Goal: Task Accomplishment & Management: Complete application form

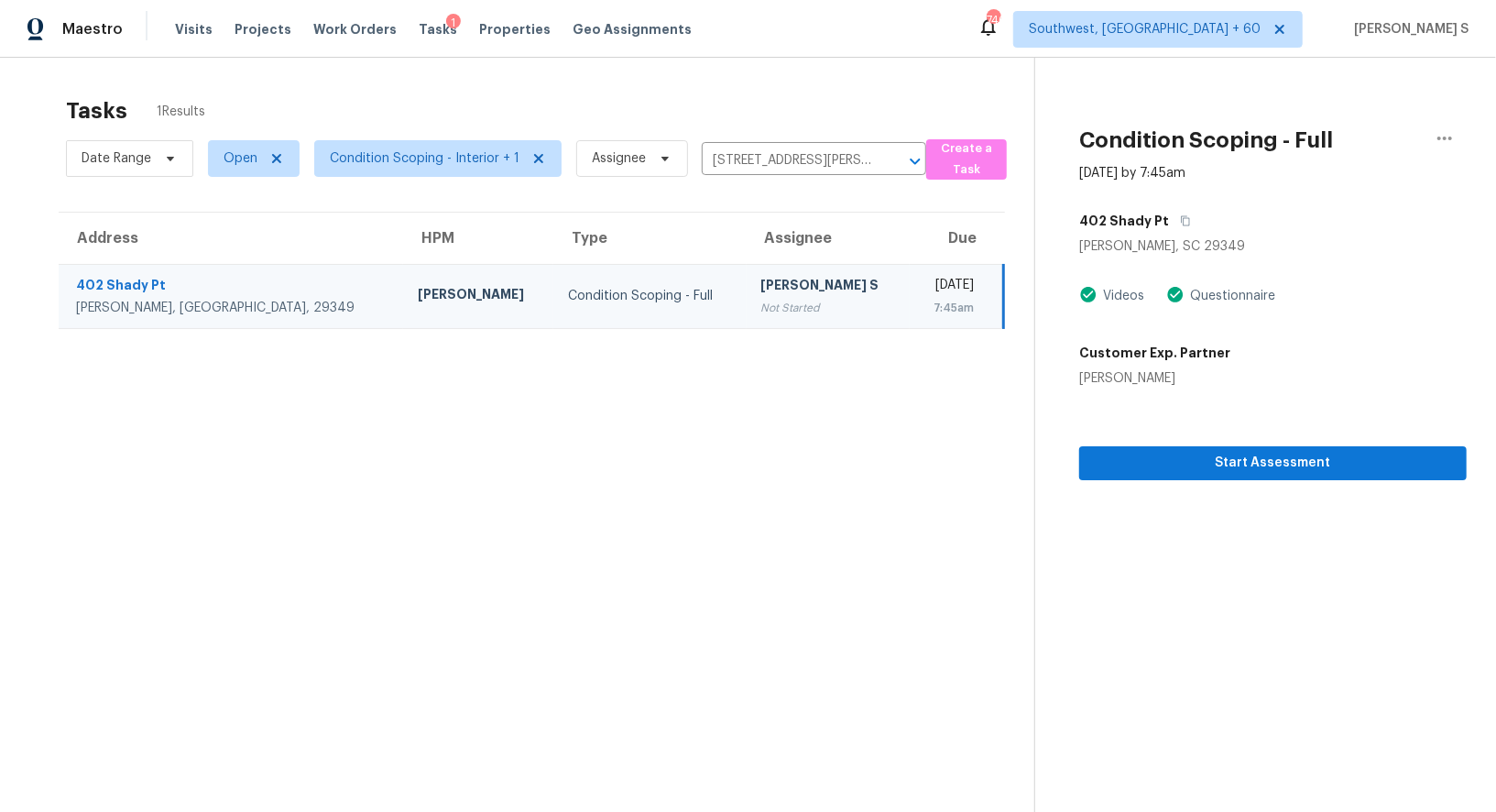
click at [747, 319] on td "[PERSON_NAME] S Not Started" at bounding box center [828, 295] width 164 height 64
click at [1185, 463] on span "Start Assessment" at bounding box center [1272, 462] width 358 height 23
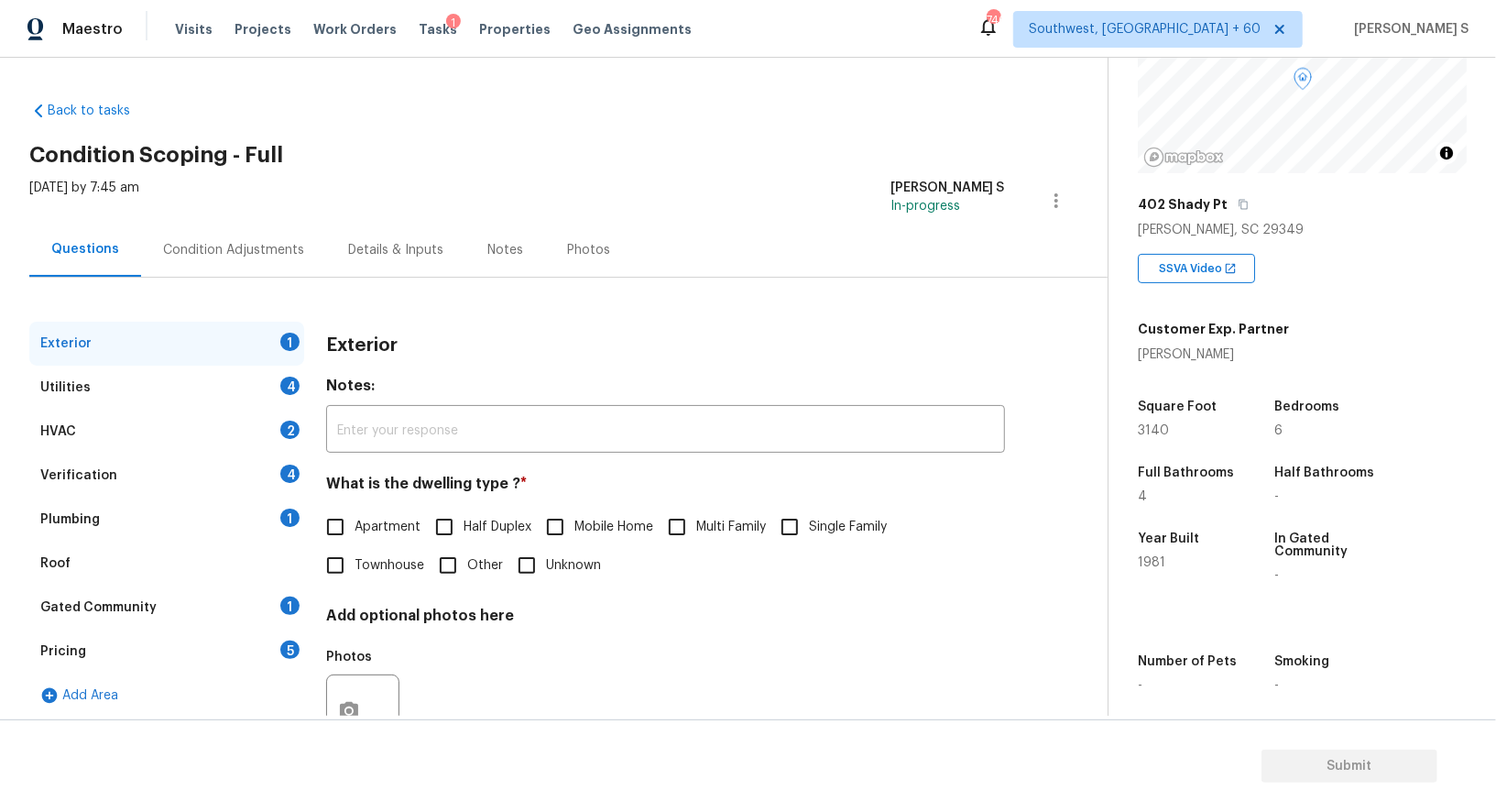
scroll to position [252, 0]
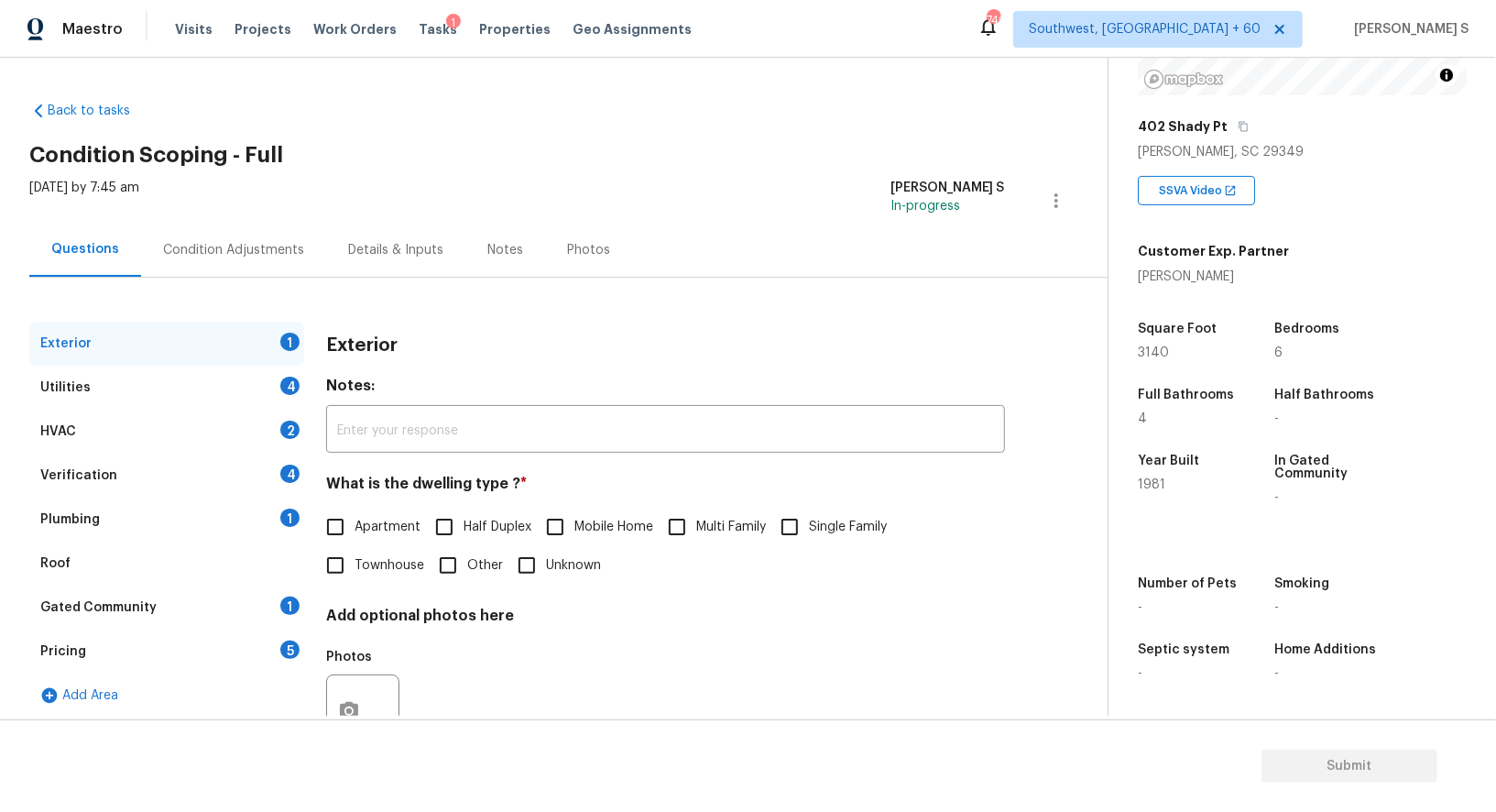
click at [283, 655] on div "Pricing 5" at bounding box center [167, 651] width 275 height 44
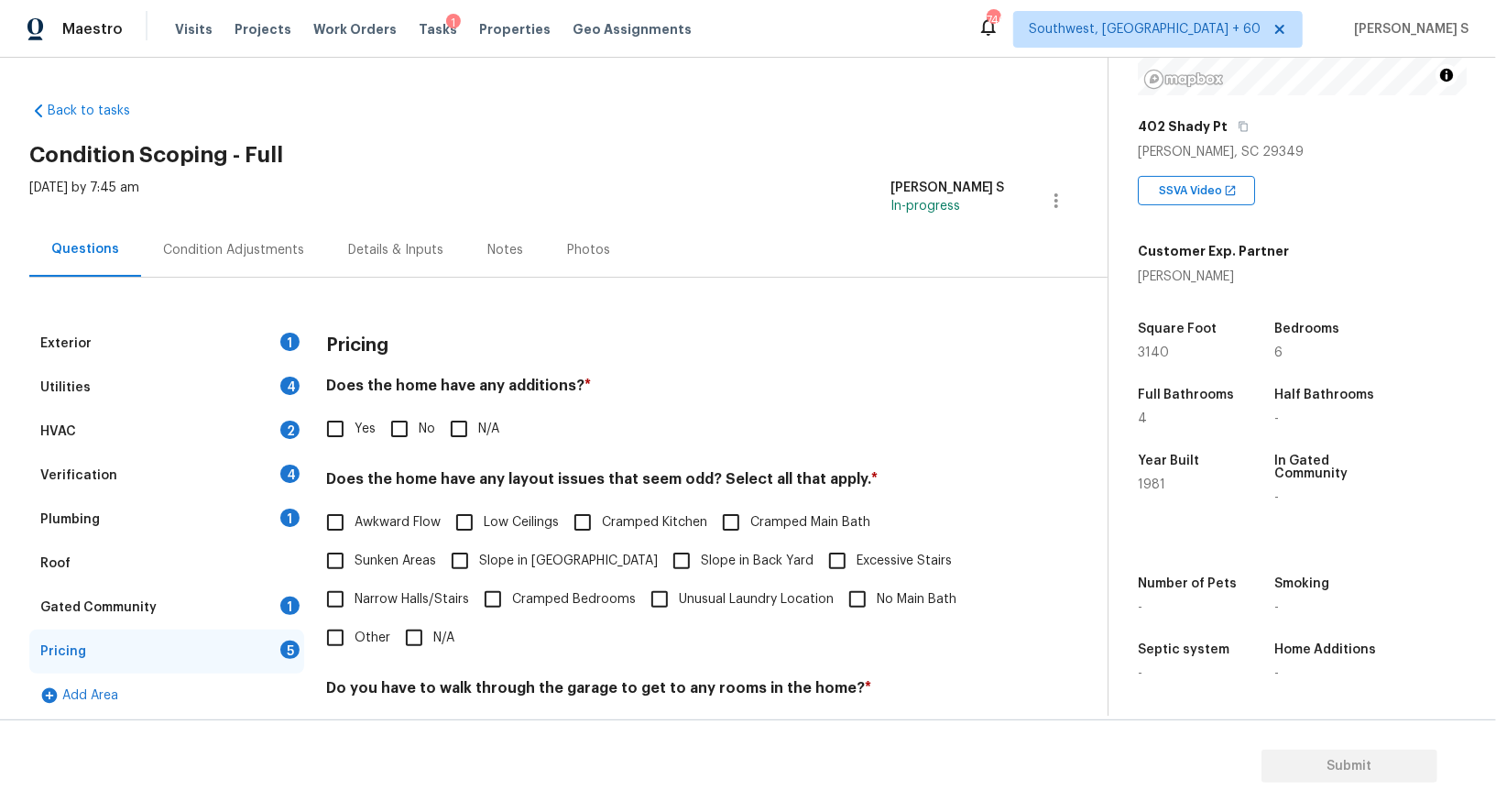
click at [355, 636] on span "Other" at bounding box center [372, 638] width 35 height 20
click at [354, 636] on input "Other" at bounding box center [335, 636] width 38 height 38
checkbox input "true"
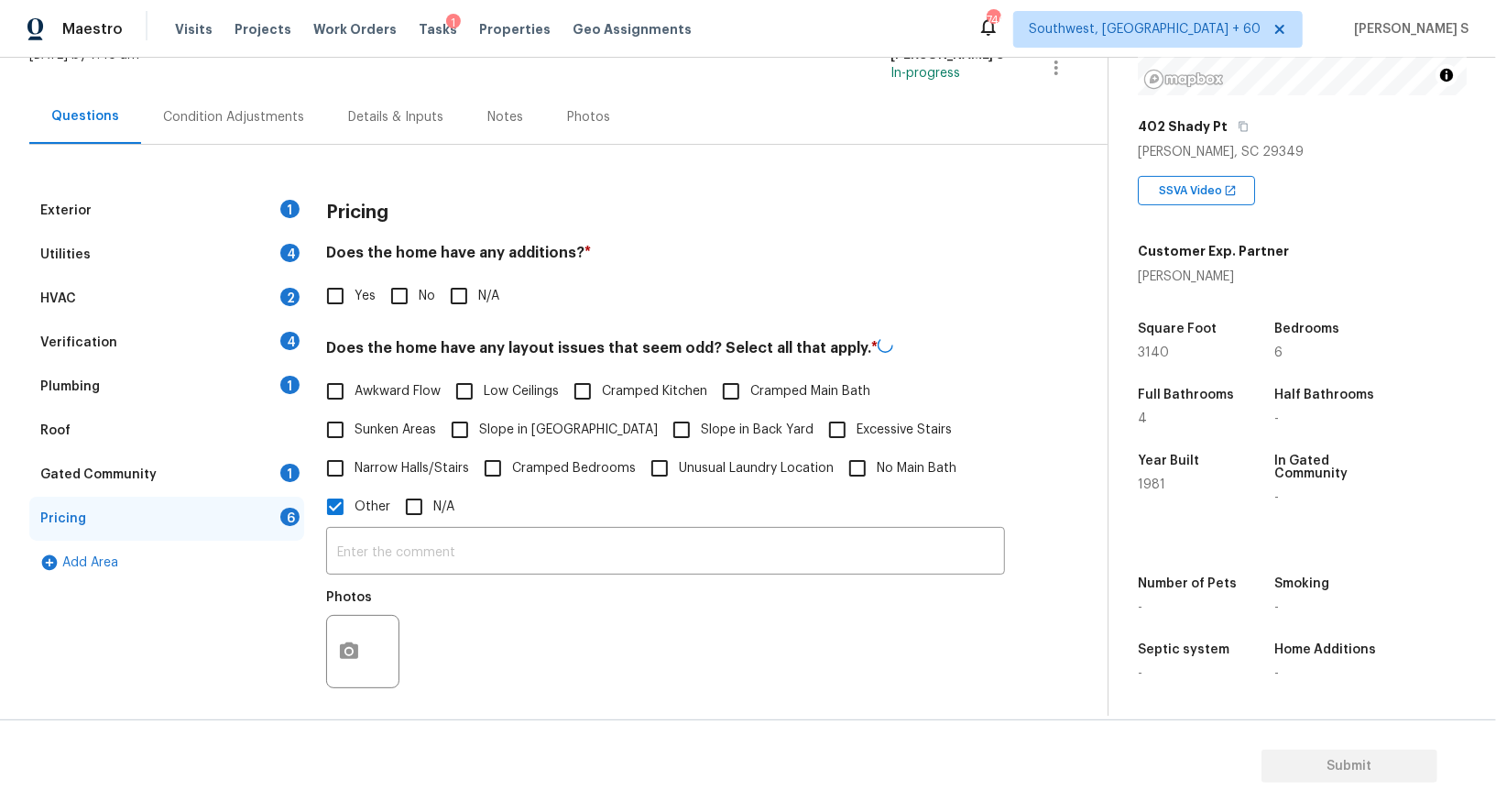
scroll to position [309, 0]
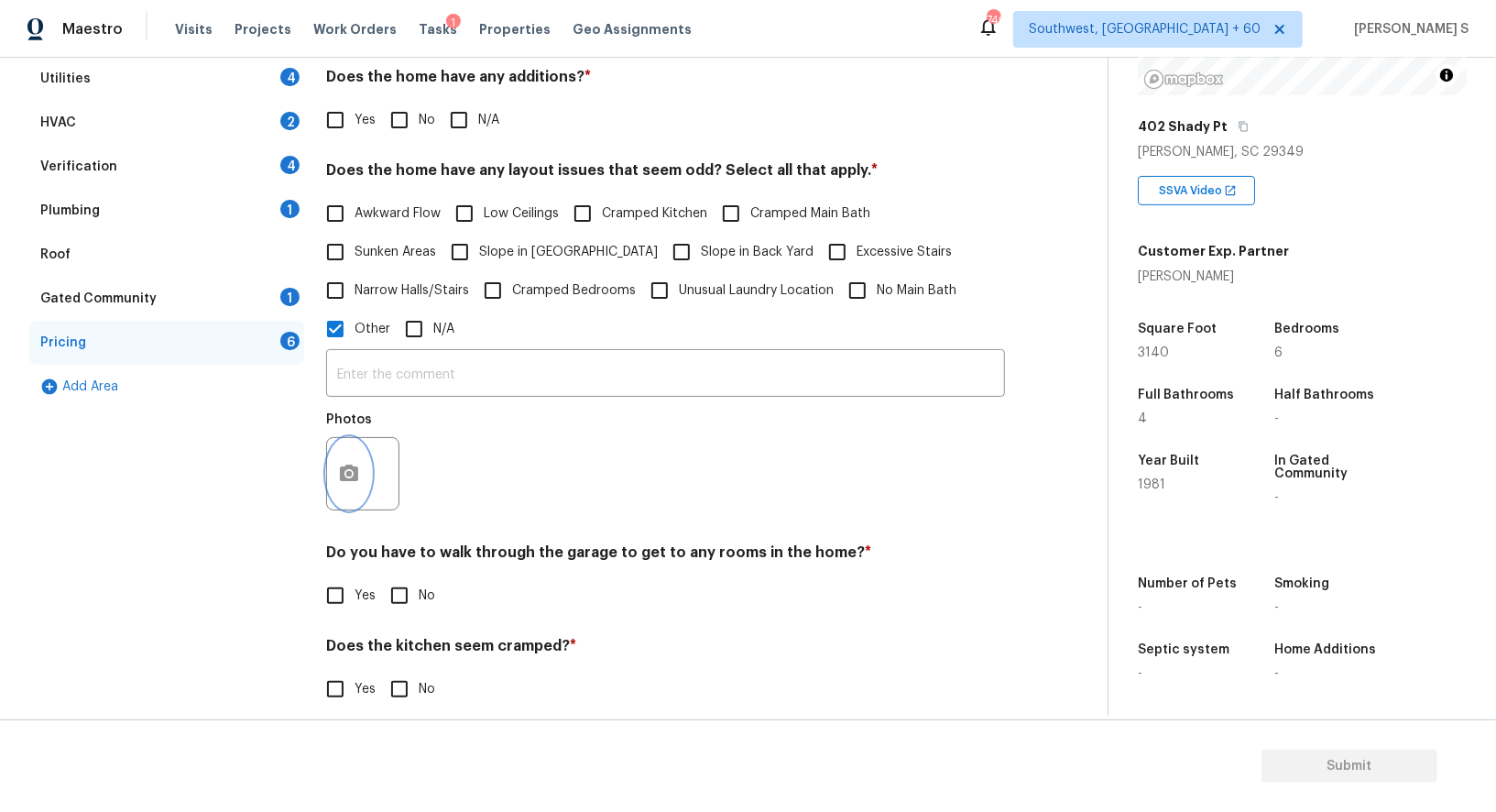
click at [358, 484] on button "button" at bounding box center [348, 473] width 44 height 72
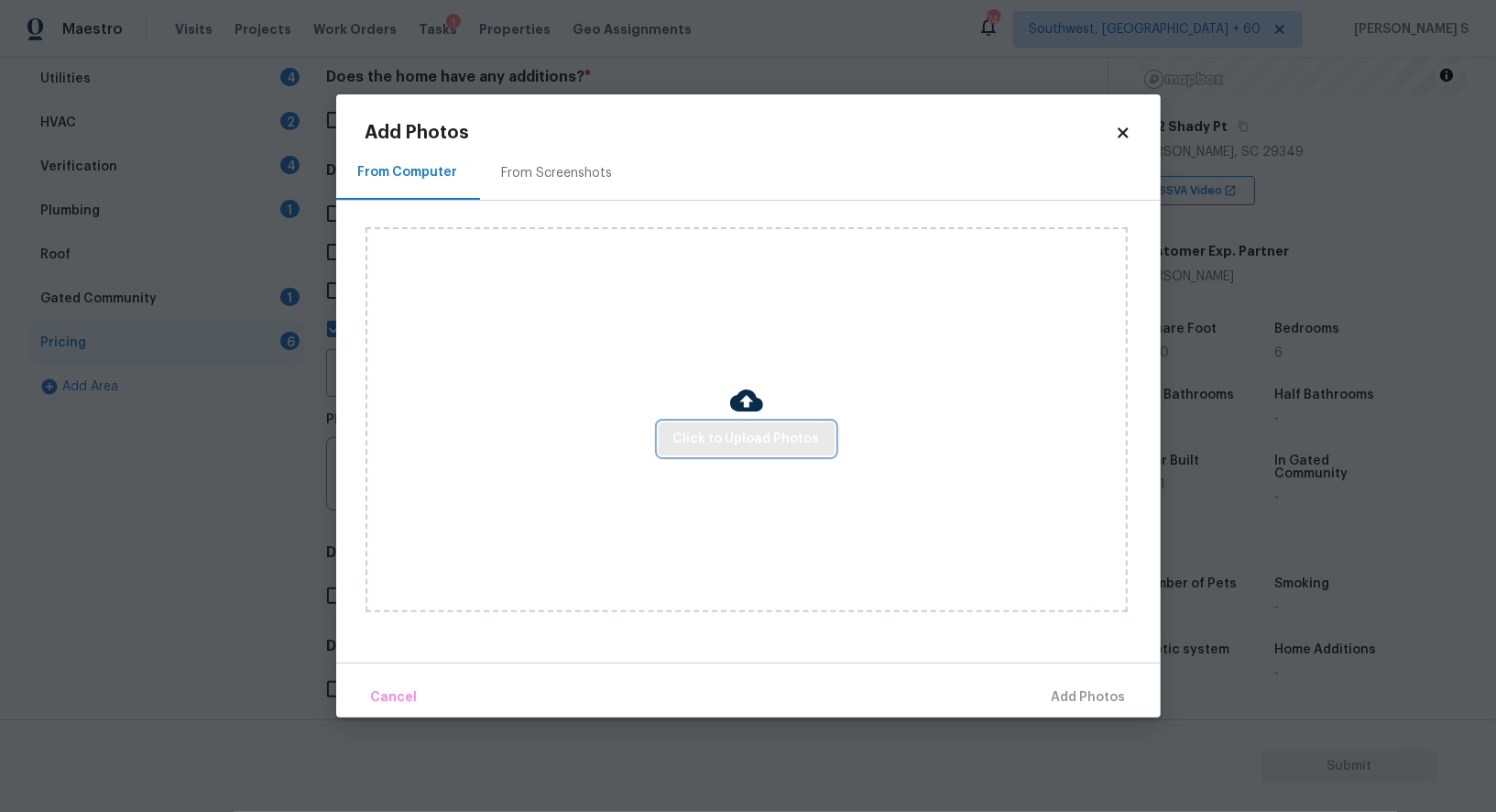
click at [771, 441] on span "Click to Upload Photos" at bounding box center [747, 438] width 146 height 23
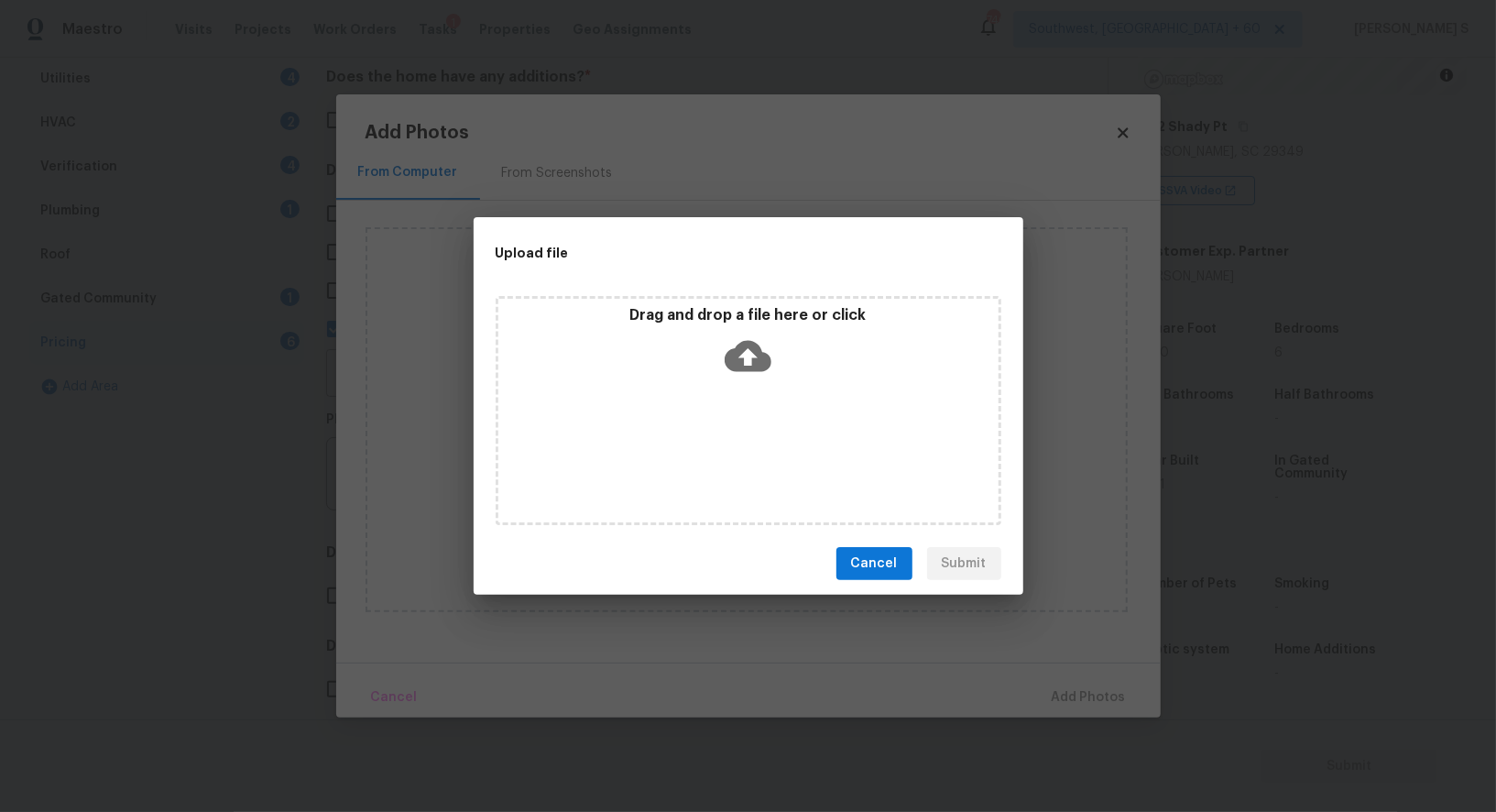
click at [837, 455] on div "Drag and drop a file here or click" at bounding box center [748, 411] width 506 height 229
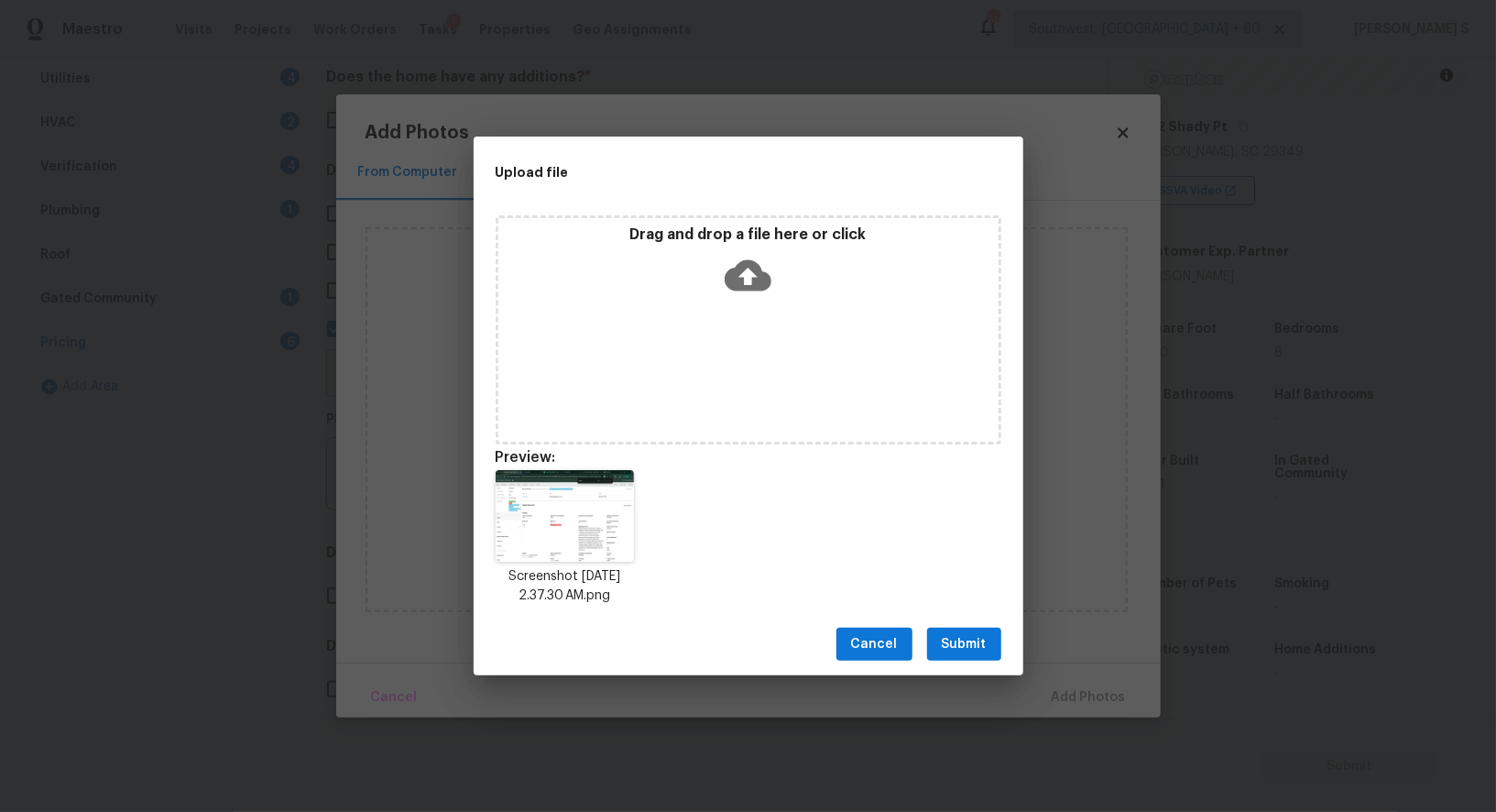
click at [960, 644] on span "Submit" at bounding box center [964, 643] width 45 height 23
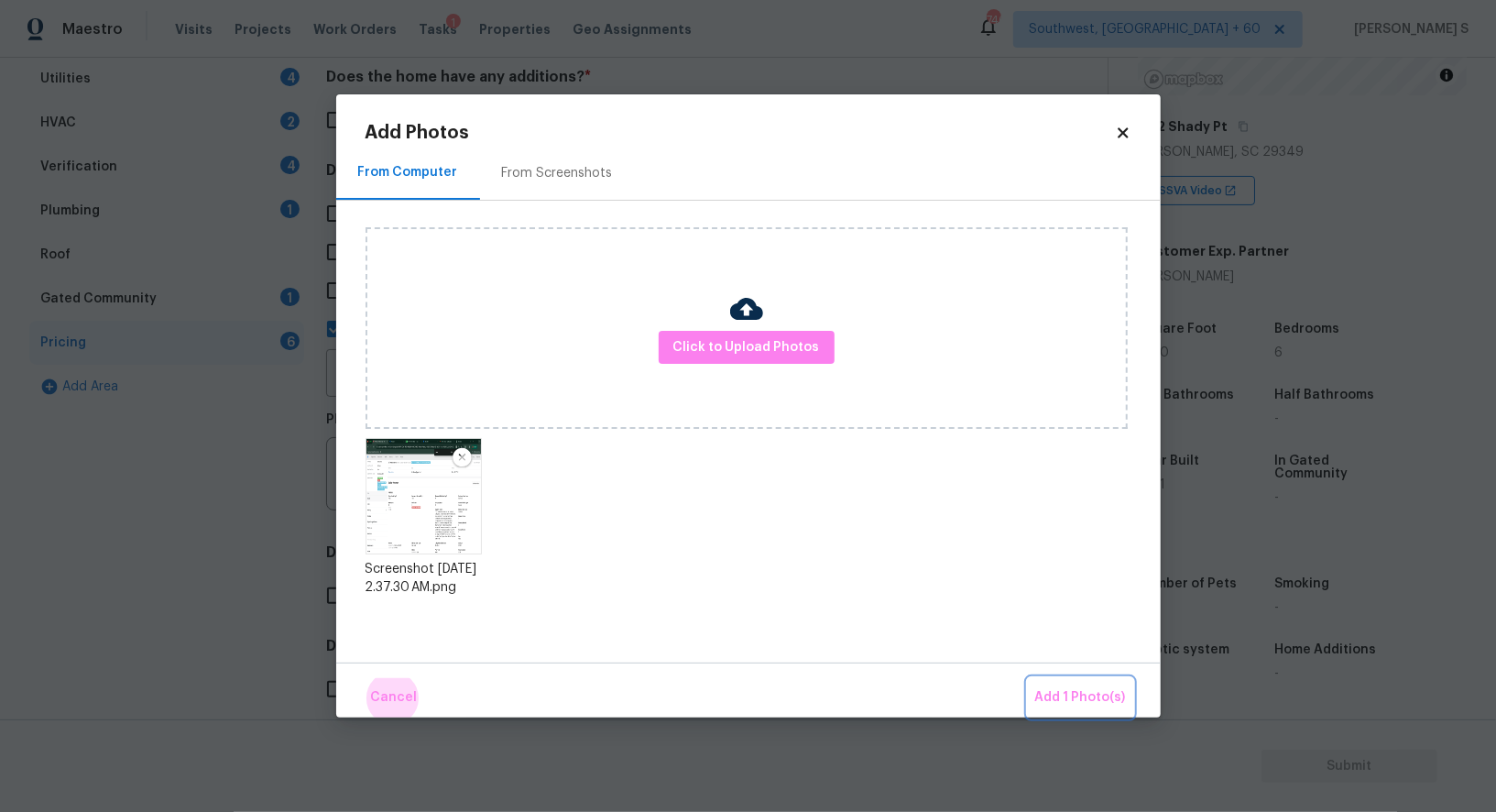
click at [1028, 678] on button "Add 1 Photo(s)" at bounding box center [1080, 697] width 105 height 39
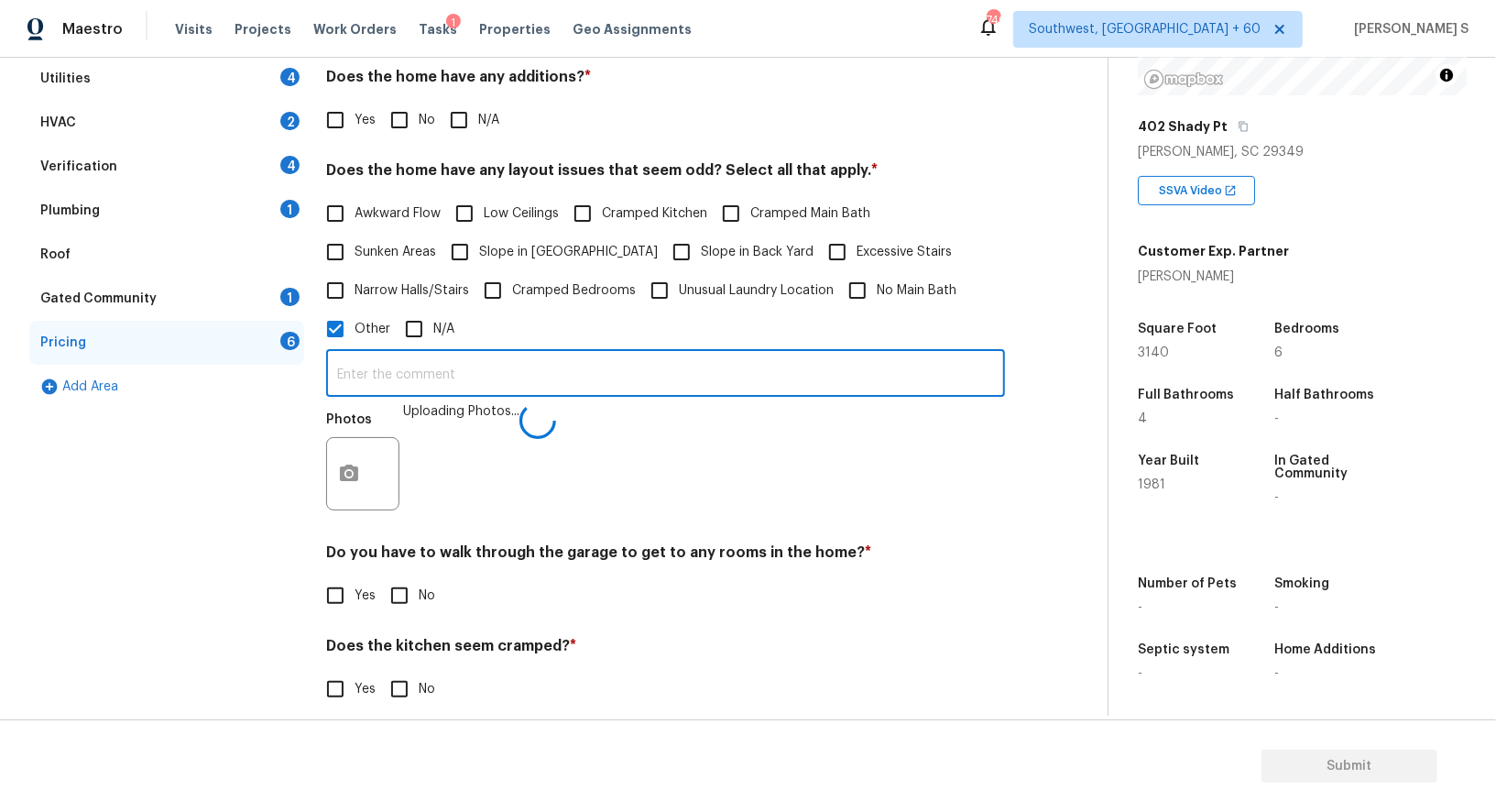
click at [656, 383] on input "text" at bounding box center [666, 376] width 679 height 43
type input "bedroom discrepancy."
click at [871, 490] on div "Photos" at bounding box center [666, 461] width 679 height 119
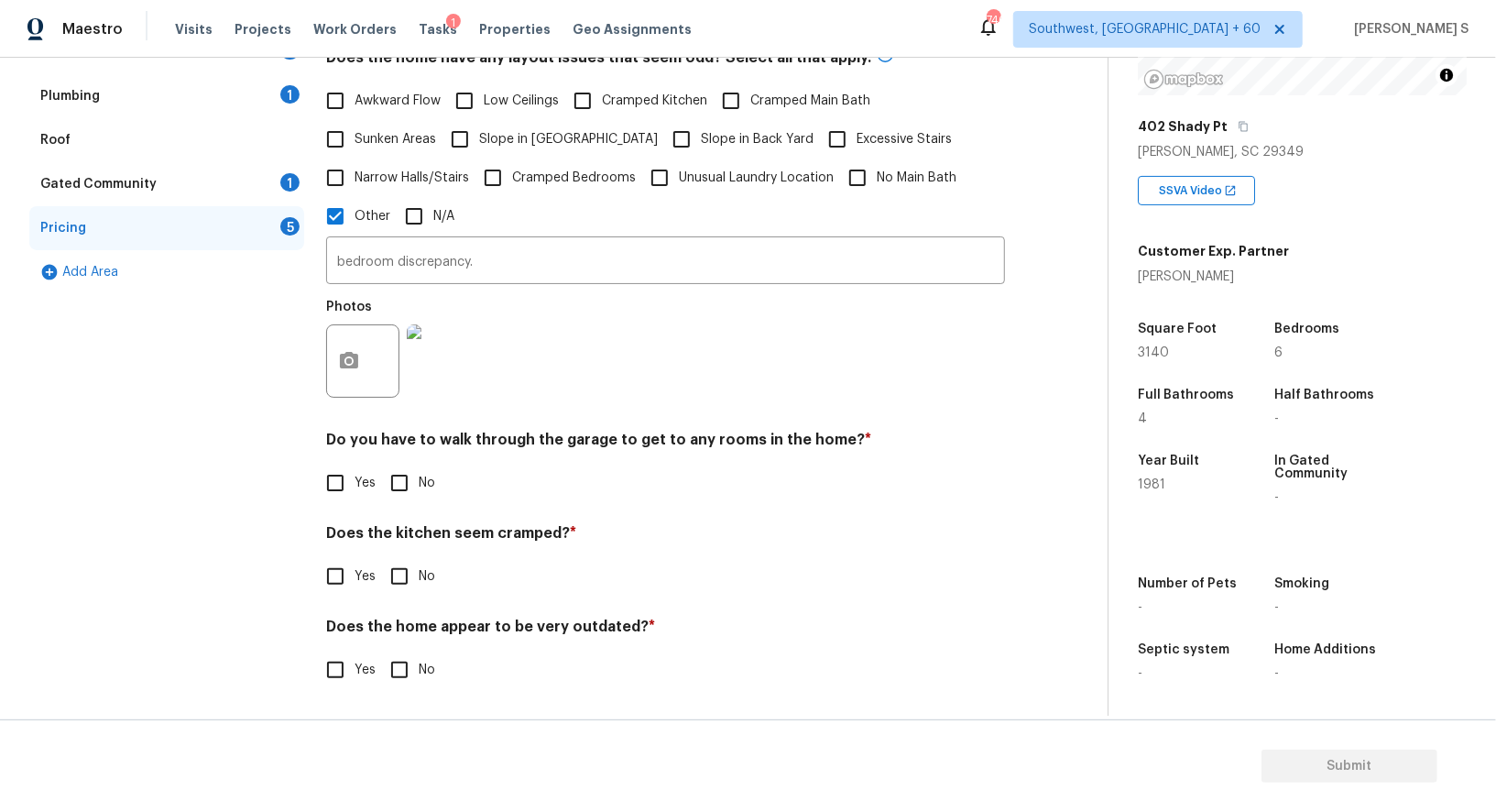
scroll to position [423, 0]
click at [381, 480] on input "No" at bounding box center [399, 483] width 38 height 38
checkbox input "true"
click at [381, 556] on input "No" at bounding box center [399, 575] width 38 height 38
checkbox input "true"
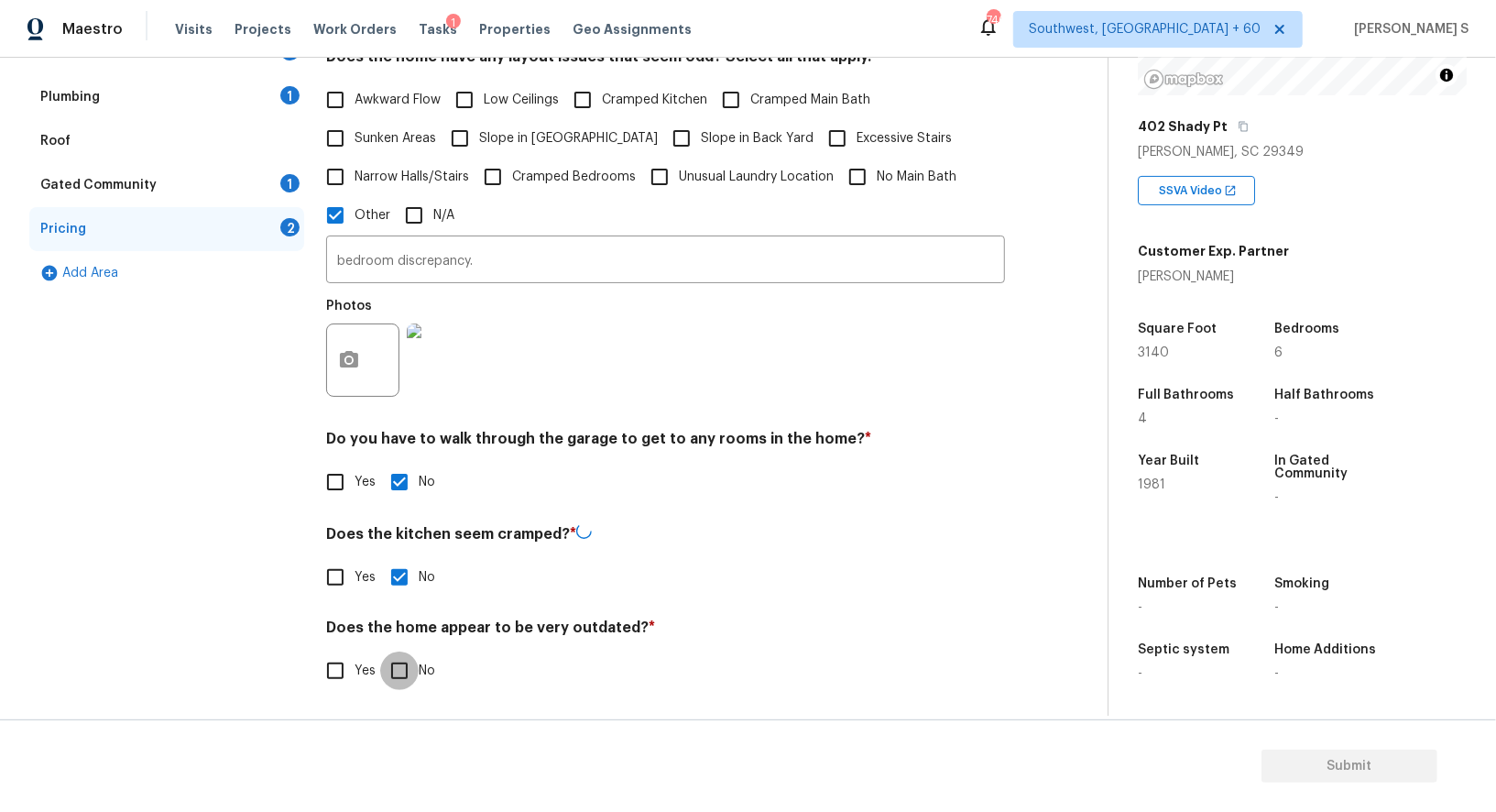
click at [381, 651] on input "No" at bounding box center [399, 670] width 38 height 38
checkbox input "true"
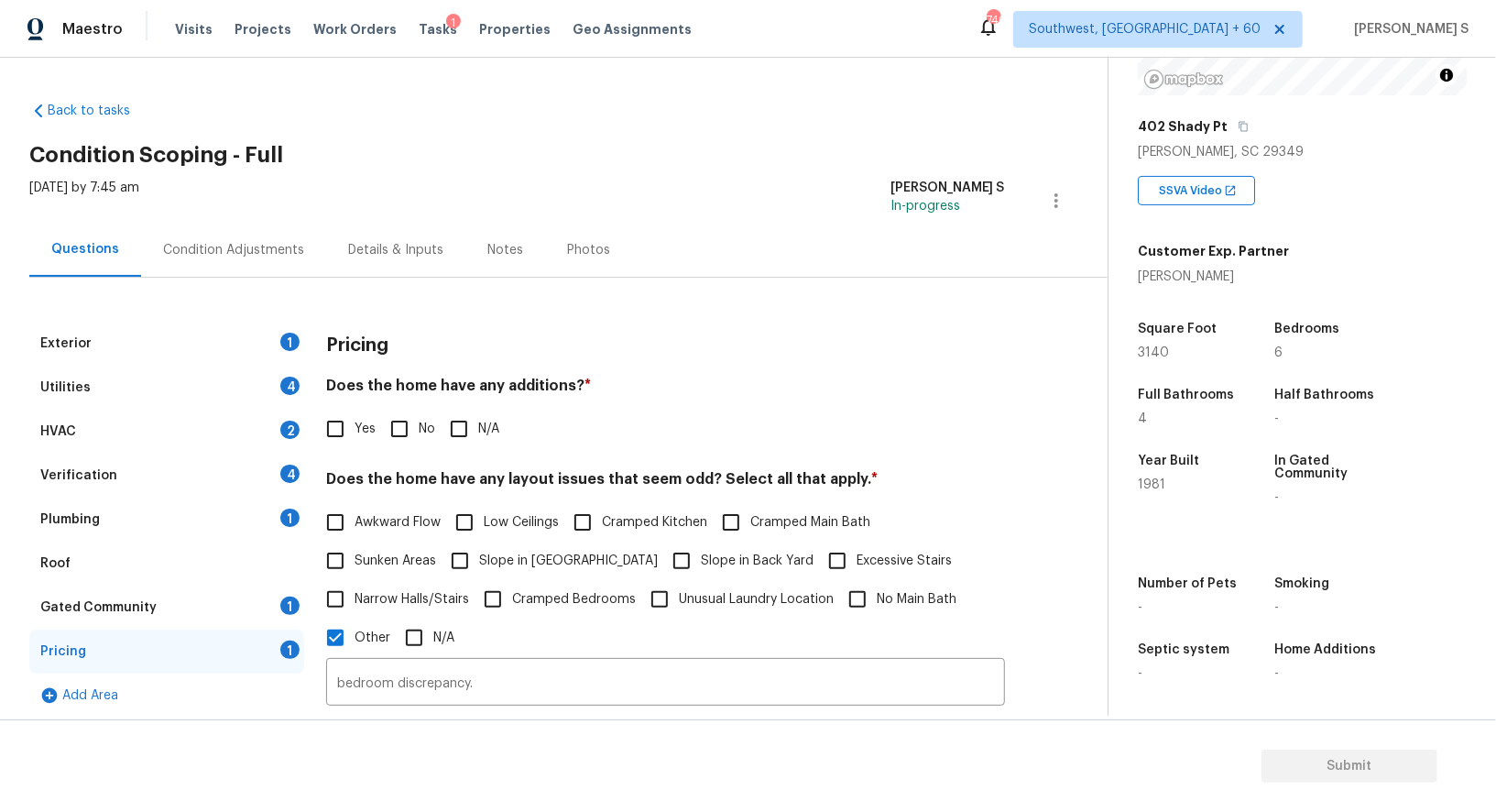
click at [386, 432] on input "No" at bounding box center [399, 429] width 38 height 38
checkbox input "true"
click at [259, 340] on div "Exterior 1" at bounding box center [167, 343] width 275 height 44
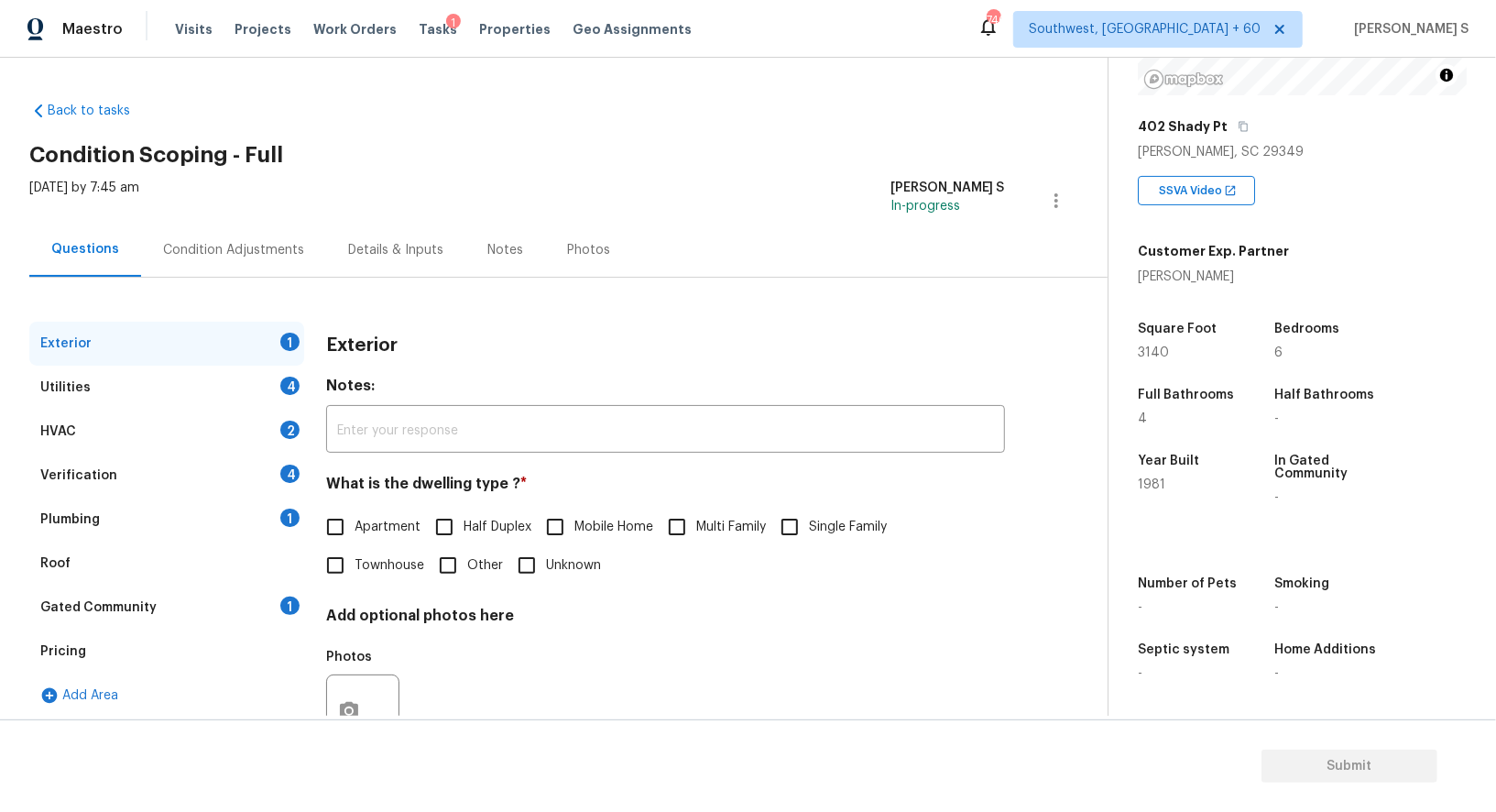
click at [805, 528] on input "Single Family" at bounding box center [790, 526] width 38 height 38
checkbox input "true"
click at [303, 383] on div "Utilities 4" at bounding box center [167, 387] width 275 height 44
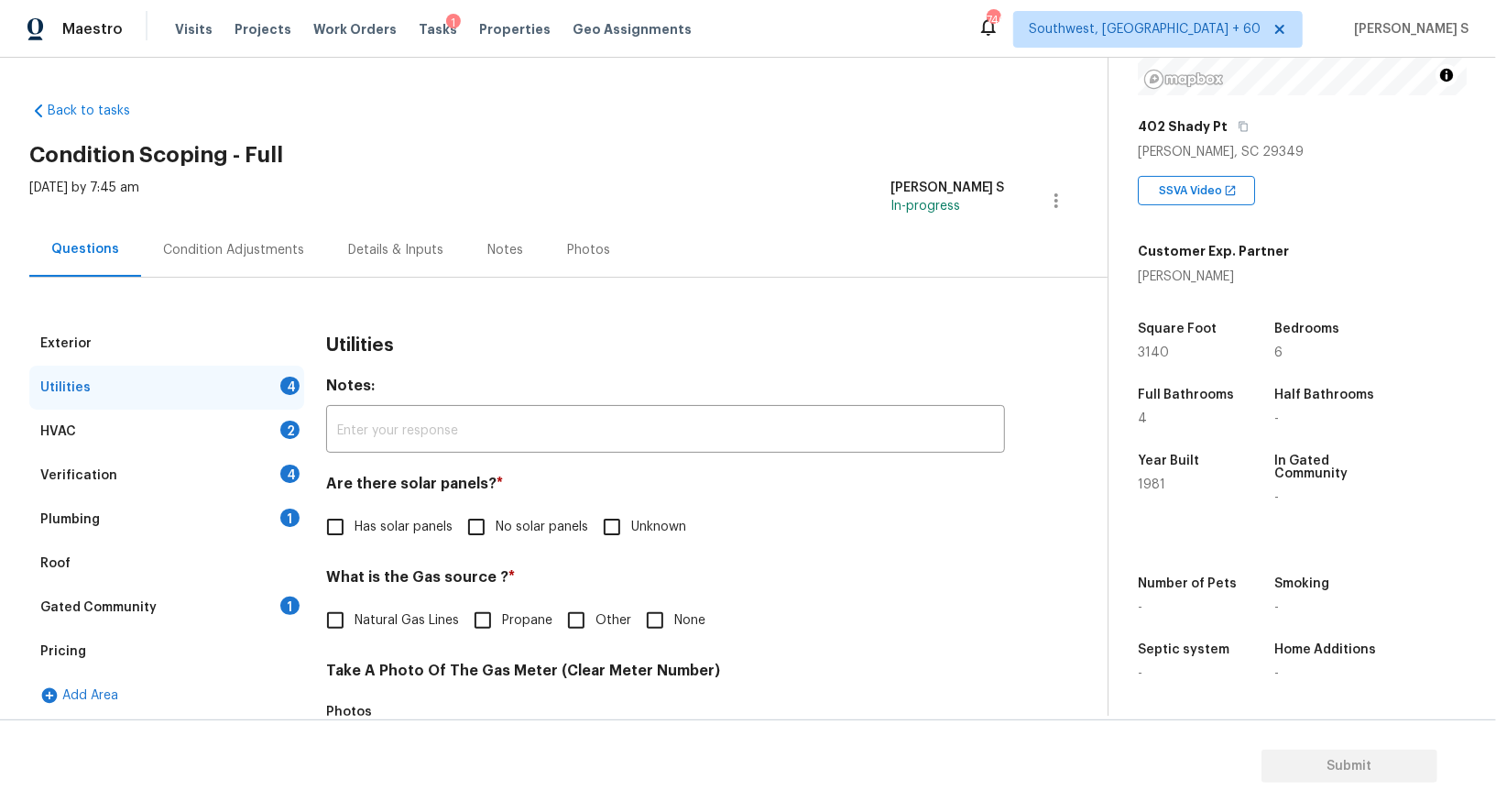
click at [491, 533] on input "No solar panels" at bounding box center [476, 526] width 38 height 38
checkbox input "true"
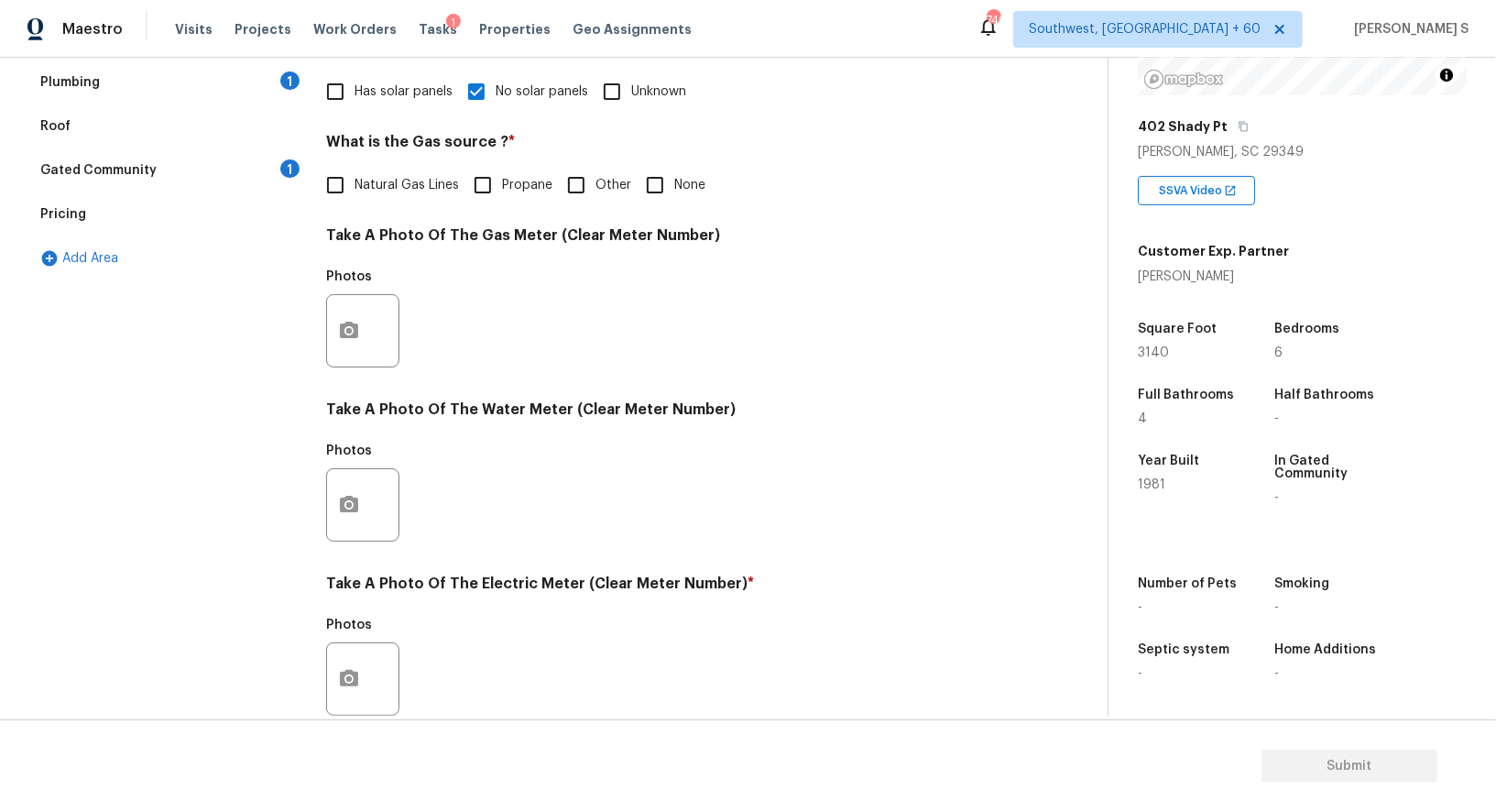
scroll to position [568, 0]
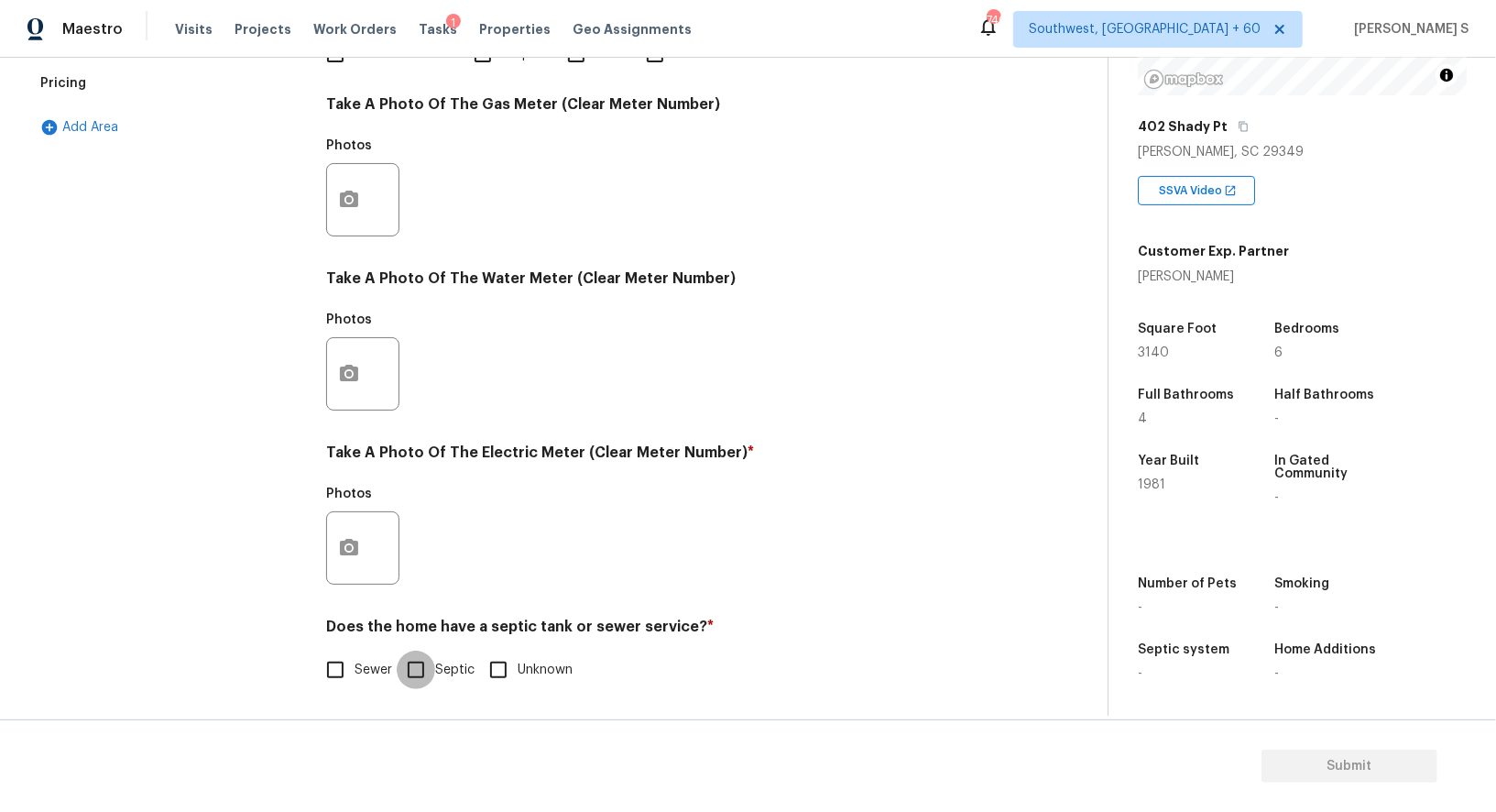
click at [418, 669] on input "Septic" at bounding box center [415, 669] width 38 height 38
checkbox input "true"
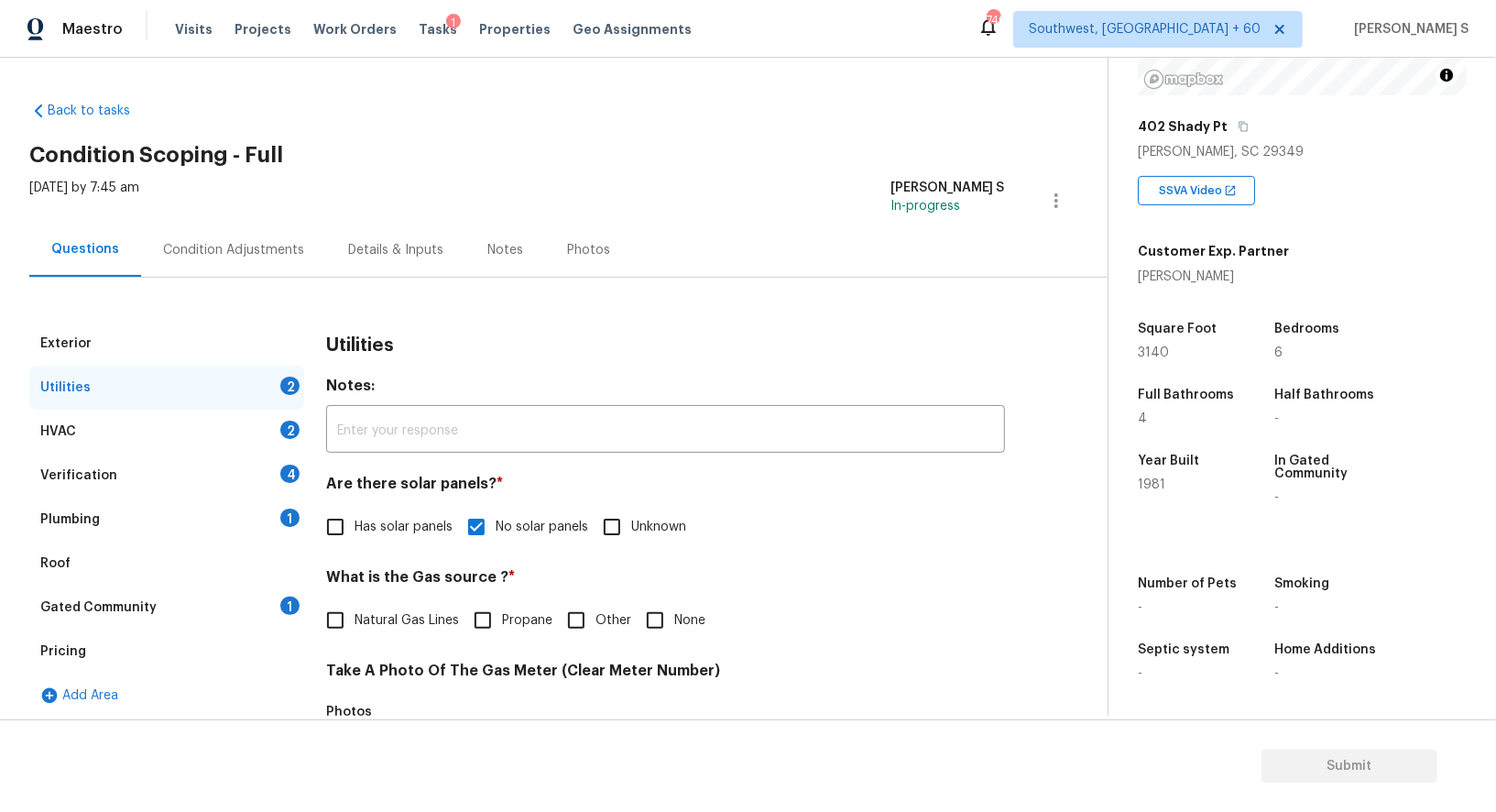
click at [271, 508] on div "Plumbing 1" at bounding box center [167, 519] width 275 height 44
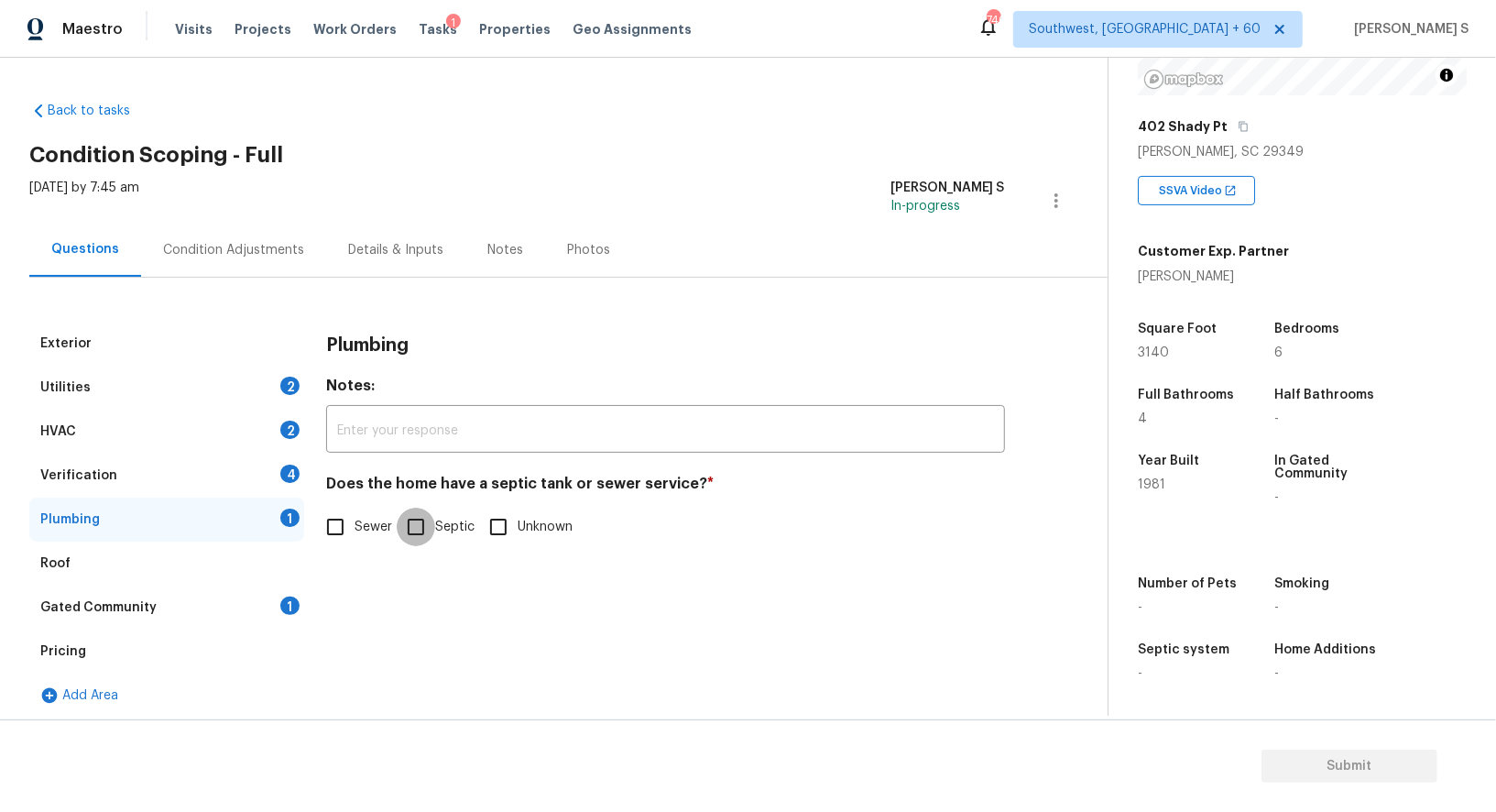
click at [414, 522] on input "Septic" at bounding box center [415, 526] width 38 height 38
checkbox input "true"
click at [292, 588] on div "Gated Community 1" at bounding box center [167, 607] width 275 height 44
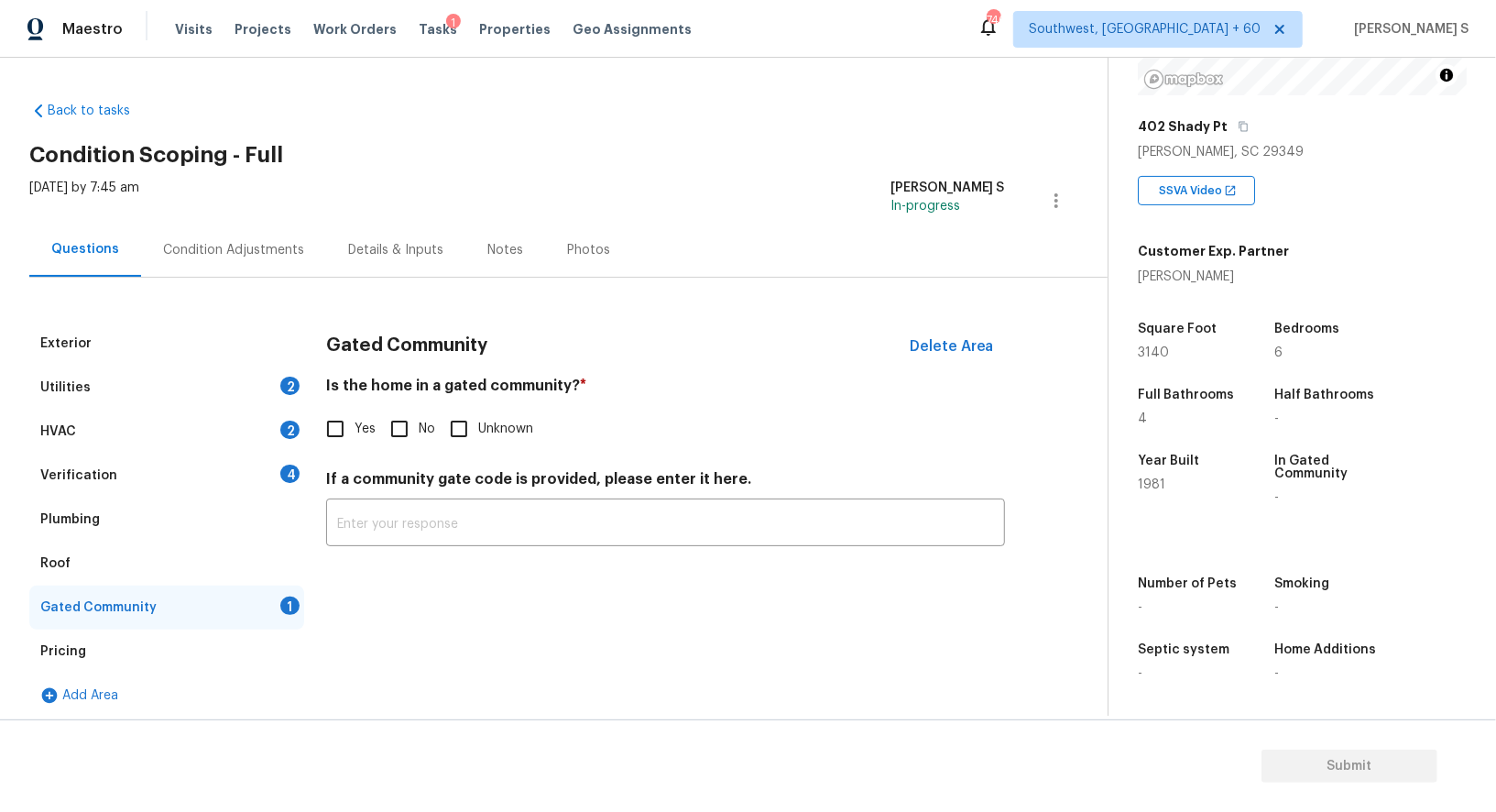
click at [420, 417] on label "No" at bounding box center [408, 429] width 55 height 38
click at [419, 417] on input "No" at bounding box center [399, 429] width 38 height 38
checkbox input "true"
click at [221, 232] on div "Condition Adjustments" at bounding box center [233, 249] width 185 height 54
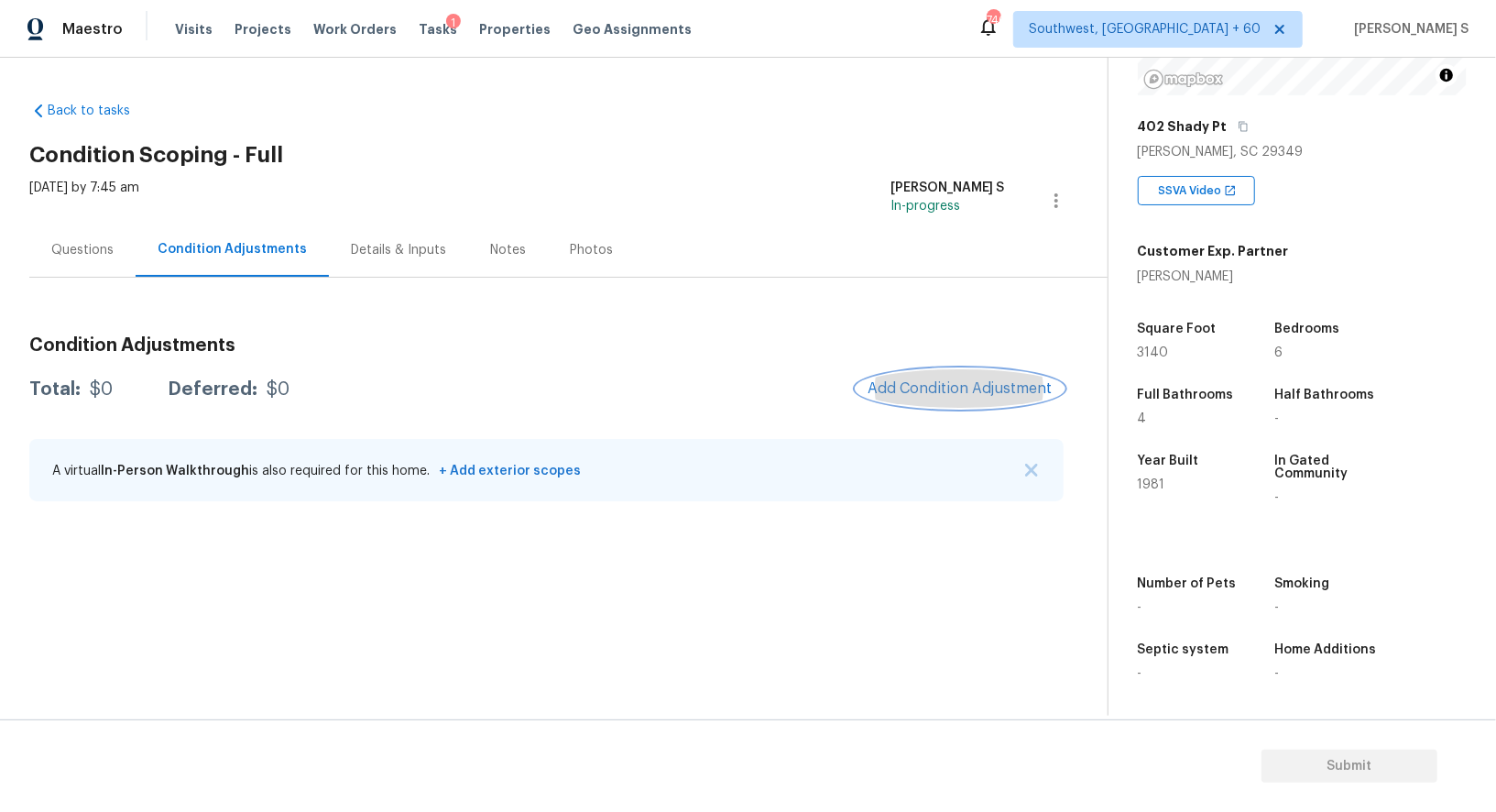
click at [928, 394] on span "Add Condition Adjustment" at bounding box center [960, 388] width 185 height 17
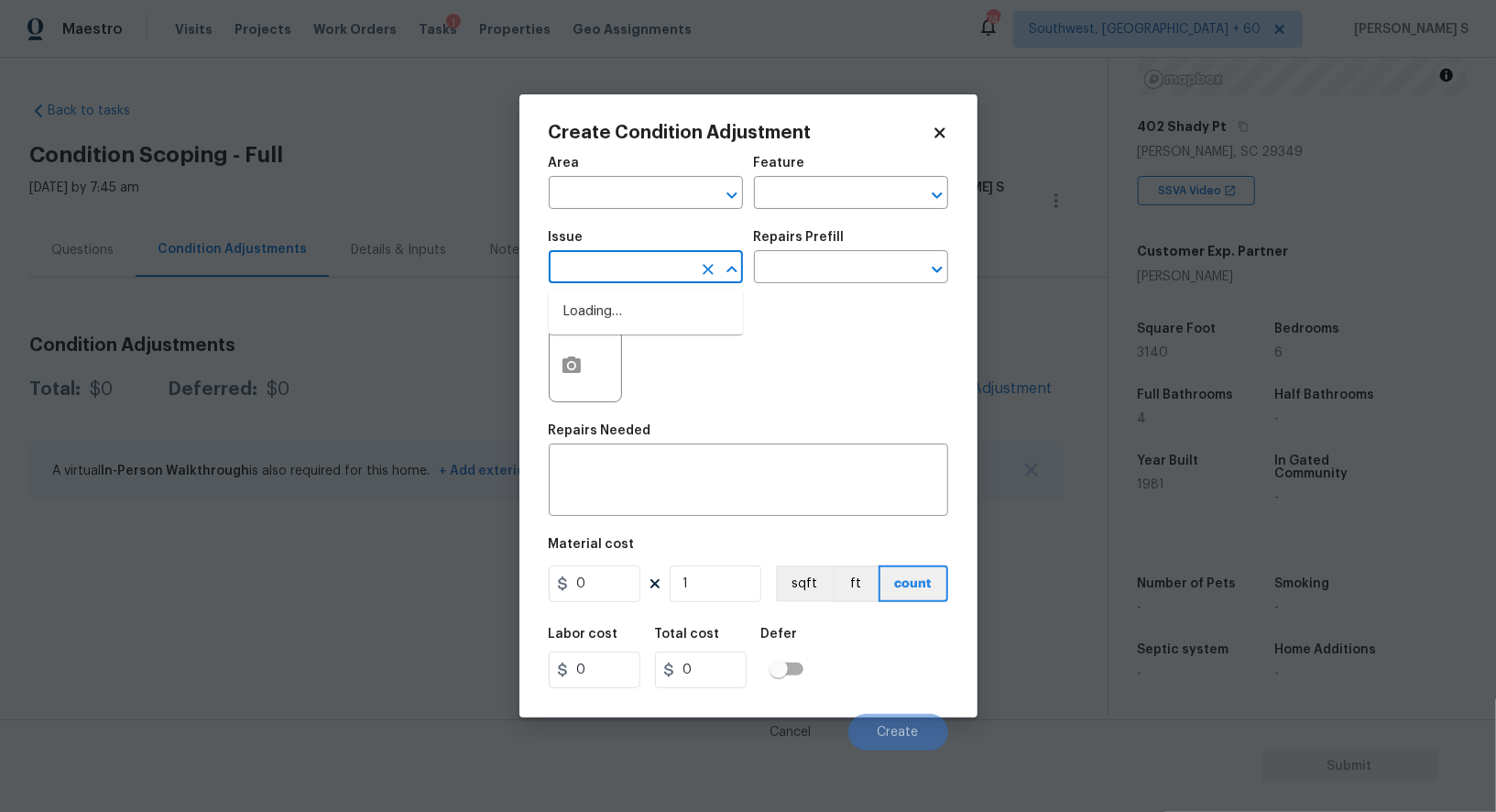
click at [665, 258] on input "text" at bounding box center [620, 269] width 143 height 28
type input "Utilities - Septic"
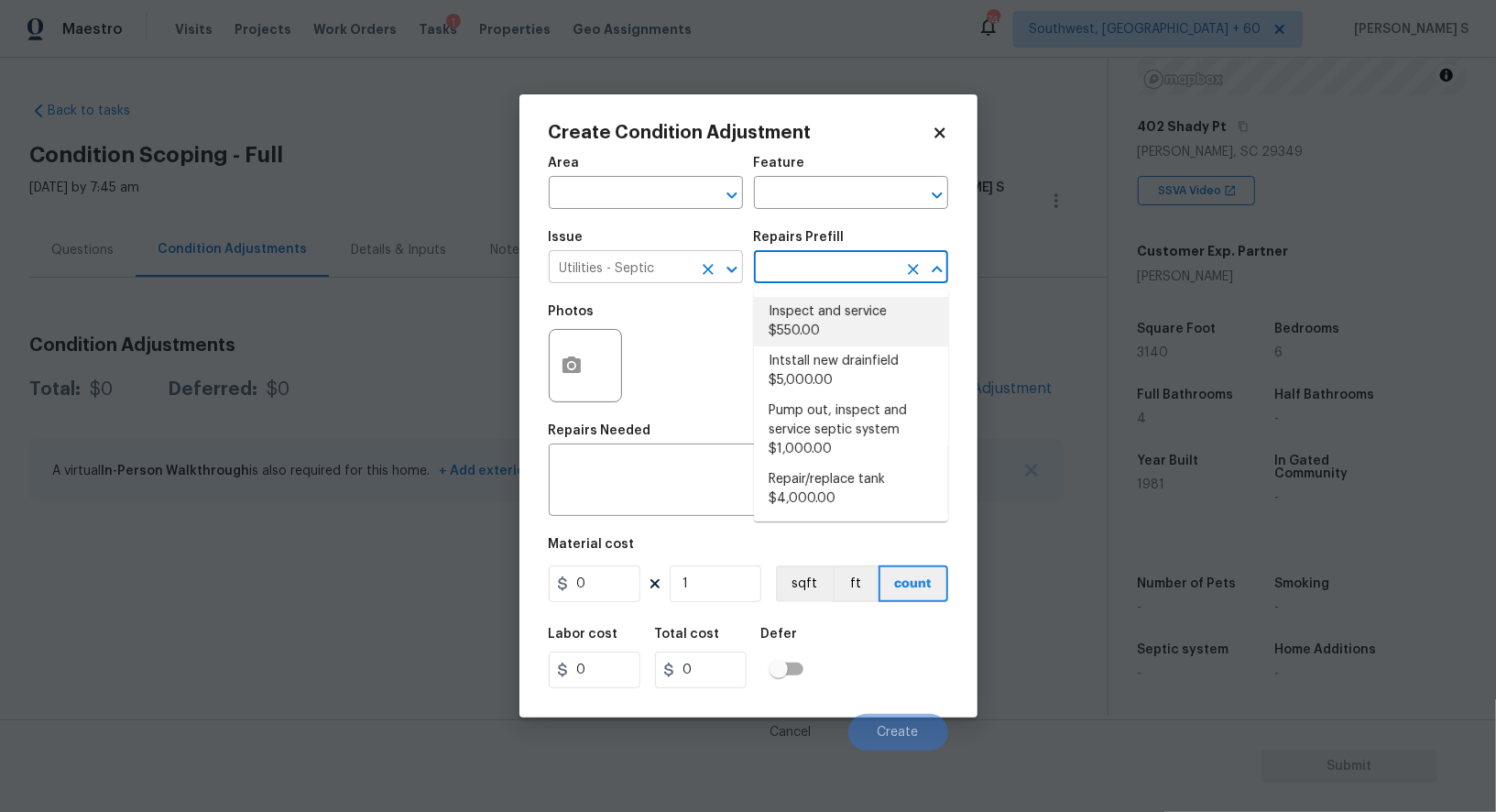
type textarea "Pump and inspect septic tank and provide clean bill of health from specialist c…"
type input "550"
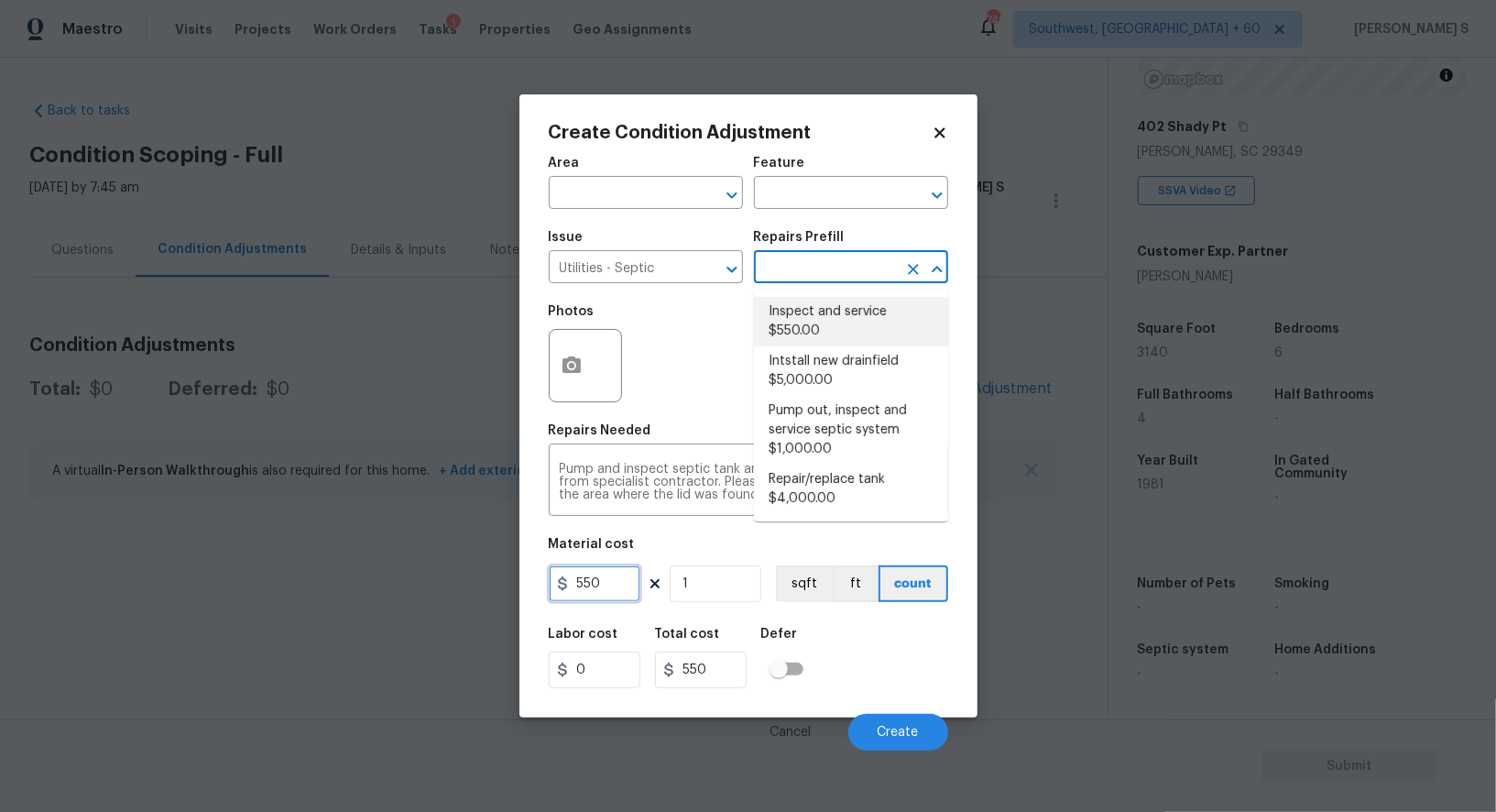
click at [598, 587] on input "550" at bounding box center [593, 583] width 91 height 36
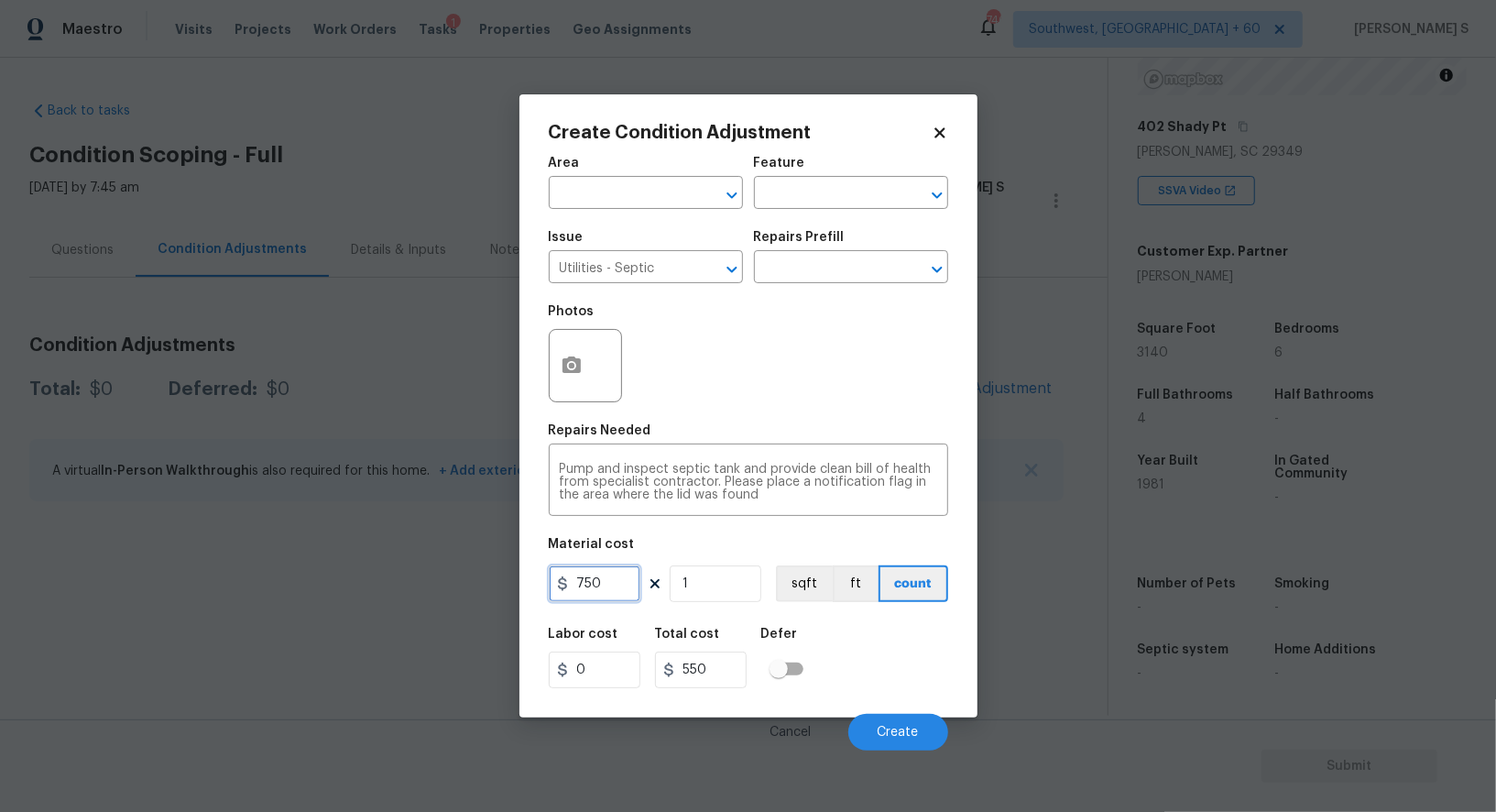
type input "750"
click at [837, 655] on div "Labor cost 0 Total cost 750 Defer" at bounding box center [748, 658] width 399 height 82
click at [922, 735] on button "Create" at bounding box center [899, 732] width 100 height 36
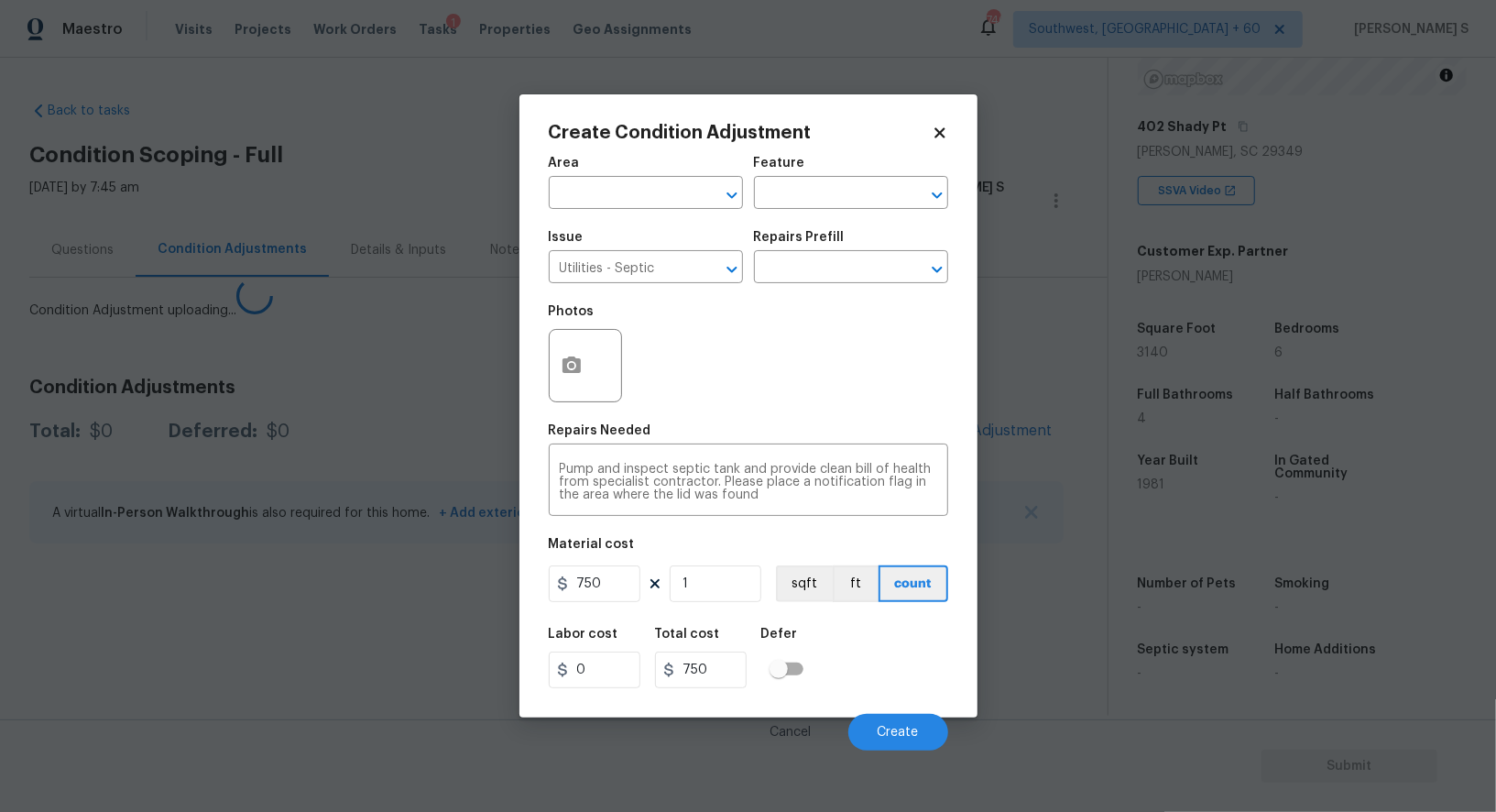
click at [185, 620] on body "Maestro Visits Projects Work Orders Tasks 1 Properties Geo Assignments 746 Sout…" at bounding box center [748, 406] width 1496 height 812
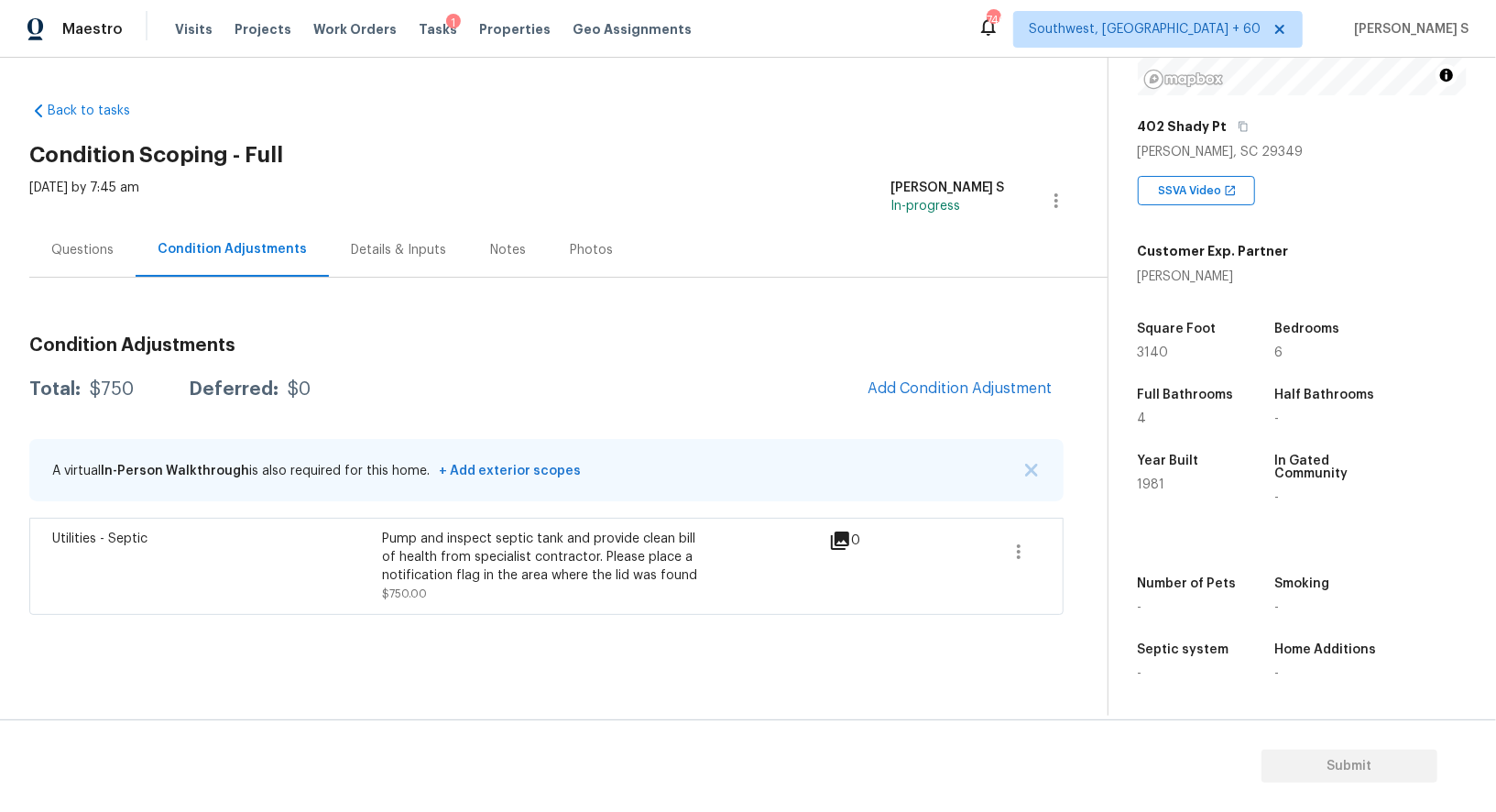
click at [75, 236] on div "Questions" at bounding box center [82, 249] width 106 height 54
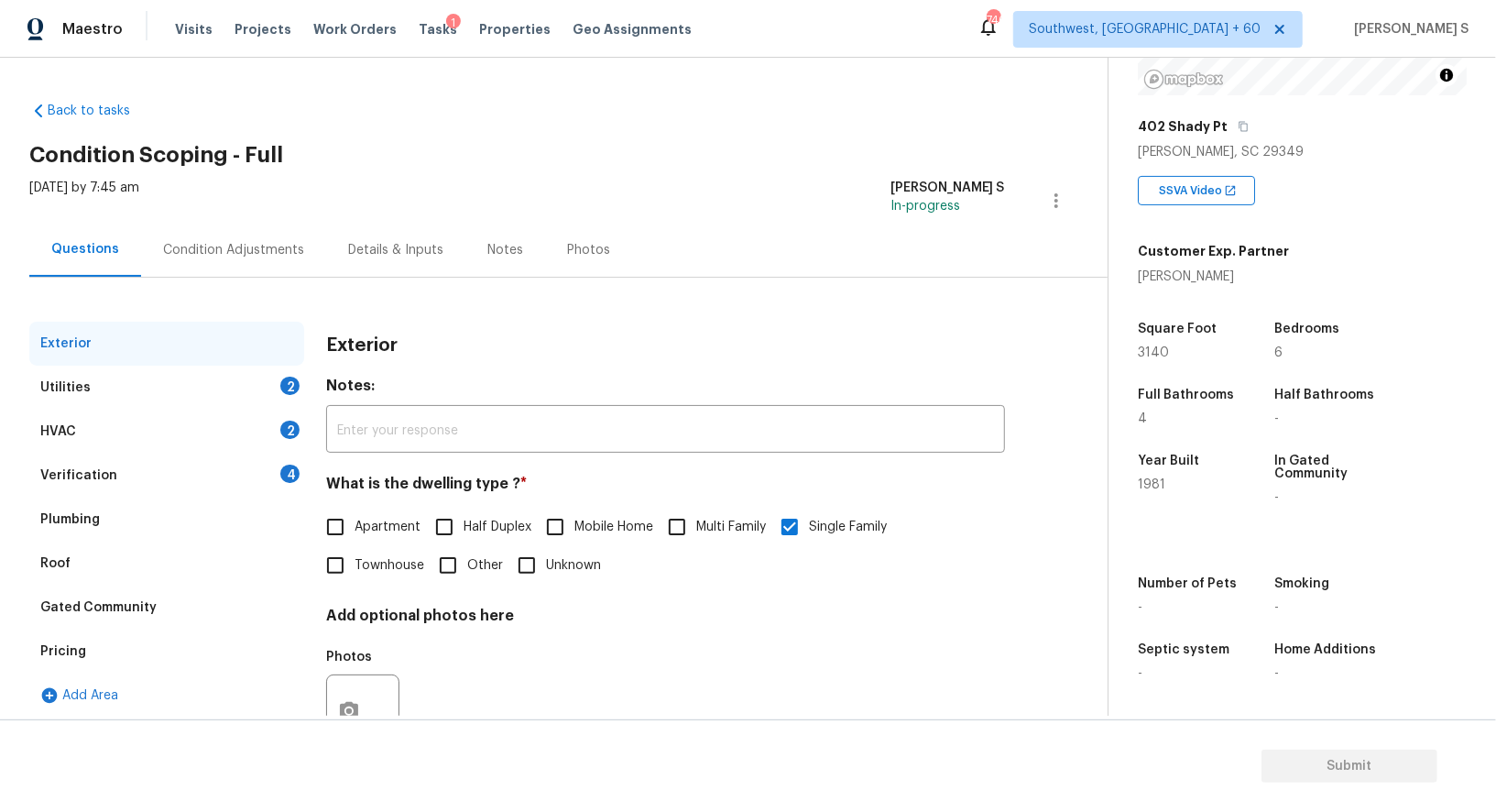
click at [271, 466] on div "Verification 4" at bounding box center [167, 475] width 275 height 44
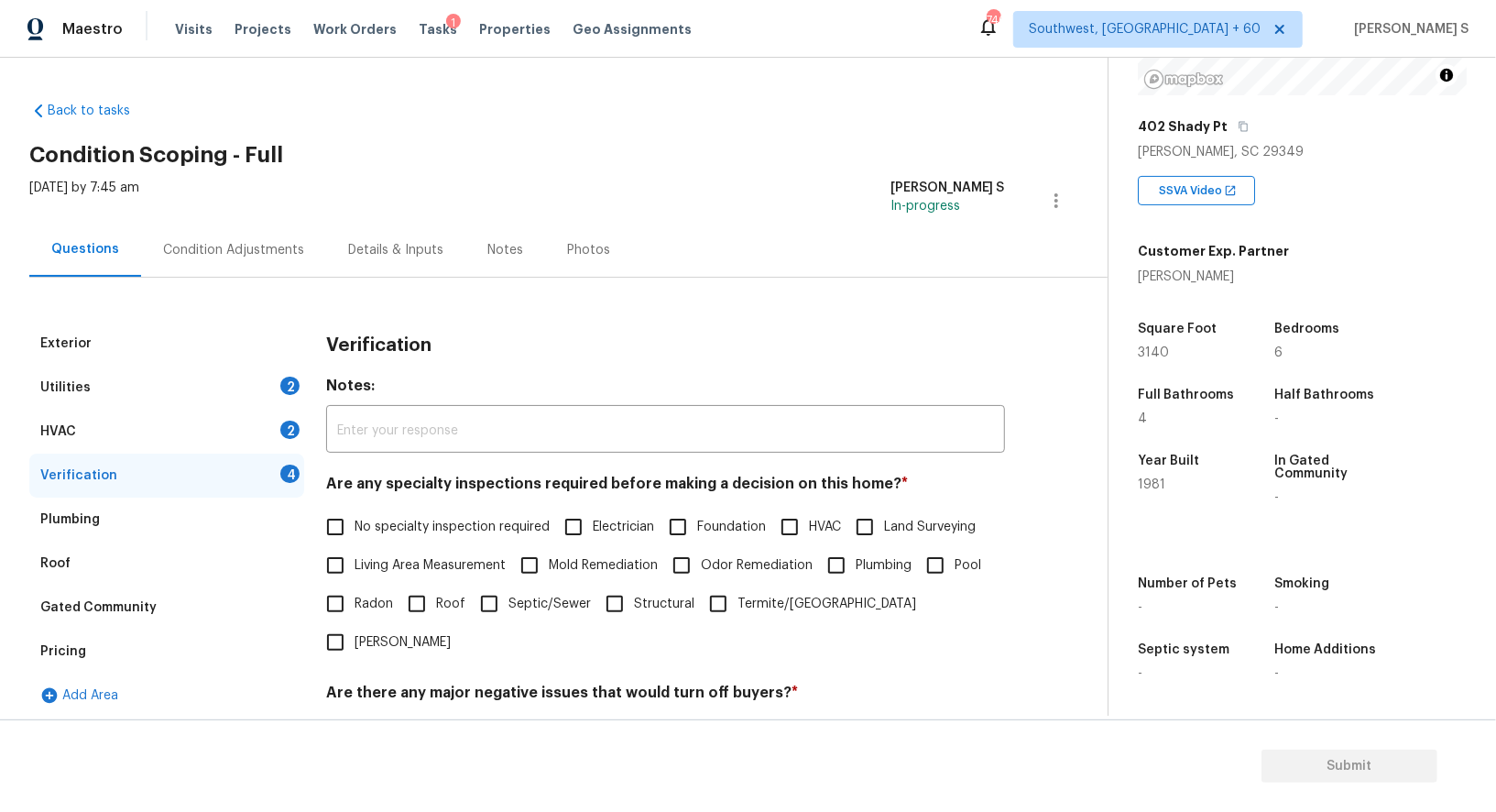
click at [336, 528] on input "No specialty inspection required" at bounding box center [335, 526] width 38 height 38
checkbox input "true"
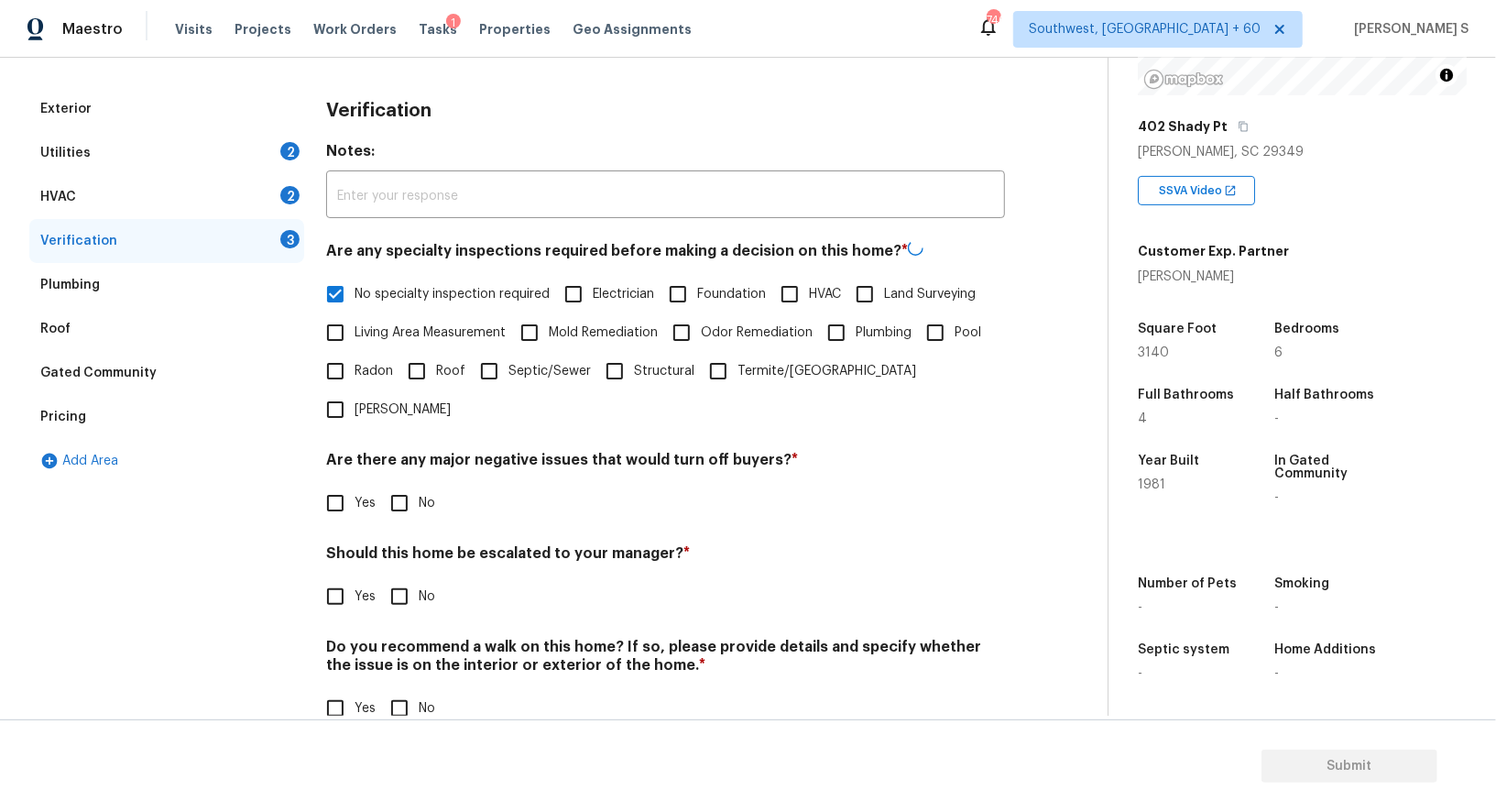
scroll to position [233, 0]
click at [397, 482] on input "No" at bounding box center [399, 501] width 38 height 38
checkbox input "true"
click at [404, 689] on input "No" at bounding box center [399, 708] width 38 height 38
checkbox input "true"
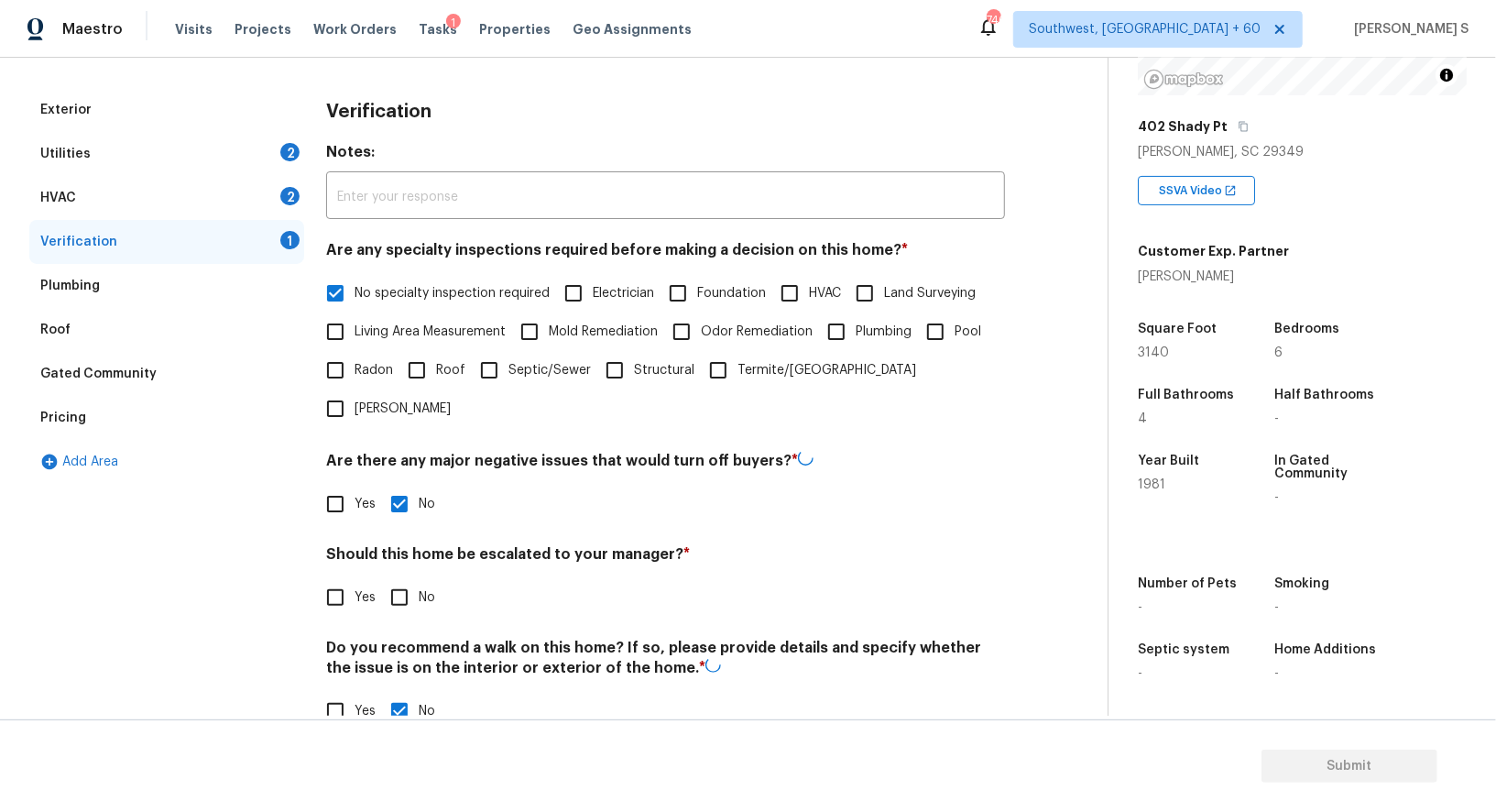
click at [331, 578] on input "Yes" at bounding box center [335, 596] width 38 height 38
checkbox input "true"
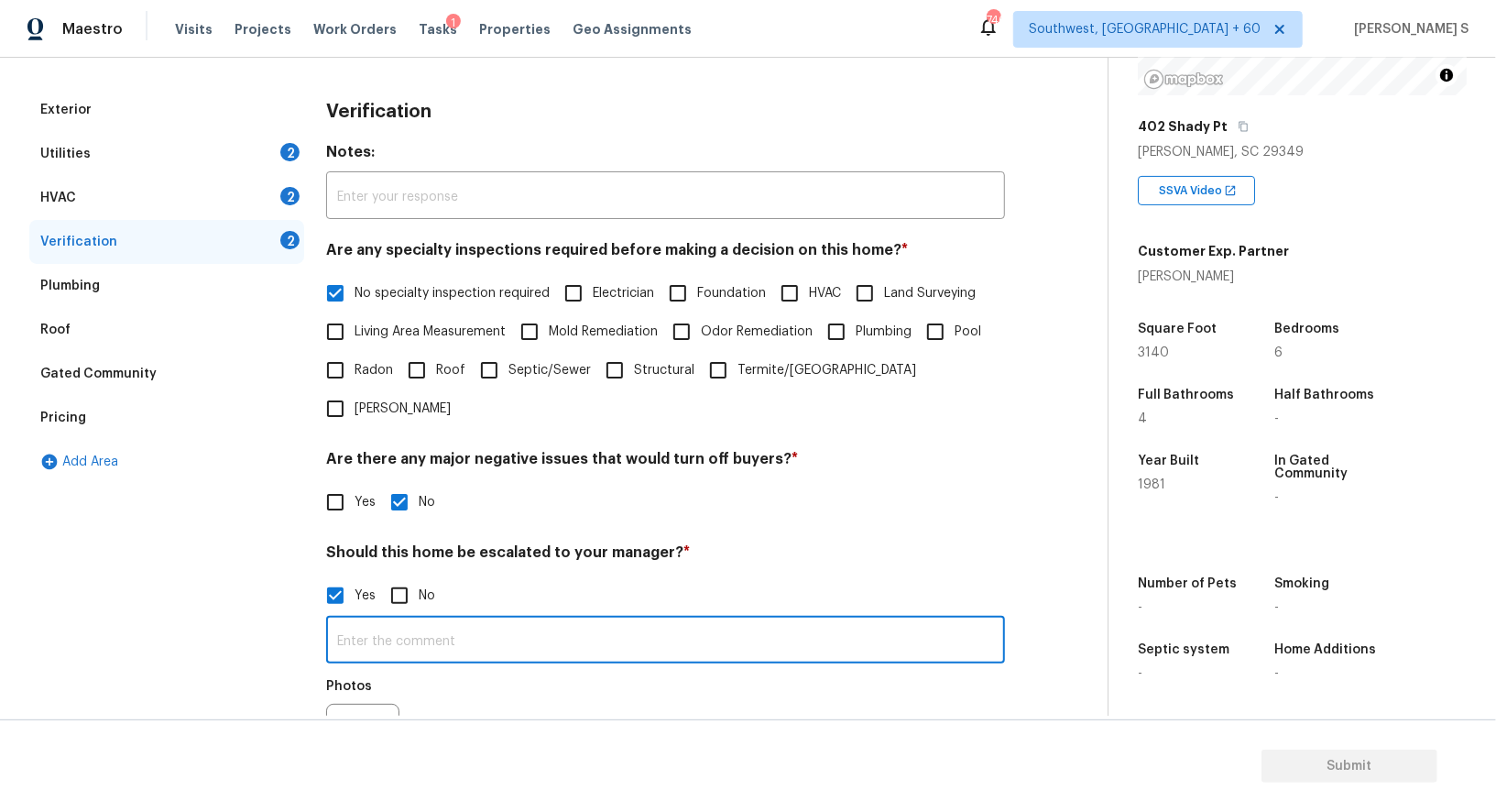
click at [465, 620] on input "text" at bounding box center [666, 641] width 679 height 43
type input "ALA property."
click at [499, 669] on div "Photos" at bounding box center [666, 728] width 679 height 119
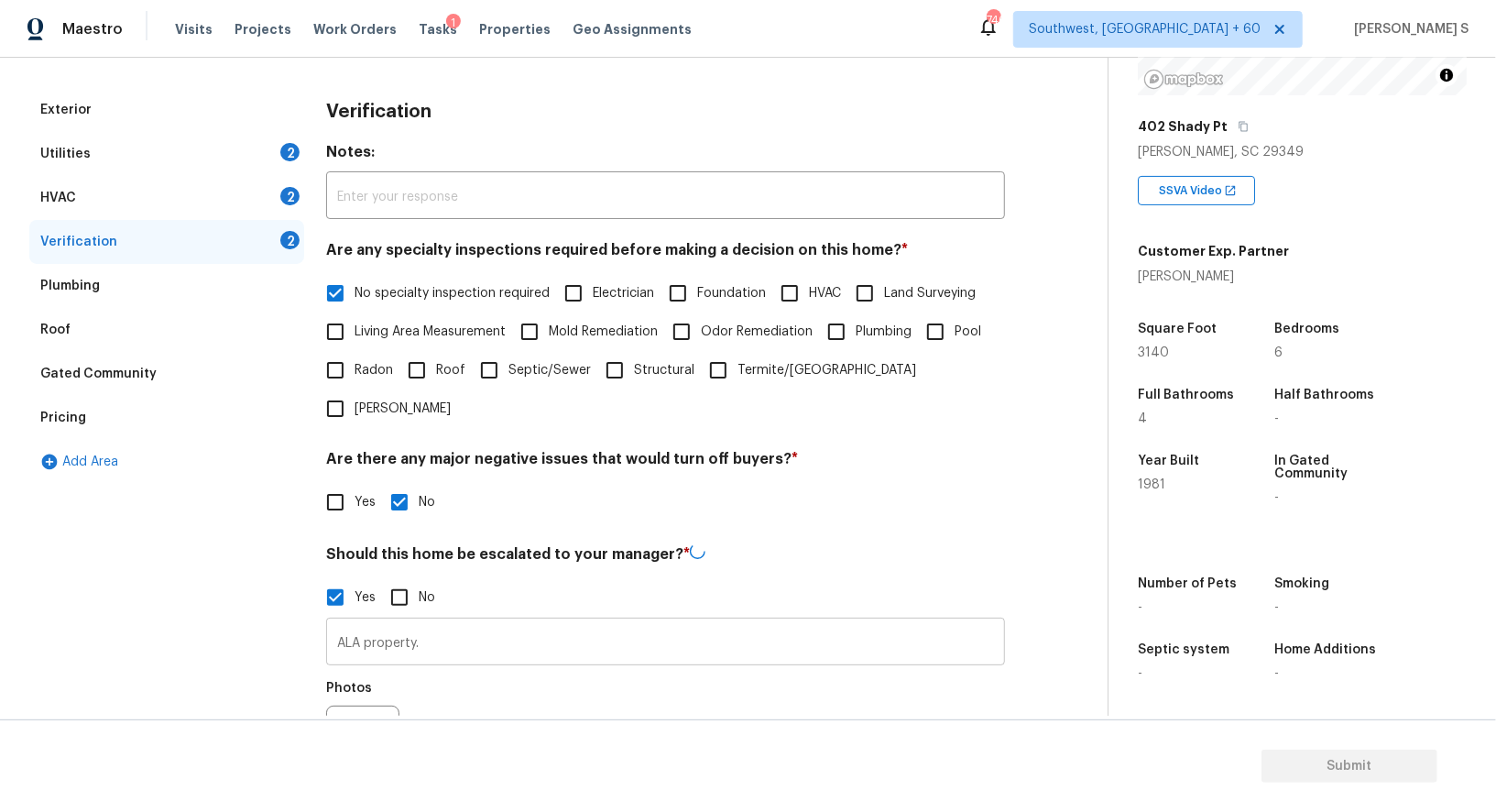
drag, startPoint x: 499, startPoint y: 660, endPoint x: 499, endPoint y: 611, distance: 49.0
click at [499, 671] on div "Photos" at bounding box center [666, 730] width 679 height 119
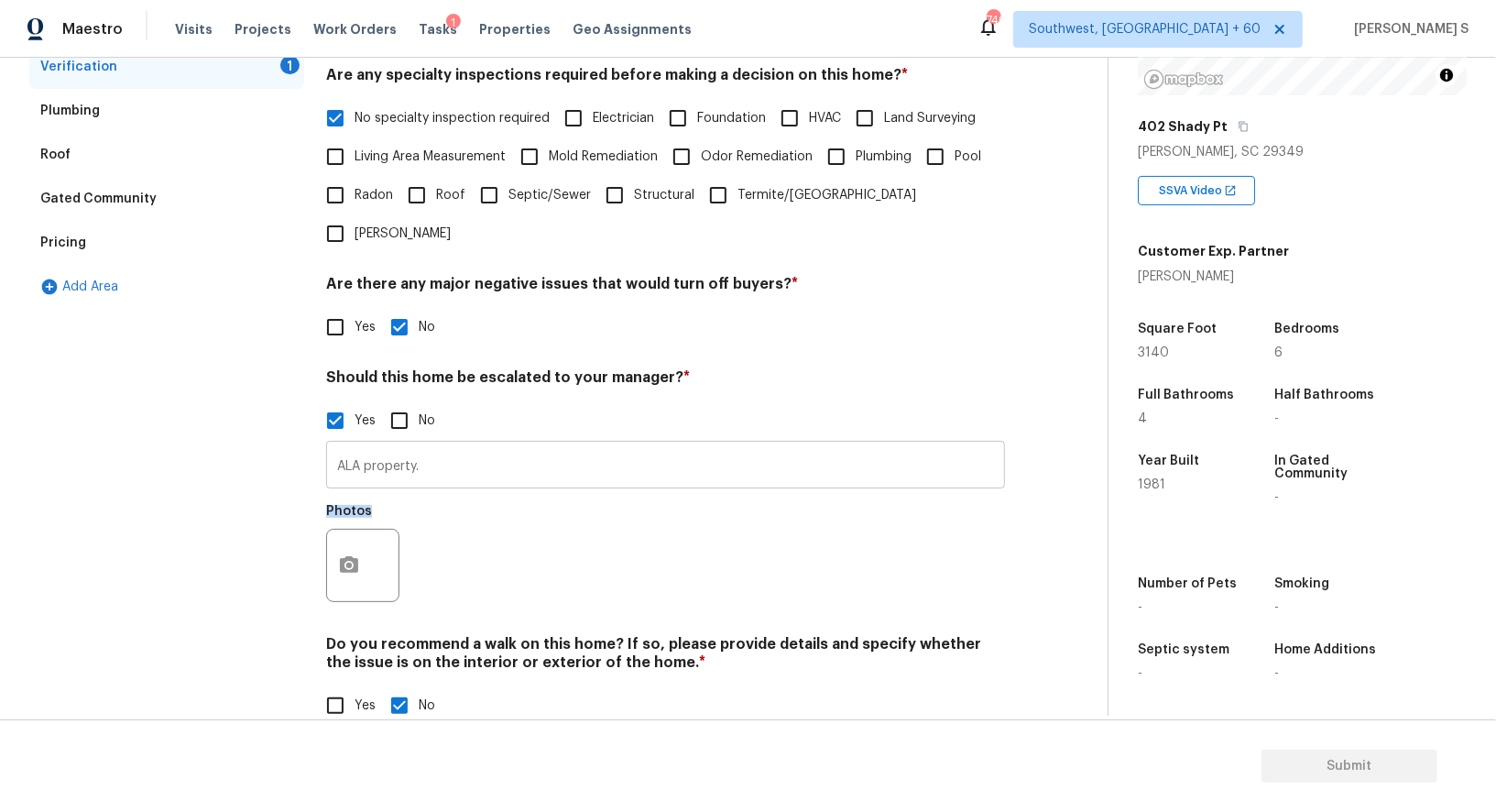
scroll to position [408, 0]
click at [345, 557] on icon "button" at bounding box center [349, 565] width 19 height 17
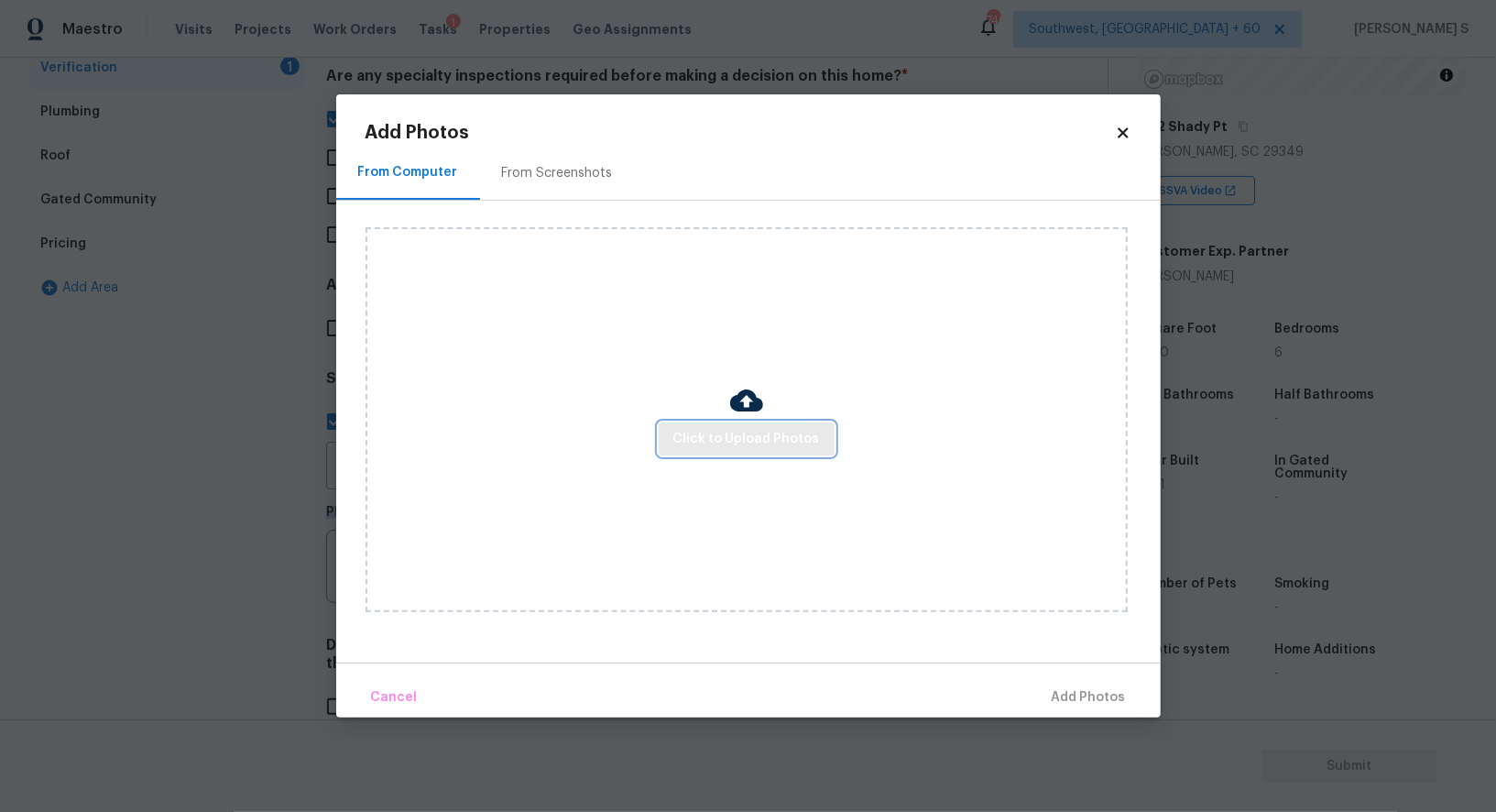
click at [779, 439] on span "Click to Upload Photos" at bounding box center [747, 438] width 146 height 23
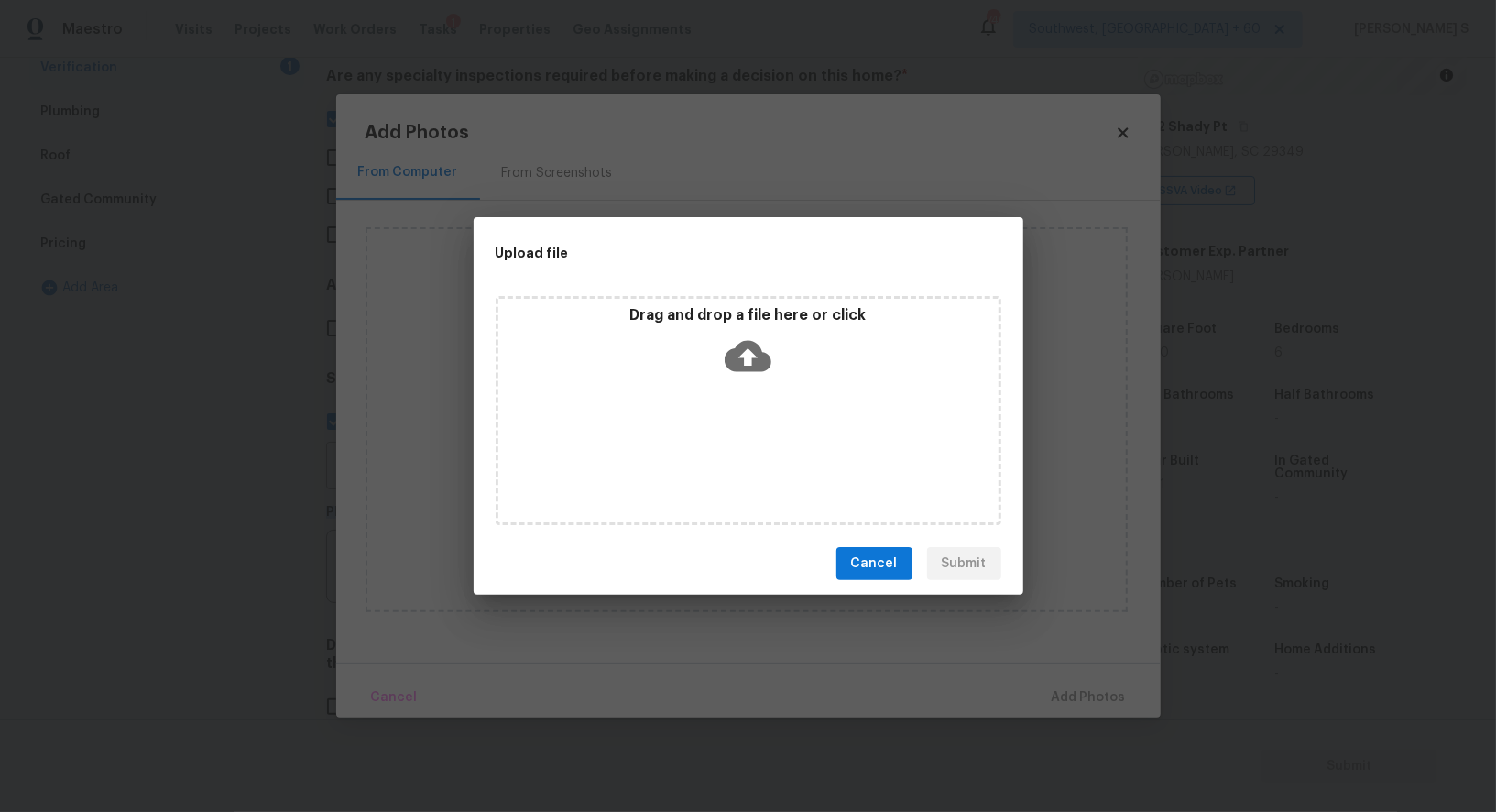
click at [779, 439] on div "Drag and drop a file here or click" at bounding box center [748, 411] width 506 height 229
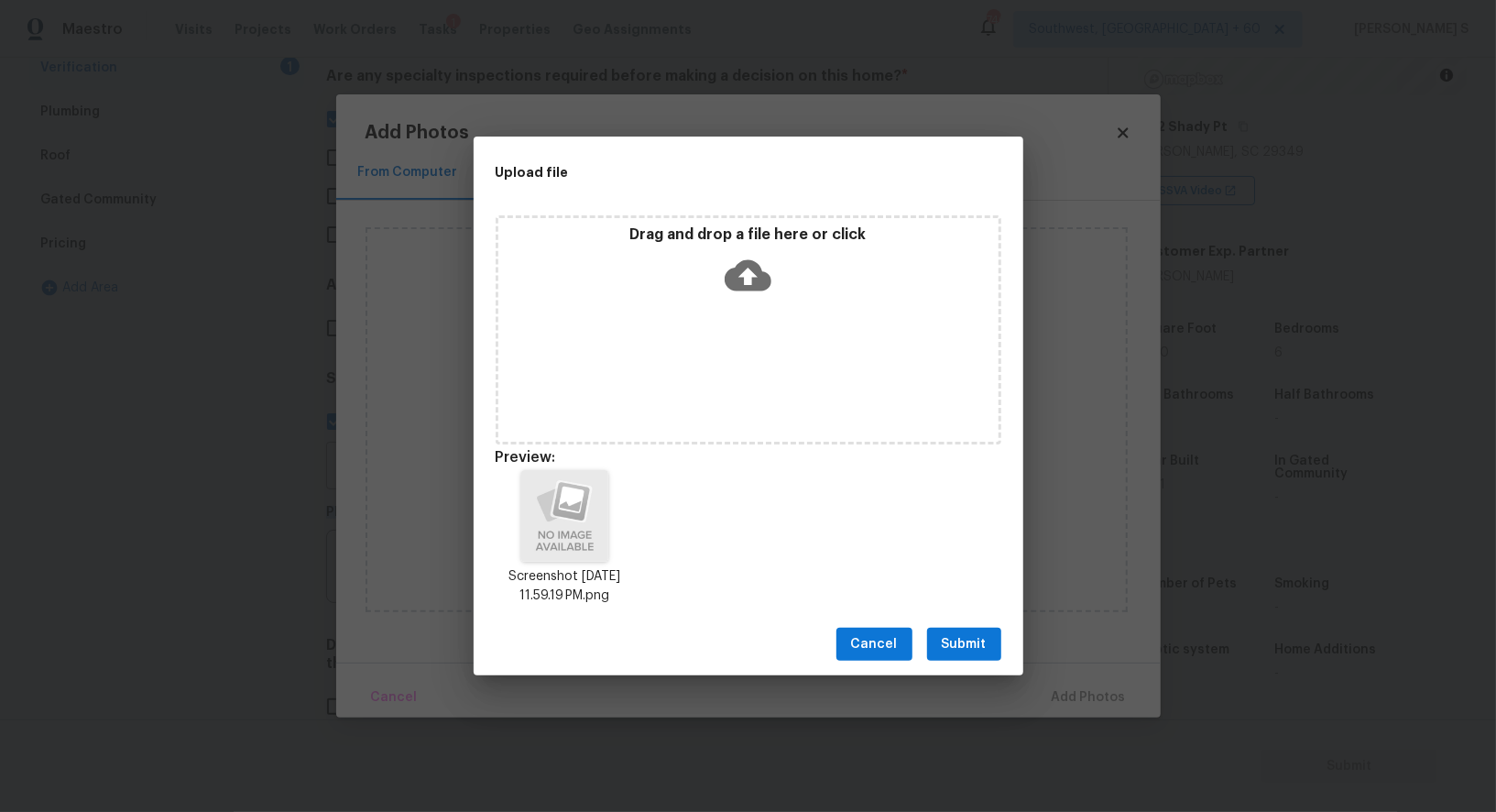
click at [947, 642] on span "Submit" at bounding box center [964, 643] width 45 height 23
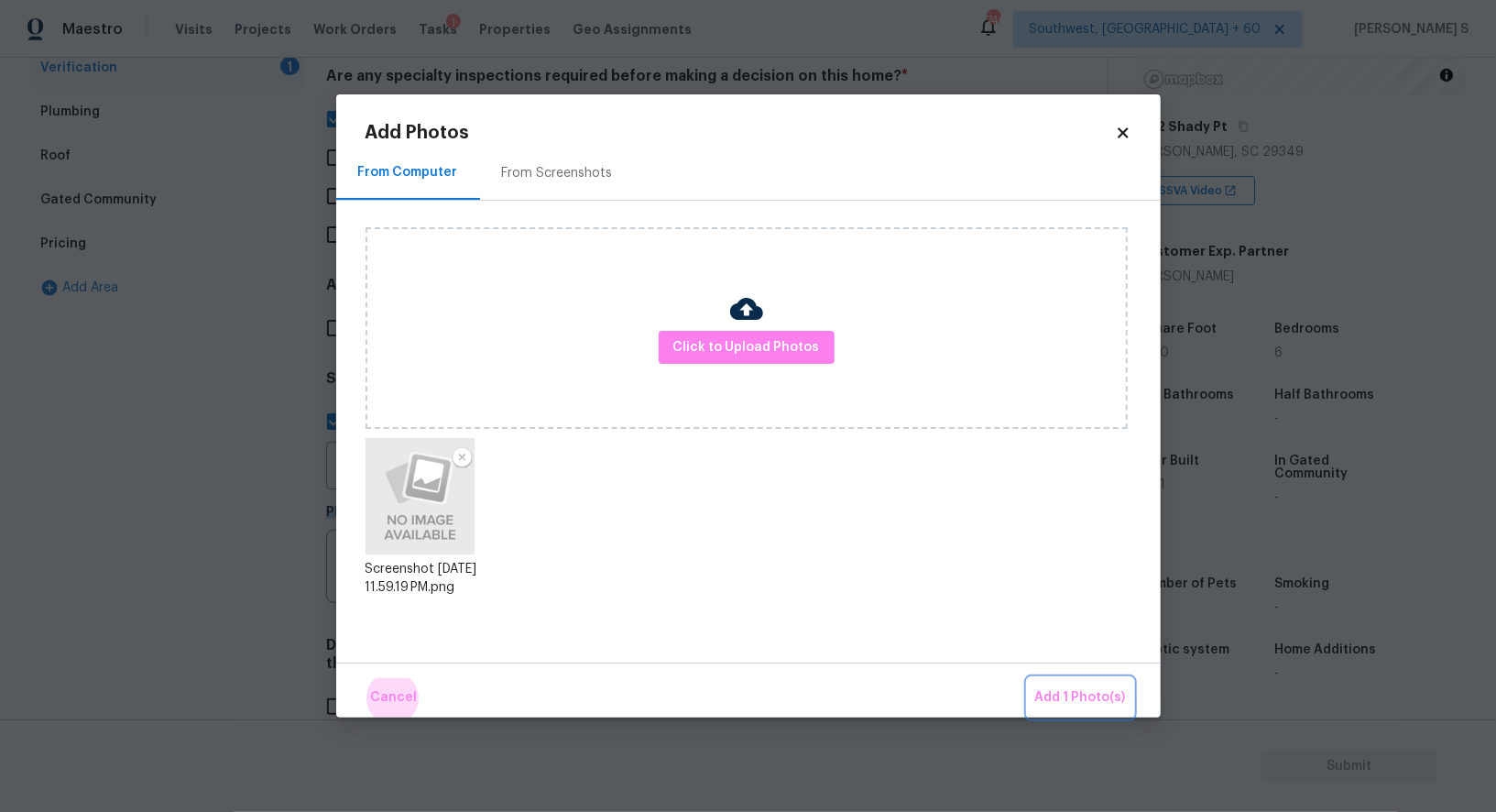
click at [1028, 678] on button "Add 1 Photo(s)" at bounding box center [1080, 697] width 105 height 39
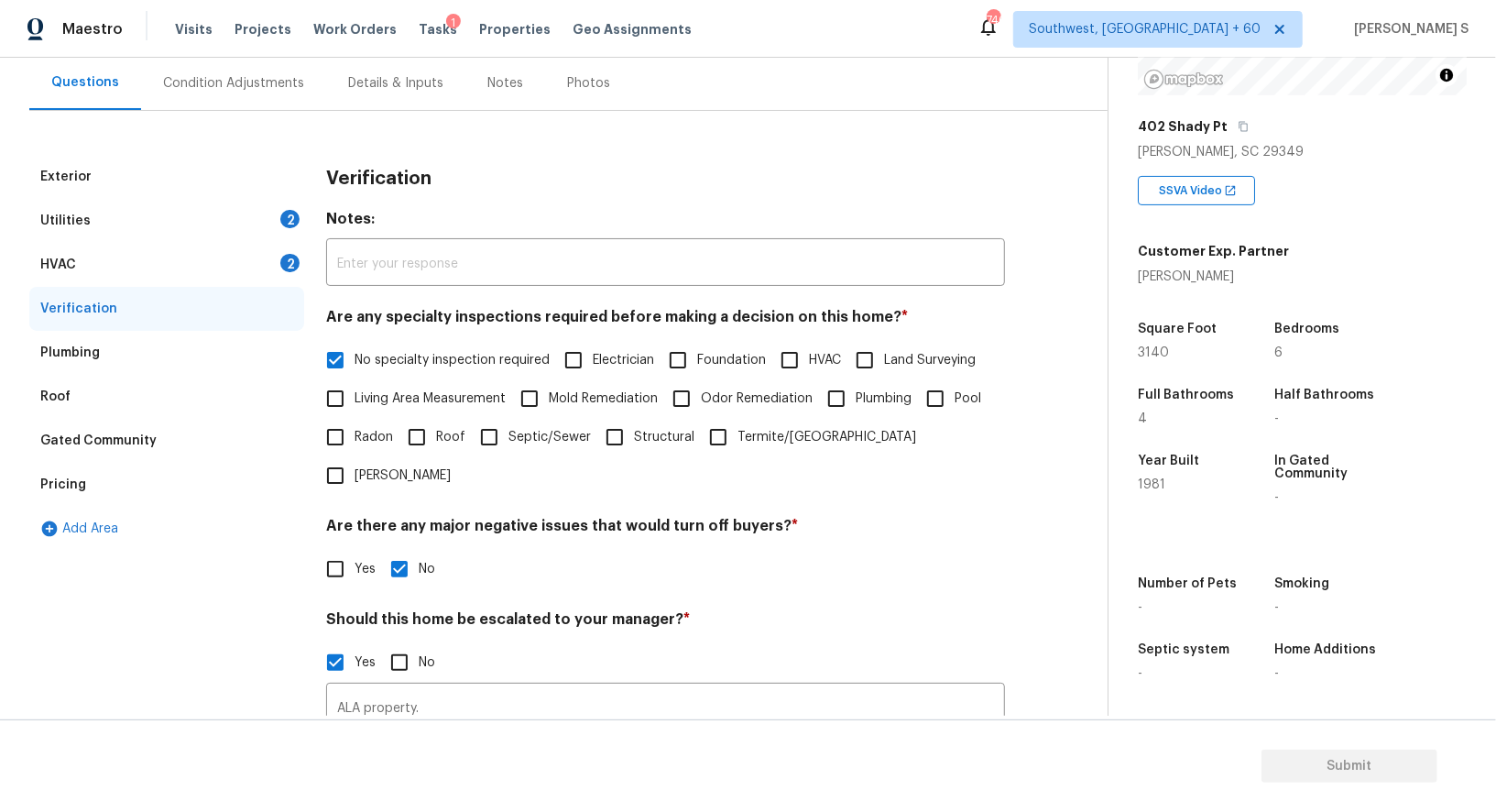
scroll to position [0, 0]
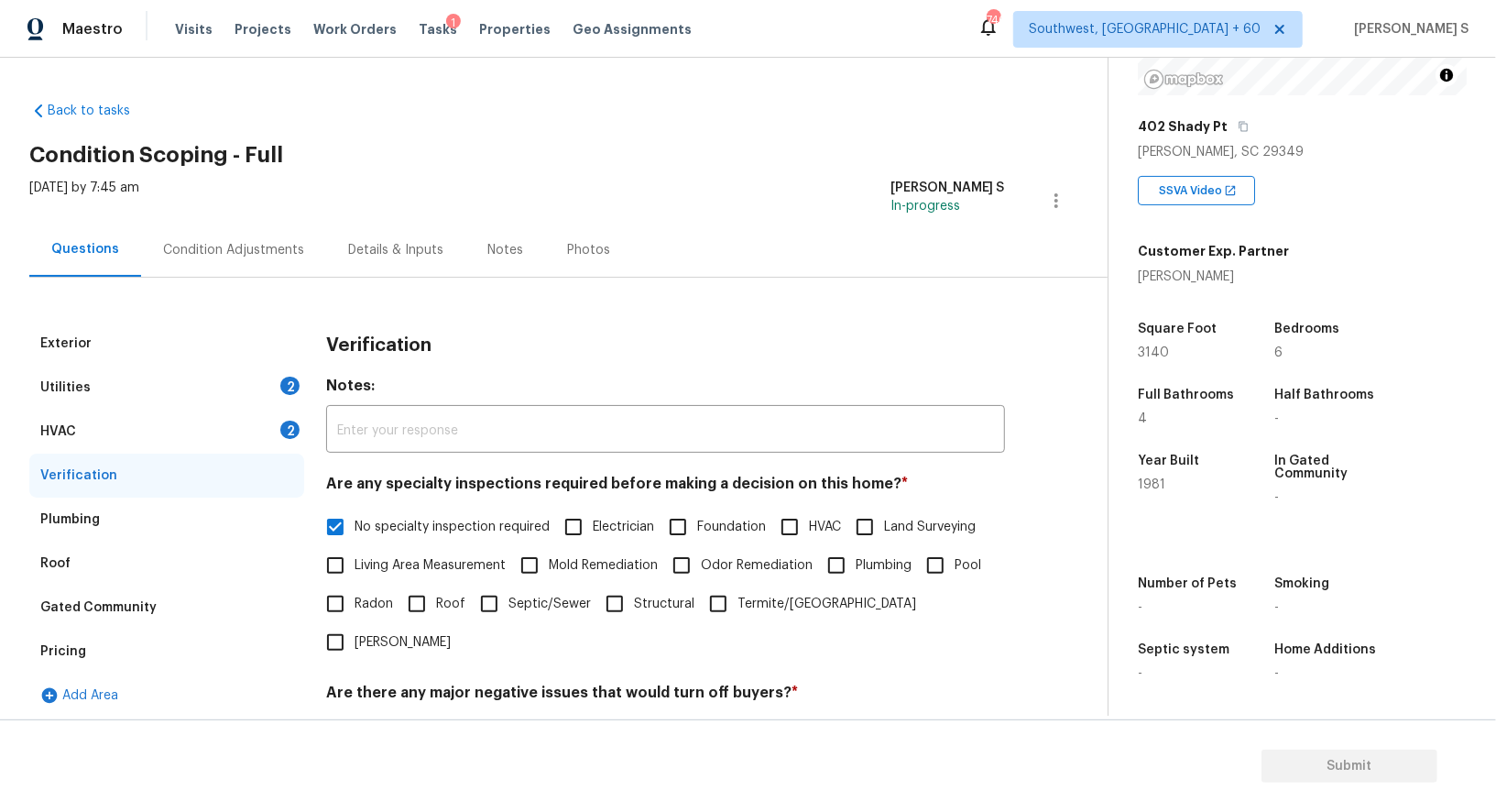
click at [272, 412] on div "HVAC 2" at bounding box center [167, 431] width 275 height 44
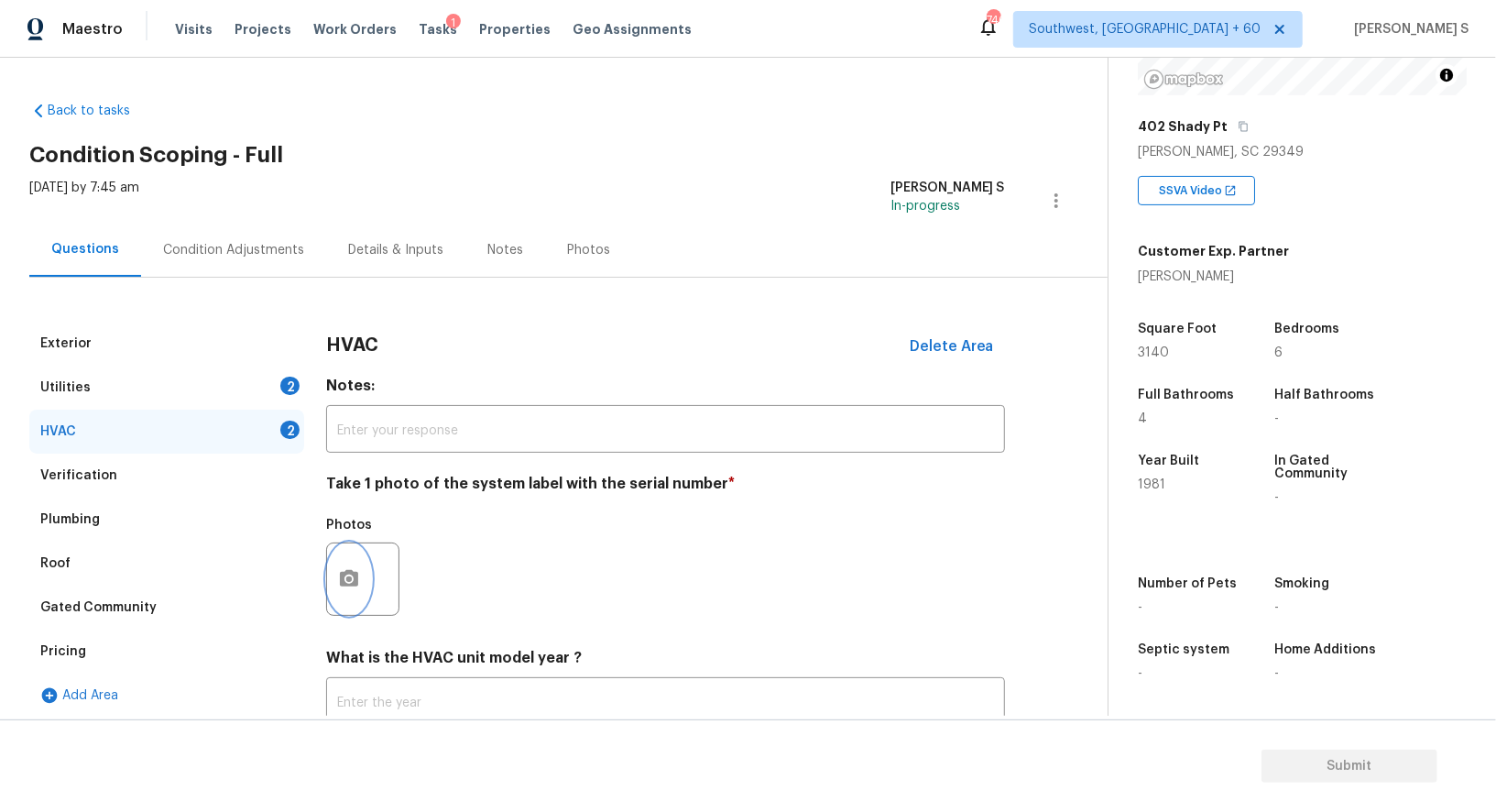
click at [345, 568] on icon "button" at bounding box center [349, 579] width 22 height 22
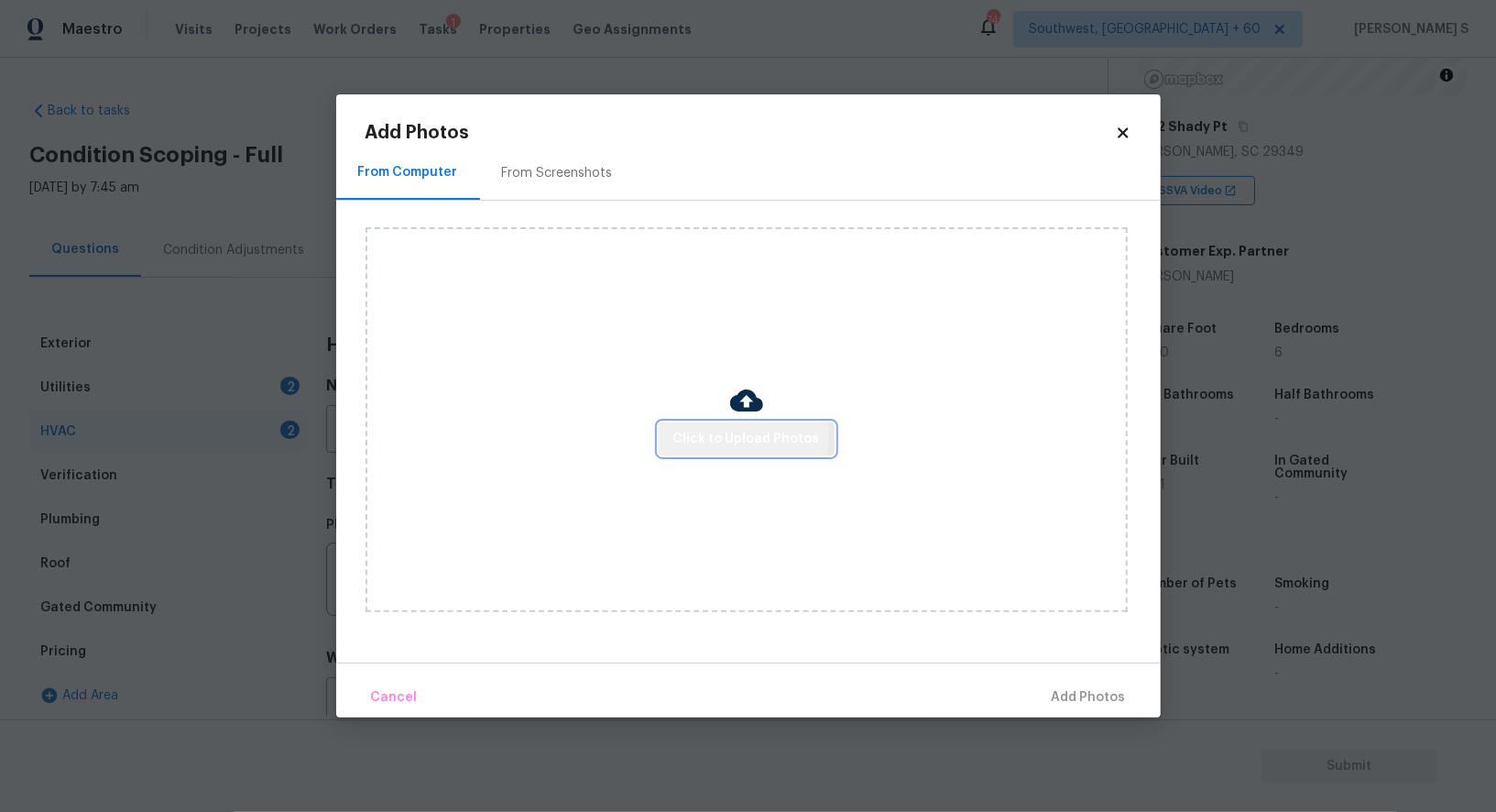
click at [720, 434] on span "Click to Upload Photos" at bounding box center [747, 438] width 146 height 23
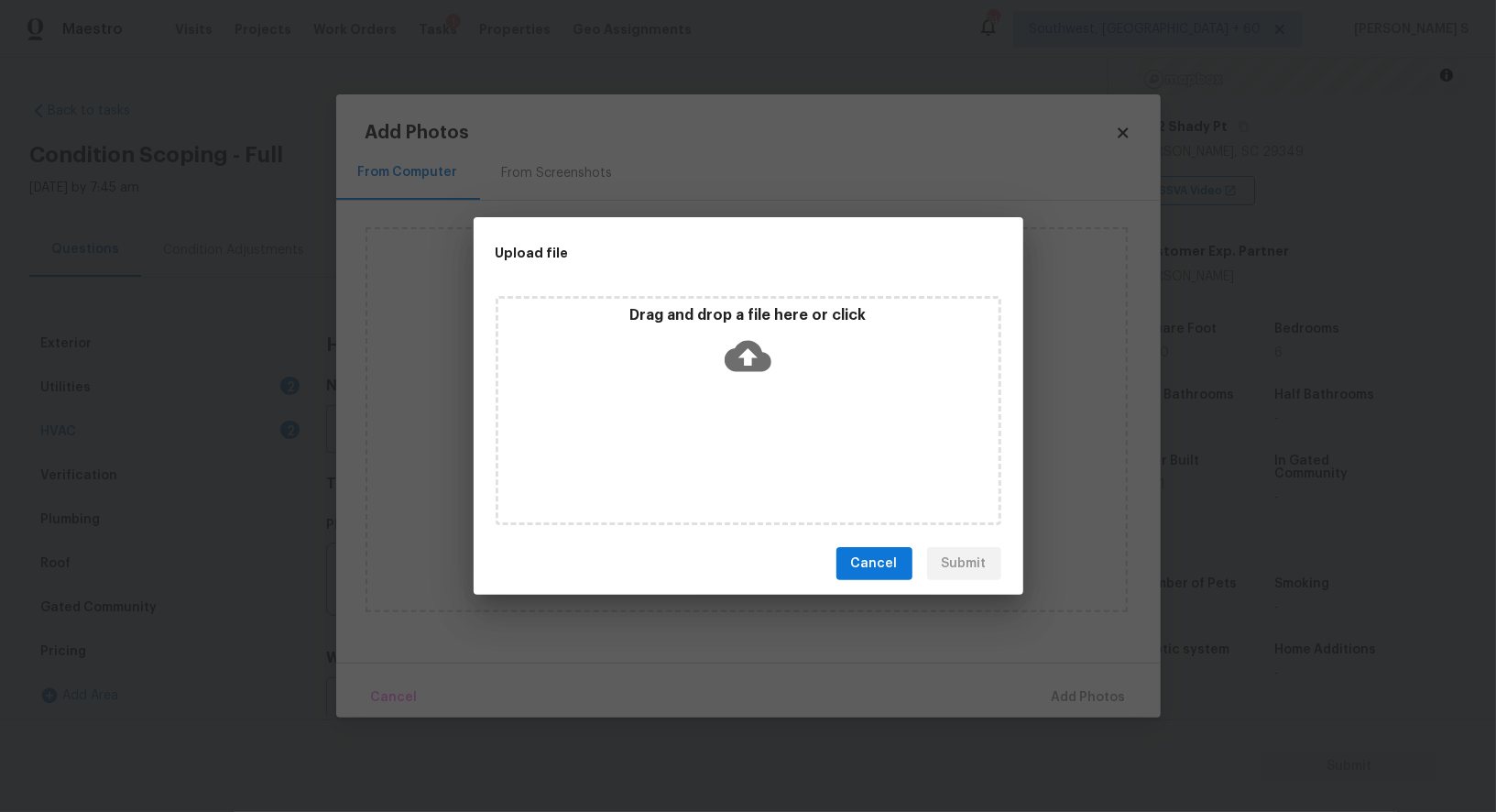
click at [720, 434] on div "Drag and drop a file here or click" at bounding box center [748, 411] width 506 height 229
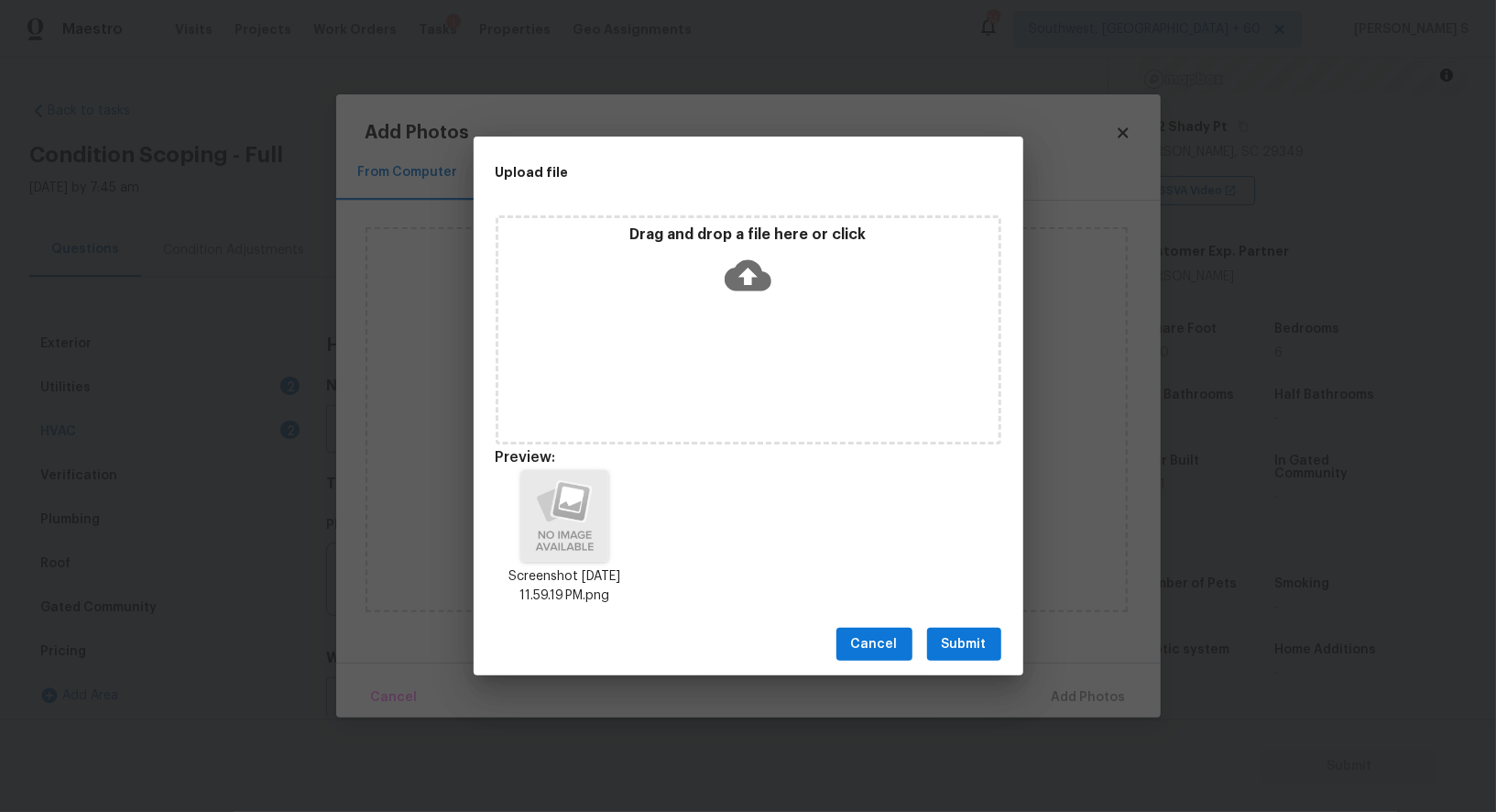
click at [985, 633] on span "Submit" at bounding box center [964, 643] width 45 height 23
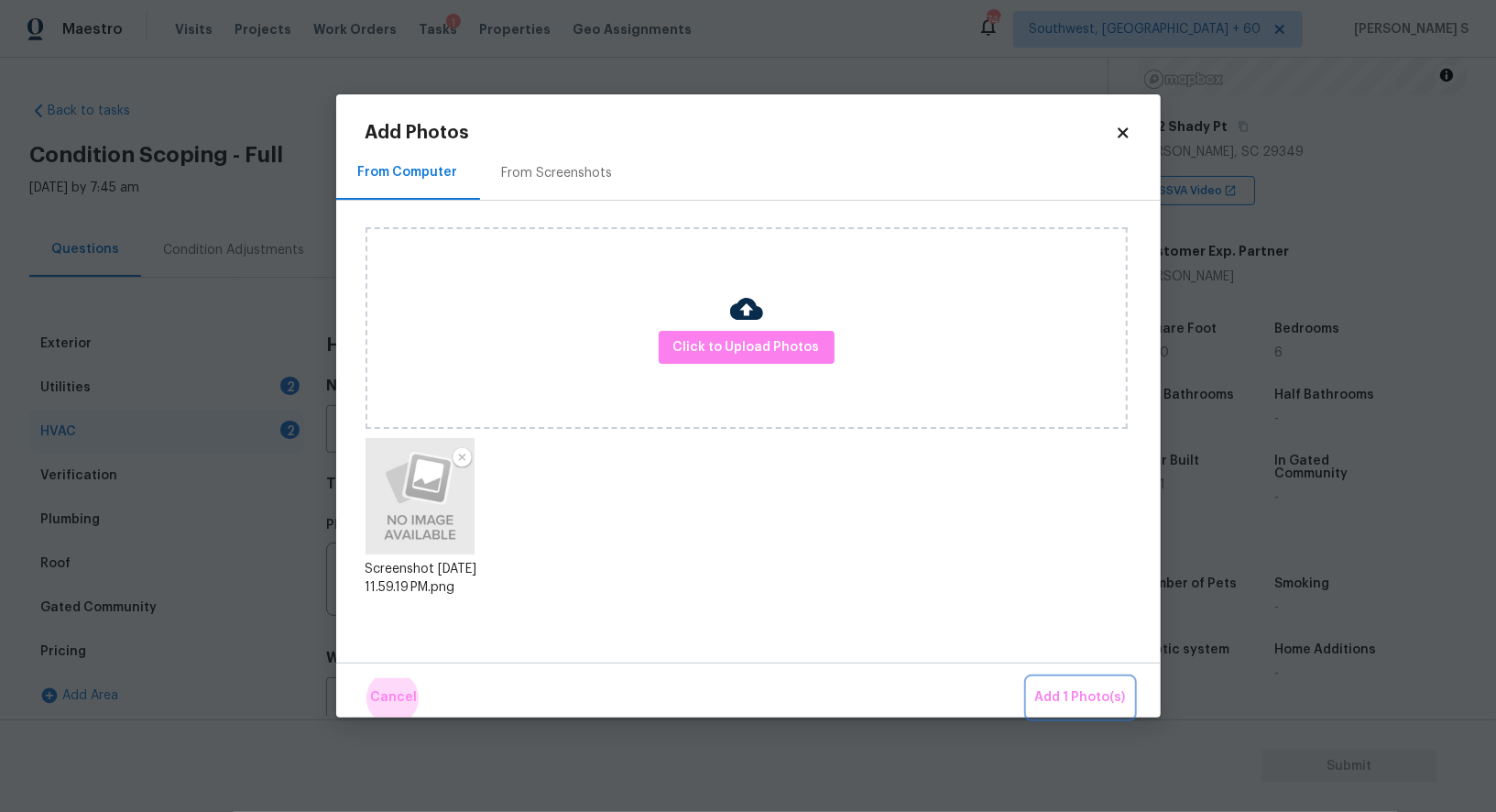
click at [1028, 678] on button "Add 1 Photo(s)" at bounding box center [1080, 697] width 105 height 39
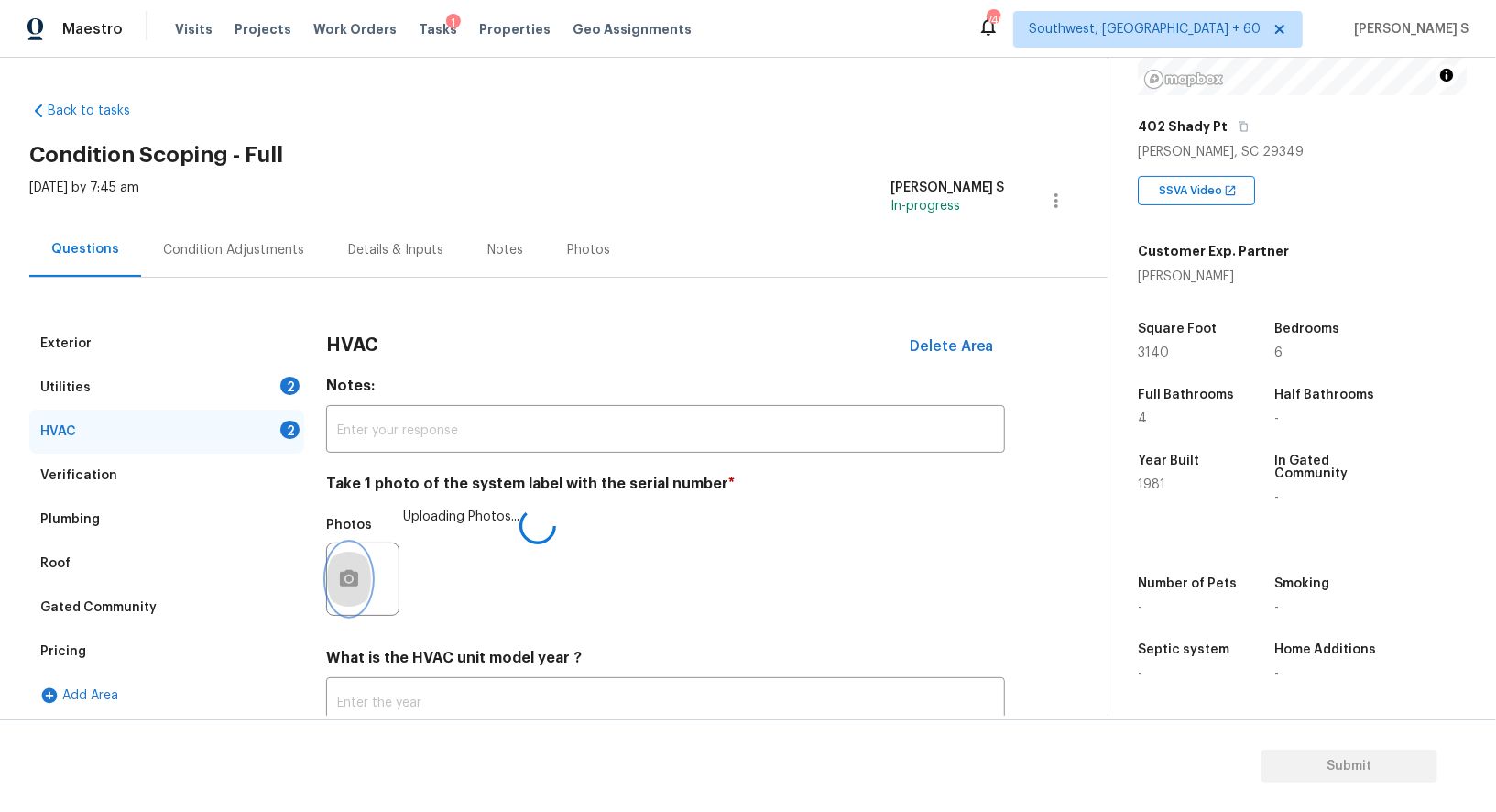
scroll to position [130, 0]
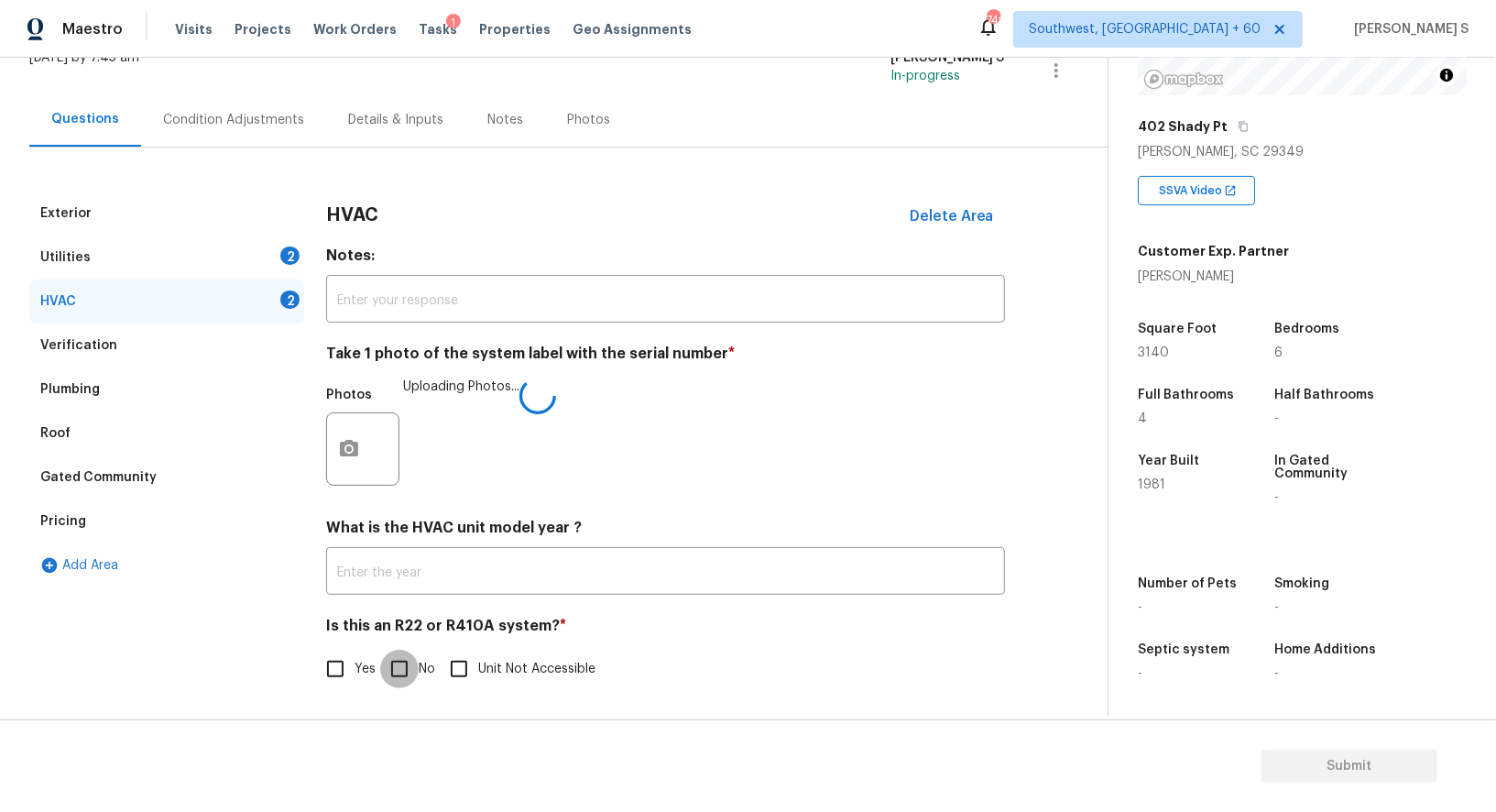
click at [396, 666] on input "No" at bounding box center [399, 668] width 38 height 38
checkbox input "true"
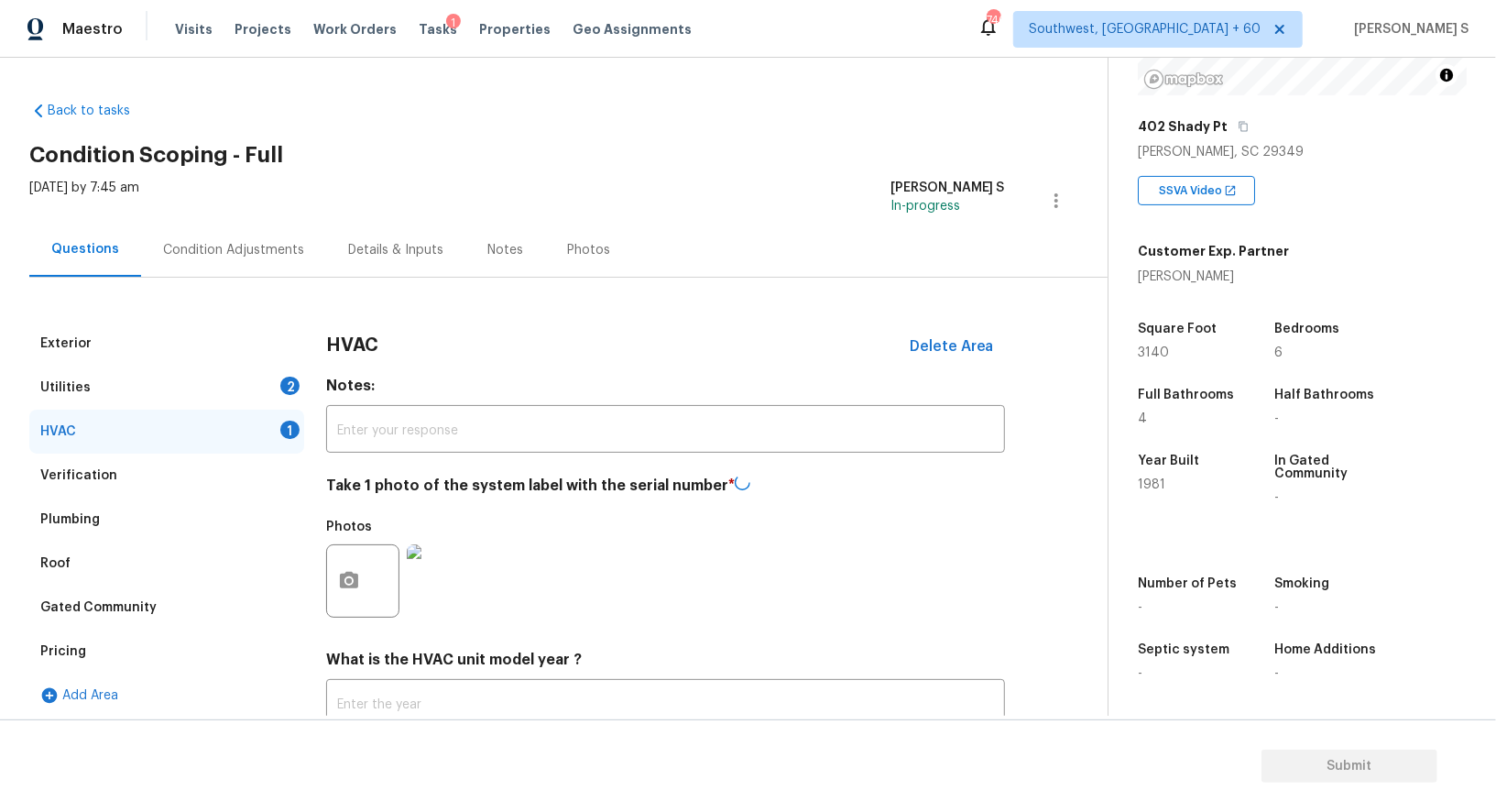
click at [281, 381] on div "2" at bounding box center [290, 385] width 20 height 19
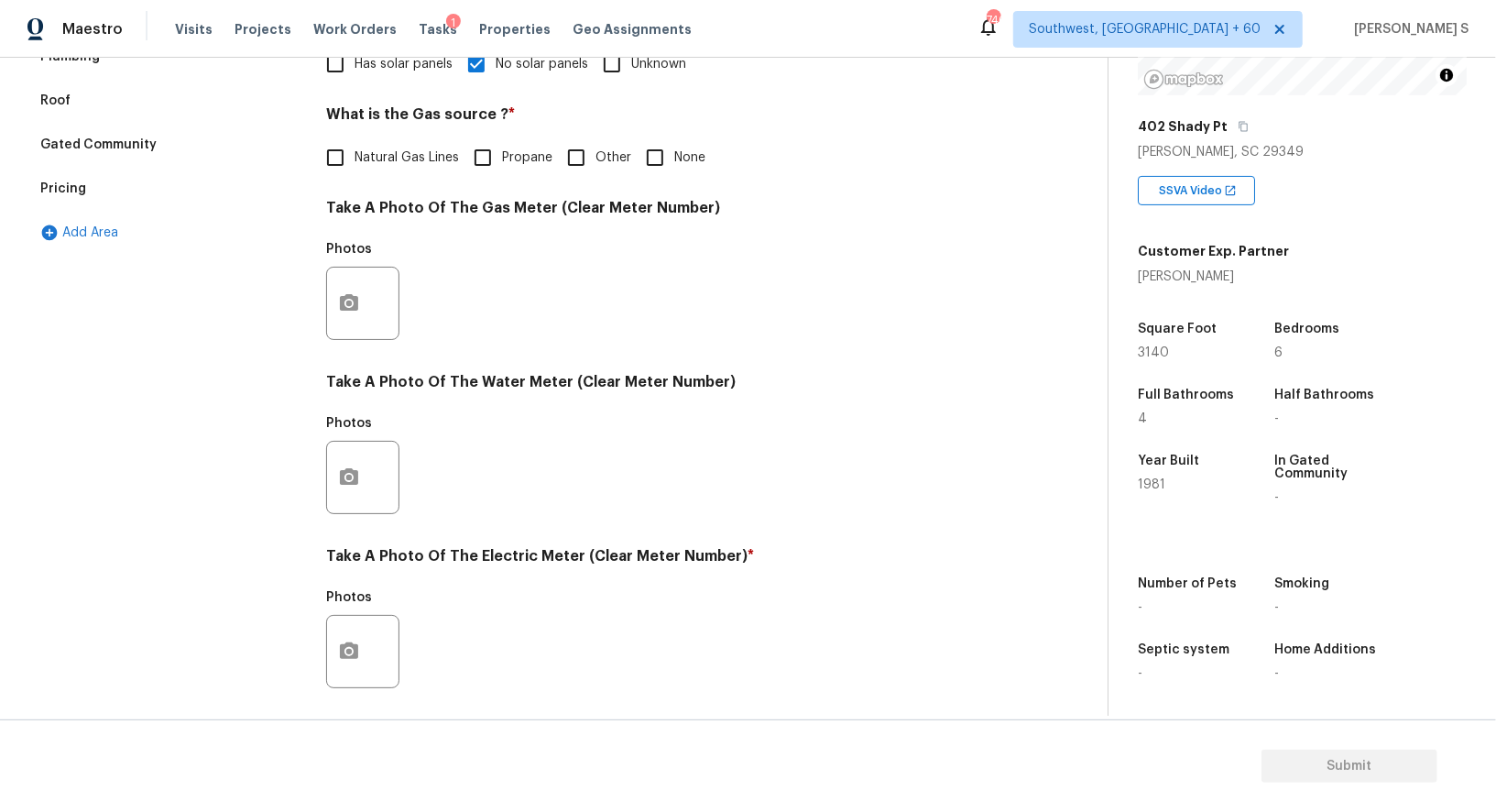
scroll to position [566, 0]
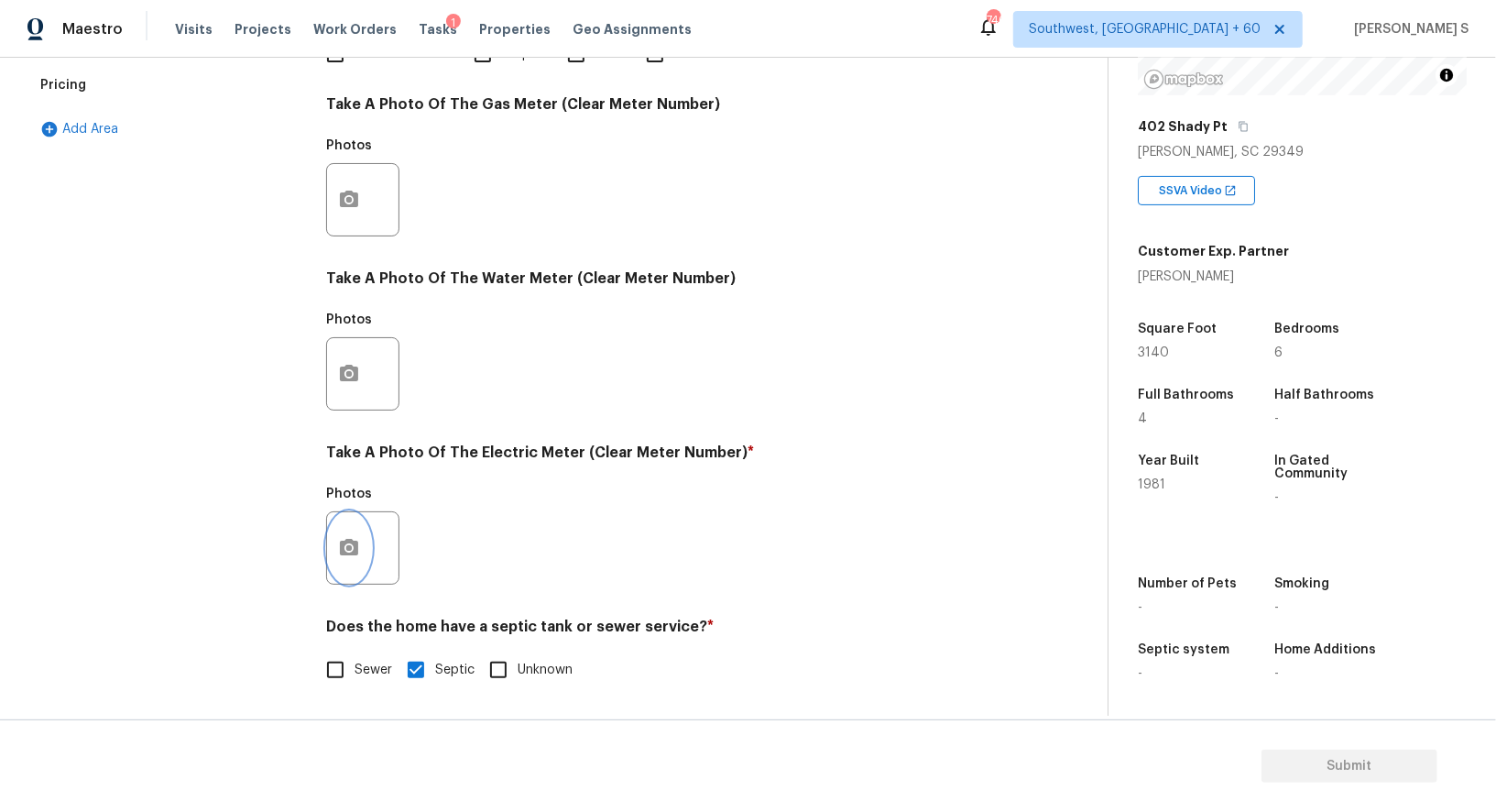
click at [350, 554] on button "button" at bounding box center [348, 547] width 44 height 72
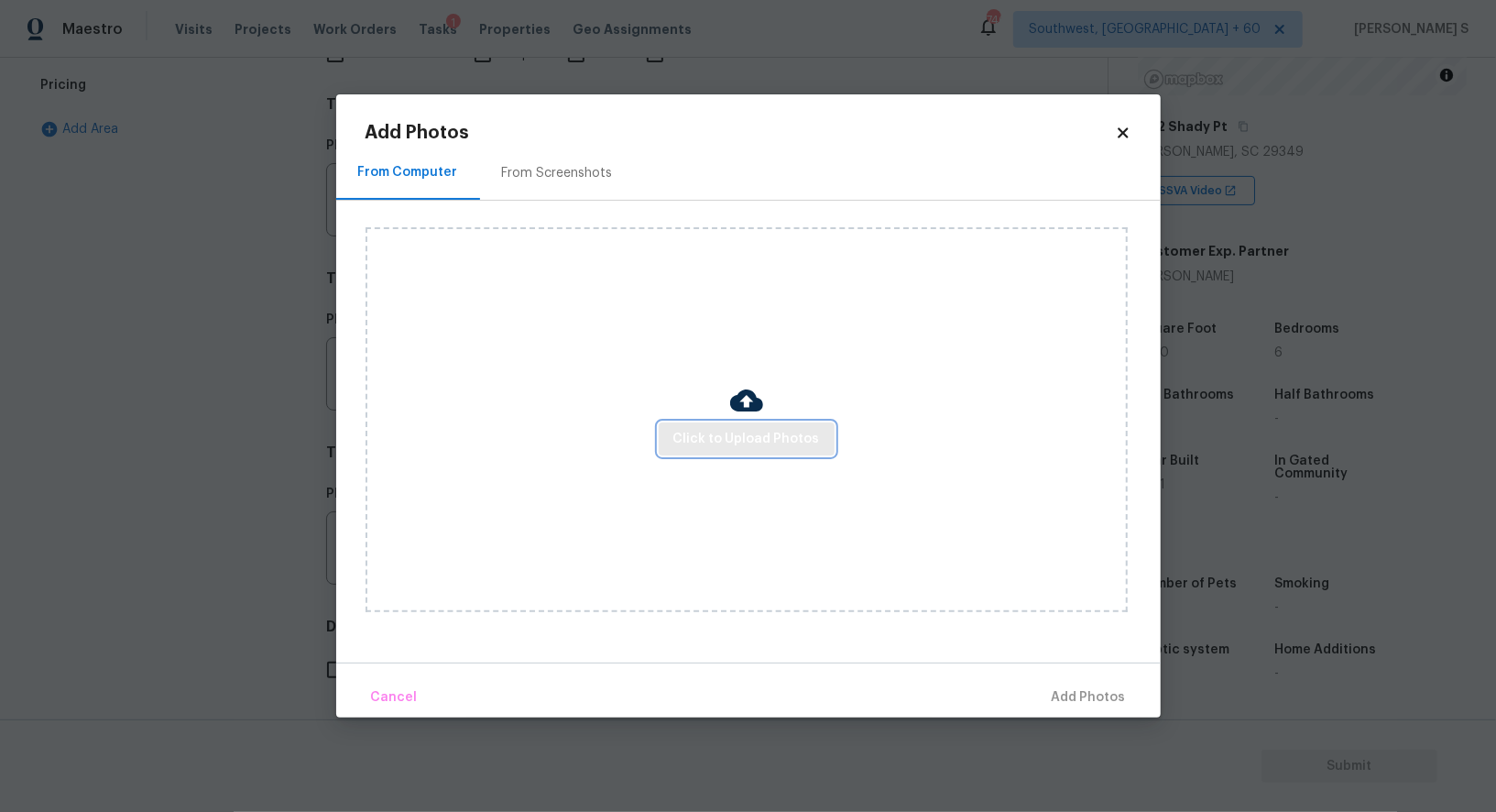
click at [775, 440] on span "Click to Upload Photos" at bounding box center [747, 438] width 146 height 23
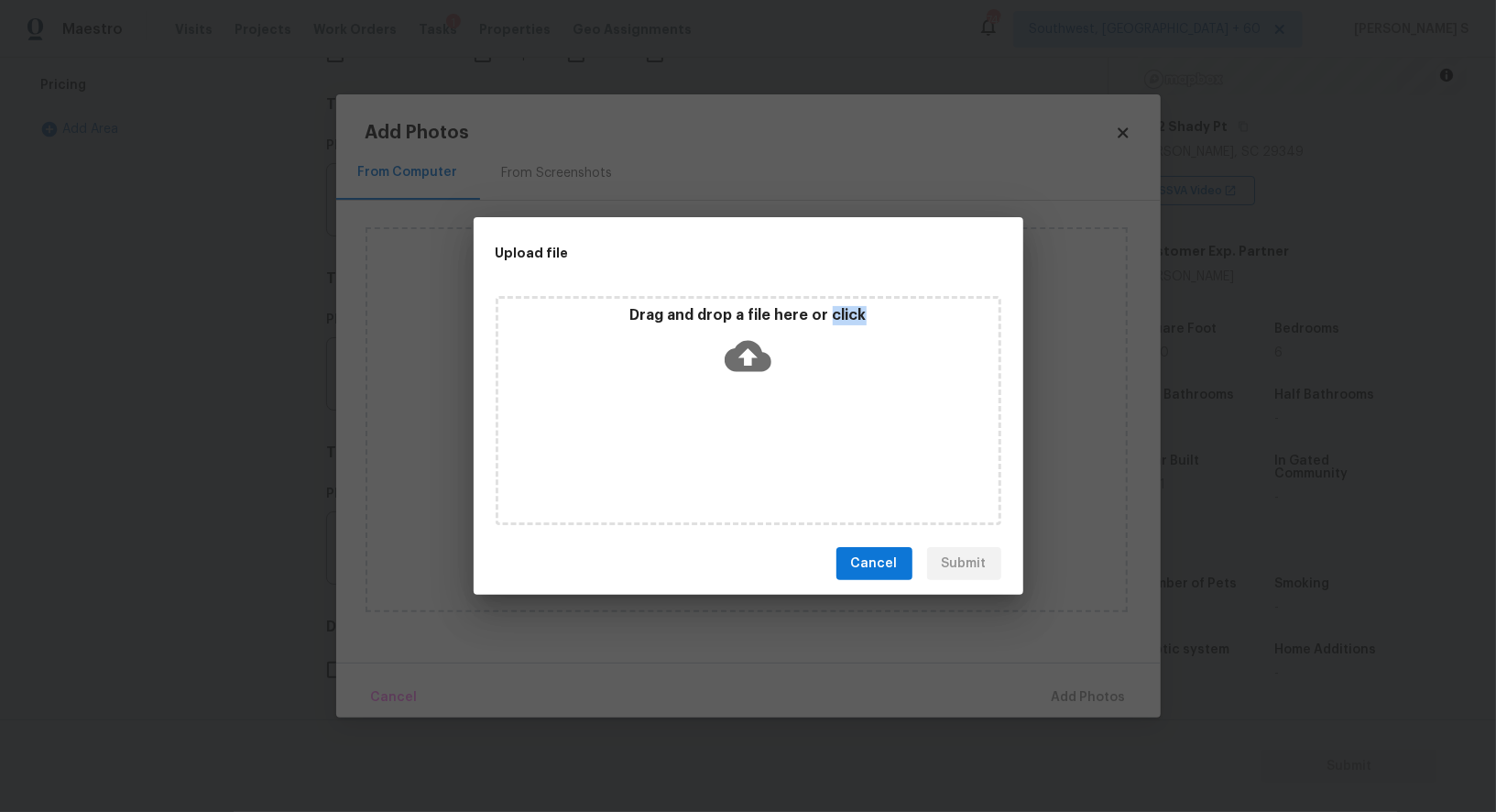
click at [775, 440] on div "Drag and drop a file here or click" at bounding box center [748, 411] width 506 height 229
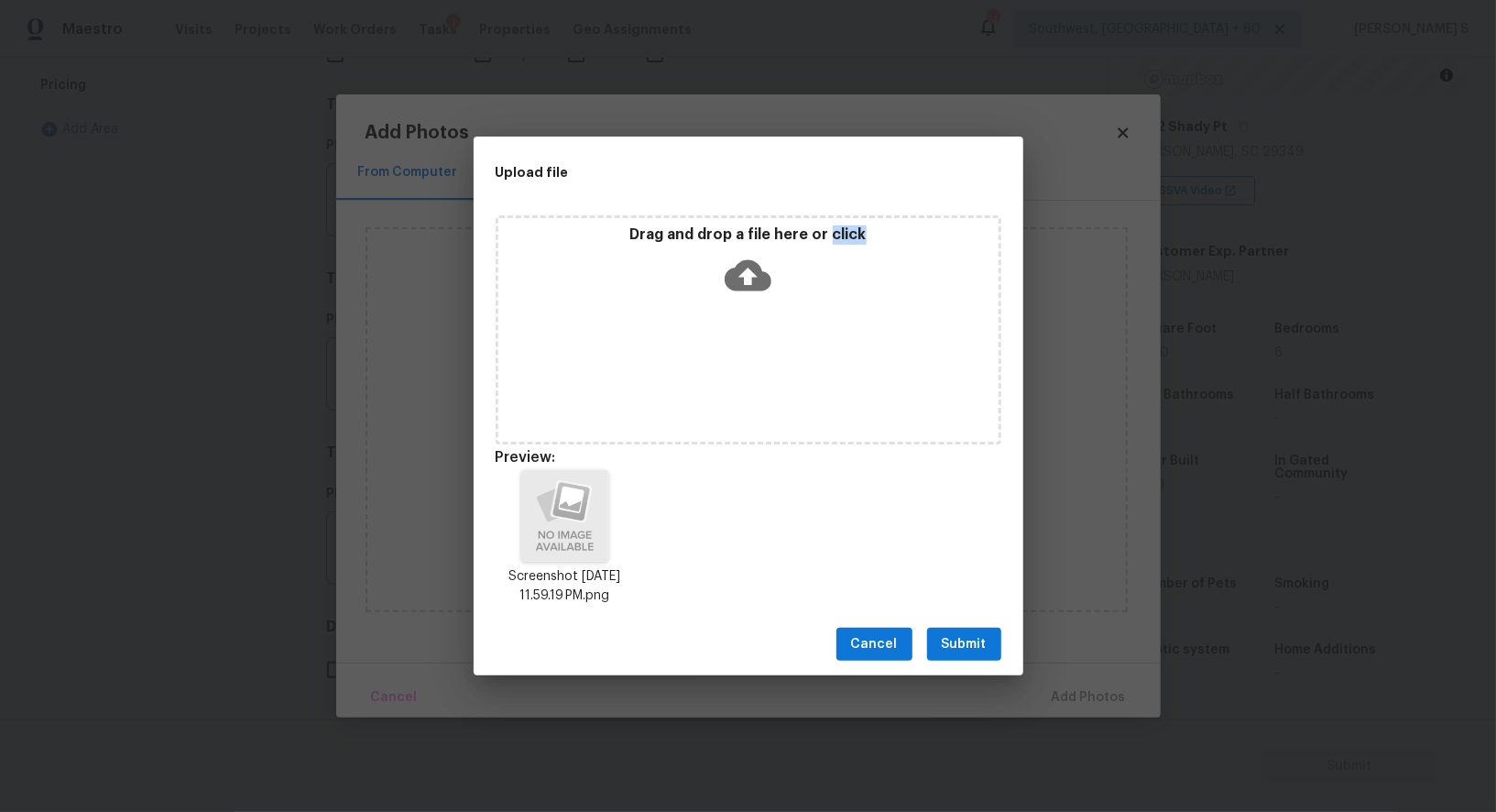
click at [959, 641] on span "Submit" at bounding box center [964, 643] width 45 height 23
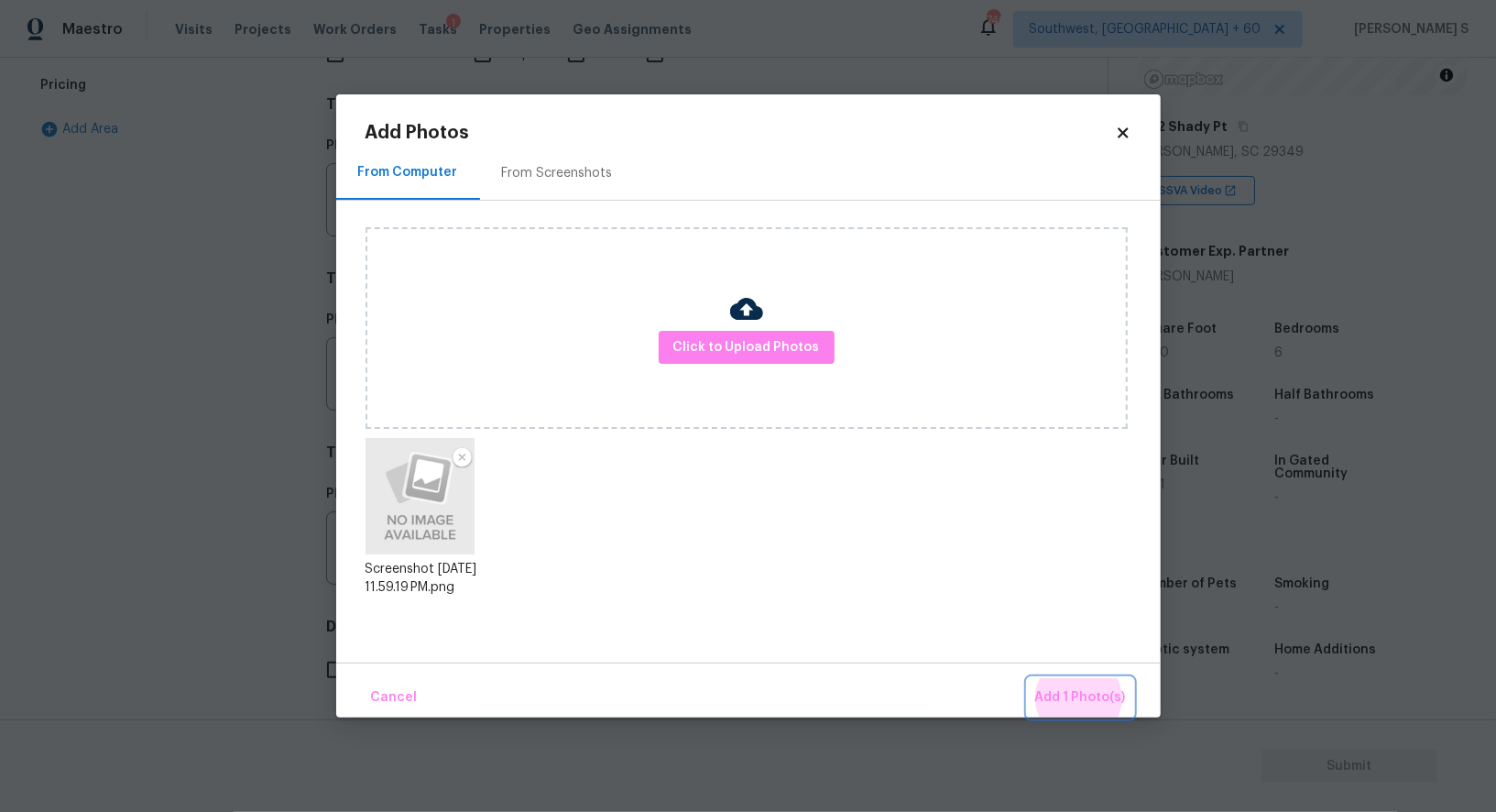
click at [1028, 678] on button "Add 1 Photo(s)" at bounding box center [1080, 697] width 105 height 39
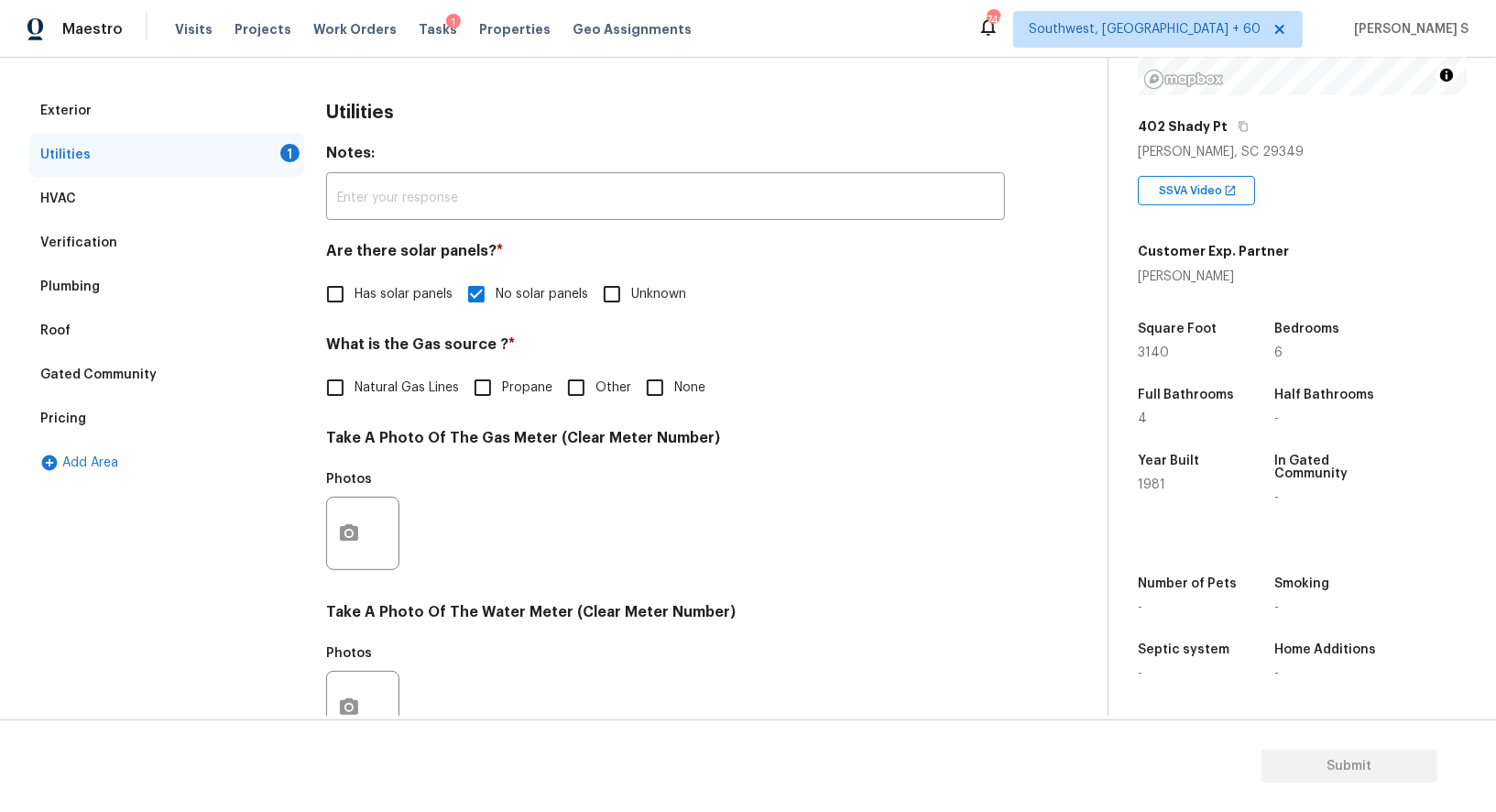
scroll to position [0, 0]
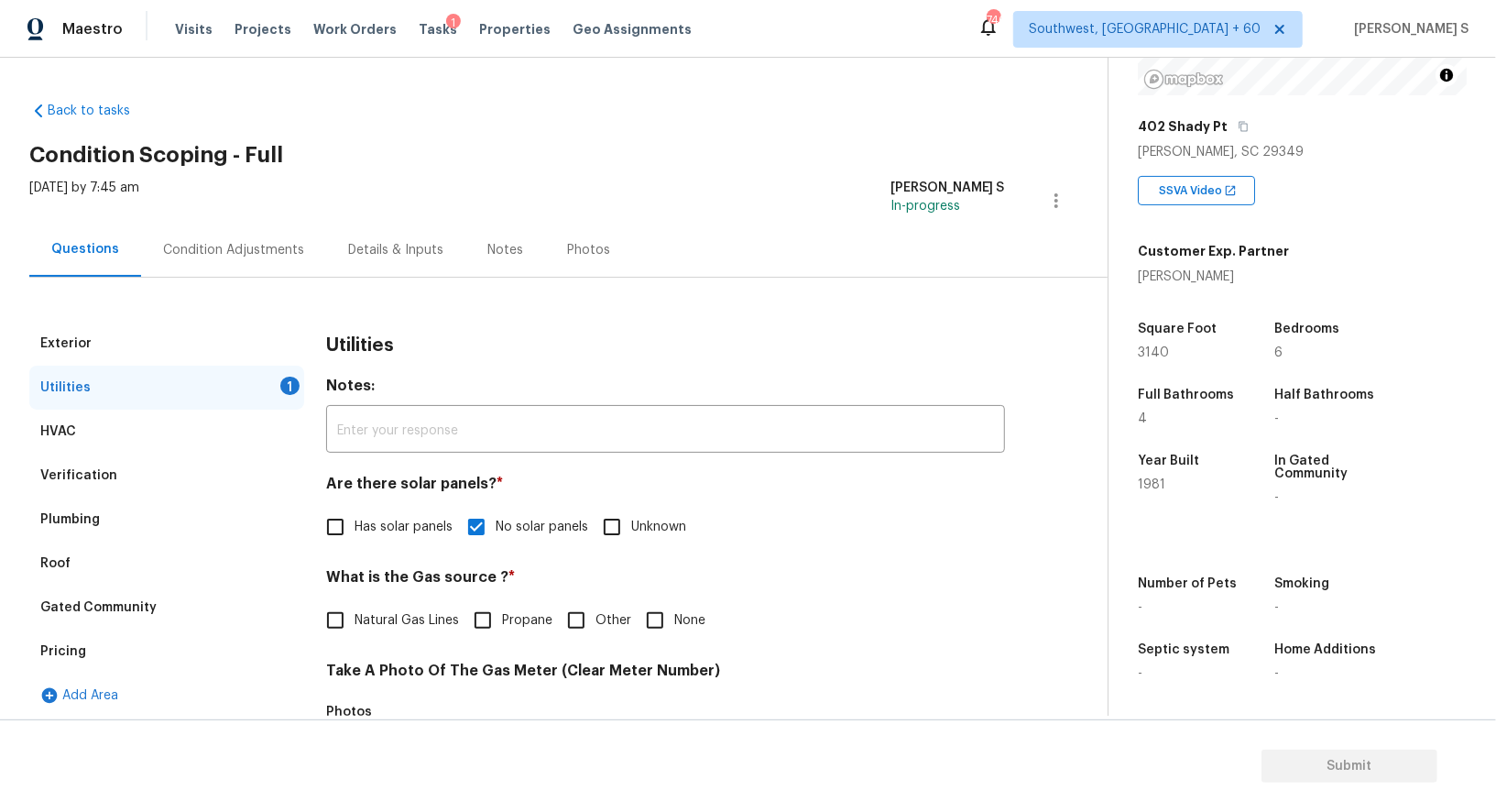
click at [300, 257] on div "Condition Adjustments" at bounding box center [233, 249] width 185 height 54
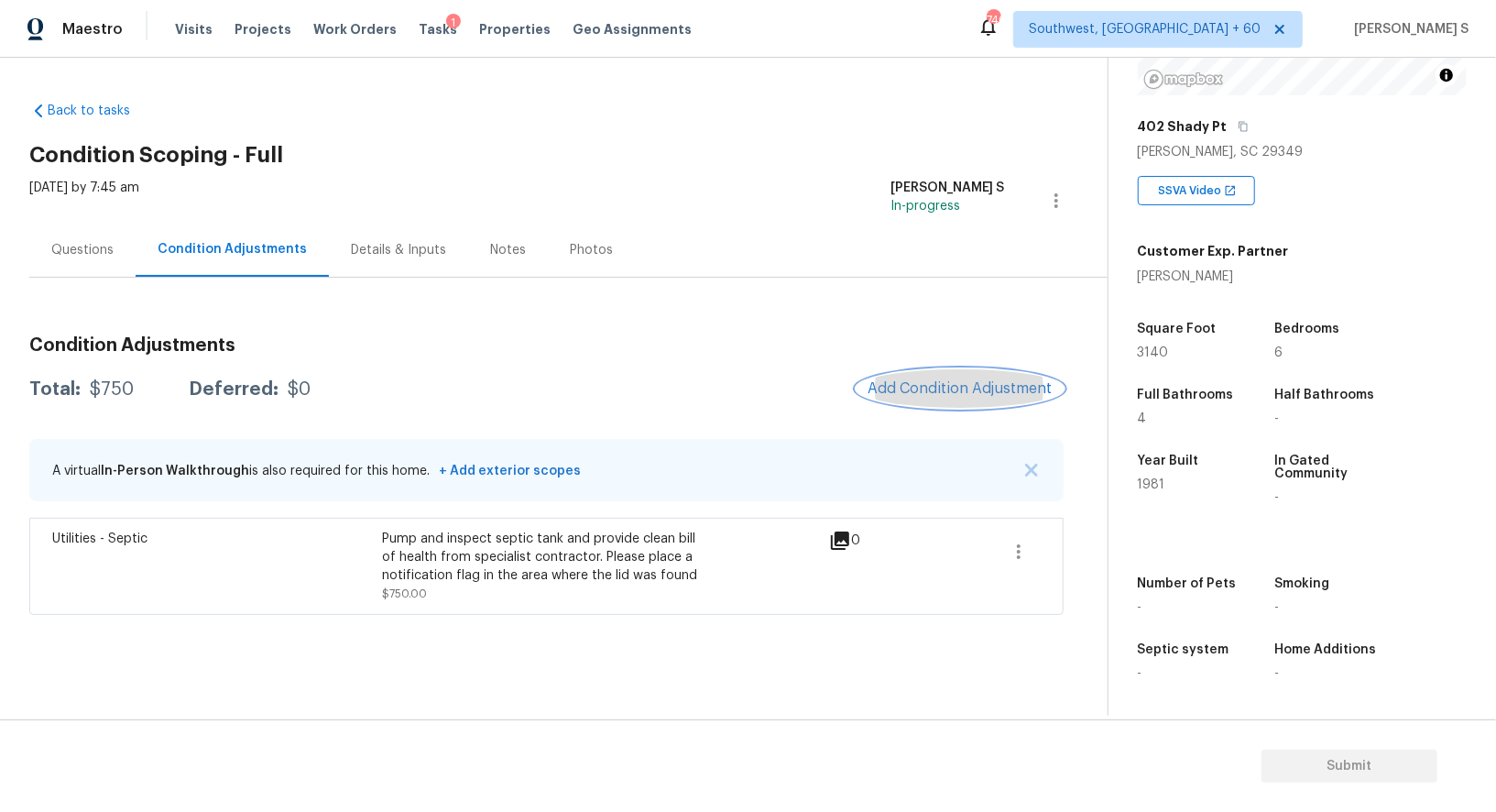
click at [887, 385] on span "Add Condition Adjustment" at bounding box center [960, 388] width 185 height 17
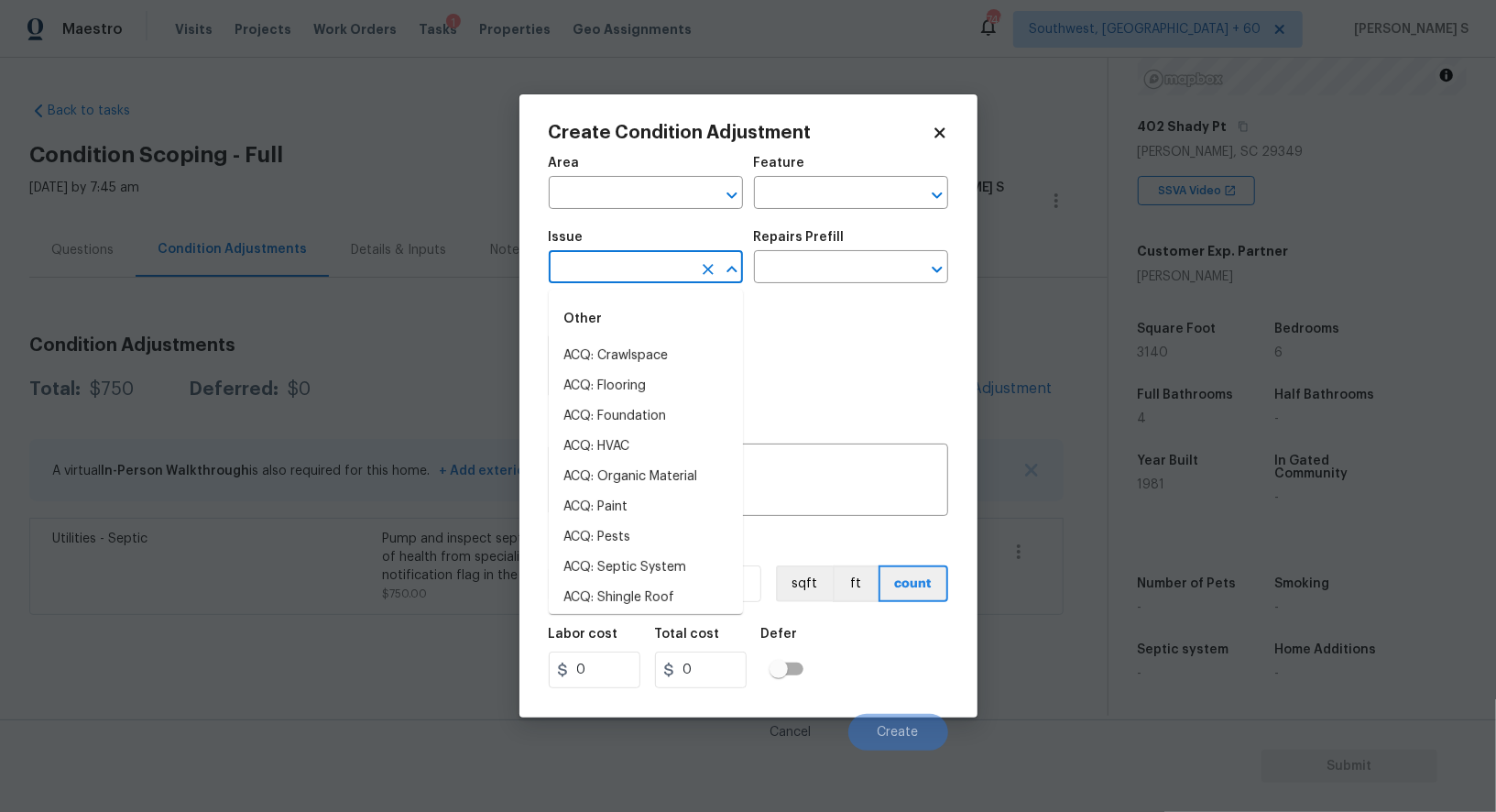
click at [645, 277] on input "text" at bounding box center [620, 269] width 143 height 28
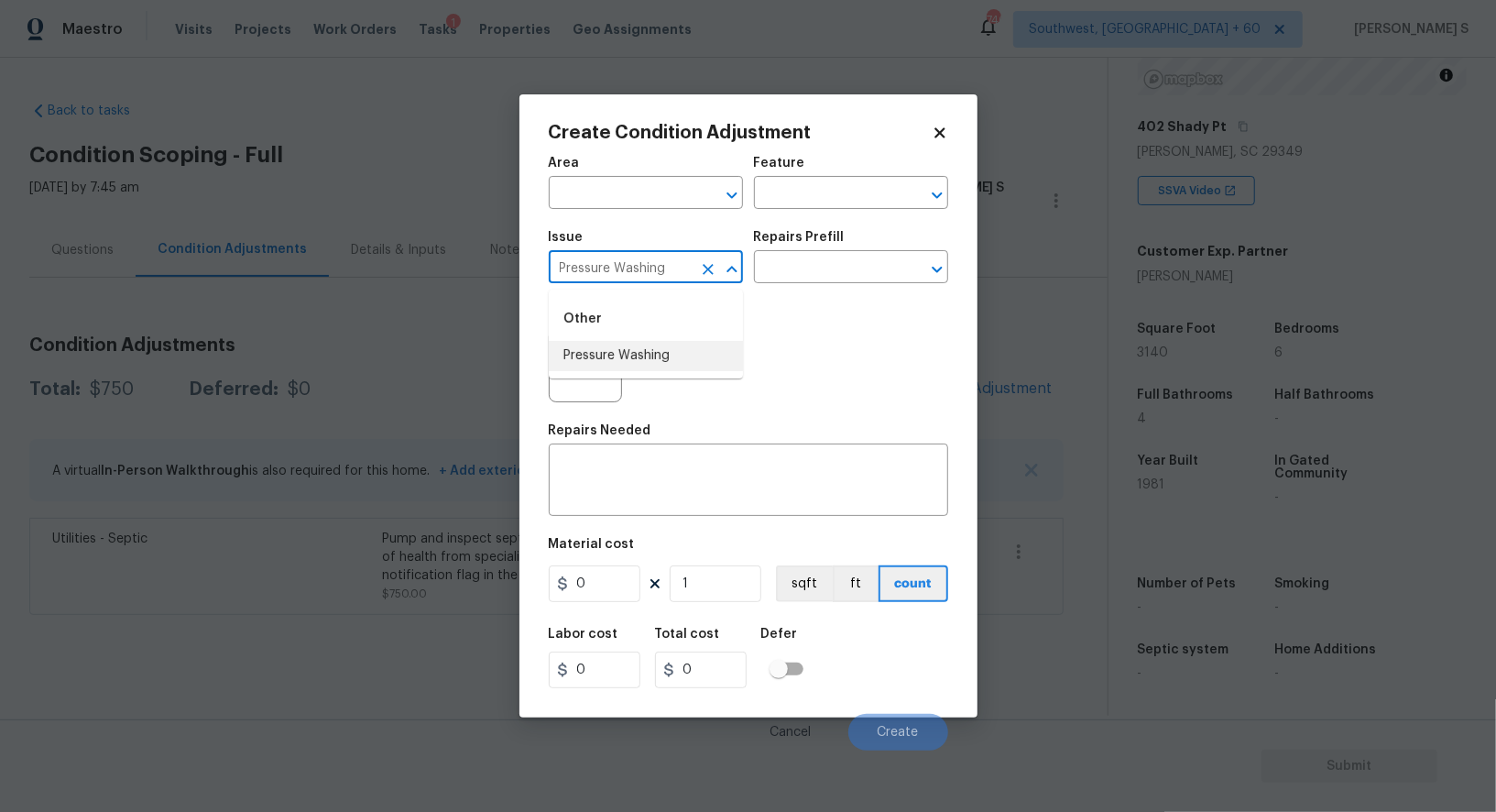
type input "Pressure Washing"
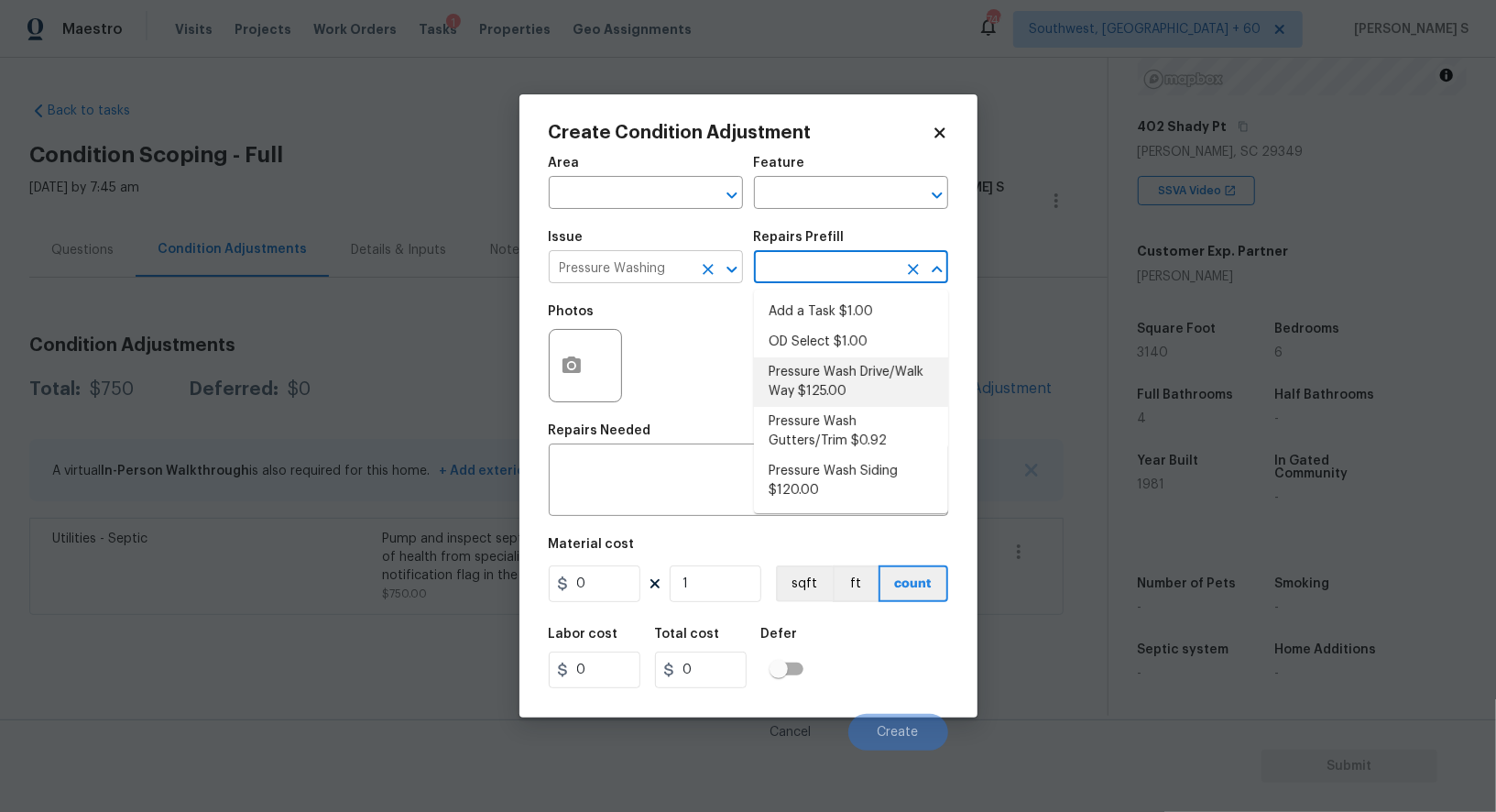
type input "Siding"
type textarea "Pressure wash the driveways/walkways as directed by the PM. Ensure that all deb…"
type input "125"
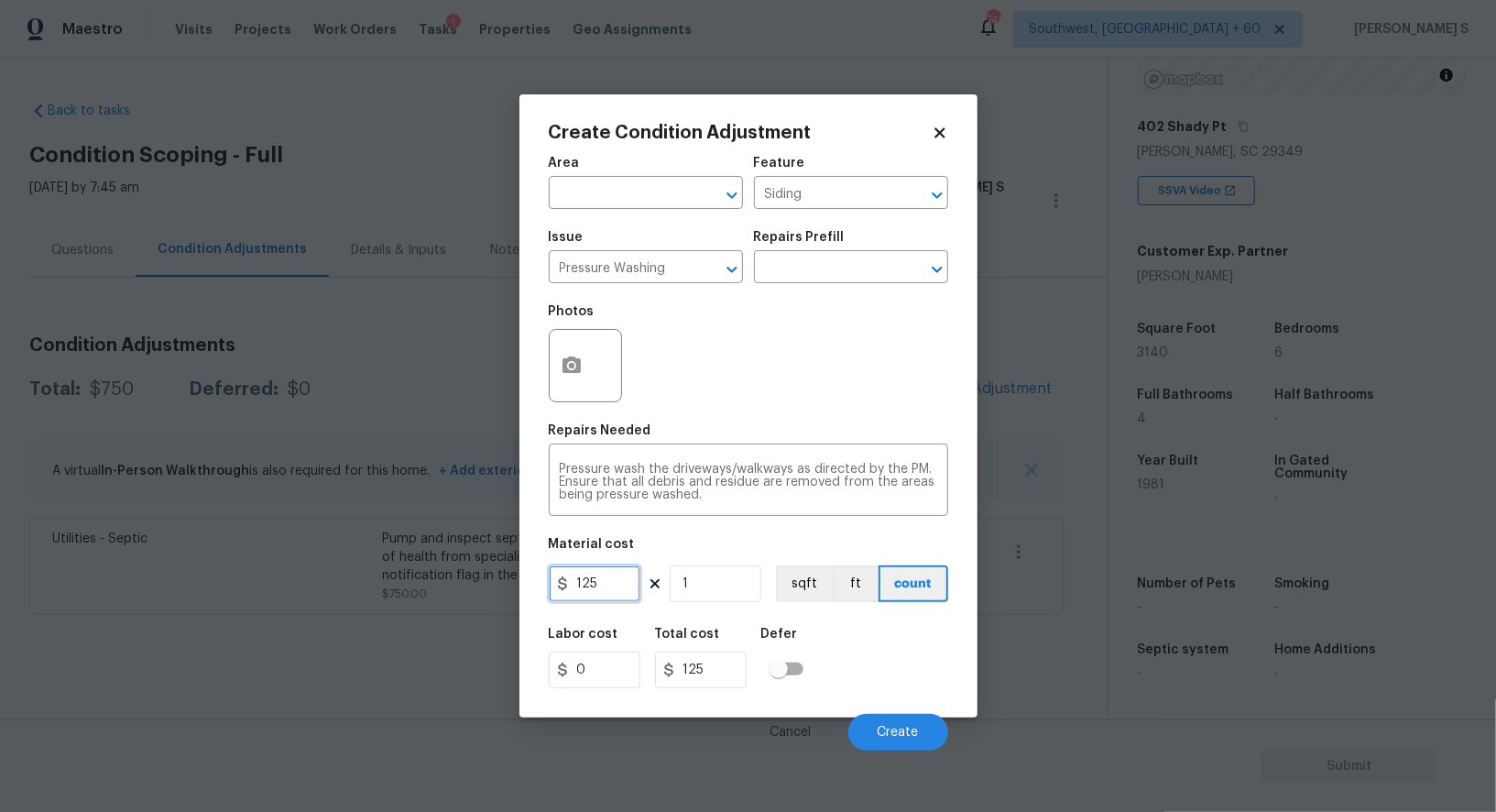
click at [621, 589] on input "125" at bounding box center [593, 583] width 91 height 36
type input "200"
click at [941, 676] on div "Labor cost 0 Total cost 200 Defer" at bounding box center [748, 658] width 399 height 82
click at [921, 735] on button "Create" at bounding box center [899, 732] width 100 height 36
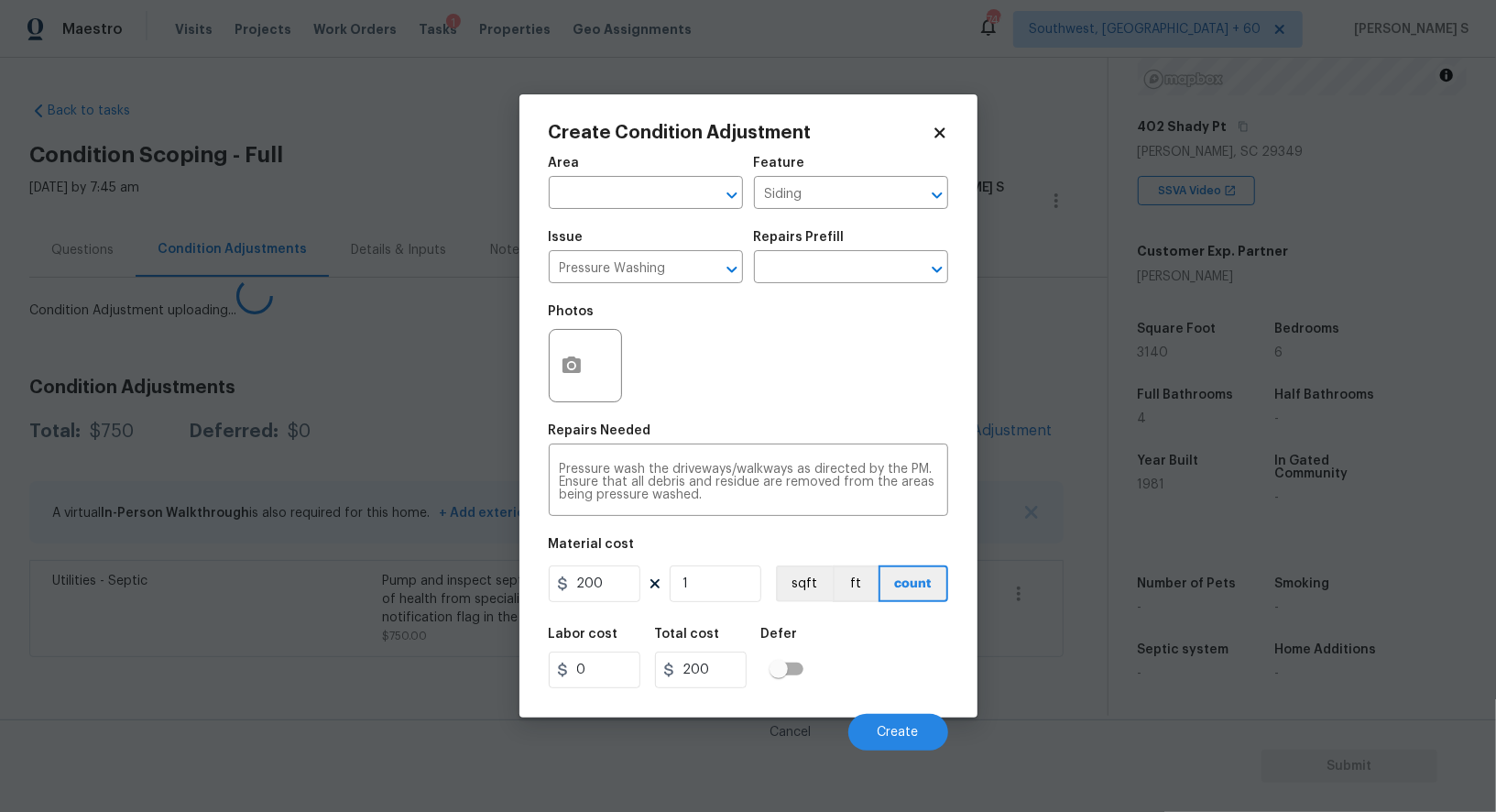
click at [465, 720] on section "Submit" at bounding box center [748, 765] width 1496 height 93
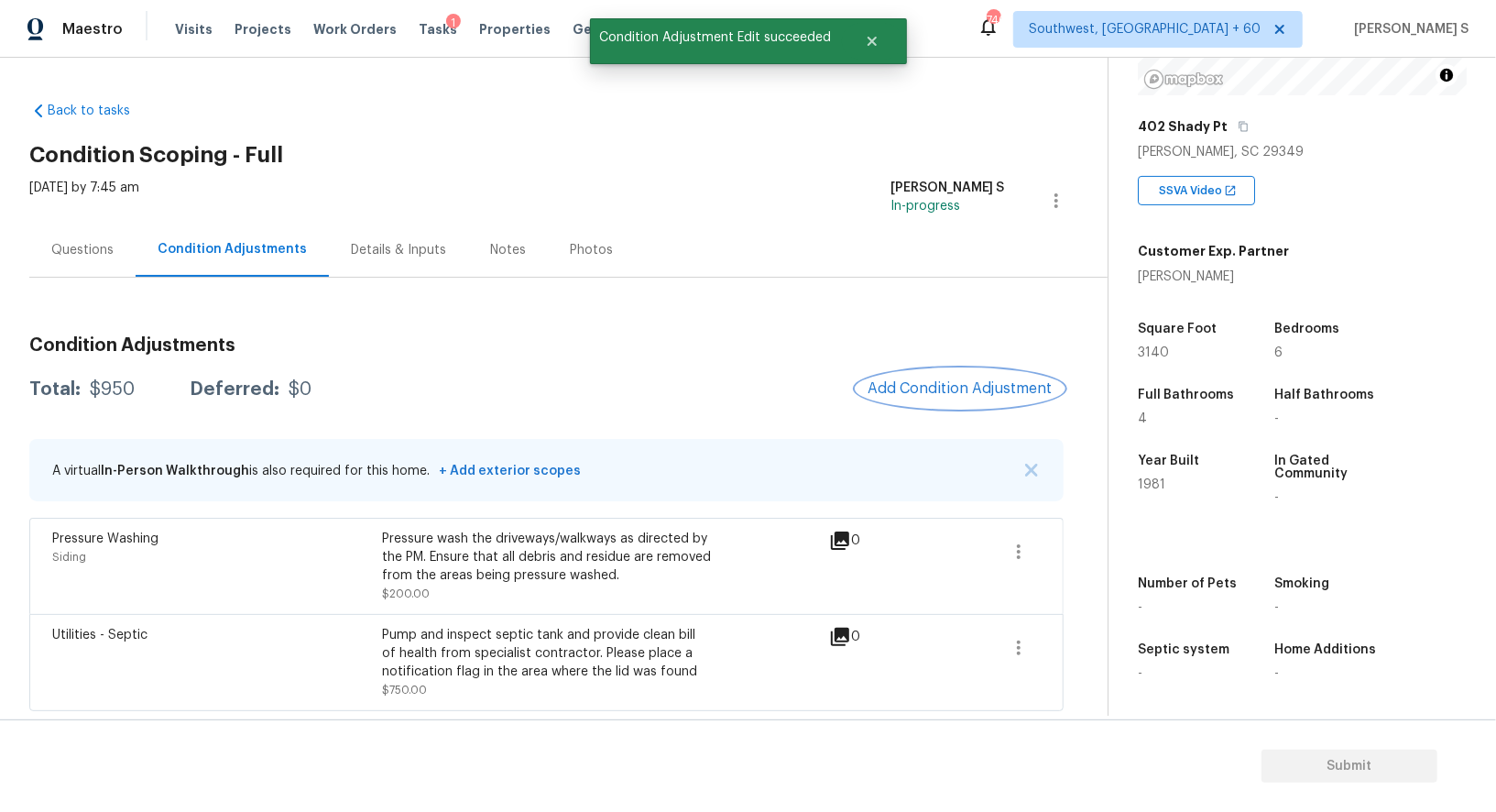
click at [980, 378] on button "Add Condition Adjustment" at bounding box center [959, 387] width 207 height 38
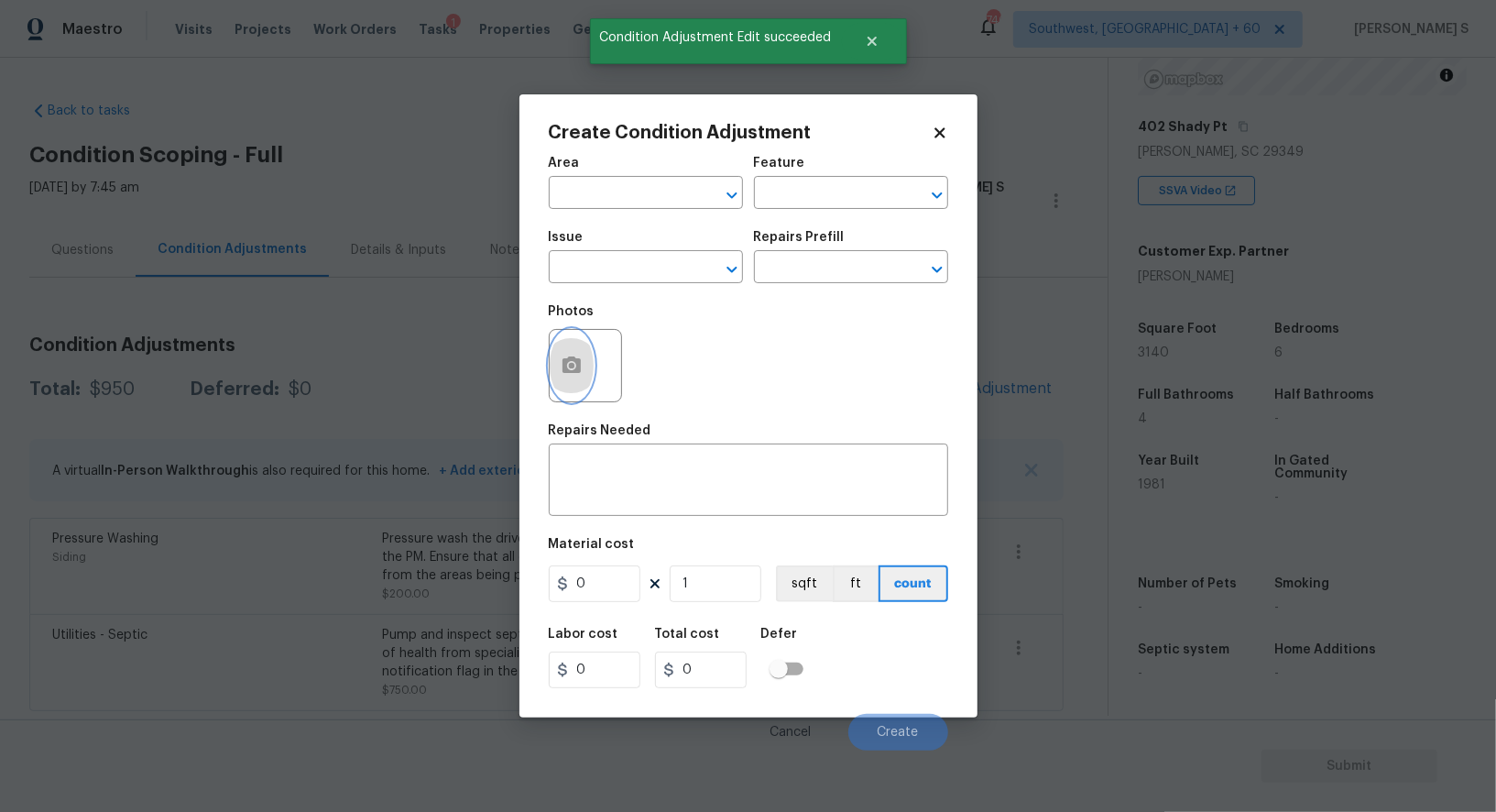
click at [553, 374] on button "button" at bounding box center [571, 365] width 44 height 72
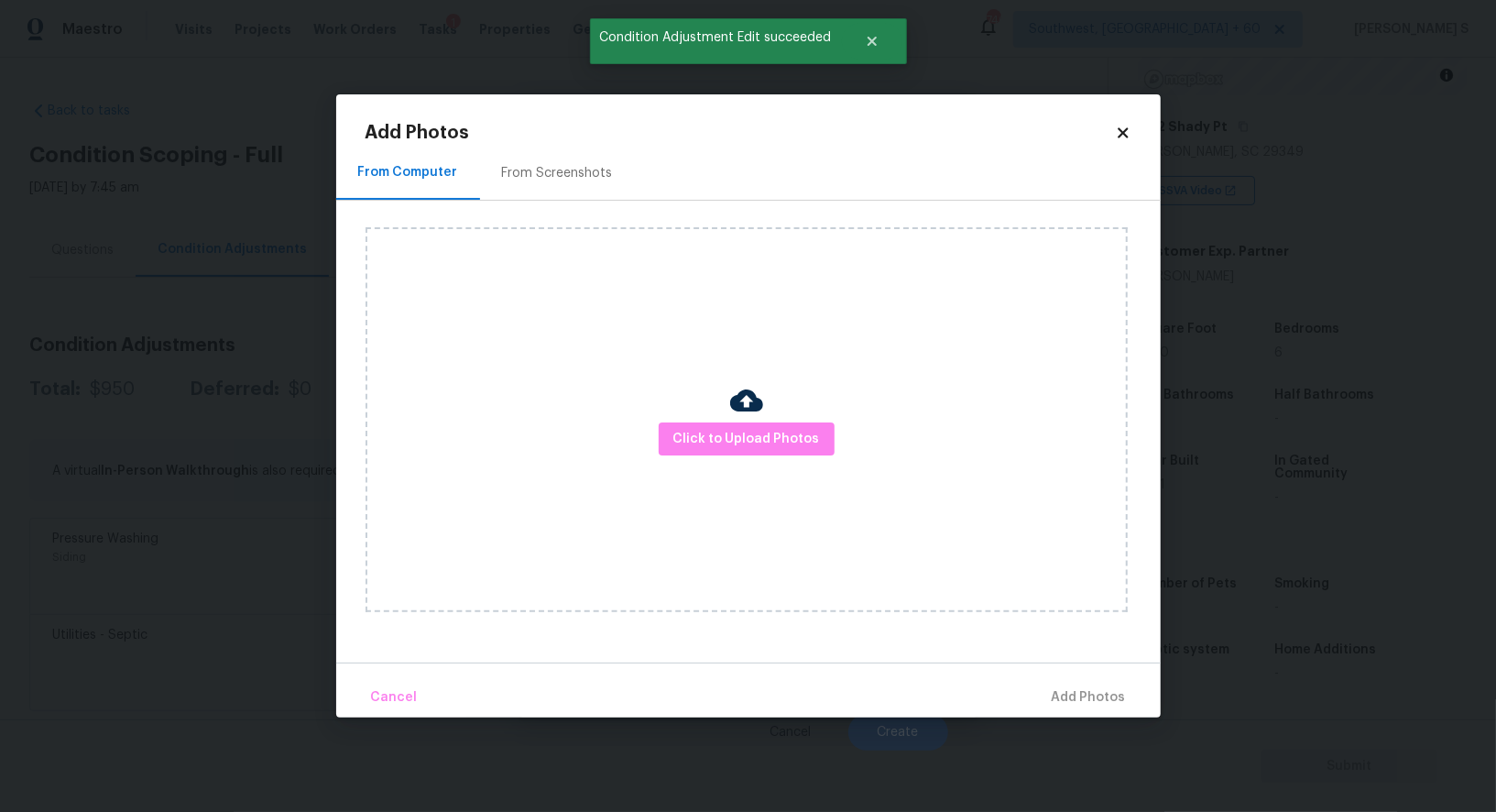
click at [569, 184] on div "From Screenshots" at bounding box center [557, 173] width 155 height 54
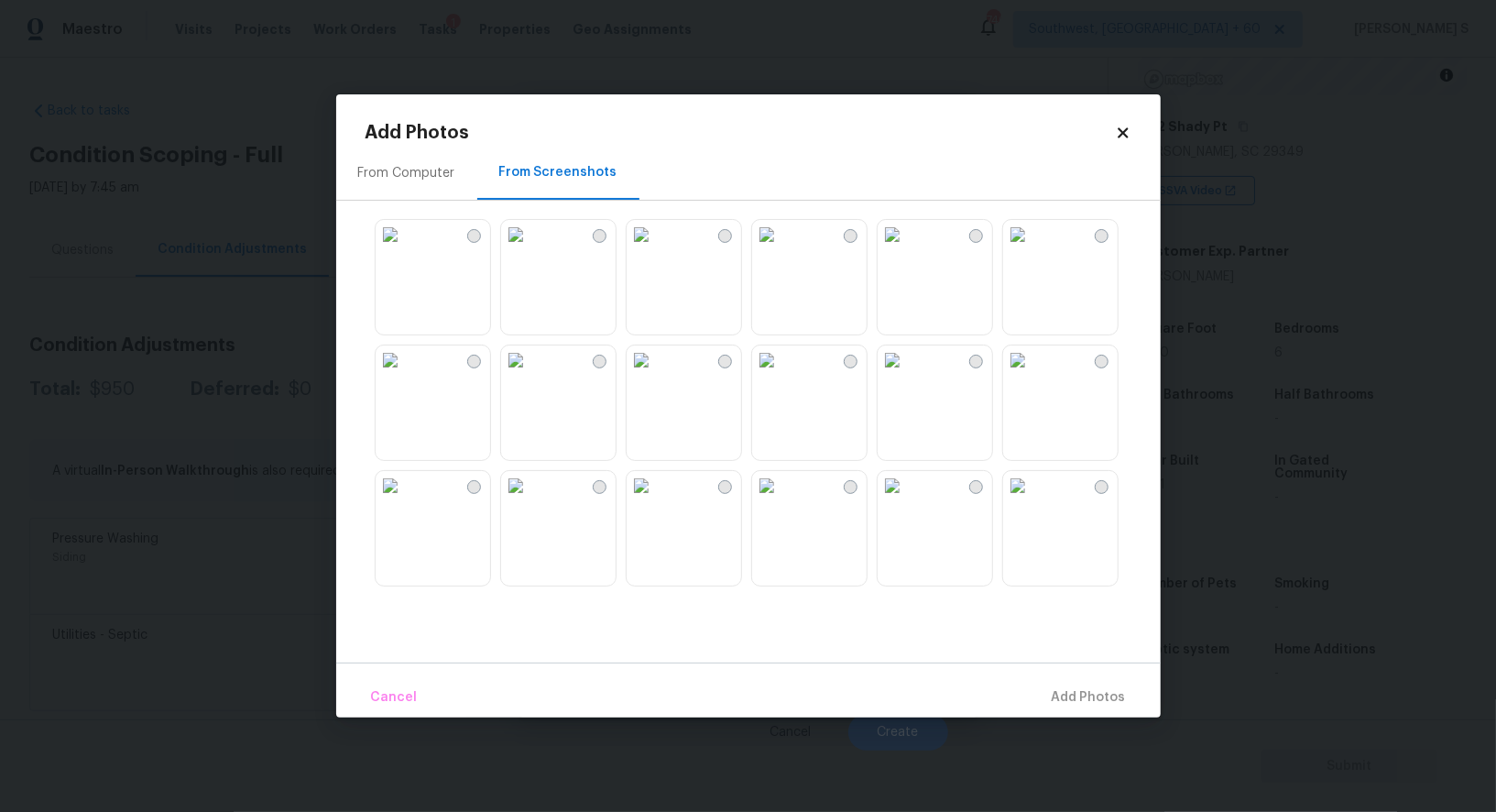
click at [405, 375] on img at bounding box center [390, 360] width 29 height 29
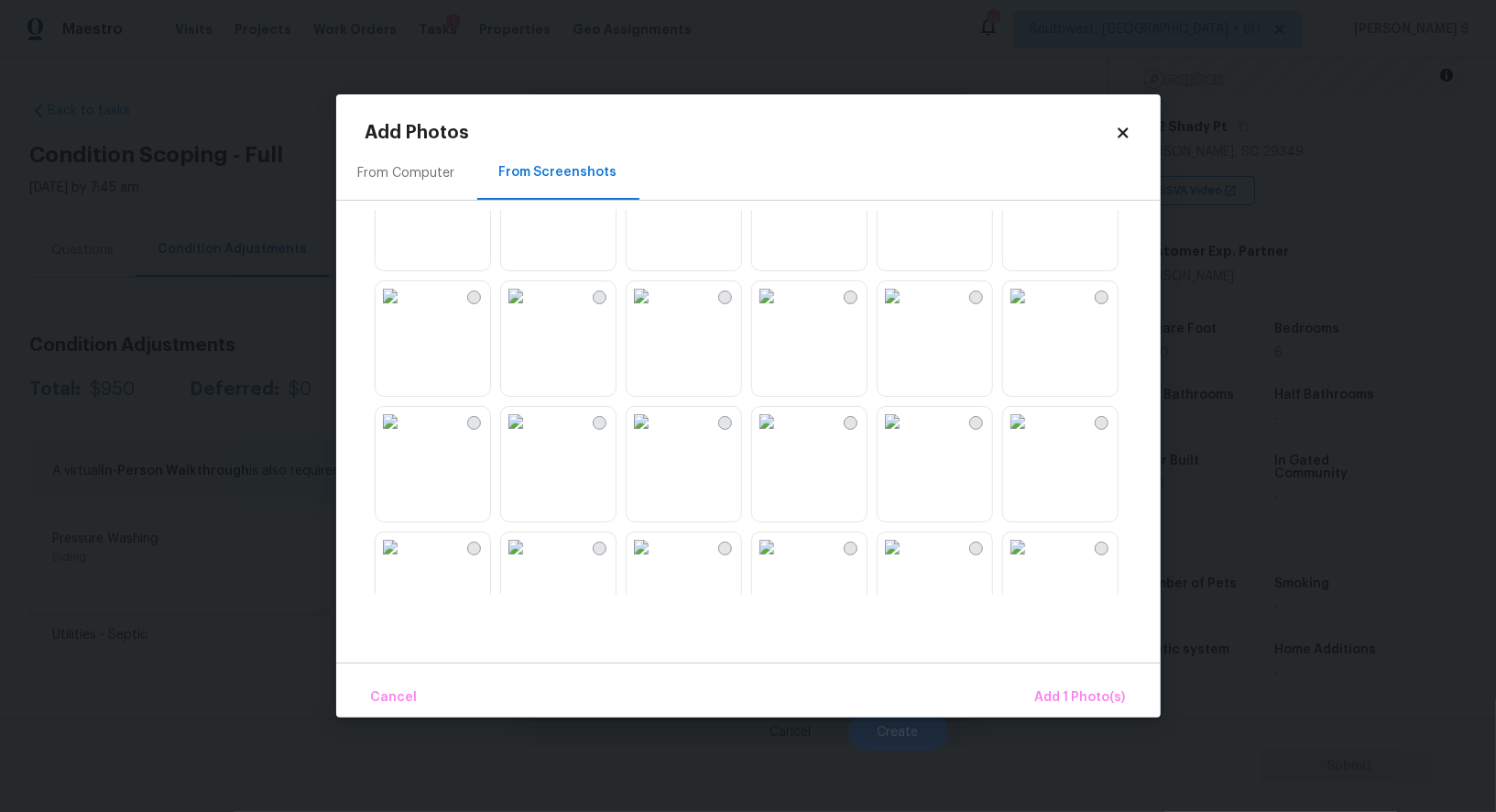
scroll to position [500, 0]
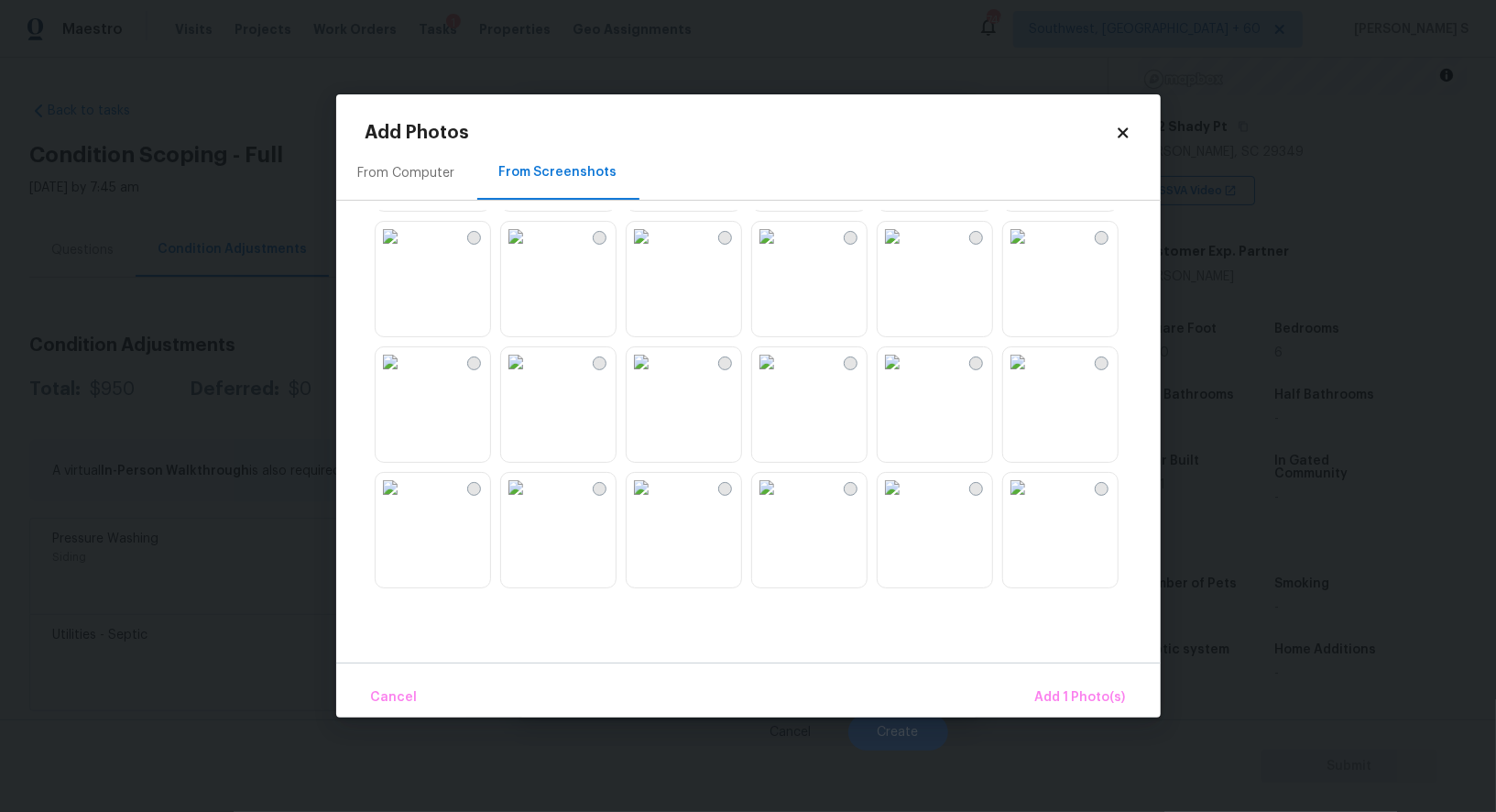
click at [907, 502] on img at bounding box center [893, 487] width 29 height 29
click at [871, 524] on div at bounding box center [763, 402] width 796 height 384
click at [1033, 502] on img at bounding box center [1018, 487] width 29 height 29
click at [776, 502] on img at bounding box center [767, 487] width 29 height 29
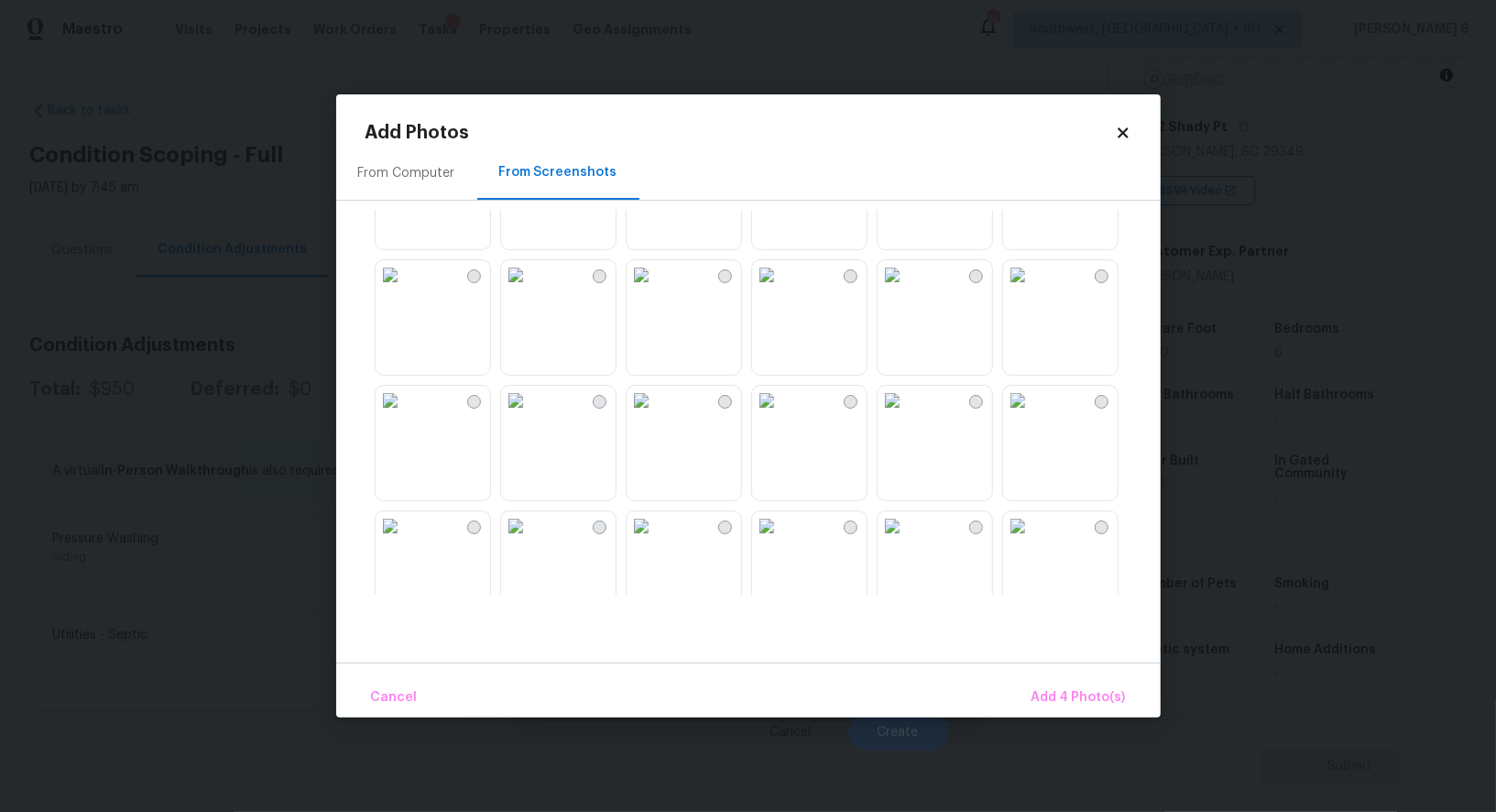
scroll to position [1497, 0]
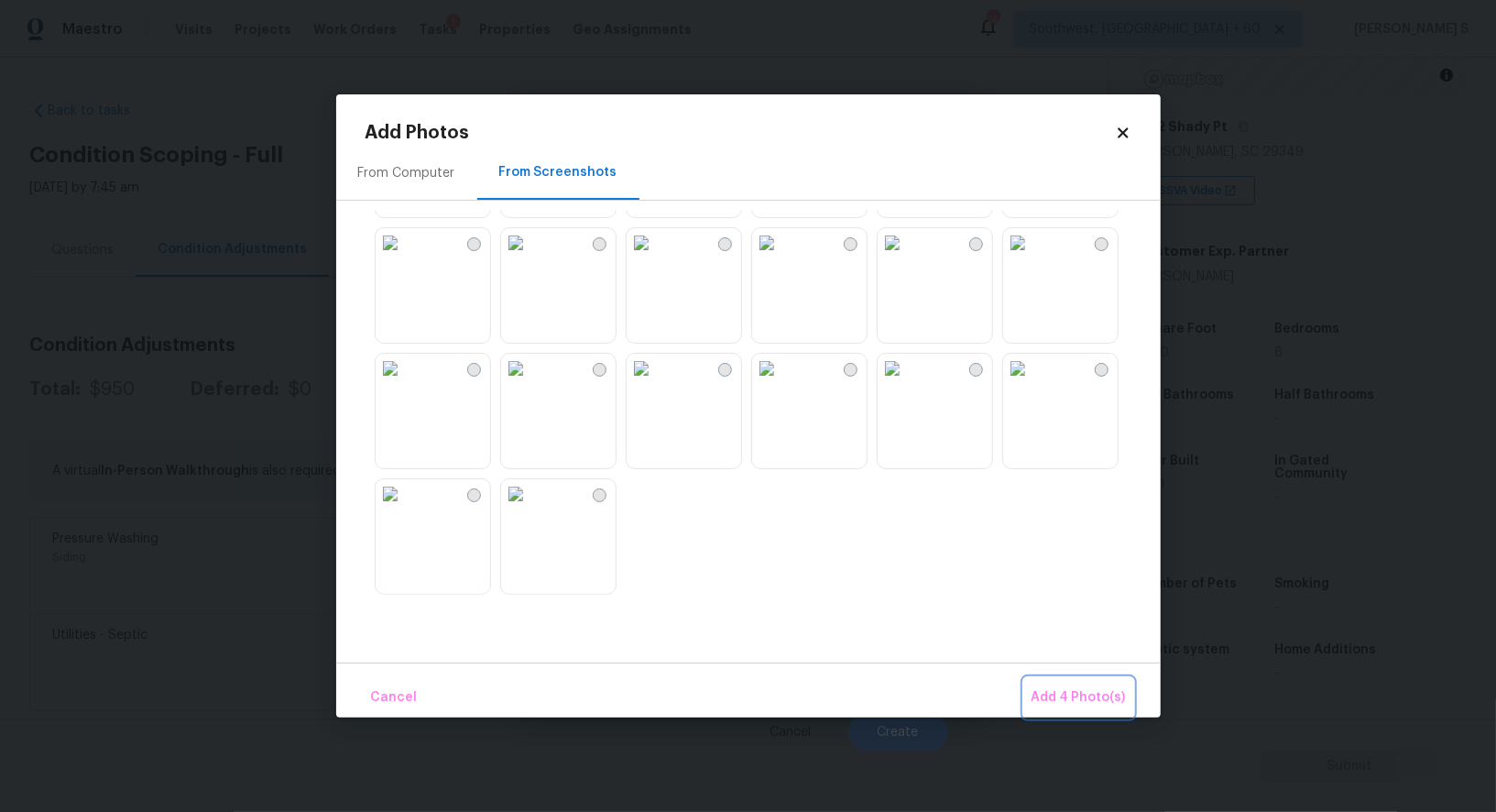
click at [1097, 685] on button "Add 4 Photo(s)" at bounding box center [1078, 697] width 109 height 39
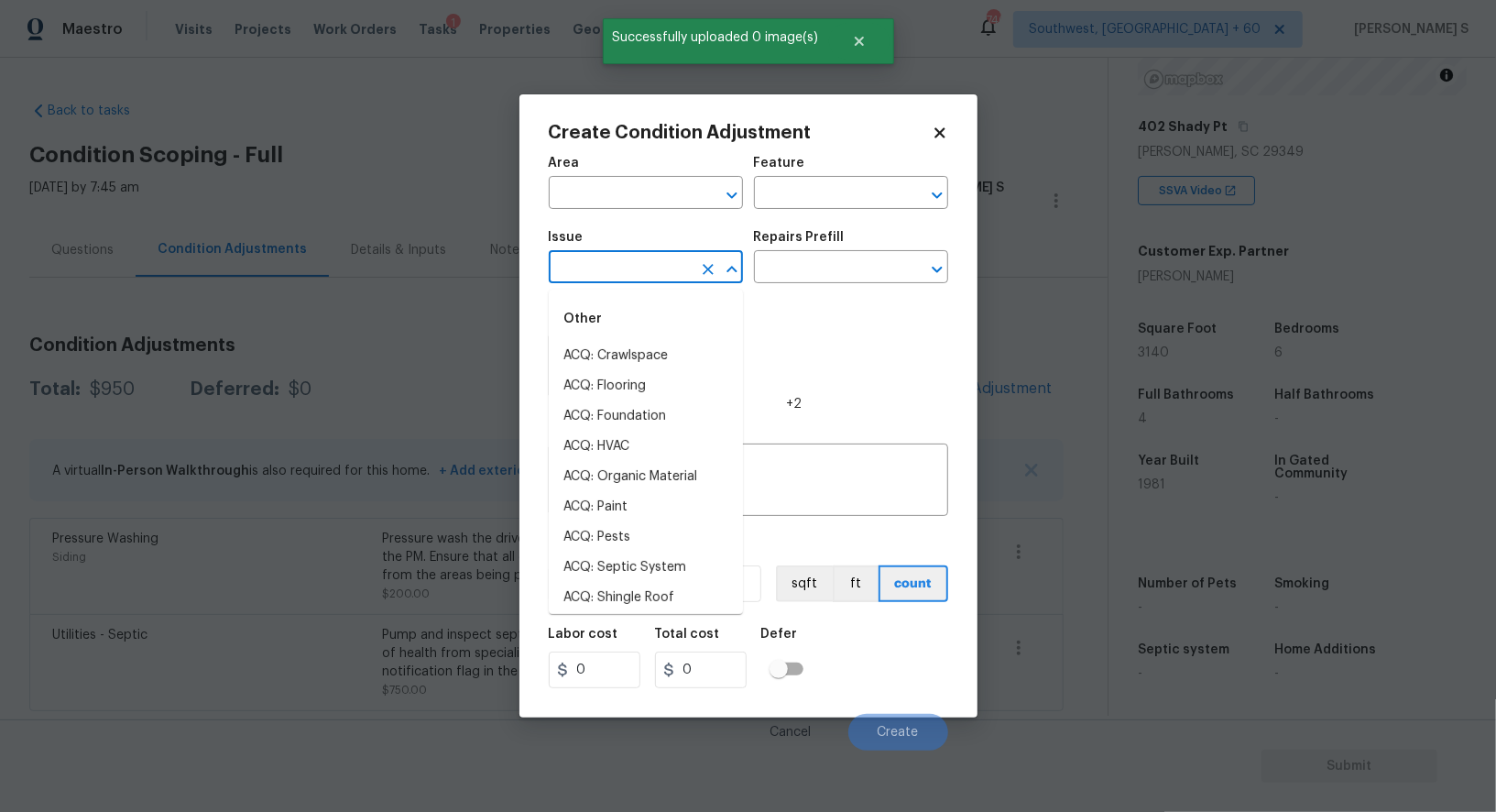
click at [655, 267] on input "text" at bounding box center [620, 269] width 143 height 28
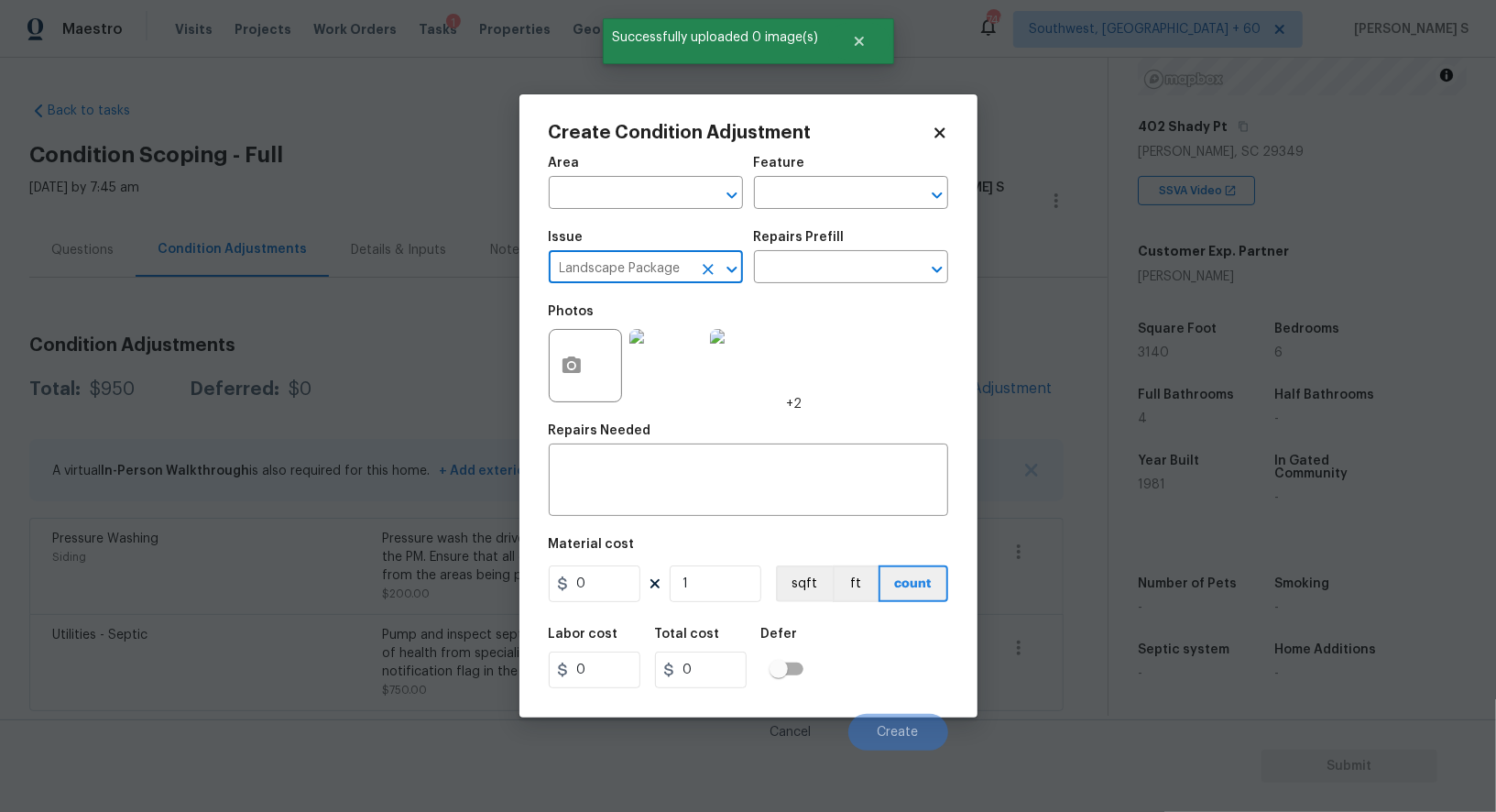
type input "Landscape Package"
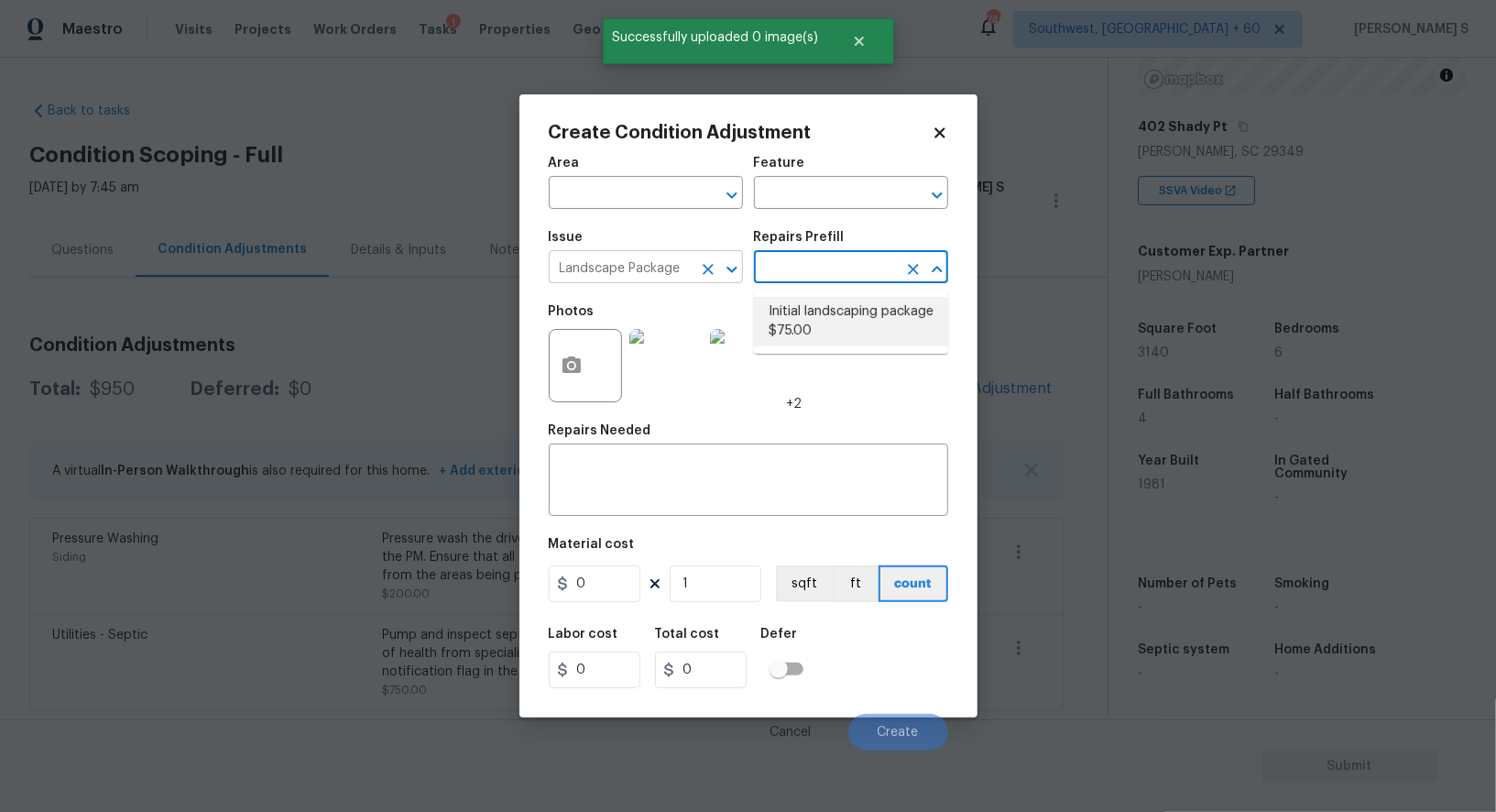
type input "Home Readiness Packages"
type textarea "Mowing of grass up to 6" in height. Mow, edge along driveways & sidewalks, trim…"
type input "75"
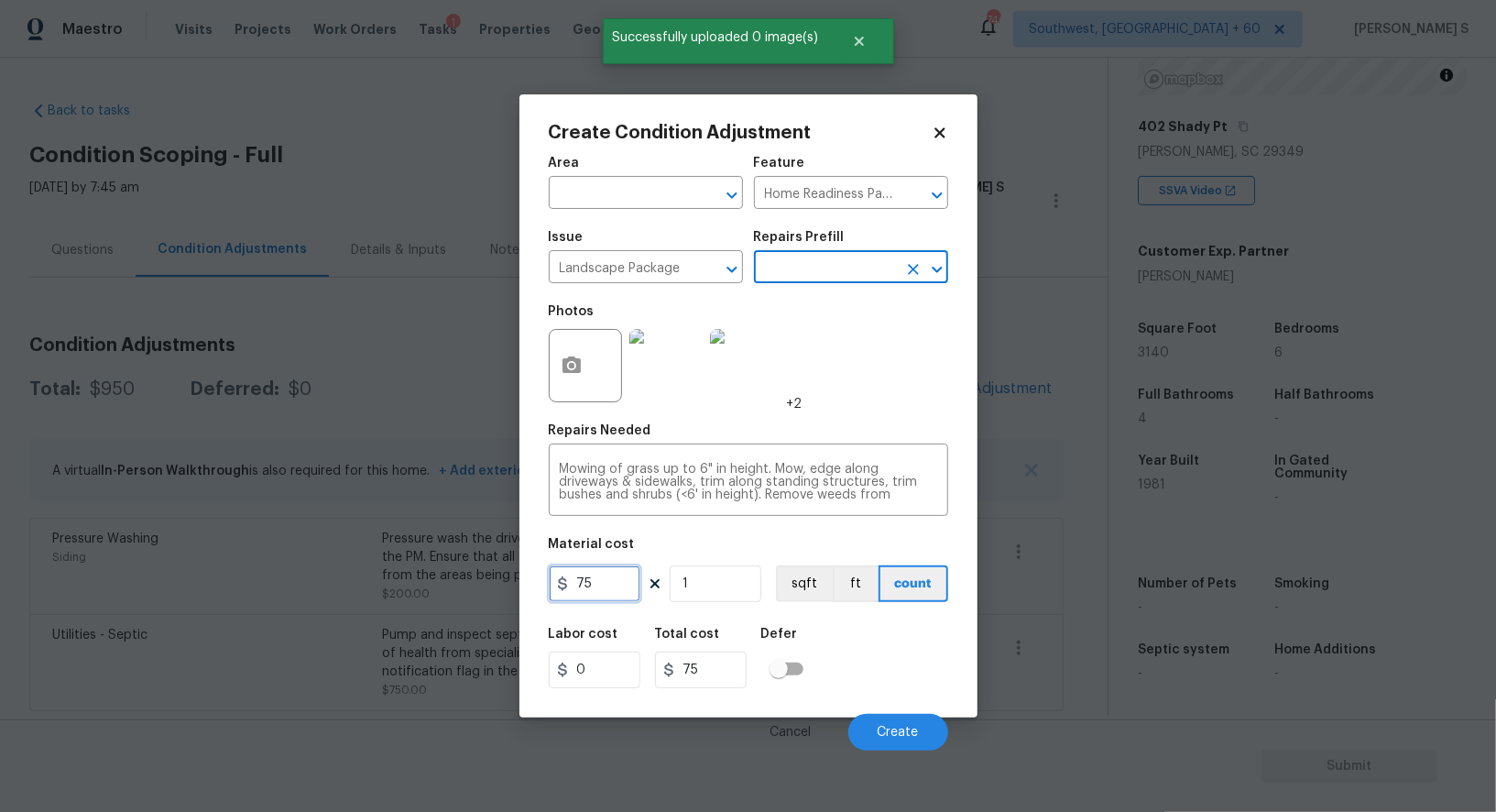
click at [632, 577] on input "75" at bounding box center [593, 583] width 91 height 36
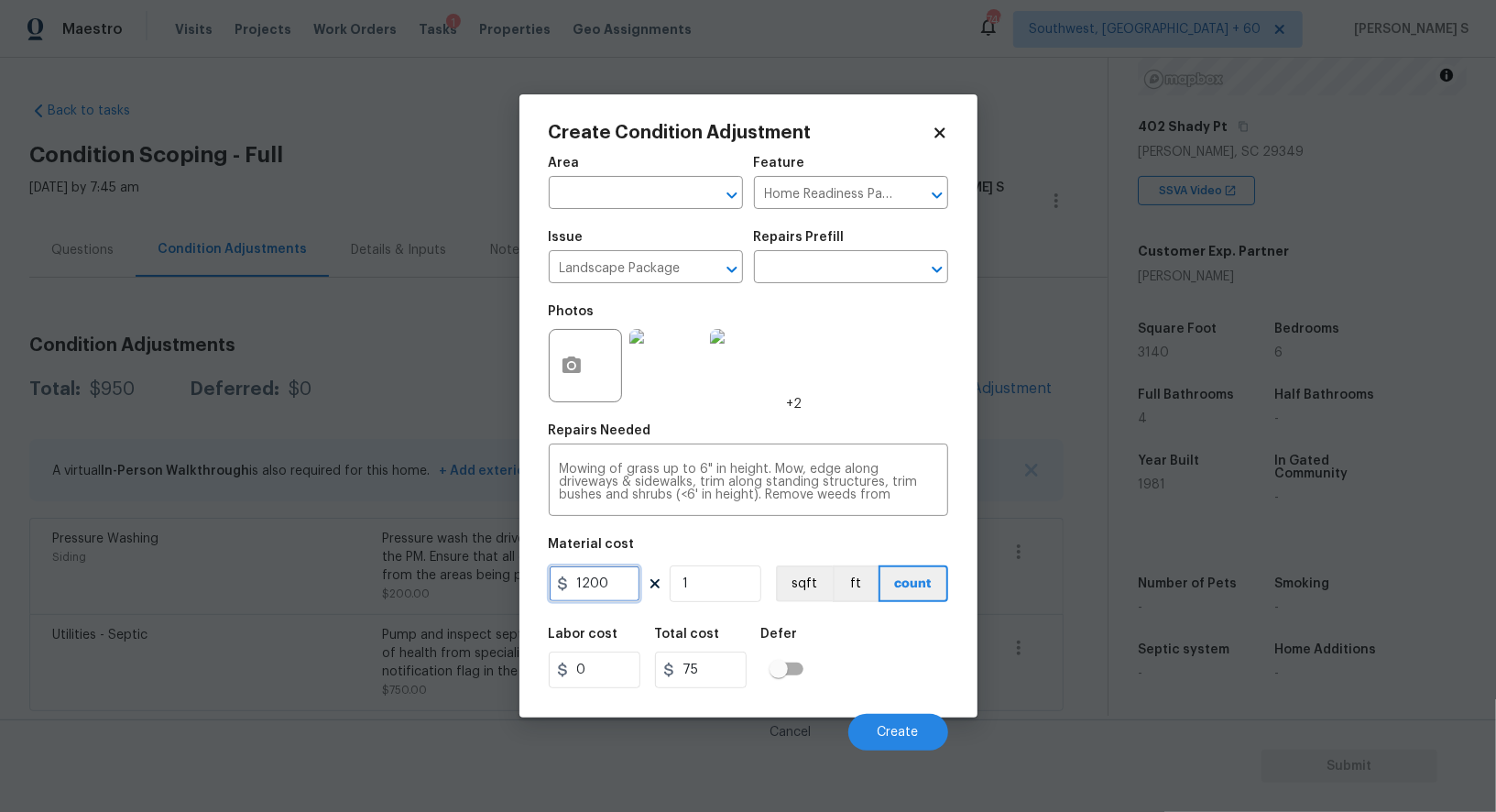
type input "1200"
click at [857, 695] on div "Labor cost 0 Total cost 1200 Defer" at bounding box center [748, 658] width 399 height 82
click at [878, 734] on span "Create" at bounding box center [899, 733] width 41 height 14
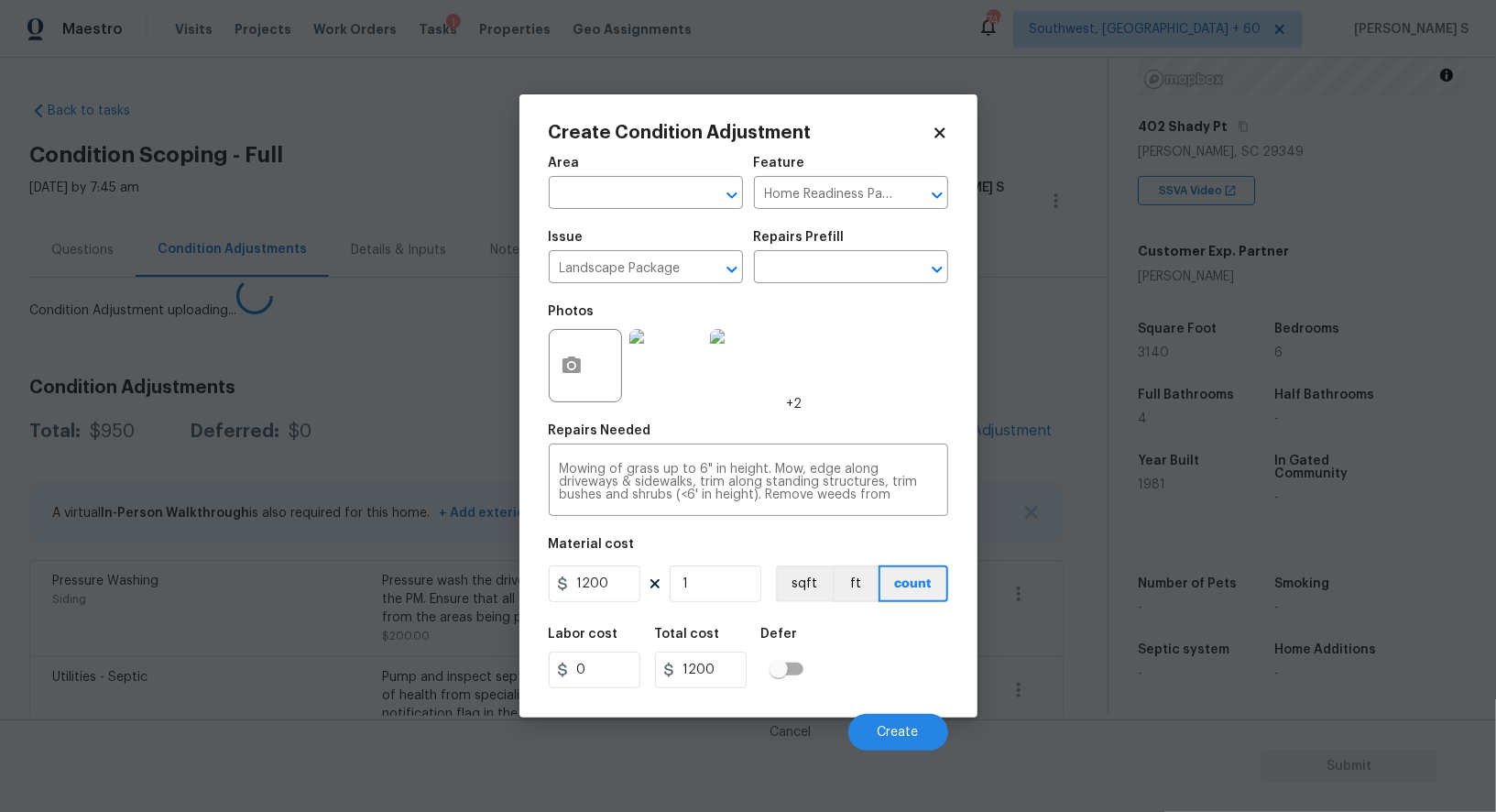
click at [49, 660] on body "Maestro Visits Projects Work Orders Tasks 1 Properties Geo Assignments 746 Sout…" at bounding box center [748, 406] width 1496 height 812
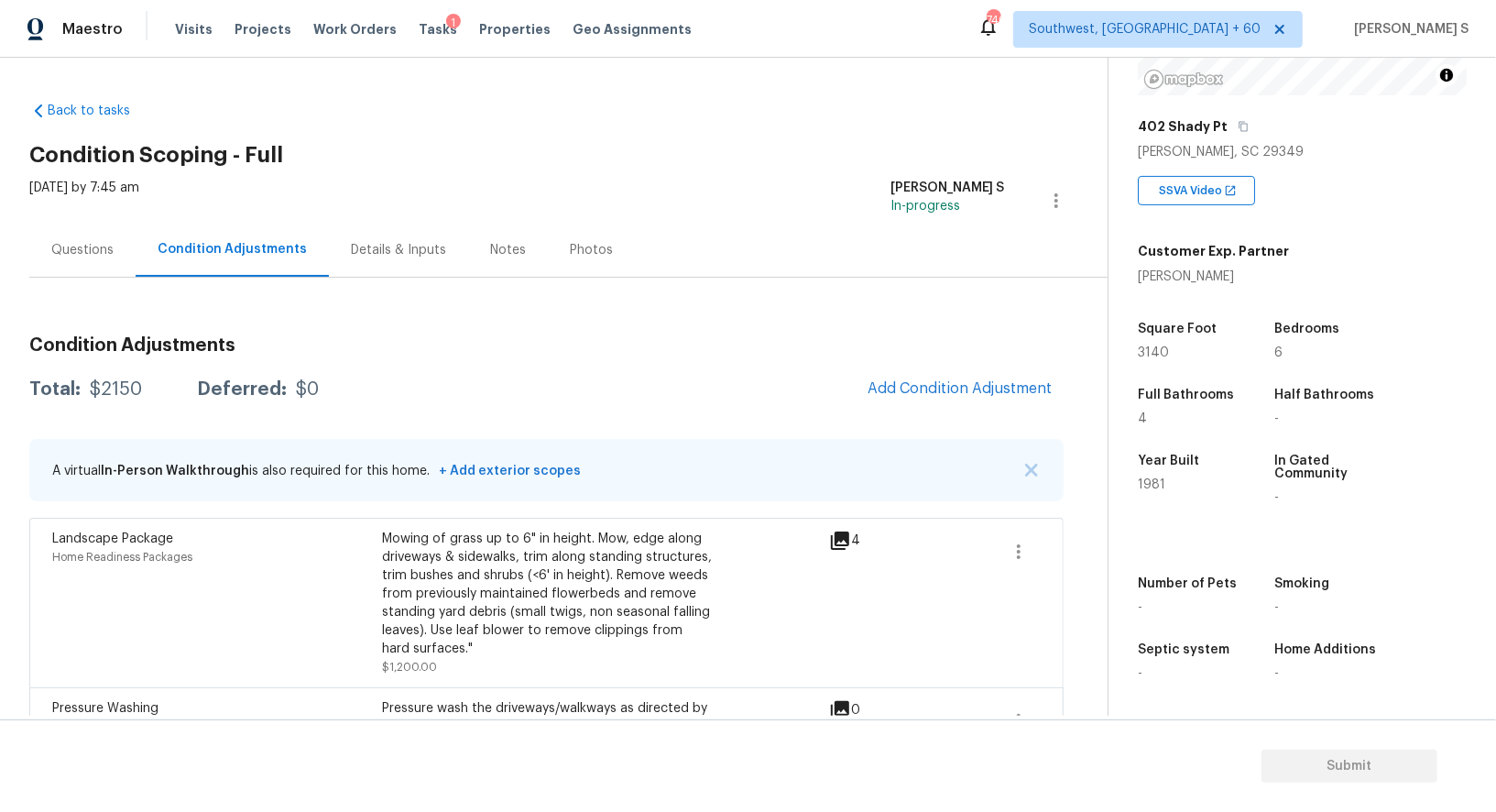
click at [80, 256] on div "Questions" at bounding box center [82, 250] width 63 height 19
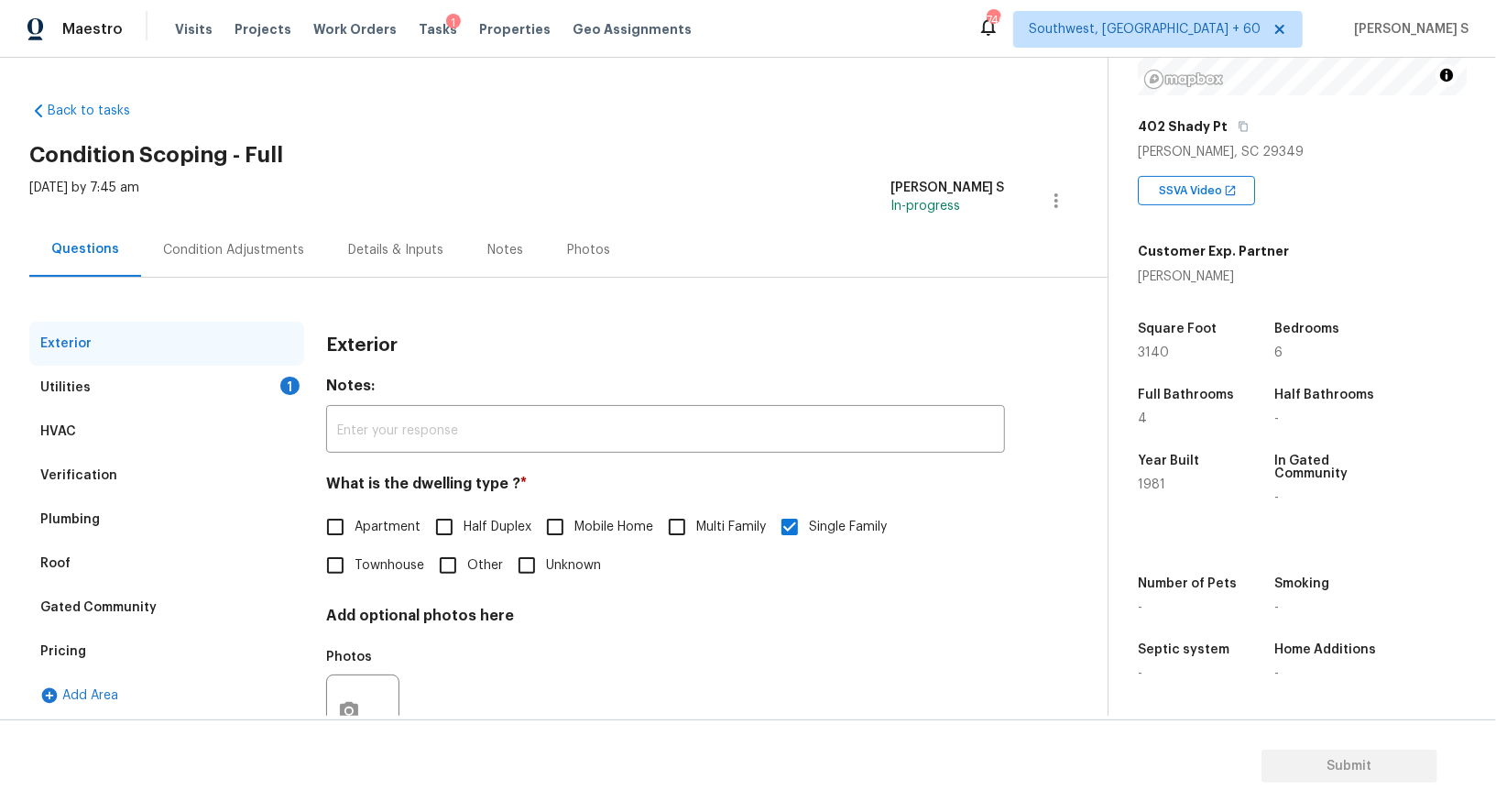
drag, startPoint x: 56, startPoint y: 472, endPoint x: 74, endPoint y: 472, distance: 18.0
click at [56, 472] on div "Verification" at bounding box center [78, 475] width 77 height 19
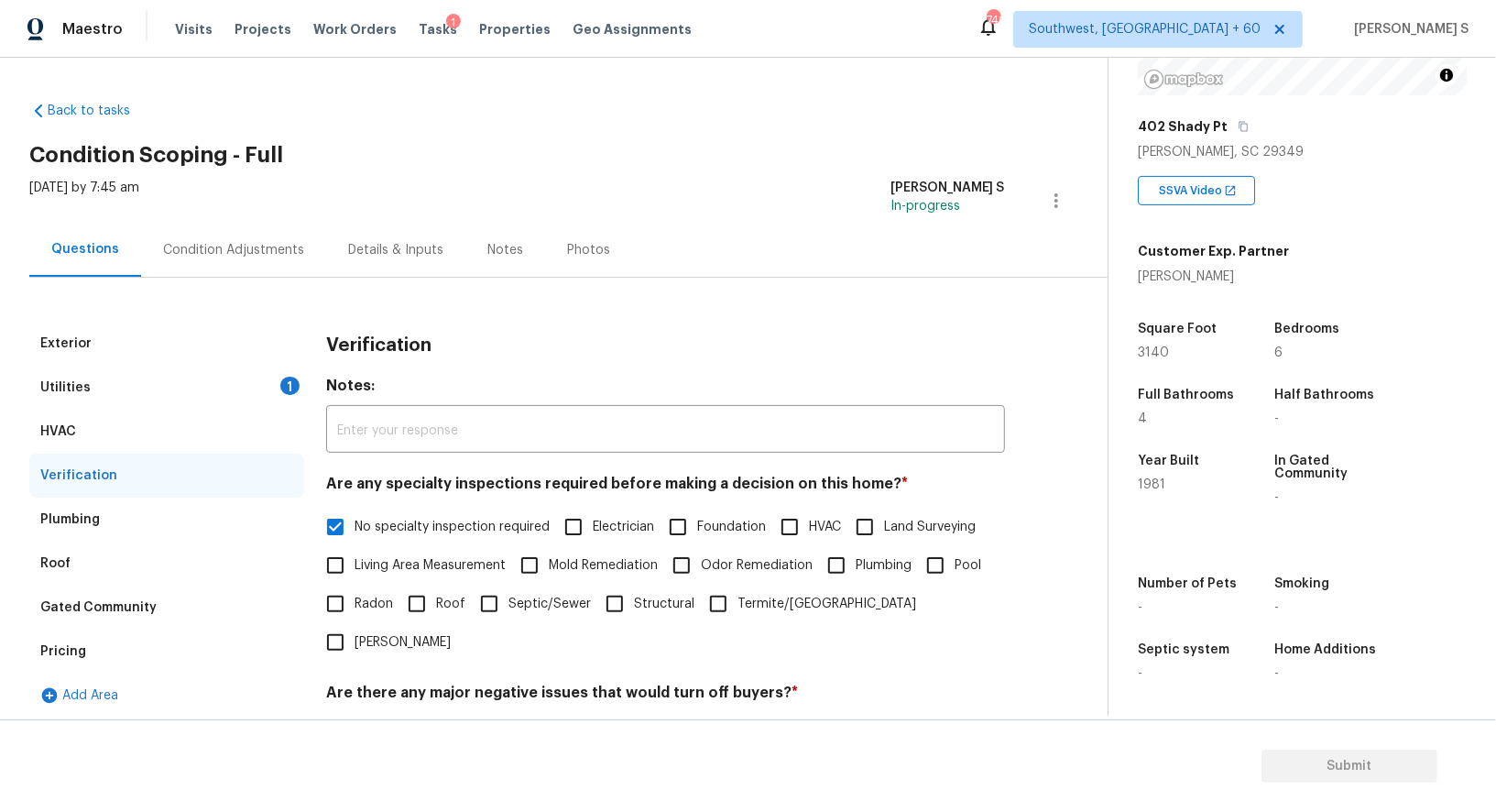
scroll to position [408, 0]
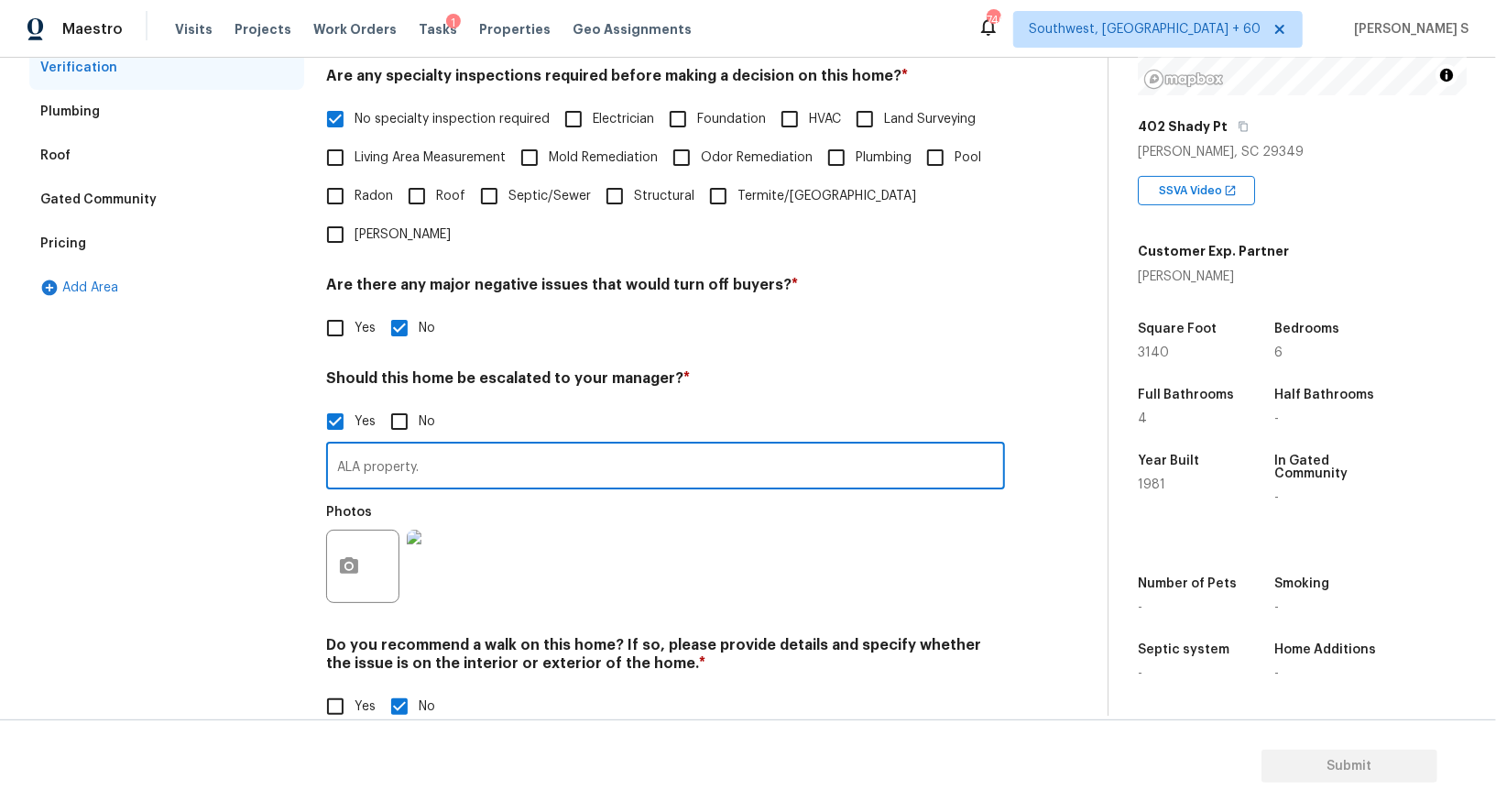
click at [533, 450] on input "ALA property." at bounding box center [666, 468] width 679 height 43
click at [533, 446] on input "ALA property. Landscape is in poor condit" at bounding box center [666, 468] width 679 height 43
type input "ALA property. Landscape is in poor condition."
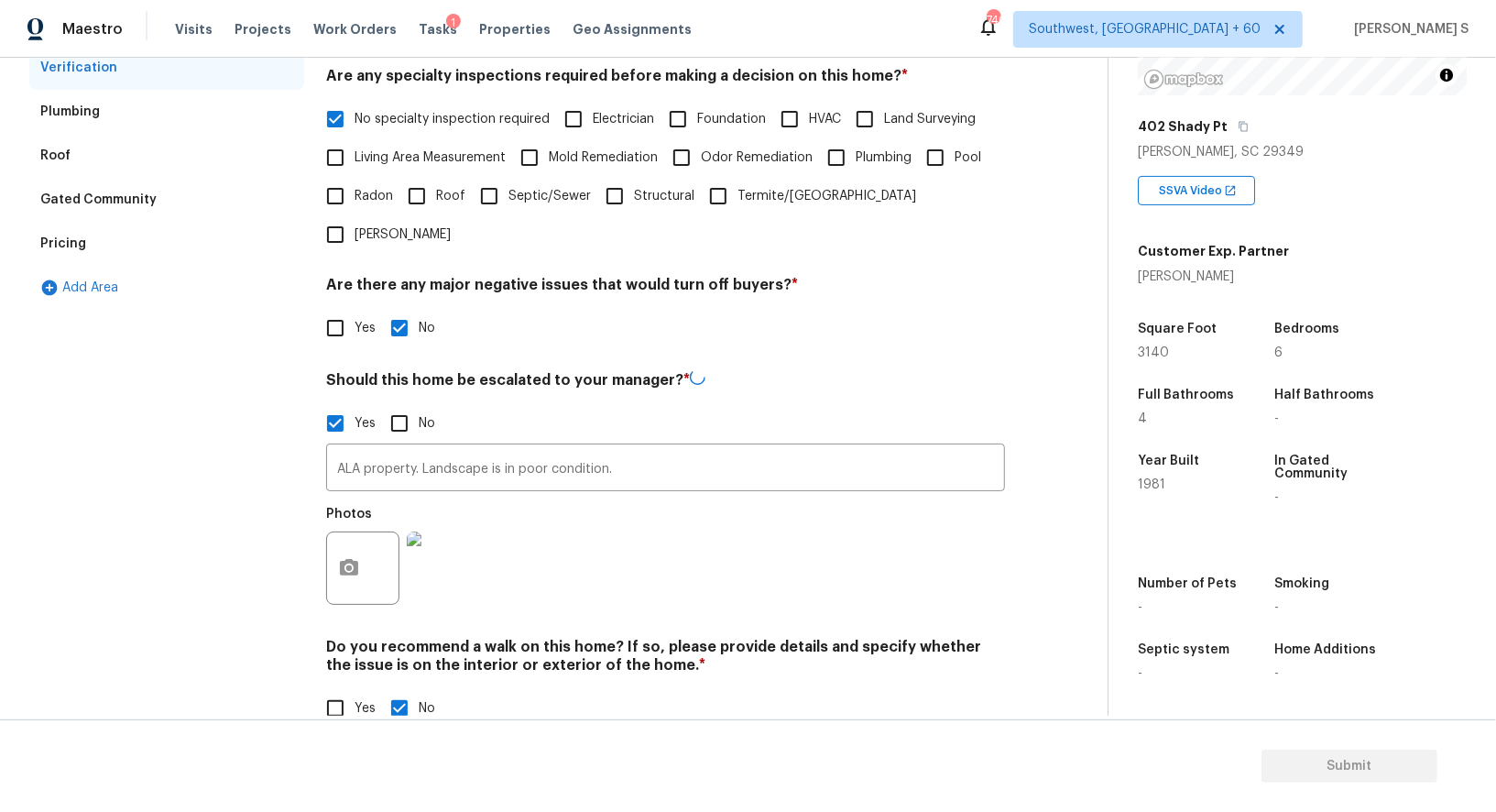
click at [719, 442] on div "ALA property. Landscape is in poor condition. ​ Photos" at bounding box center [666, 529] width 679 height 174
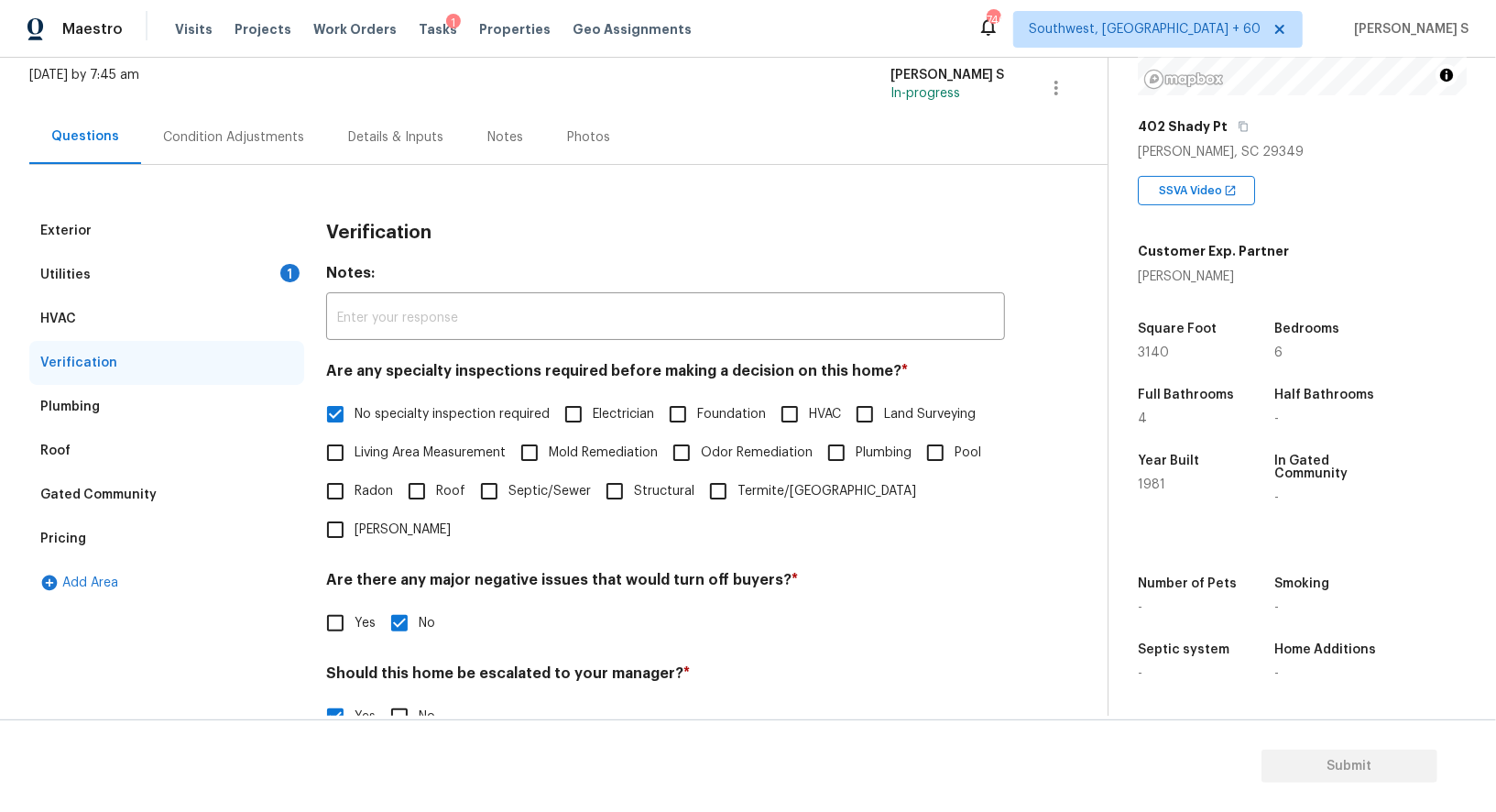
scroll to position [0, 0]
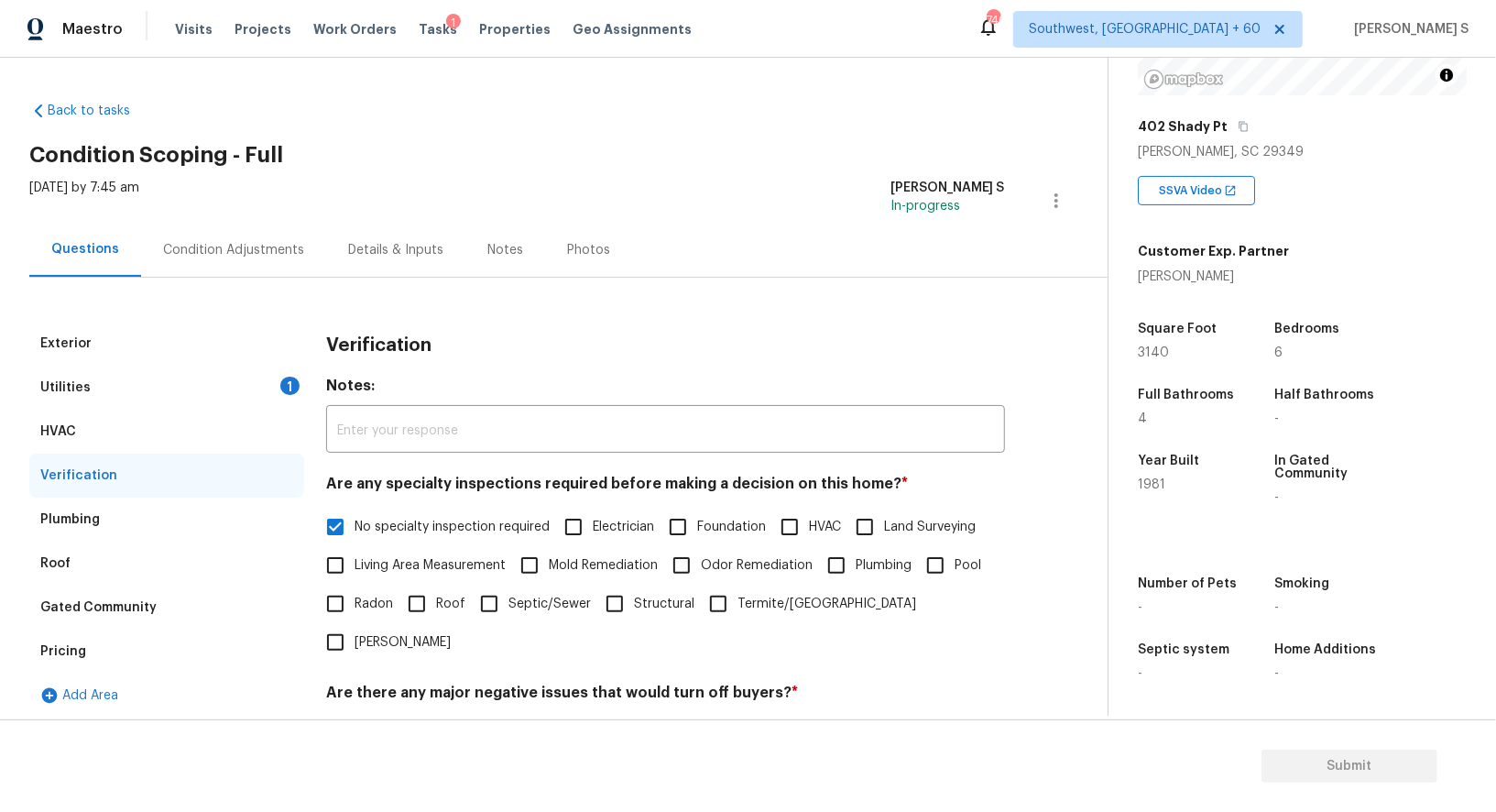
click at [252, 258] on div "Condition Adjustments" at bounding box center [233, 249] width 185 height 54
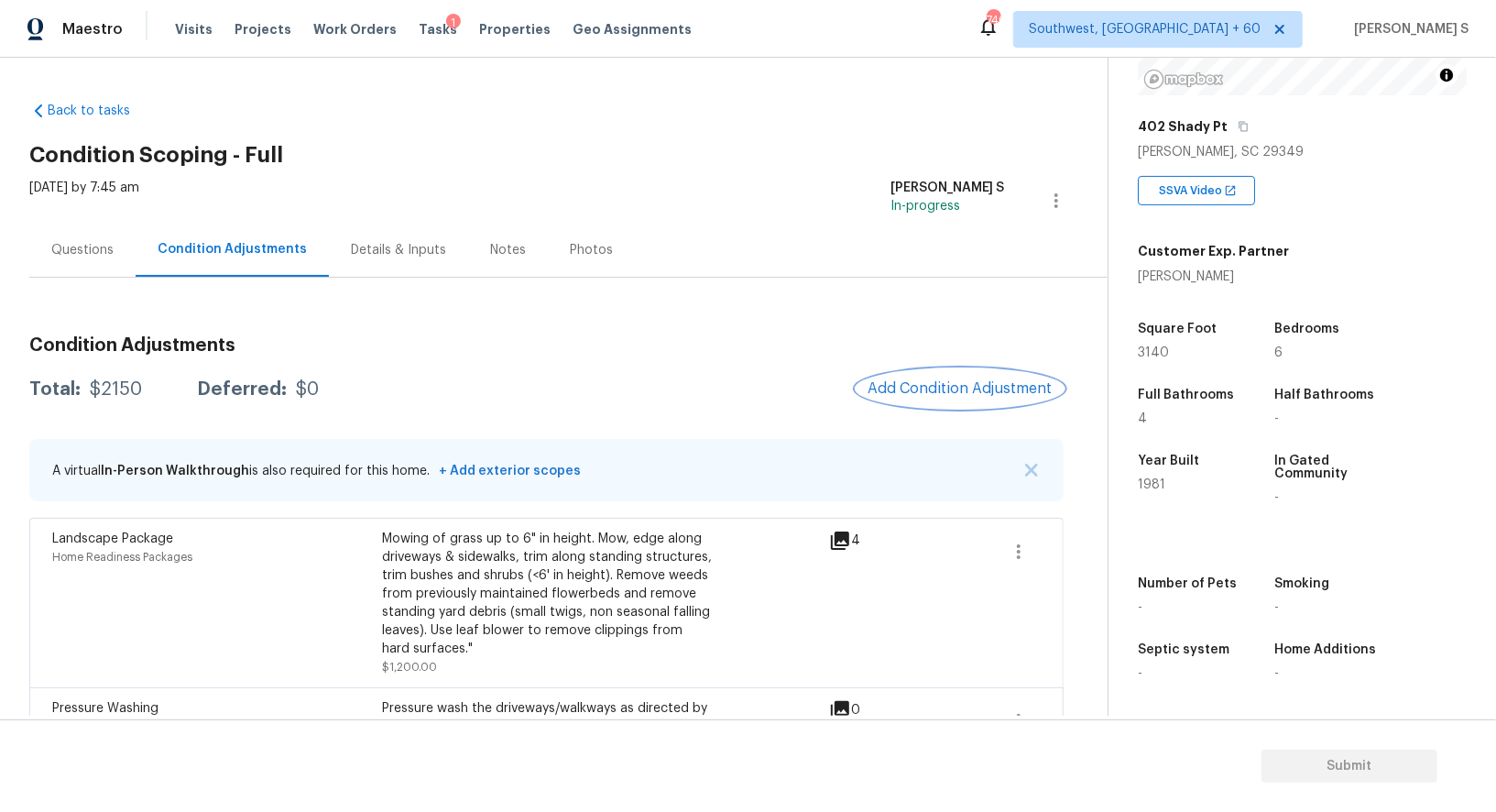
click at [952, 383] on span "Add Condition Adjustment" at bounding box center [960, 388] width 185 height 17
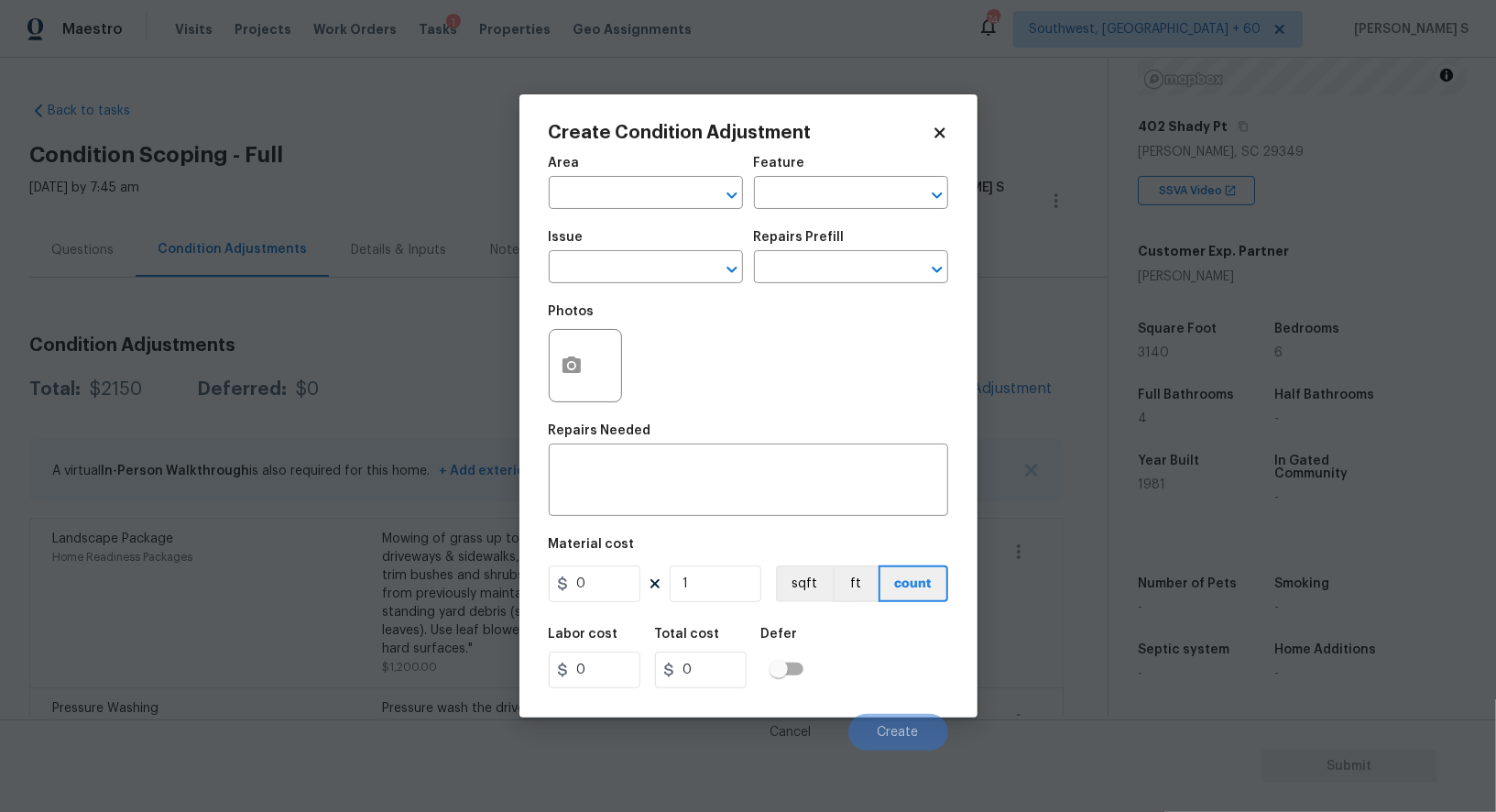
click at [543, 380] on div "Create Condition Adjustment Area ​ Feature ​ Issue ​ Repairs Prefill ​ Photos R…" at bounding box center [748, 405] width 458 height 623
click at [624, 375] on div at bounding box center [587, 365] width 77 height 74
click at [576, 369] on icon "button" at bounding box center [572, 364] width 19 height 17
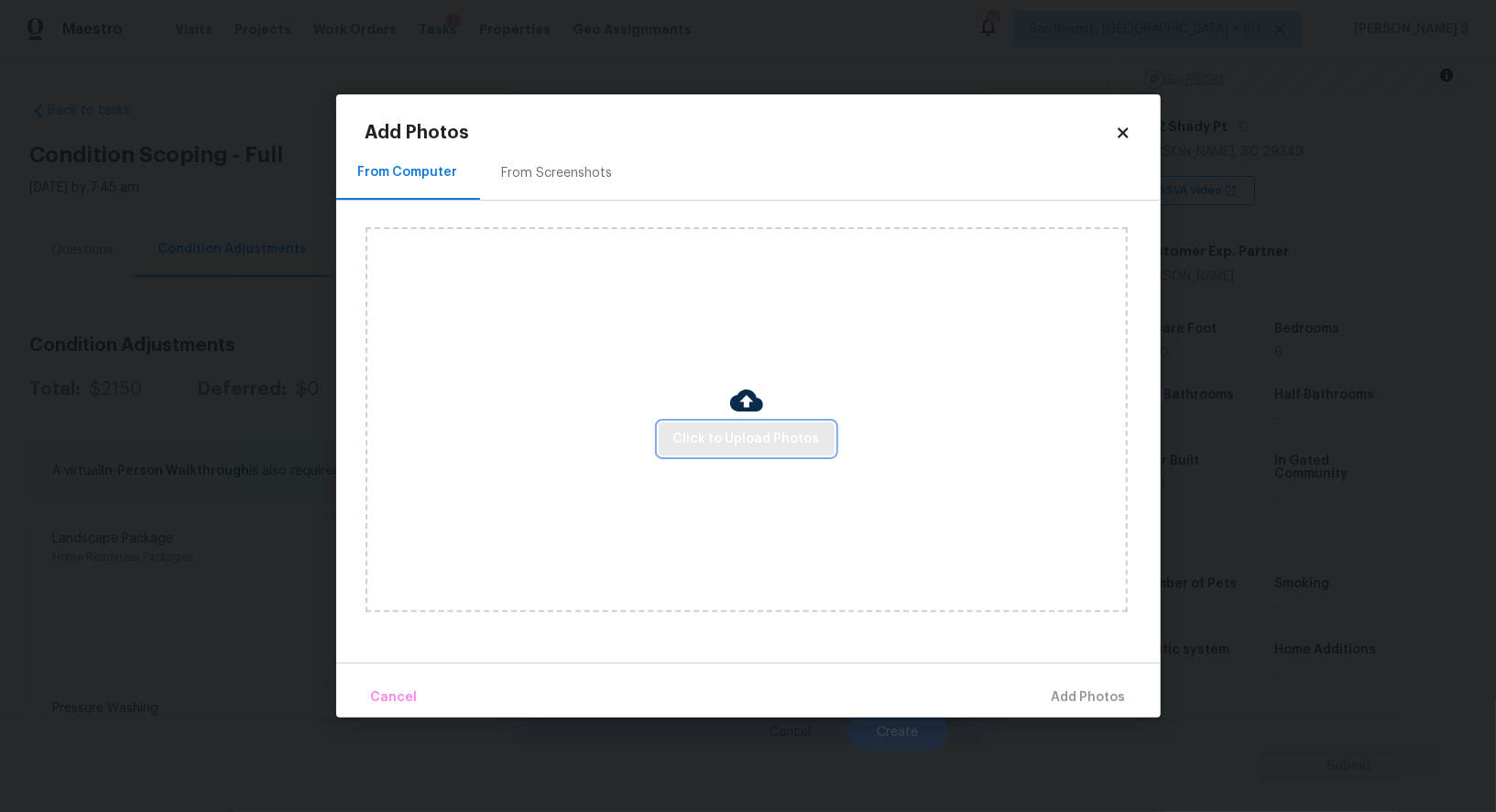
click at [784, 437] on span "Click to Upload Photos" at bounding box center [747, 438] width 146 height 23
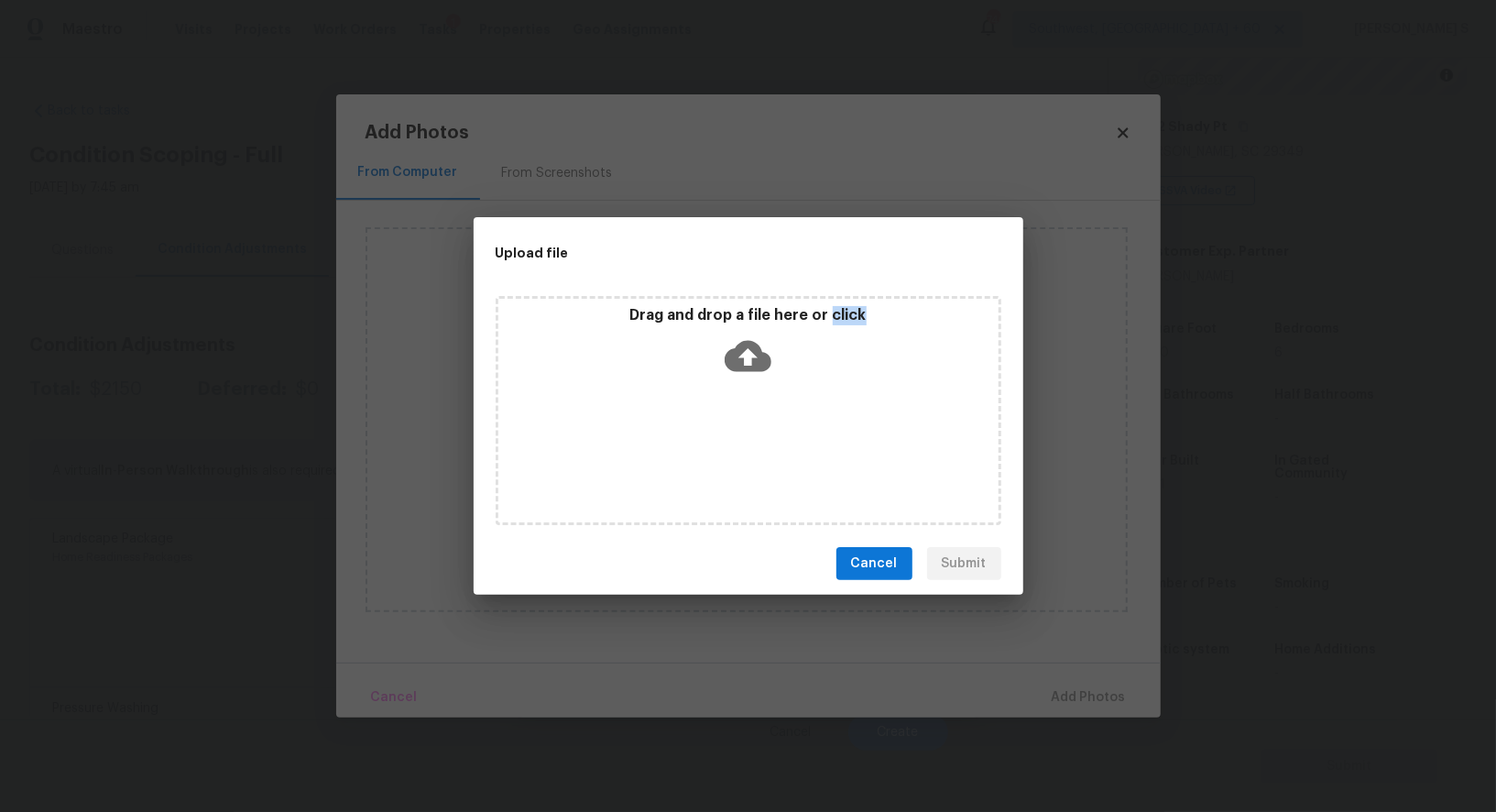
click at [784, 437] on div "Drag and drop a file here or click" at bounding box center [748, 411] width 506 height 229
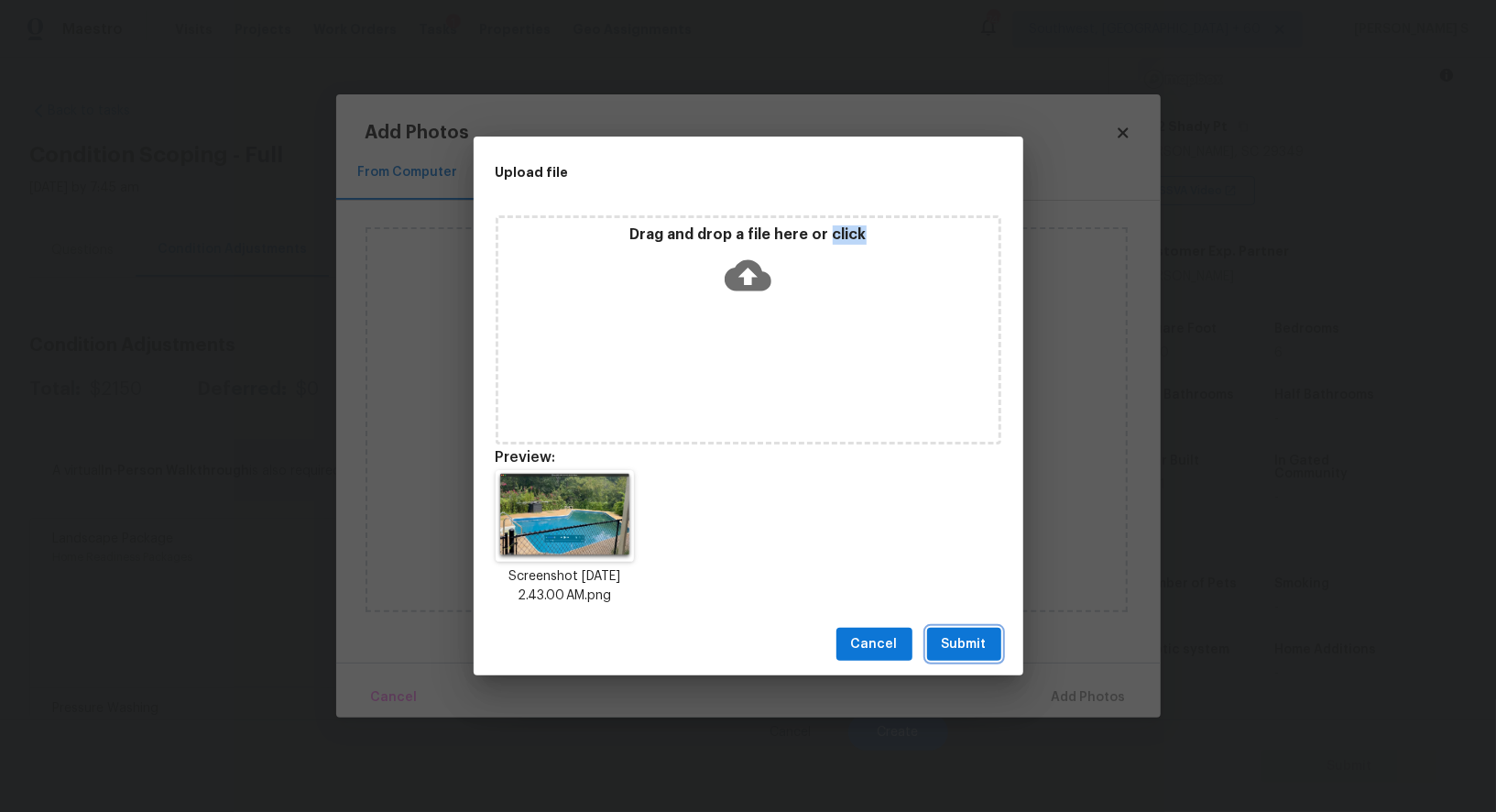
click at [963, 630] on button "Submit" at bounding box center [964, 644] width 75 height 34
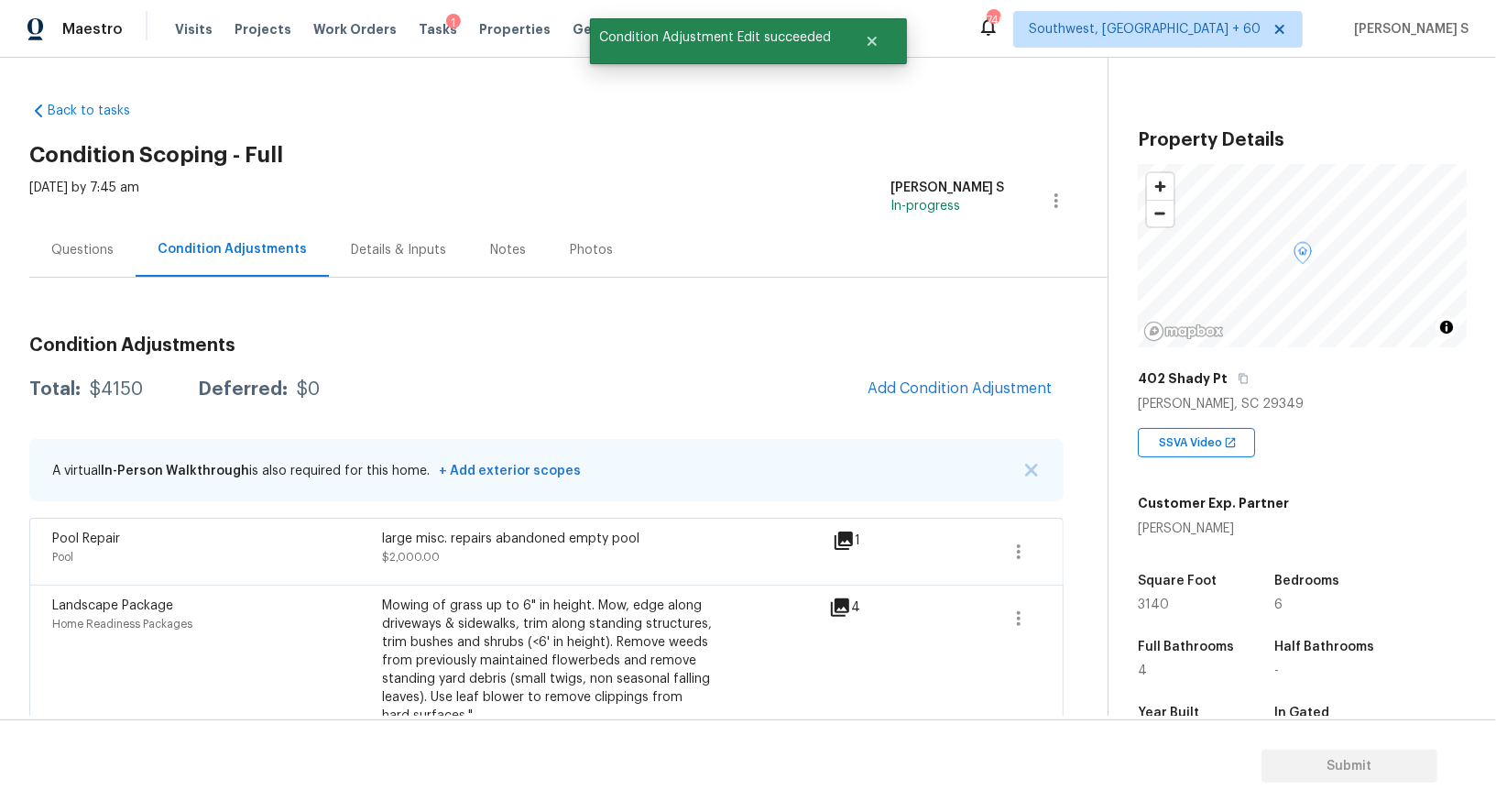
scroll to position [252, 0]
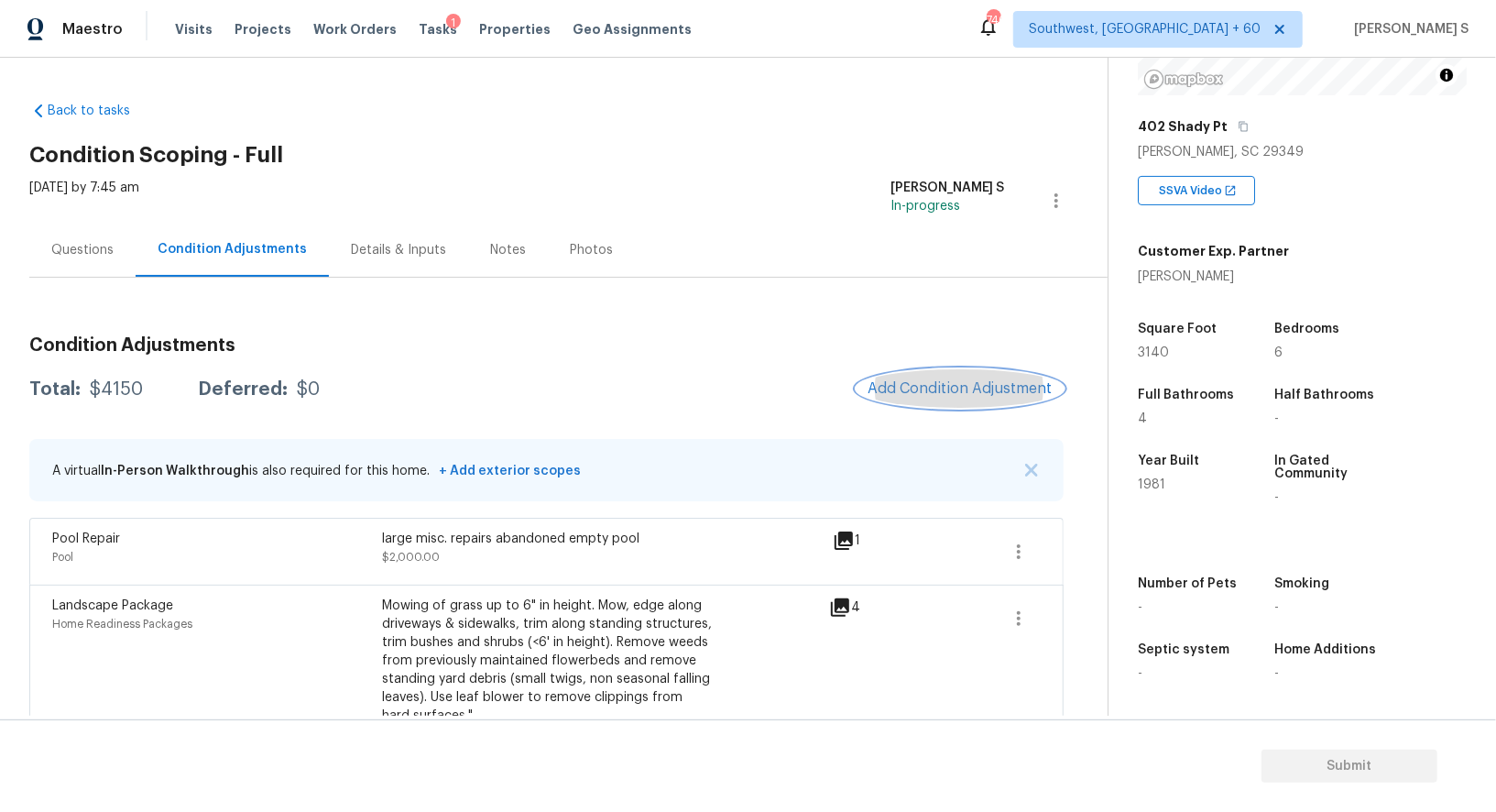
click at [945, 390] on span "Add Condition Adjustment" at bounding box center [960, 388] width 185 height 17
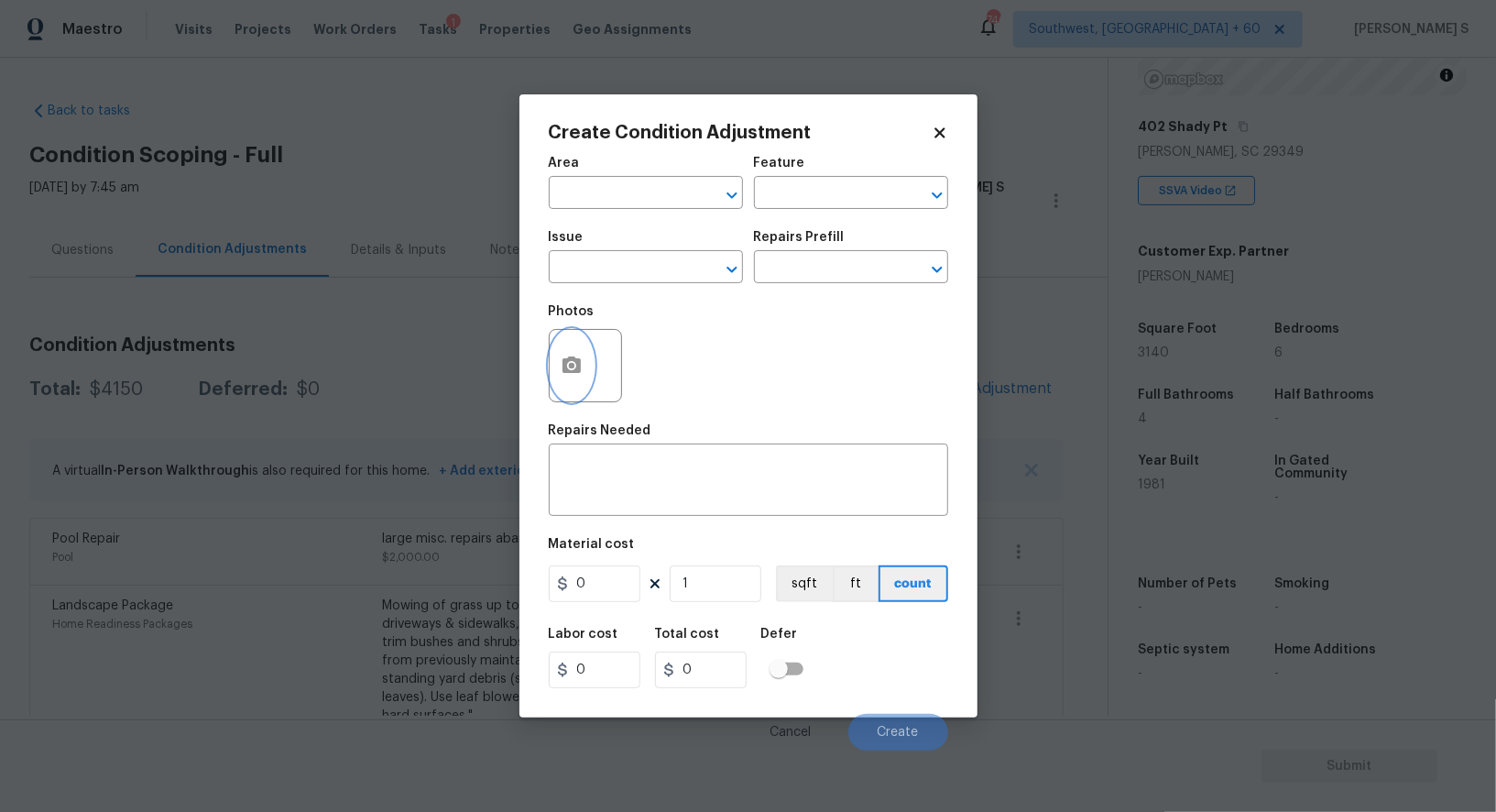
click at [564, 362] on icon "button" at bounding box center [572, 364] width 19 height 17
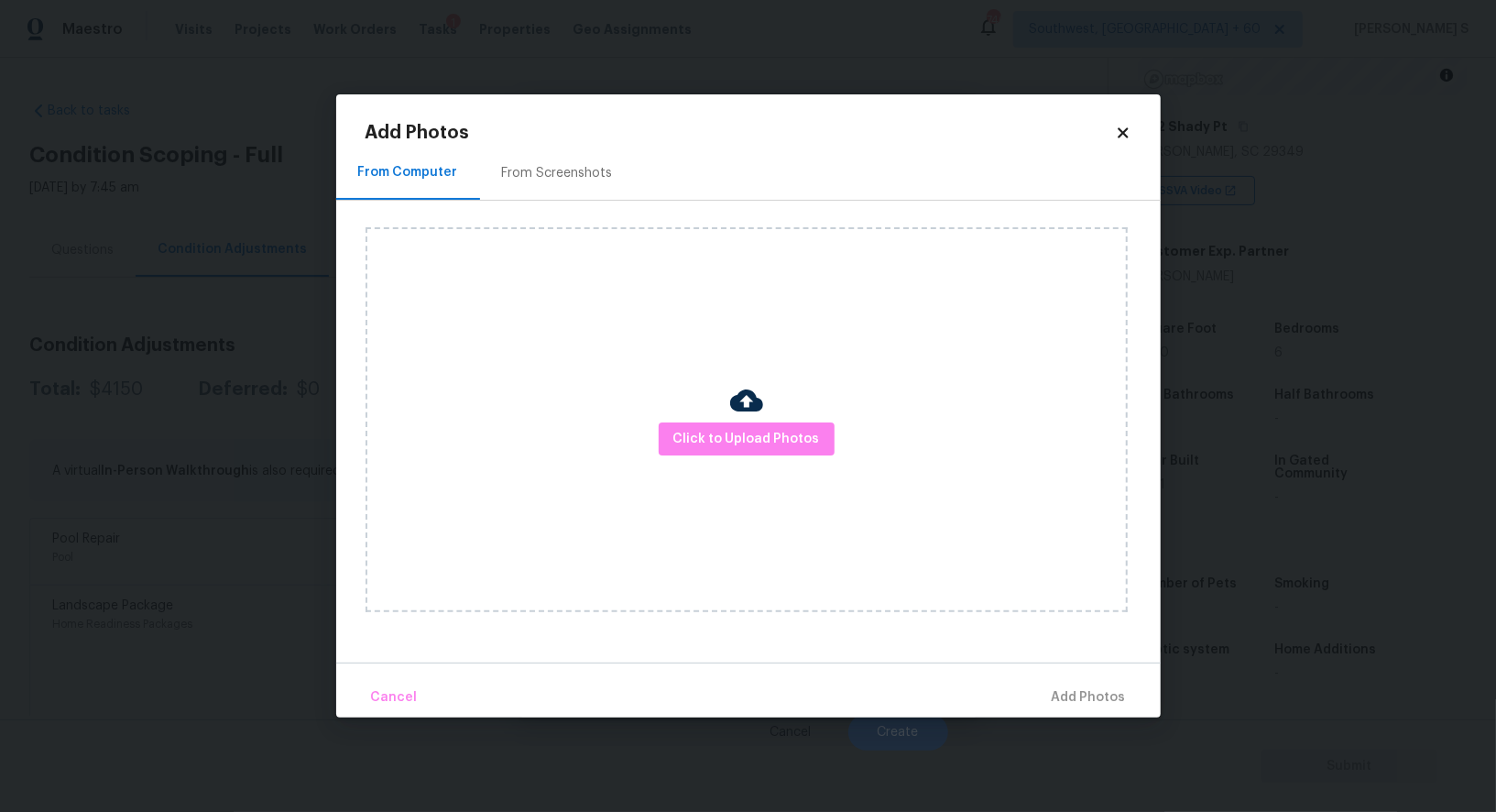
click at [542, 160] on div "From Screenshots" at bounding box center [557, 173] width 155 height 54
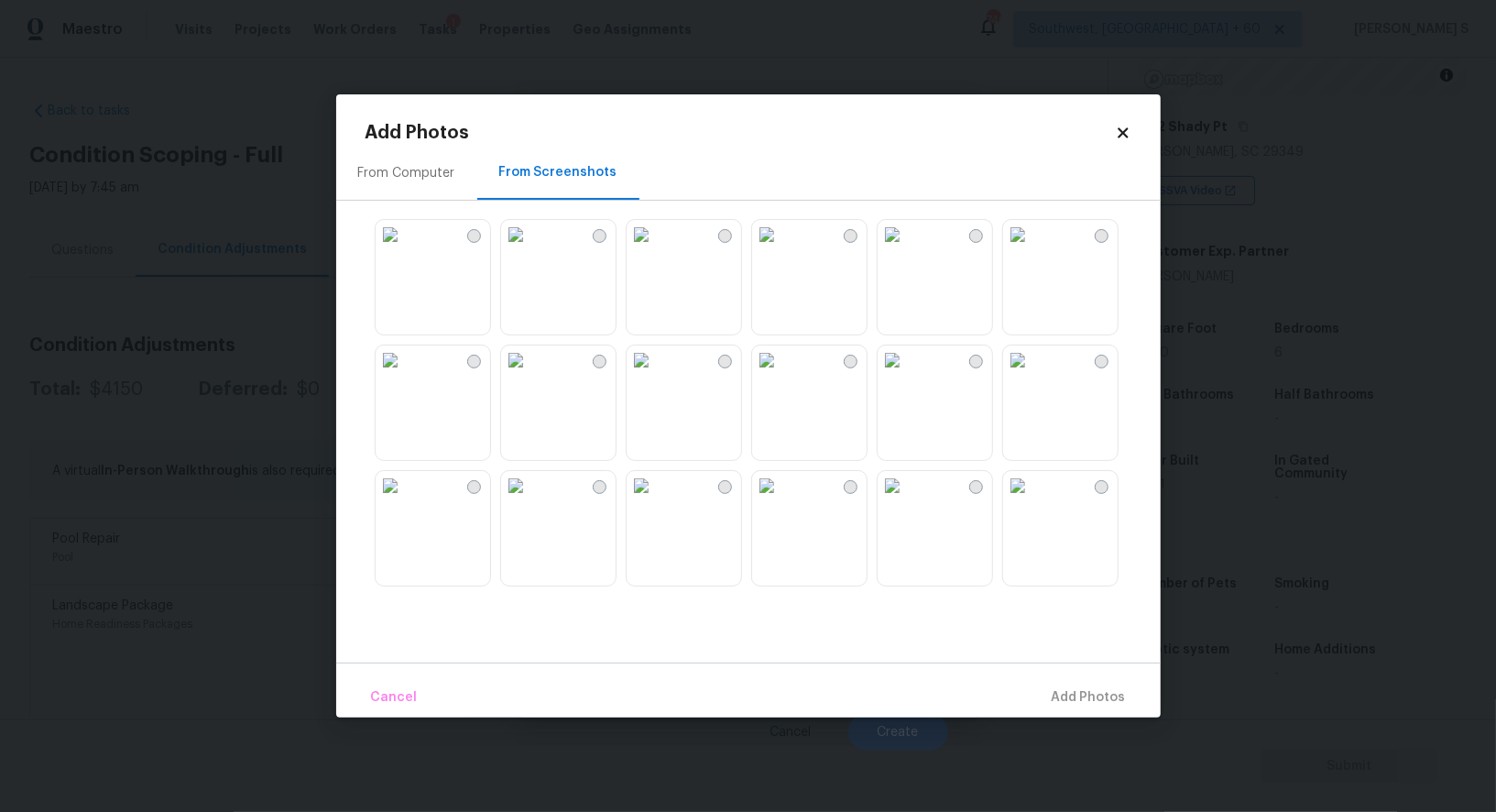
click at [782, 375] on img at bounding box center [767, 360] width 29 height 29
click at [656, 375] on img at bounding box center [642, 360] width 29 height 29
click at [531, 375] on img at bounding box center [516, 360] width 29 height 29
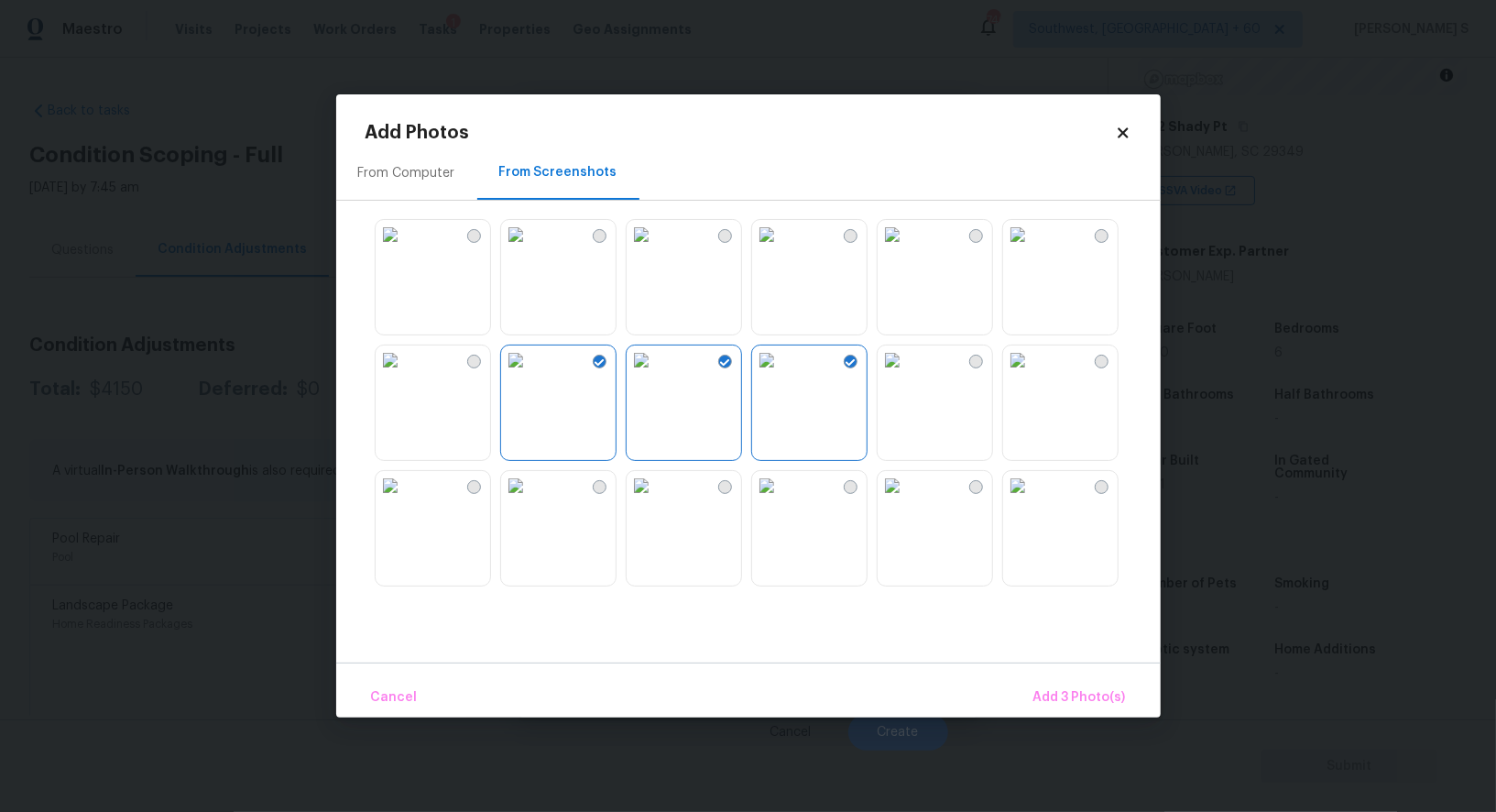
click at [405, 375] on img at bounding box center [390, 360] width 29 height 29
drag, startPoint x: 677, startPoint y: 529, endPoint x: 873, endPoint y: 529, distance: 196.0
click at [656, 500] on img at bounding box center [642, 485] width 29 height 29
click at [882, 500] on img at bounding box center [893, 485] width 29 height 29
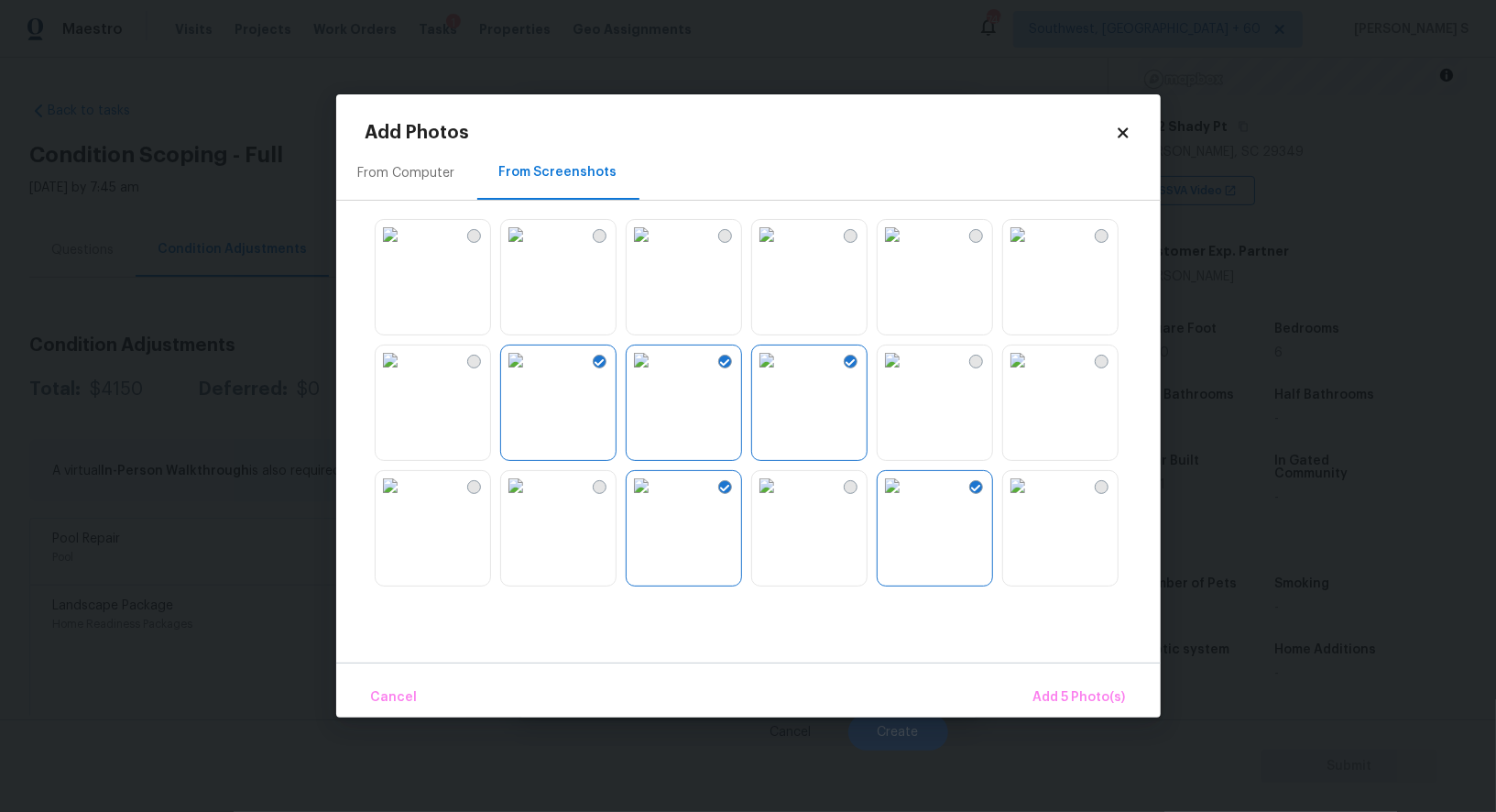
click at [754, 500] on img at bounding box center [767, 485] width 29 height 29
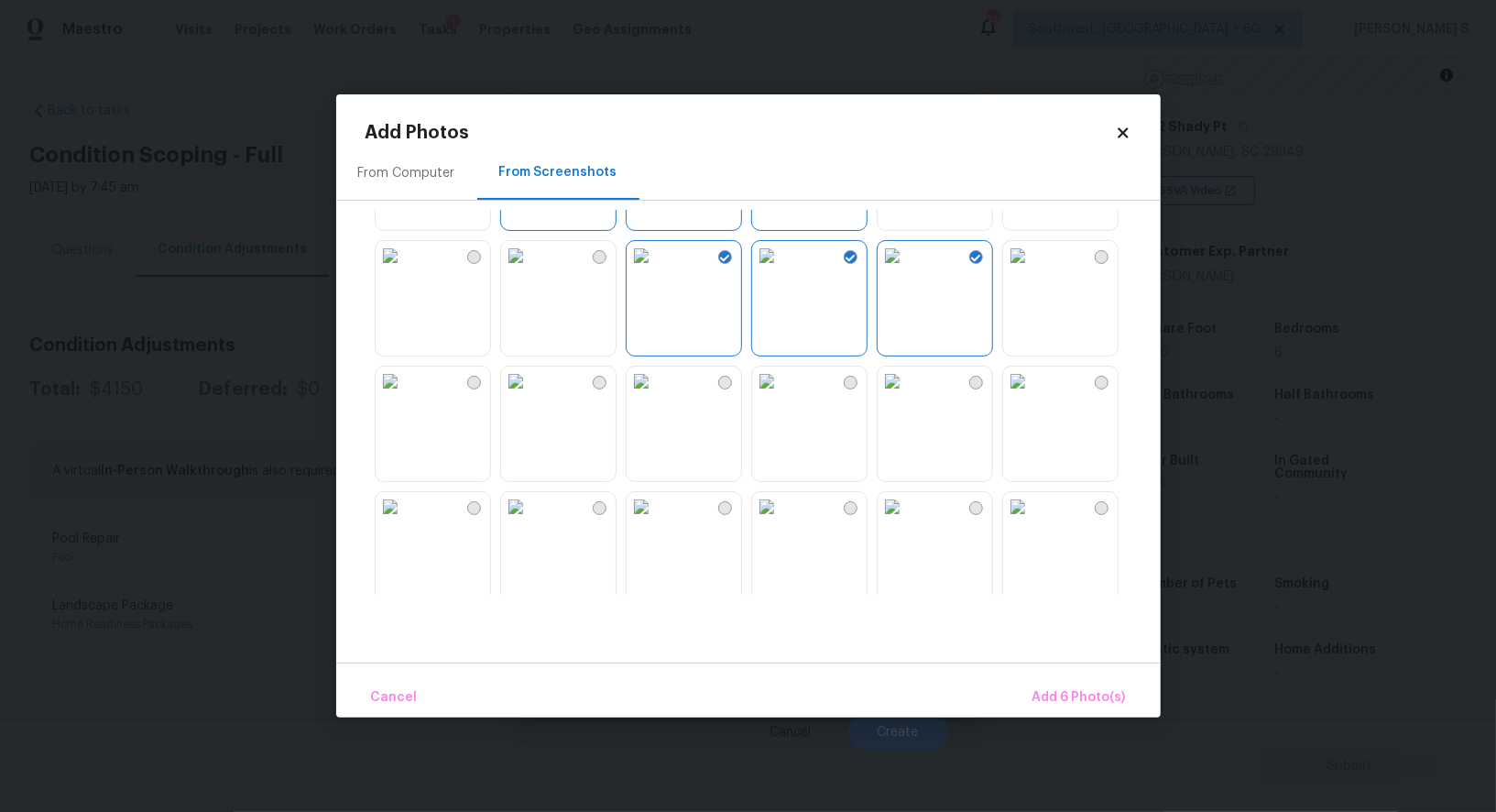
scroll to position [244, 0]
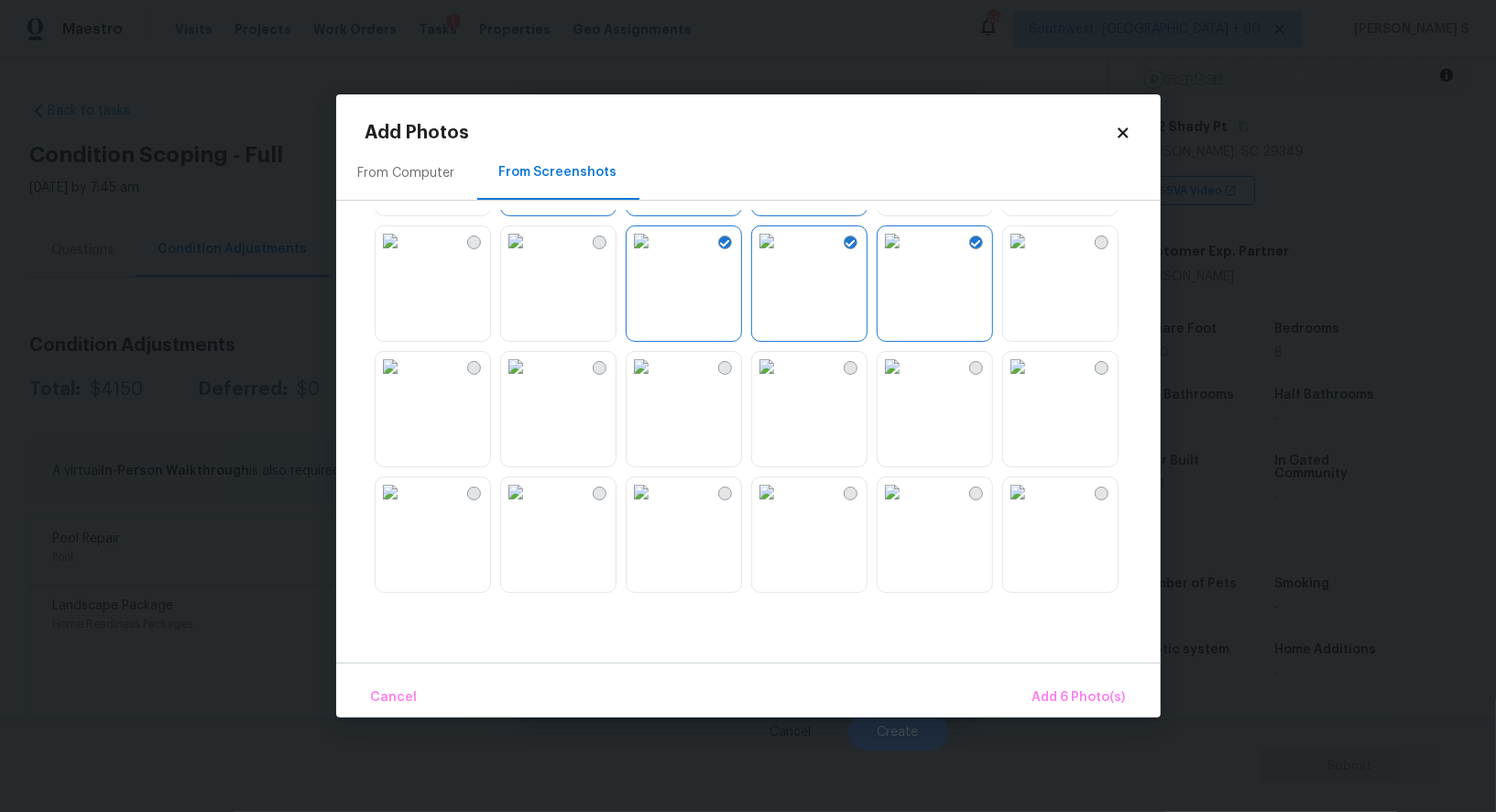
click at [907, 381] on img at bounding box center [893, 367] width 29 height 29
click at [782, 381] on img at bounding box center [767, 367] width 29 height 29
click at [656, 381] on img at bounding box center [642, 367] width 29 height 29
click at [656, 507] on img at bounding box center [642, 492] width 29 height 29
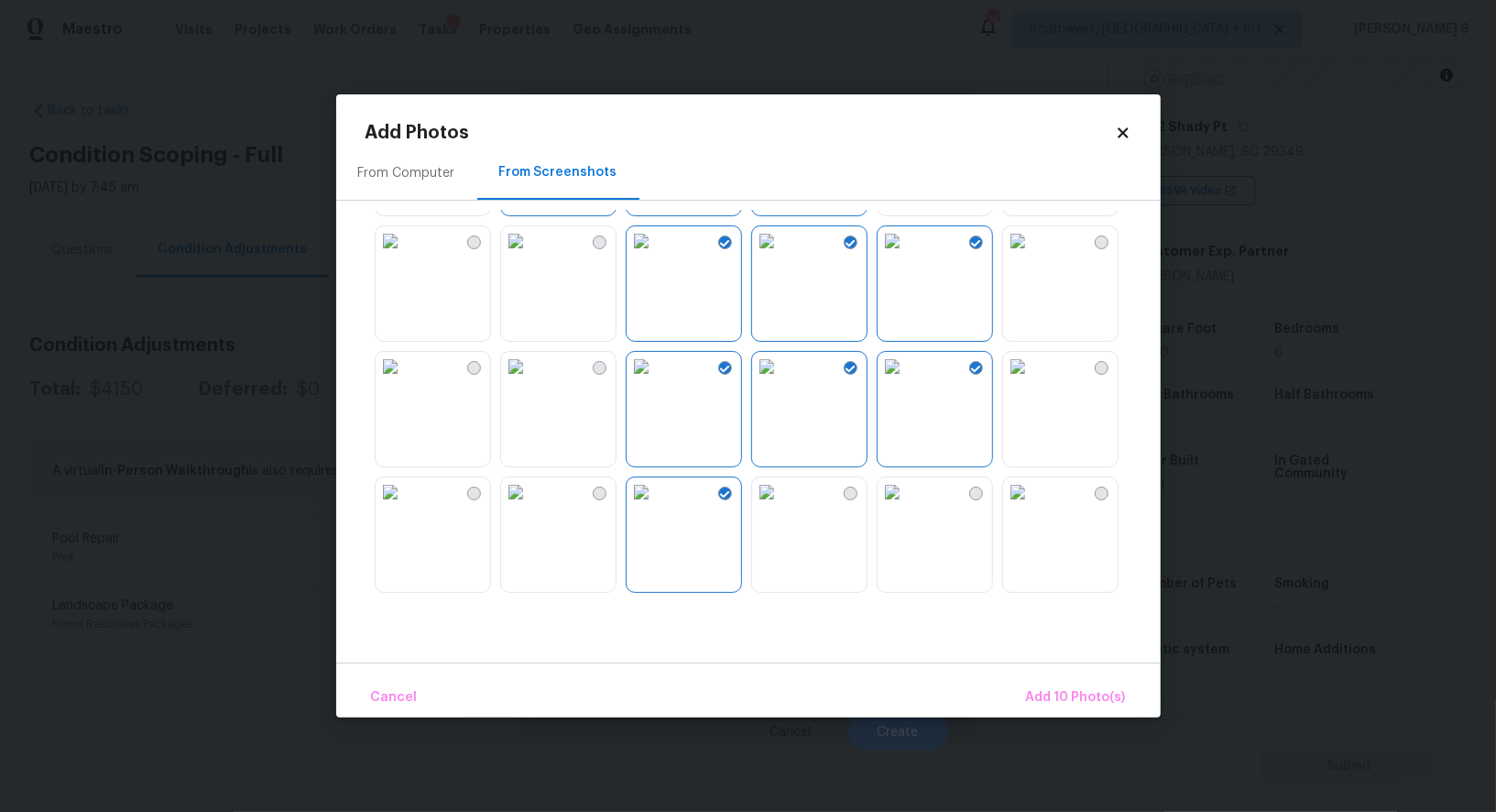
click at [782, 500] on img at bounding box center [767, 492] width 29 height 29
click at [975, 493] on div at bounding box center [976, 493] width 14 height 14
click at [531, 507] on img at bounding box center [516, 492] width 29 height 29
click at [531, 381] on img at bounding box center [516, 367] width 29 height 29
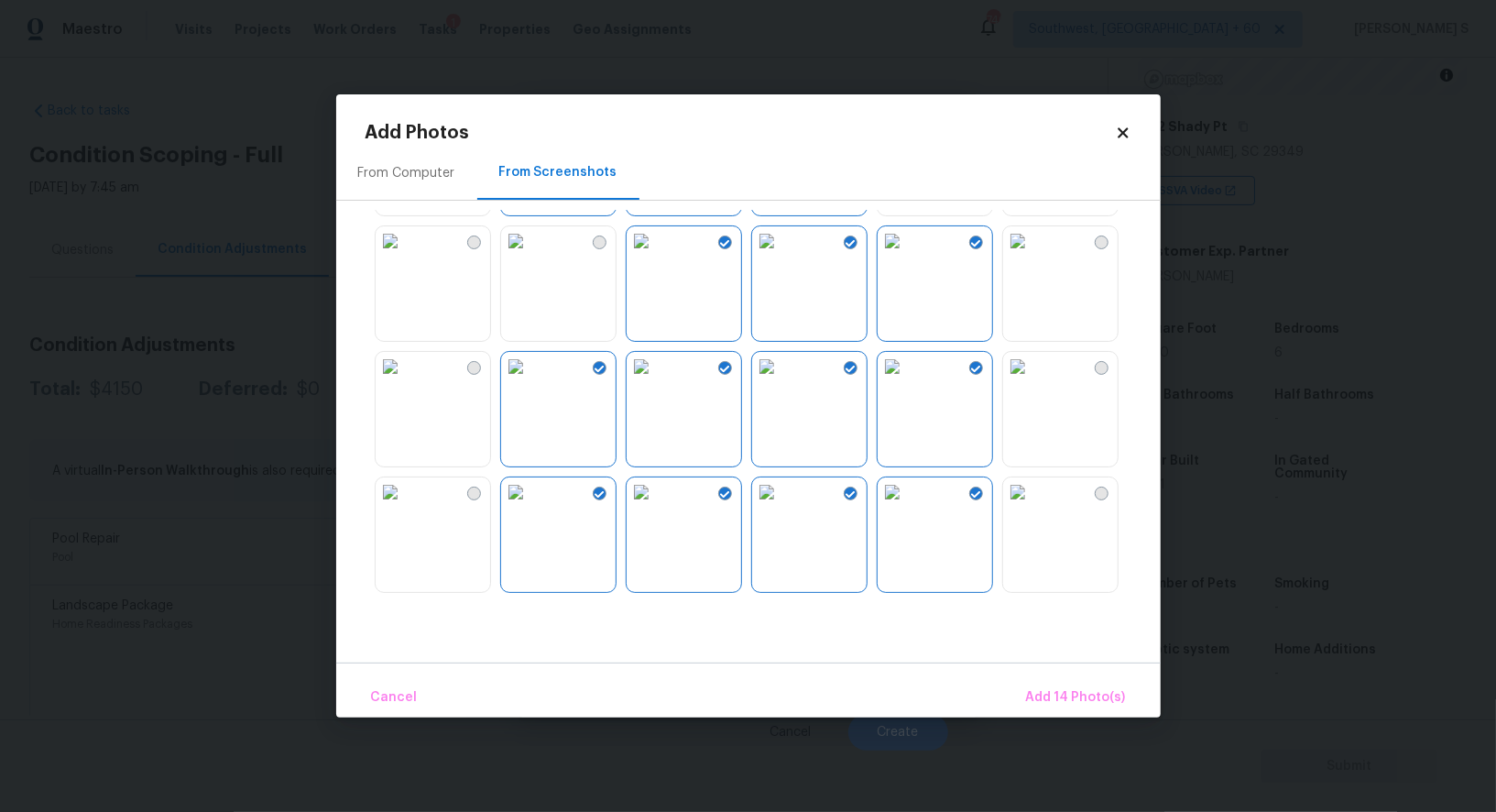
click at [405, 381] on img at bounding box center [390, 367] width 29 height 29
click at [497, 474] on div at bounding box center [763, 402] width 796 height 384
click at [405, 507] on img at bounding box center [390, 492] width 29 height 29
click at [1033, 506] on img at bounding box center [1018, 492] width 29 height 29
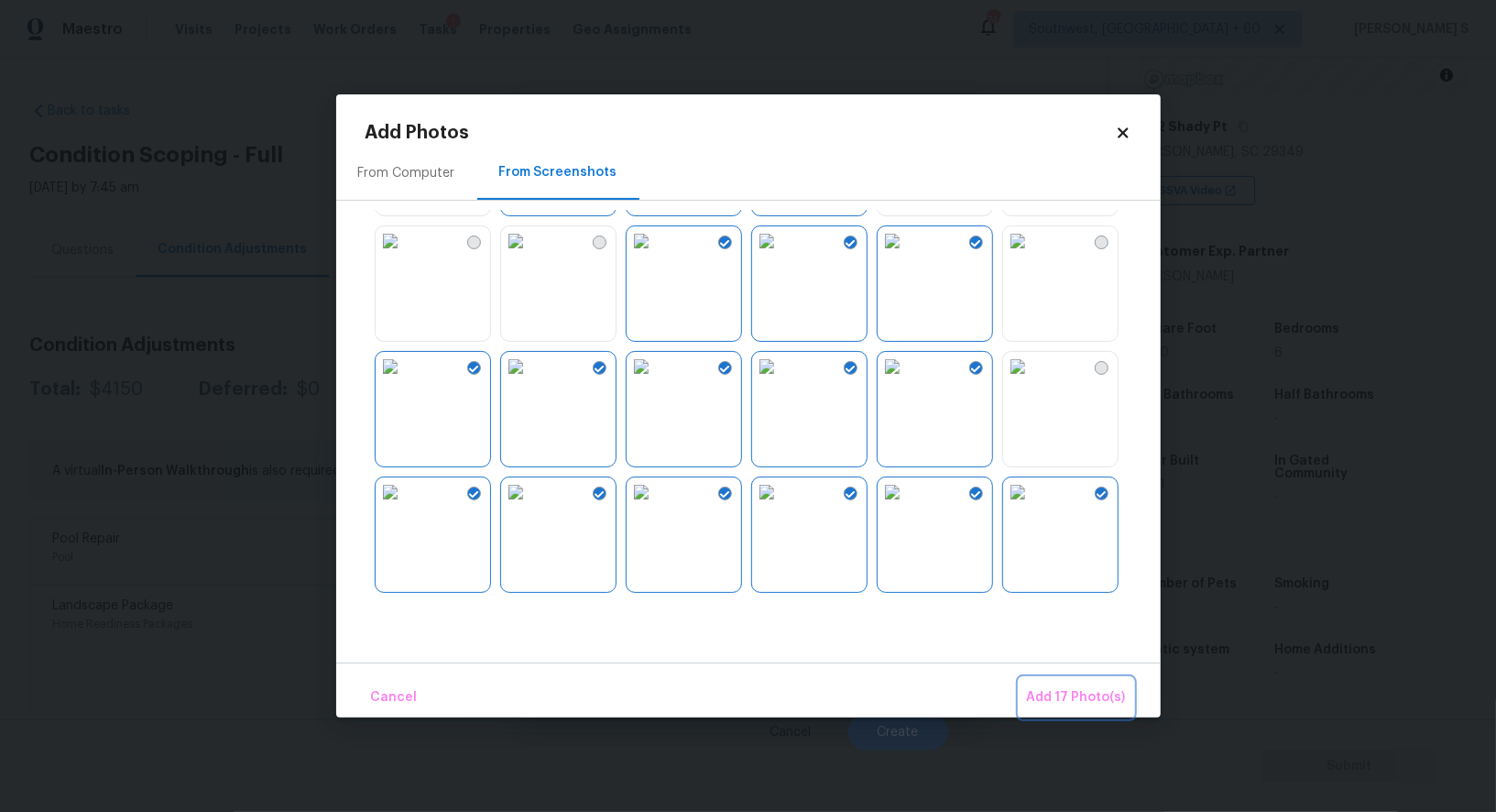
click at [1073, 686] on span "Add 17 Photo(s)" at bounding box center [1076, 697] width 99 height 23
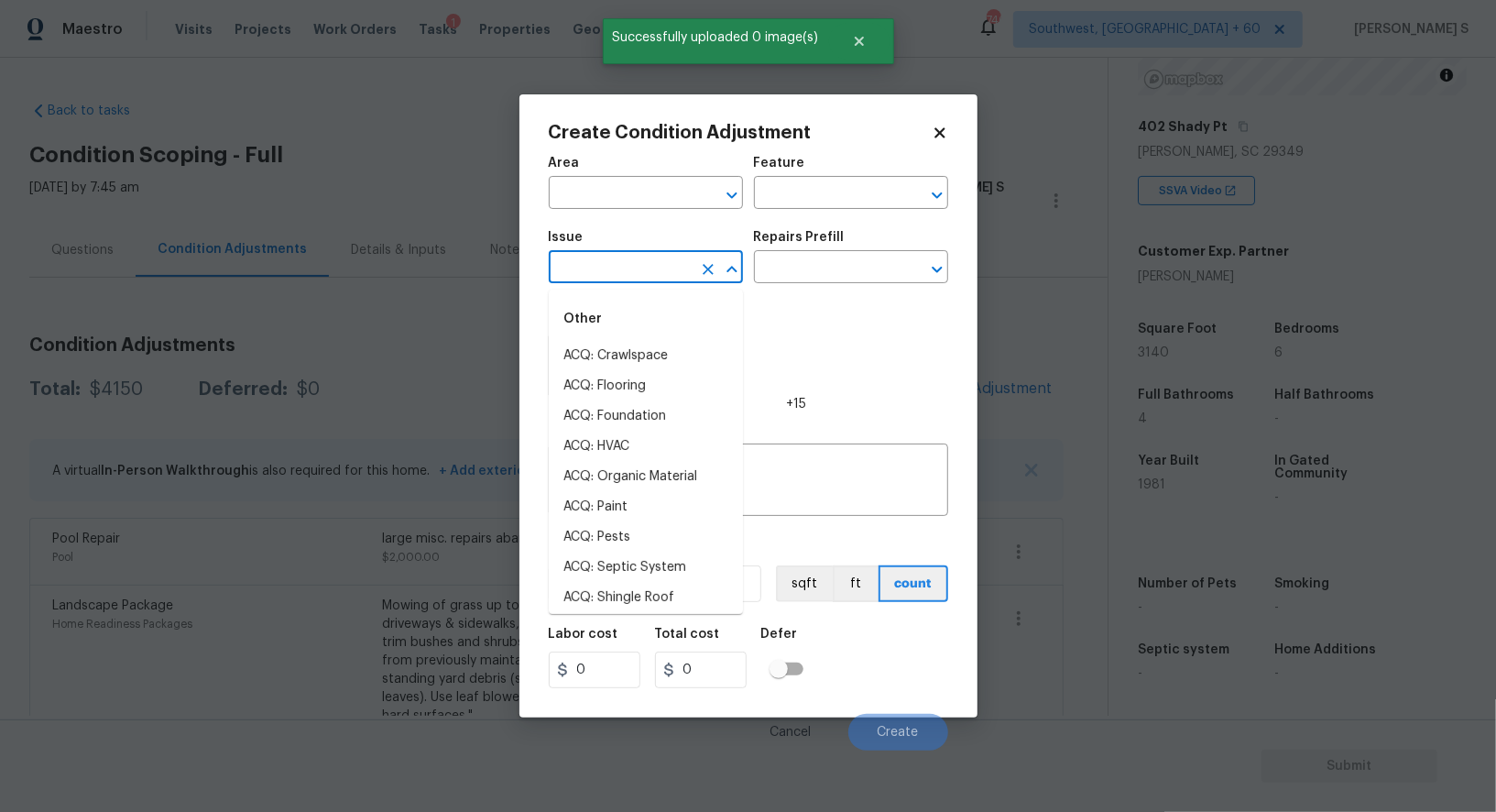
click at [658, 267] on input "text" at bounding box center [620, 269] width 143 height 28
type input "ACQ: Paint"
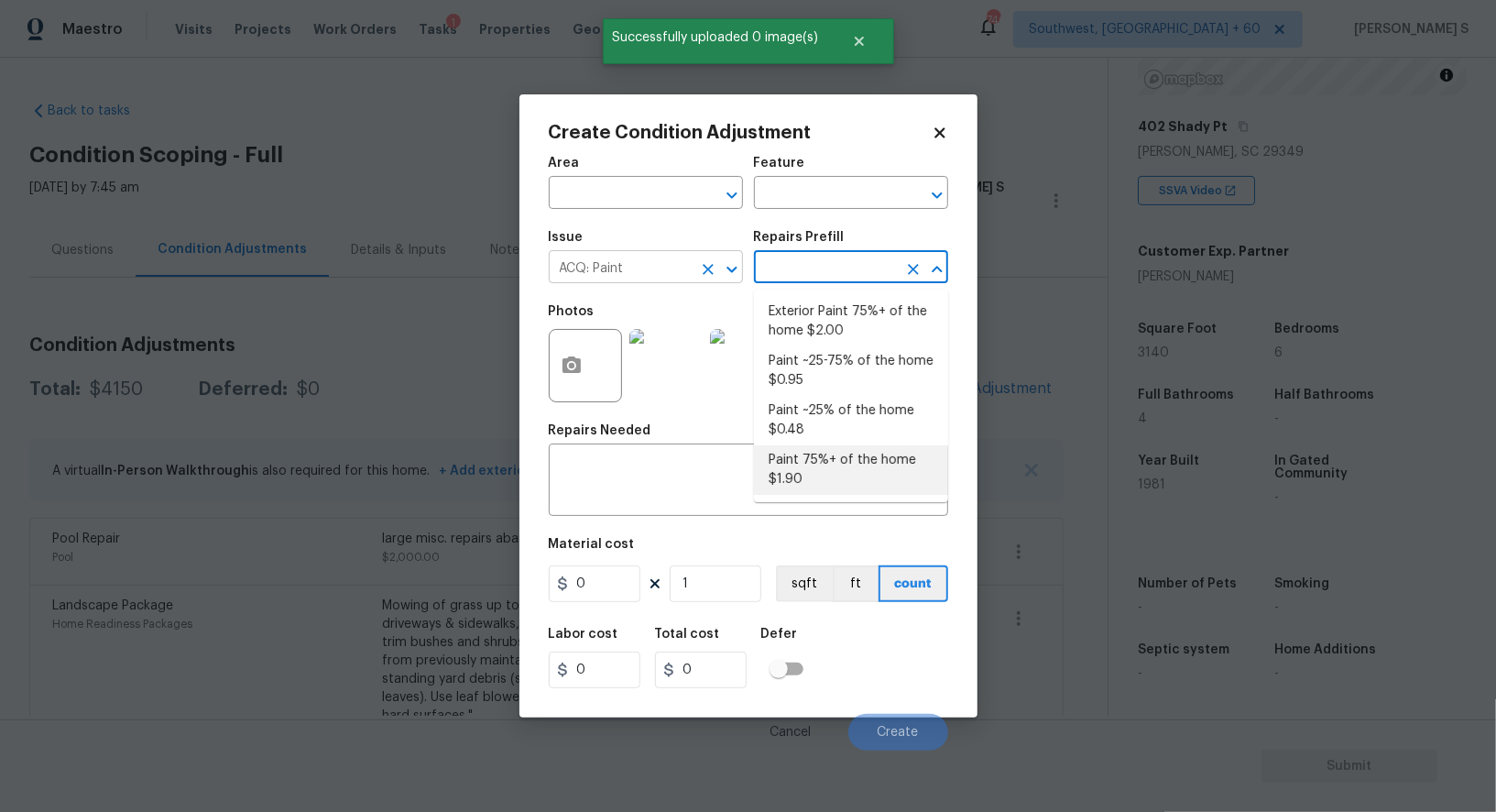
type input "Acquisition"
type textarea "Acquisition Scope: 75%+ of the home will likely require interior paint"
type input "1.9"
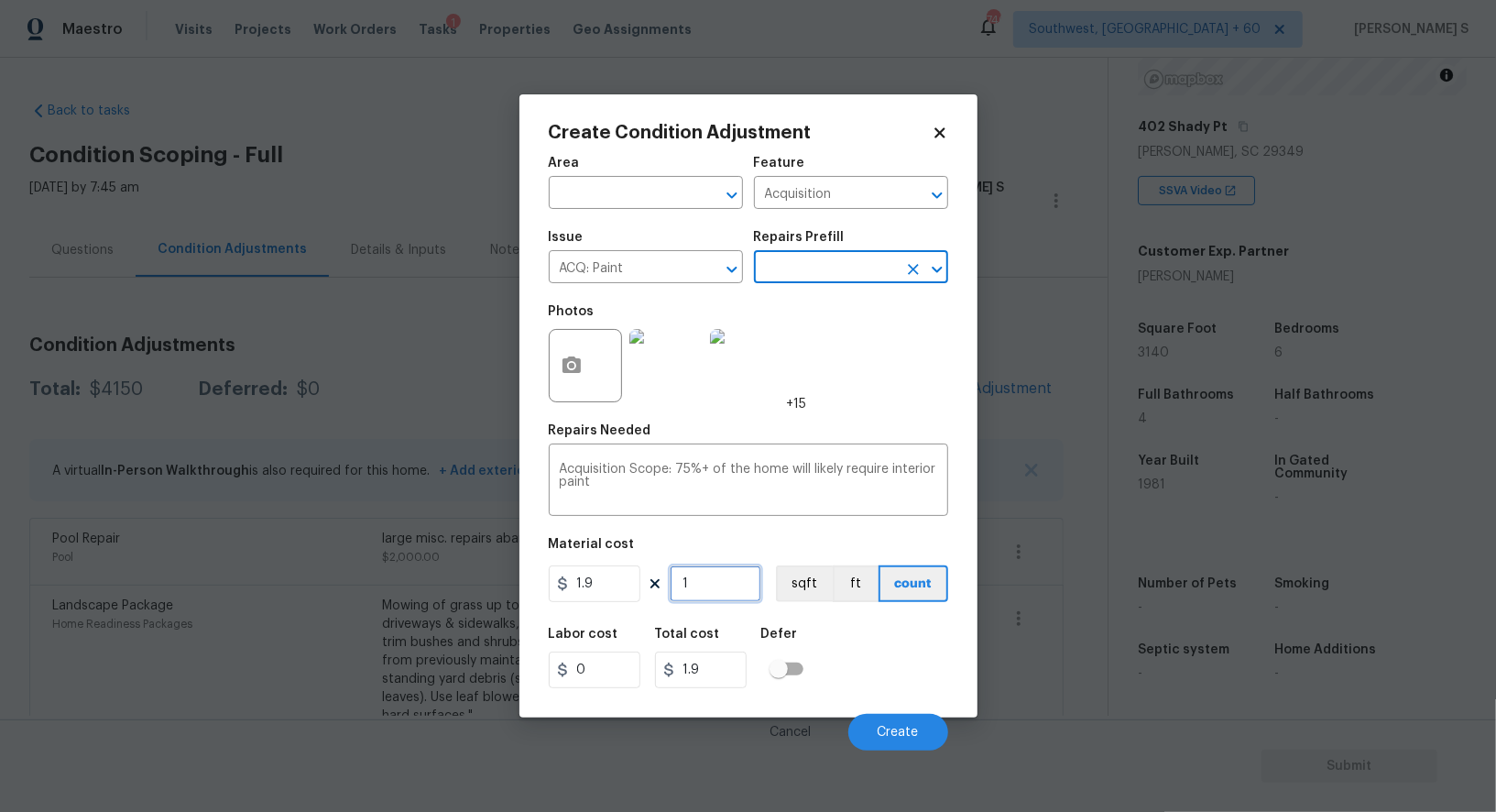
click at [727, 579] on input "1" at bounding box center [715, 583] width 91 height 36
type input "3"
type input "5.7"
type input "31"
type input "58.9"
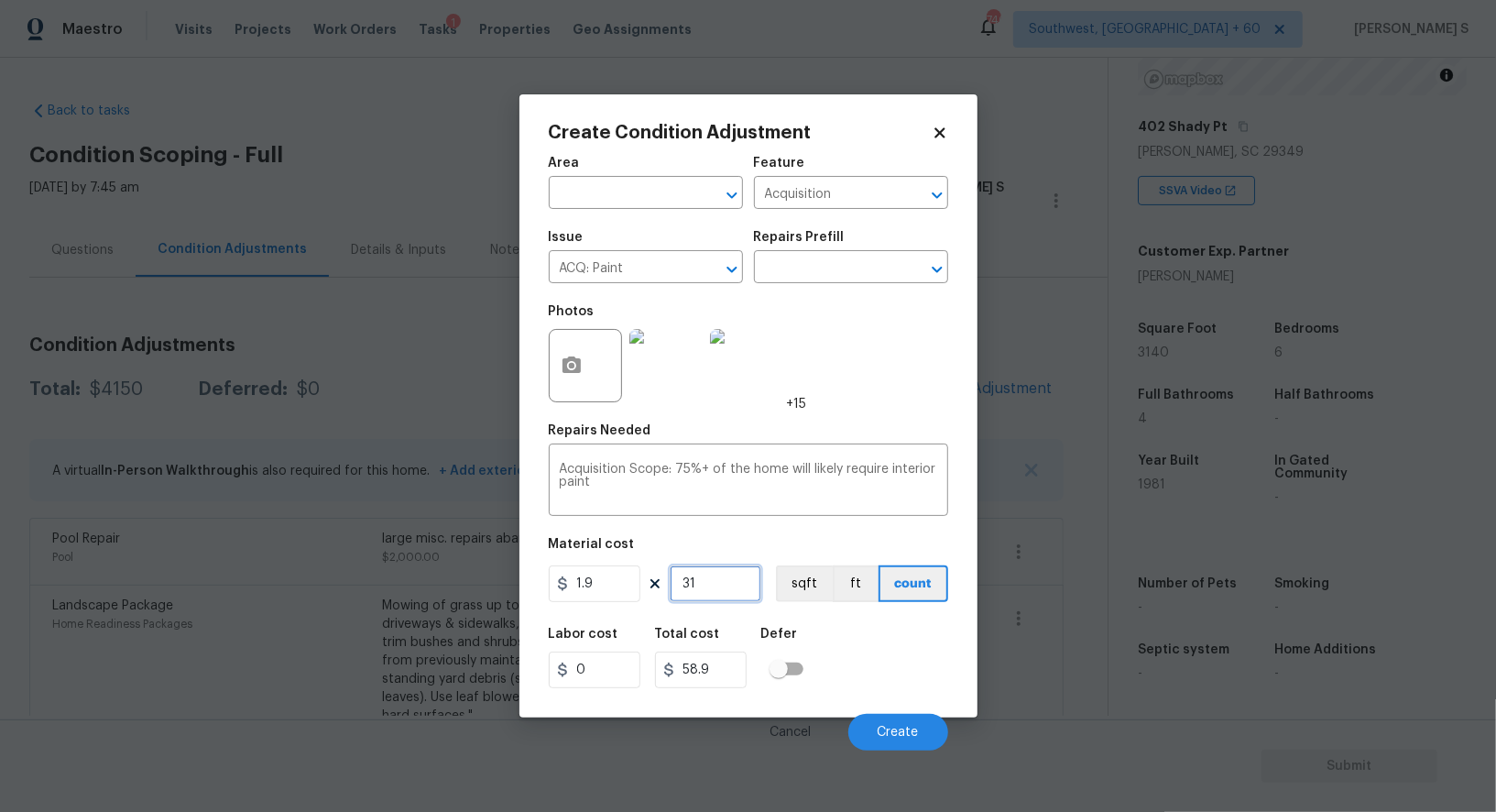
type input "314"
type input "596.6"
type input "3140"
type input "5966"
type input "3140"
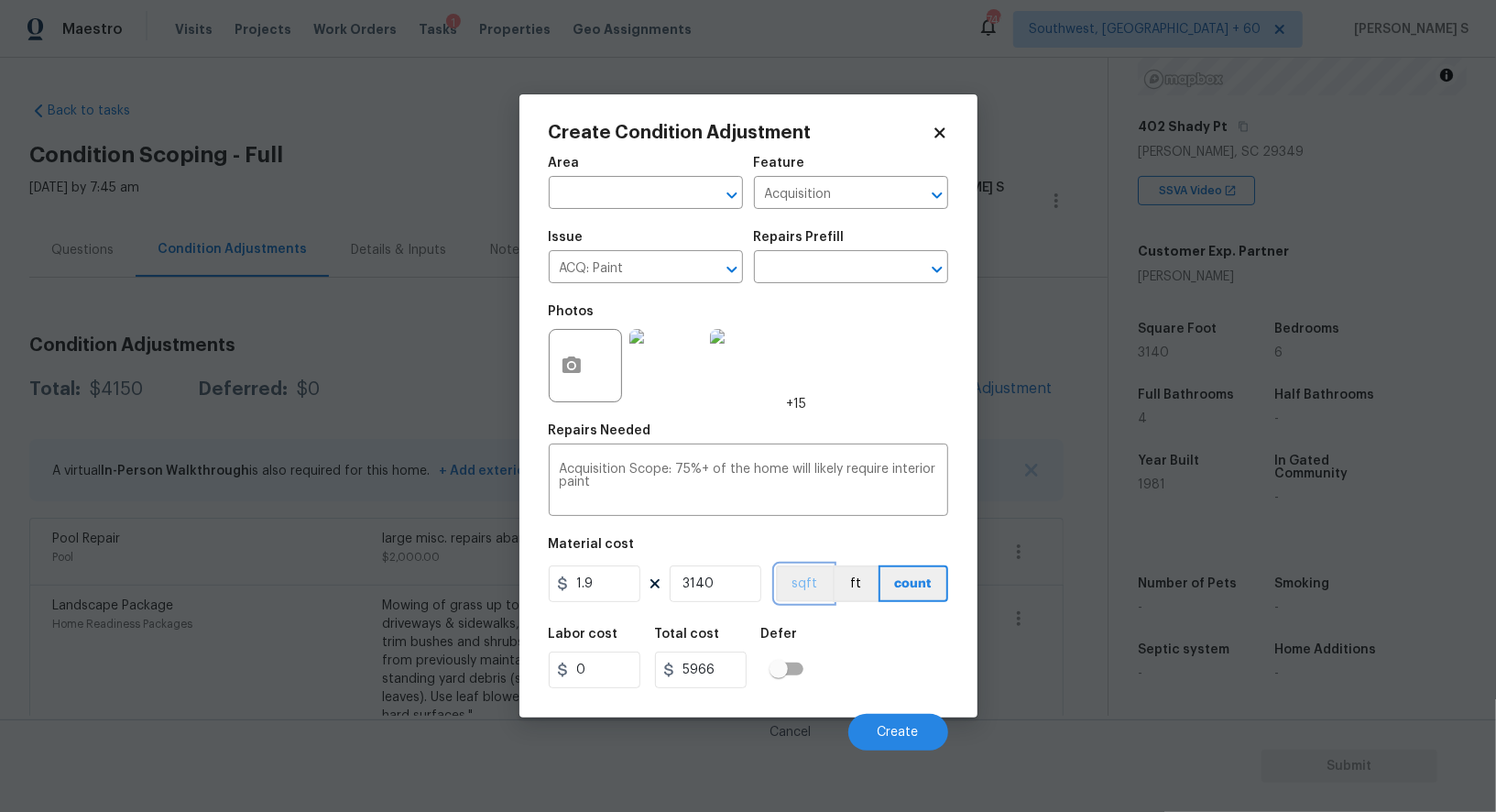
click at [814, 593] on button "sqft" at bounding box center [804, 583] width 57 height 36
click at [828, 630] on div "Labor cost 0 Total cost 5966 Defer" at bounding box center [748, 658] width 399 height 82
click at [928, 742] on button "Create" at bounding box center [899, 732] width 100 height 36
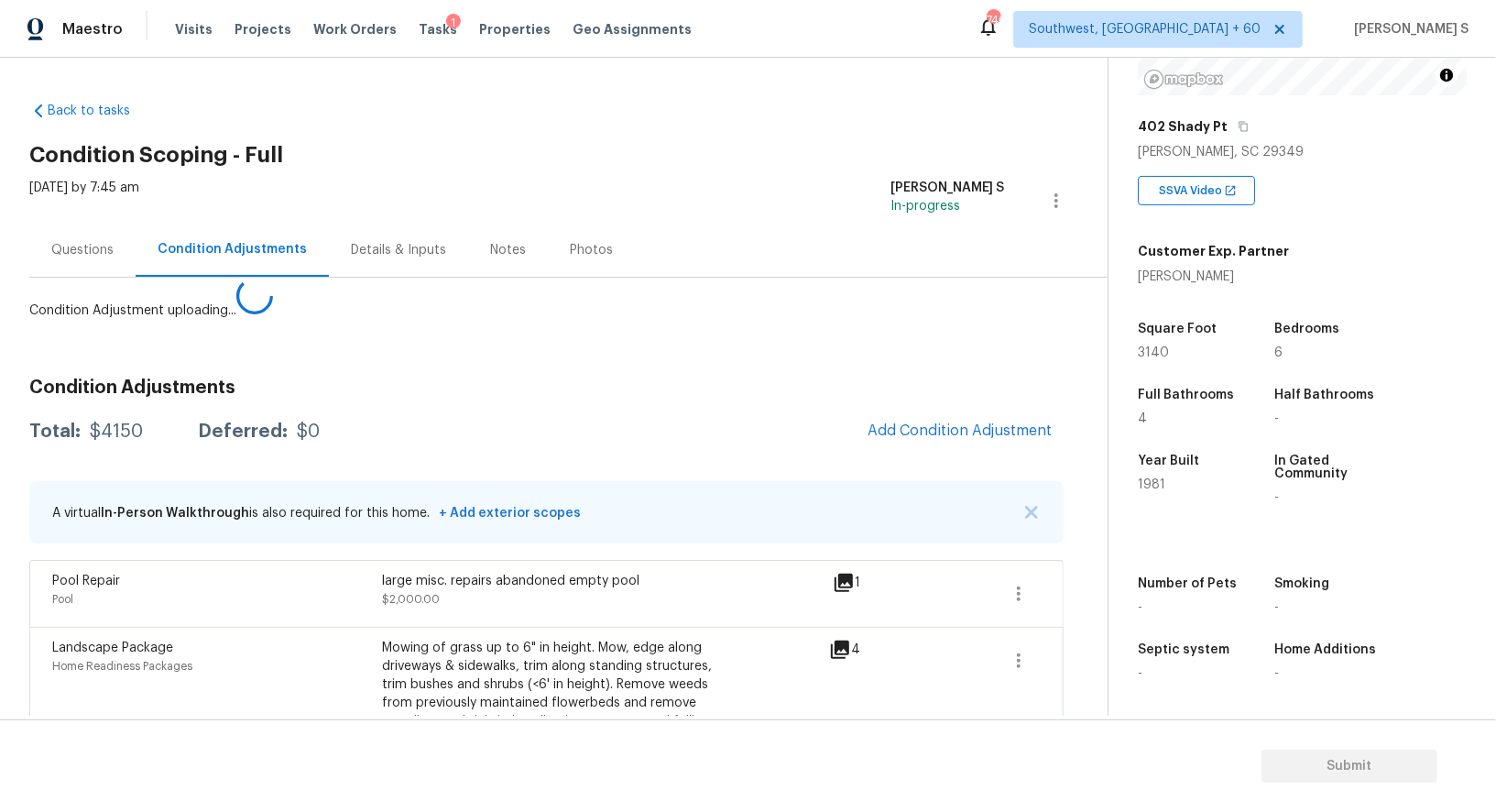
click at [80, 592] on body "Maestro Visits Projects Work Orders Tasks 1 Properties Geo Assignments 746 Sout…" at bounding box center [748, 406] width 1496 height 812
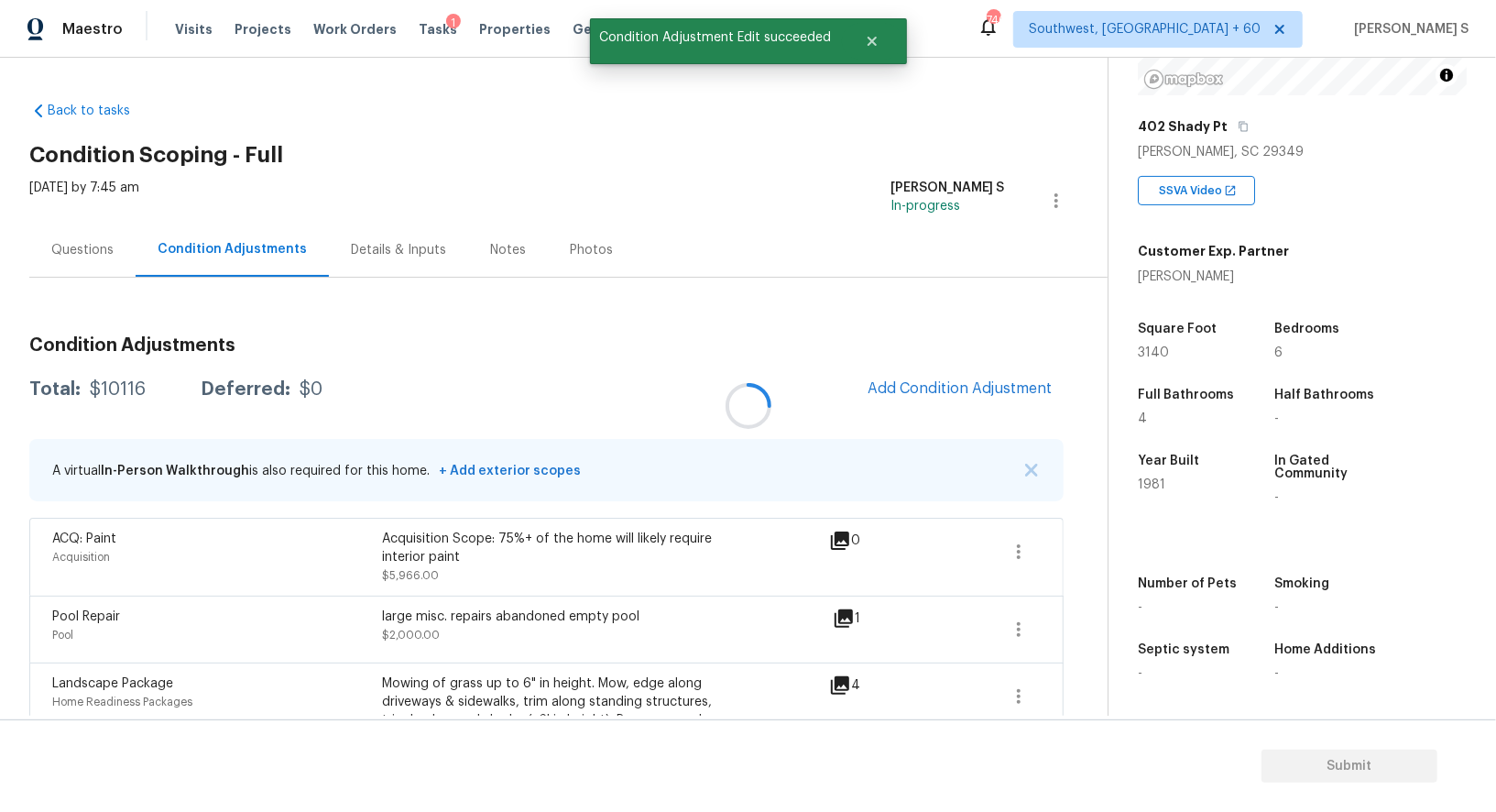
click at [981, 431] on div at bounding box center [748, 406] width 1496 height 812
click at [965, 382] on span "Add Condition Adjustment" at bounding box center [960, 388] width 185 height 17
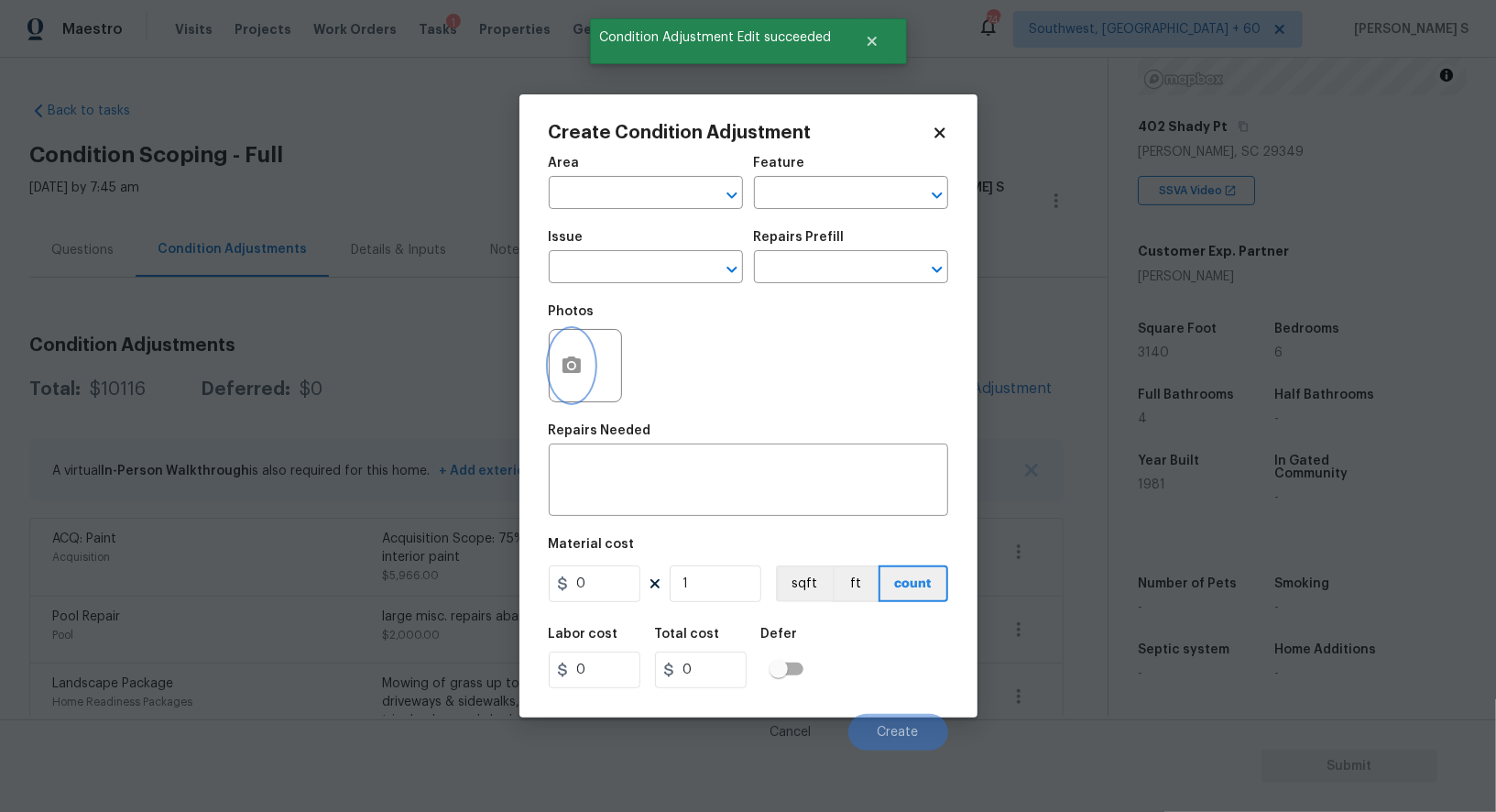
click at [575, 357] on icon "button" at bounding box center [572, 365] width 22 height 22
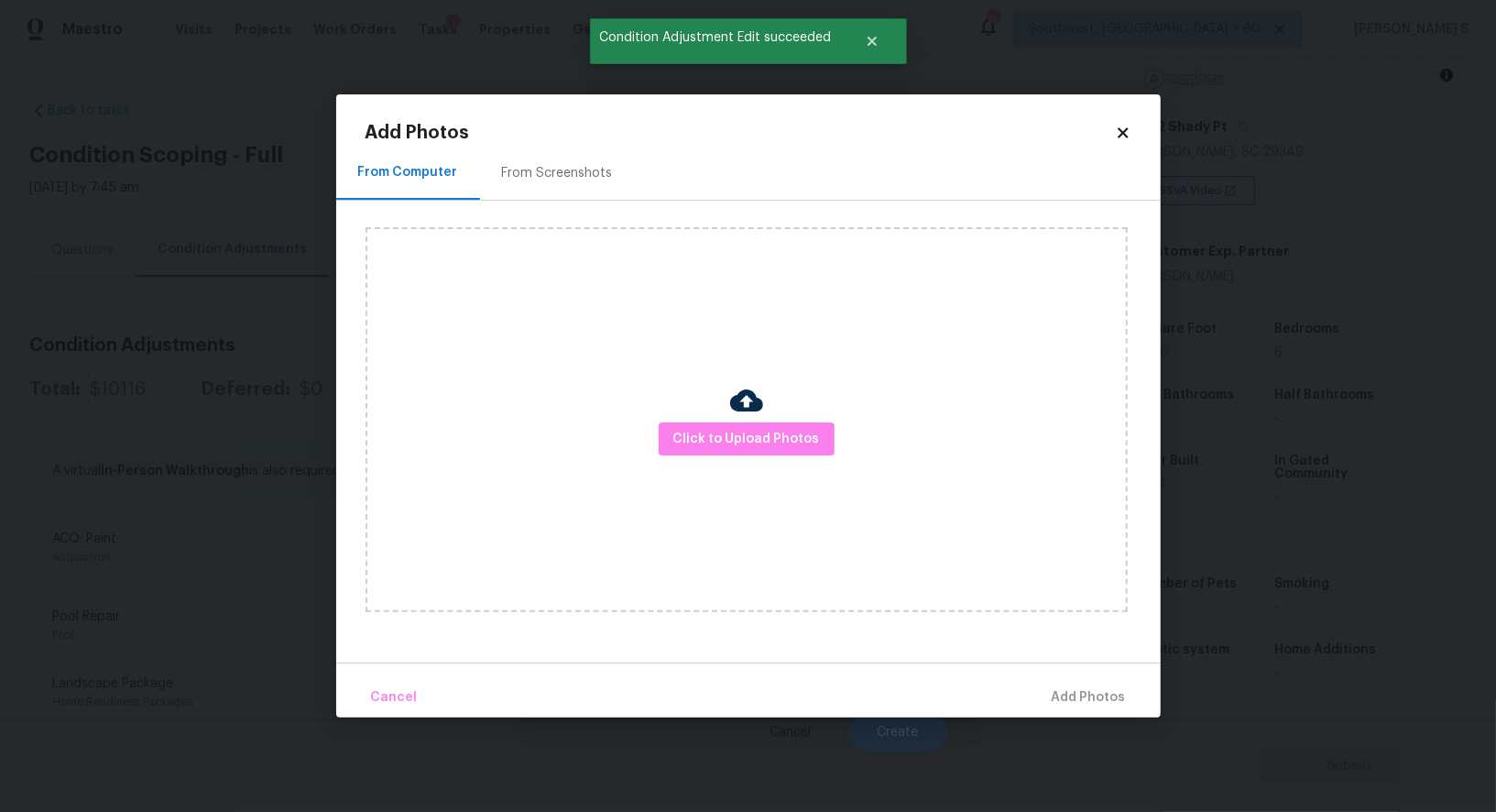
click at [559, 160] on div "From Screenshots" at bounding box center [557, 173] width 155 height 54
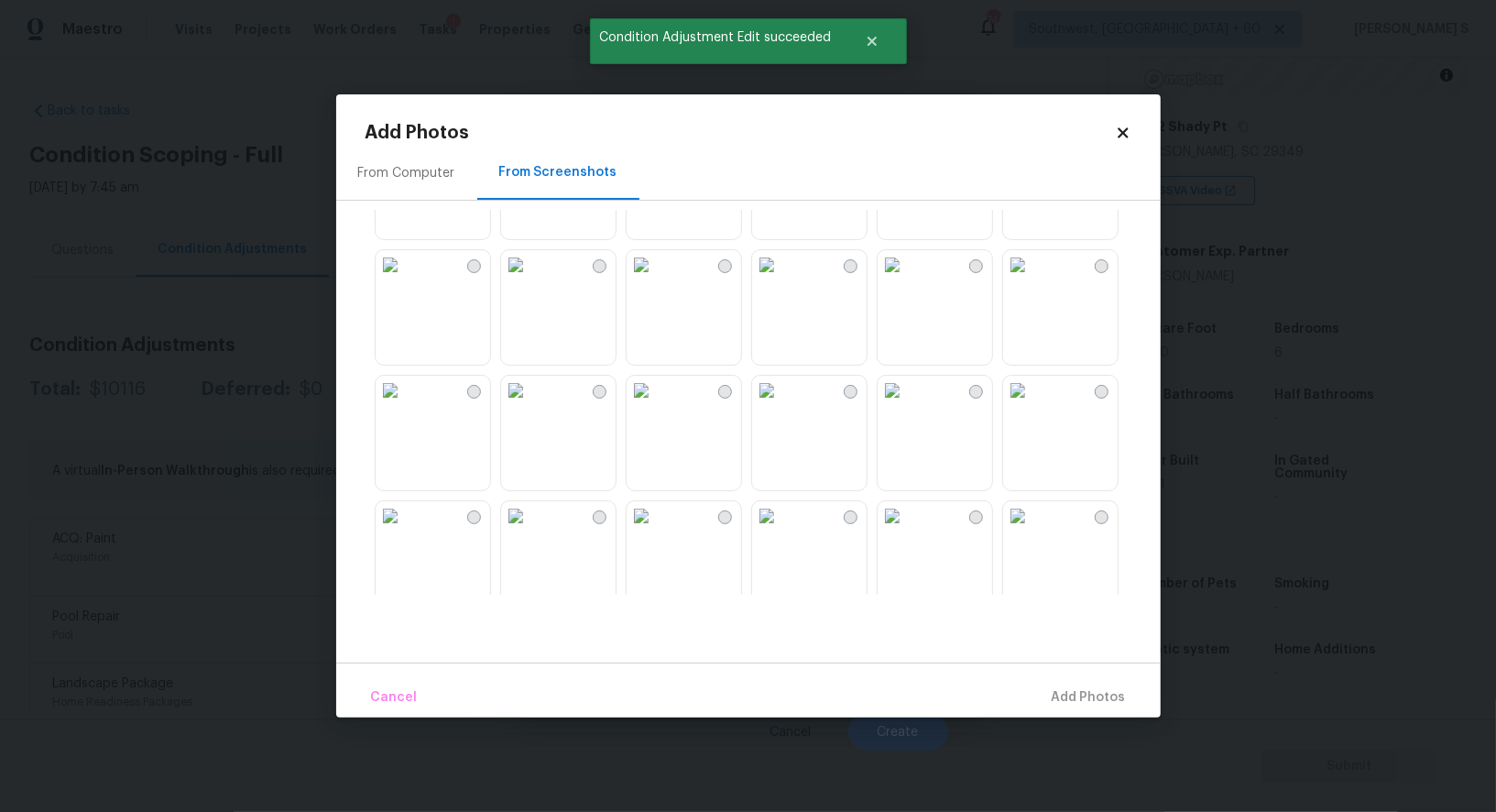
scroll to position [76, 0]
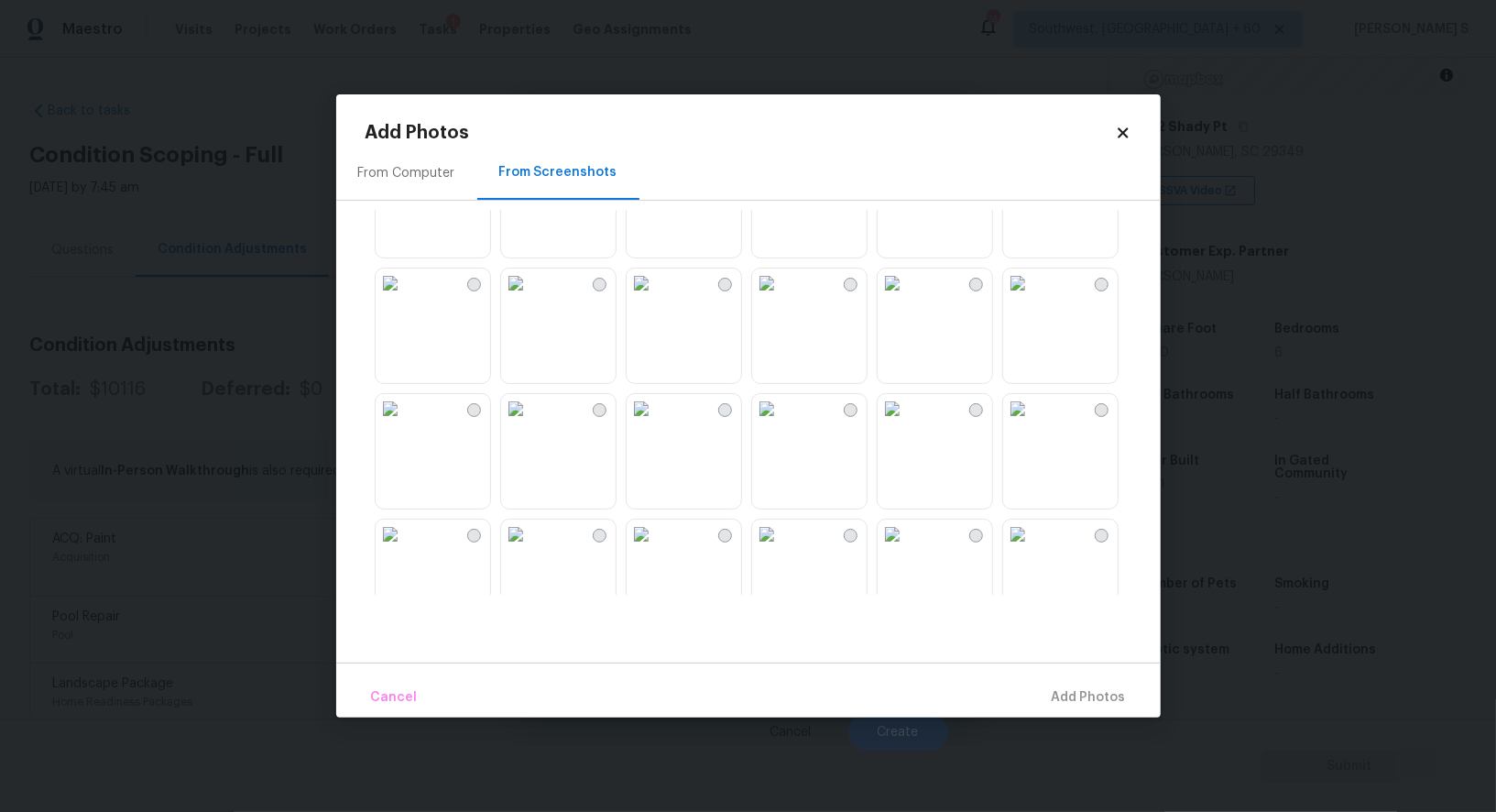
drag, startPoint x: 787, startPoint y: 341, endPoint x: 689, endPoint y: 341, distance: 98.0
click at [782, 298] on img at bounding box center [767, 283] width 29 height 29
click at [656, 298] on img at bounding box center [642, 283] width 29 height 29
click at [531, 298] on img at bounding box center [516, 283] width 29 height 29
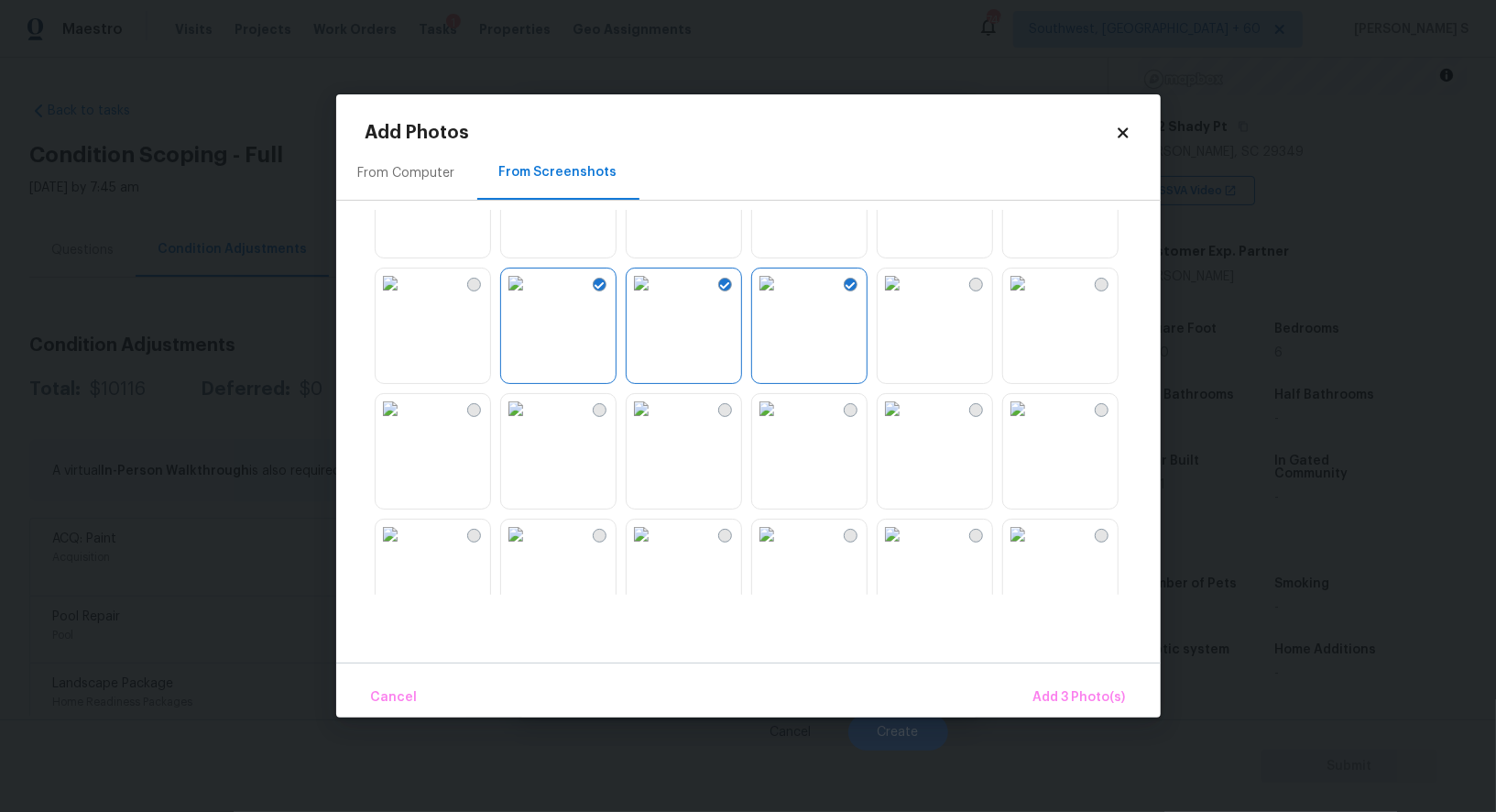
click at [656, 424] on img at bounding box center [642, 409] width 29 height 29
click at [770, 424] on img at bounding box center [767, 409] width 29 height 29
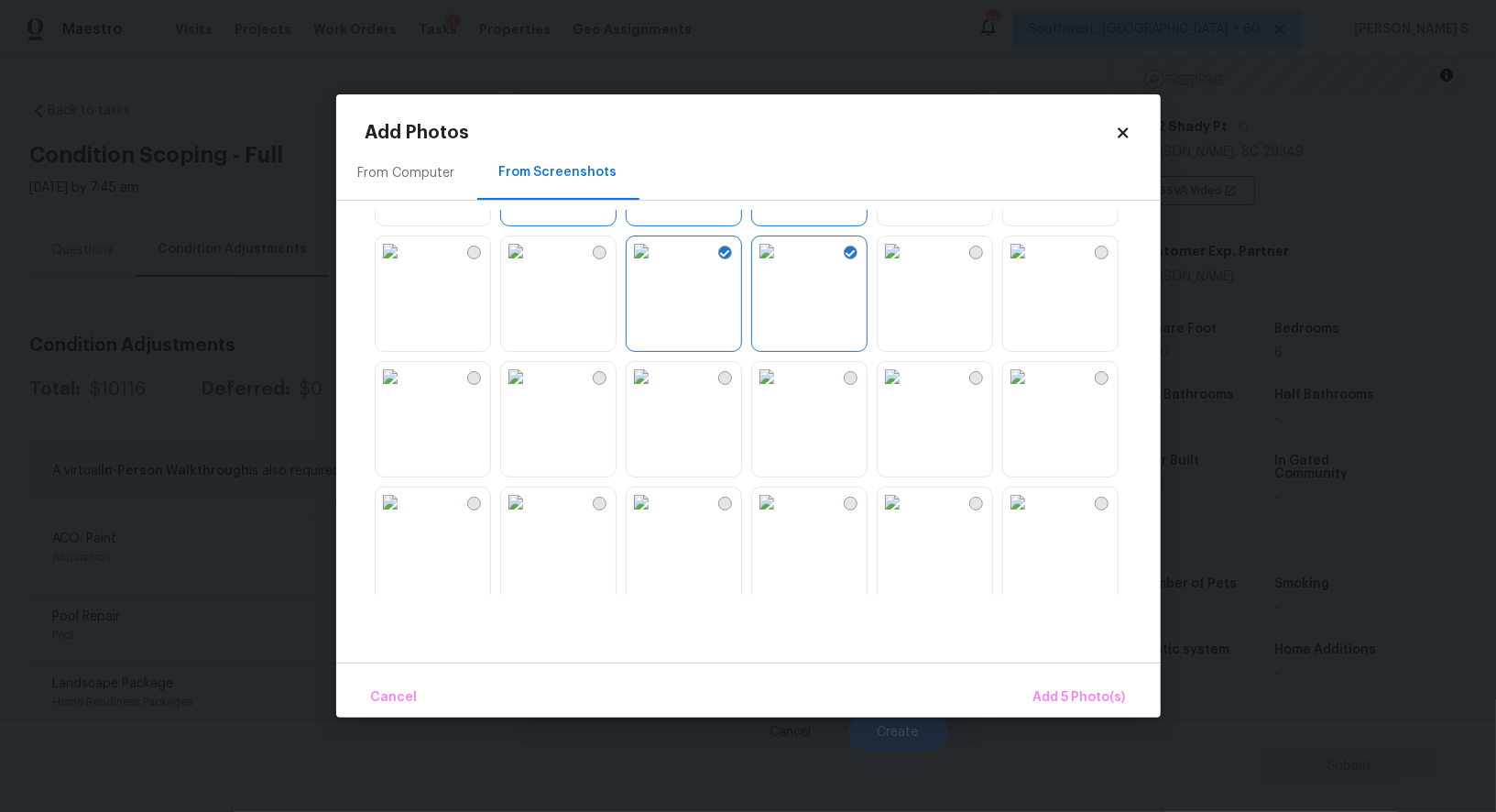
click at [769, 391] on img at bounding box center [767, 377] width 29 height 29
click at [656, 391] on img at bounding box center [642, 377] width 29 height 29
click at [656, 517] on img at bounding box center [642, 502] width 29 height 29
click at [782, 517] on img at bounding box center [767, 502] width 29 height 29
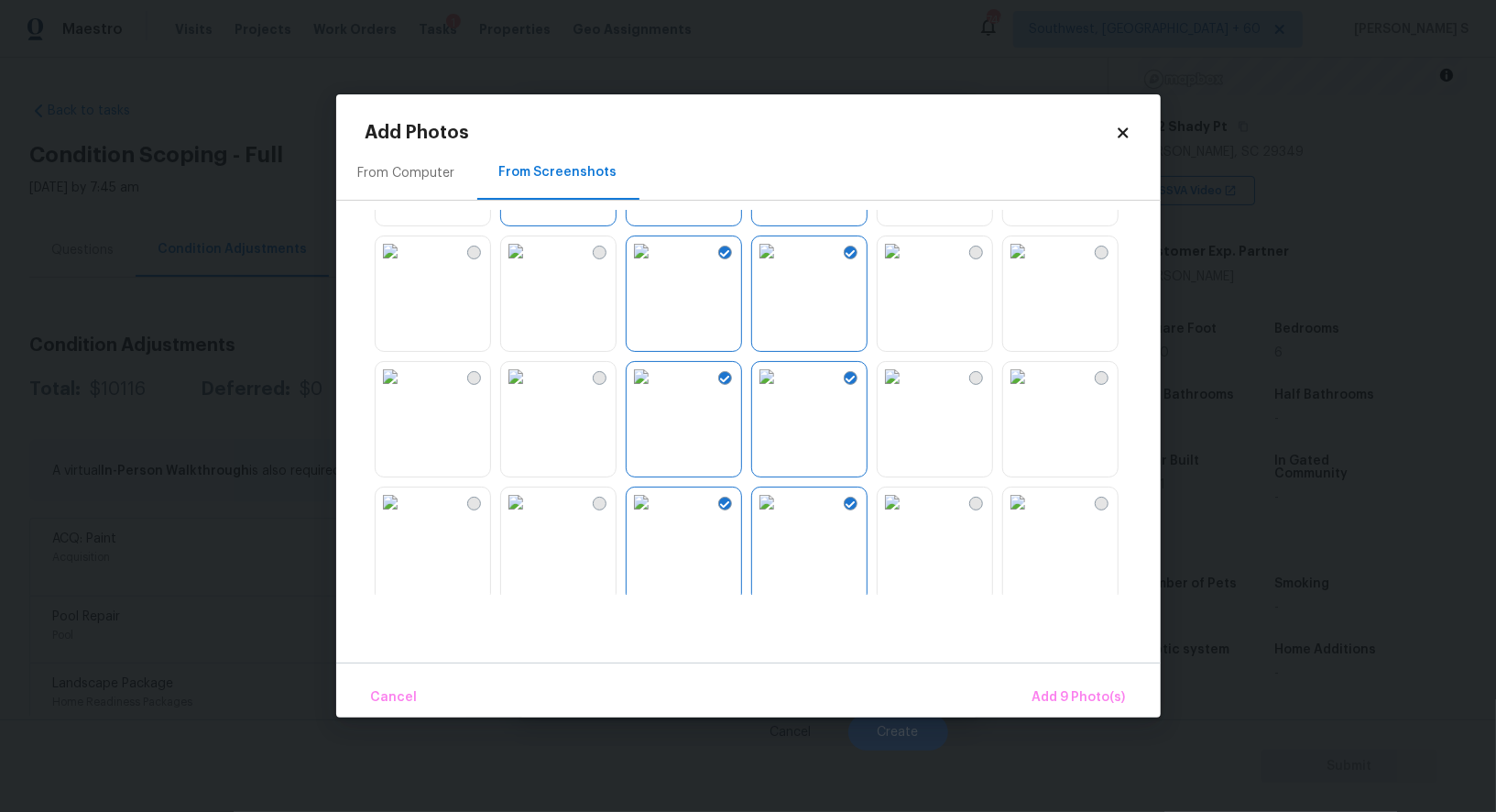
click at [782, 517] on img at bounding box center [767, 502] width 29 height 29
click at [870, 542] on div at bounding box center [763, 402] width 796 height 384
click at [782, 517] on img at bounding box center [767, 502] width 29 height 29
click at [907, 517] on img at bounding box center [893, 502] width 29 height 29
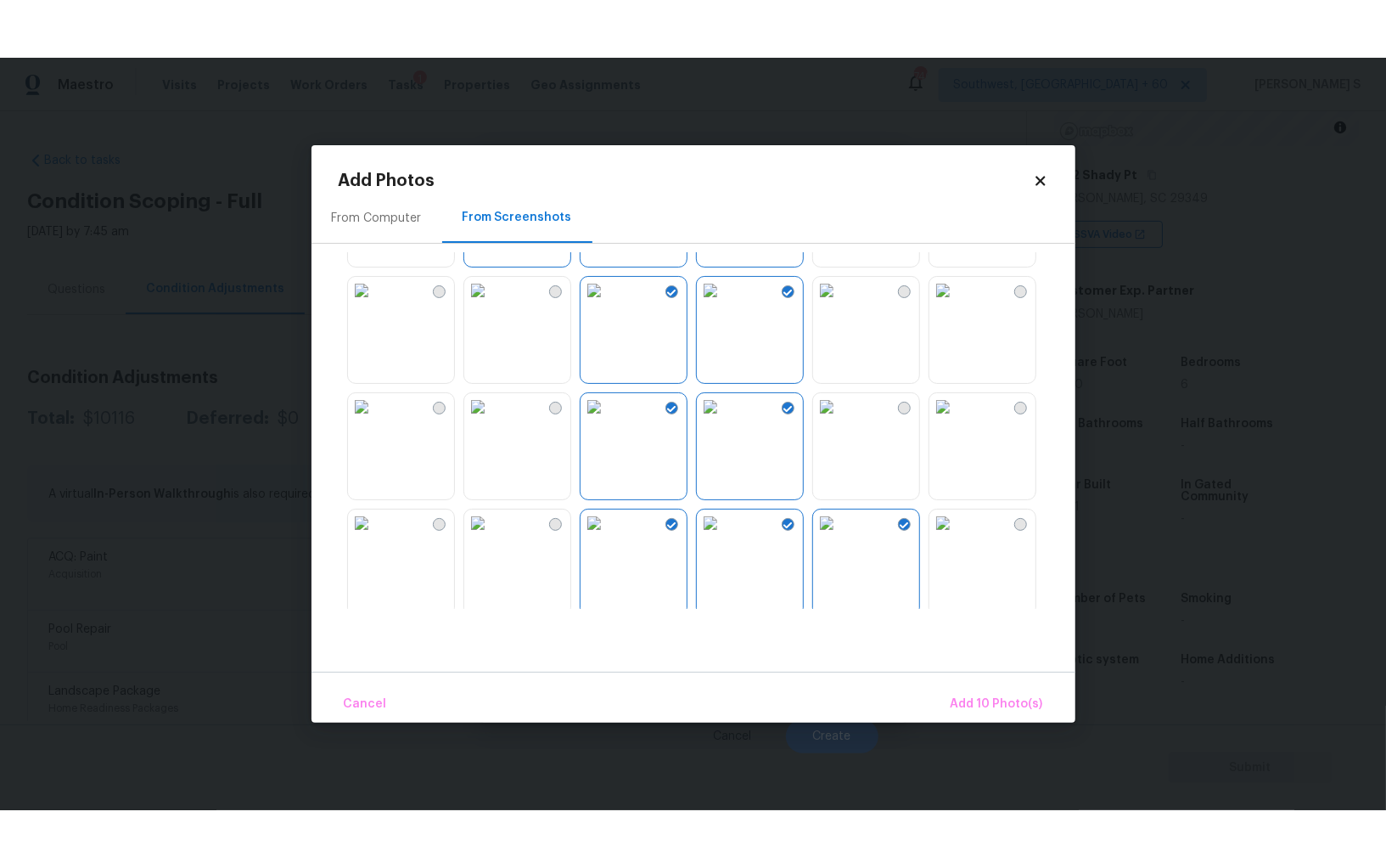
scroll to position [303, 0]
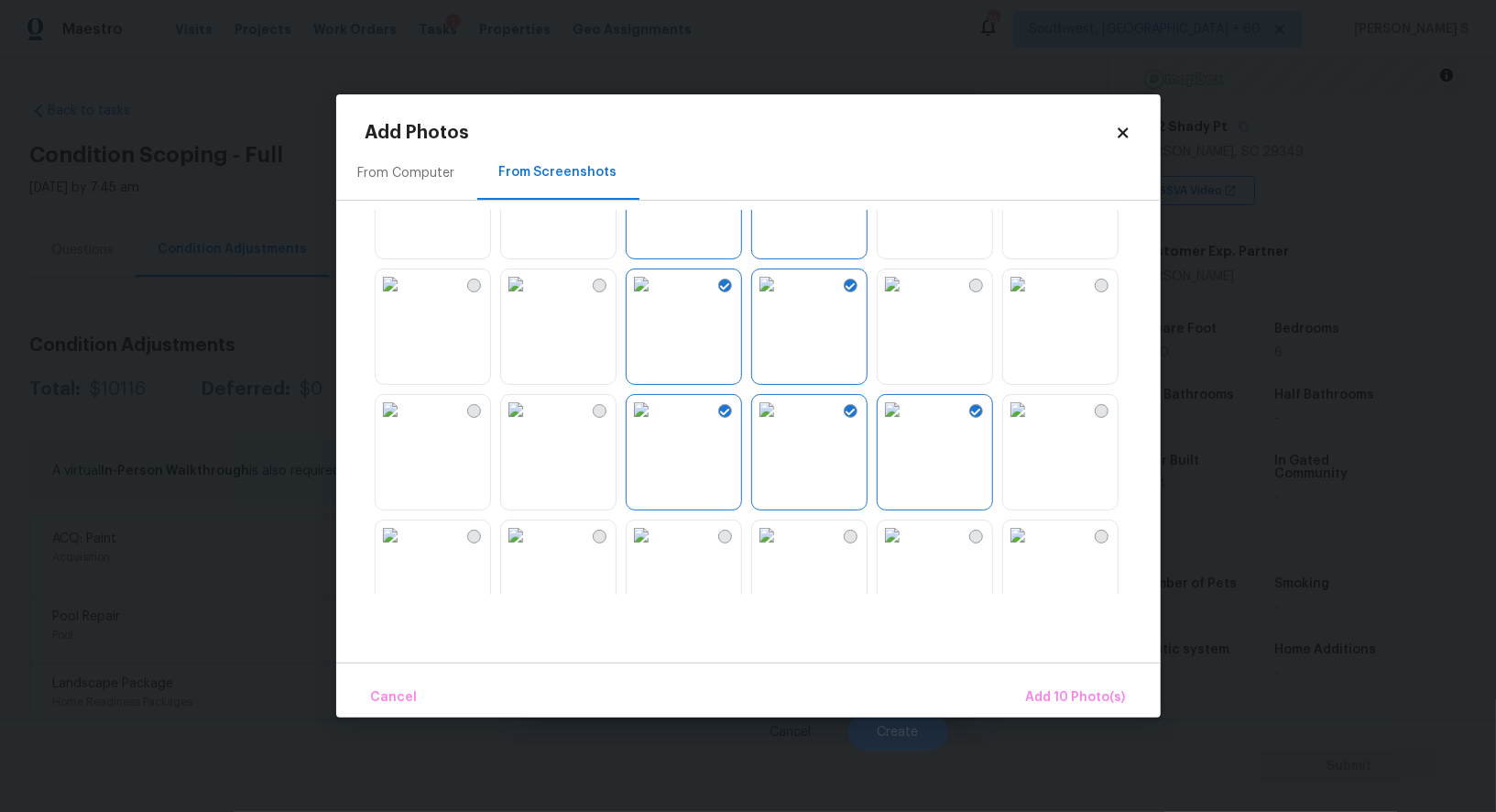
click at [1119, 470] on div at bounding box center [763, 402] width 796 height 384
click at [1033, 424] on img at bounding box center [1018, 410] width 29 height 29
click at [1033, 547] on img at bounding box center [1018, 535] width 29 height 29
click at [907, 547] on img at bounding box center [893, 535] width 29 height 29
click at [782, 547] on img at bounding box center [767, 535] width 29 height 29
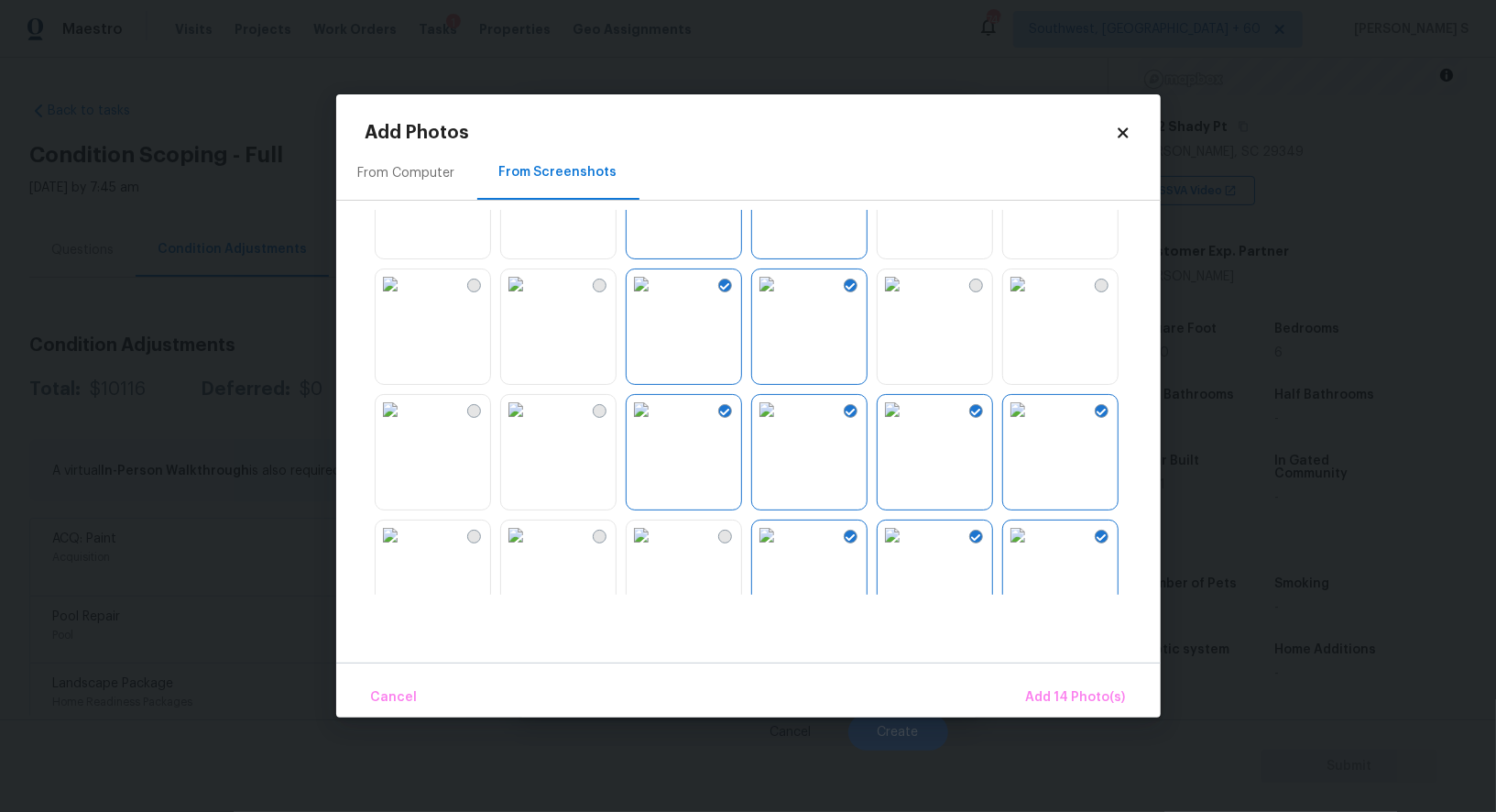
click at [742, 547] on div at bounding box center [763, 402] width 796 height 384
click at [1070, 682] on button "Add 14 Photo(s)" at bounding box center [1076, 697] width 115 height 39
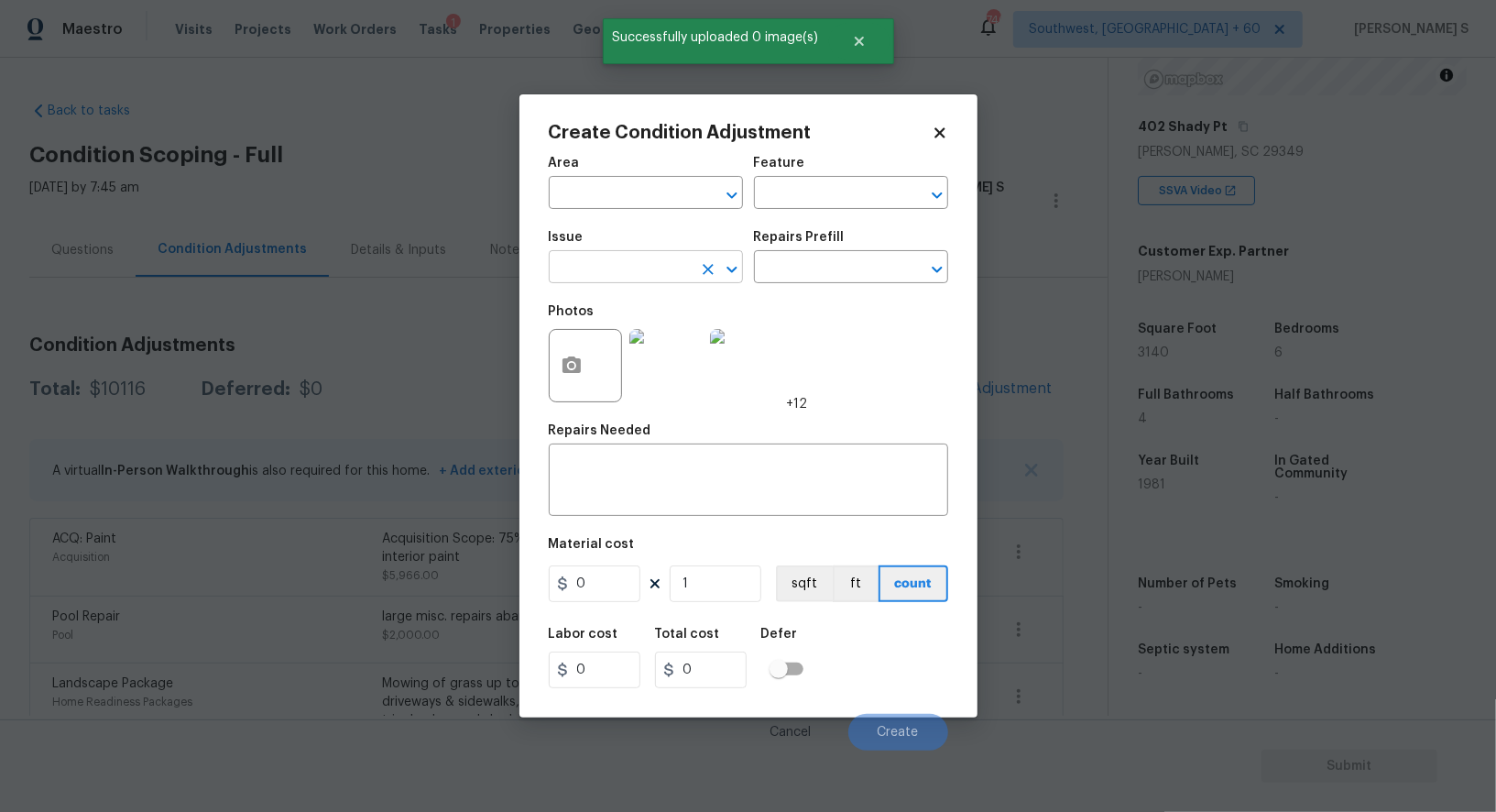
click at [662, 280] on input "text" at bounding box center [620, 269] width 143 height 28
type input "ACQ: Flooring"
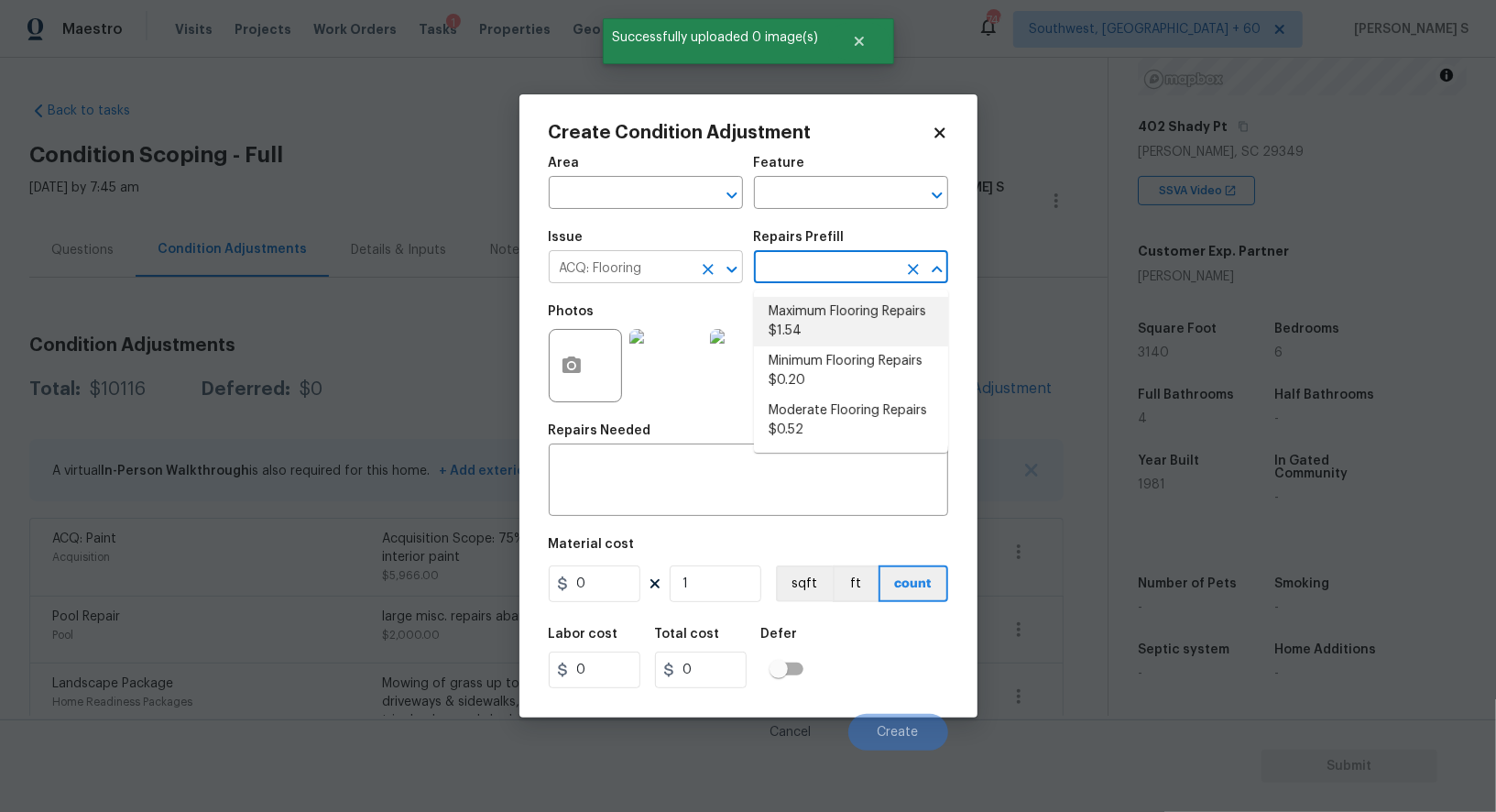
type input "Acquisition"
type textarea "Acquisition Scope: Maximum flooring repairs"
type input "1.54"
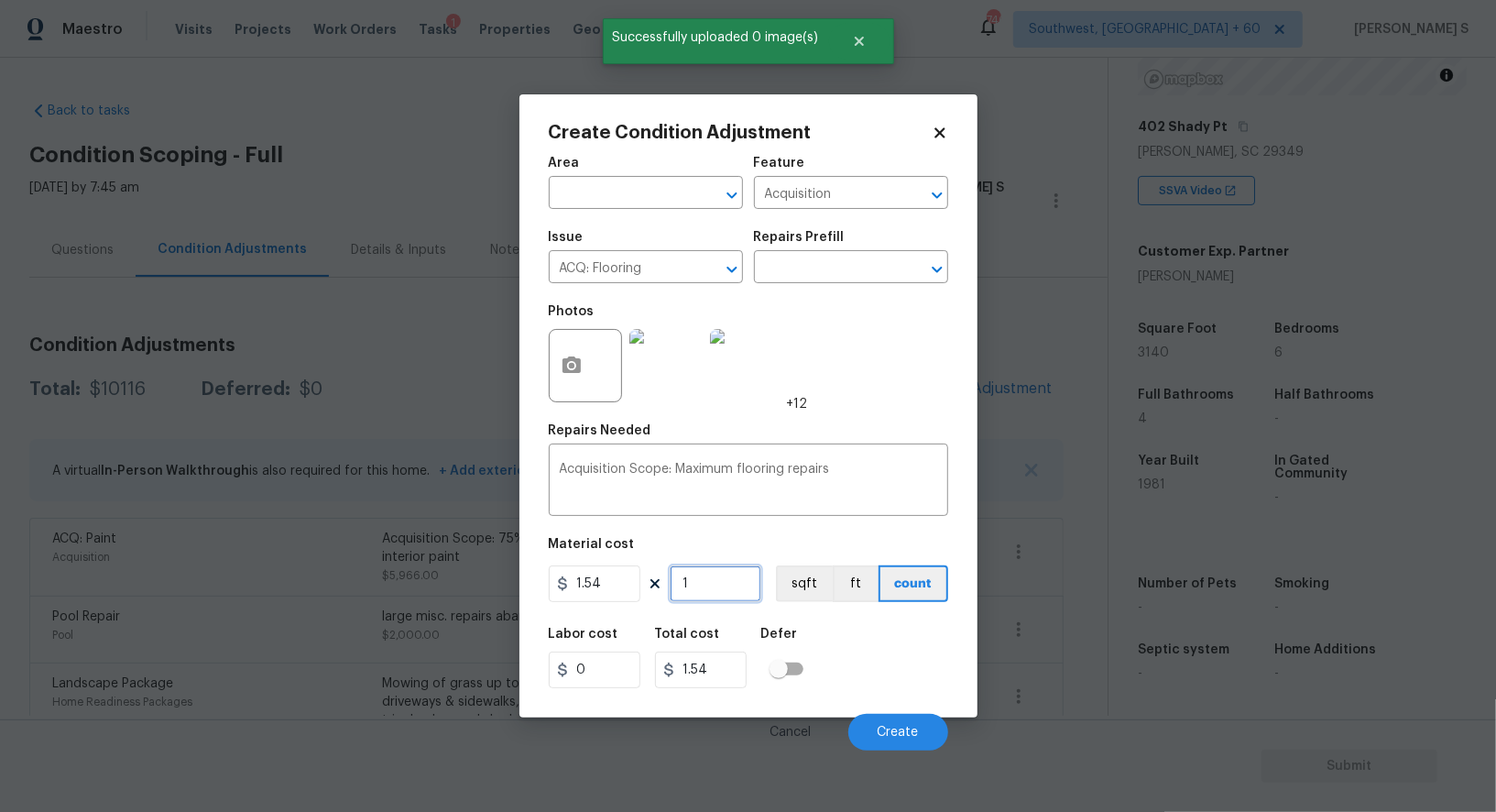
click at [721, 587] on input "1" at bounding box center [715, 583] width 91 height 36
paste input "3140"
type input "3140"
type input "4835.6"
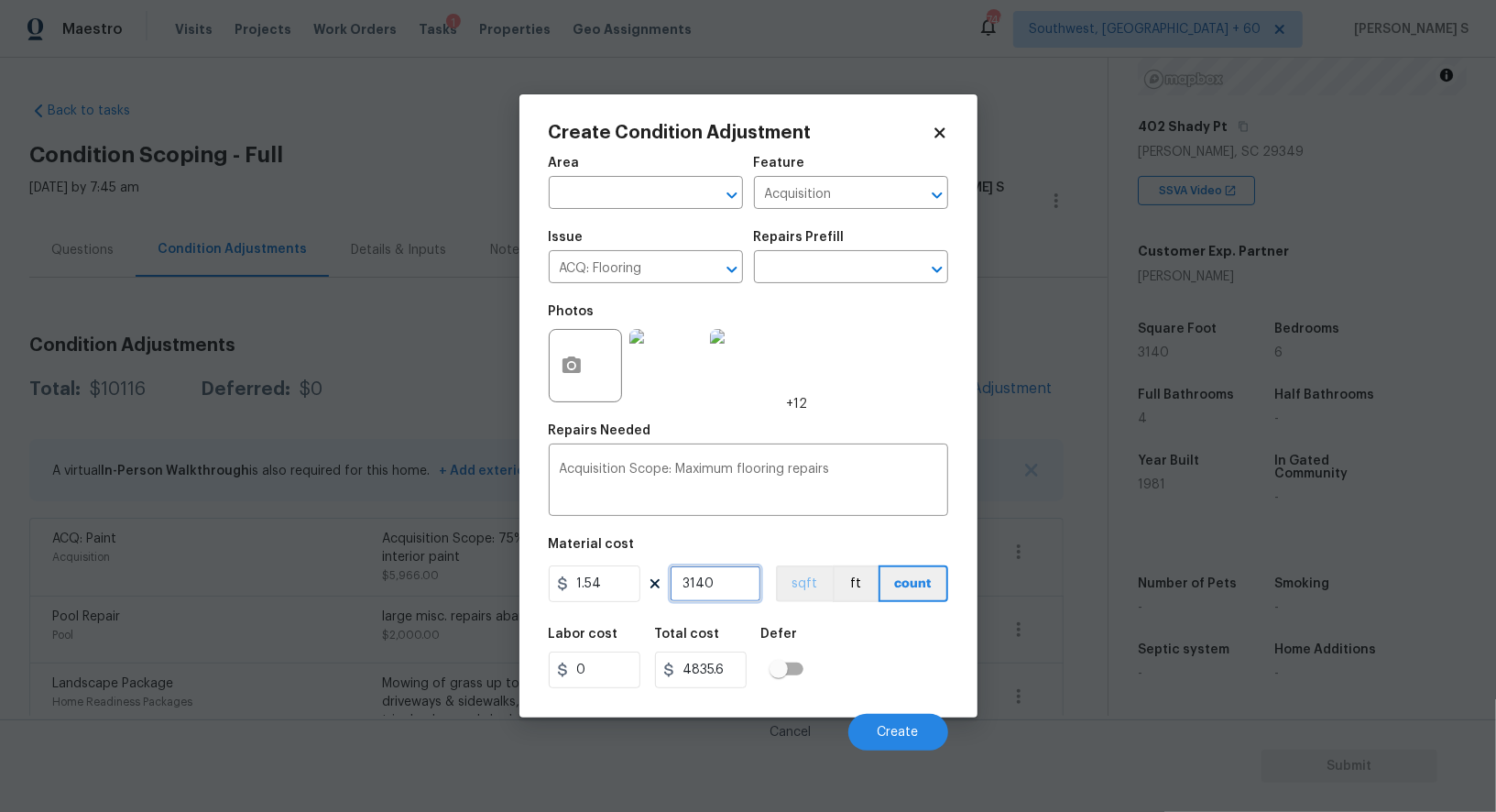
type input "3140"
click at [803, 584] on button "sqft" at bounding box center [804, 583] width 57 height 36
click at [846, 661] on div "Labor cost 0 Total cost 4835.6 Defer" at bounding box center [748, 658] width 399 height 82
click at [915, 725] on button "Create" at bounding box center [899, 732] width 100 height 36
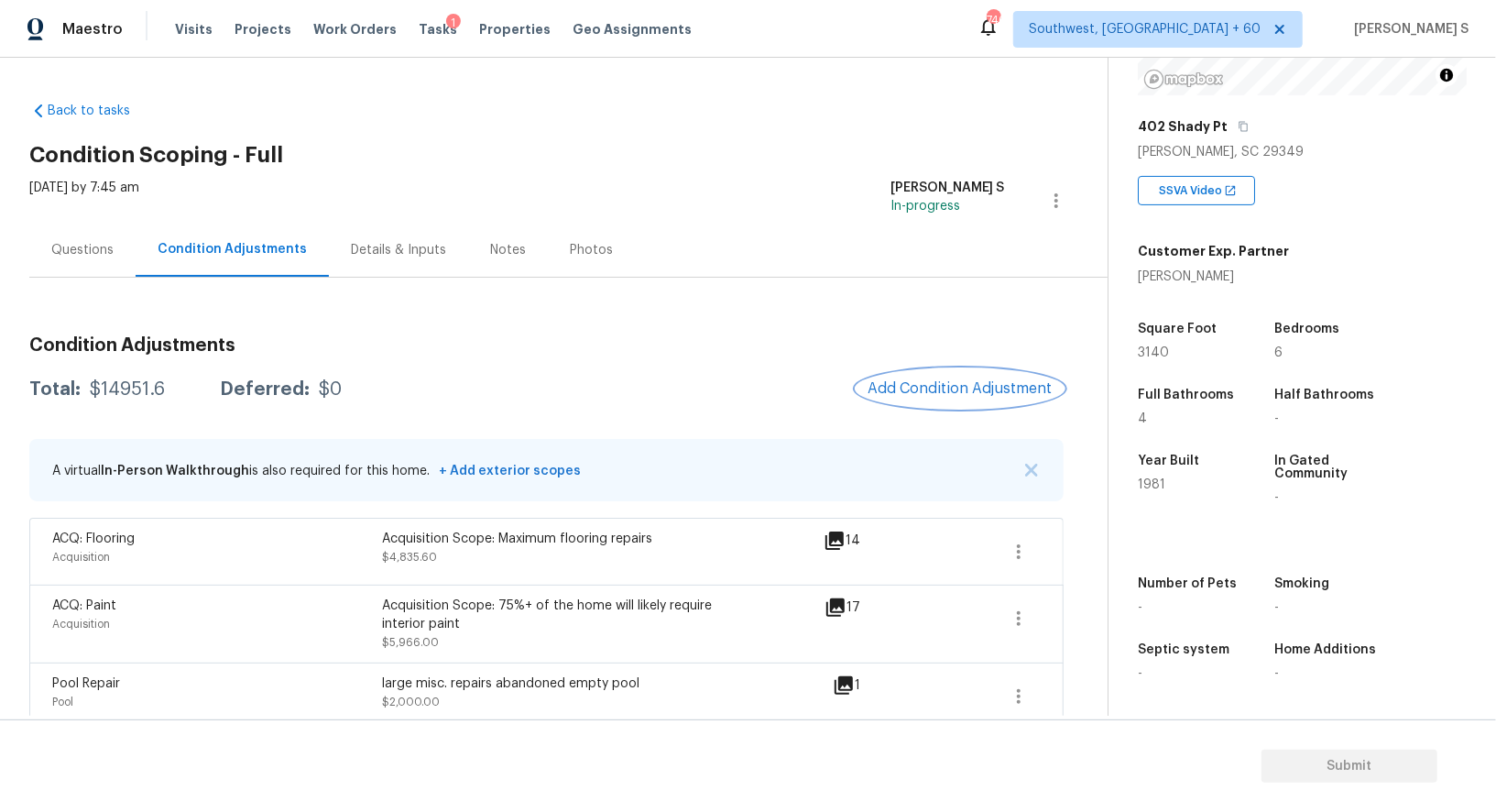
click at [975, 384] on span "Add Condition Adjustment" at bounding box center [960, 388] width 185 height 17
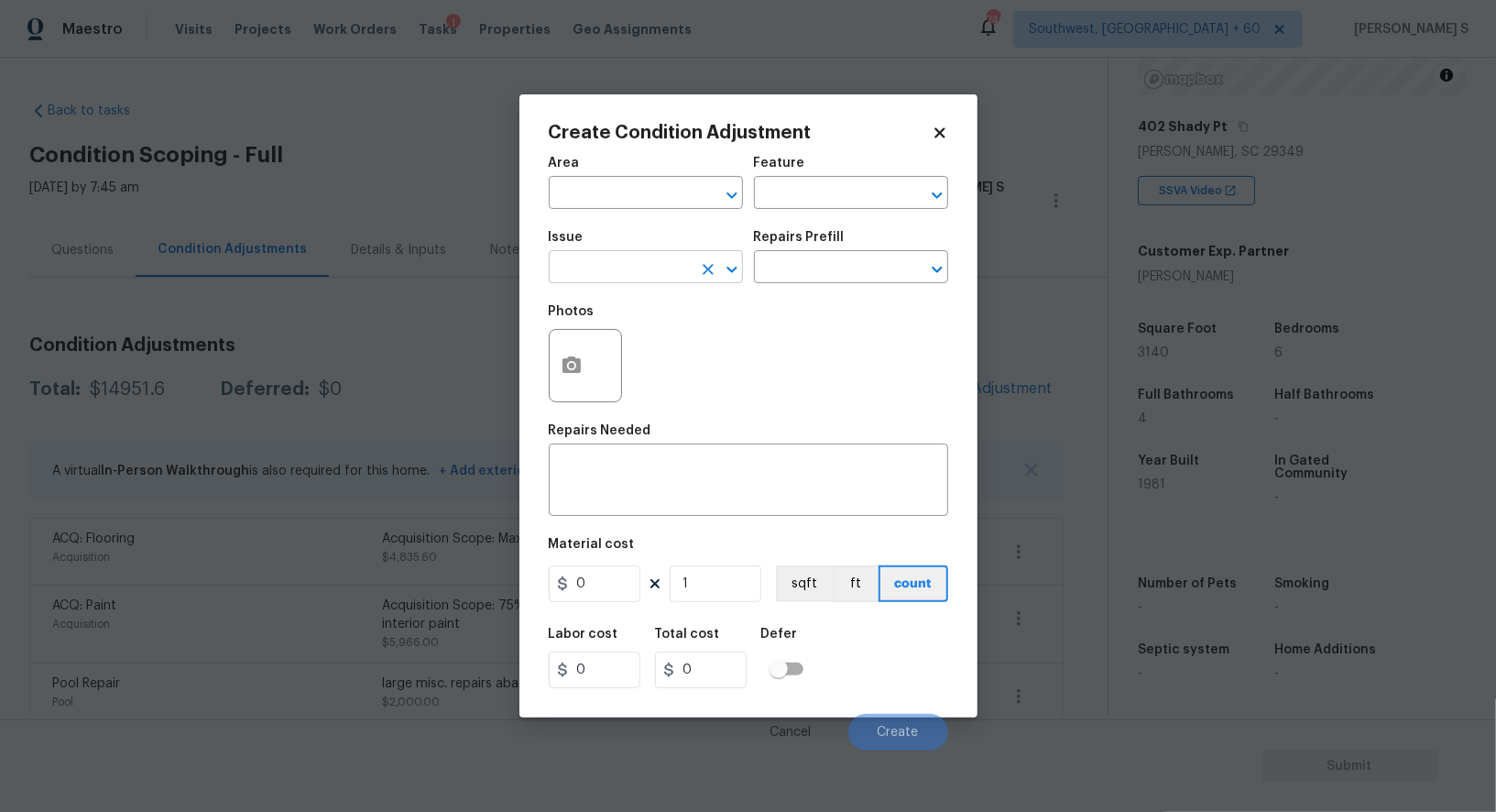
click at [649, 269] on input "text" at bounding box center [620, 269] width 143 height 28
type input "Appliances"
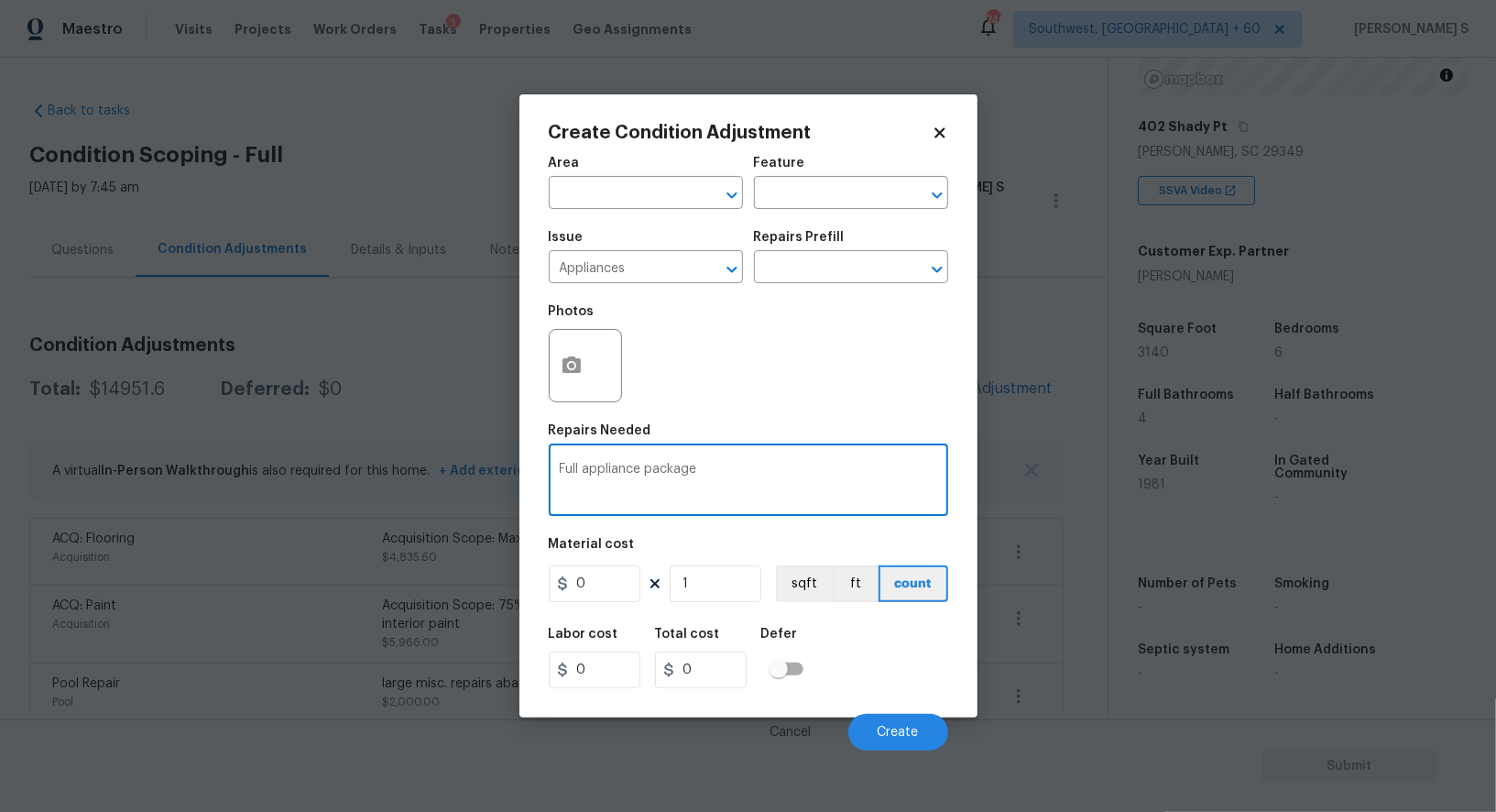
type textarea "Full appliance package"
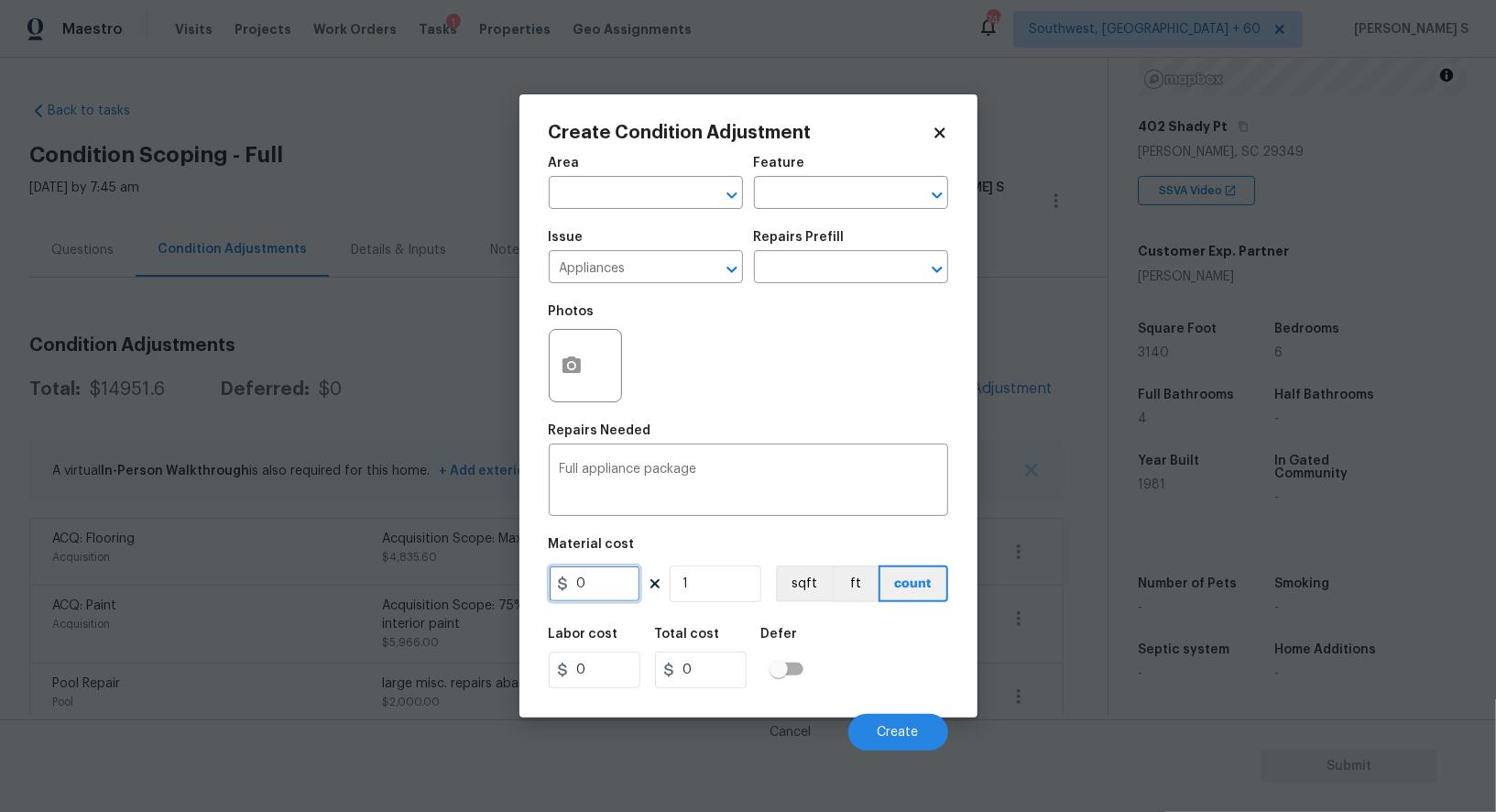
click at [615, 589] on input "0" at bounding box center [593, 583] width 91 height 36
type input "3500"
click at [855, 674] on div "Labor cost 0 Total cost 3500 Defer" at bounding box center [748, 658] width 399 height 82
click at [878, 732] on button "Create" at bounding box center [899, 732] width 100 height 36
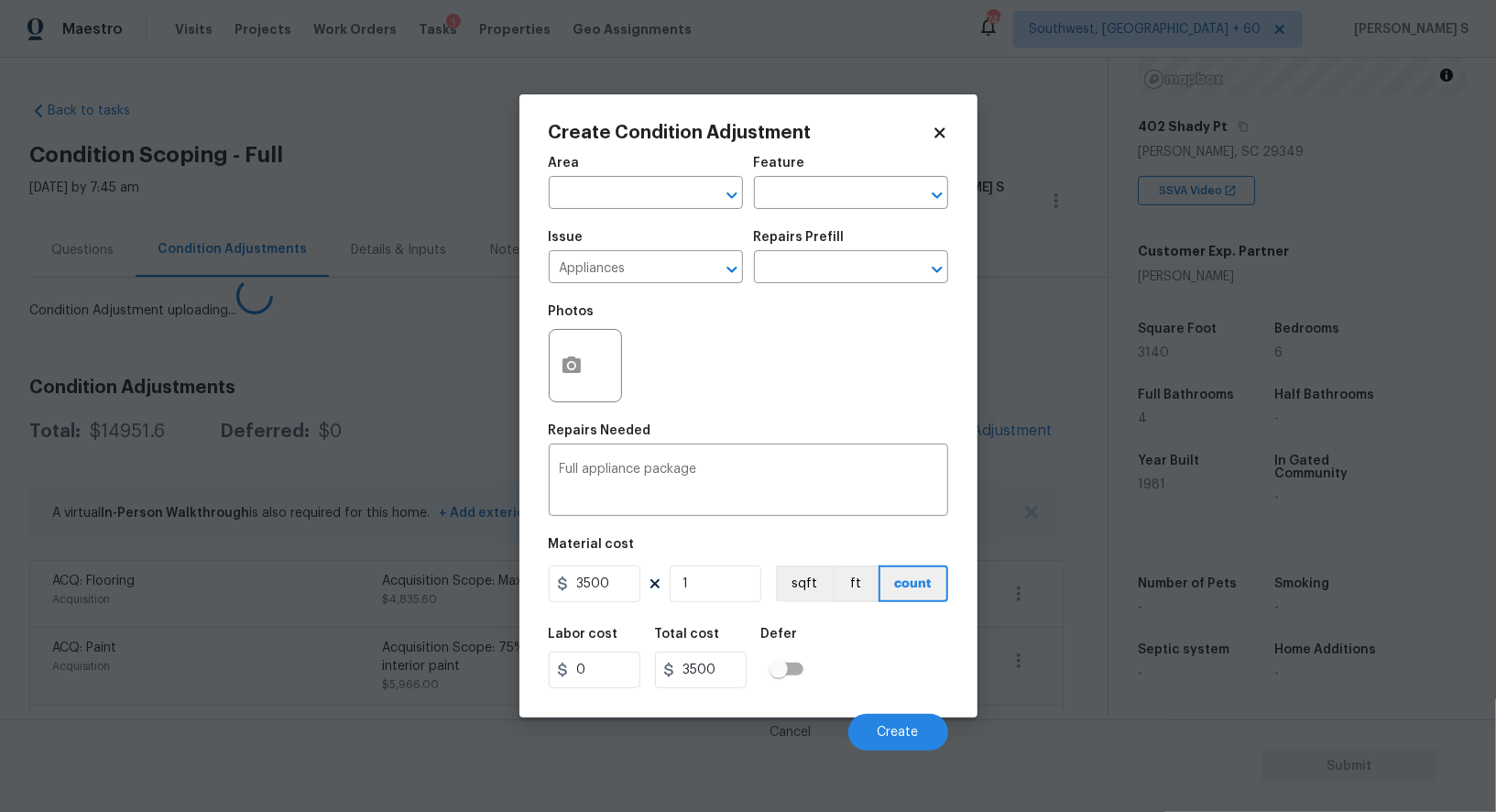
click at [0, 602] on body "Maestro Visits Projects Work Orders Tasks 1 Properties Geo Assignments 746 Sout…" at bounding box center [748, 406] width 1496 height 812
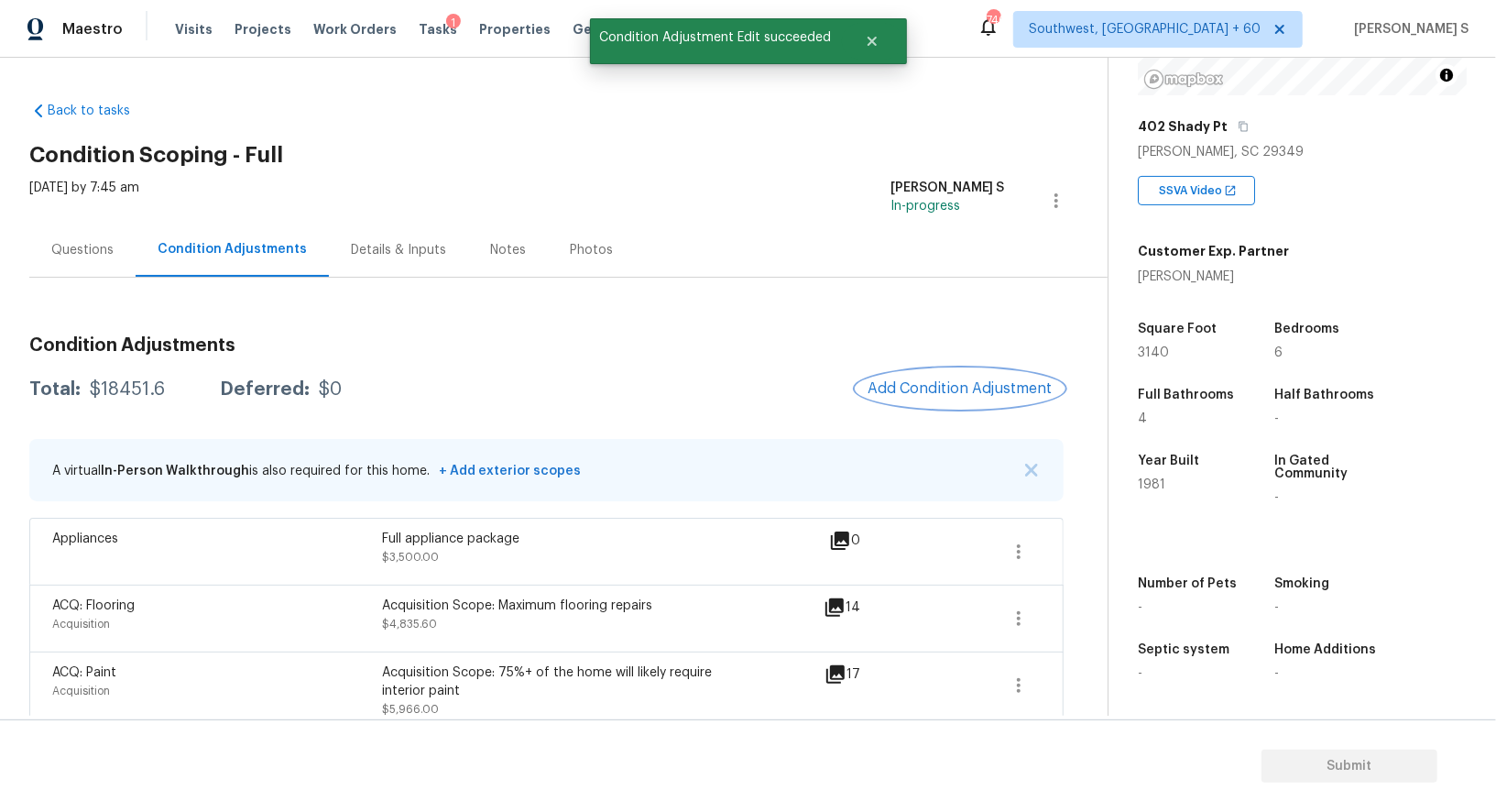
click at [941, 396] on span "Add Condition Adjustment" at bounding box center [960, 388] width 185 height 17
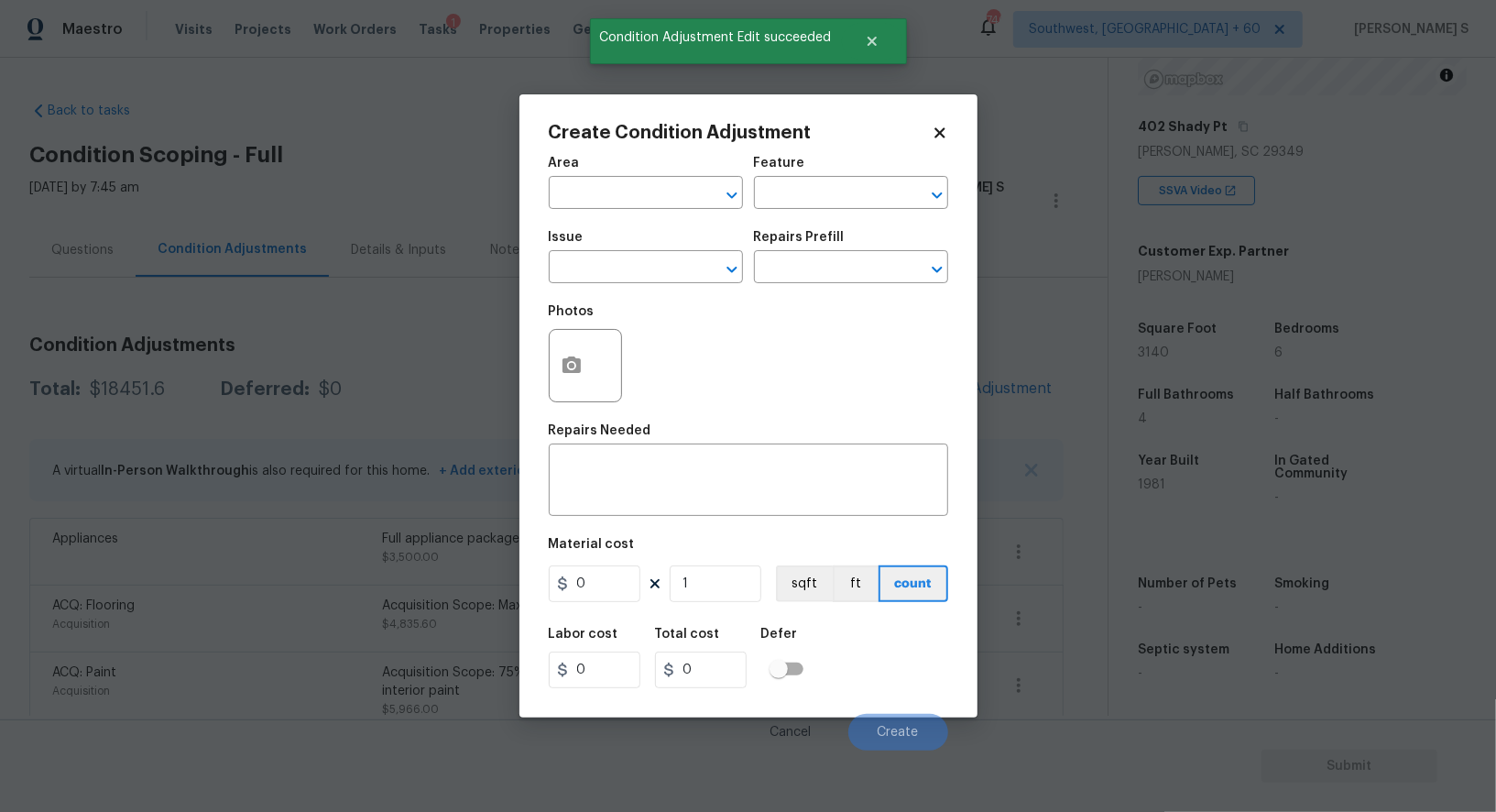
drag, startPoint x: 542, startPoint y: 381, endPoint x: 589, endPoint y: 381, distance: 47.0
click at [542, 381] on div "Create Condition Adjustment Area ​ Feature ​ Issue ​ Repairs Prefill ​ Photos R…" at bounding box center [748, 405] width 458 height 623
click at [589, 381] on button "button" at bounding box center [571, 365] width 44 height 72
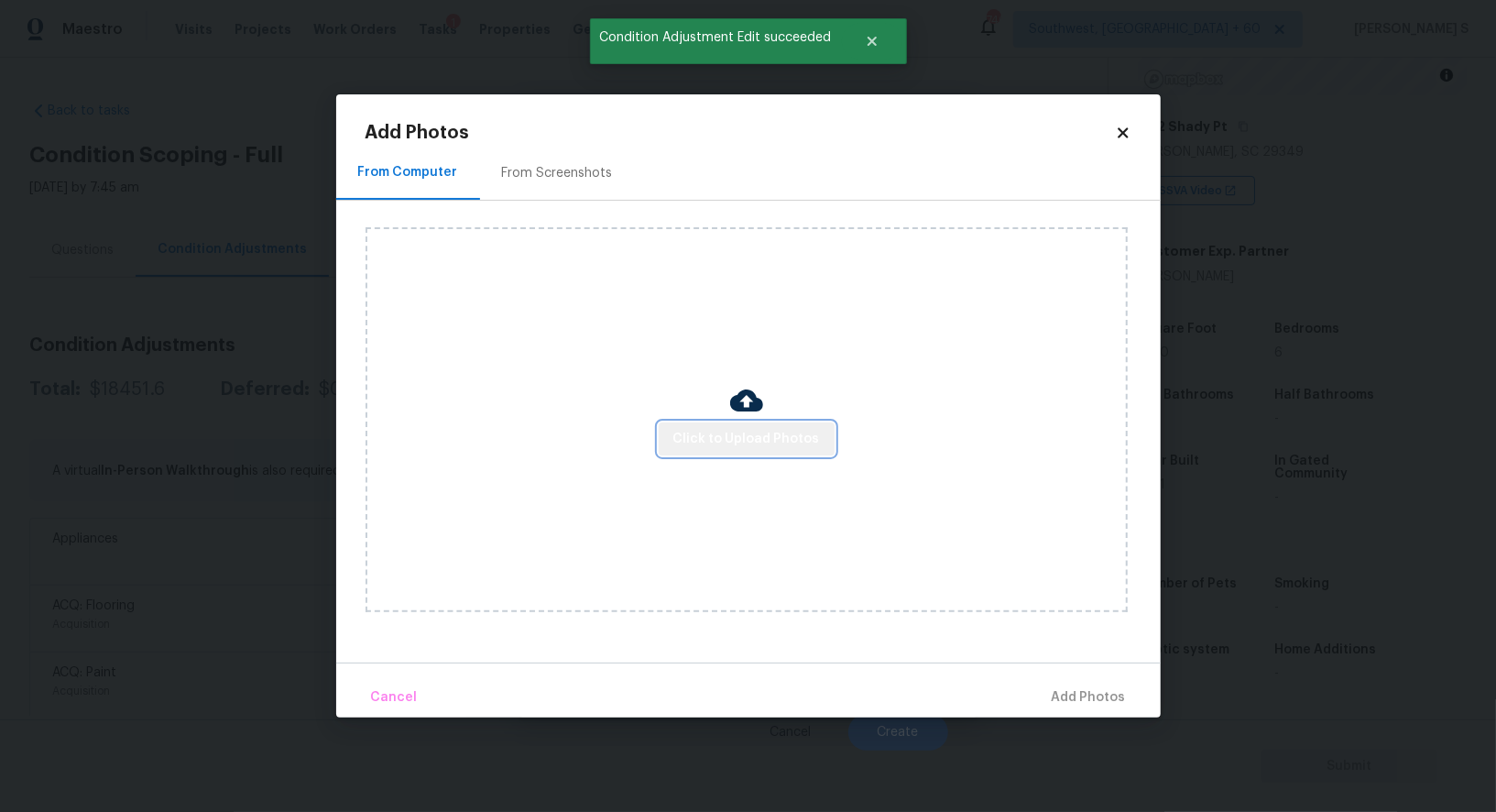
click at [759, 451] on button "Click to Upload Photos" at bounding box center [747, 439] width 176 height 34
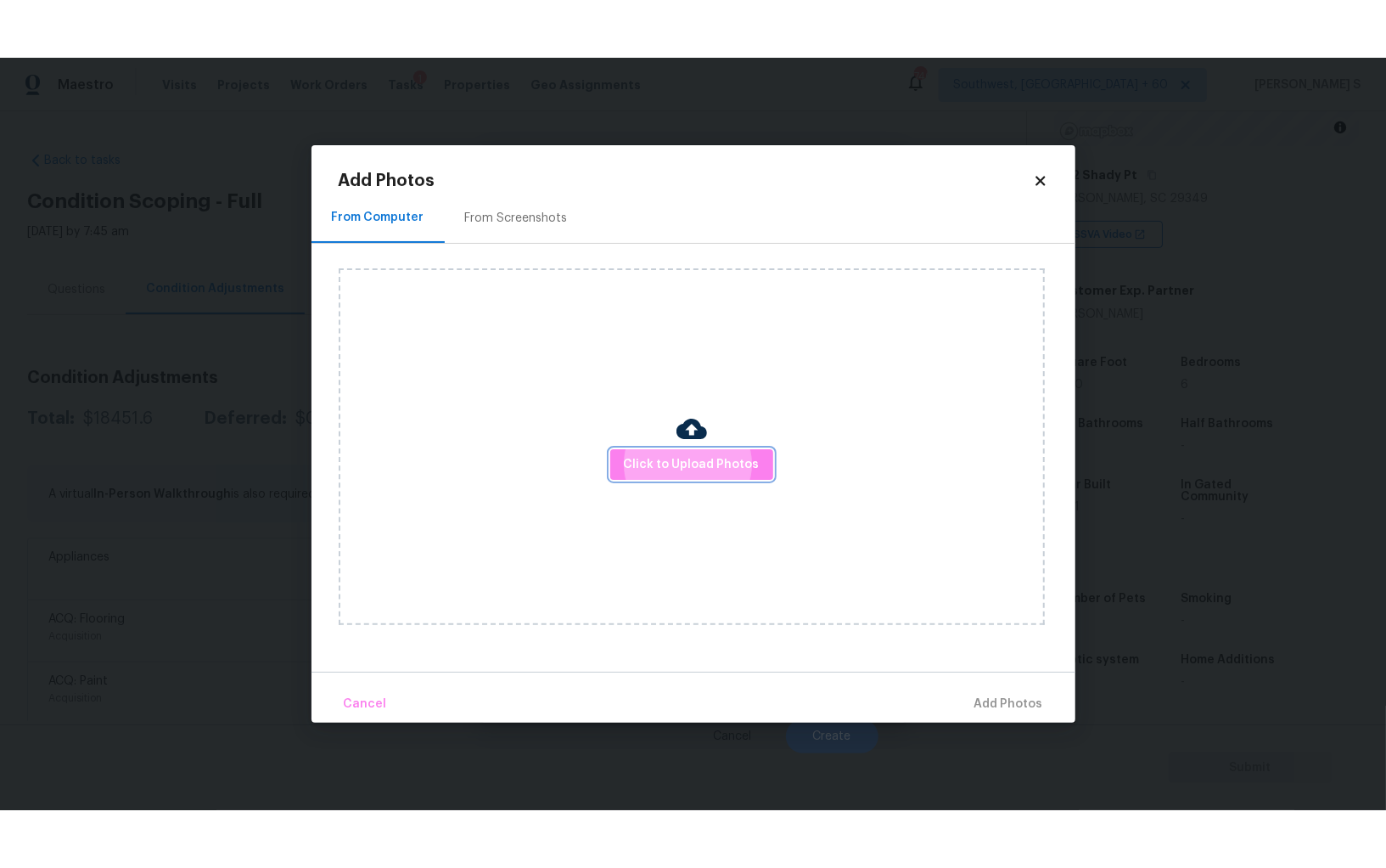
scroll to position [118, 0]
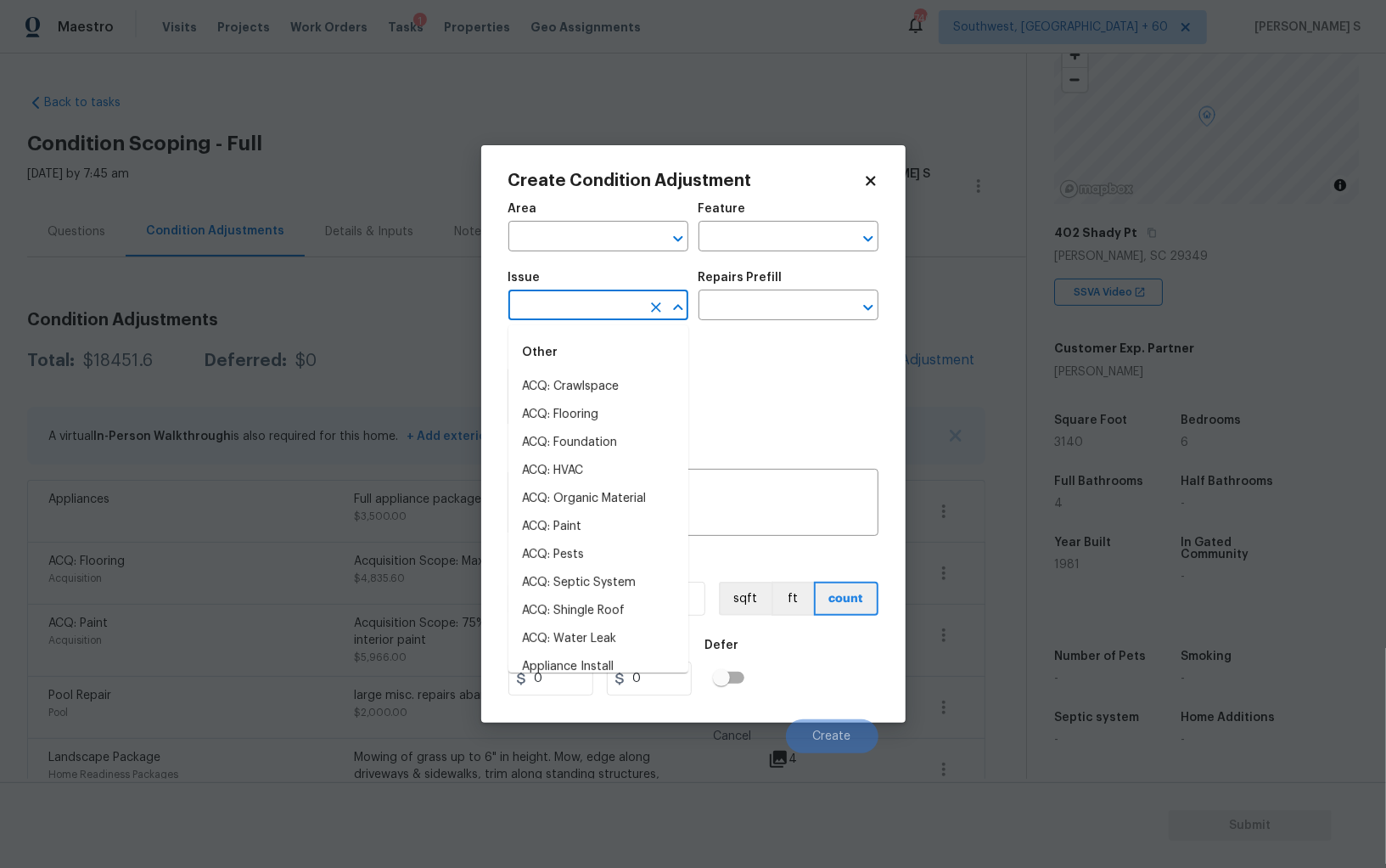
click at [611, 313] on input "text" at bounding box center [574, 306] width 133 height 26
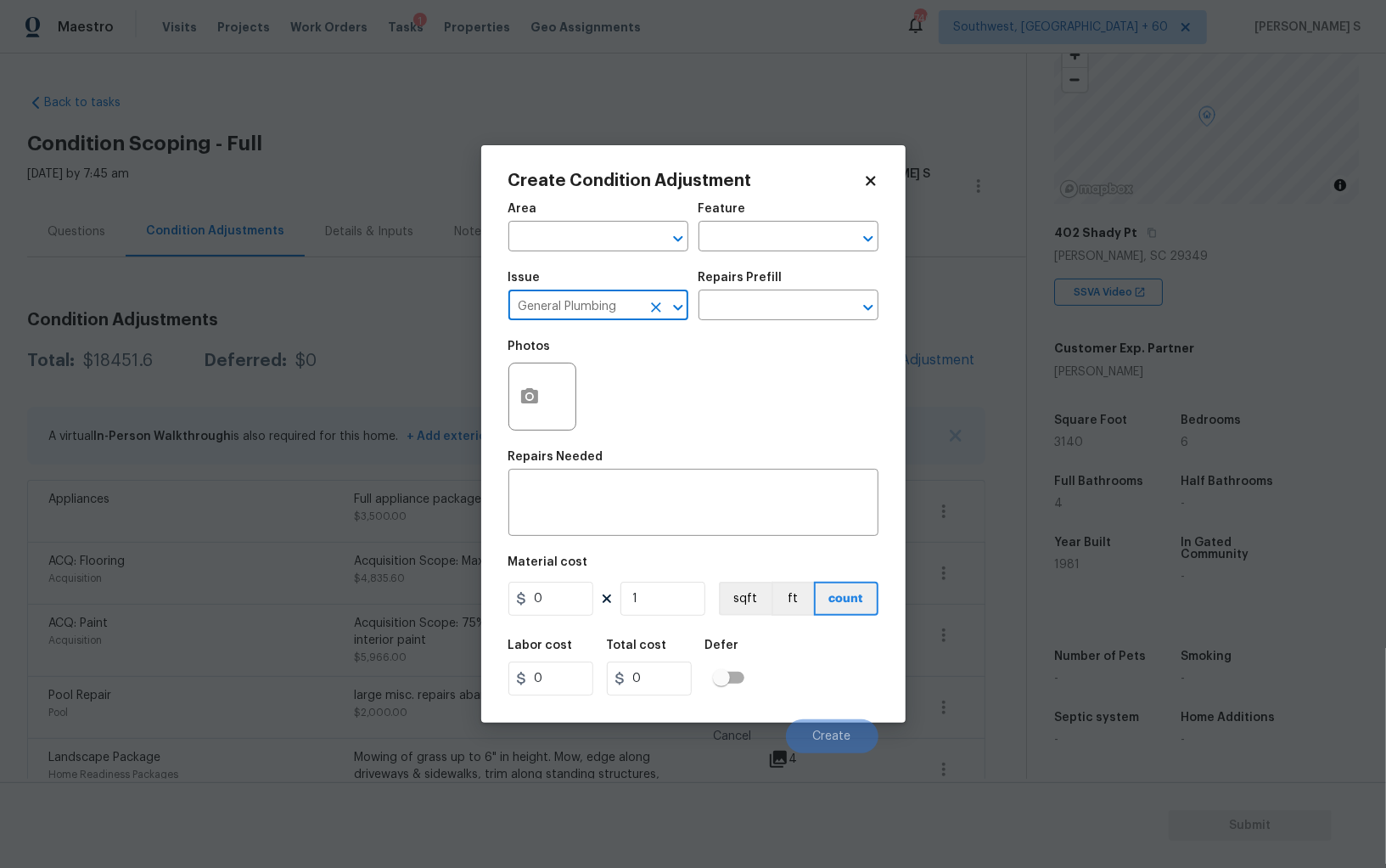
type input "General Plumbing"
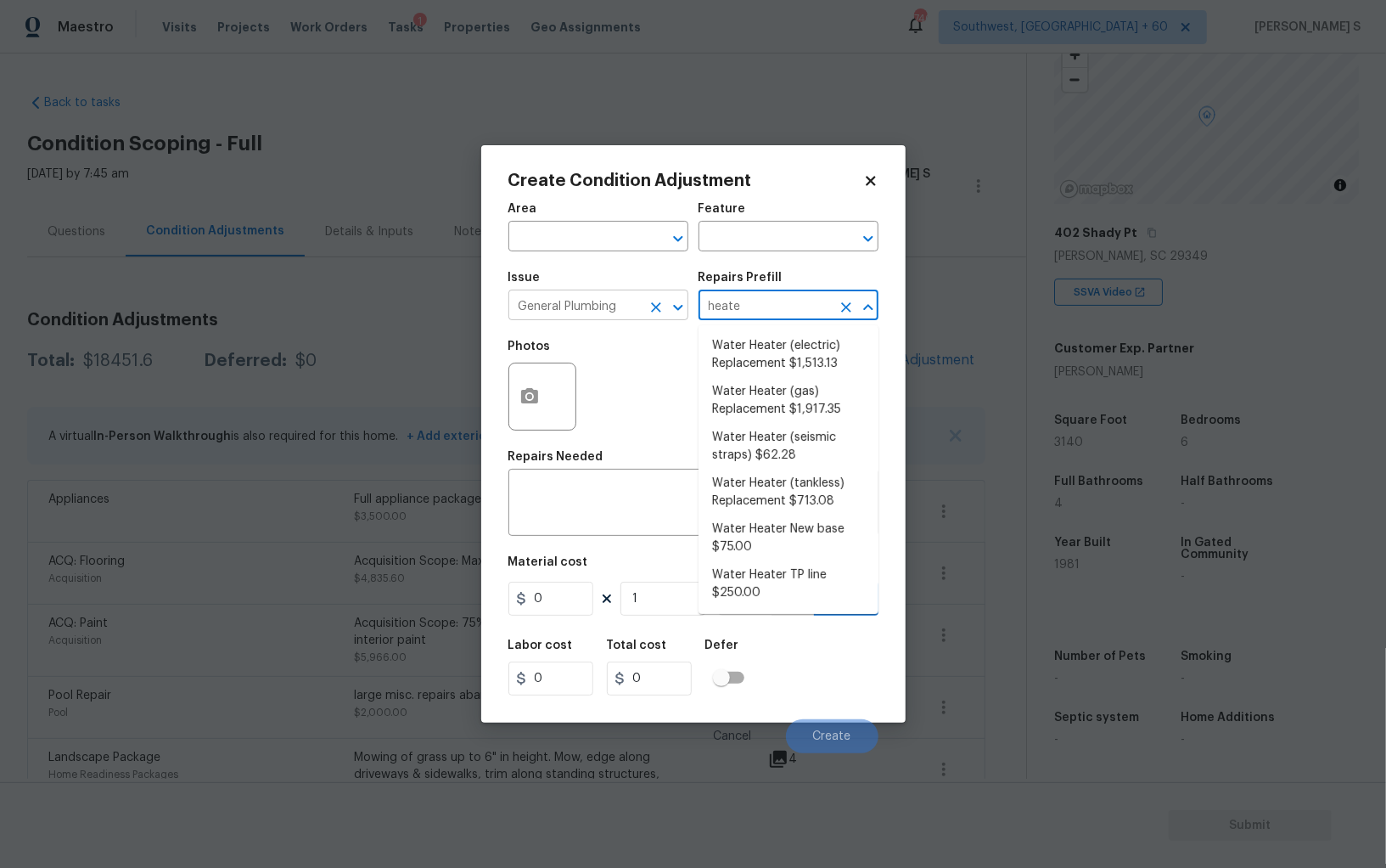
type input "heater"
type input "Plumbing"
type textarea "Remove the existing electric water heater and install a new 40 gallon electric …"
type input "1513.13"
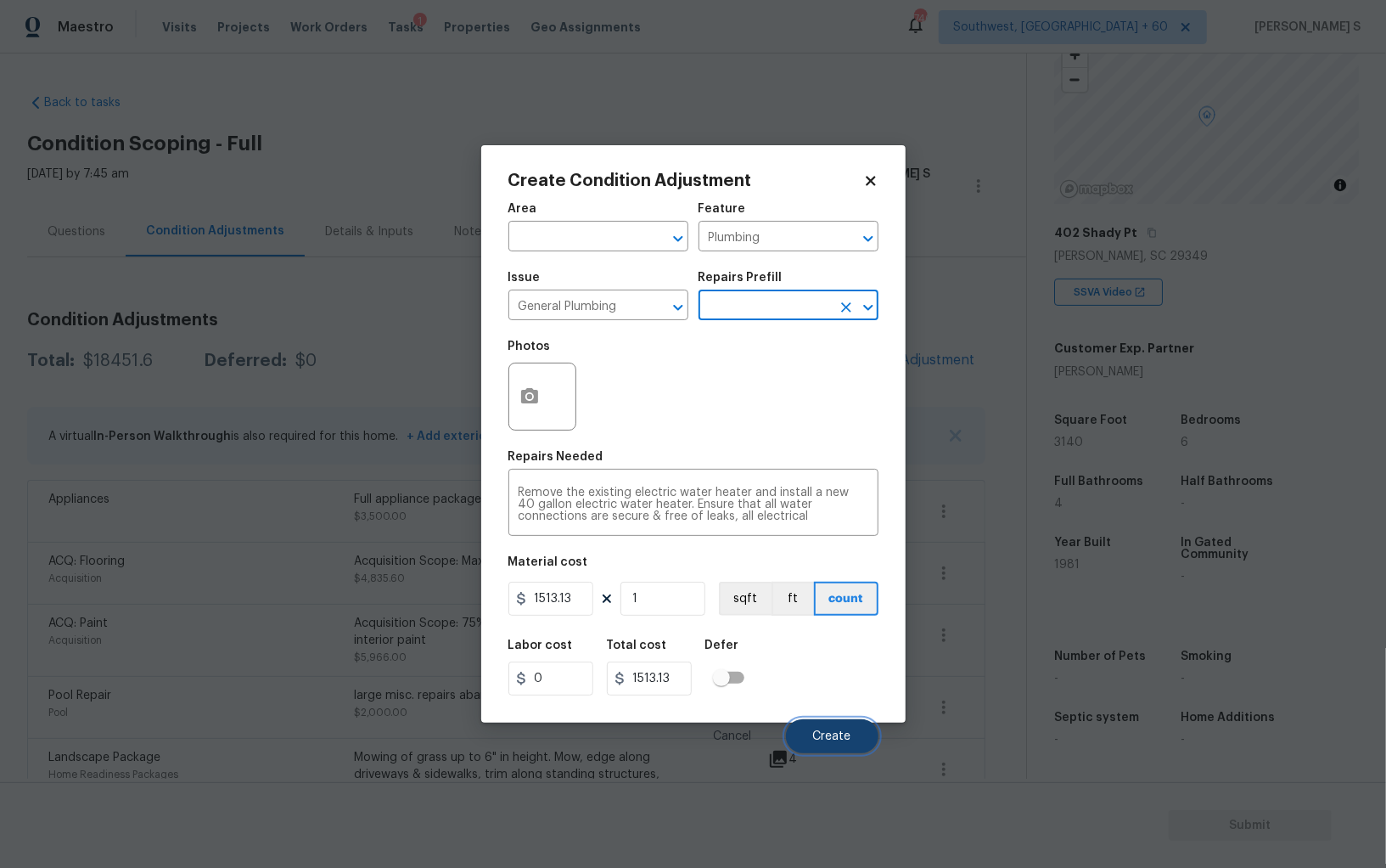
click at [827, 739] on span "Create" at bounding box center [833, 736] width 38 height 13
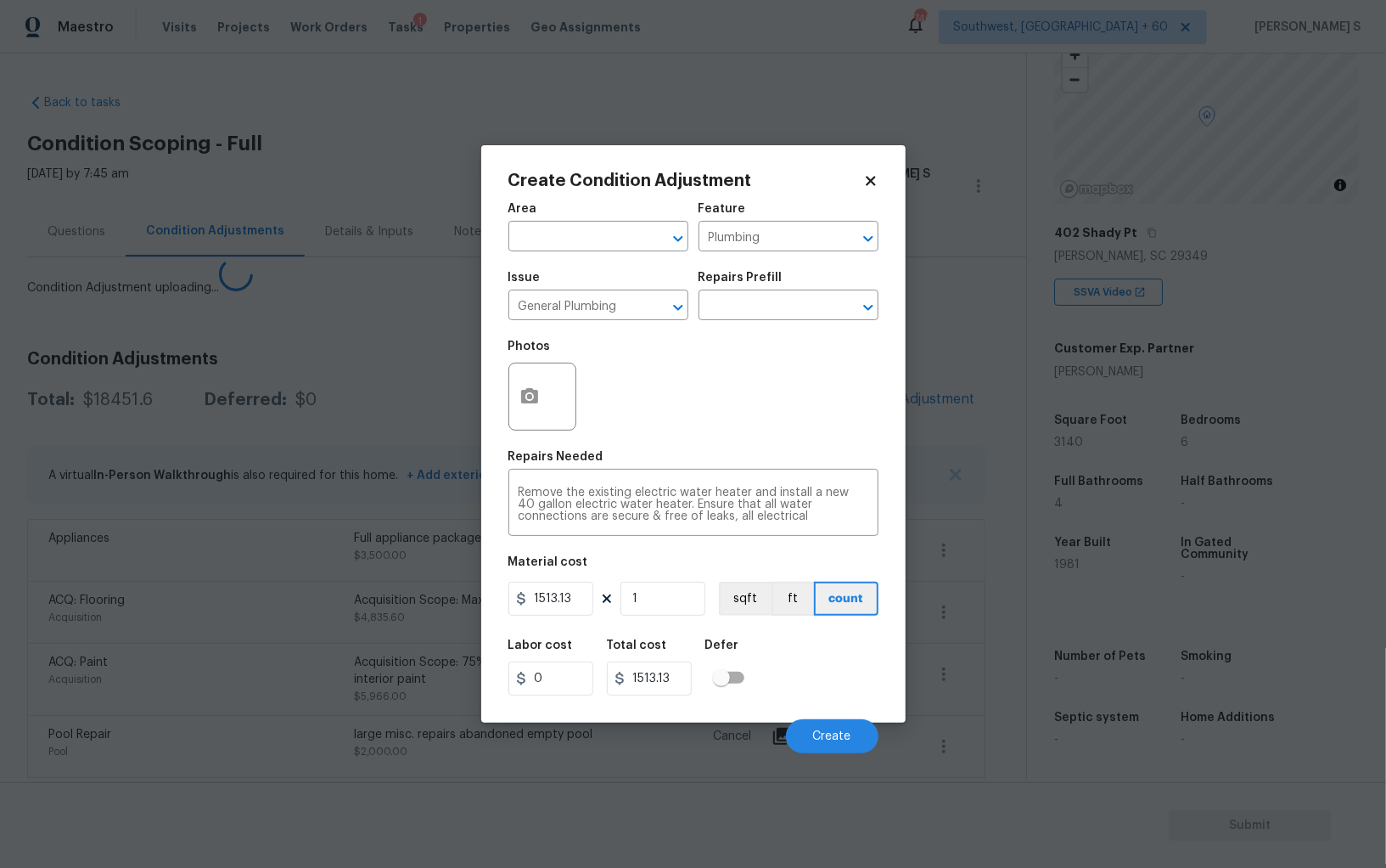
click at [214, 689] on body "Maestro Visits Projects Work Orders Tasks 1 Properties Geo Assignments 746 Sout…" at bounding box center [693, 434] width 1386 height 868
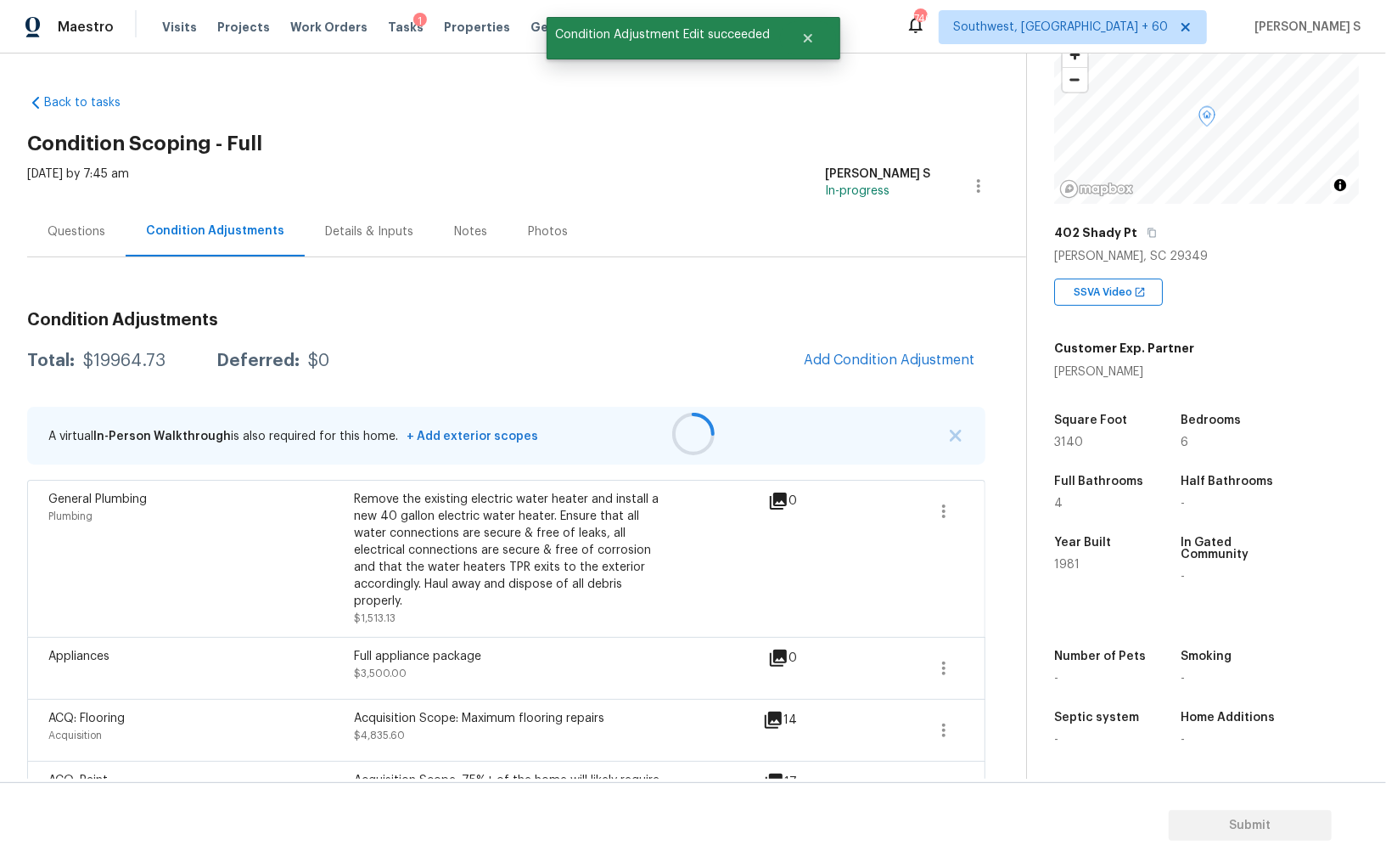
click at [892, 341] on div at bounding box center [693, 434] width 1386 height 868
click at [917, 348] on button "Add Condition Adjustment" at bounding box center [889, 359] width 192 height 35
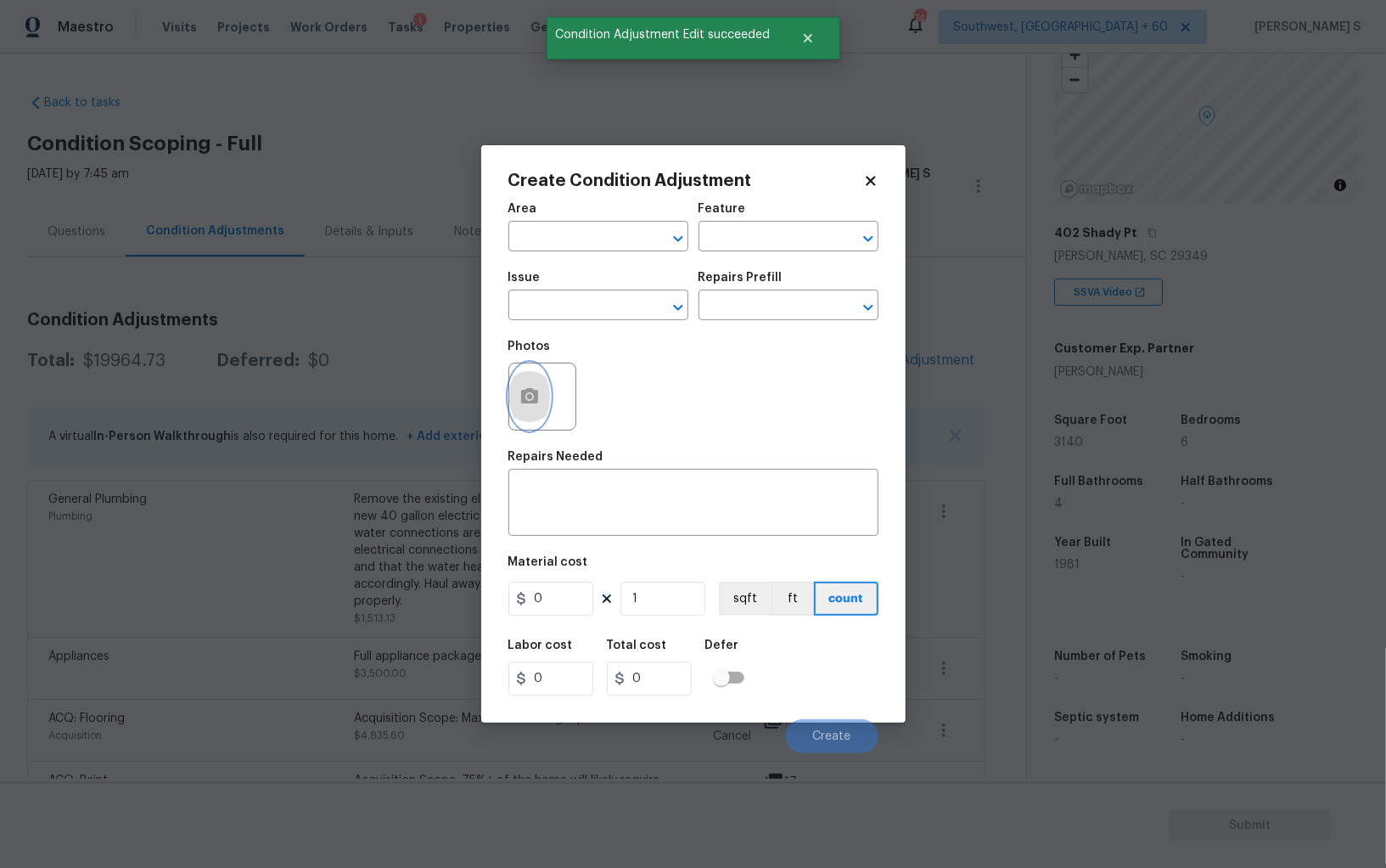
click at [529, 385] on button "button" at bounding box center [529, 396] width 41 height 66
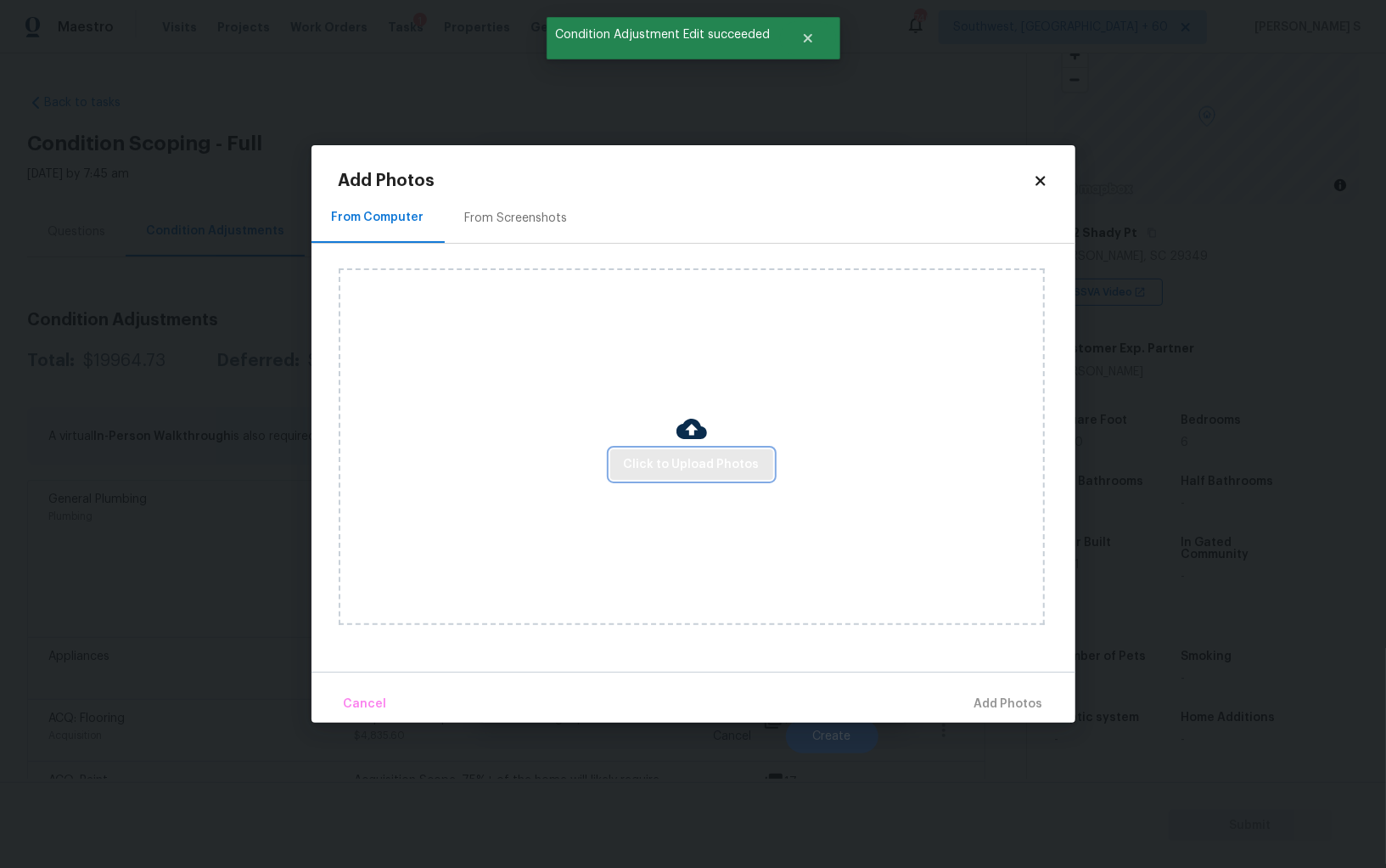
click at [664, 459] on span "Click to Upload Photos" at bounding box center [692, 464] width 135 height 21
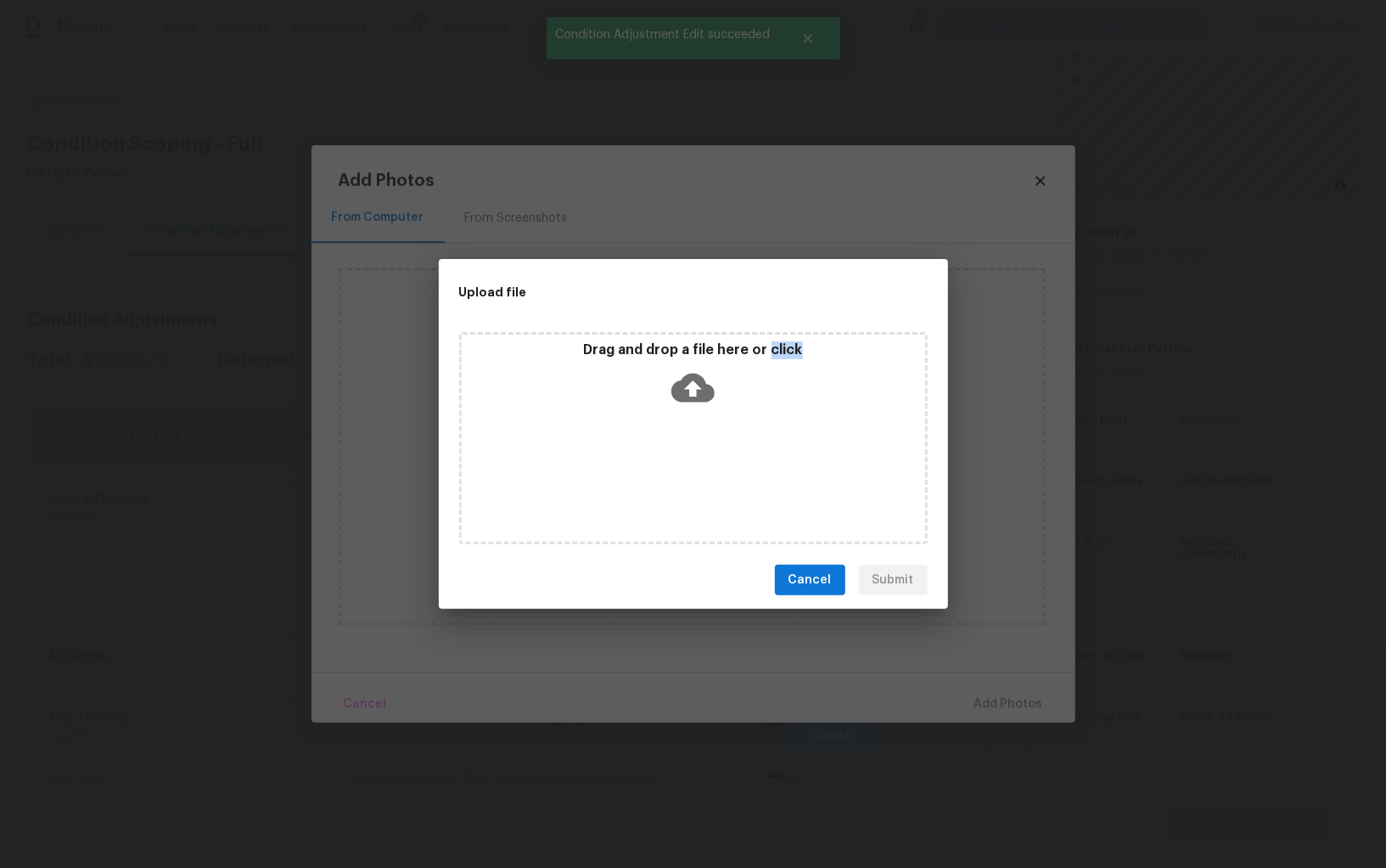
click at [664, 459] on div "Drag and drop a file here or click" at bounding box center [693, 438] width 469 height 213
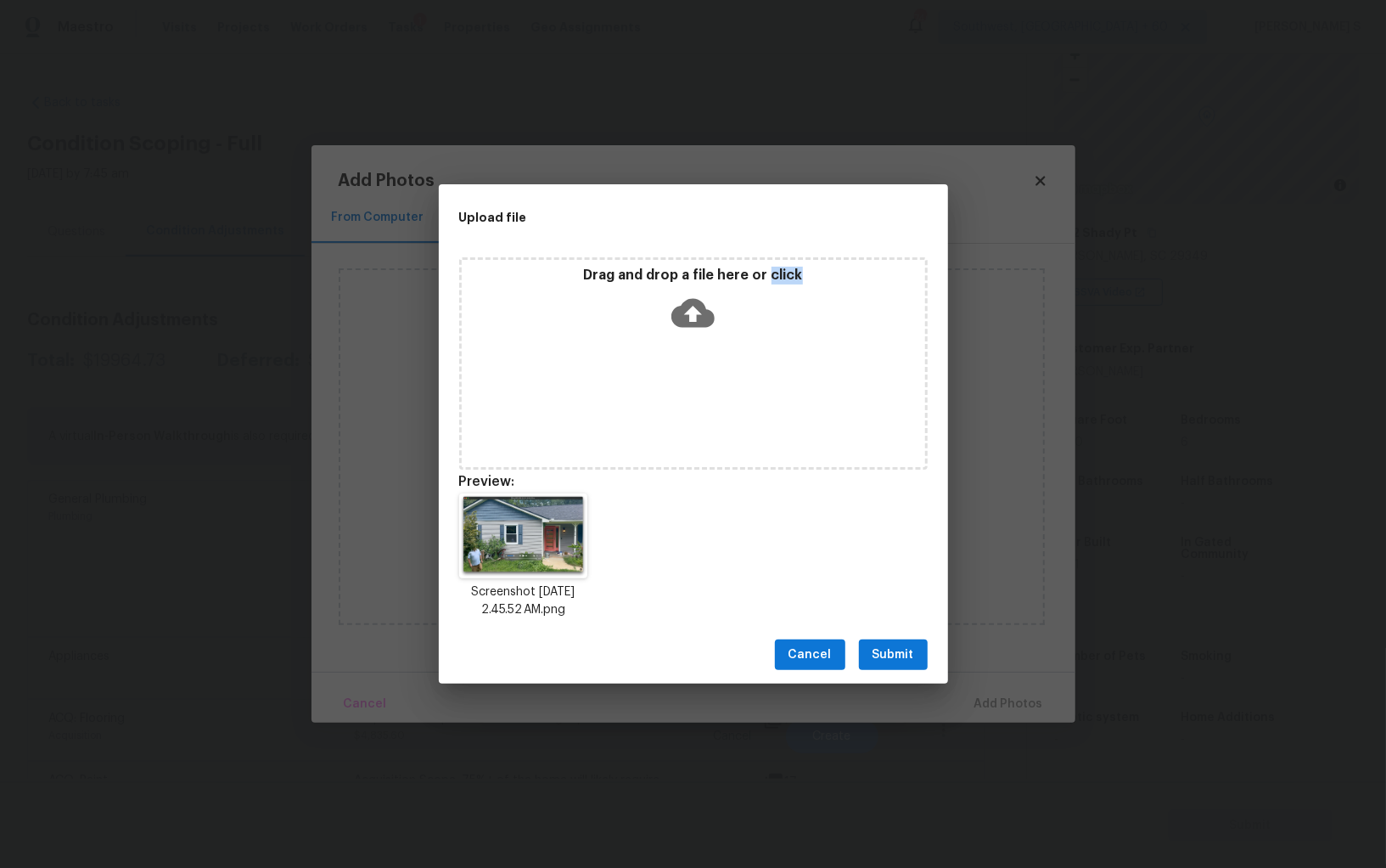
click at [910, 648] on span "Submit" at bounding box center [893, 654] width 42 height 21
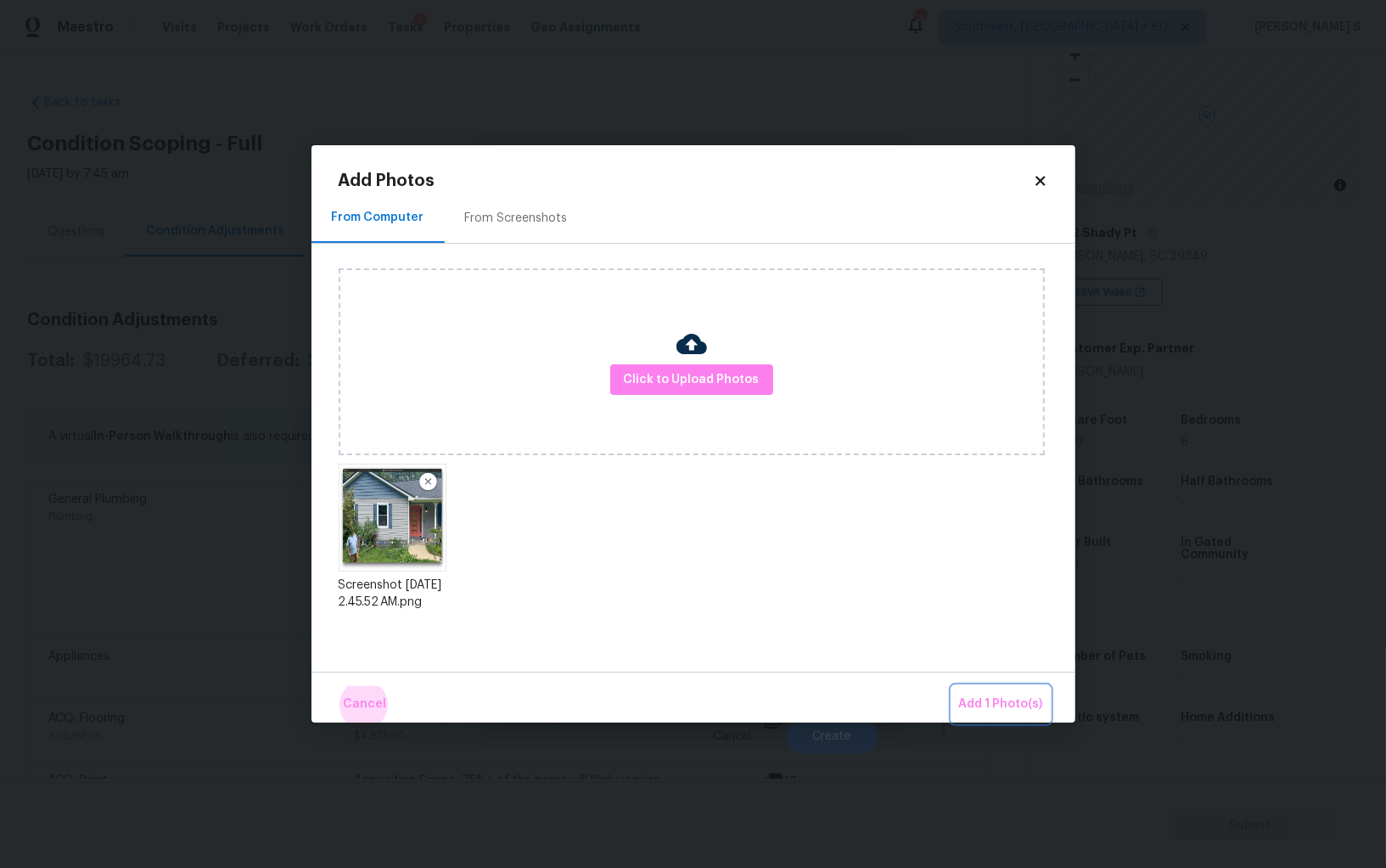
click at [952, 686] on button "Add 1 Photo(s)" at bounding box center [1001, 704] width 97 height 36
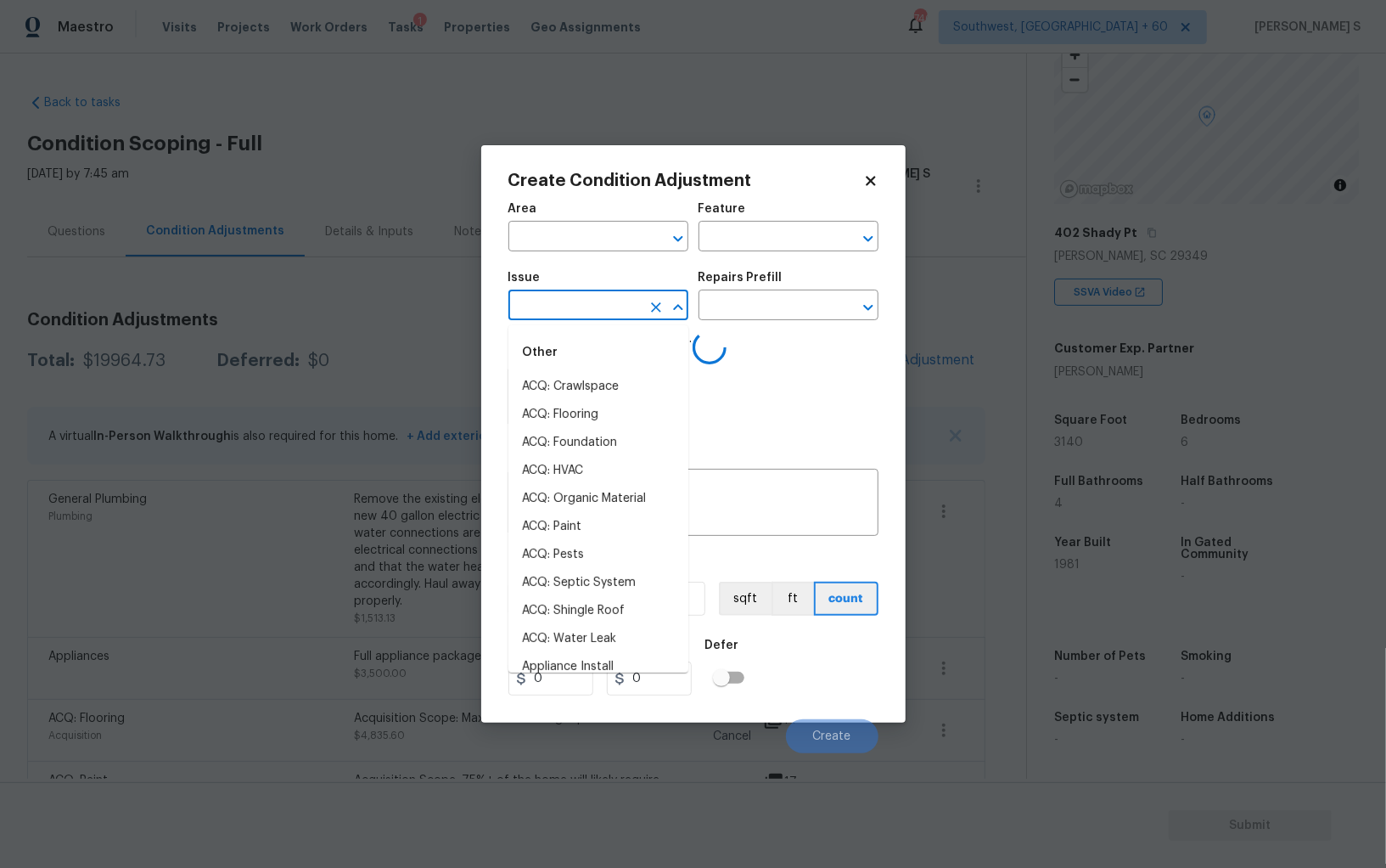
click at [604, 300] on input "text" at bounding box center [574, 306] width 133 height 26
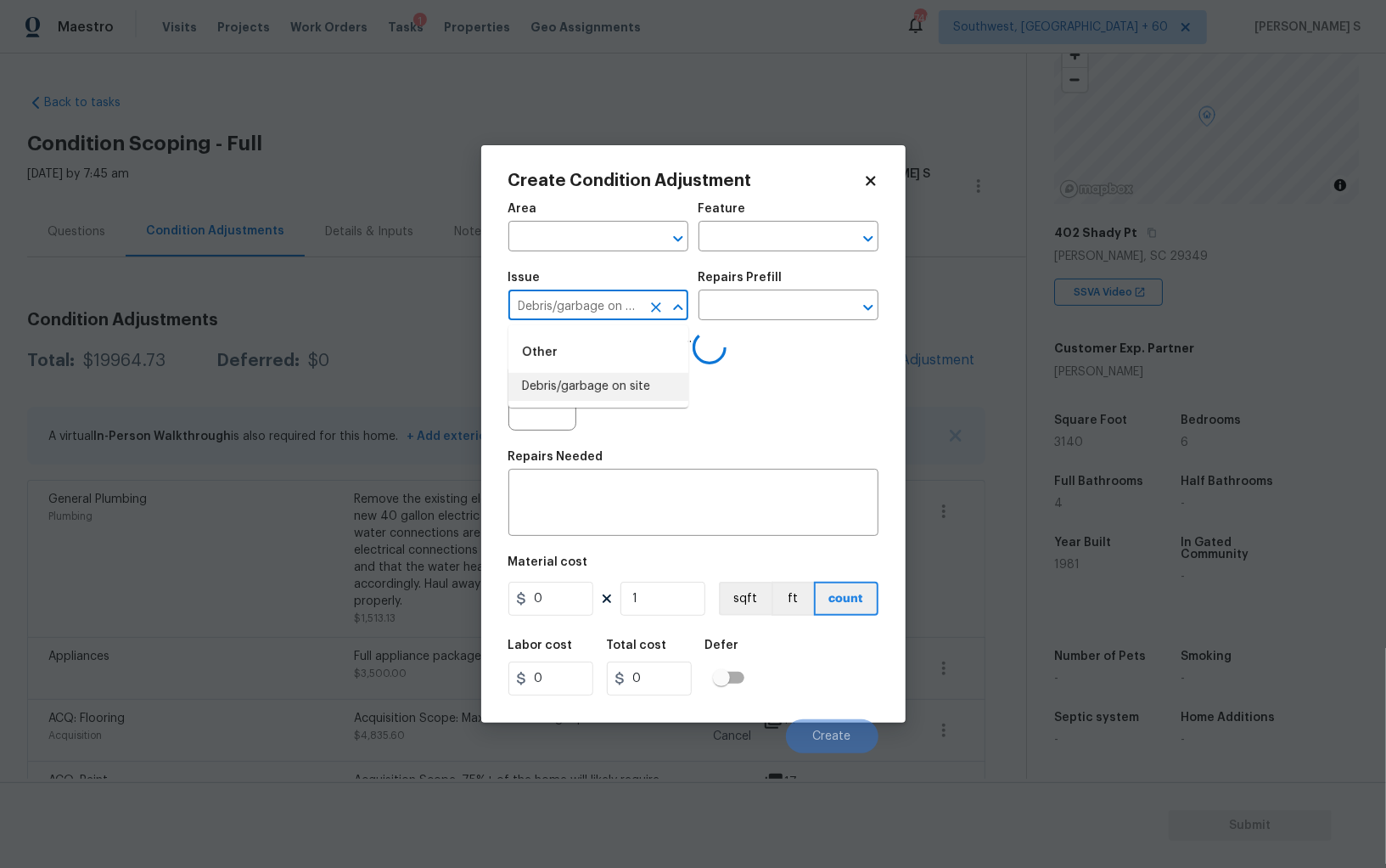
type input "Debris/garbage on site"
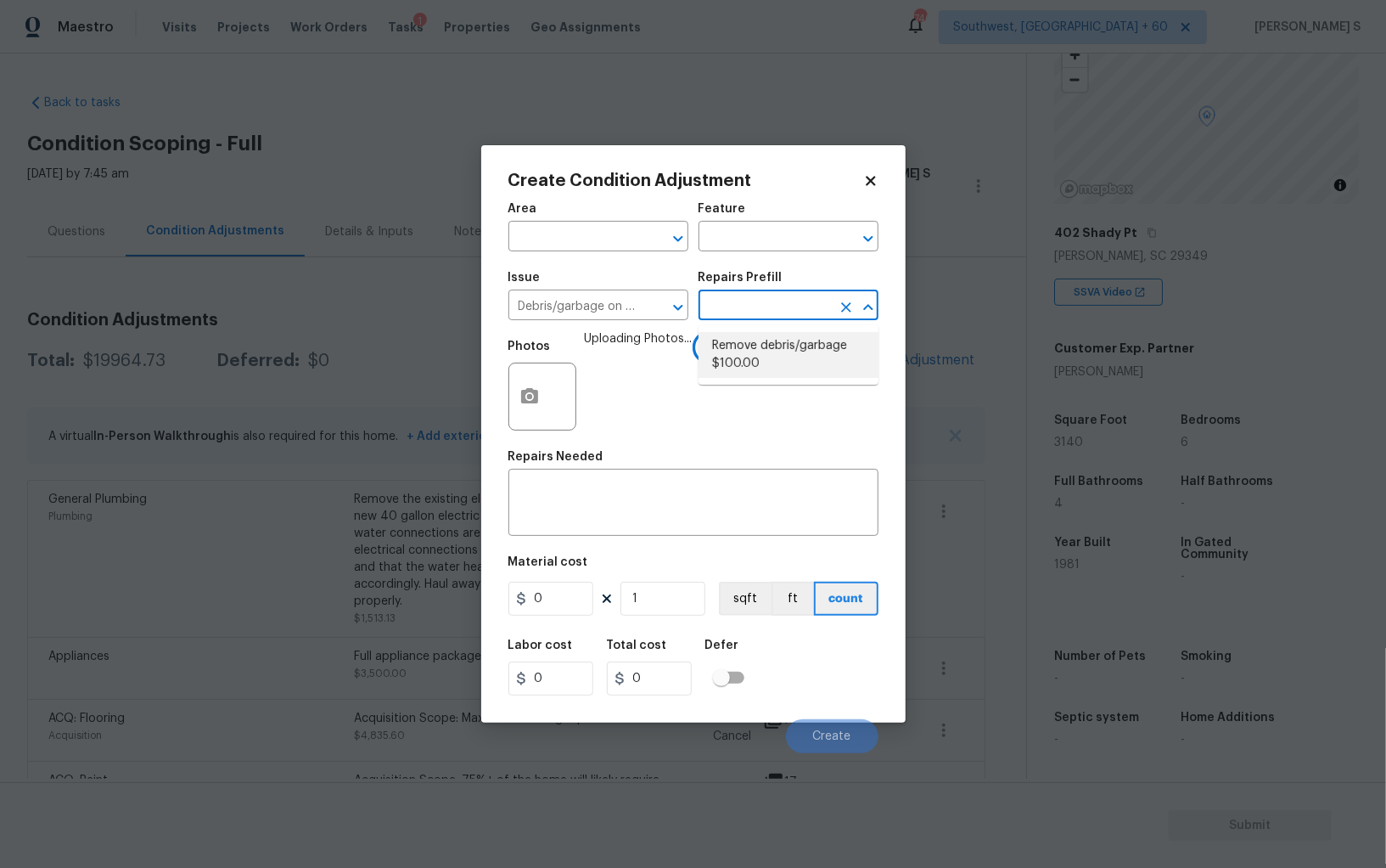
type textarea "Remove, haul off, and properly dispose of any debris left by seller to offsite …"
type input "100"
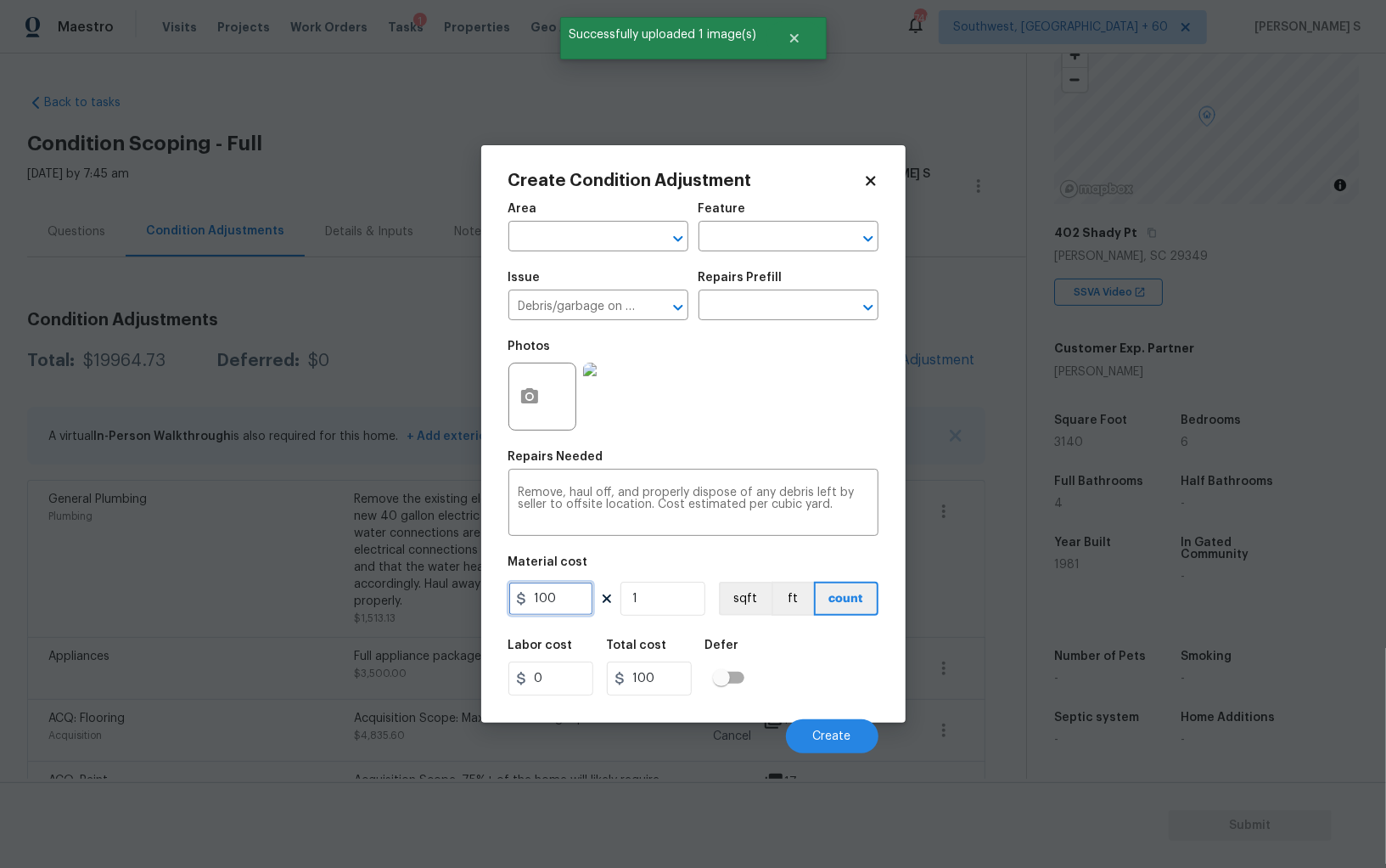
click at [572, 606] on input "100" at bounding box center [550, 598] width 85 height 34
type input "200"
click at [849, 691] on div "Labor cost 0 Total cost 200 Defer" at bounding box center [693, 667] width 370 height 76
click at [835, 740] on span "Create" at bounding box center [833, 736] width 38 height 13
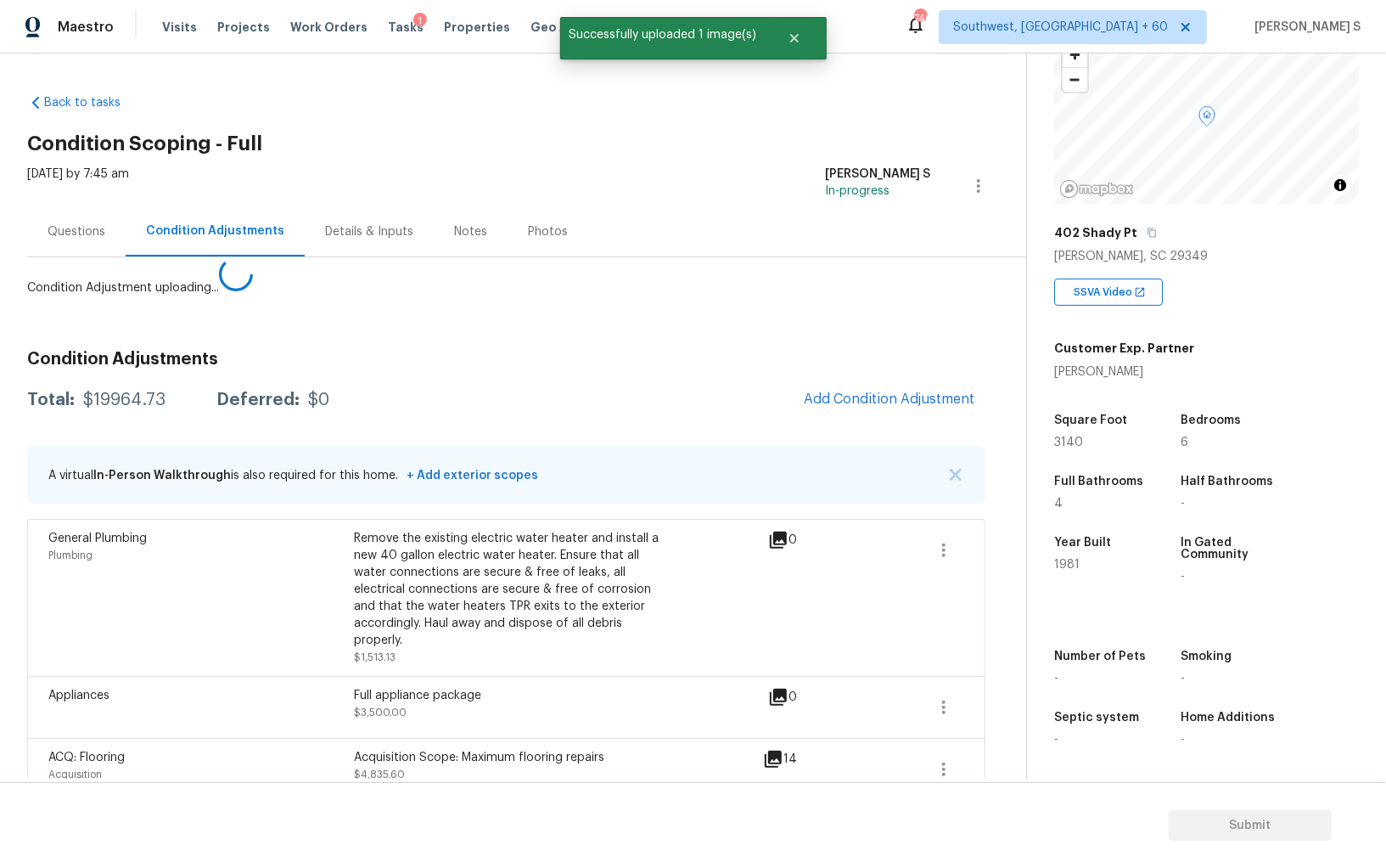
click at [218, 604] on body "Maestro Visits Projects Work Orders Tasks 1 Properties Geo Assignments 746 Sout…" at bounding box center [693, 434] width 1386 height 868
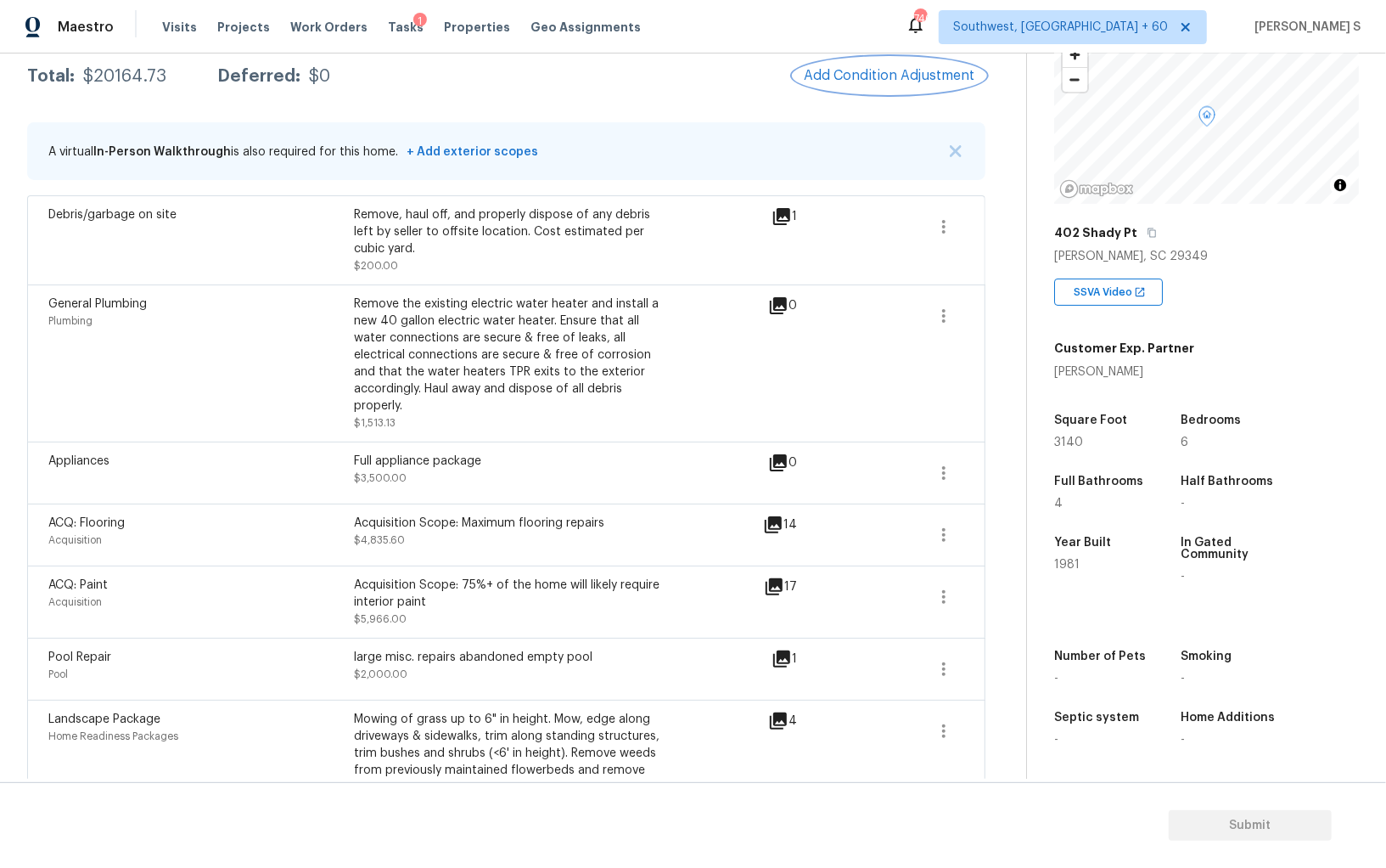
scroll to position [0, 0]
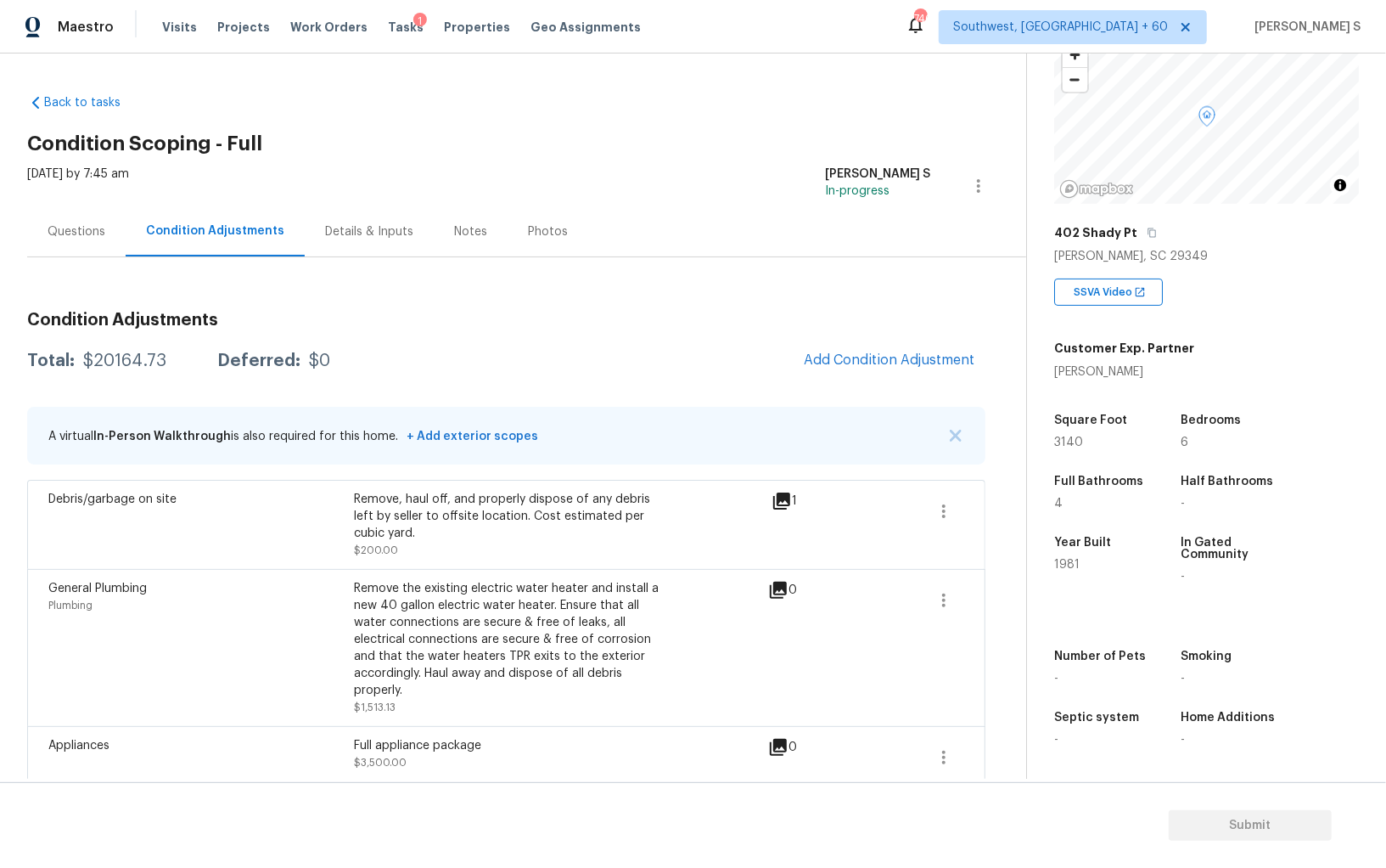
click at [89, 224] on div "Questions" at bounding box center [76, 232] width 58 height 17
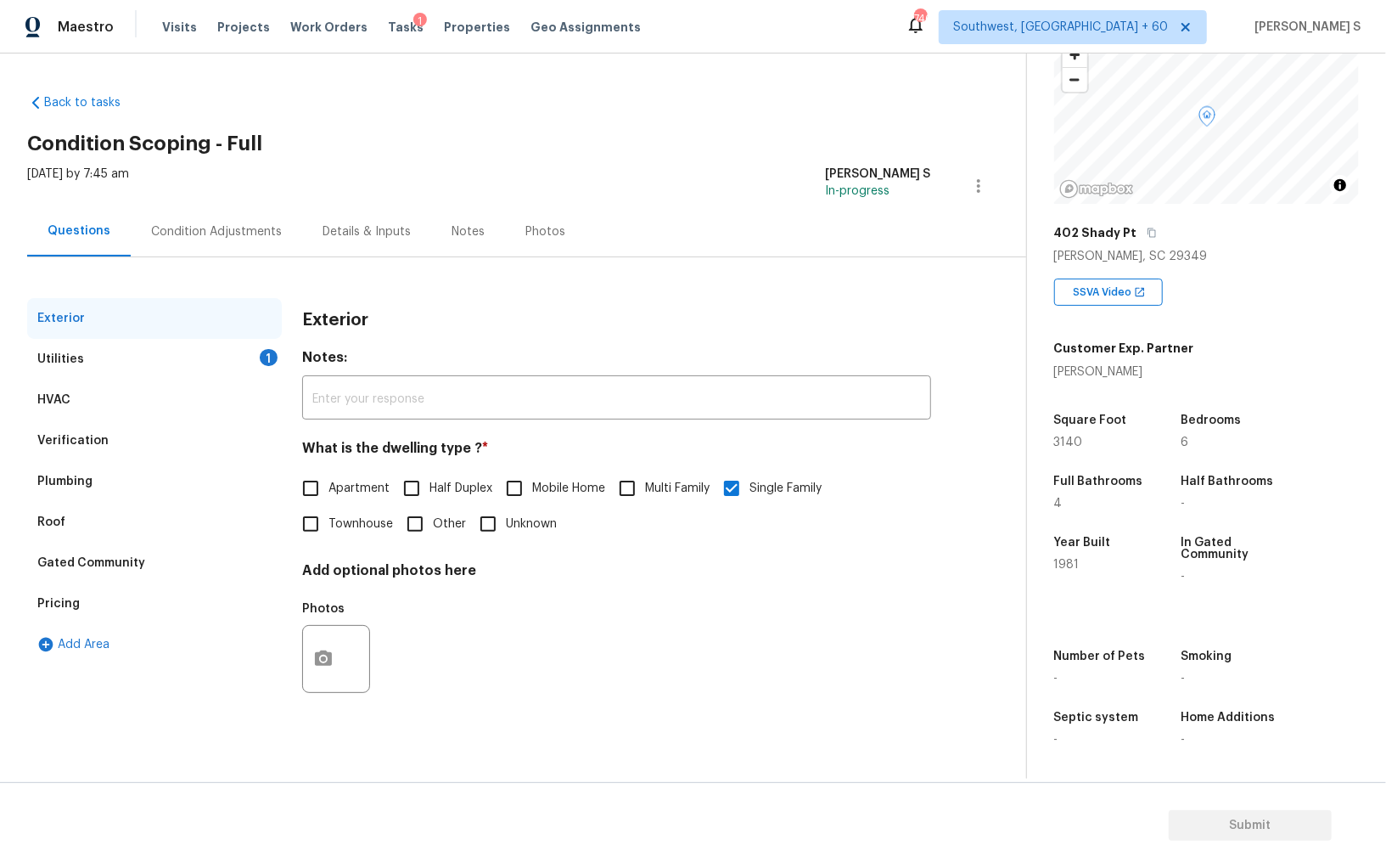
click at [64, 596] on div "Pricing" at bounding box center [58, 604] width 43 height 17
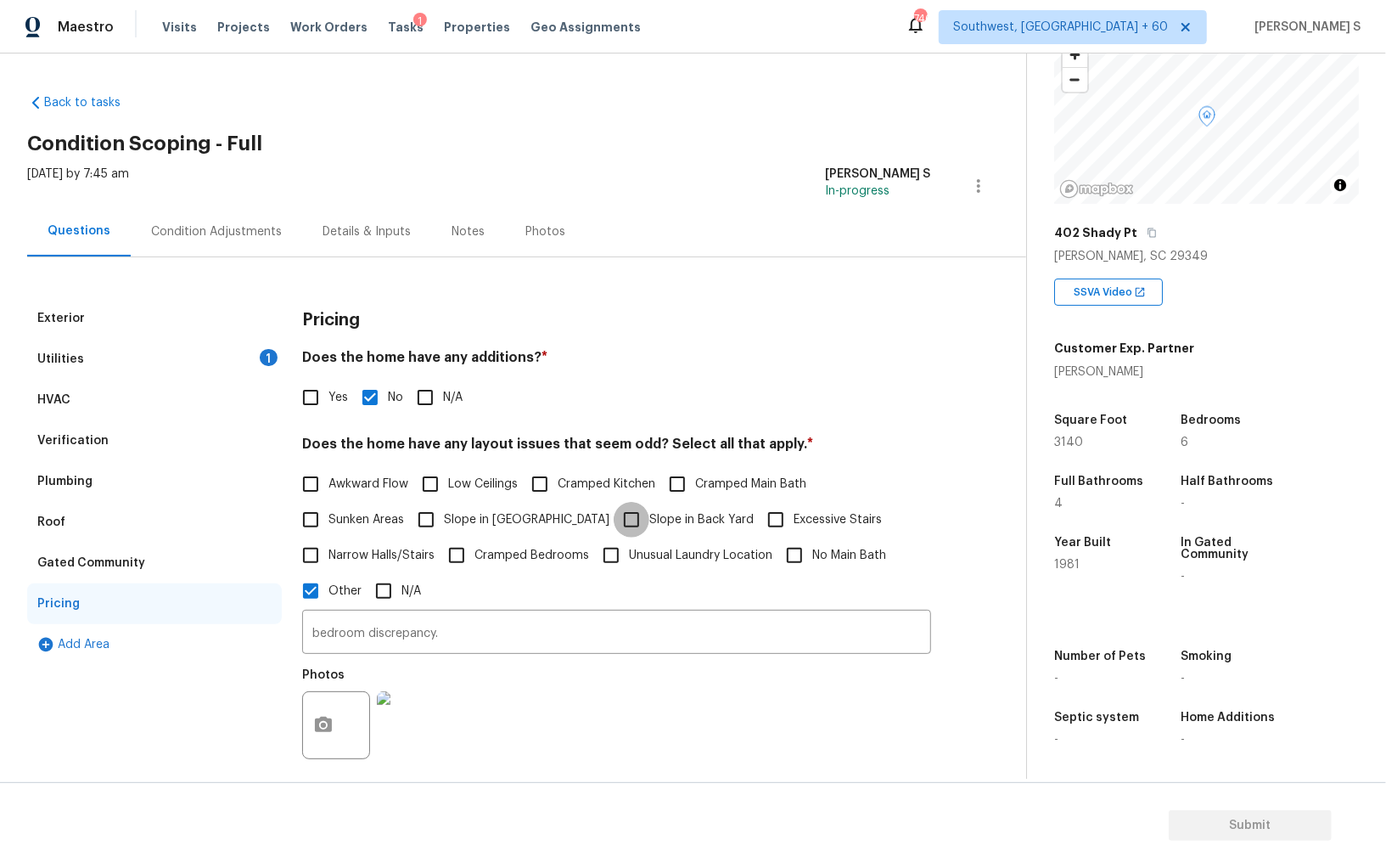
click at [613, 522] on input "Slope in Back Yard" at bounding box center [631, 519] width 35 height 35
checkbox input "true"
click at [88, 444] on div "Verification" at bounding box center [73, 440] width 71 height 17
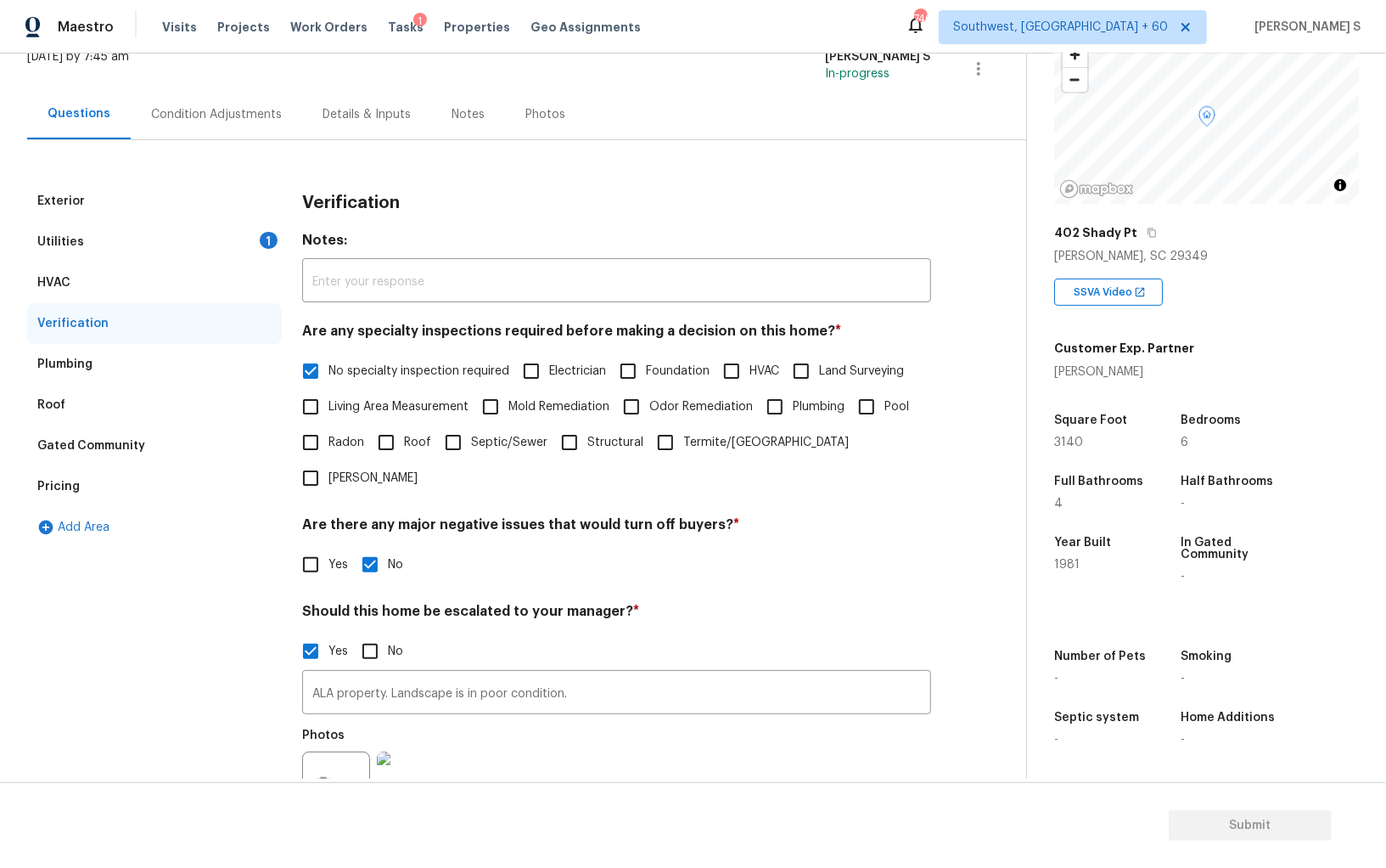
scroll to position [224, 0]
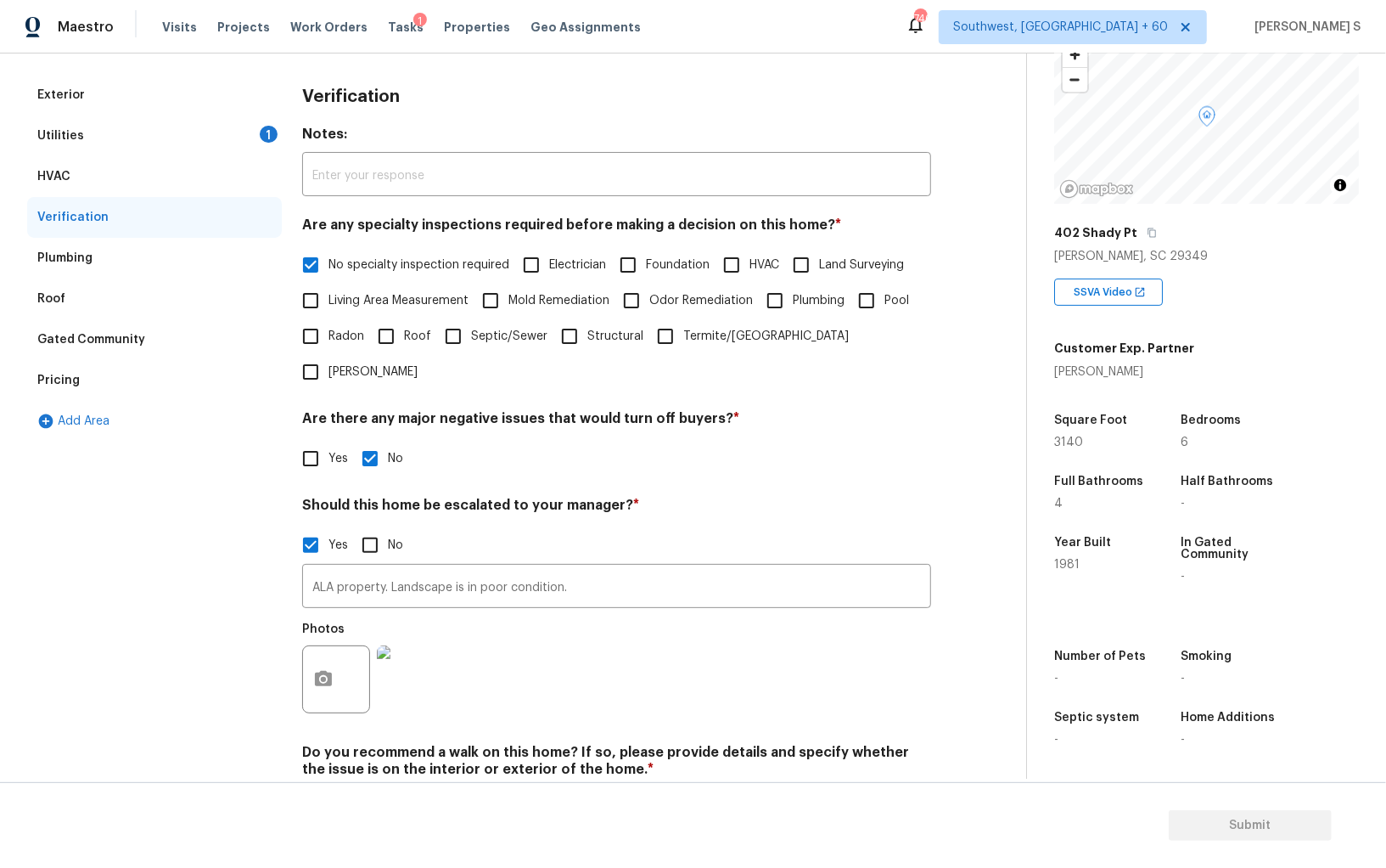
click at [66, 382] on div "Pricing" at bounding box center [58, 380] width 43 height 17
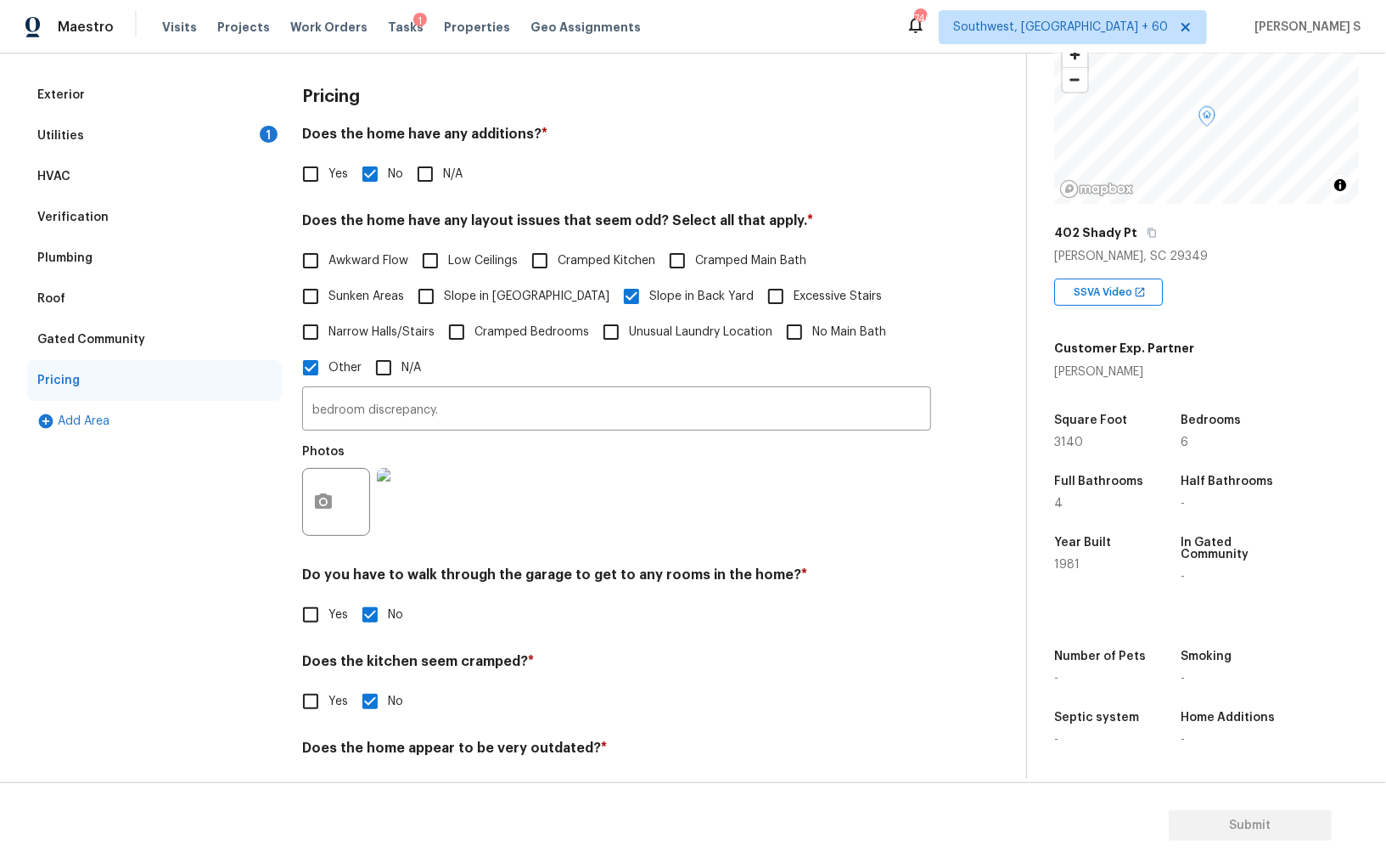
click at [324, 165] on input "Yes" at bounding box center [310, 174] width 35 height 35
checkbox input "true"
checkbox input "false"
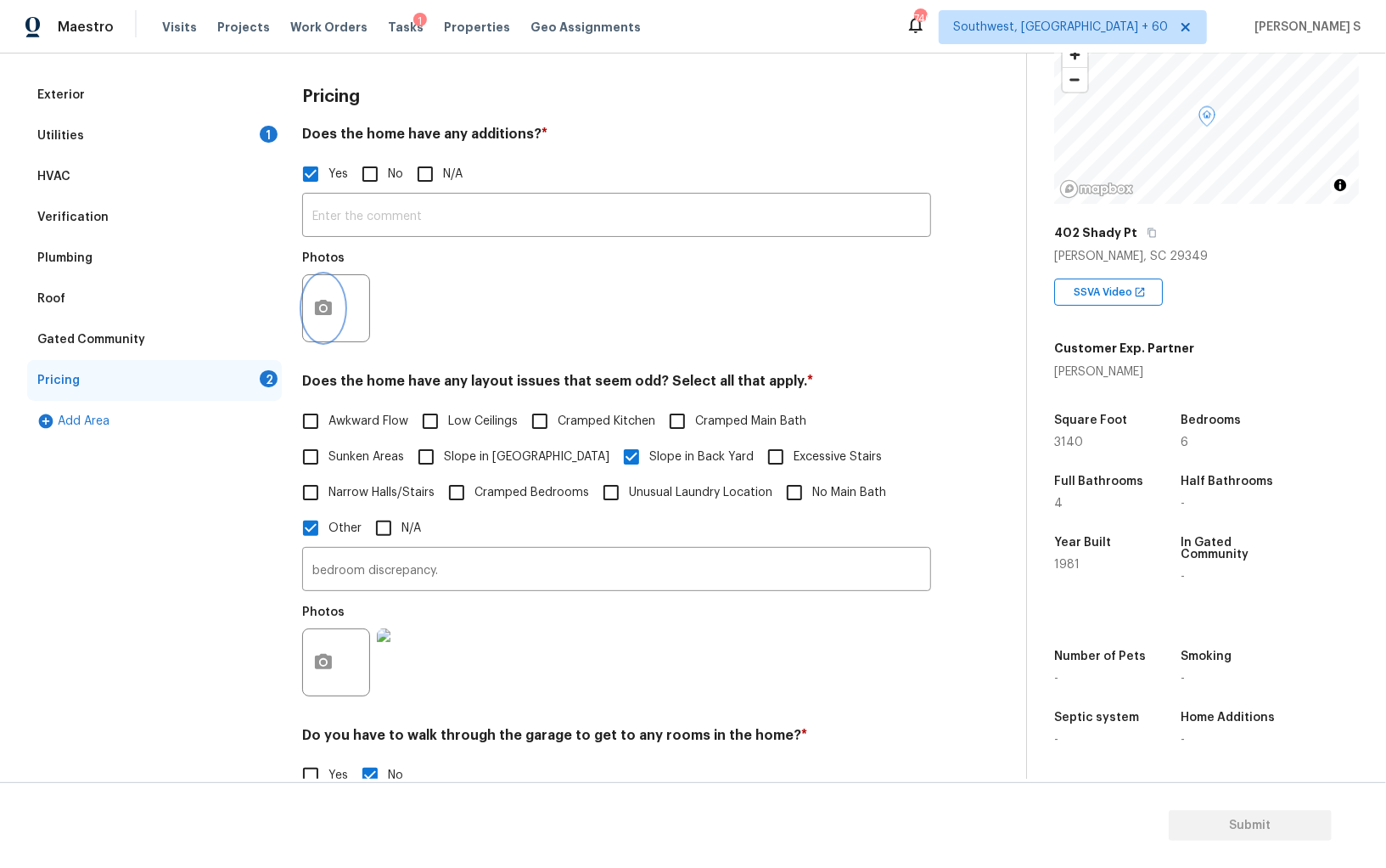
click at [320, 315] on icon "button" at bounding box center [324, 308] width 20 height 20
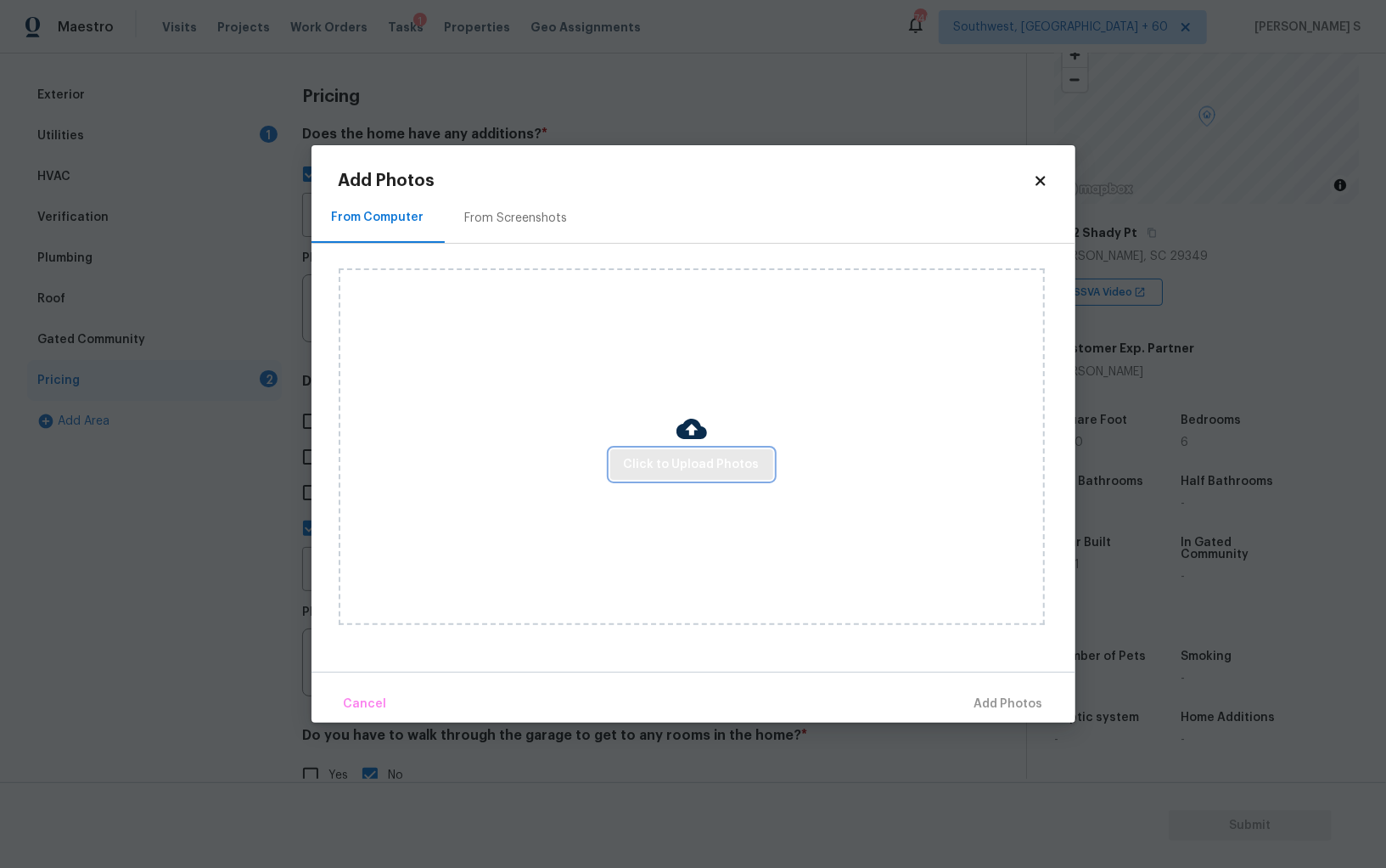
click at [690, 467] on span "Click to Upload Photos" at bounding box center [692, 464] width 135 height 21
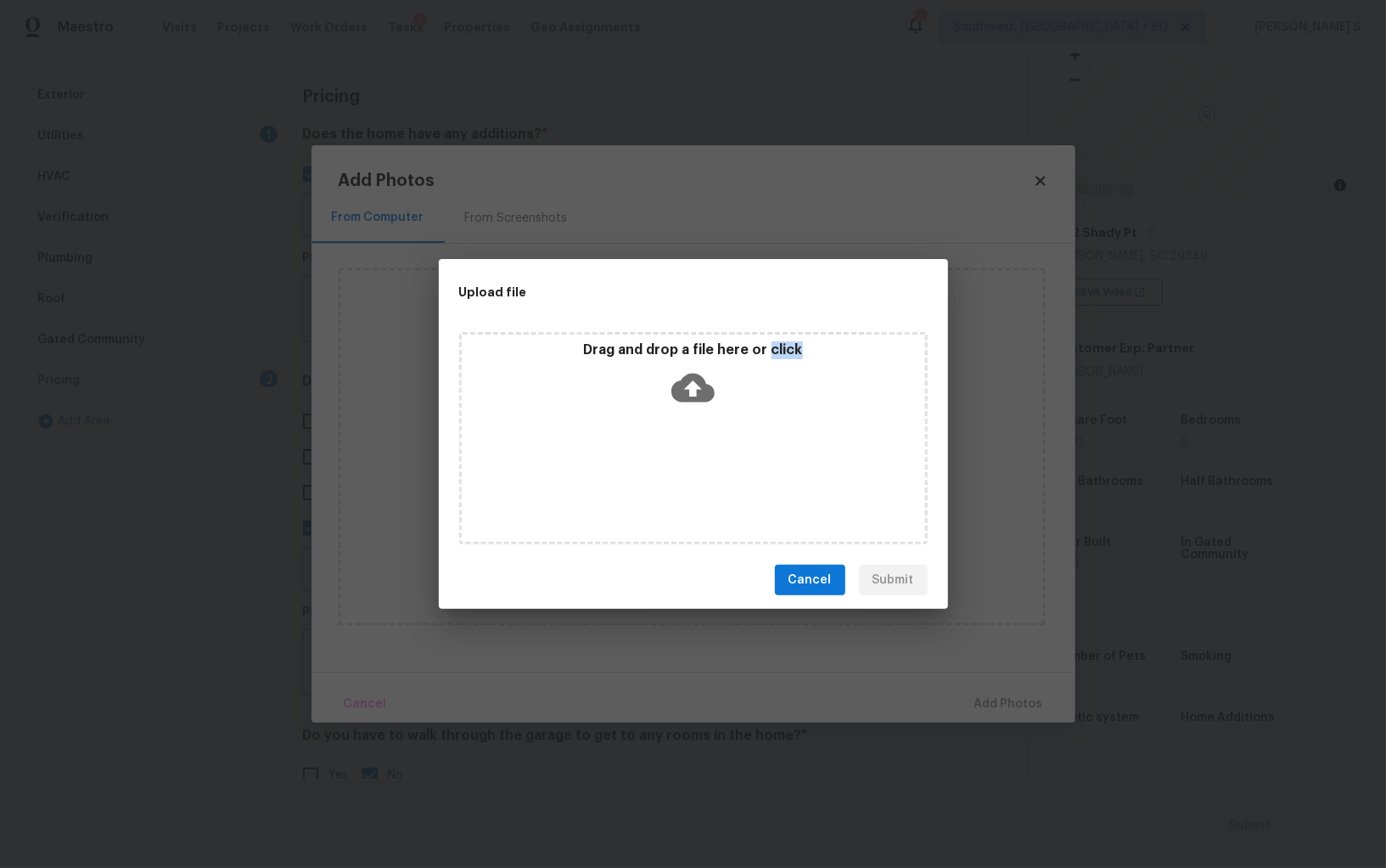
click at [690, 467] on div "Drag and drop a file here or click" at bounding box center [693, 438] width 469 height 213
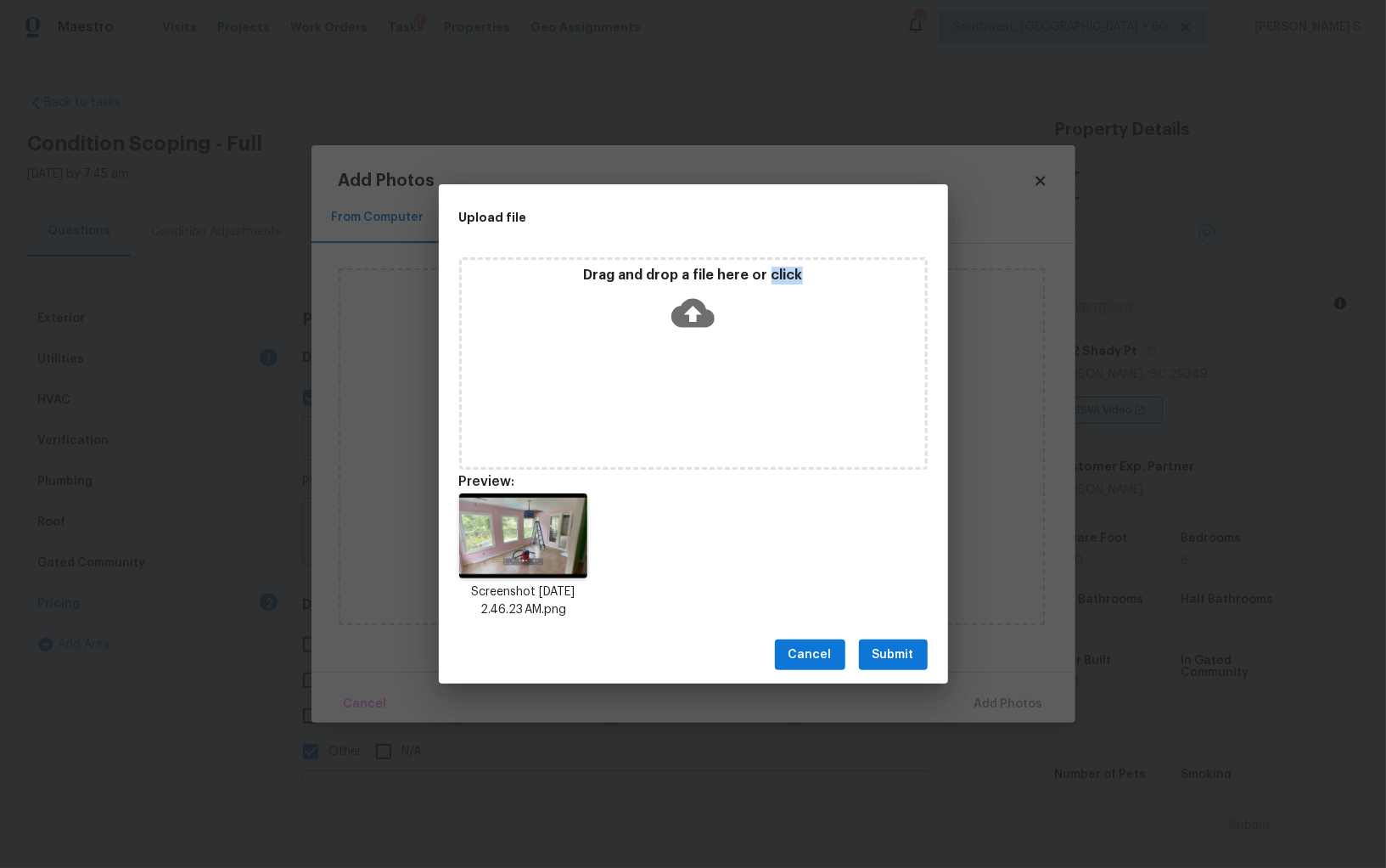
scroll to position [118, 0]
click at [882, 661] on span "Submit" at bounding box center [893, 654] width 42 height 21
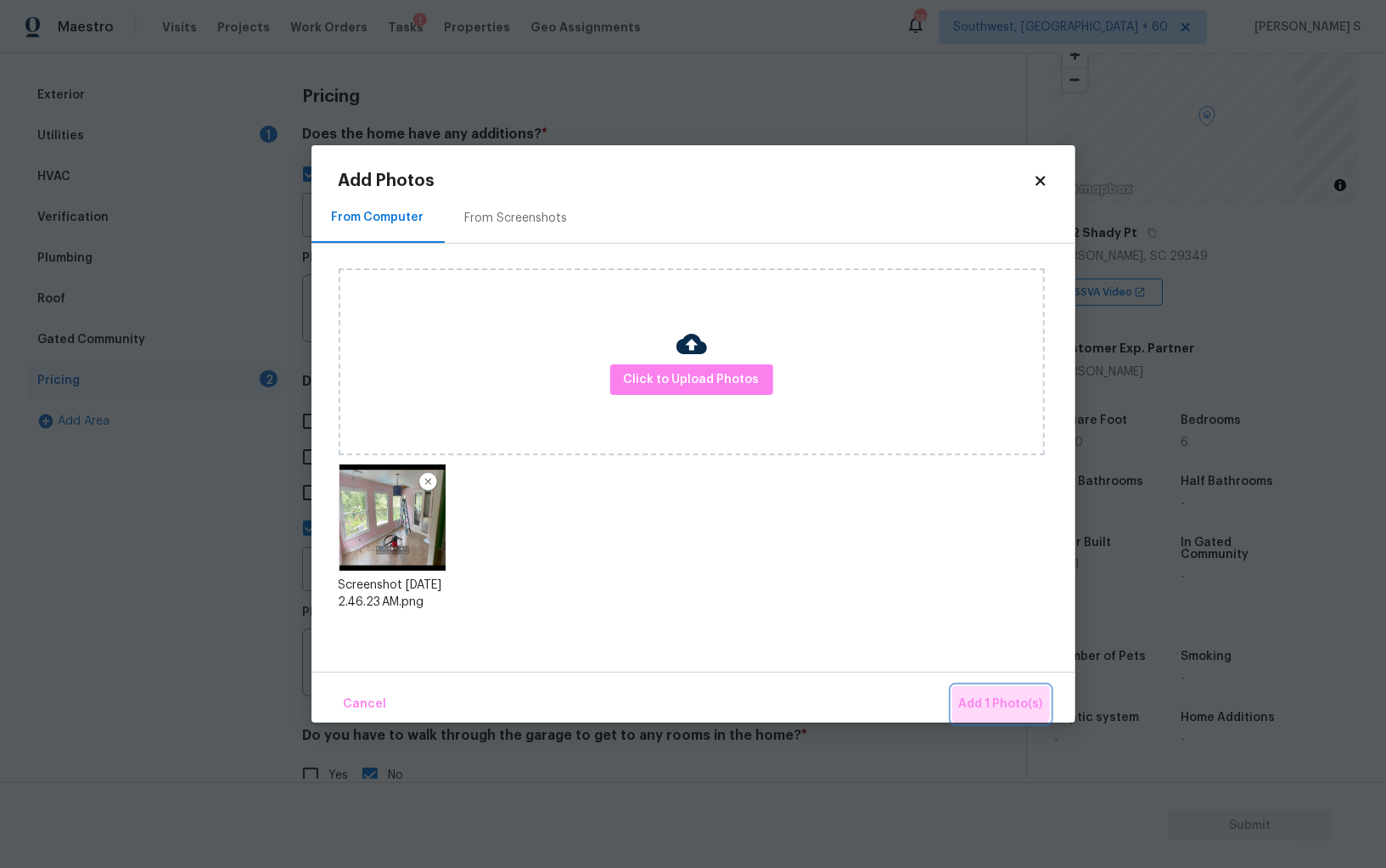
click at [984, 692] on button "Add 1 Photo(s)" at bounding box center [1001, 704] width 97 height 36
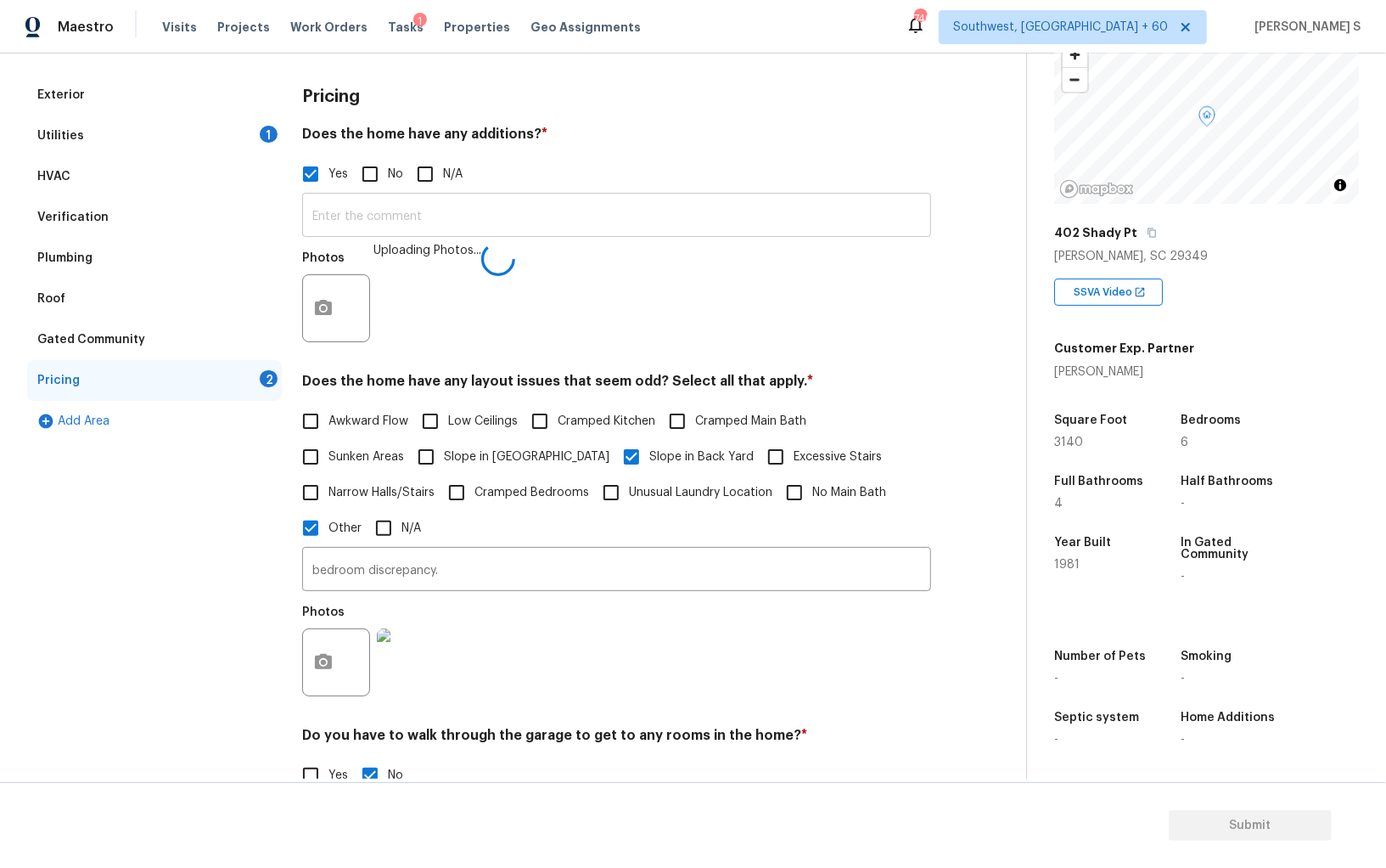
click at [536, 233] on input "text" at bounding box center [617, 217] width 629 height 40
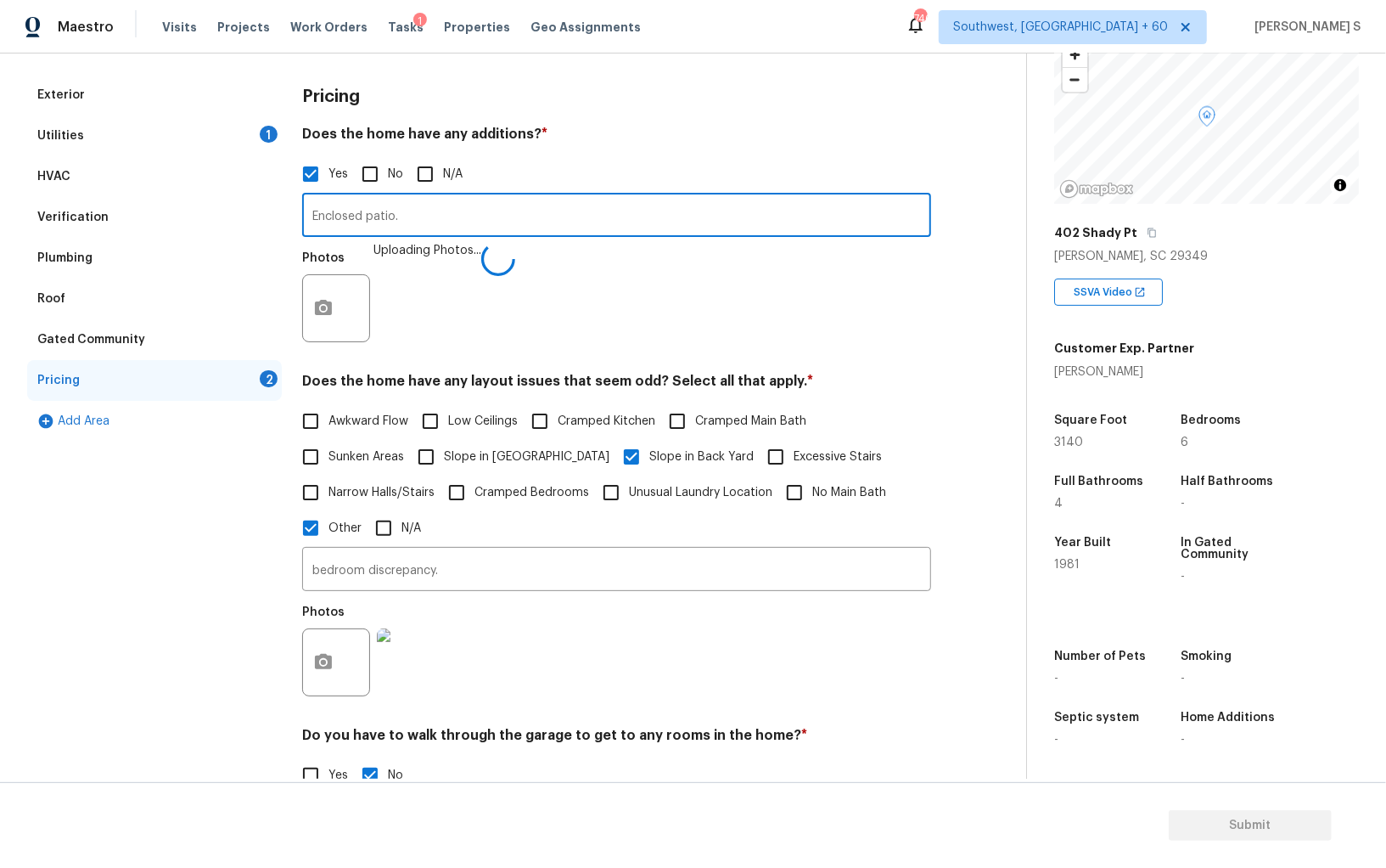
type input "Enclosed patio."
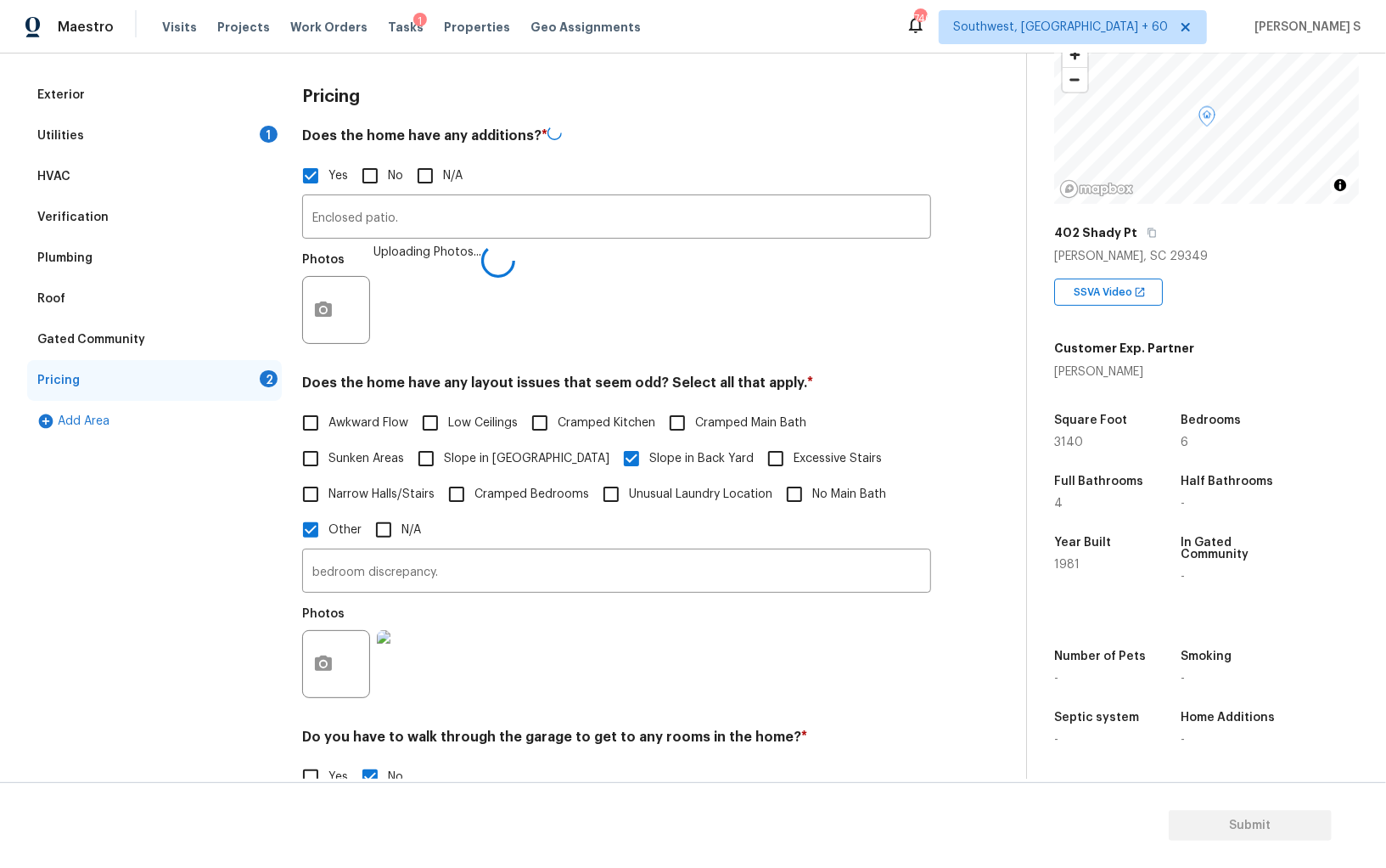
click at [441, 304] on div "Photos Uploading Photos..." at bounding box center [617, 298] width 629 height 110
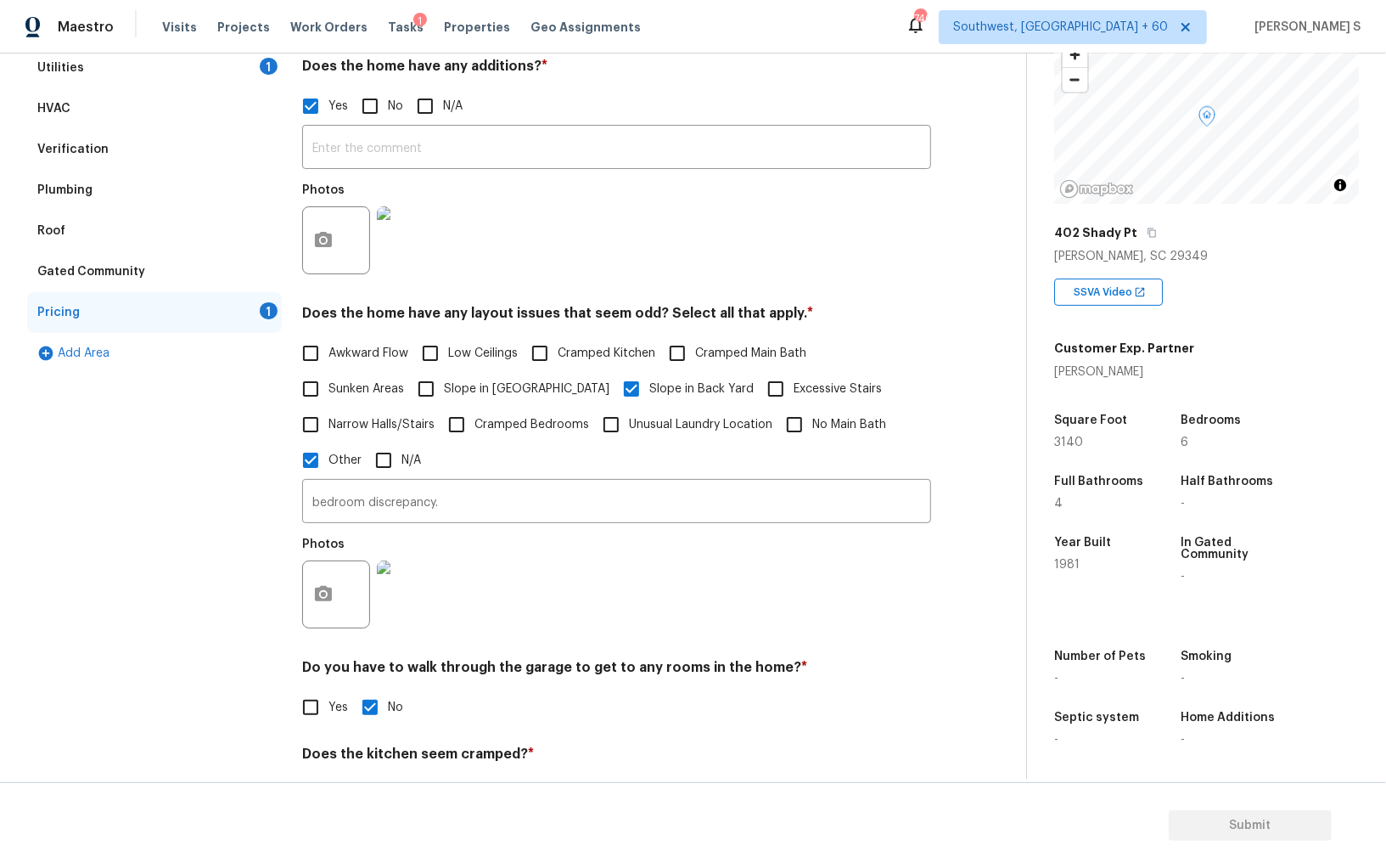
scroll to position [0, 0]
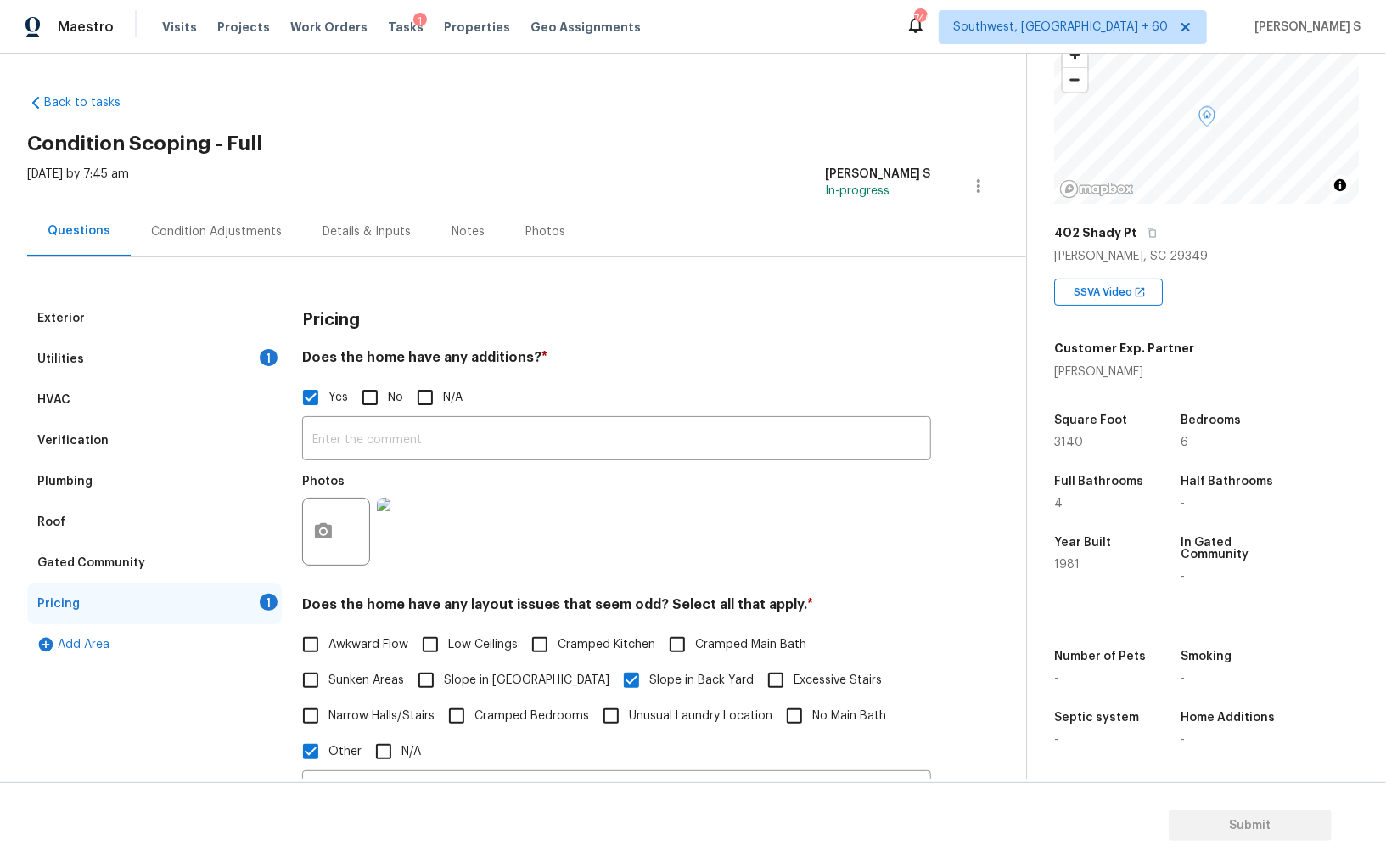
type input "Enclosed patio."
click at [265, 359] on div "1" at bounding box center [269, 357] width 18 height 17
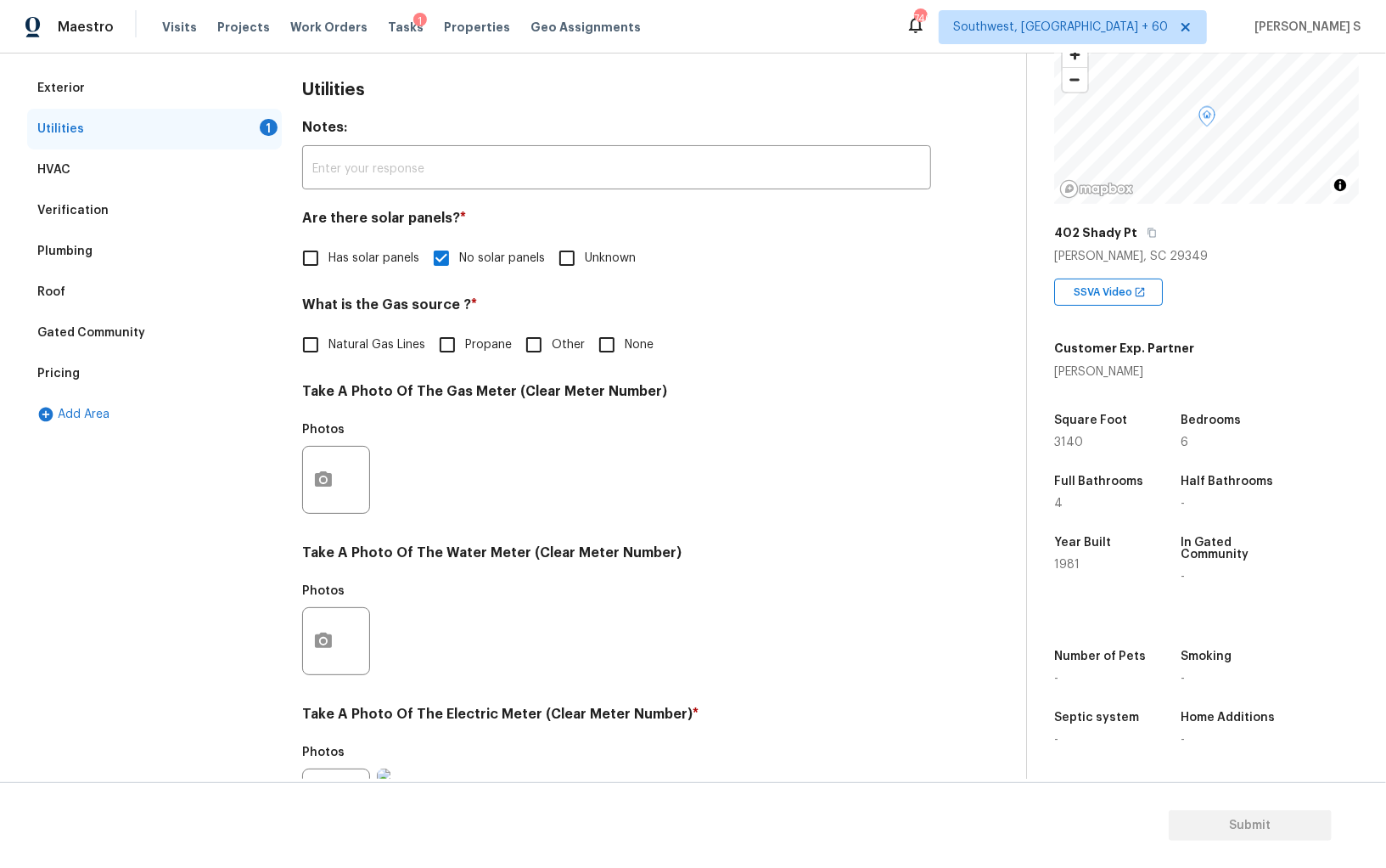
scroll to position [251, 0]
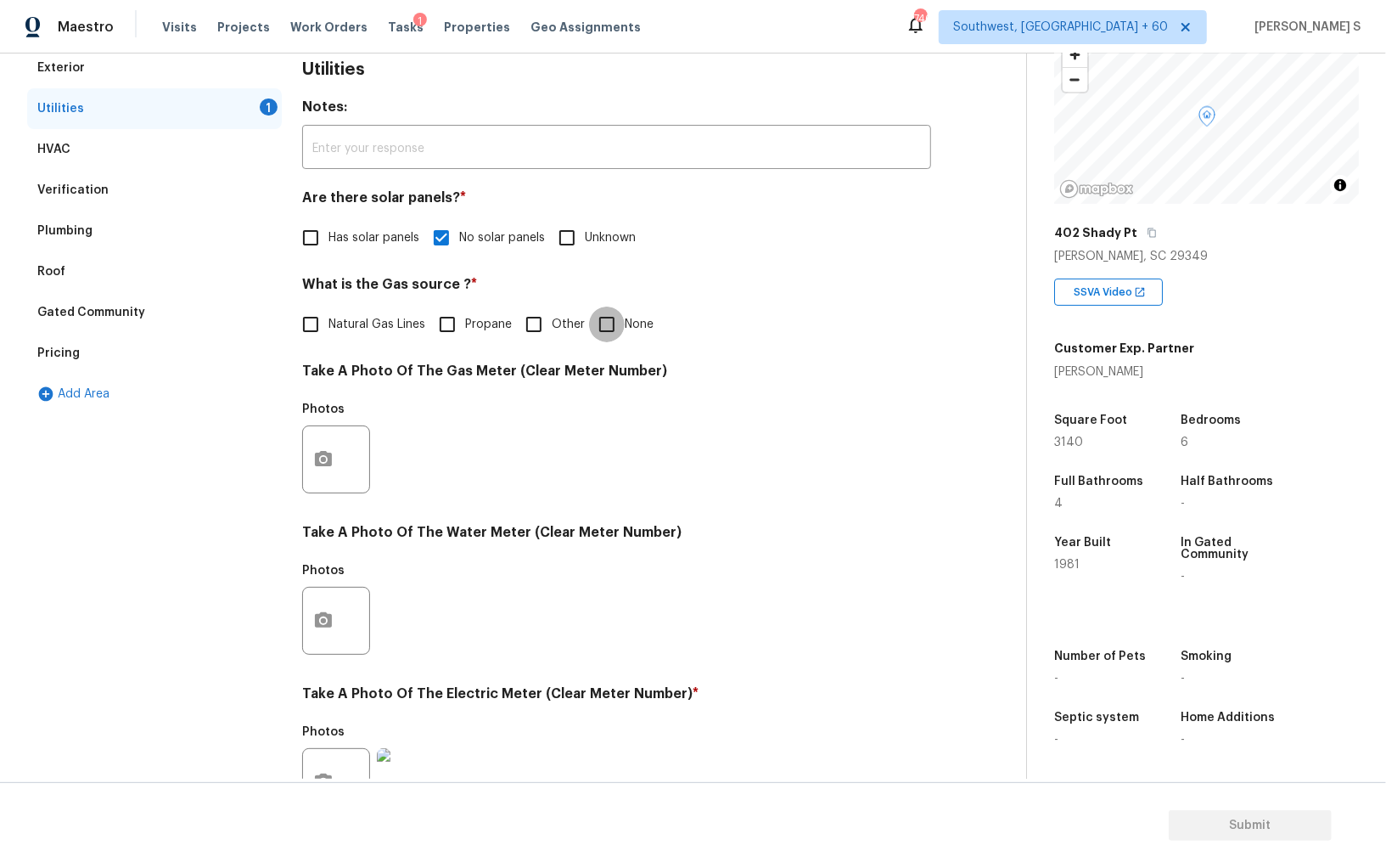
click at [610, 324] on input "None" at bounding box center [606, 324] width 35 height 35
checkbox input "true"
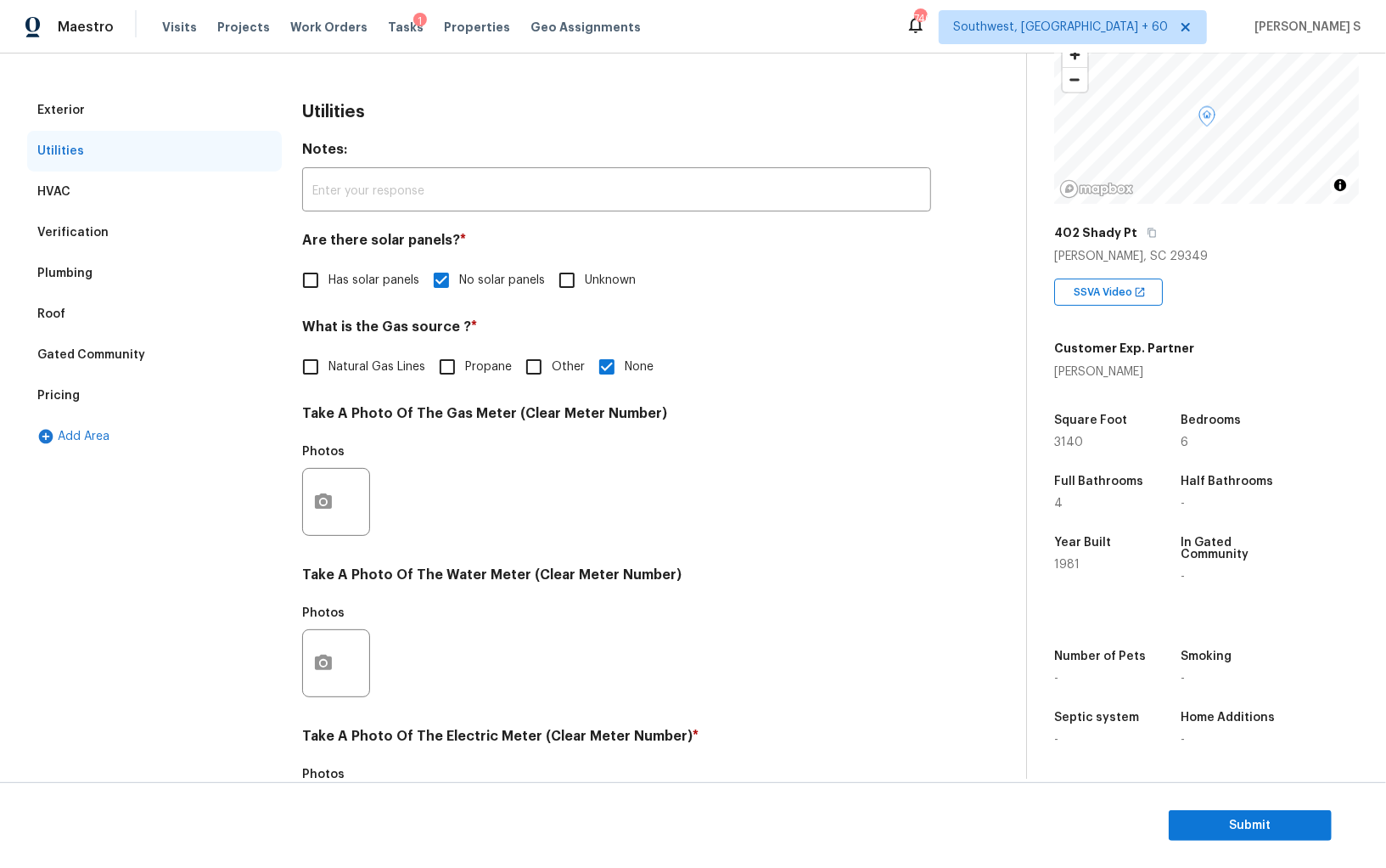
scroll to position [0, 0]
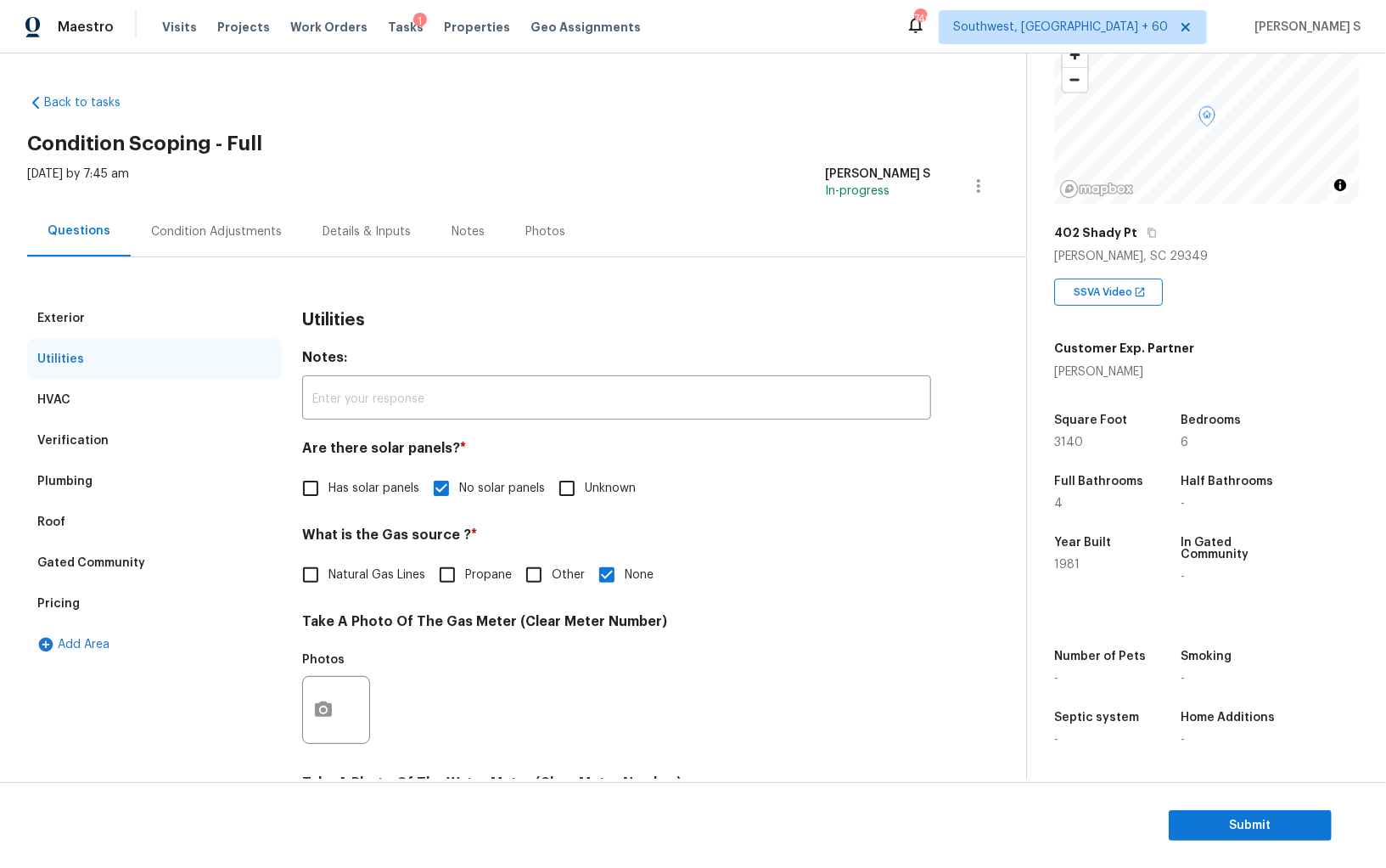
click at [240, 248] on div "Condition Adjustments" at bounding box center [216, 231] width 172 height 50
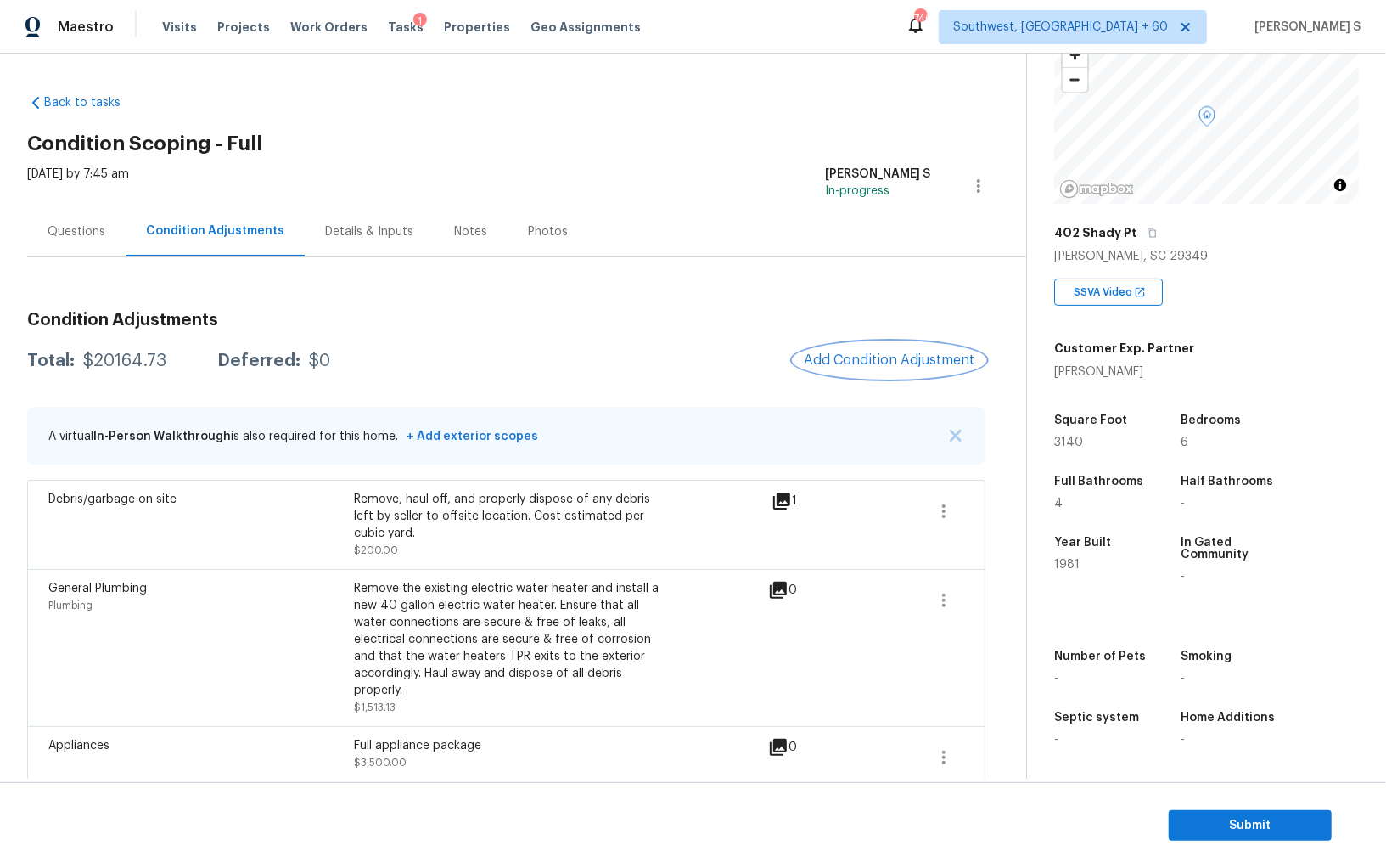
click at [890, 346] on button "Add Condition Adjustment" at bounding box center [889, 359] width 192 height 35
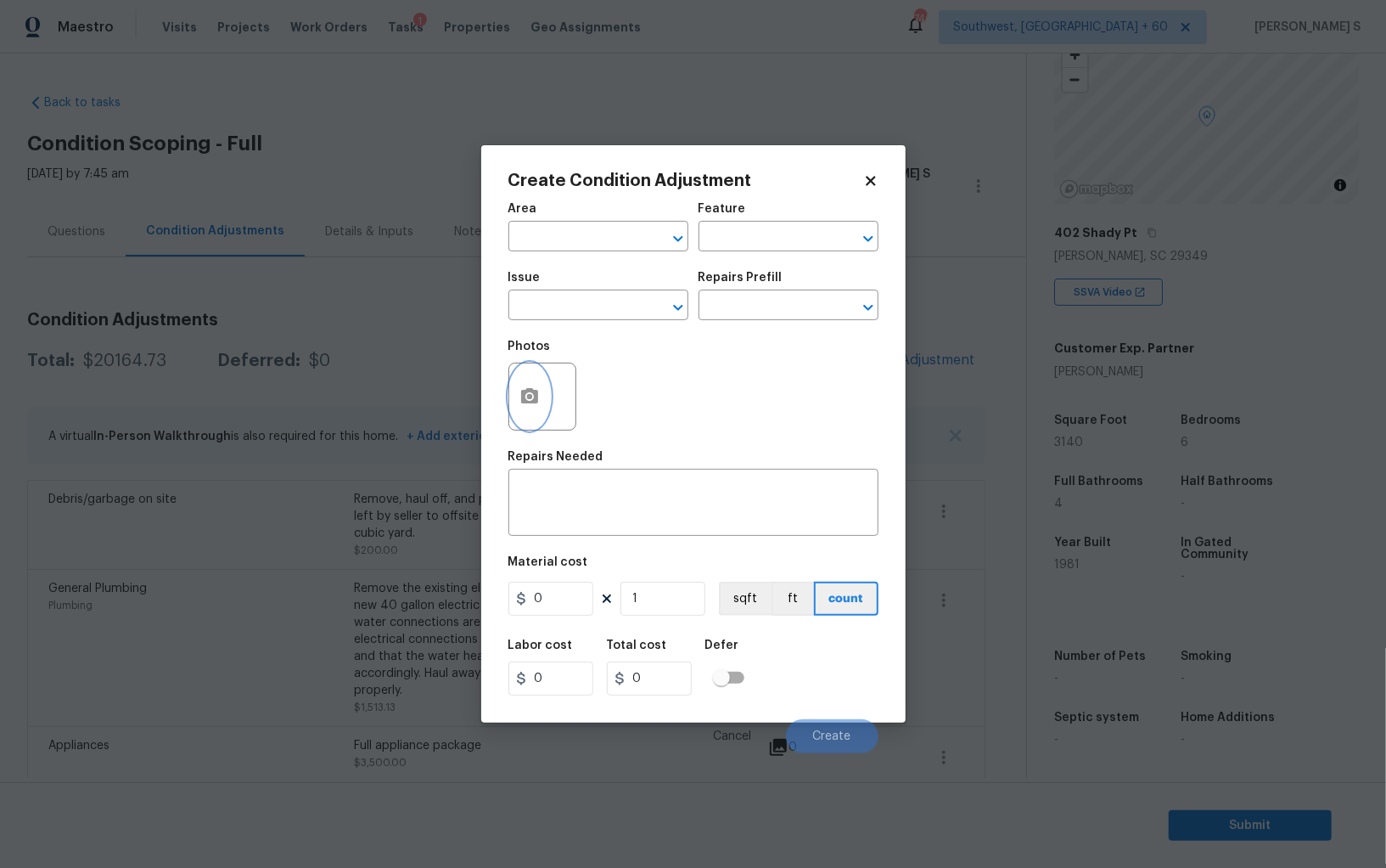
click at [532, 384] on button "button" at bounding box center [529, 396] width 41 height 66
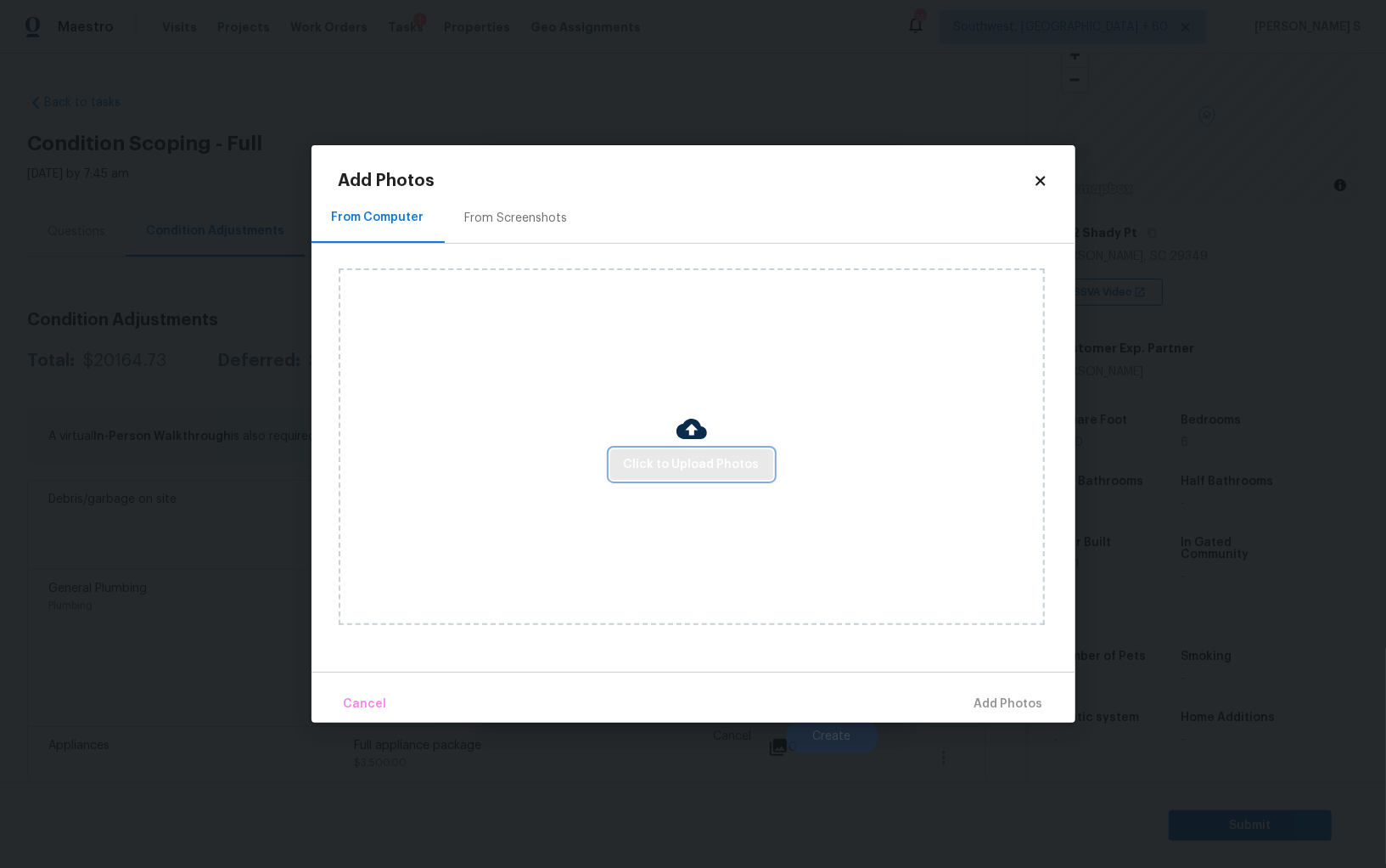
click at [705, 457] on span "Click to Upload Photos" at bounding box center [692, 464] width 135 height 21
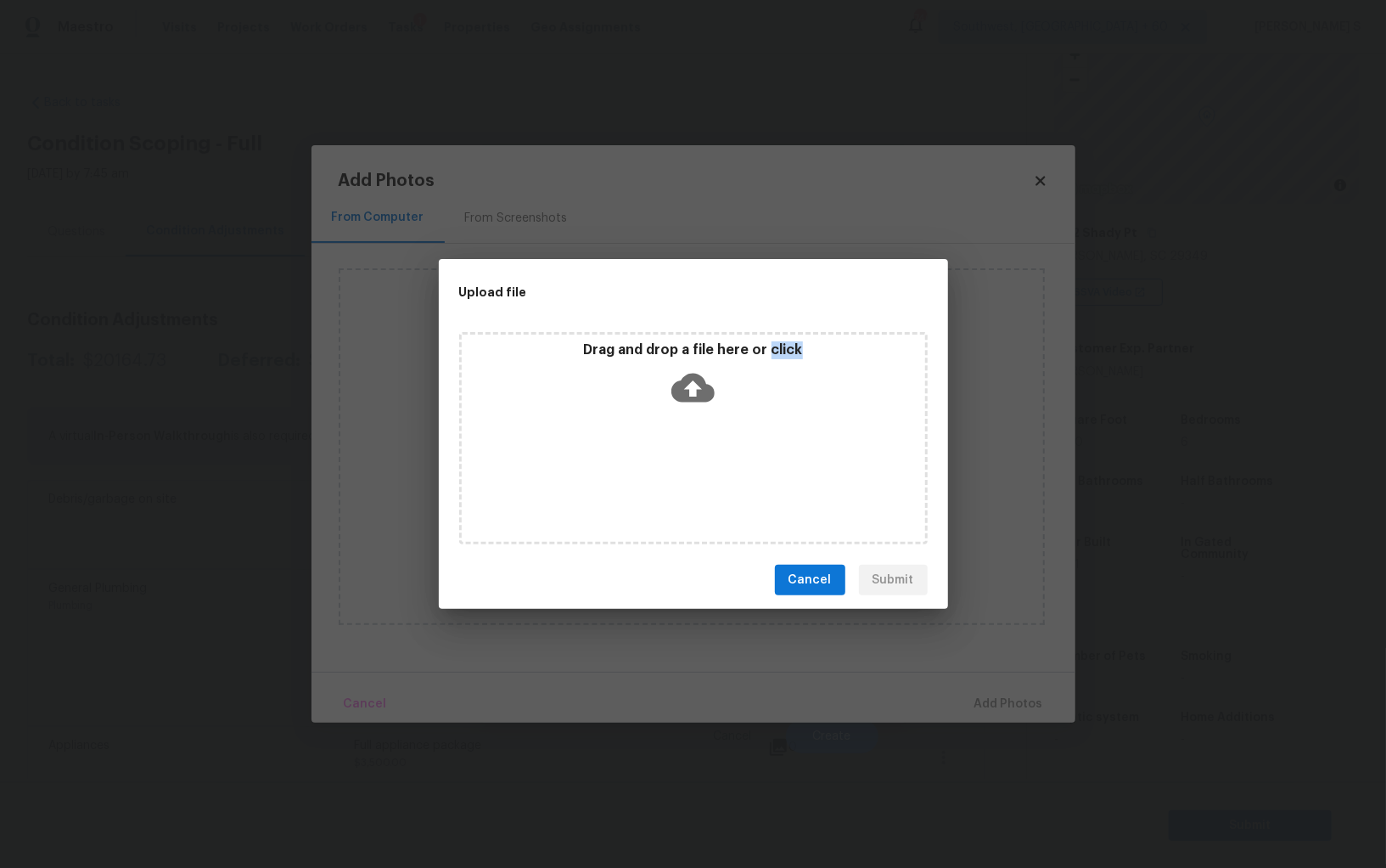
click at [705, 457] on div "Drag and drop a file here or click" at bounding box center [693, 438] width 469 height 213
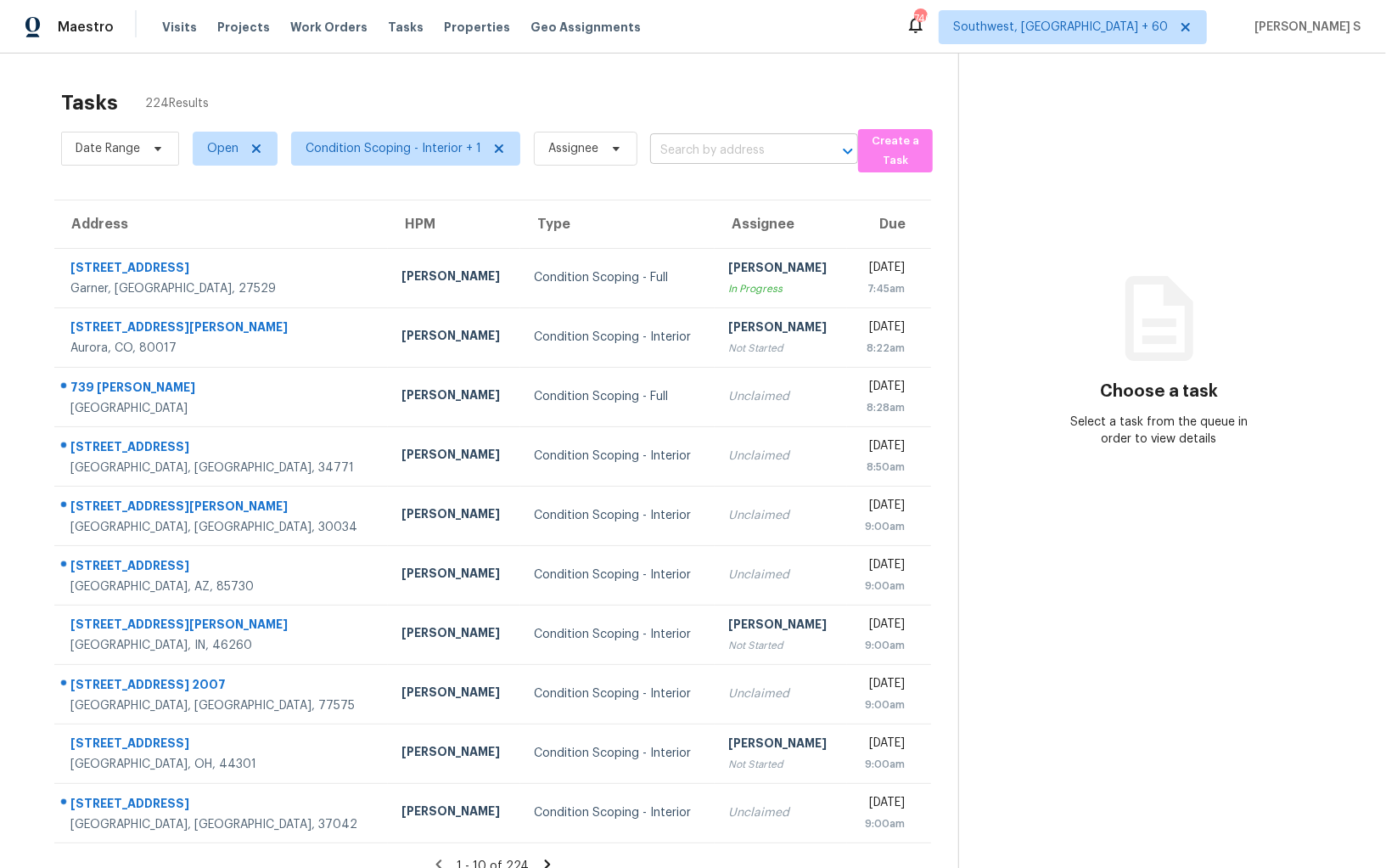
click at [735, 150] on input "text" at bounding box center [730, 150] width 161 height 26
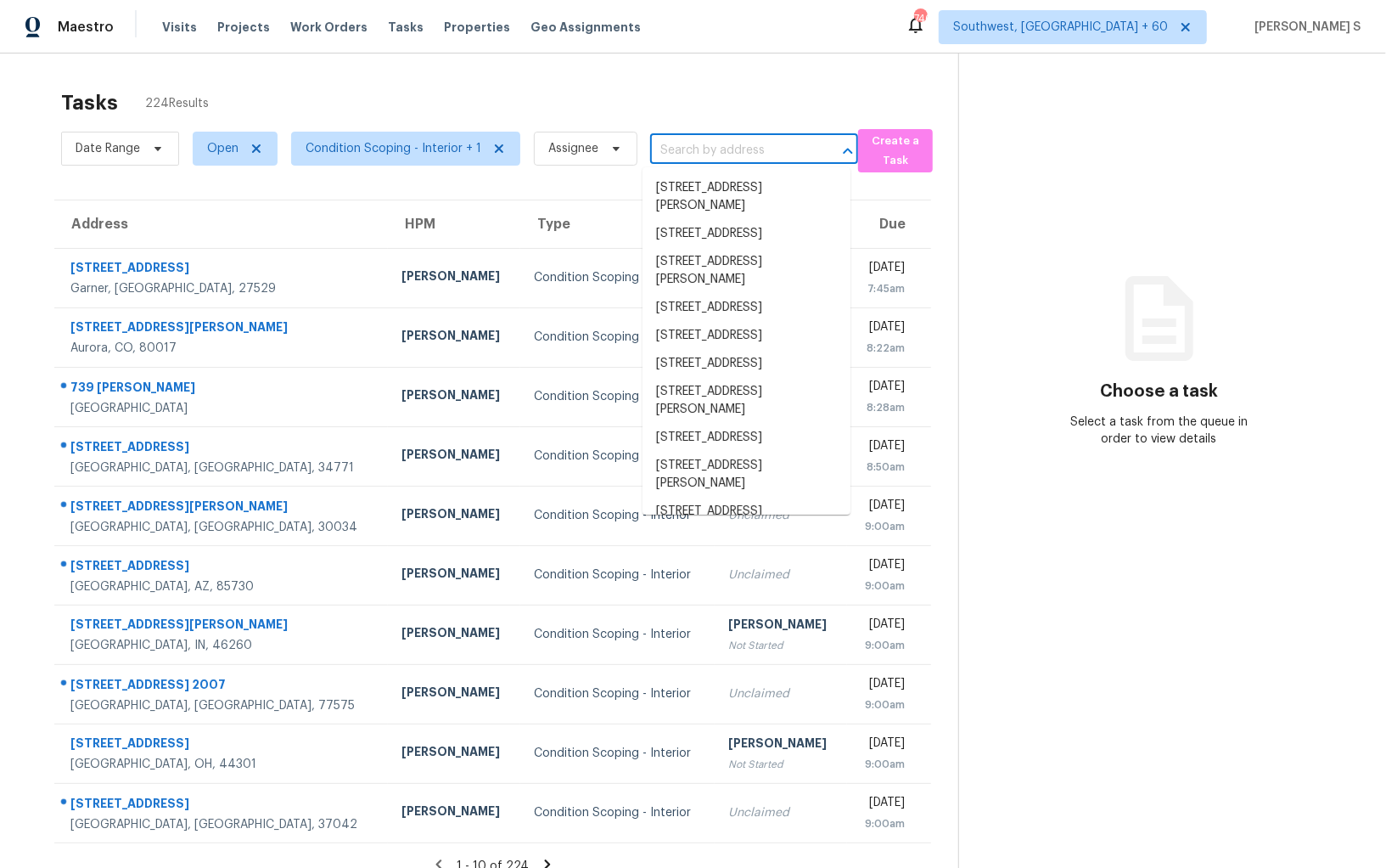
paste input "[STREET_ADDRESS][PERSON_NAME]"
type input "[STREET_ADDRESS][PERSON_NAME]"
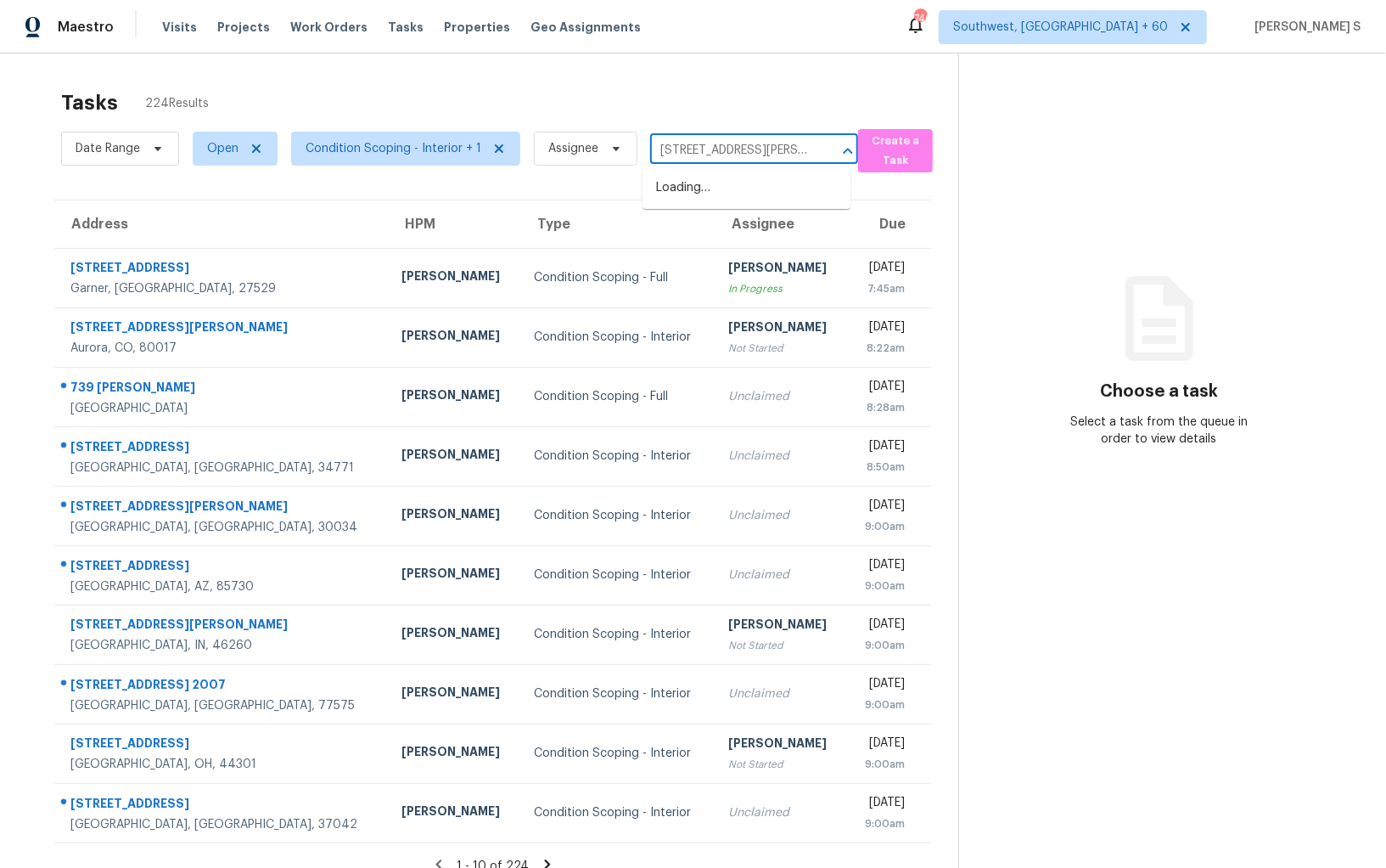
scroll to position [0, 75]
click at [703, 186] on li "[STREET_ADDRESS][PERSON_NAME]" at bounding box center [746, 196] width 208 height 45
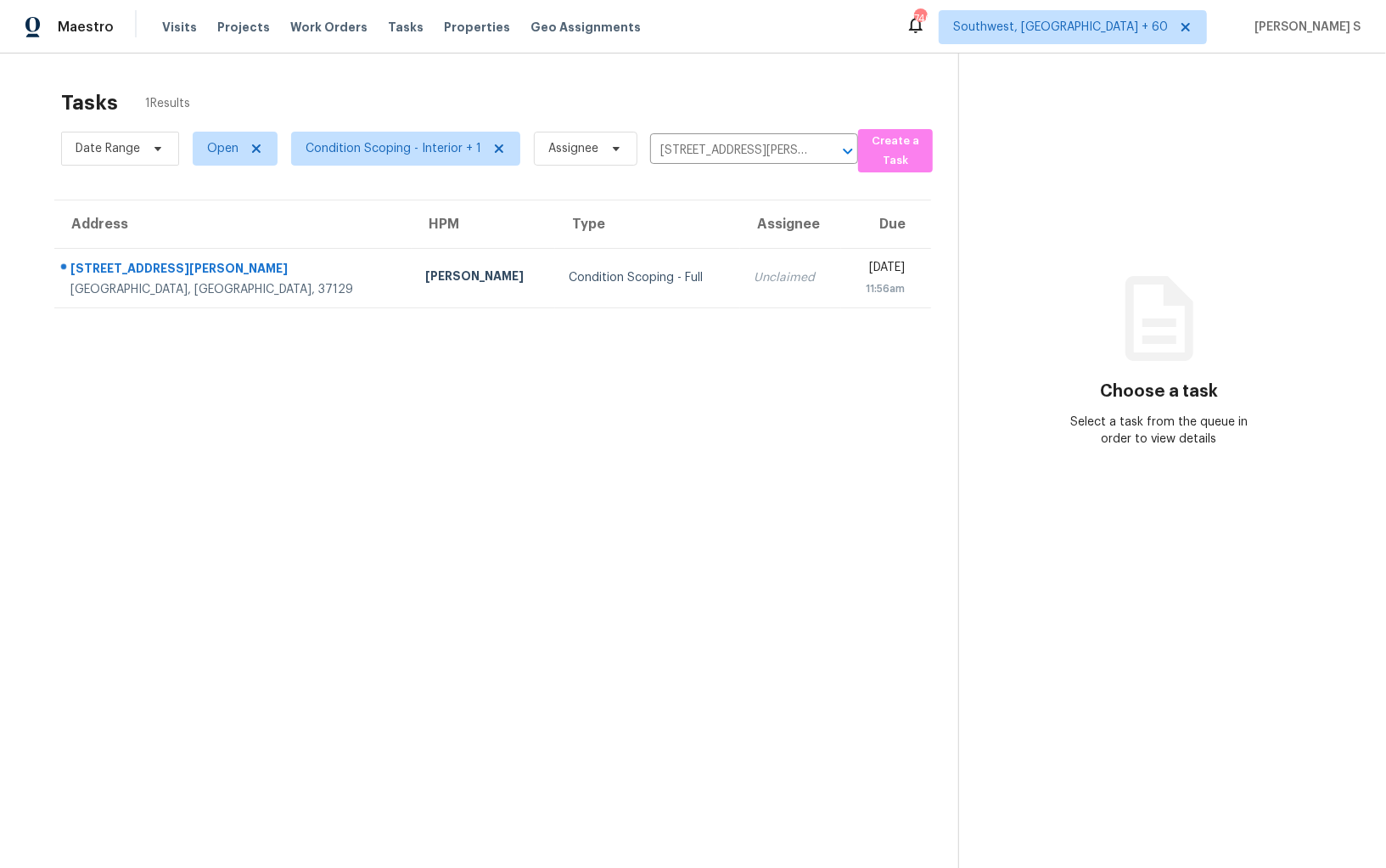
click at [753, 279] on div "Unclaimed" at bounding box center [790, 277] width 74 height 17
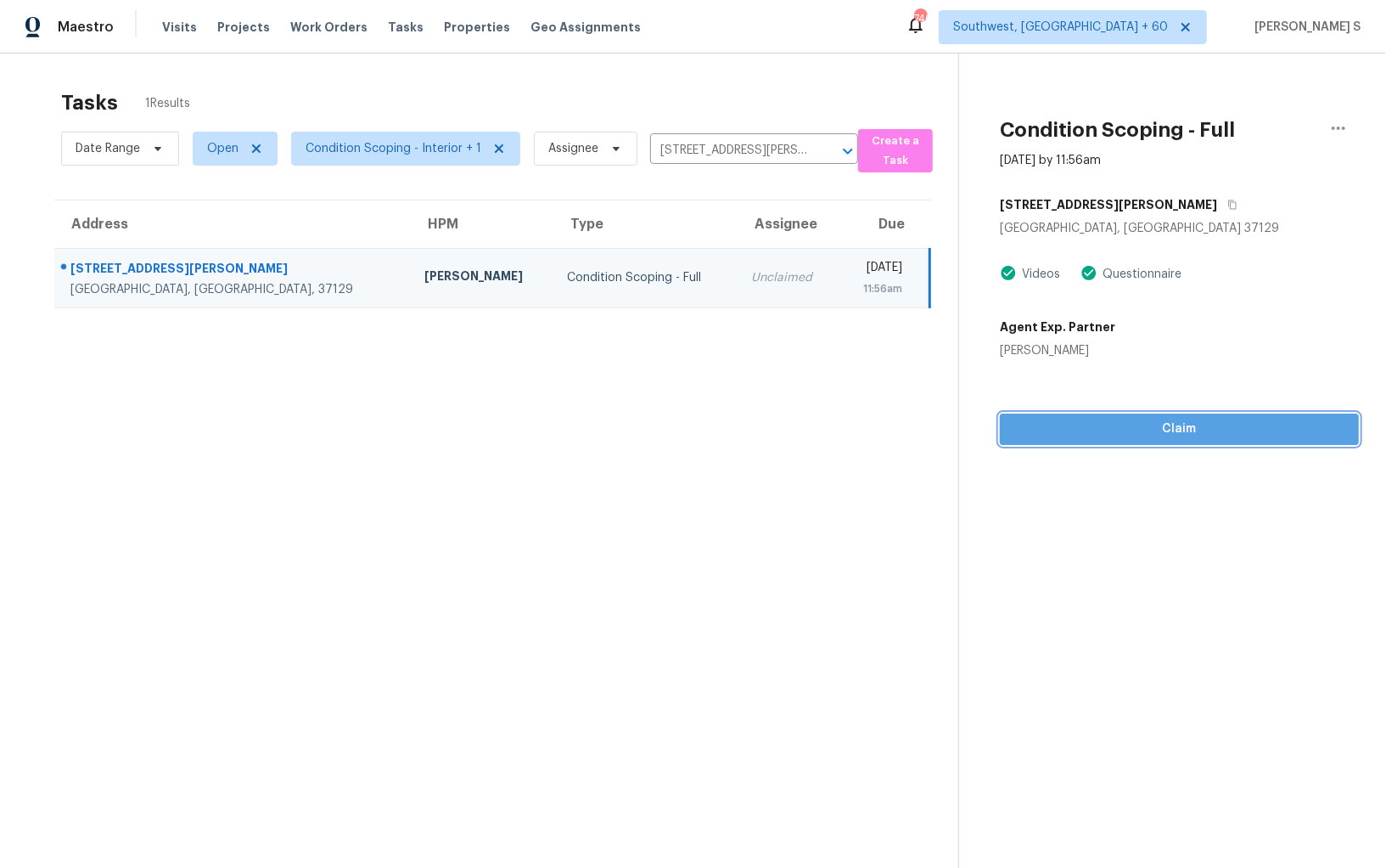
click at [1152, 434] on span "Claim" at bounding box center [1179, 428] width 332 height 21
click at [868, 440] on section "Tasks 1 Results Date Range Open Condition Scoping - Interior + 1 Assignee [STRE…" at bounding box center [493, 501] width 932 height 841
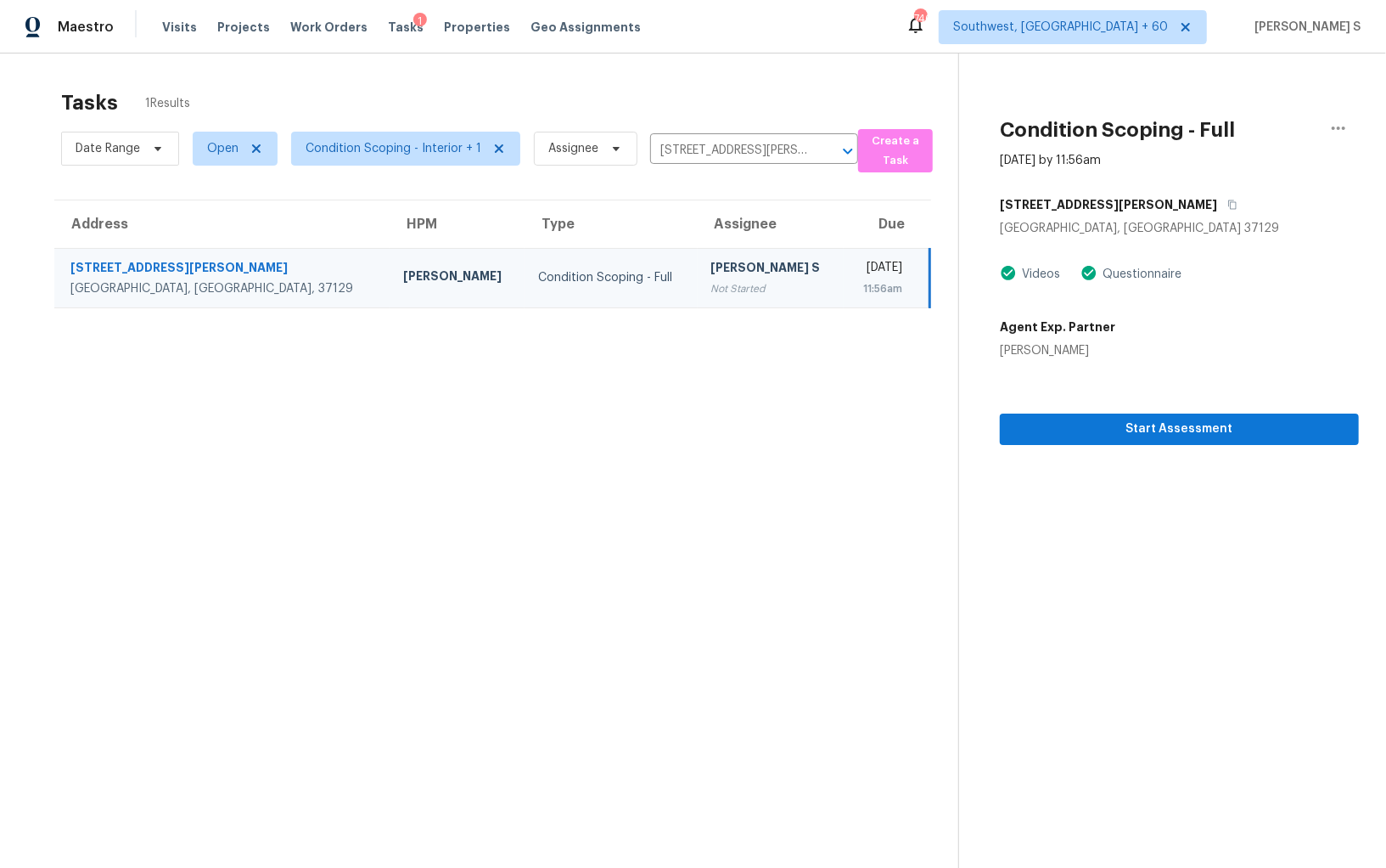
click at [698, 290] on td "[PERSON_NAME] S Not Started" at bounding box center [772, 277] width 147 height 59
click at [1217, 204] on button "button" at bounding box center [1228, 205] width 23 height 31
click at [524, 267] on td "Condition Scoping - Full" at bounding box center [611, 277] width 174 height 59
click at [1152, 432] on span "Start Assessment" at bounding box center [1179, 428] width 332 height 21
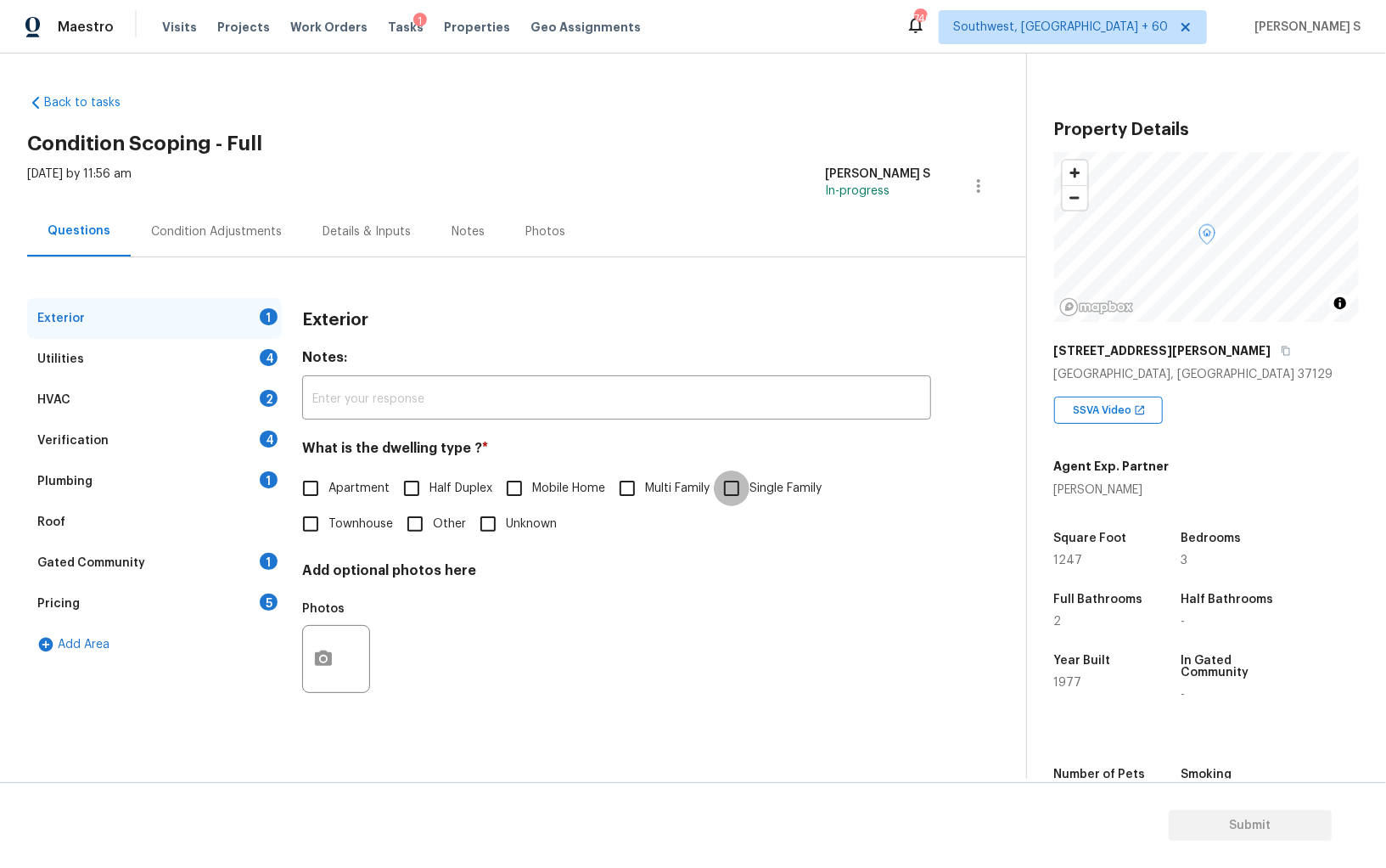
click at [736, 504] on input "Single Family" at bounding box center [732, 487] width 35 height 35
checkbox input "true"
click at [270, 352] on div "4" at bounding box center [269, 357] width 18 height 17
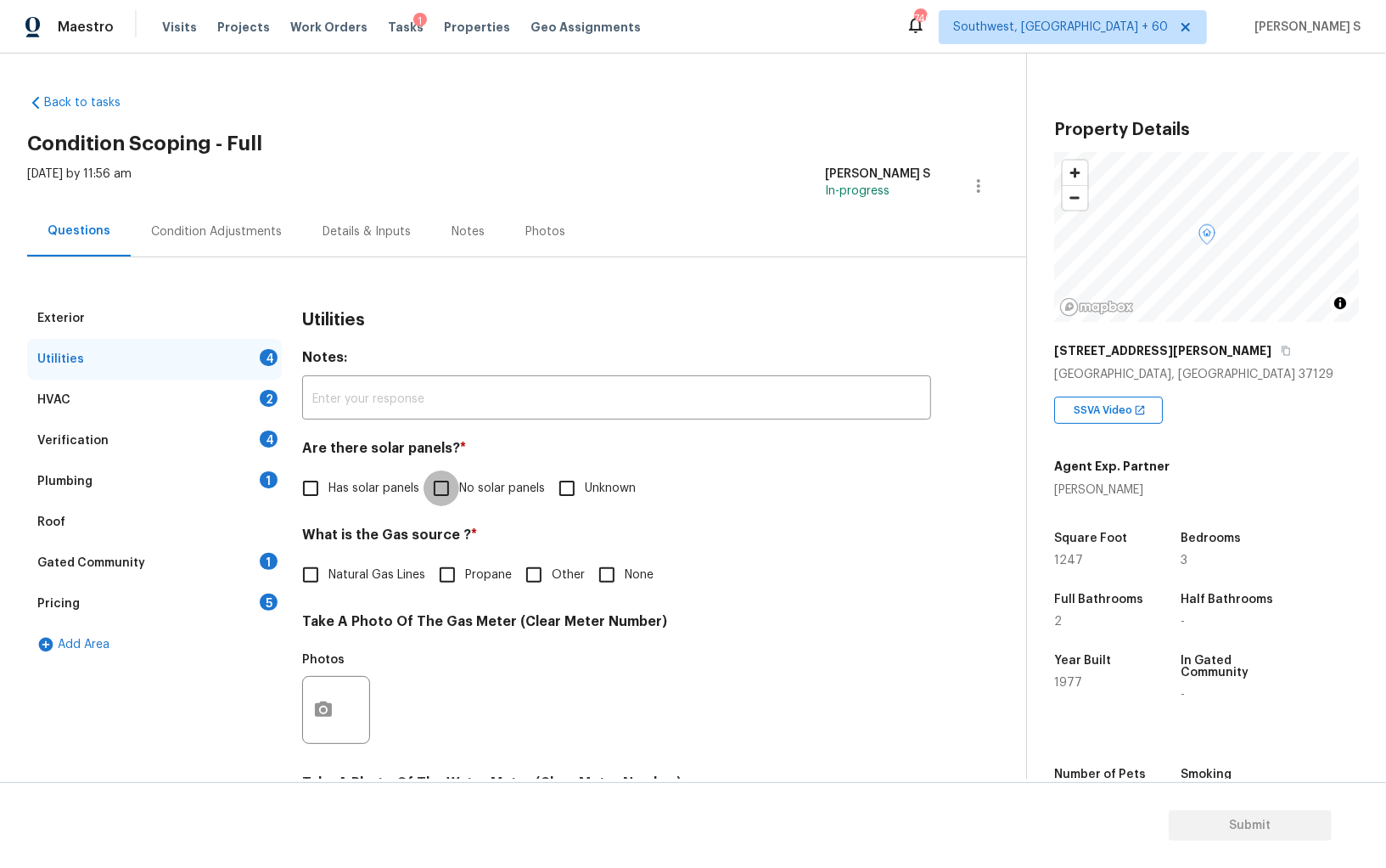
click at [441, 495] on input "No solar panels" at bounding box center [441, 487] width 35 height 35
checkbox input "true"
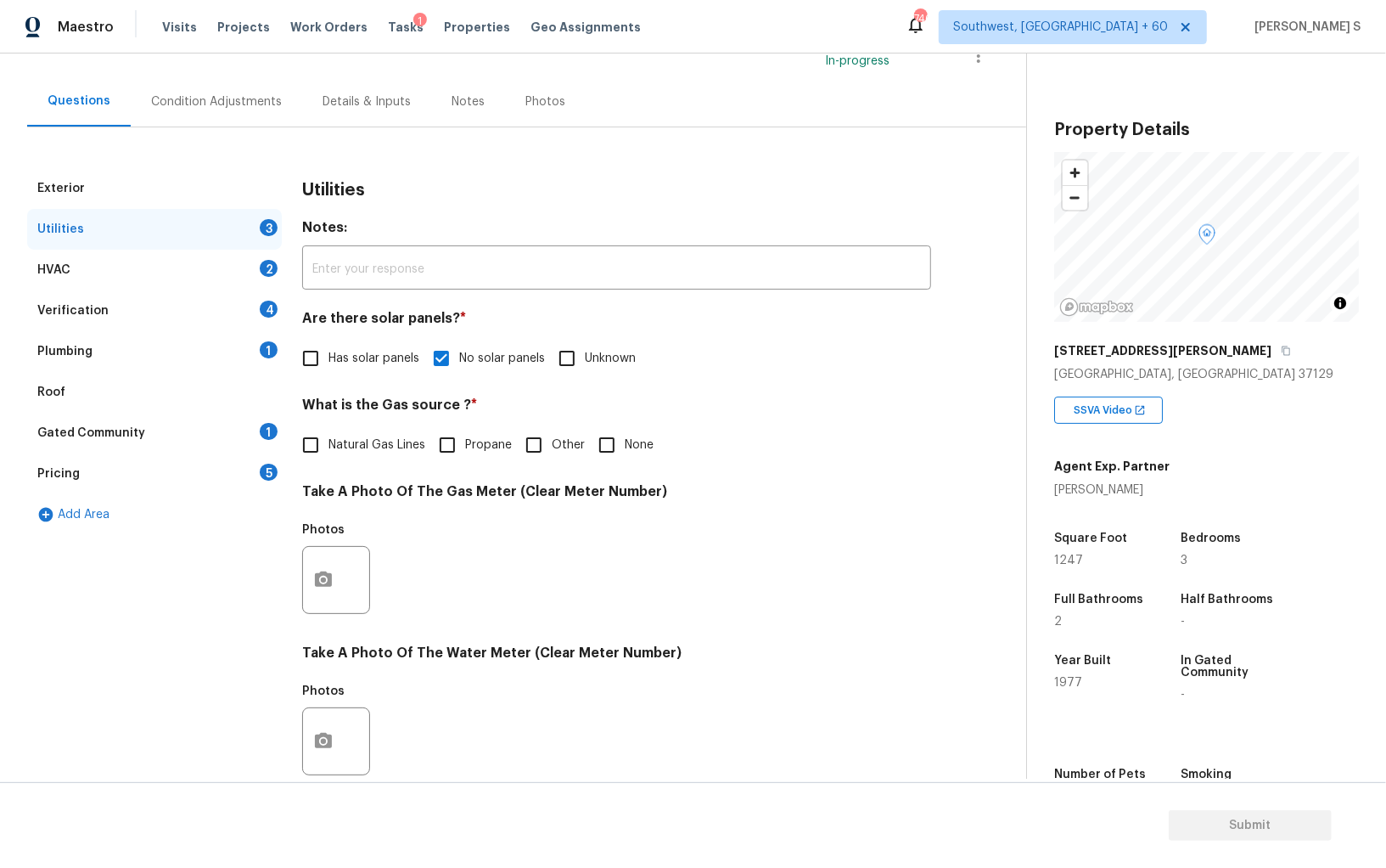
scroll to position [410, 0]
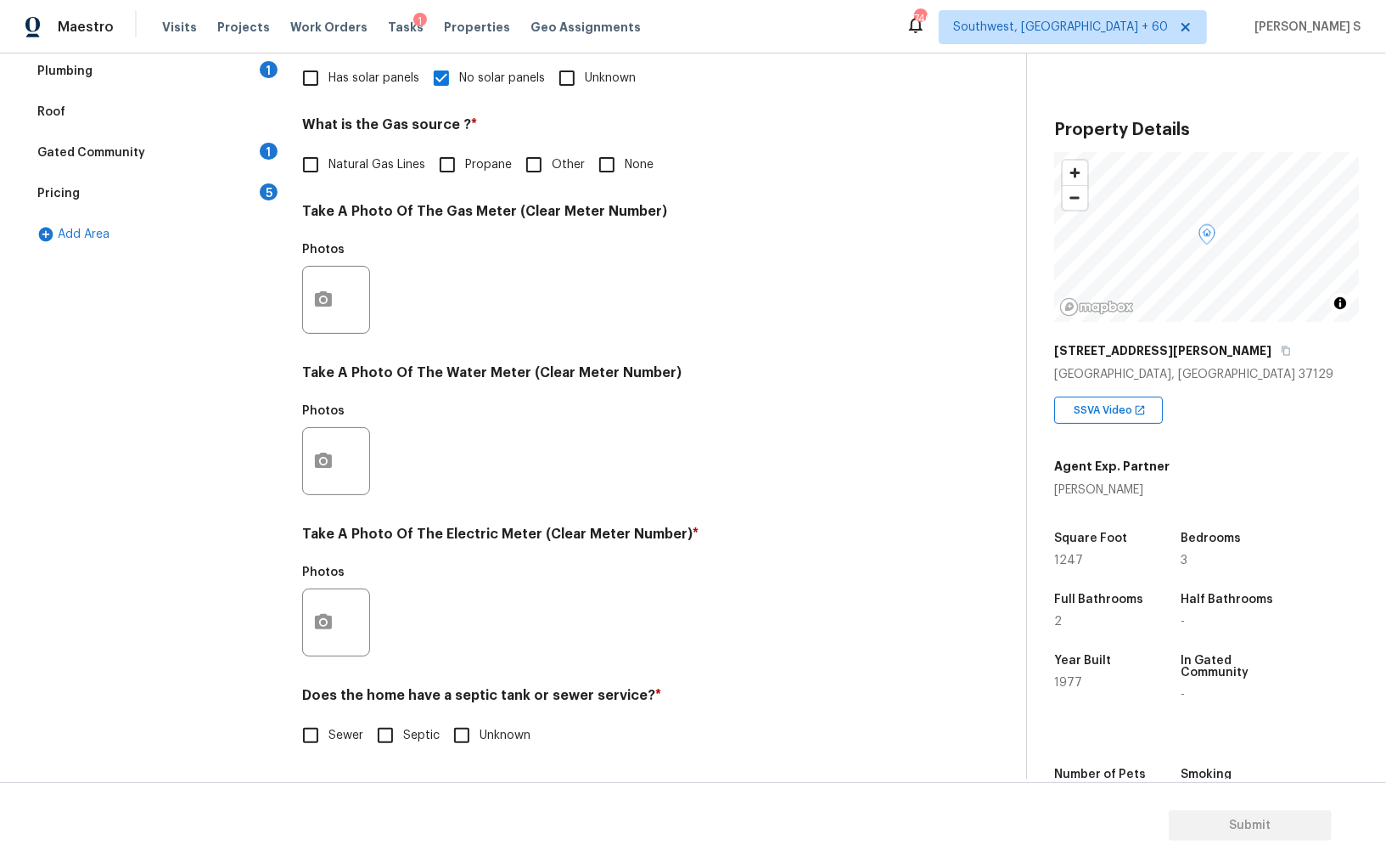
click at [385, 732] on input "Septic" at bounding box center [384, 734] width 35 height 35
checkbox input "true"
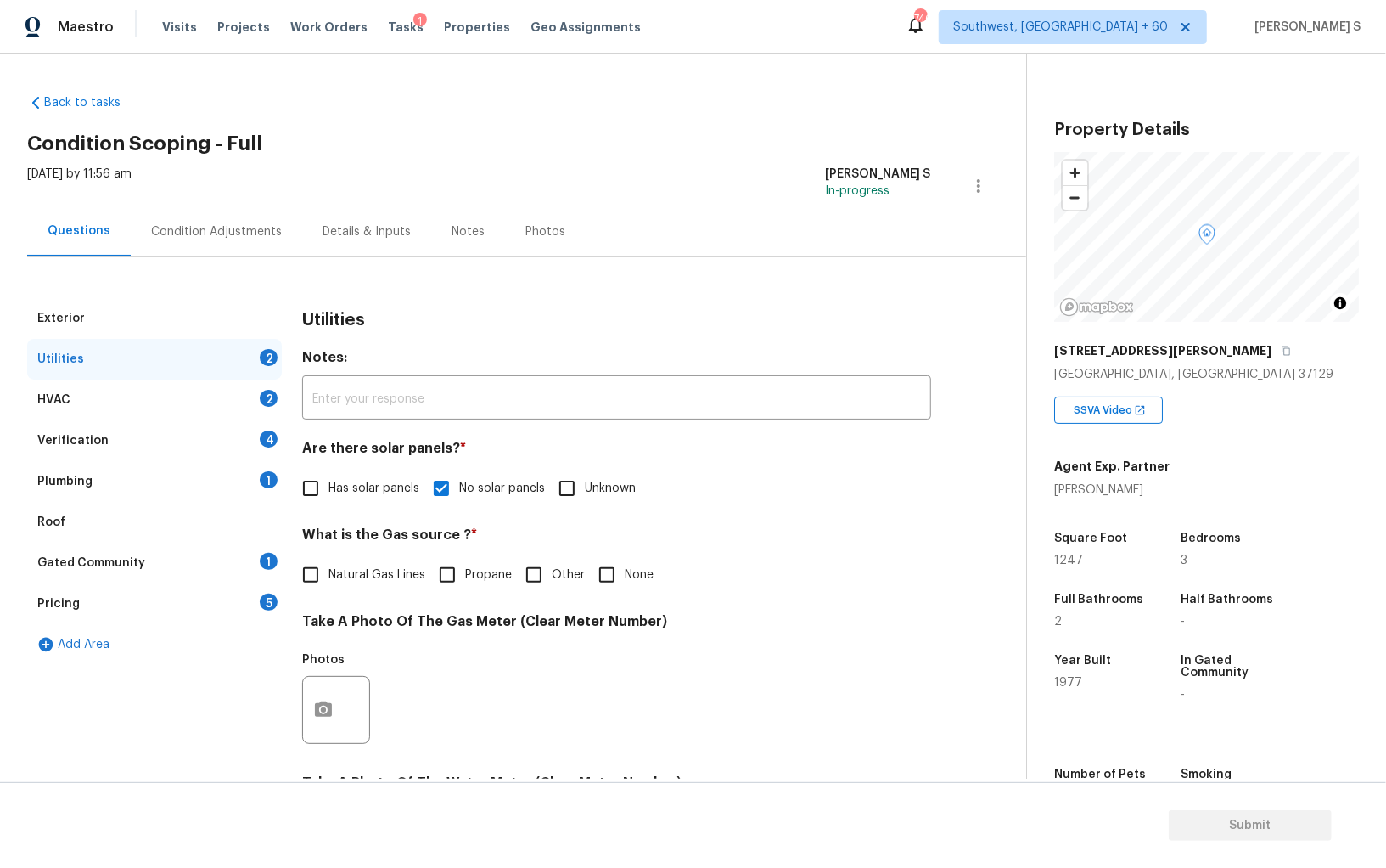
click at [264, 473] on div "1" at bounding box center [269, 479] width 18 height 17
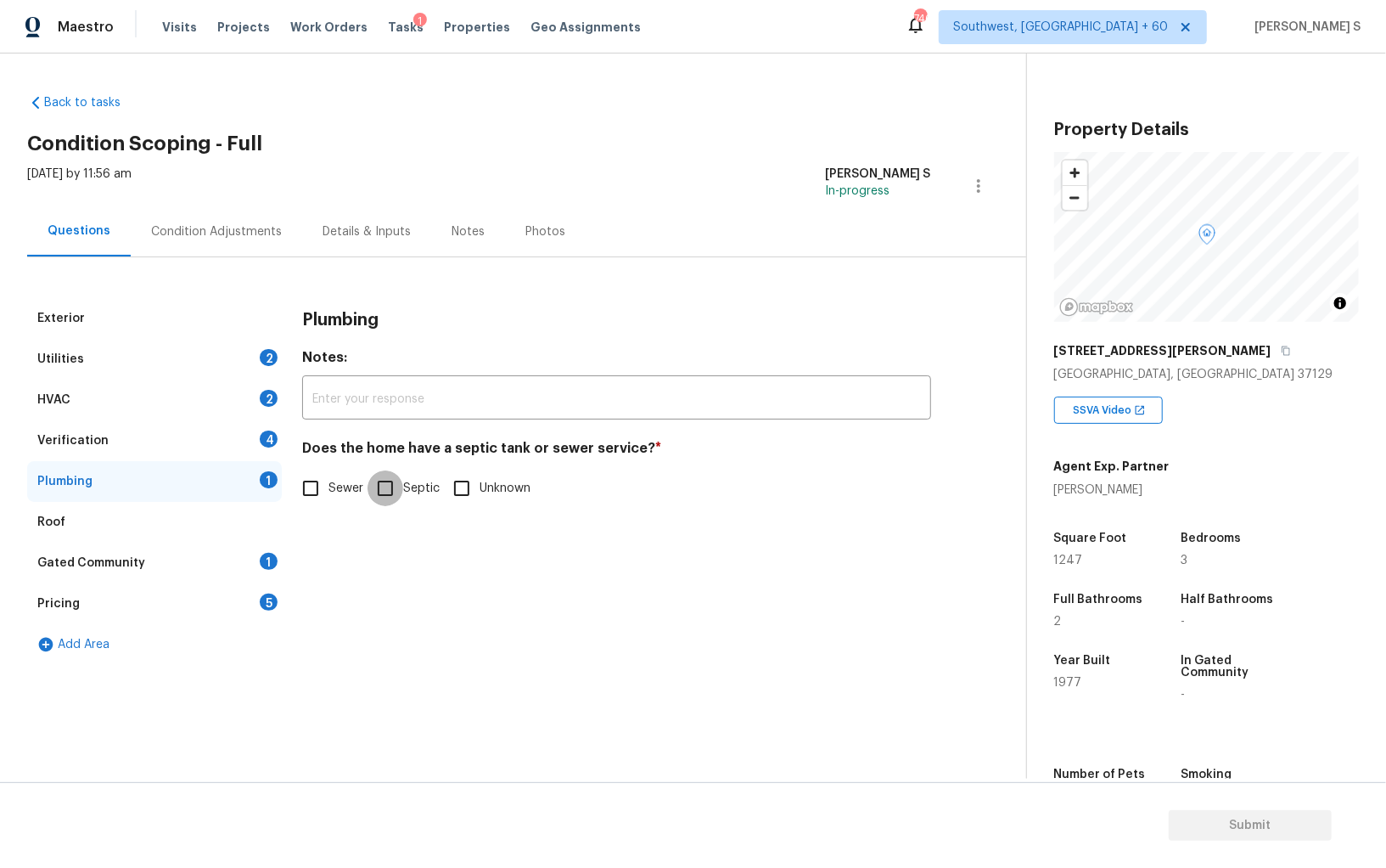
click at [399, 489] on input "Septic" at bounding box center [384, 487] width 35 height 35
checkbox input "true"
click at [259, 564] on div "Gated Community 1" at bounding box center [155, 563] width 254 height 41
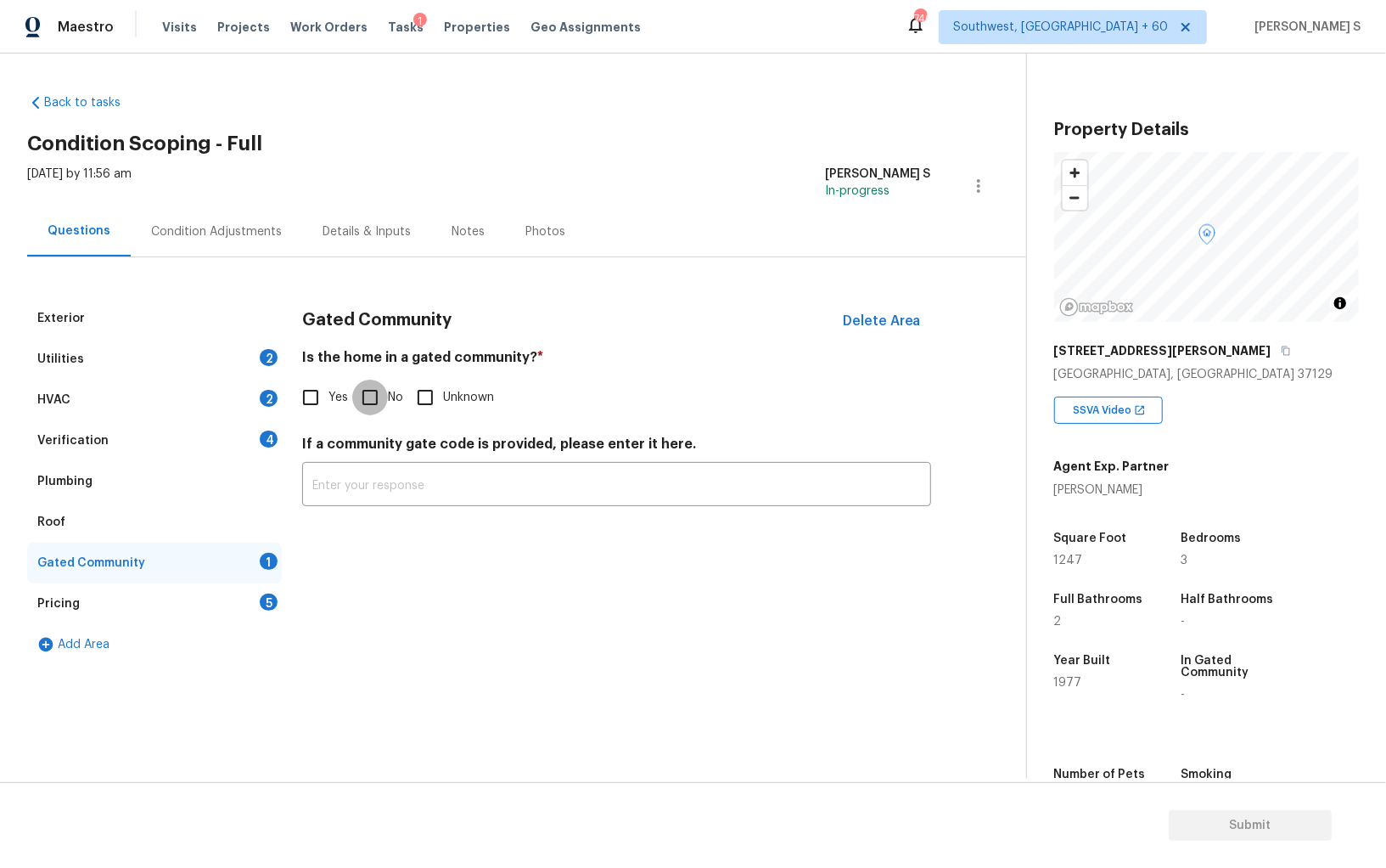
click at [385, 388] on input "No" at bounding box center [370, 397] width 35 height 35
checkbox input "true"
click at [251, 431] on div "Verification 4" at bounding box center [155, 440] width 254 height 41
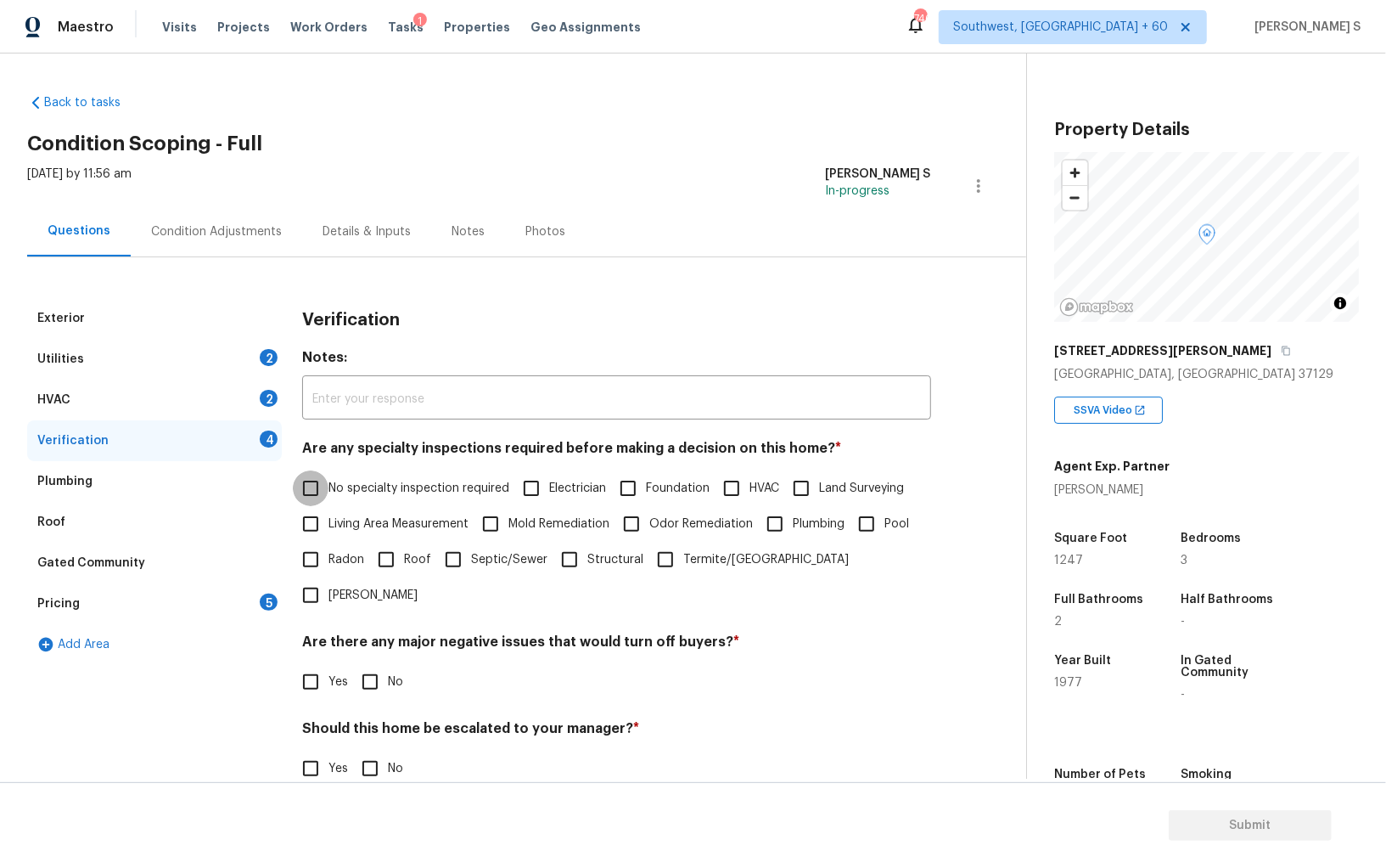
click at [316, 475] on input "No specialty inspection required" at bounding box center [310, 487] width 35 height 35
checkbox input "true"
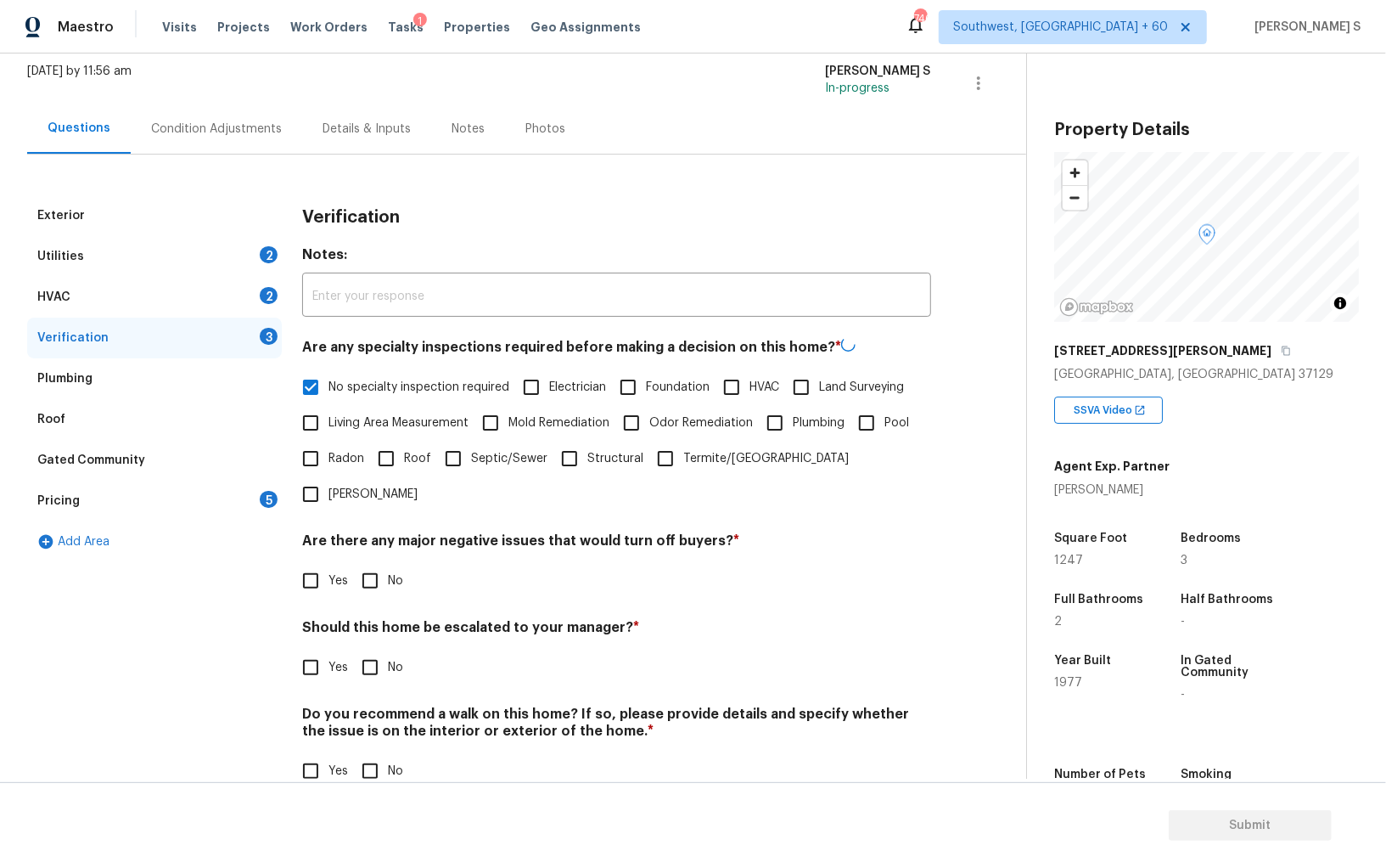
scroll to position [101, 0]
click at [364, 563] on input "No" at bounding box center [370, 580] width 35 height 35
checkbox input "true"
click at [376, 752] on input "No" at bounding box center [370, 770] width 35 height 35
checkbox input "true"
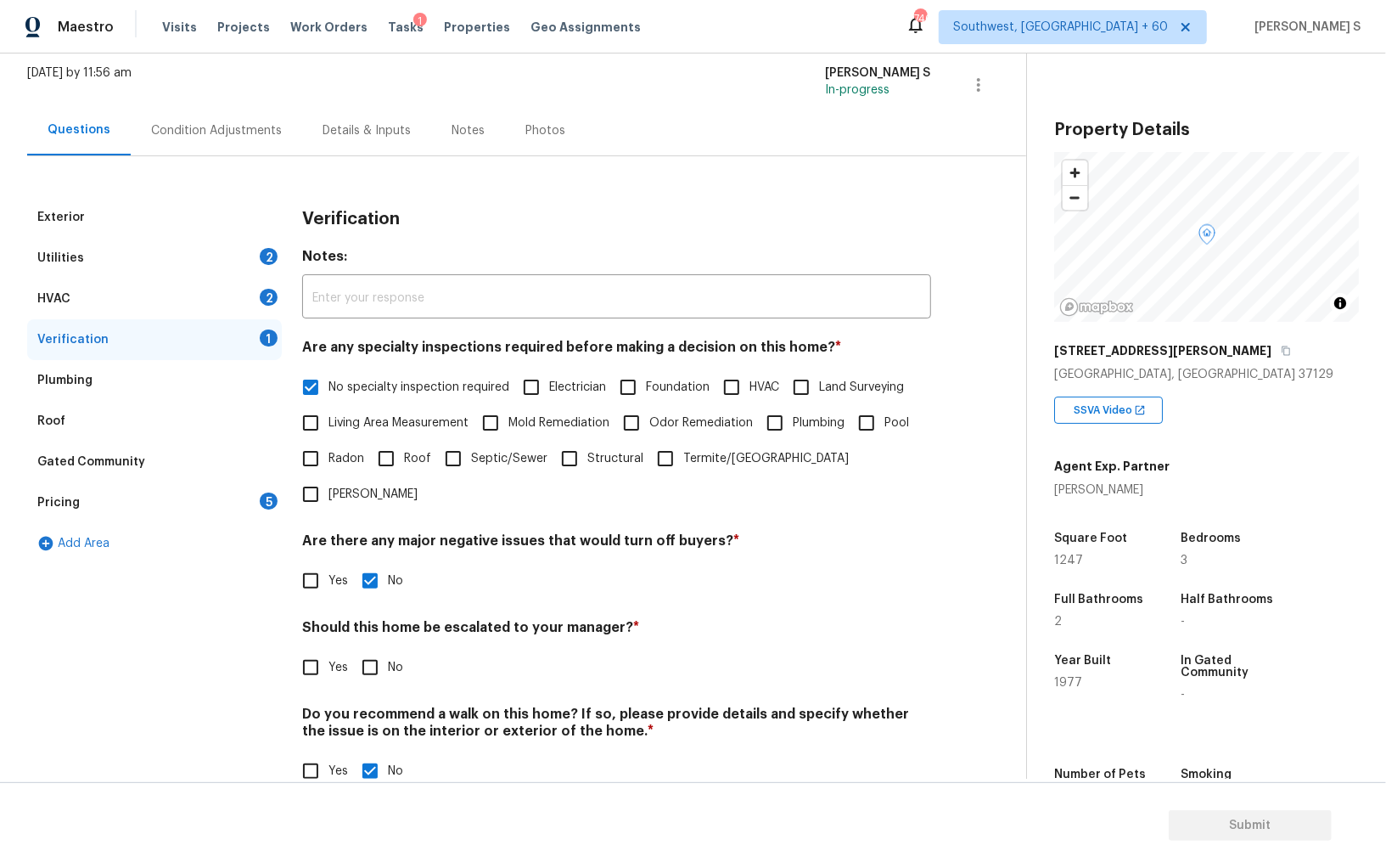
click at [310, 650] on input "Yes" at bounding box center [310, 667] width 35 height 35
checkbox input "true"
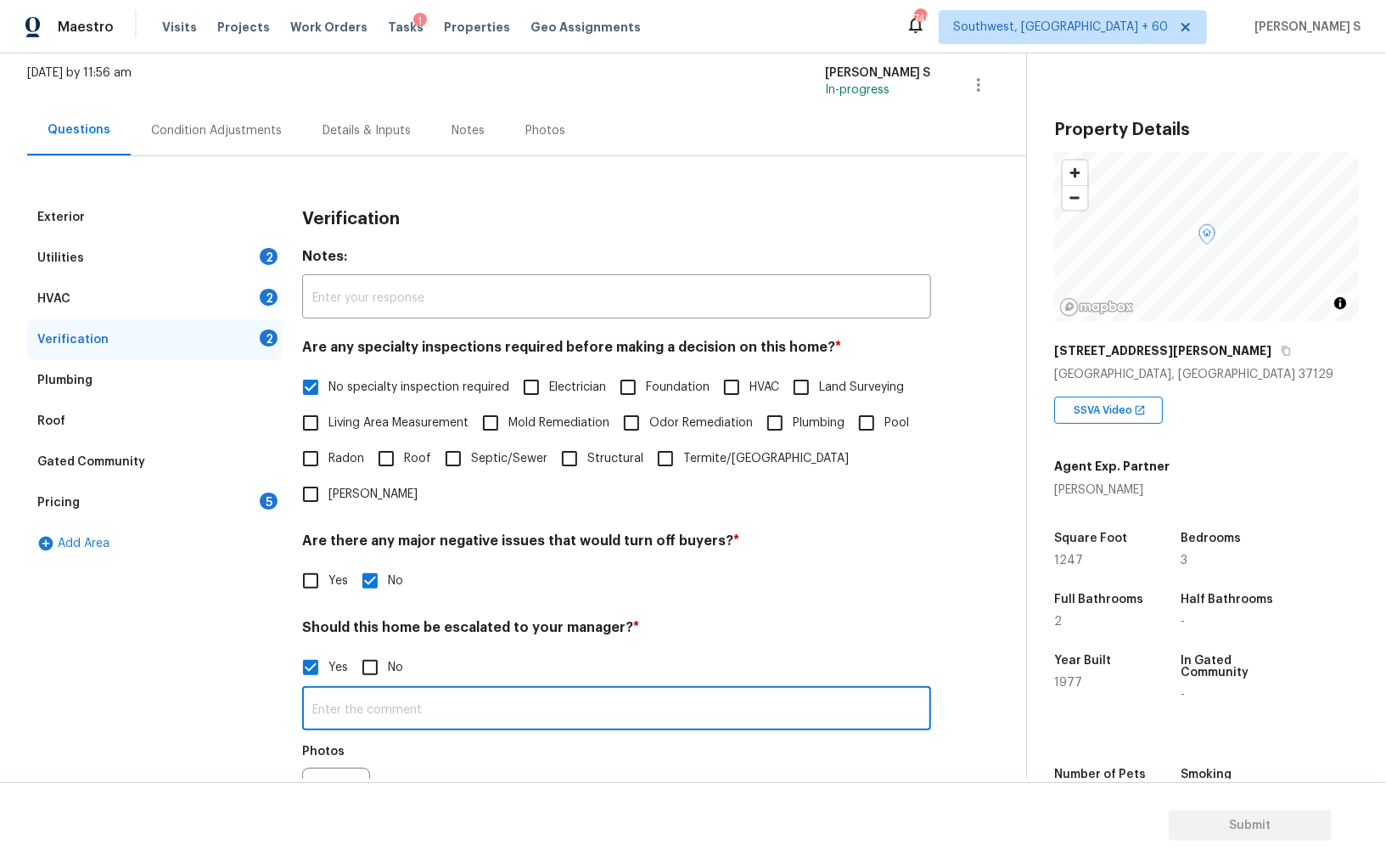
click at [415, 690] on input "text" at bounding box center [617, 710] width 629 height 40
type input "ALA property."
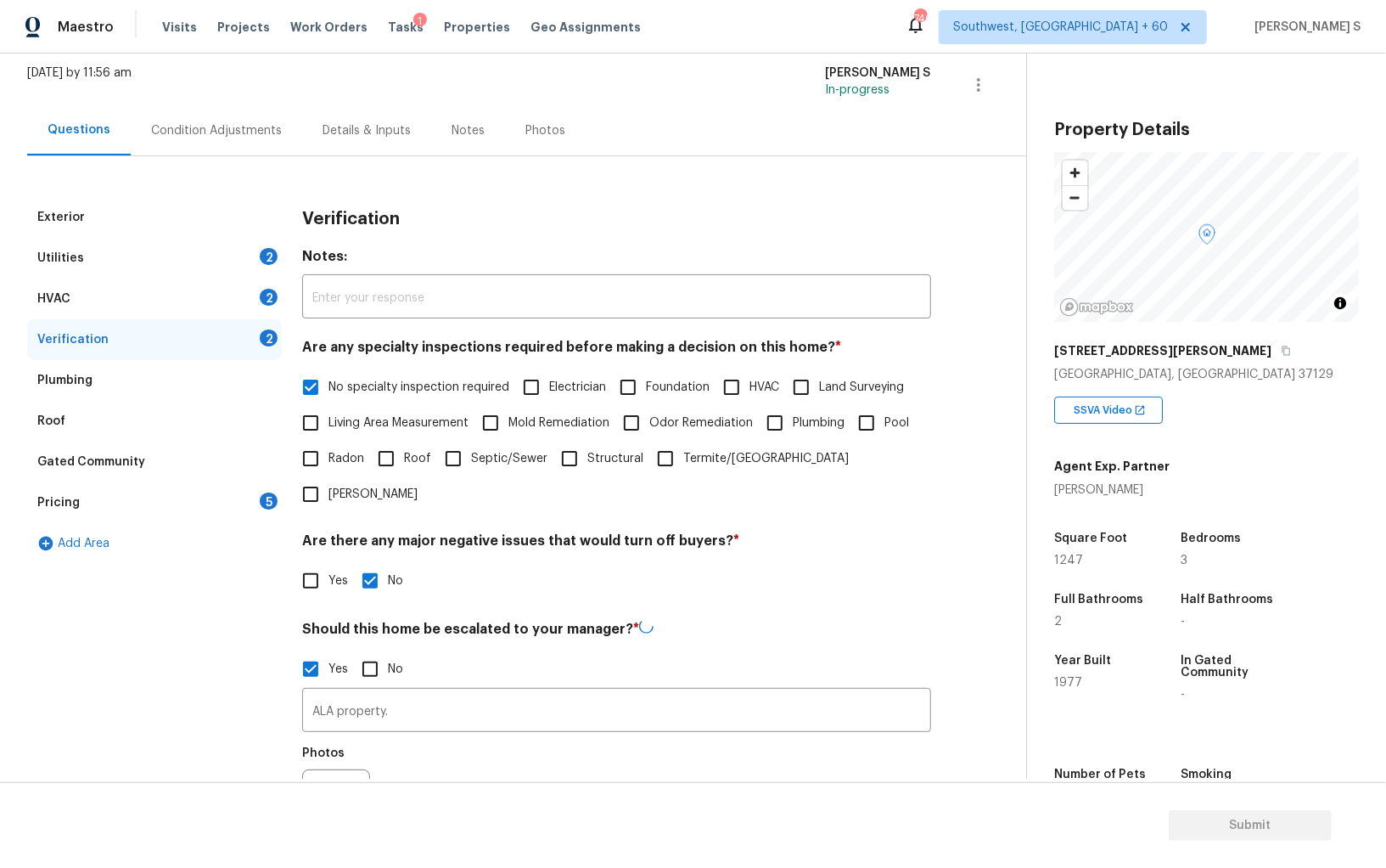
click at [501, 737] on div "Photos" at bounding box center [617, 792] width 629 height 110
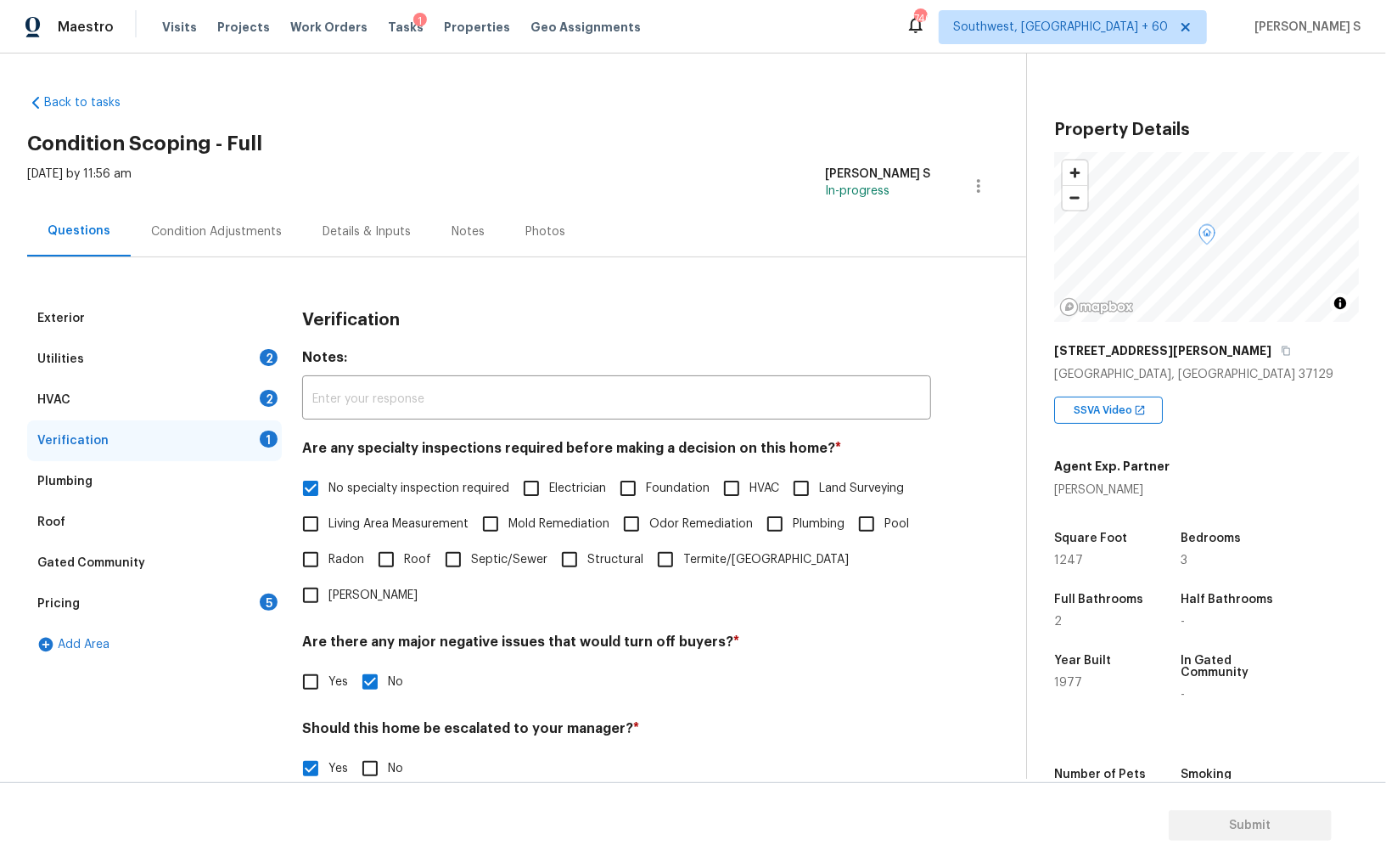
click at [252, 214] on div "Condition Adjustments" at bounding box center [216, 231] width 172 height 50
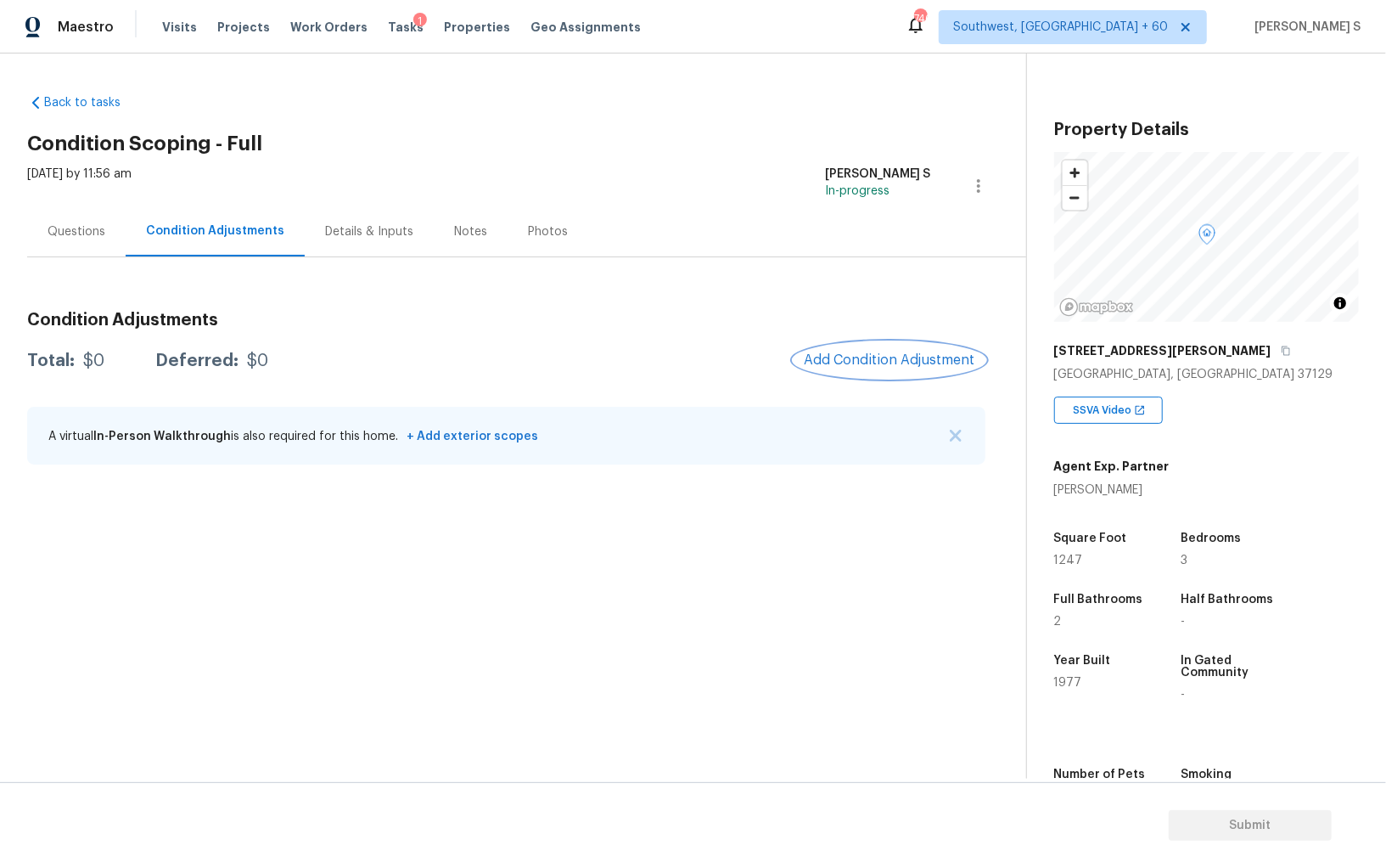
click at [862, 365] on span "Add Condition Adjustment" at bounding box center [890, 360] width 172 height 15
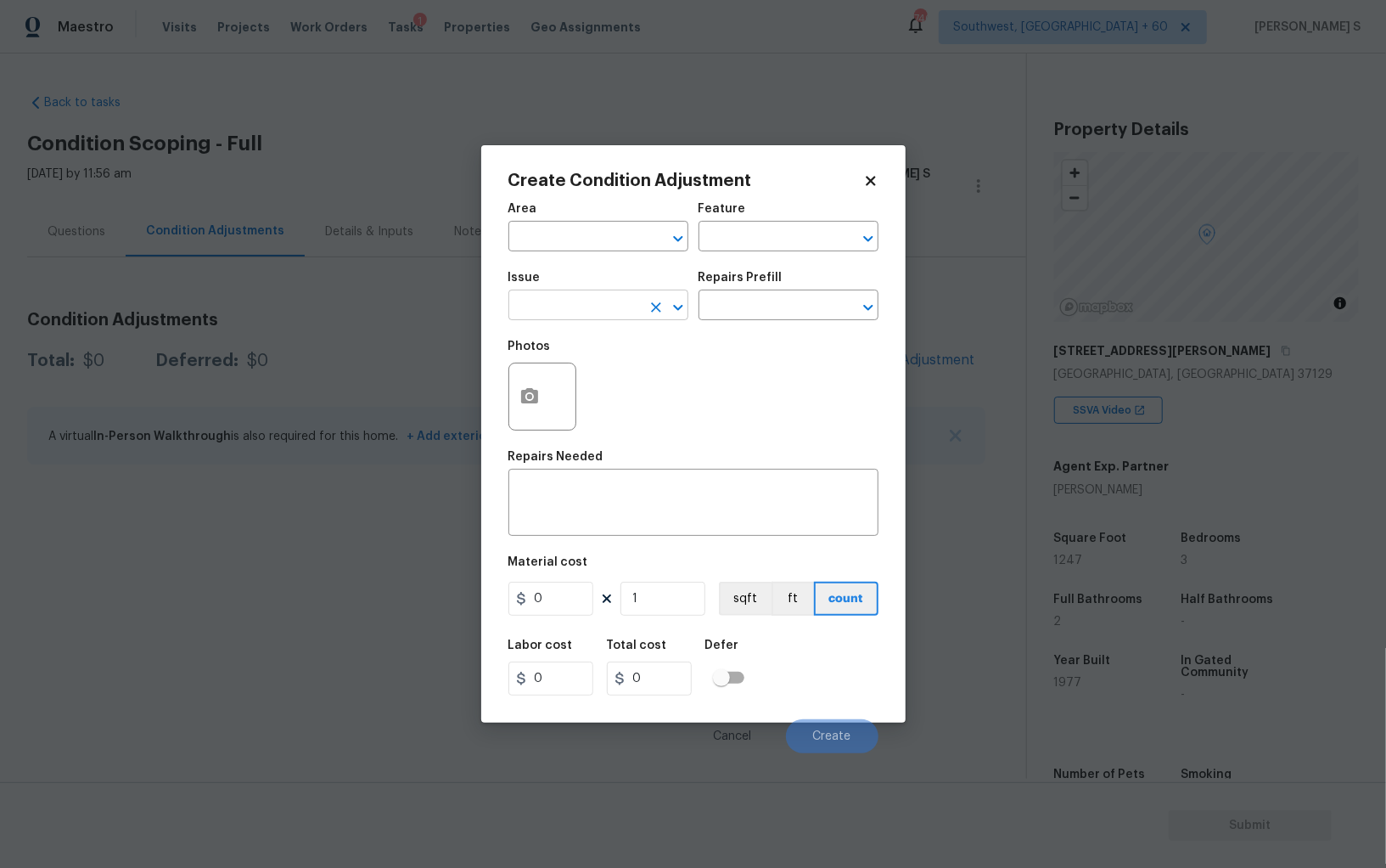
click at [599, 311] on input "text" at bounding box center [574, 306] width 133 height 26
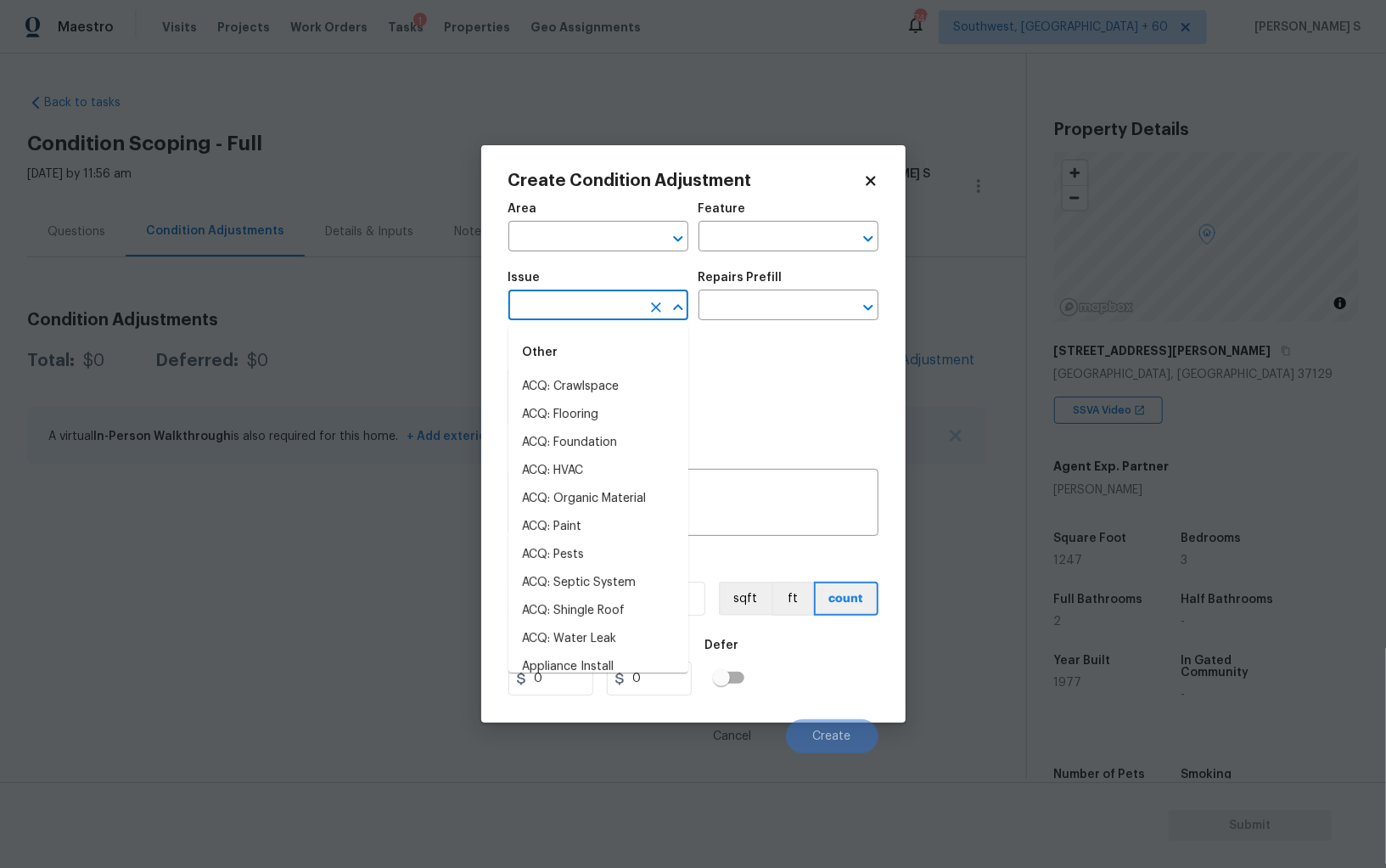
type input "s"
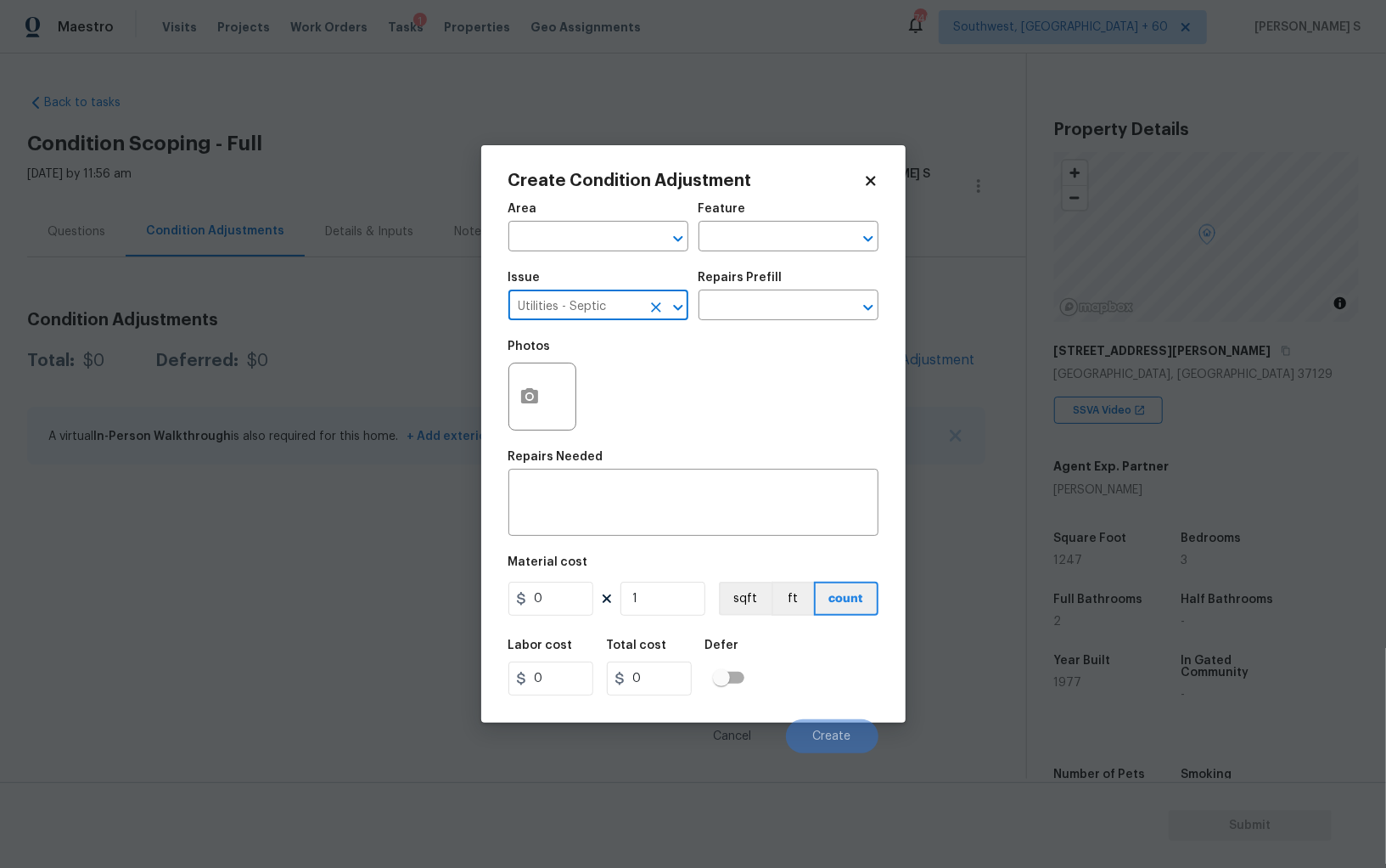
type input "Utilities - Septic"
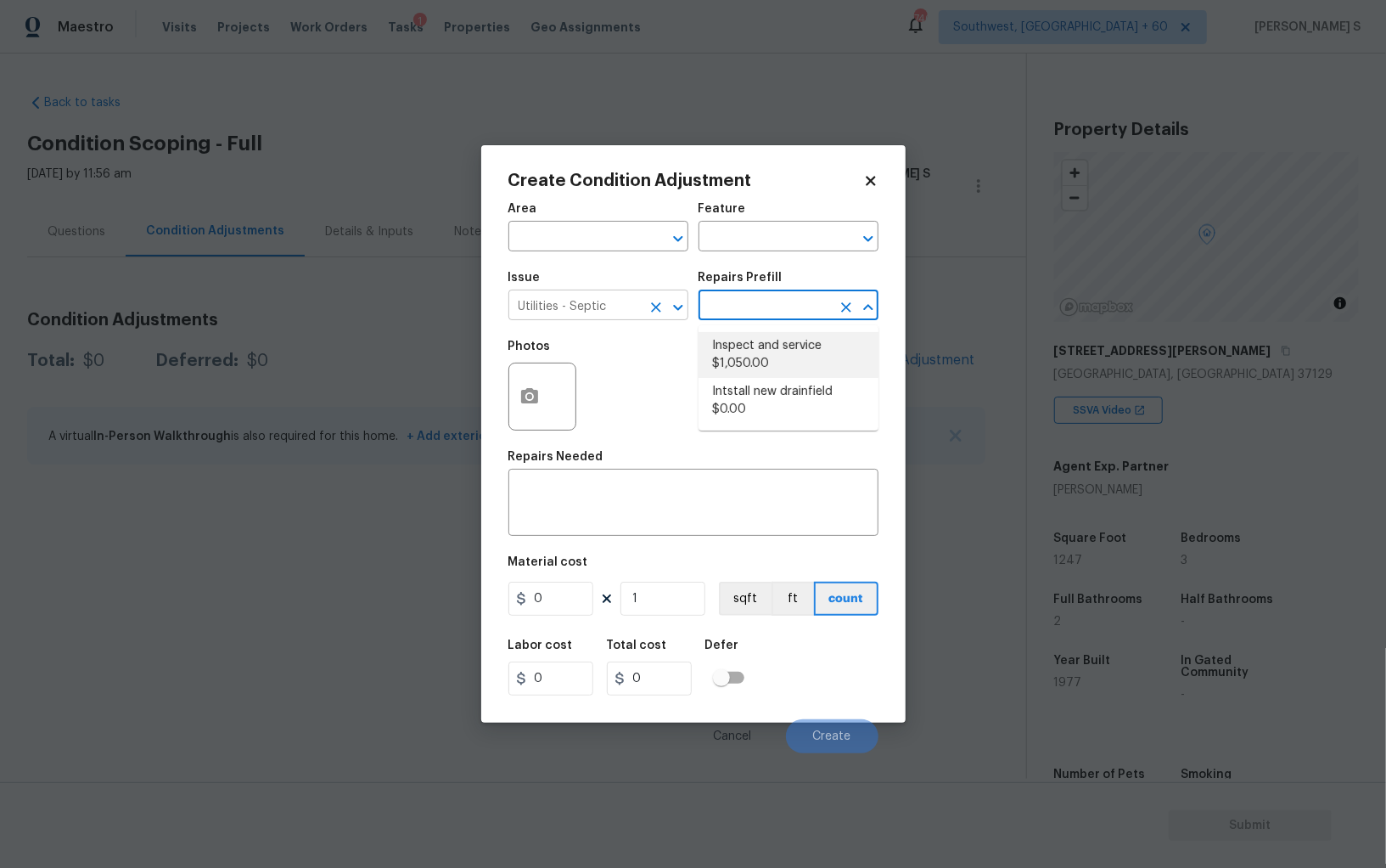
type textarea "Pump and inspect septic tank and provide clean bill of health from specialist c…"
type input "1050"
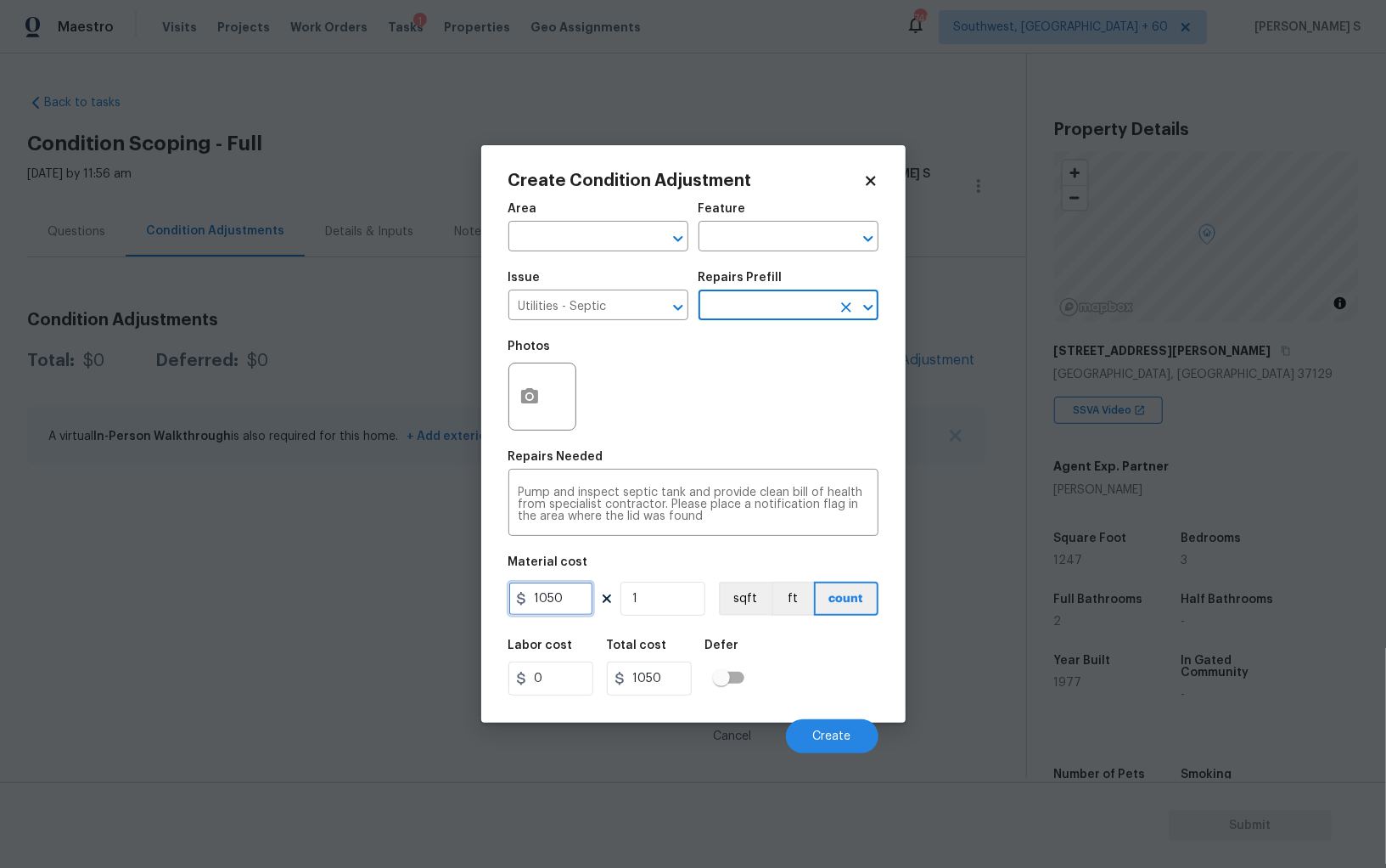
click at [590, 606] on input "1050" at bounding box center [550, 598] width 85 height 34
type input "800"
drag, startPoint x: 838, startPoint y: 682, endPoint x: 882, endPoint y: 721, distance: 58.8
click at [838, 682] on div "Labor cost 0 Total cost 800 Defer" at bounding box center [693, 667] width 370 height 76
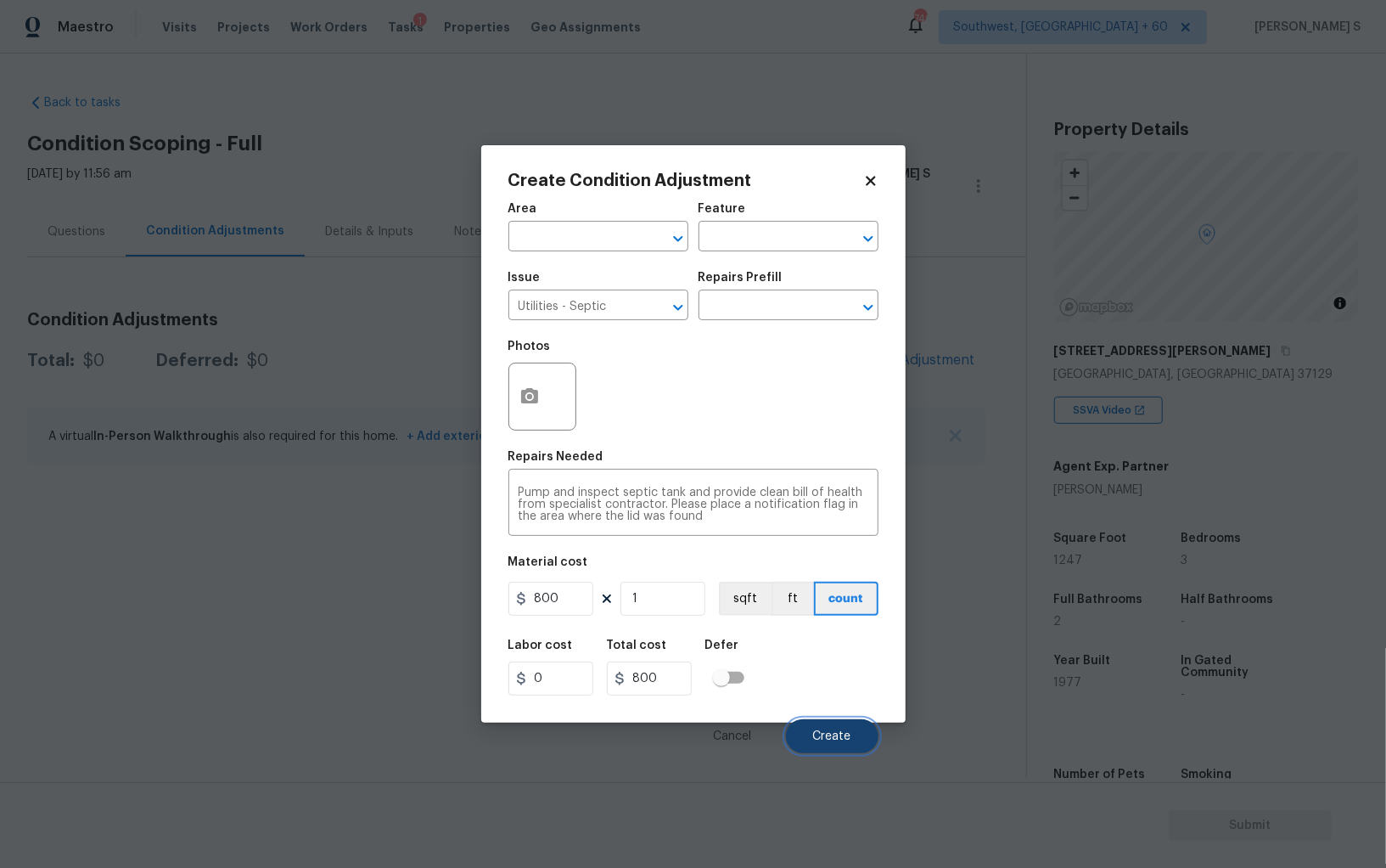
click at [858, 727] on button "Create" at bounding box center [833, 735] width 93 height 34
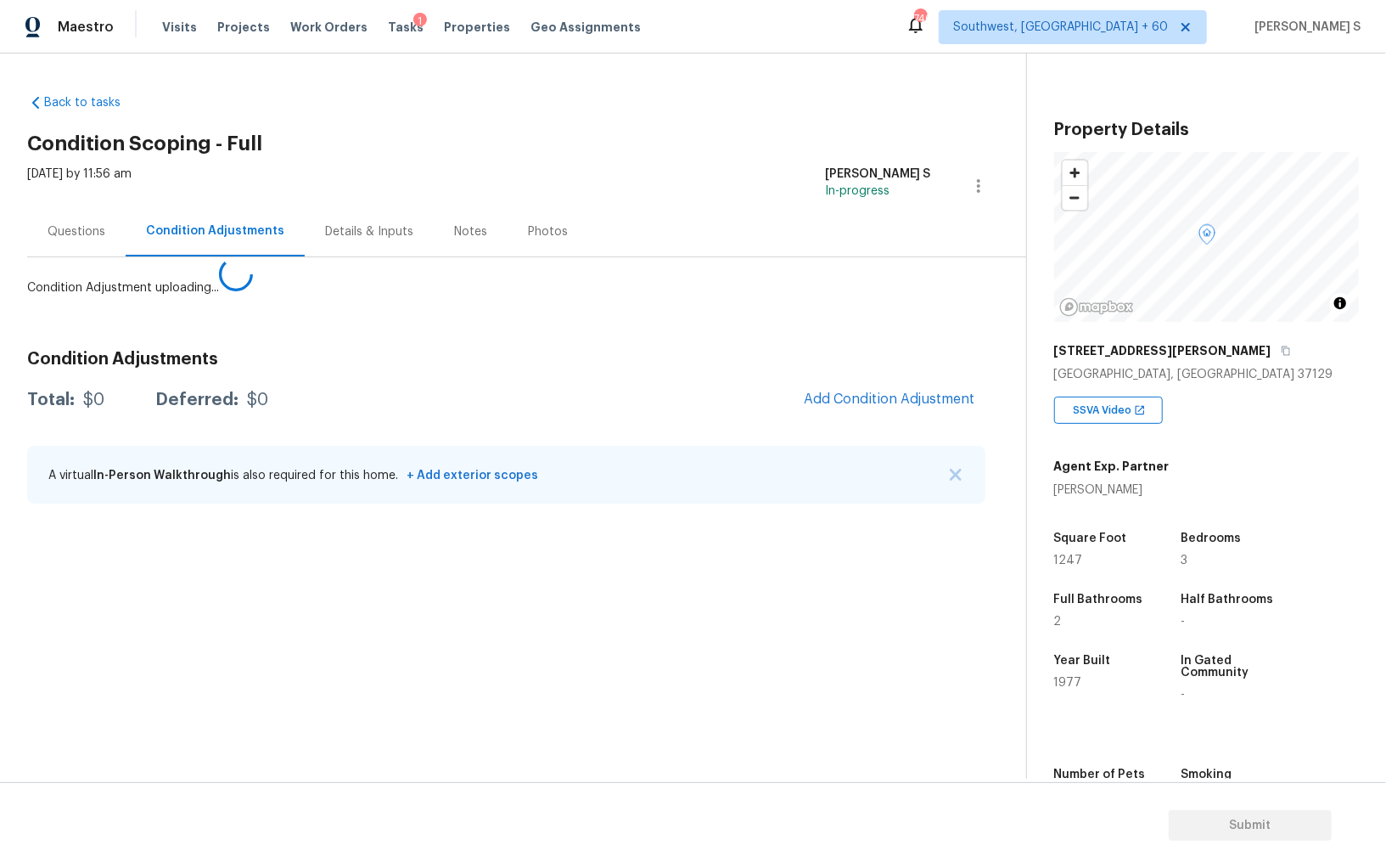
click at [322, 709] on body "Maestro Visits Projects Work Orders Tasks 1 Properties Geo Assignments 746 Sout…" at bounding box center [693, 434] width 1386 height 868
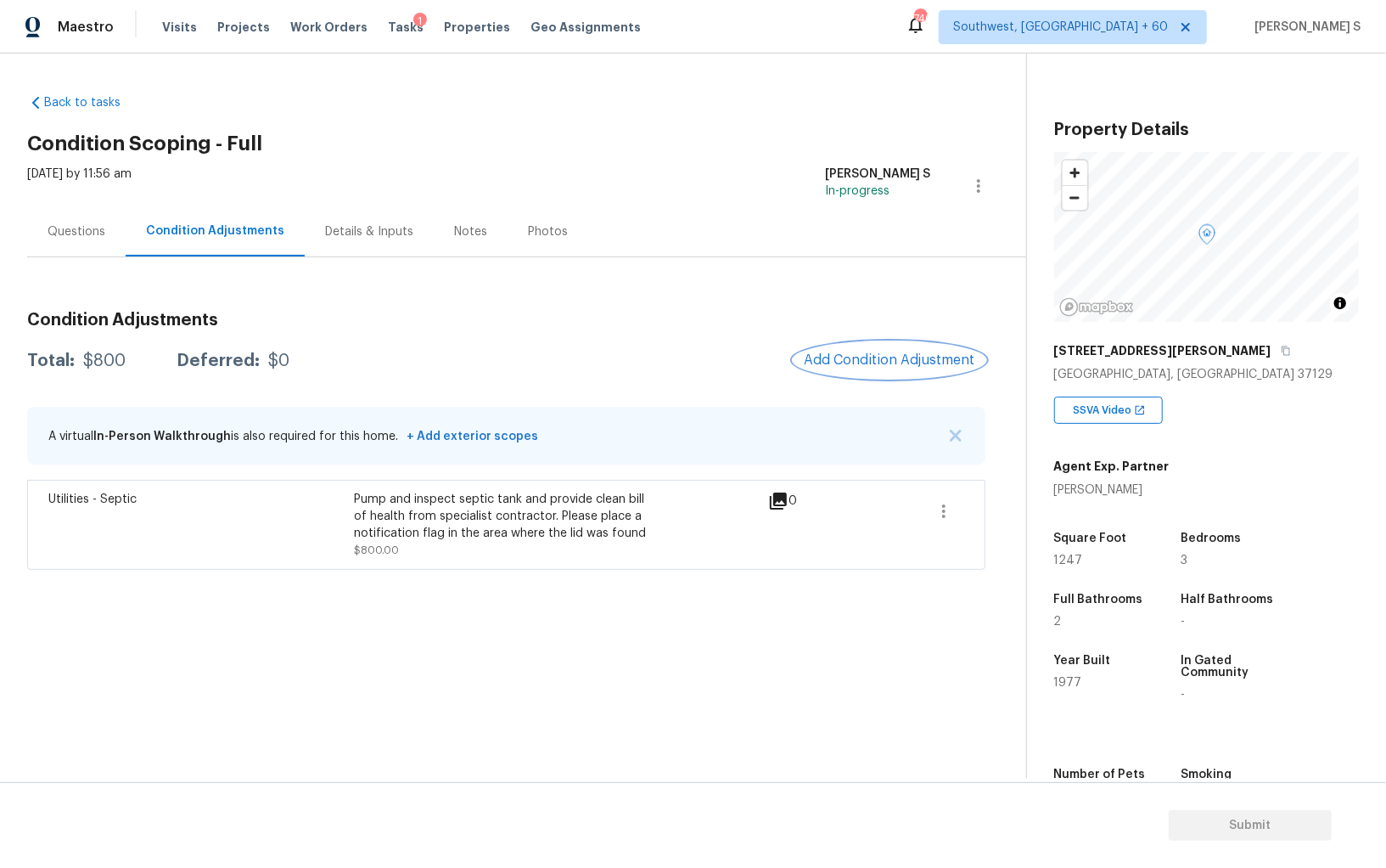
scroll to position [118, 0]
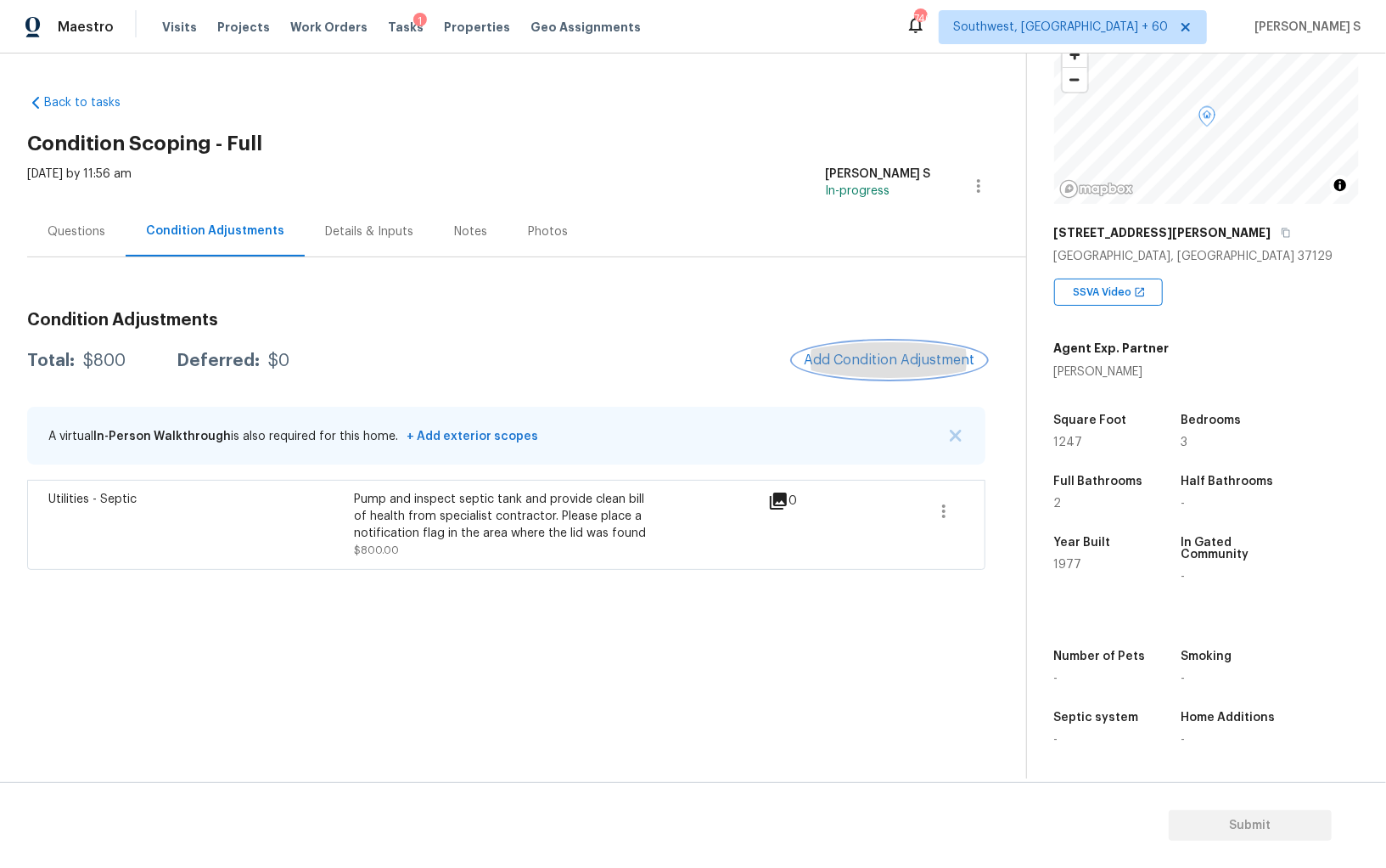
click at [892, 372] on button "Add Condition Adjustment" at bounding box center [889, 359] width 192 height 35
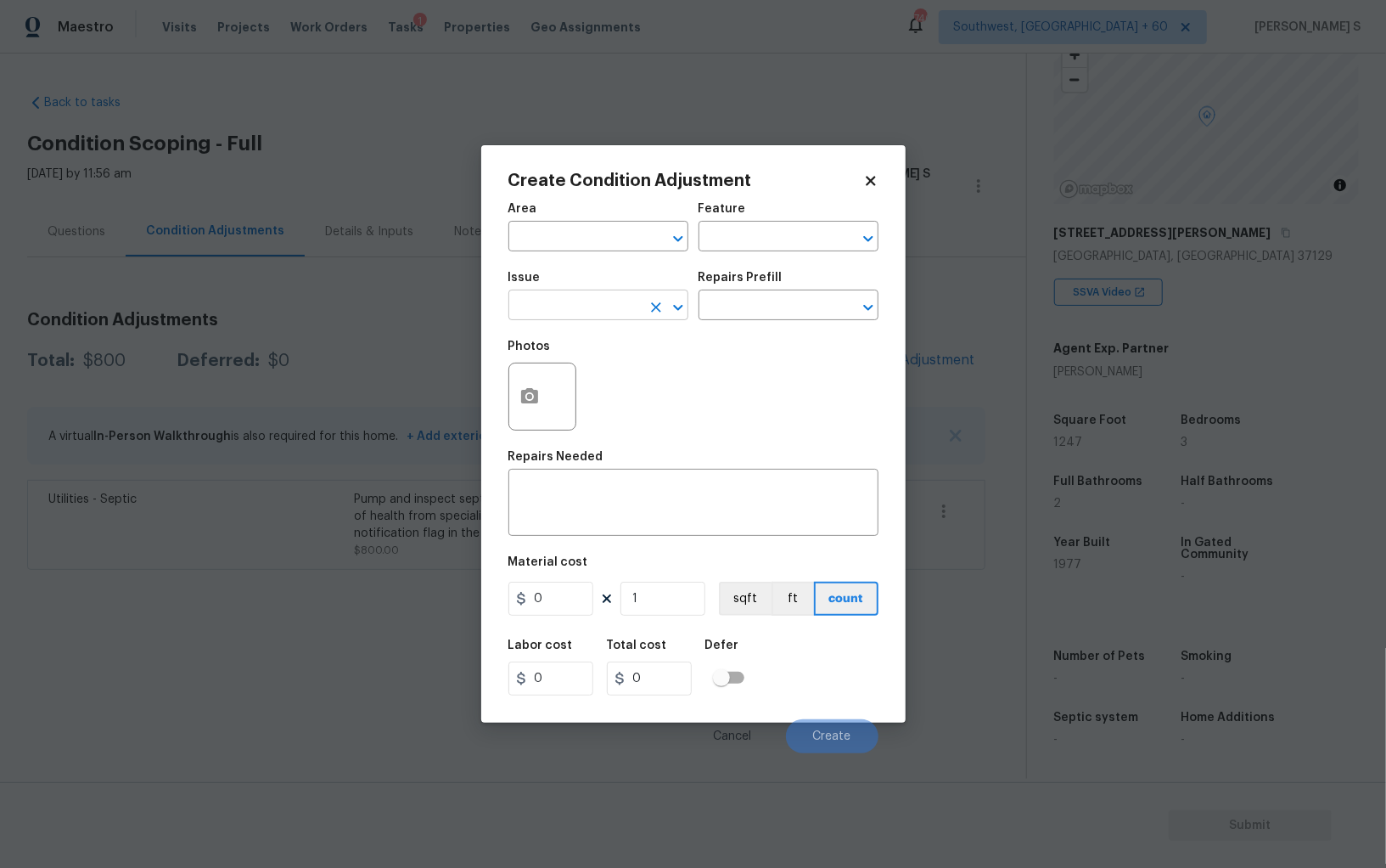
click at [612, 298] on input "text" at bounding box center [574, 306] width 133 height 26
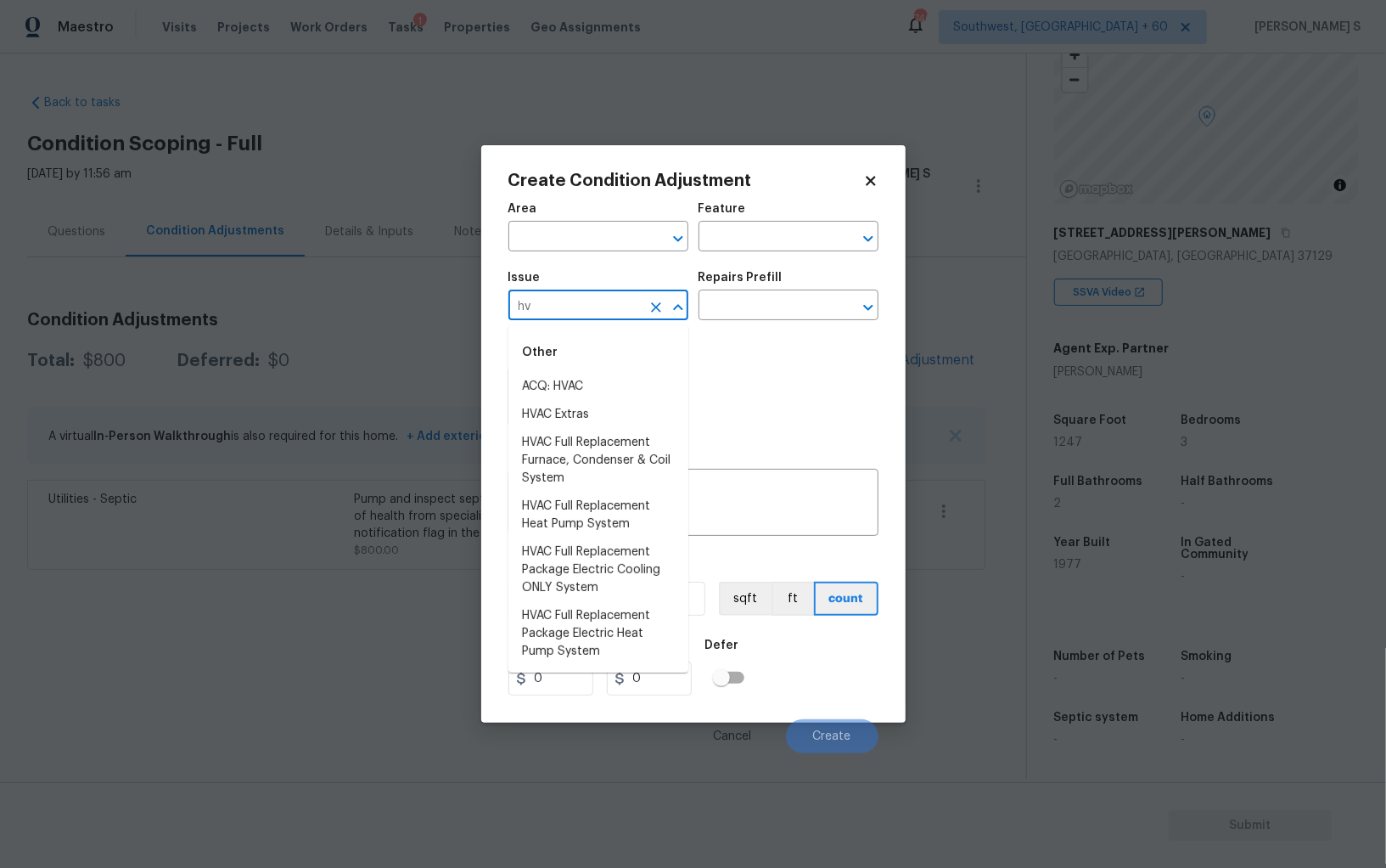
click at [612, 298] on input "hv" at bounding box center [574, 306] width 133 height 26
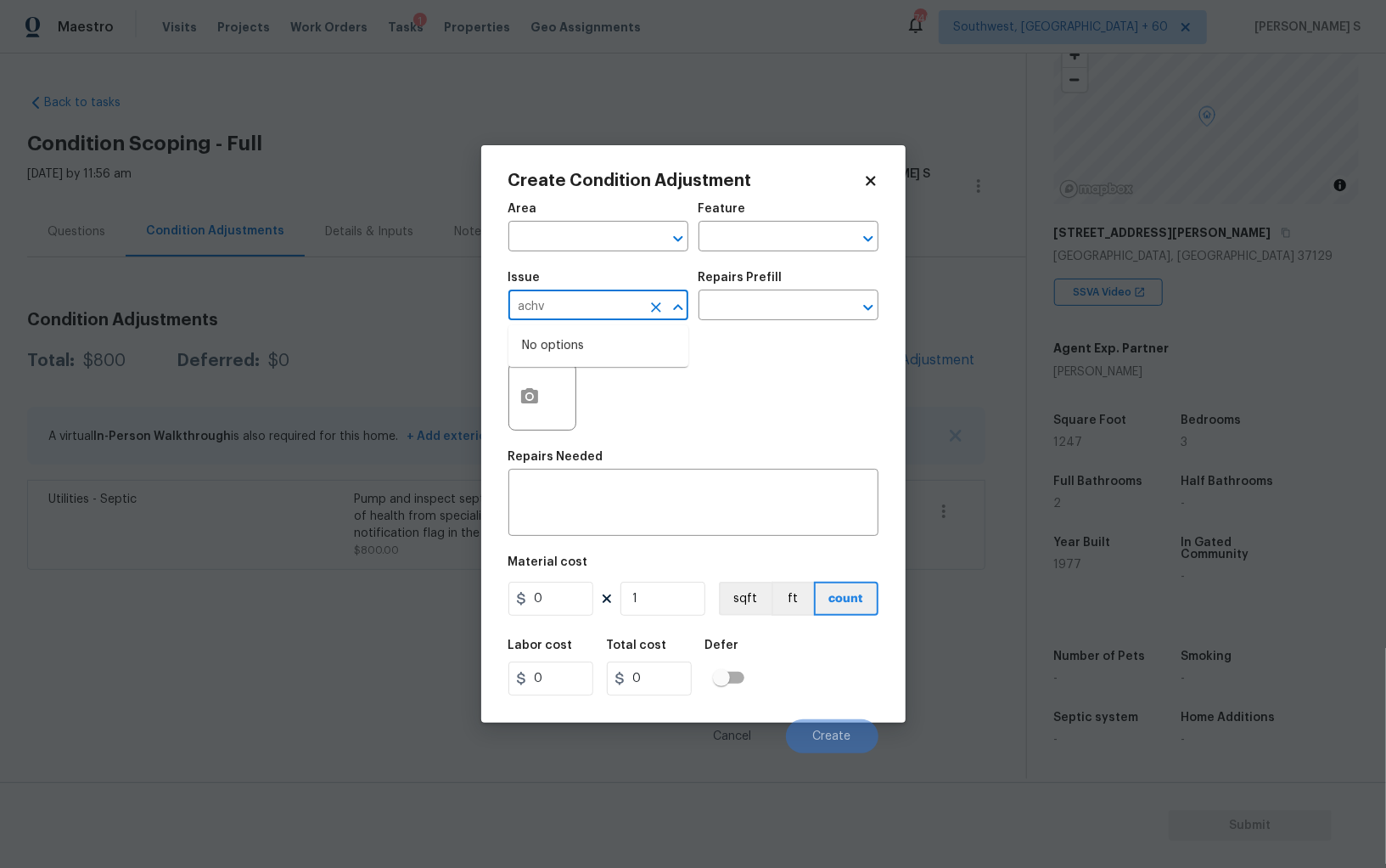
type input "achv"
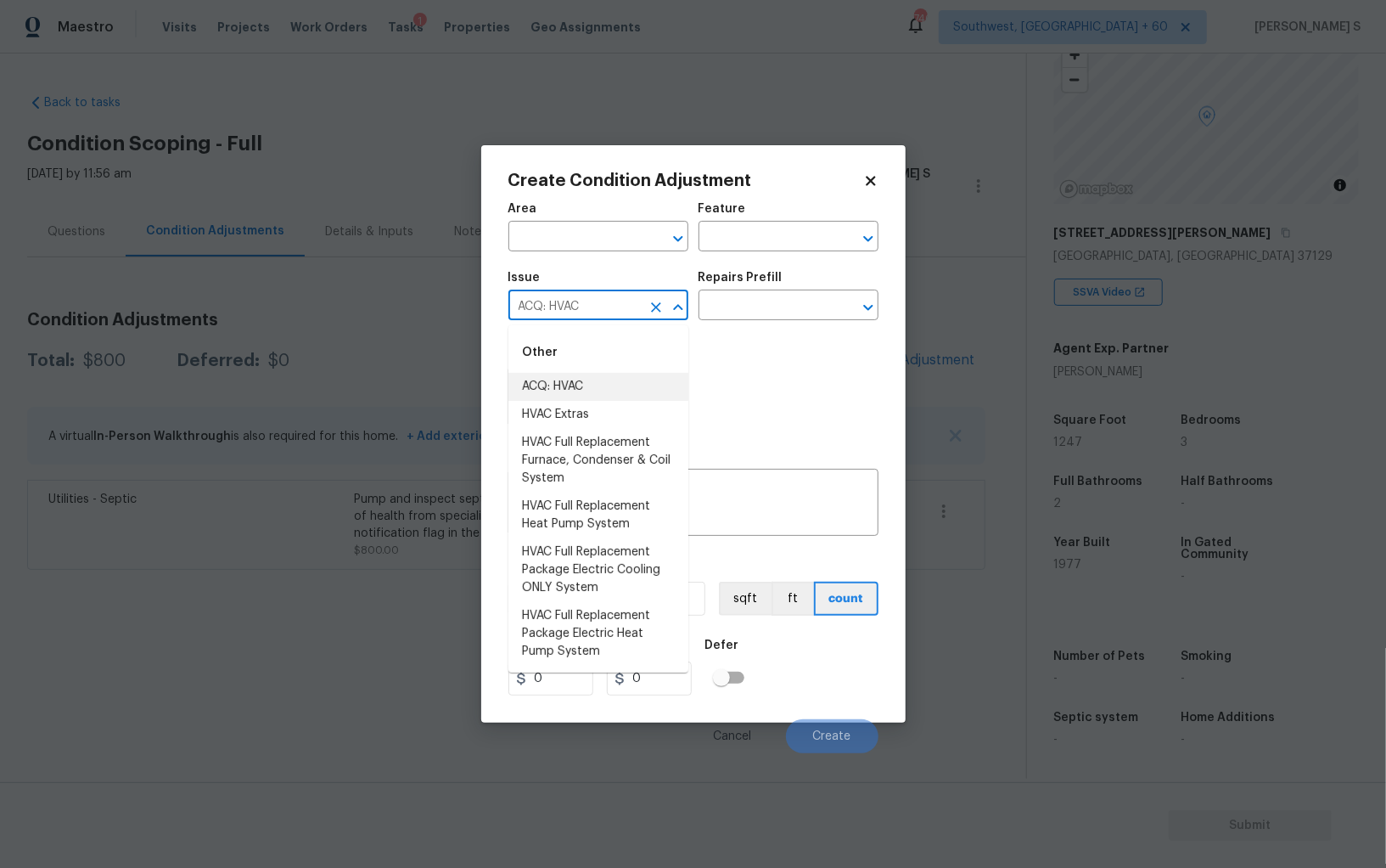
type input "ACQ: HVAC"
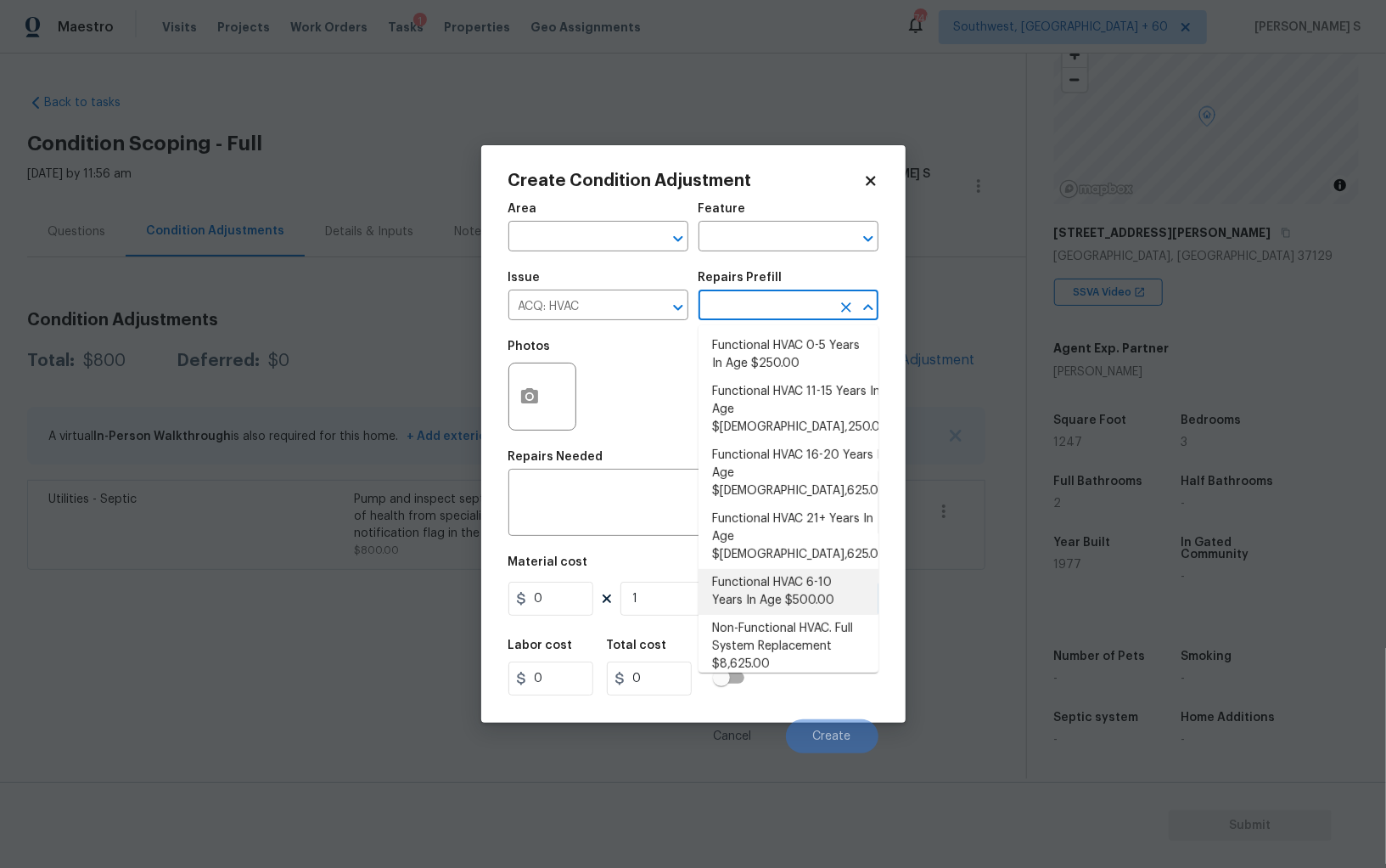
click at [810, 569] on li "Functional HVAC 6-10 Years In Age $500.00" at bounding box center [789, 592] width 180 height 45
type input "Acquisition"
type textarea "Acquisition Scope: Functional HVAC 6-10 years"
type input "500"
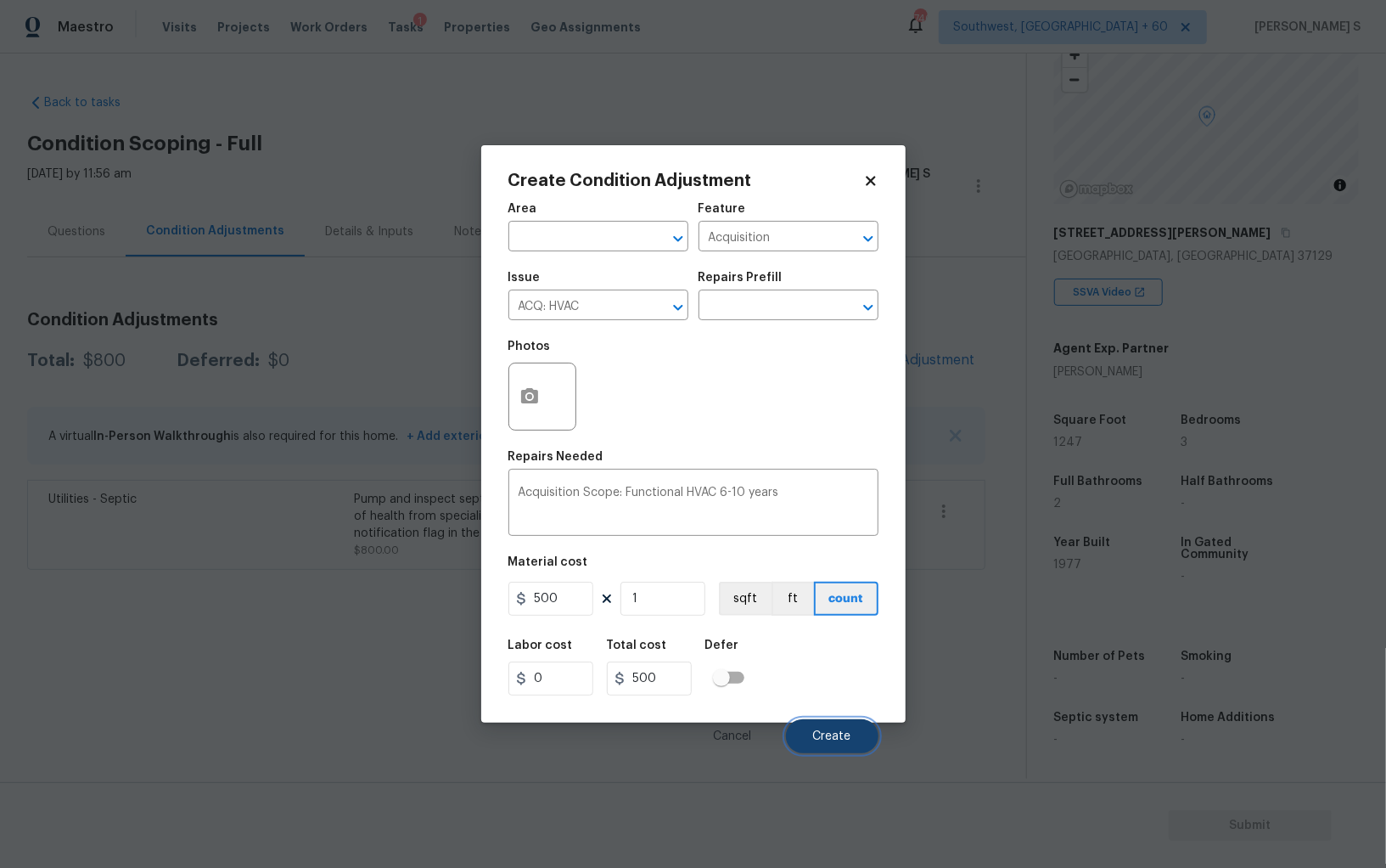
click at [853, 729] on button "Create" at bounding box center [833, 735] width 93 height 34
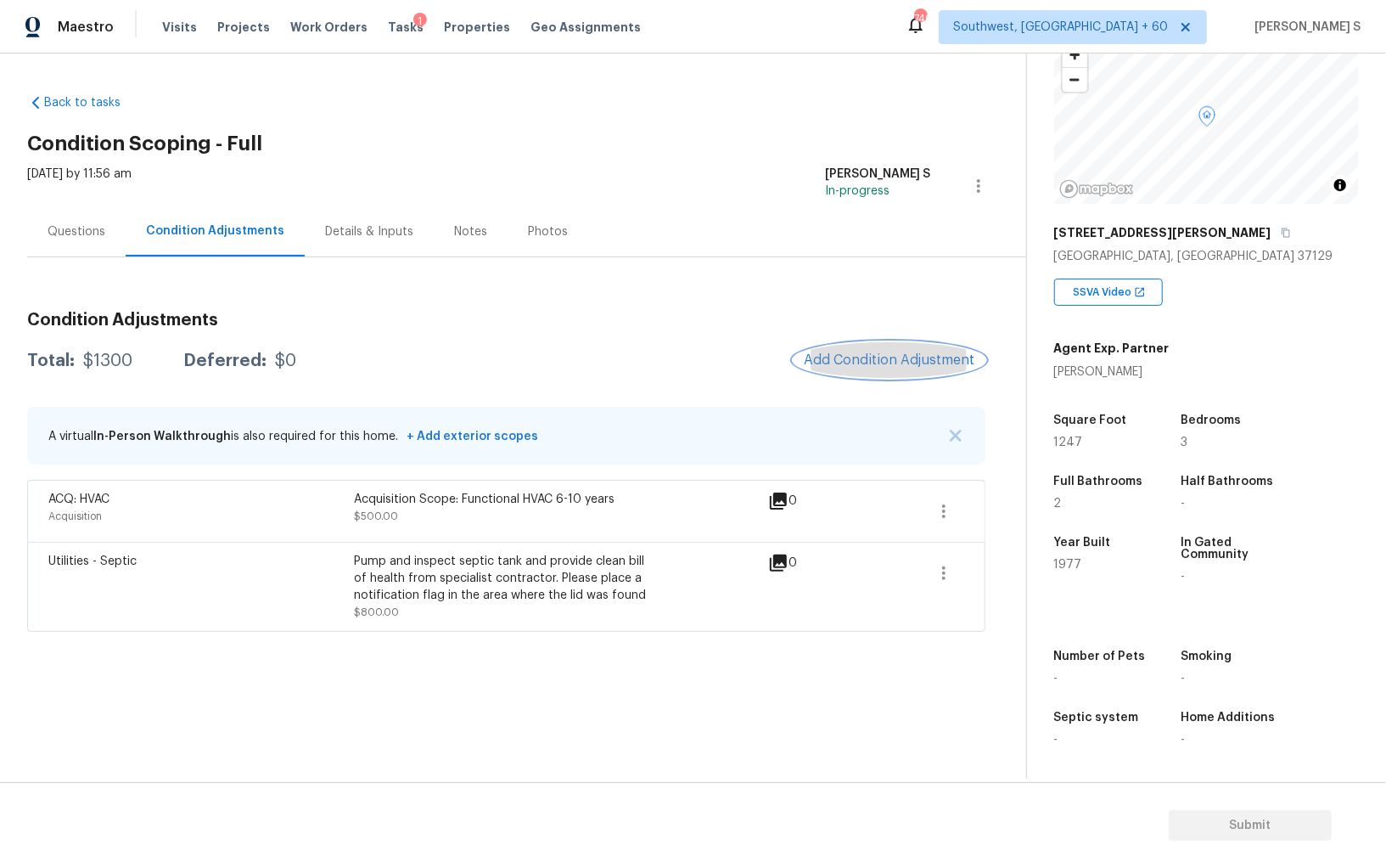
click at [832, 369] on button "Add Condition Adjustment" at bounding box center [889, 359] width 192 height 35
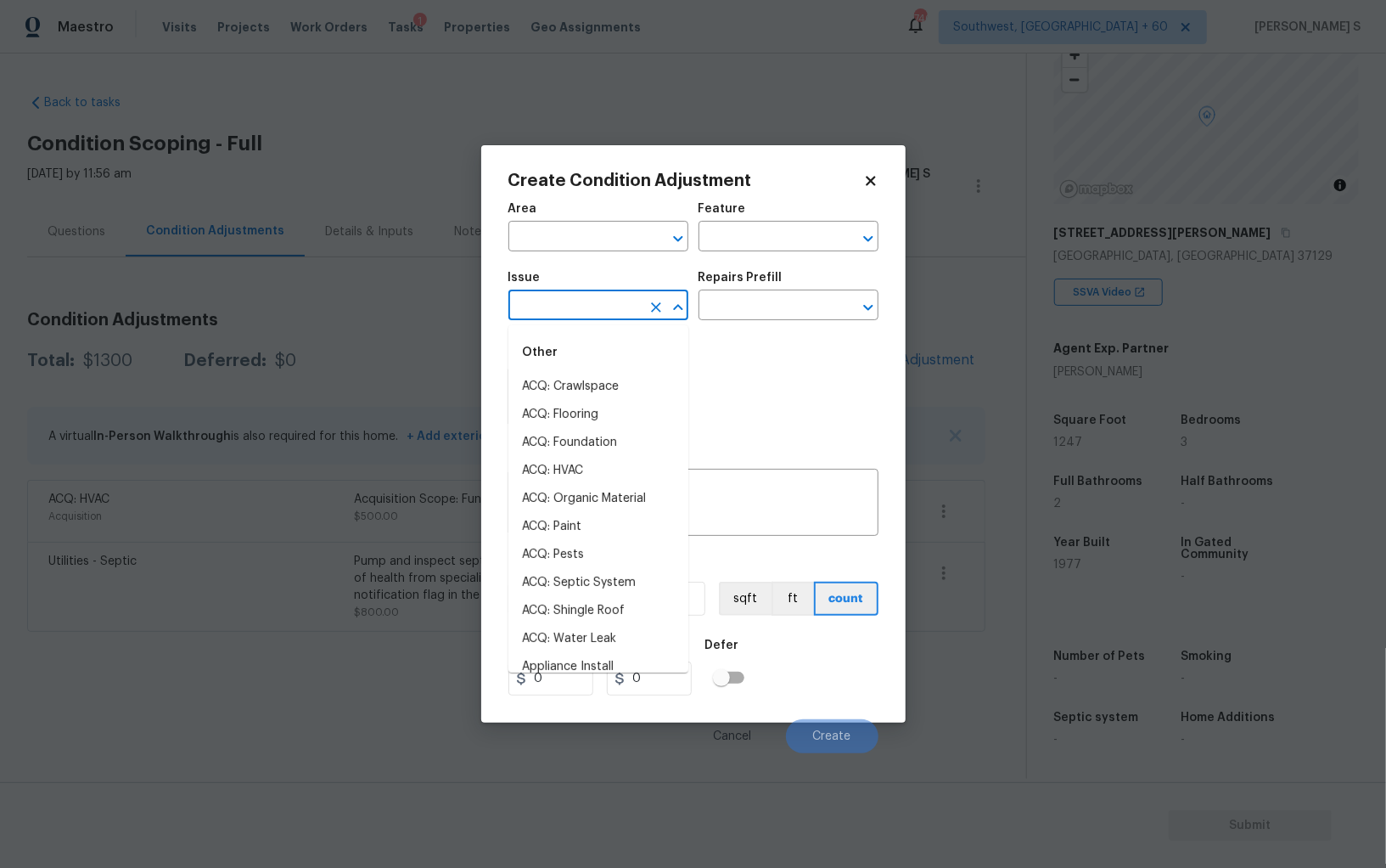
click at [599, 300] on input "text" at bounding box center [574, 306] width 133 height 26
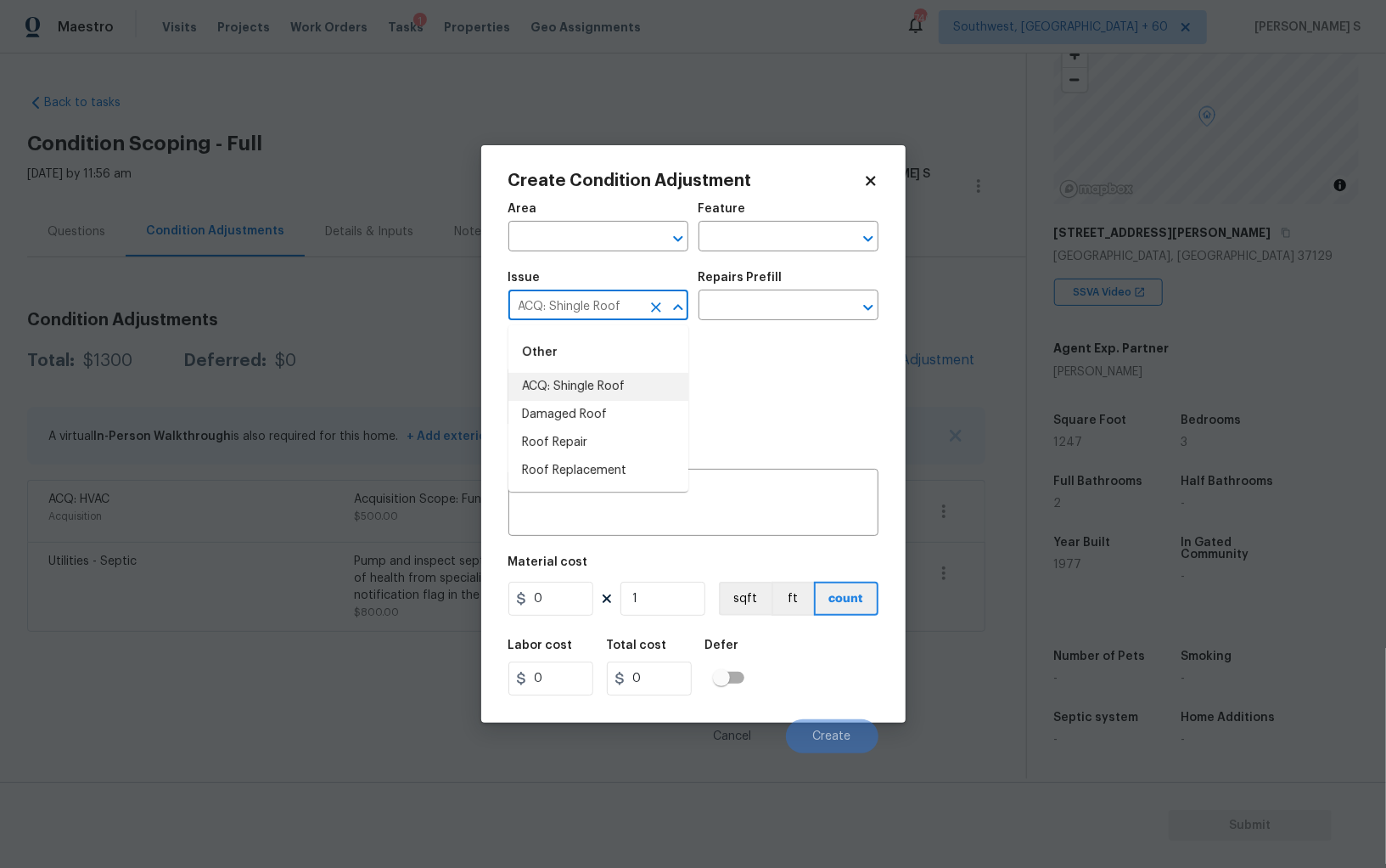
type input "ACQ: Shingle Roof"
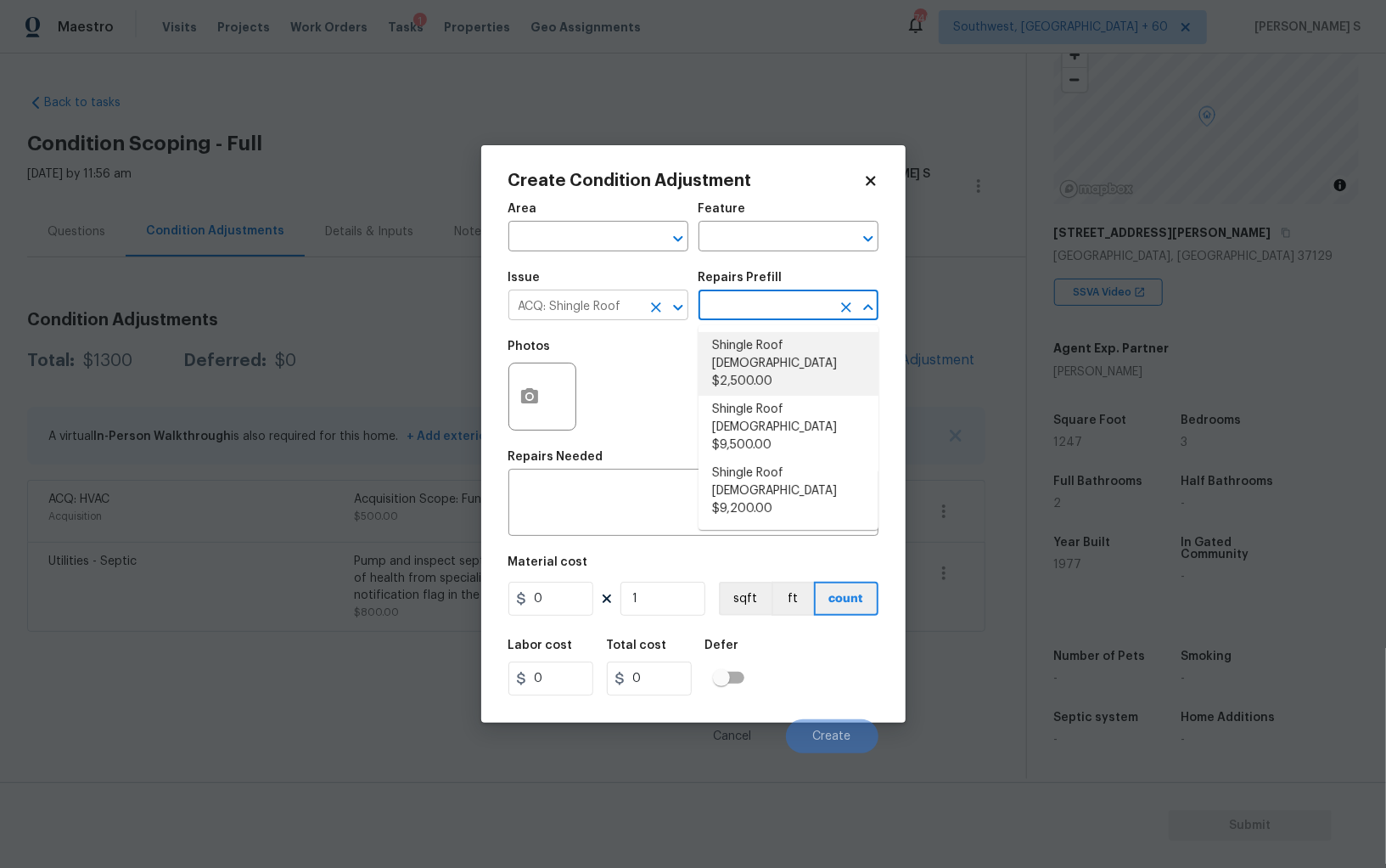
type input "Acquisition"
type textarea "Acquisition Scope: Shingle Roof 11-15 years in age maintenance."
type input "2500"
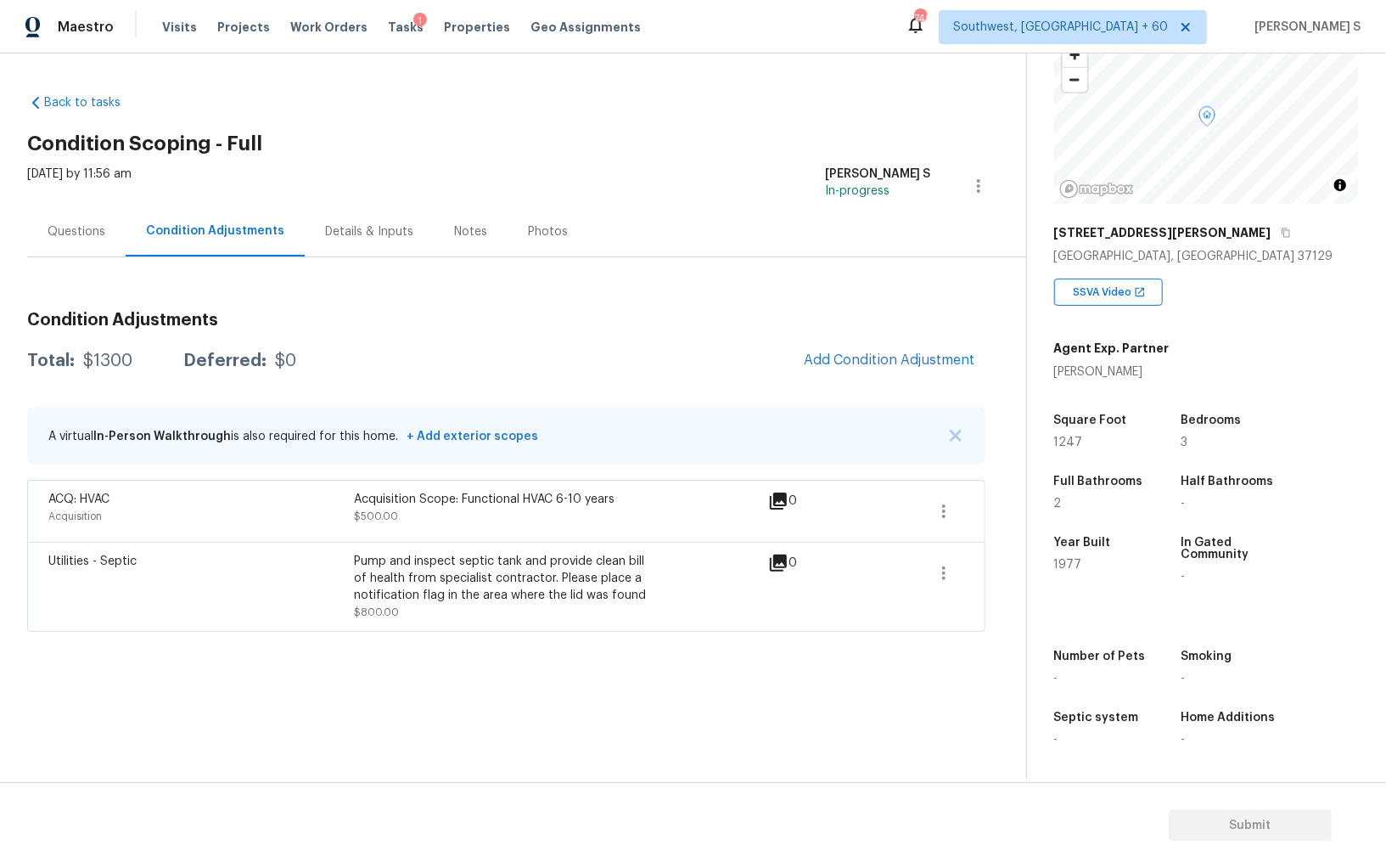
click at [313, 483] on body "Maestro Visits Projects Work Orders Tasks 1 Properties Geo Assignments 746 Sout…" at bounding box center [693, 434] width 1386 height 868
click at [897, 382] on div "Condition Adjustments Total: $1300 Deferred: $0 Add Condition Adjustment A virt…" at bounding box center [506, 464] width 959 height 334
click at [915, 363] on span "Add Condition Adjustment" at bounding box center [890, 360] width 172 height 15
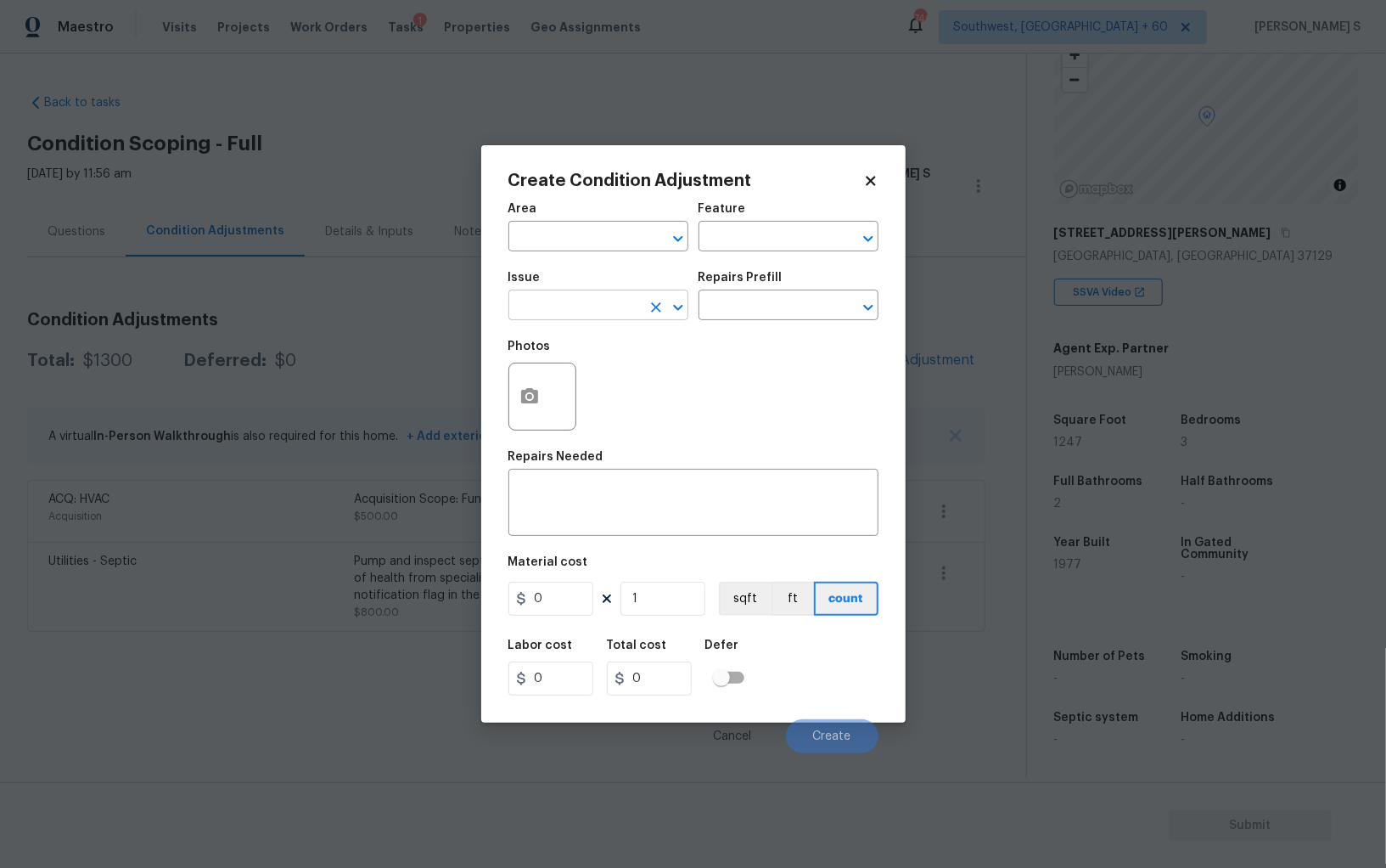
click at [632, 307] on input "text" at bounding box center [574, 306] width 133 height 26
type input "Pressure Washing"
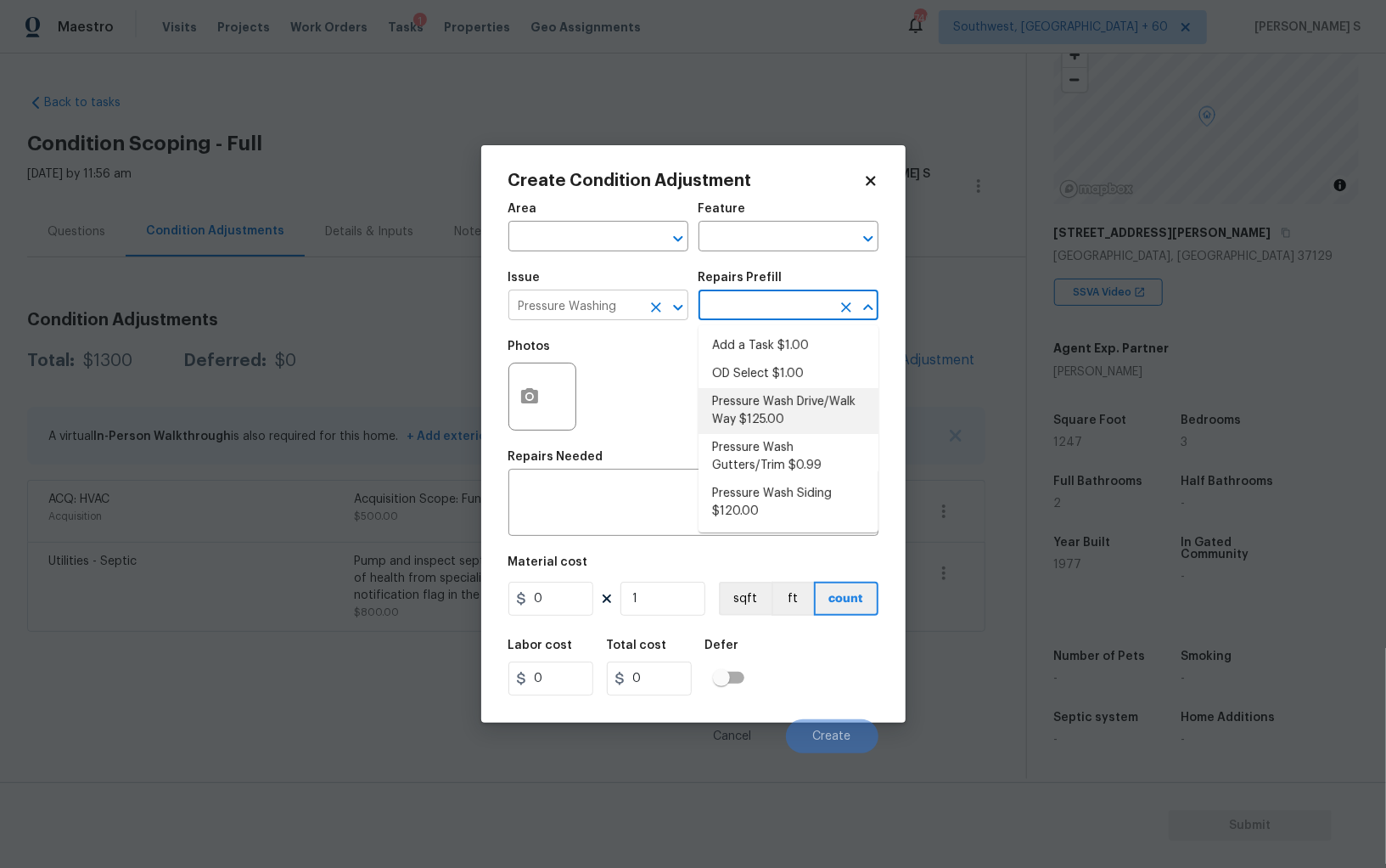
type input "Siding"
type textarea "Pressure wash the driveways/walkways as directed by the PM. Ensure that all deb…"
type input "125"
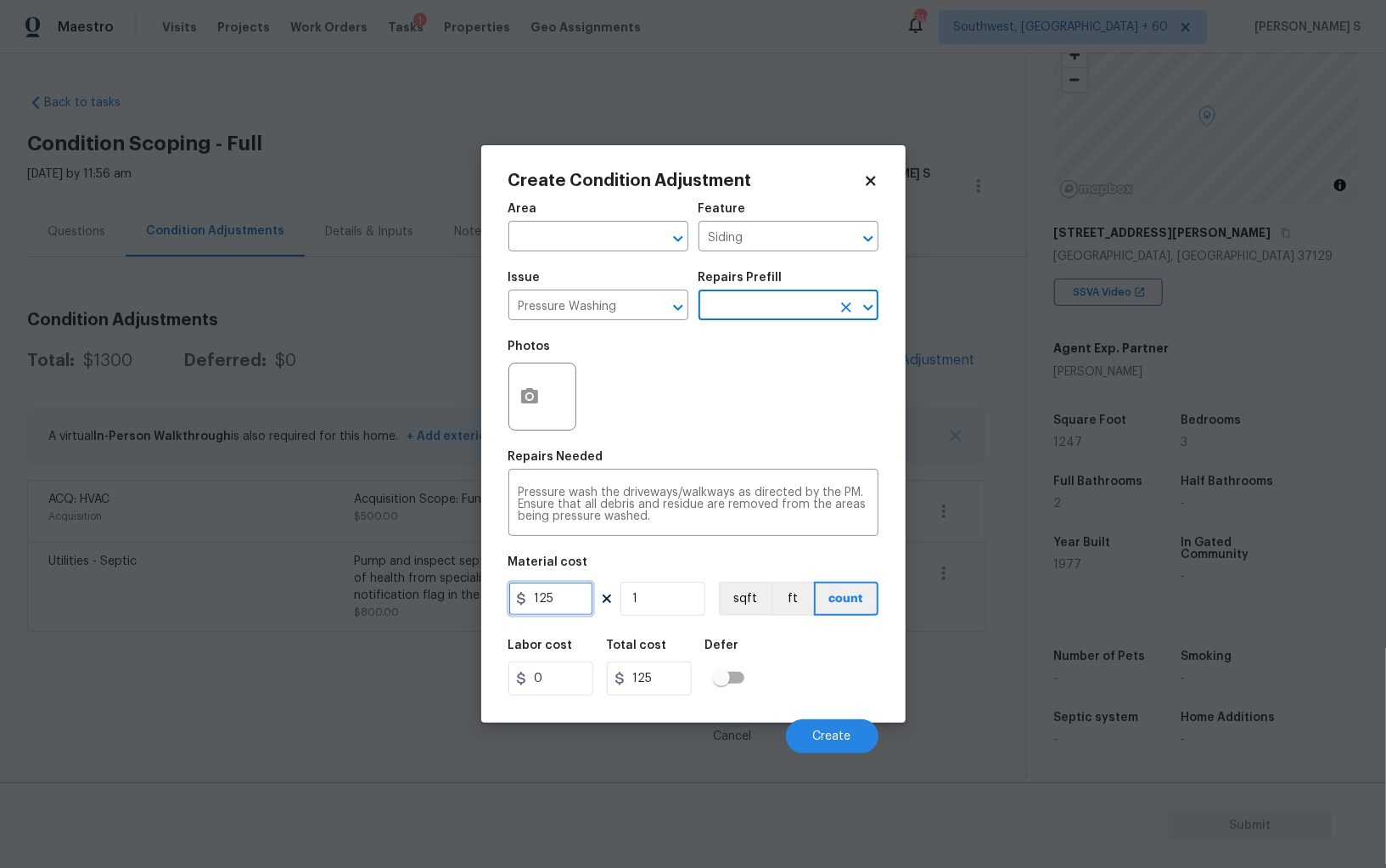
click at [566, 589] on input "125" at bounding box center [550, 598] width 85 height 34
type input "200"
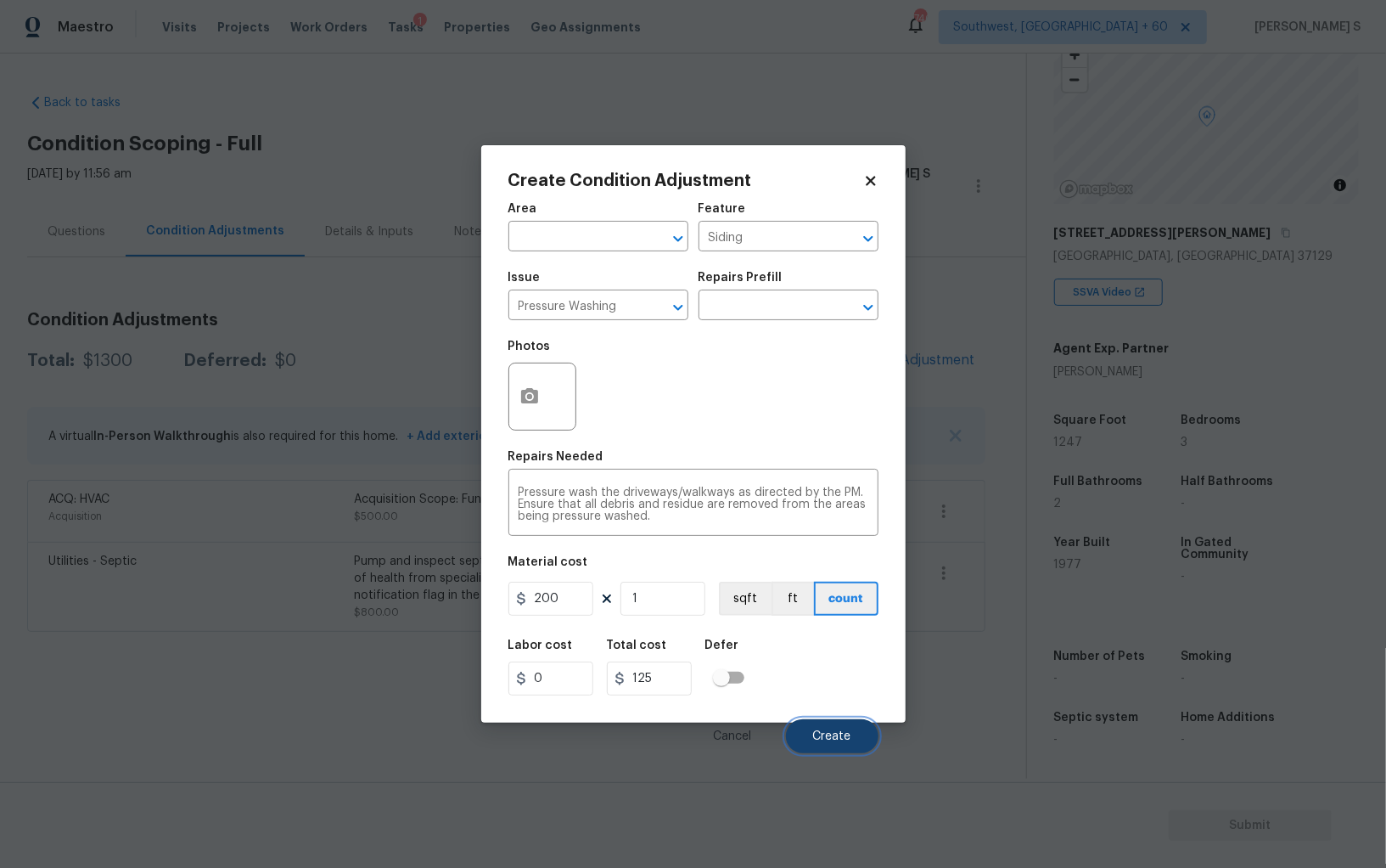
type input "200"
click at [815, 731] on span "Create" at bounding box center [833, 736] width 38 height 13
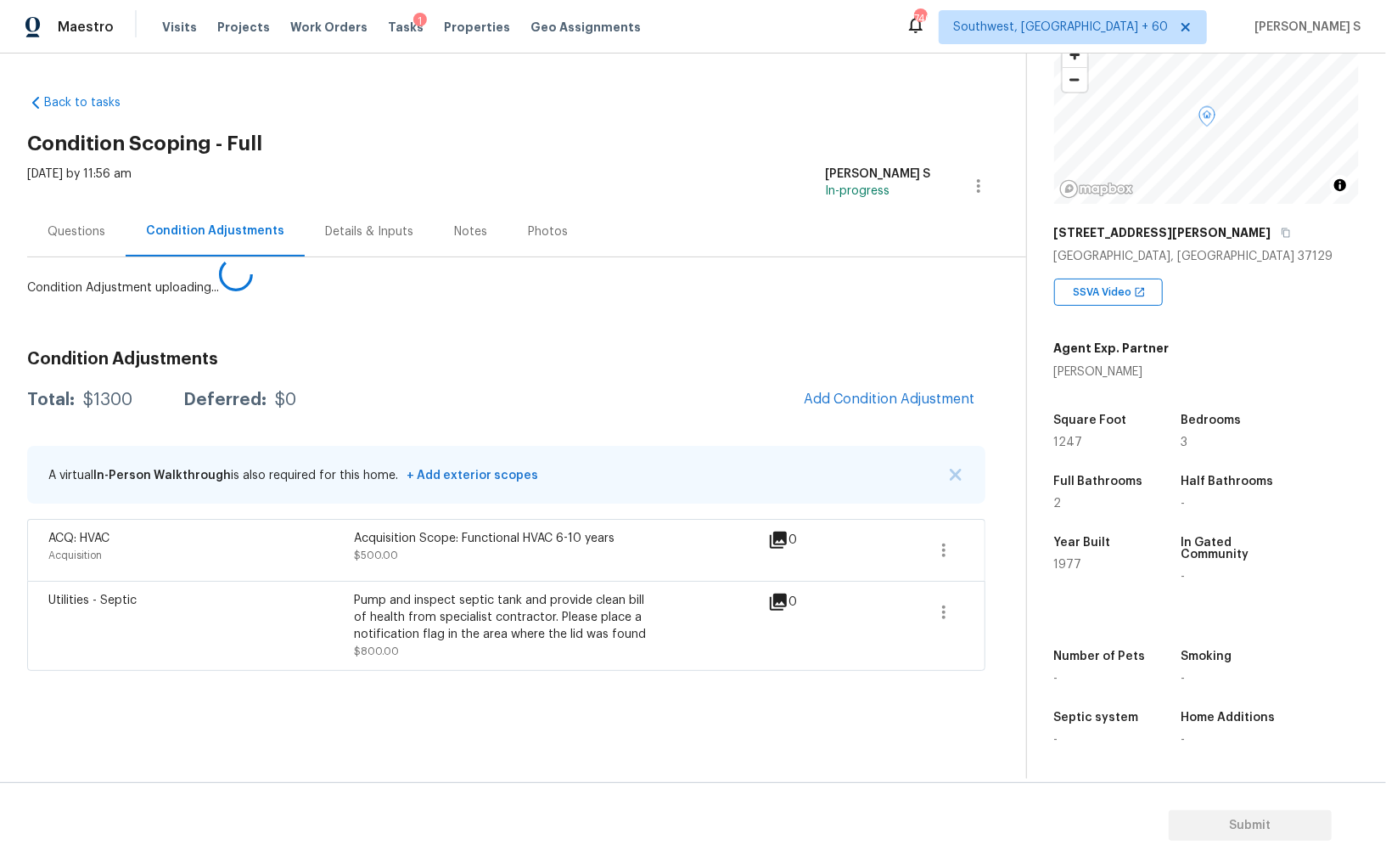
click at [215, 689] on body "Maestro Visits Projects Work Orders Tasks 1 Properties Geo Assignments 746 Sout…" at bounding box center [693, 434] width 1386 height 868
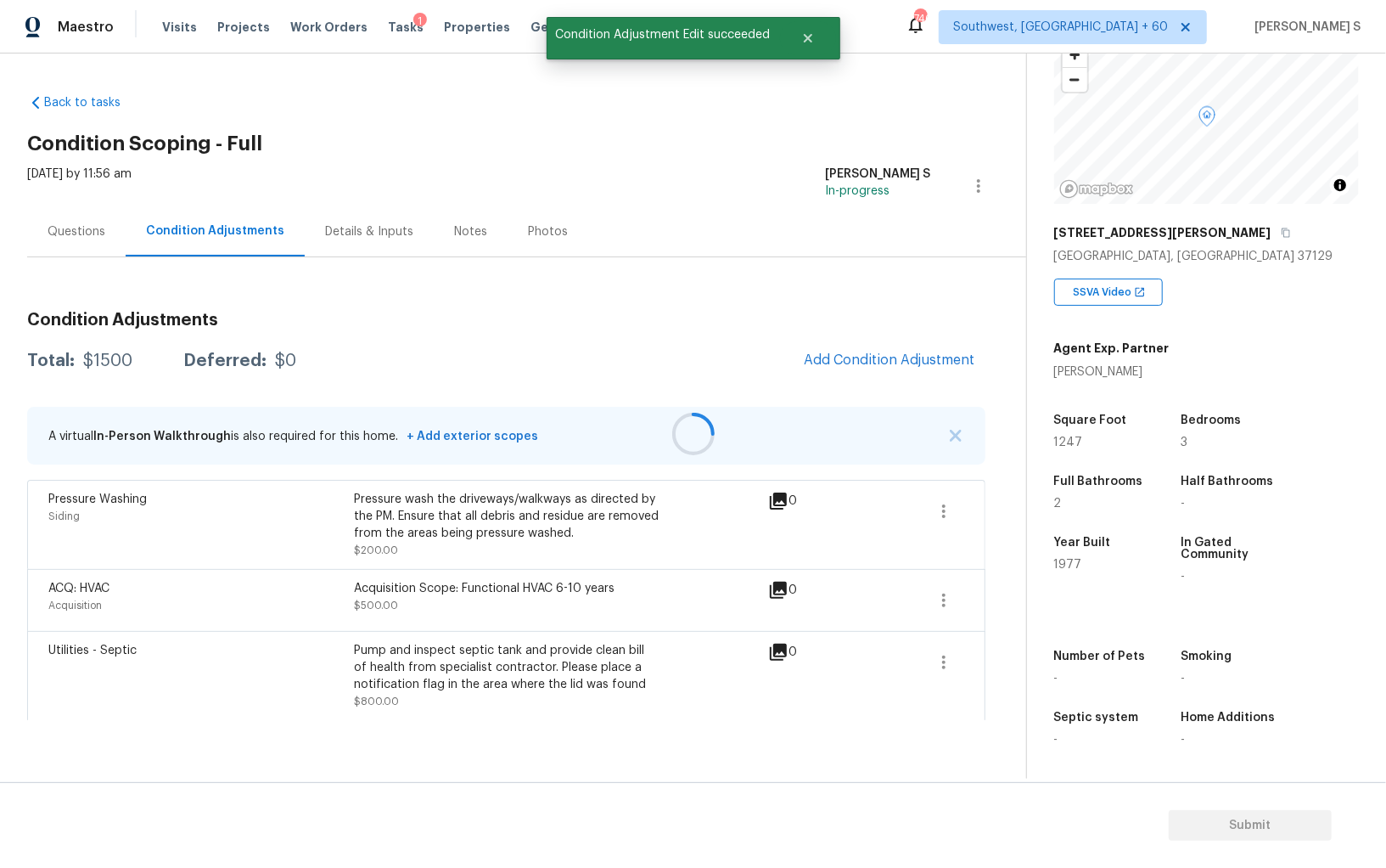
click at [875, 349] on div at bounding box center [693, 434] width 1386 height 868
click at [920, 350] on button "Add Condition Adjustment" at bounding box center [889, 359] width 192 height 35
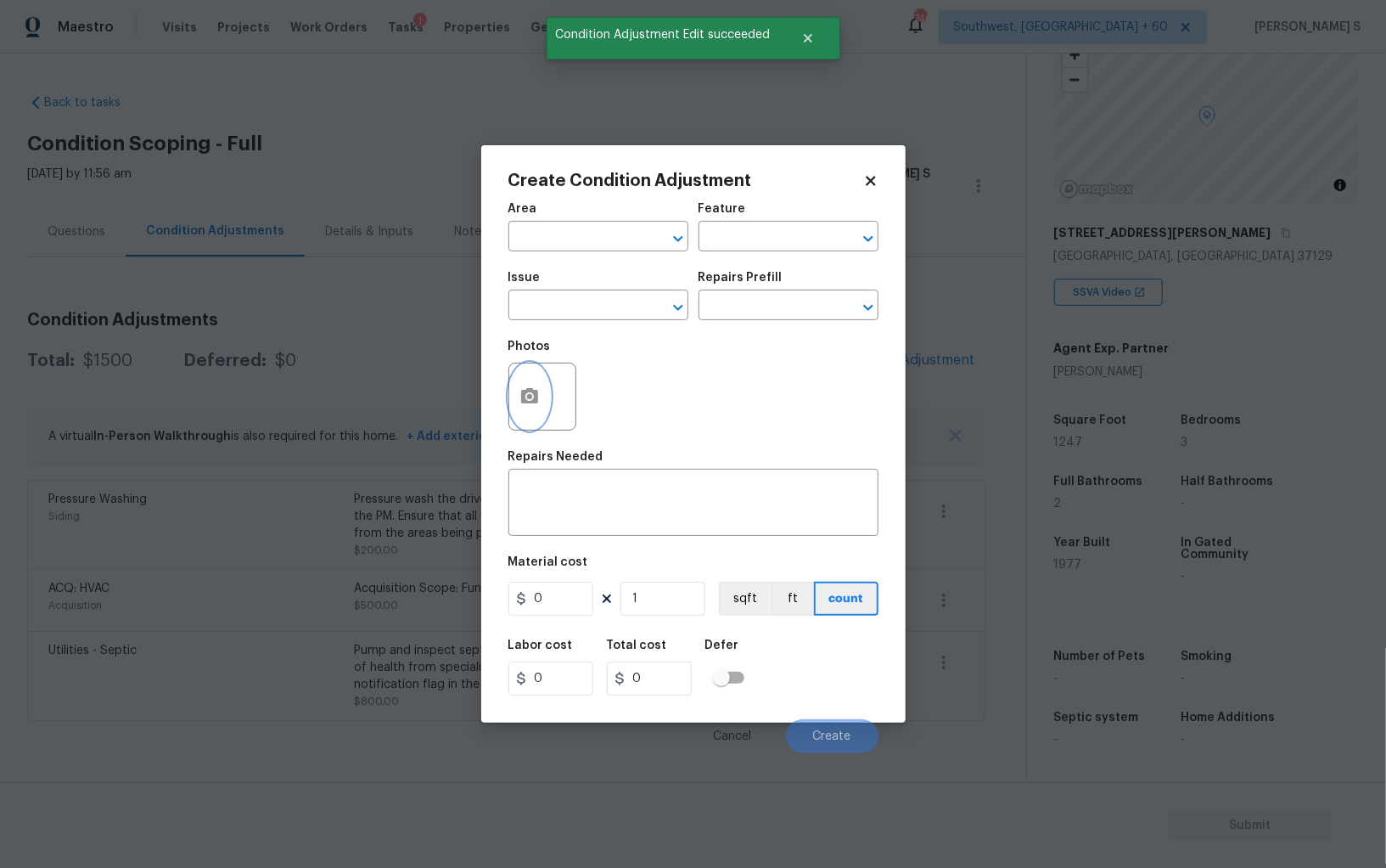
click at [545, 405] on button "button" at bounding box center [529, 396] width 41 height 66
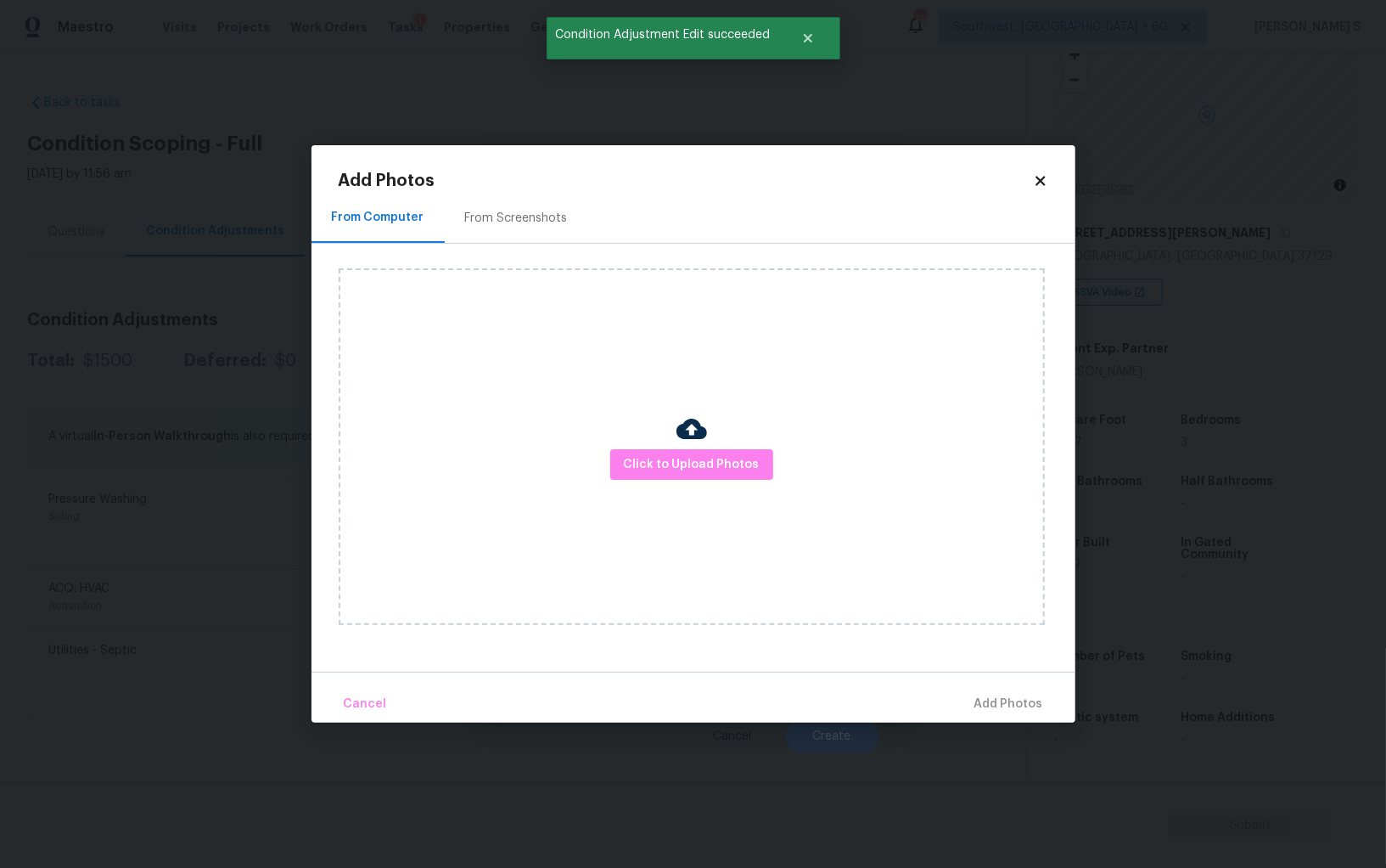
click at [510, 222] on div "From Screenshots" at bounding box center [516, 218] width 103 height 17
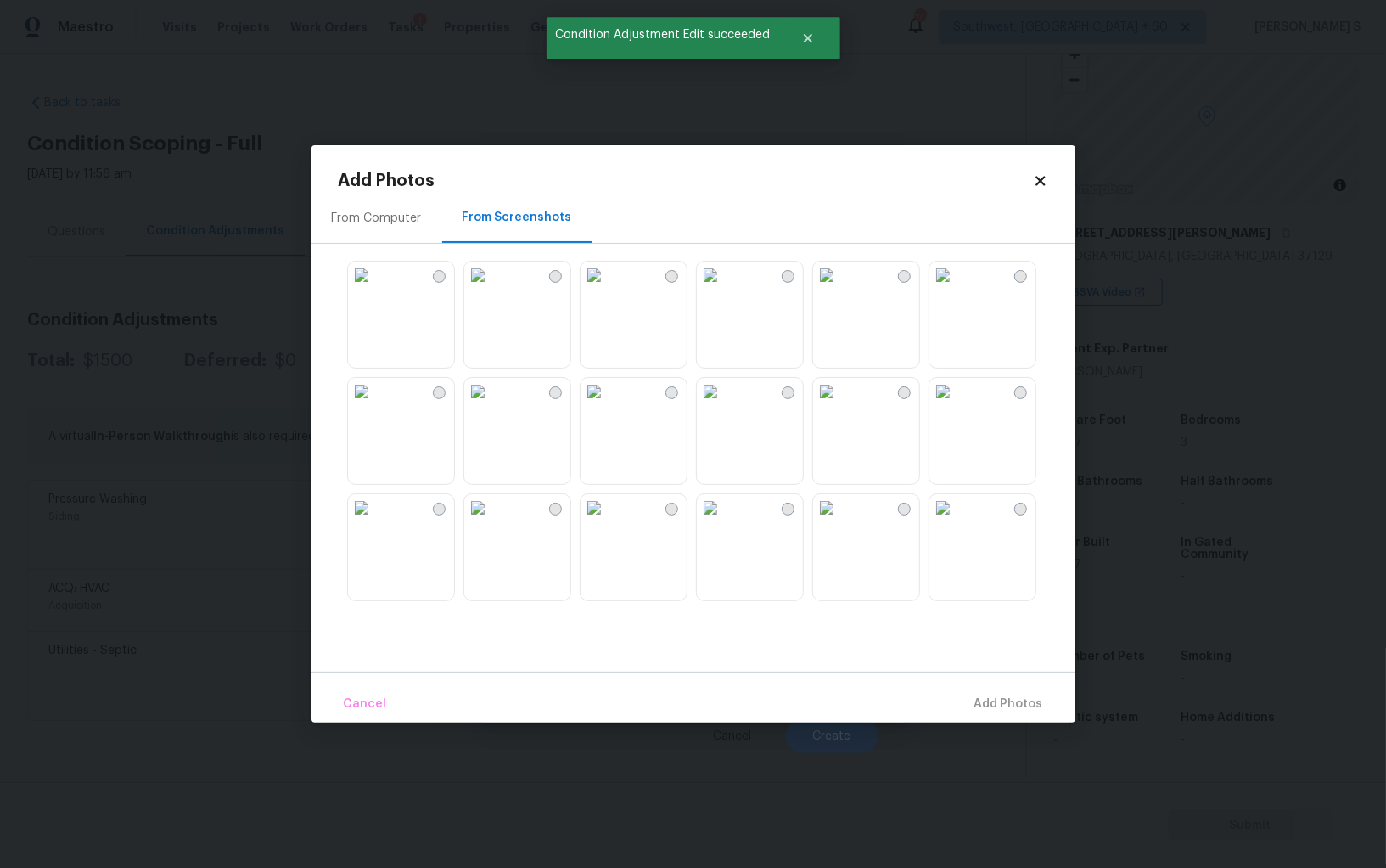
click at [841, 405] on img at bounding box center [827, 392] width 27 height 27
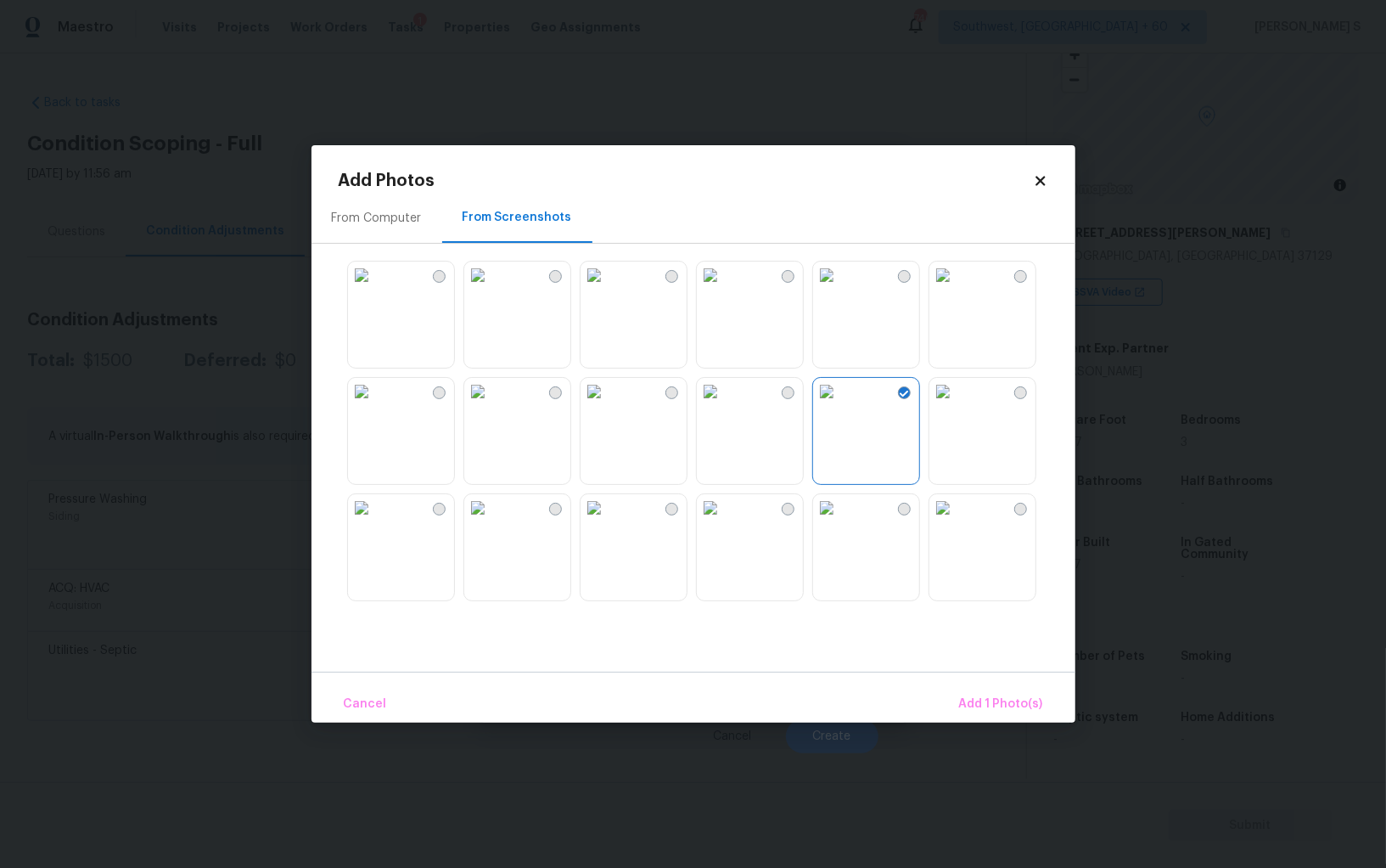
click at [724, 405] on img at bounding box center [711, 392] width 27 height 27
click at [724, 289] on img at bounding box center [711, 275] width 27 height 27
click at [608, 289] on img at bounding box center [594, 275] width 27 height 27
click at [724, 522] on img at bounding box center [711, 508] width 27 height 27
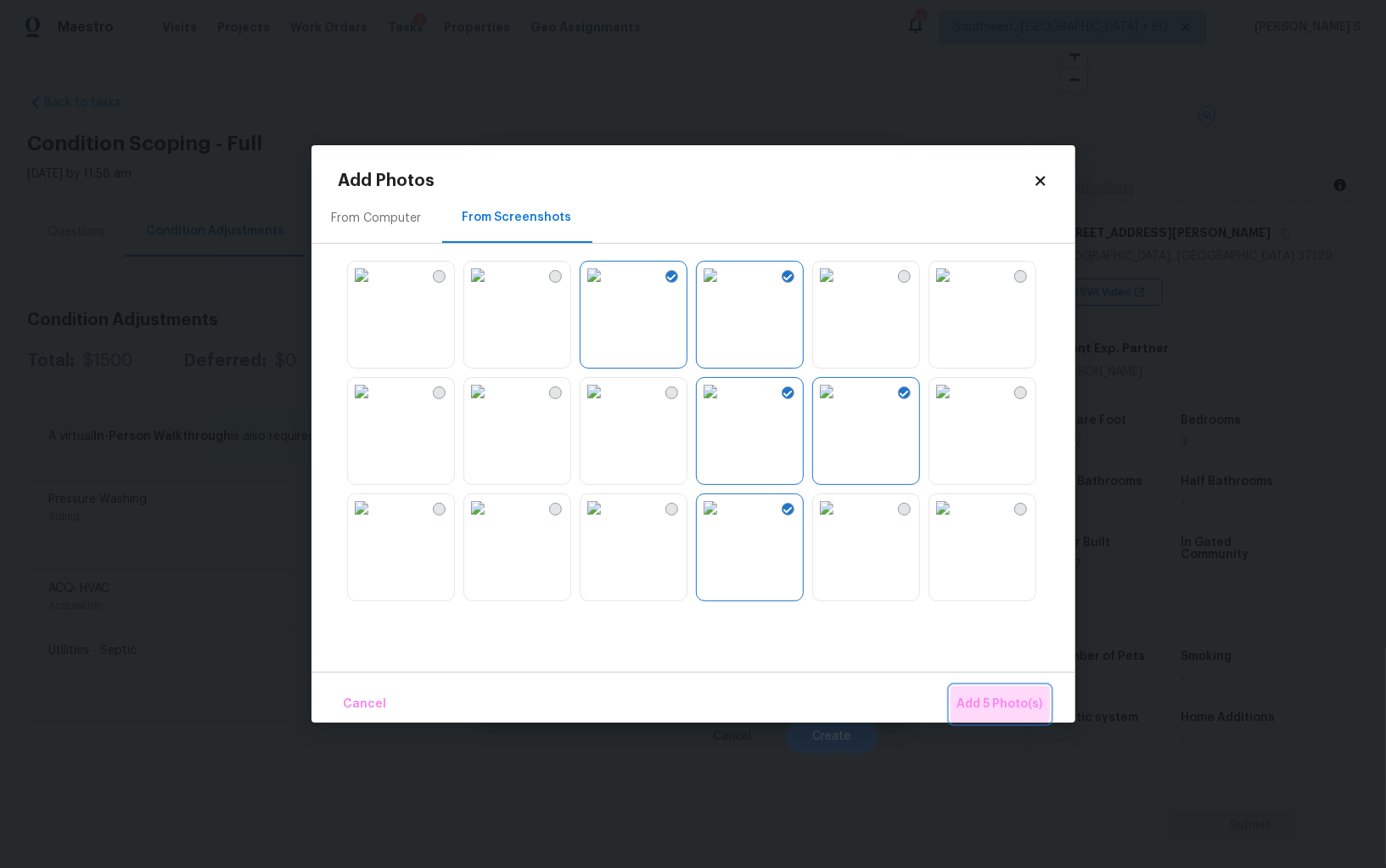
click at [994, 697] on span "Add 5 Photo(s)" at bounding box center [1001, 703] width 85 height 21
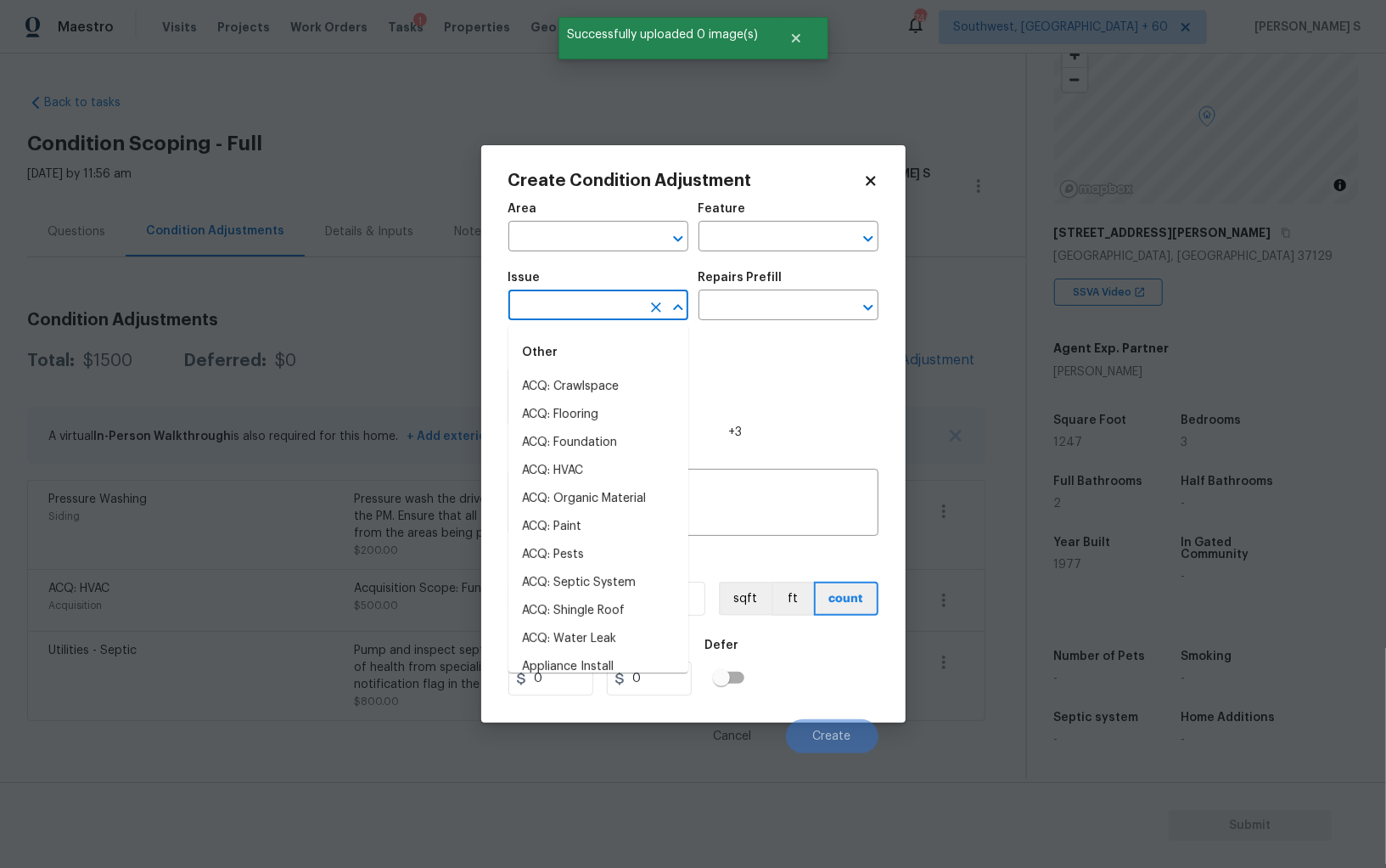
click at [607, 316] on input "text" at bounding box center [574, 306] width 133 height 26
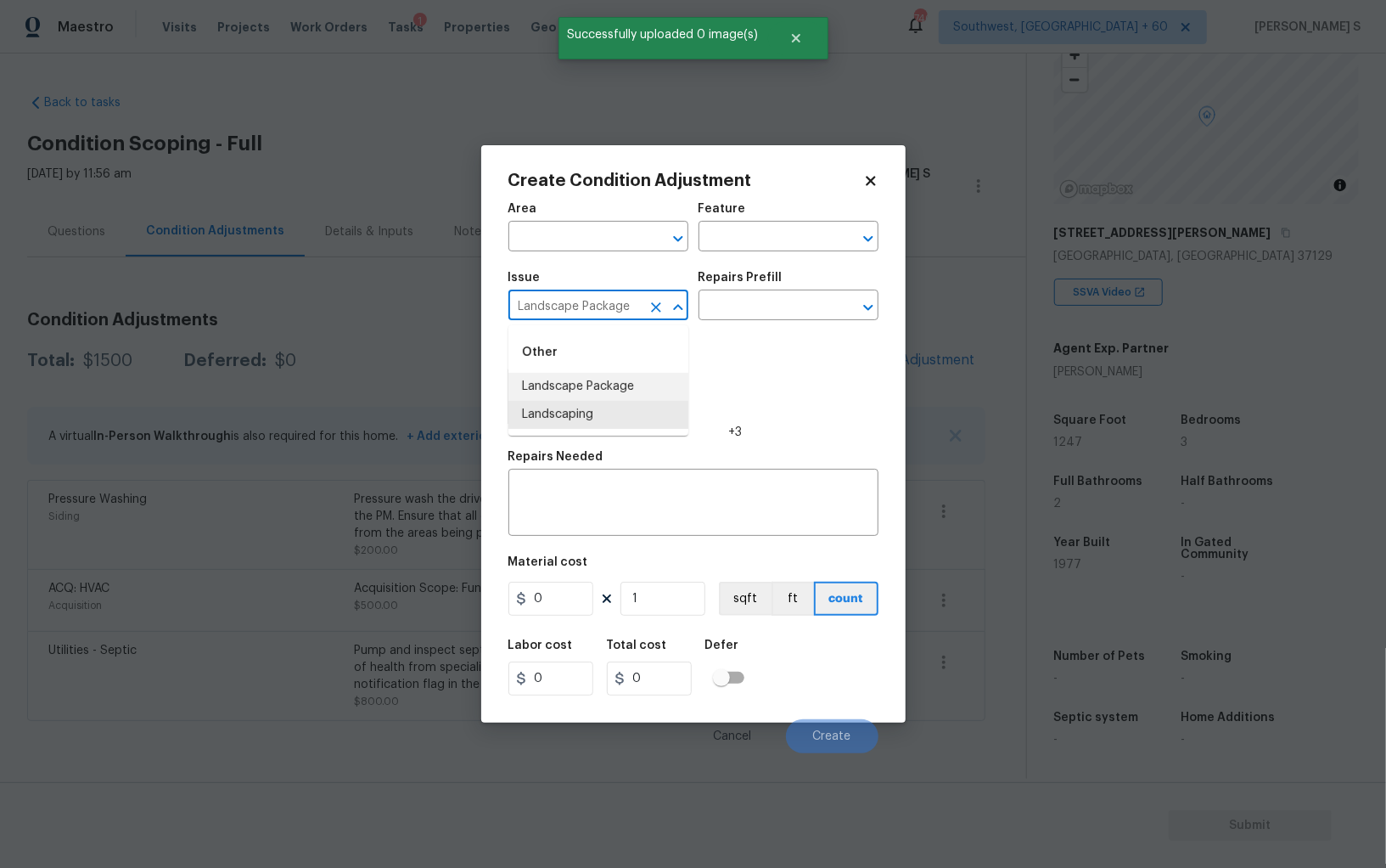
type input "Landscape Package"
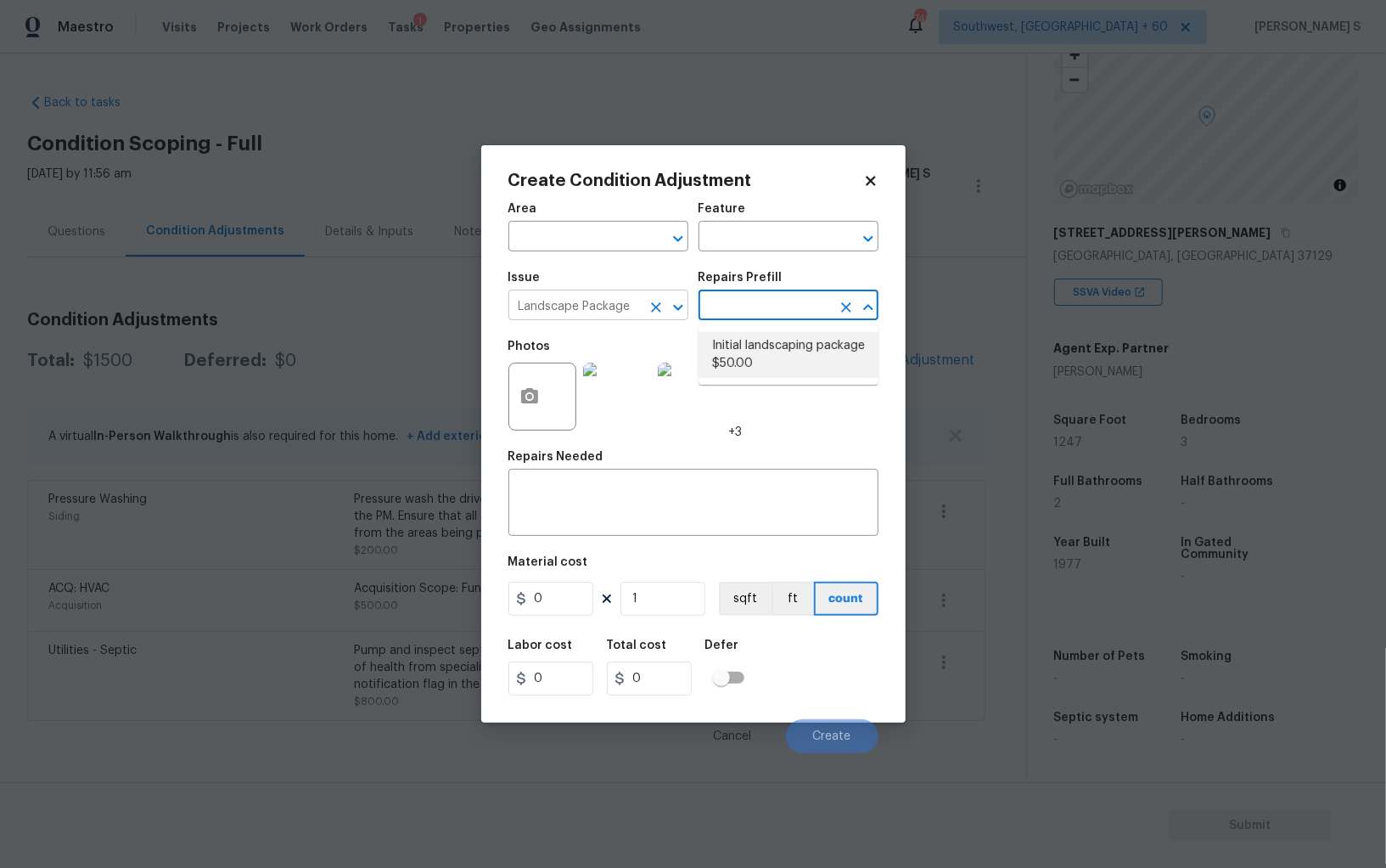
type input "Home Readiness Packages"
type textarea "Mowing of grass up to 6" in height. Mow, edge along driveways & sidewalks, trim…"
type input "50"
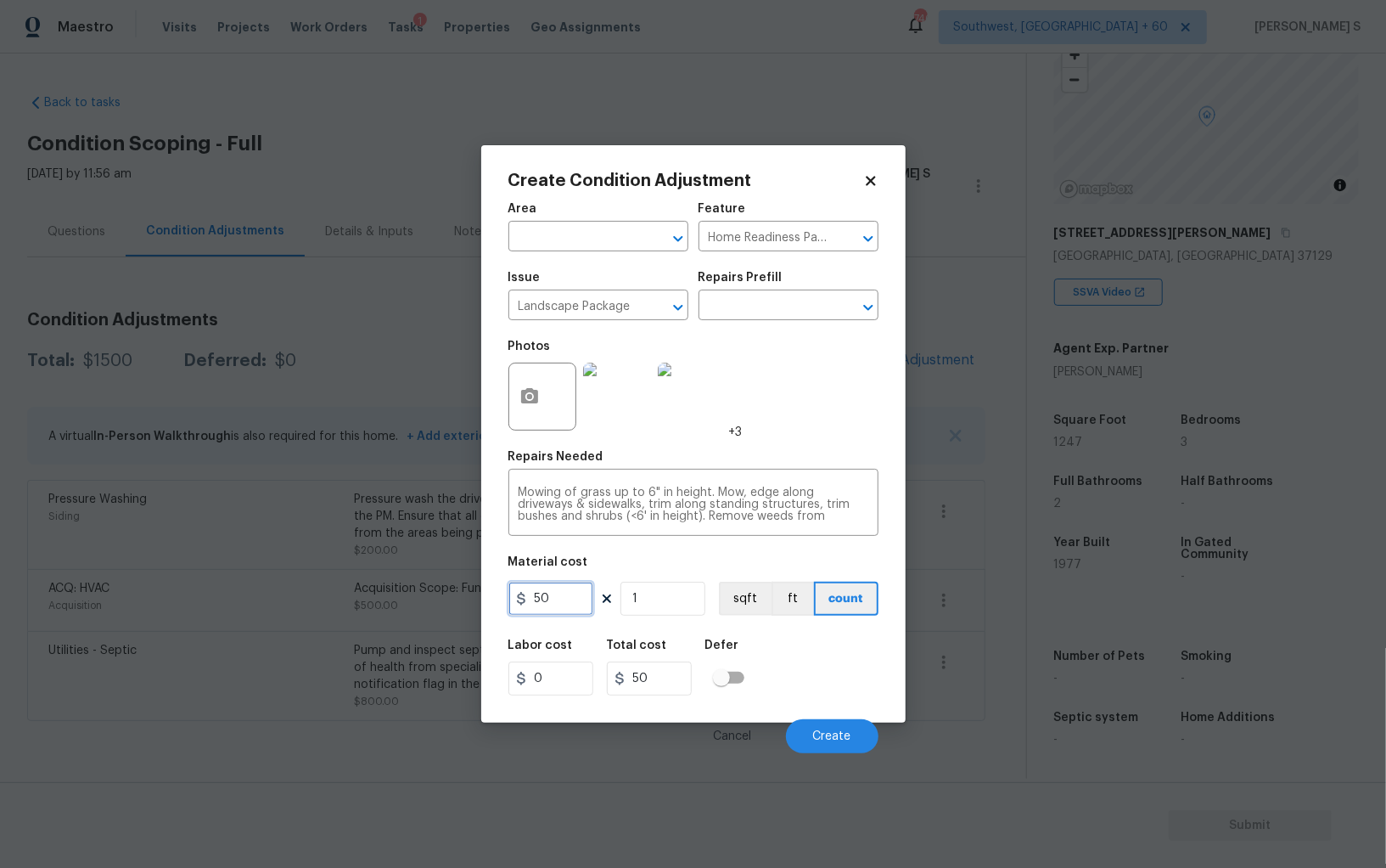
click at [580, 602] on input "50" at bounding box center [550, 598] width 85 height 34
type input "300"
click at [809, 691] on div "Labor cost 0 Total cost 300 Defer" at bounding box center [693, 667] width 370 height 76
click at [830, 726] on button "Create" at bounding box center [833, 735] width 93 height 34
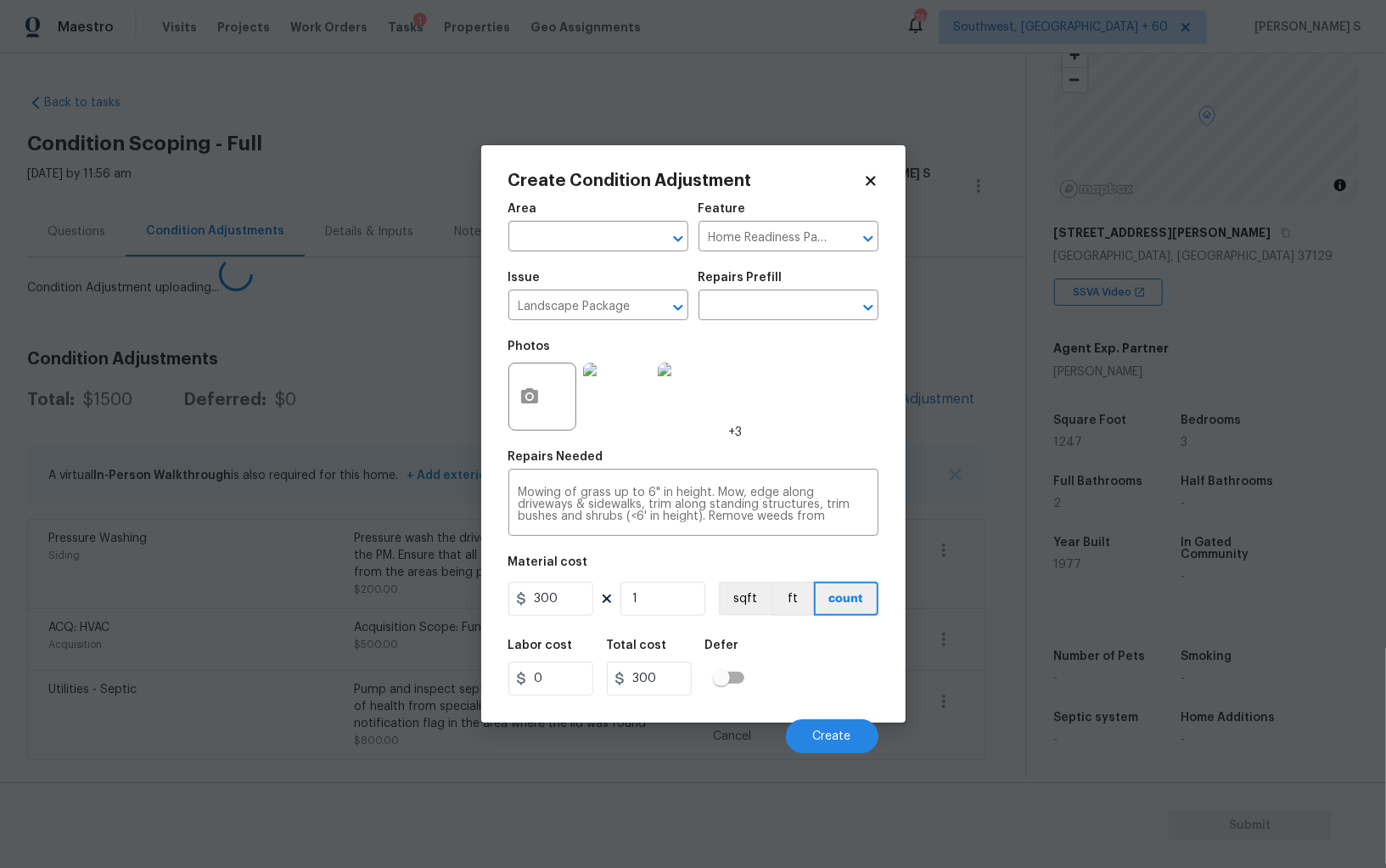
click at [393, 663] on body "Maestro Visits Projects Work Orders Tasks 1 Properties Geo Assignments 746 Sout…" at bounding box center [693, 434] width 1386 height 868
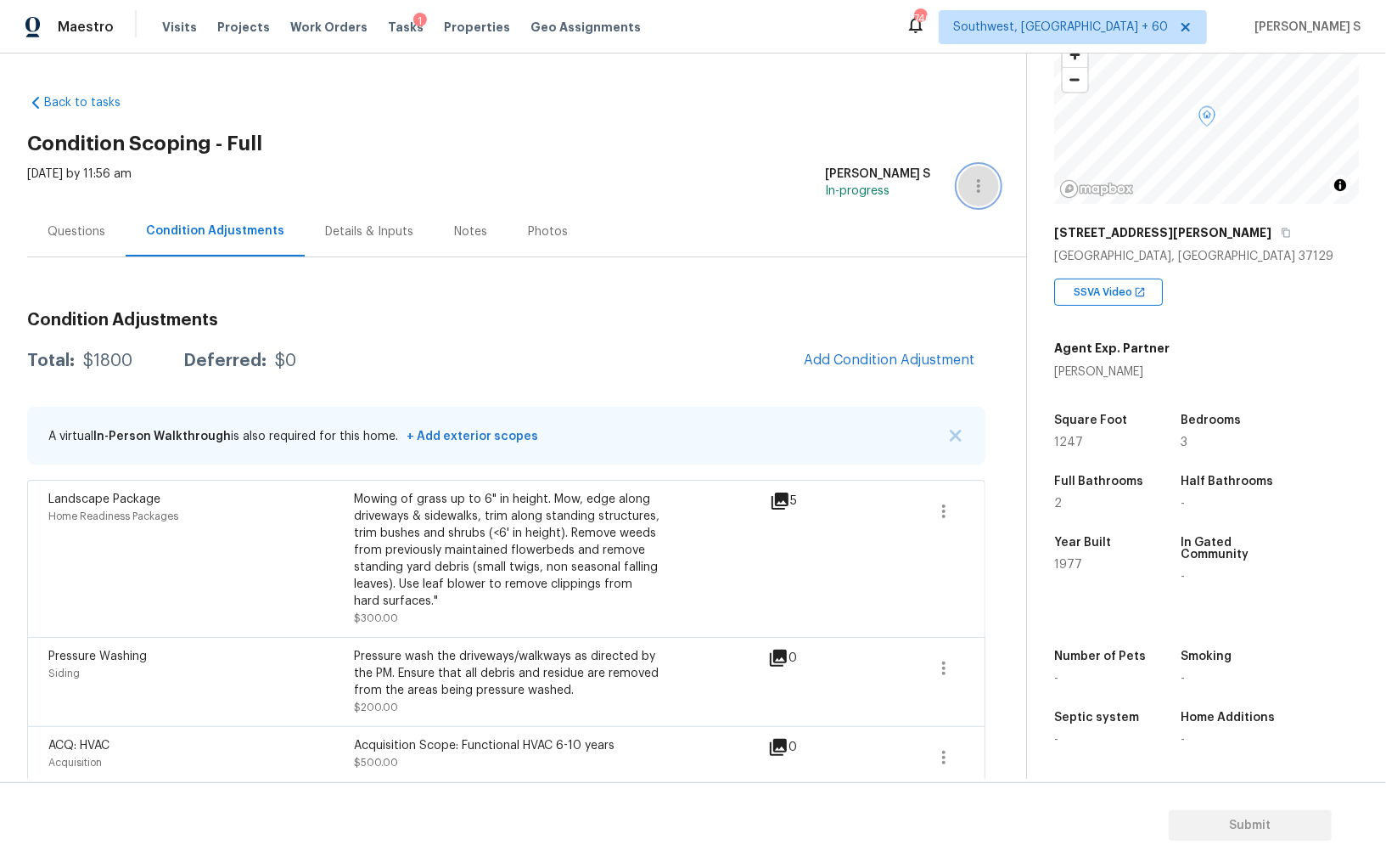
scroll to position [103, 0]
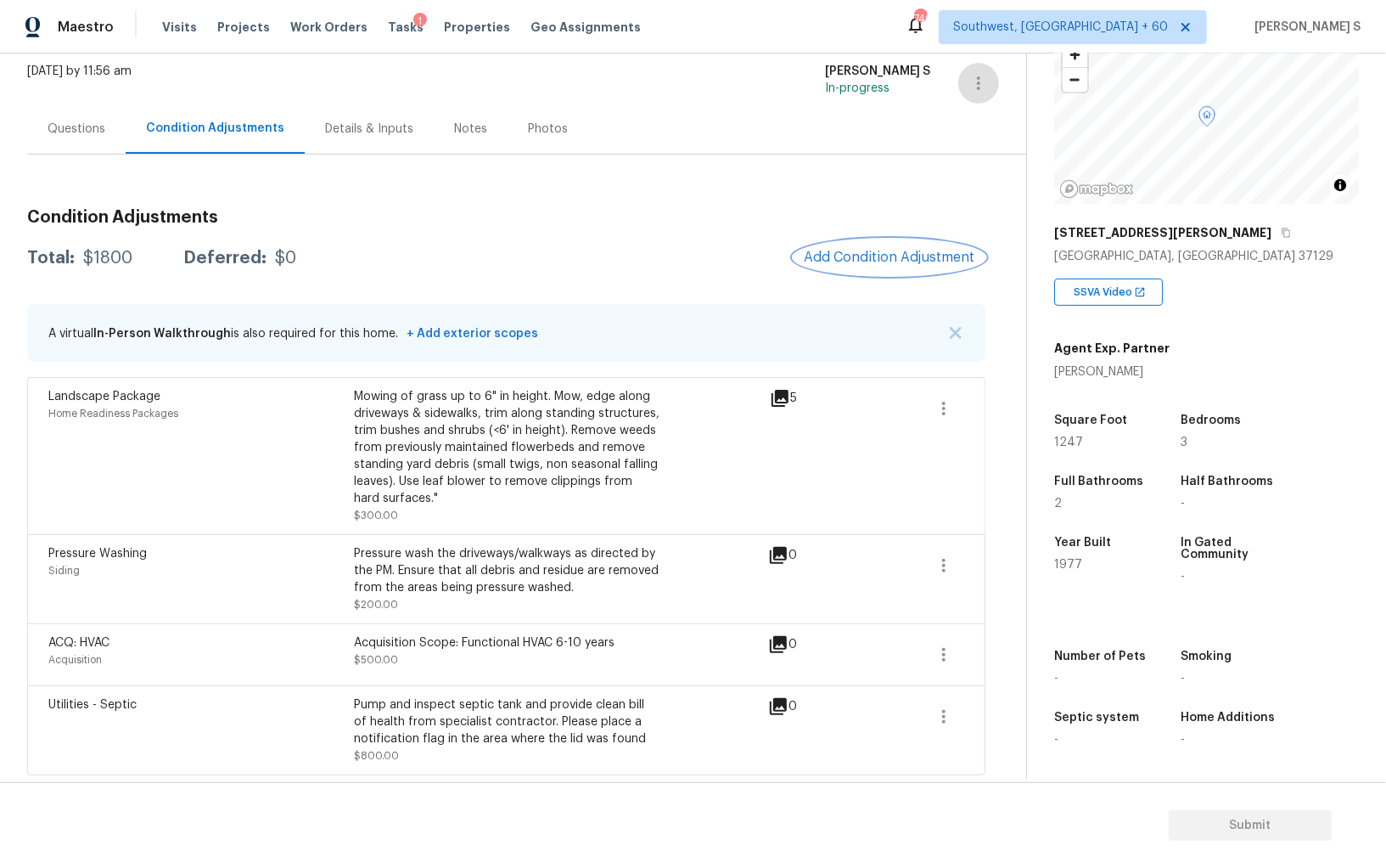
click at [856, 259] on span "Add Condition Adjustment" at bounding box center [890, 257] width 172 height 15
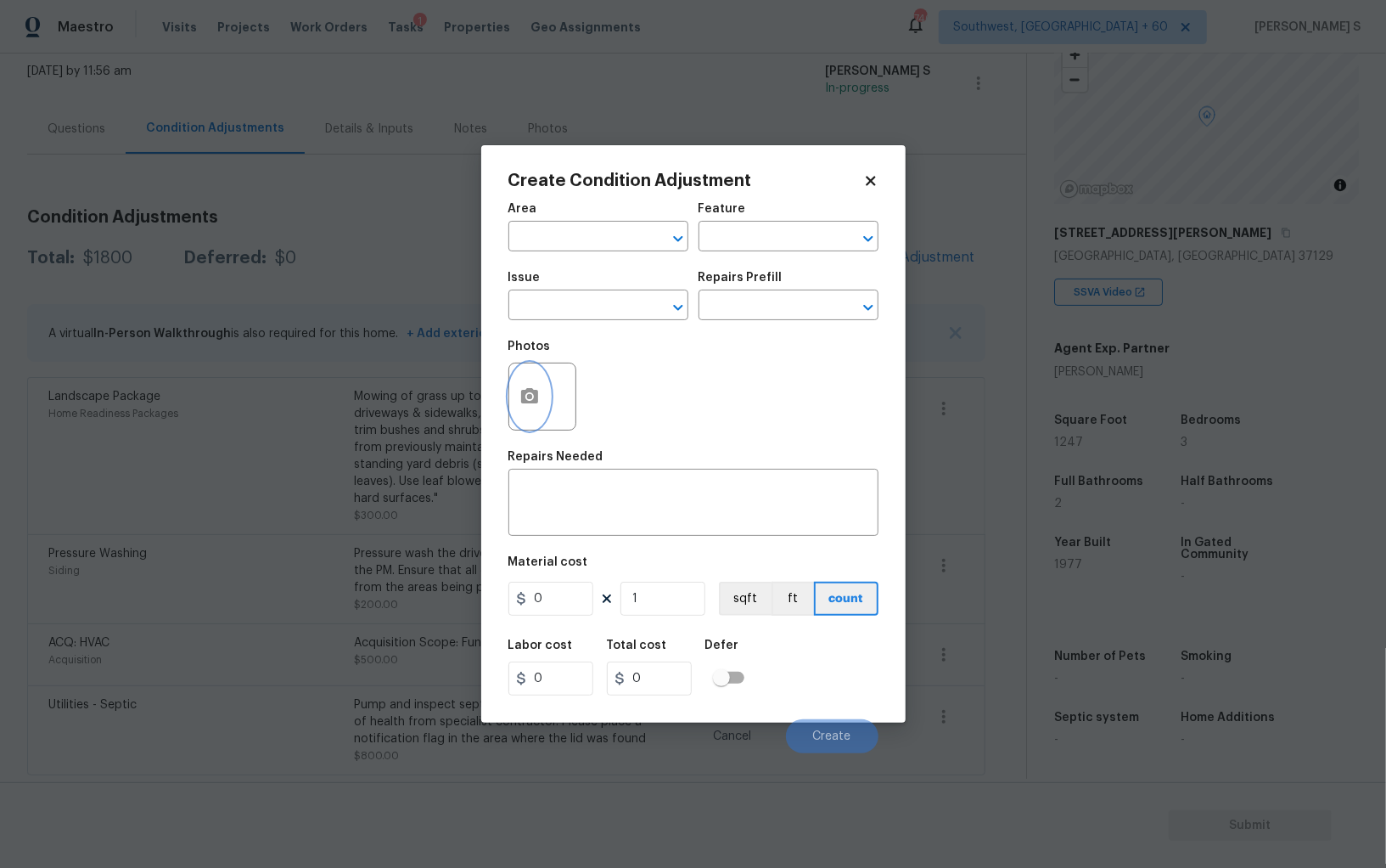
click at [526, 411] on button "button" at bounding box center [529, 396] width 41 height 66
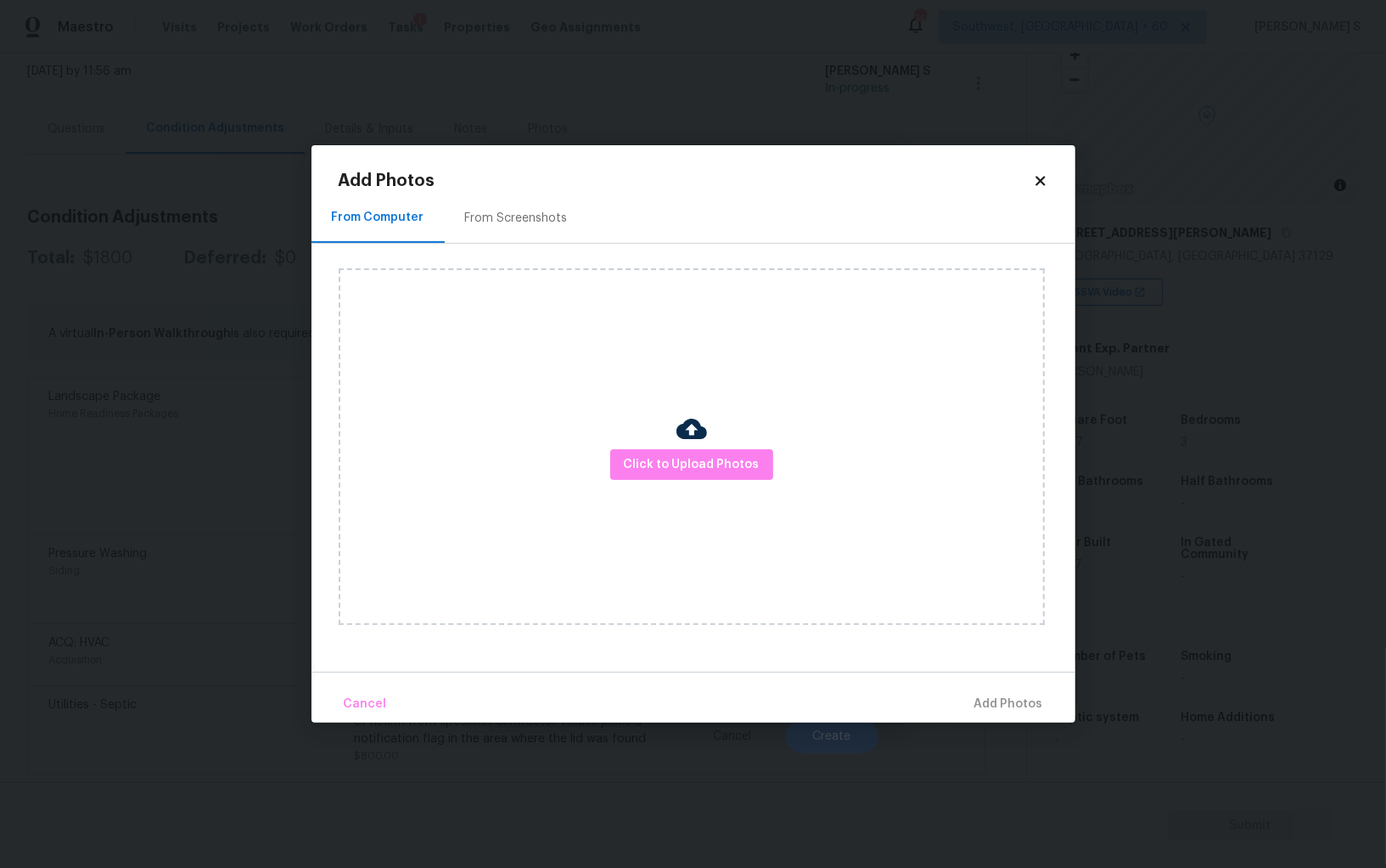
click at [524, 232] on div "From Screenshots" at bounding box center [516, 217] width 144 height 50
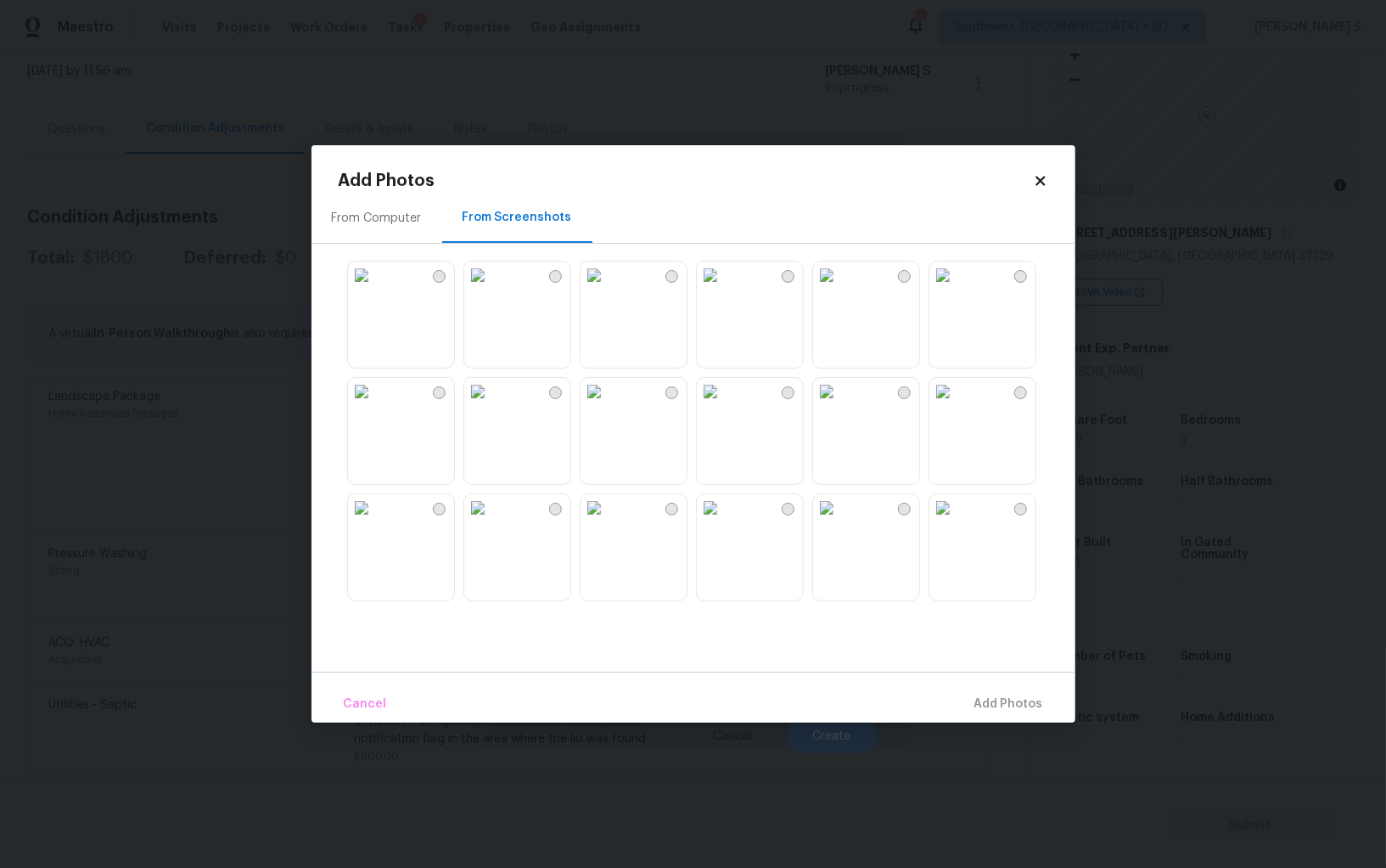
click at [375, 289] on img at bounding box center [362, 275] width 27 height 27
click at [841, 405] on img at bounding box center [827, 392] width 27 height 27
click at [724, 405] on img at bounding box center [711, 392] width 27 height 27
click at [724, 522] on img at bounding box center [711, 508] width 27 height 27
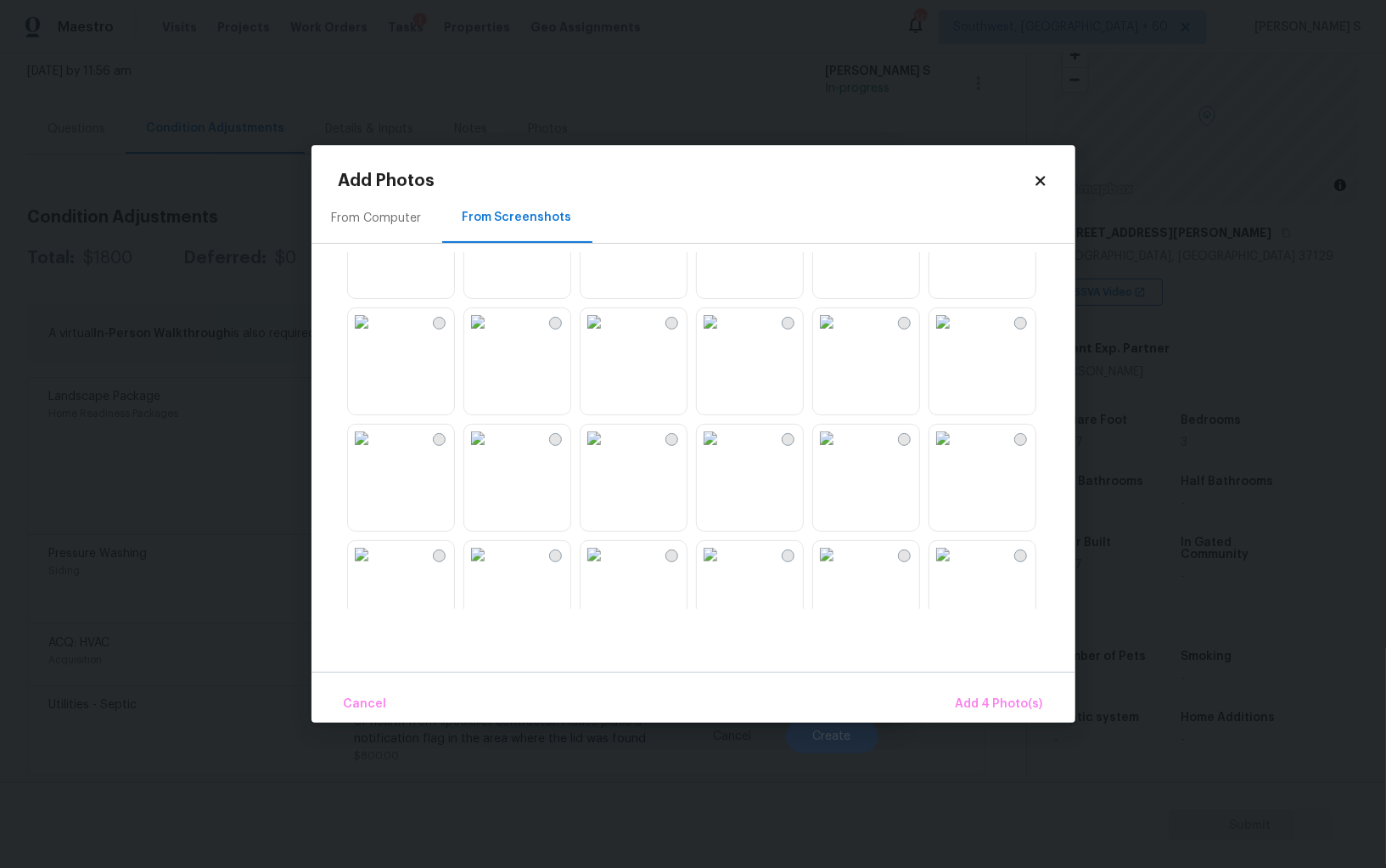
click at [957, 335] on img at bounding box center [943, 322] width 27 height 27
click at [841, 335] on img at bounding box center [827, 322] width 27 height 27
click at [1013, 690] on button "Add 6 Photo(s)" at bounding box center [1000, 704] width 100 height 36
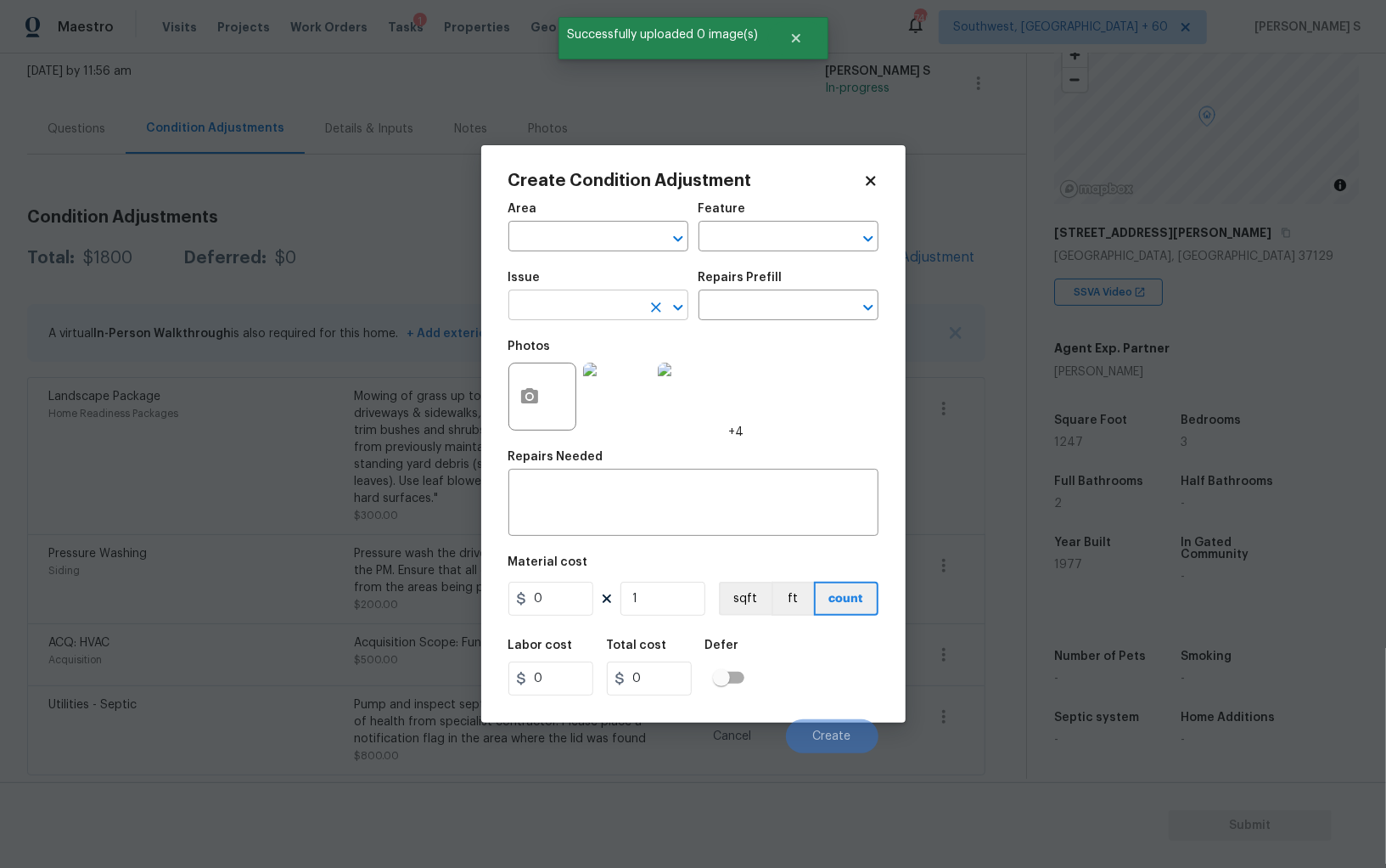
click at [599, 304] on input "text" at bounding box center [574, 306] width 133 height 26
type input "ACQ: Paint"
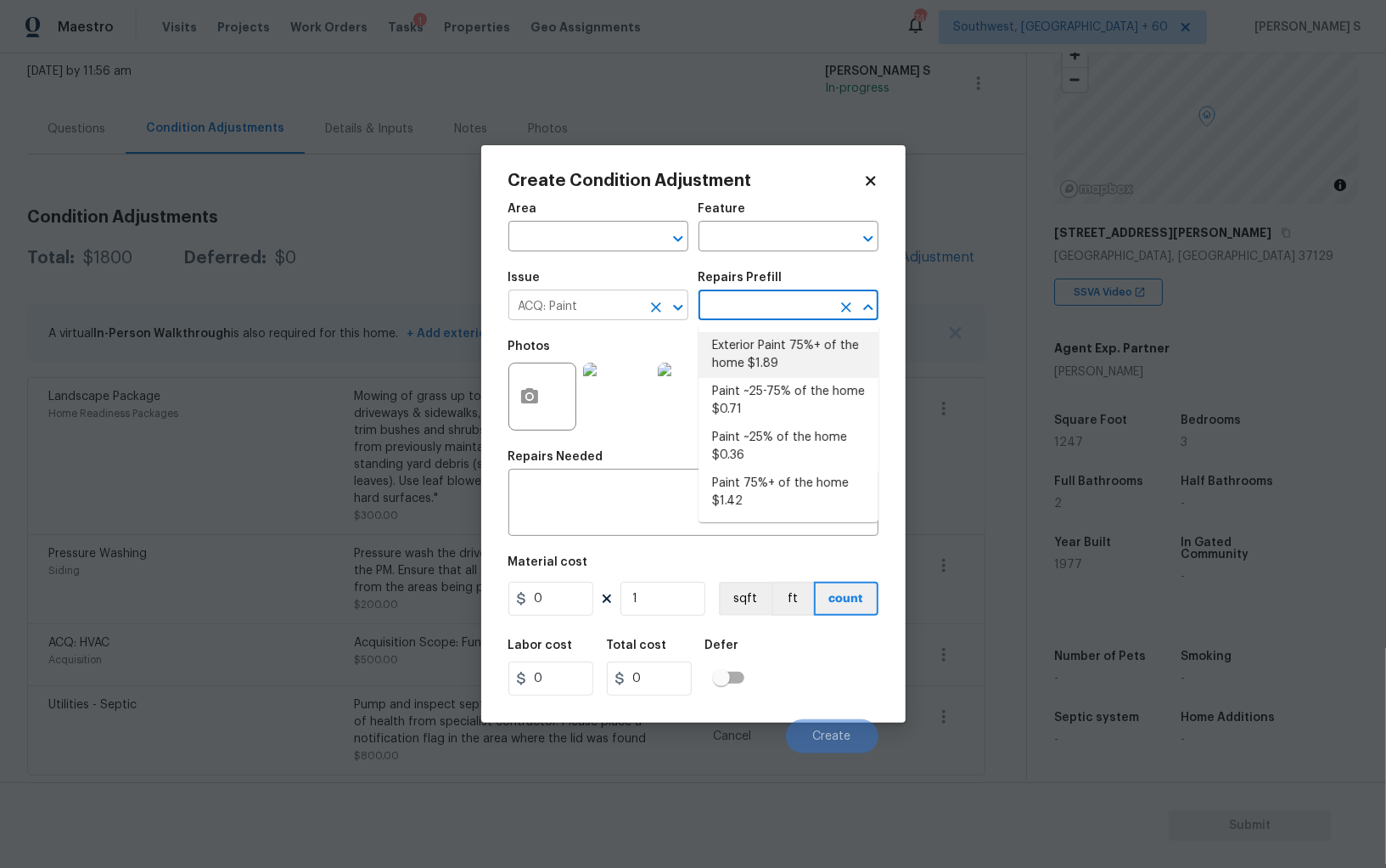
type input "Acquisition"
type textarea "Acquisition Scope: 75%+ of the home exterior will likely require paint"
type input "1.89"
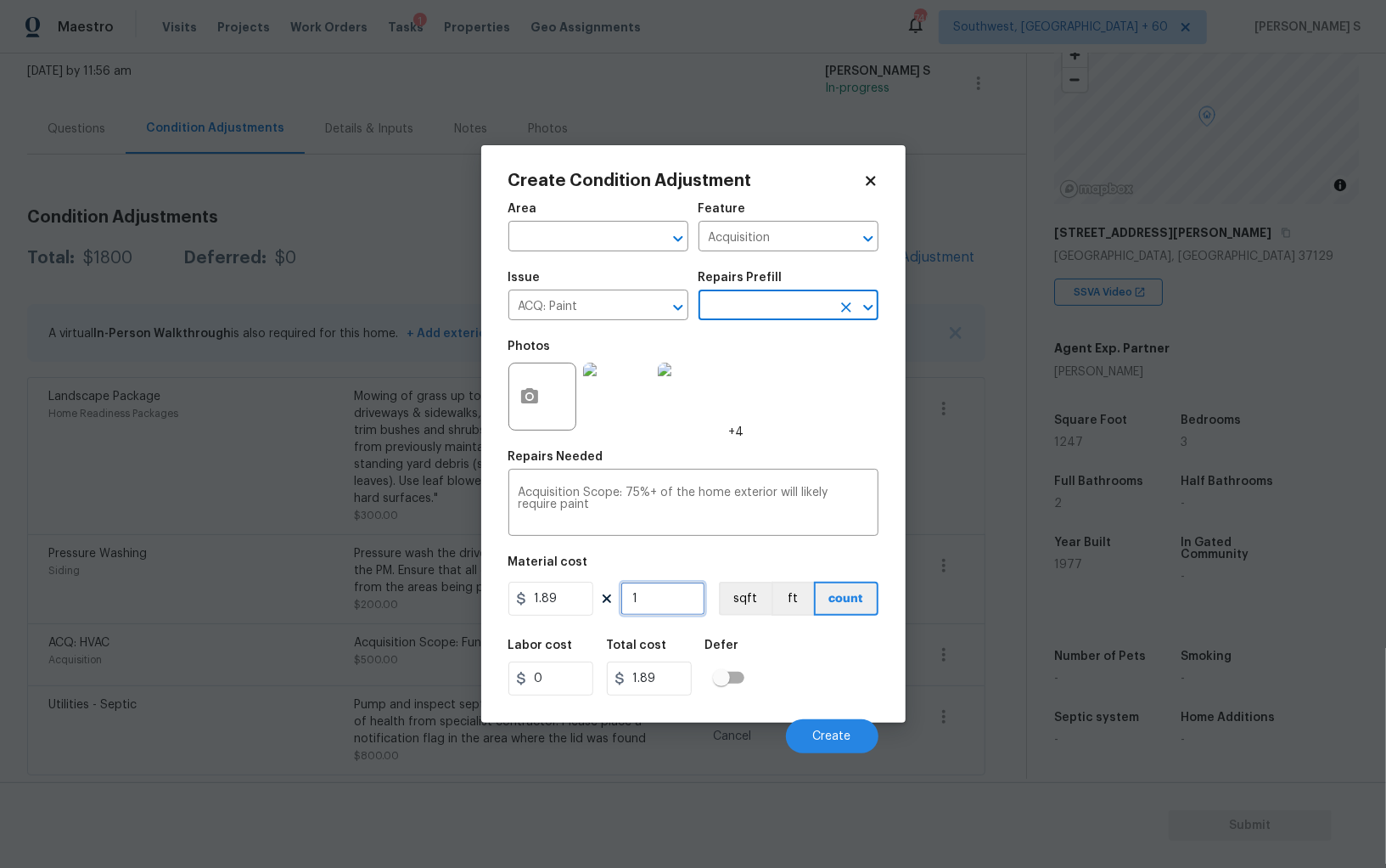
click at [671, 614] on input "1" at bounding box center [663, 598] width 85 height 34
paste input "text"
type input "12"
type input "22.68"
type input "124"
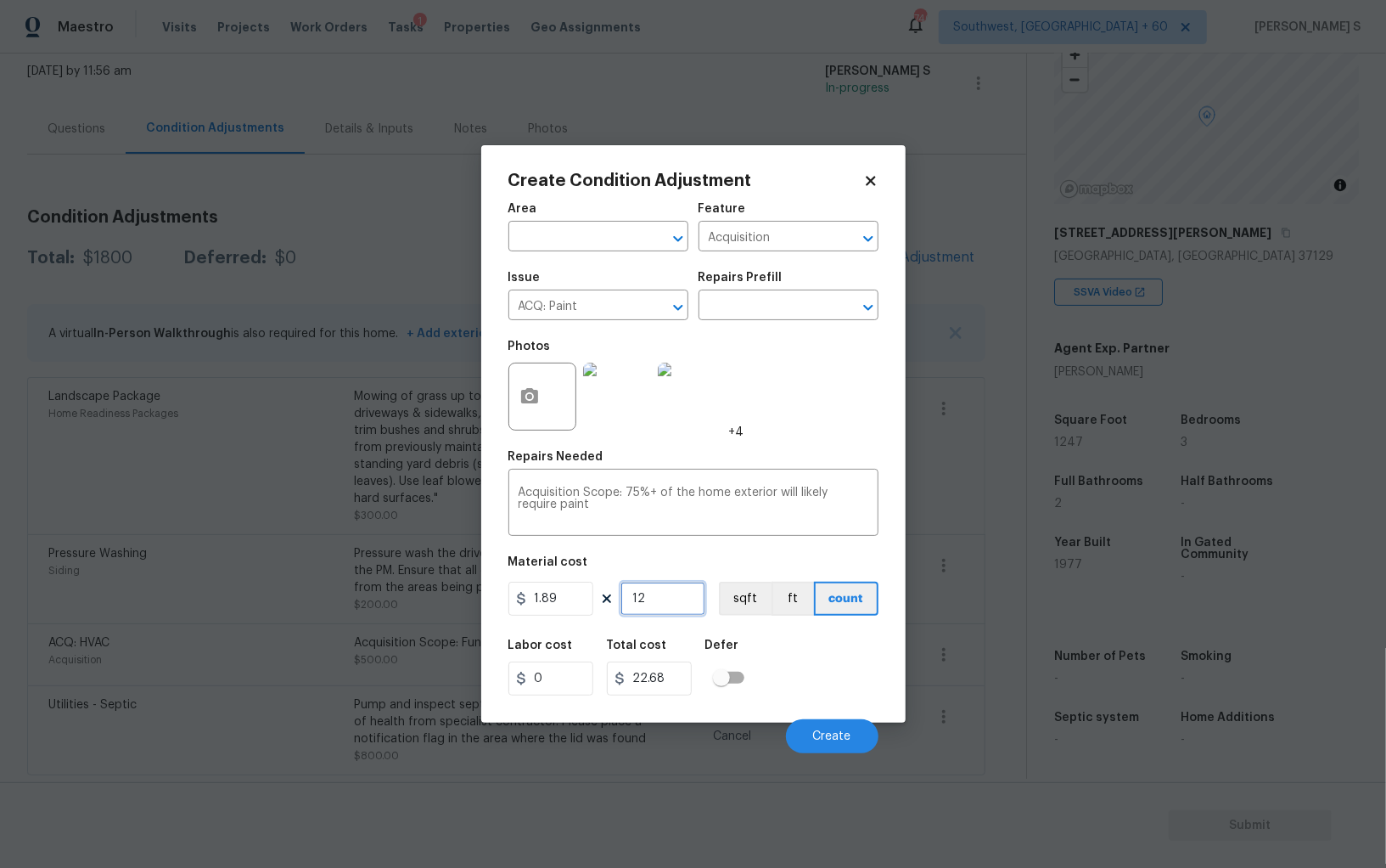
type input "234.36"
type input "1247"
type input "2356.83"
type input "1247"
click at [746, 611] on button "sqft" at bounding box center [745, 598] width 53 height 34
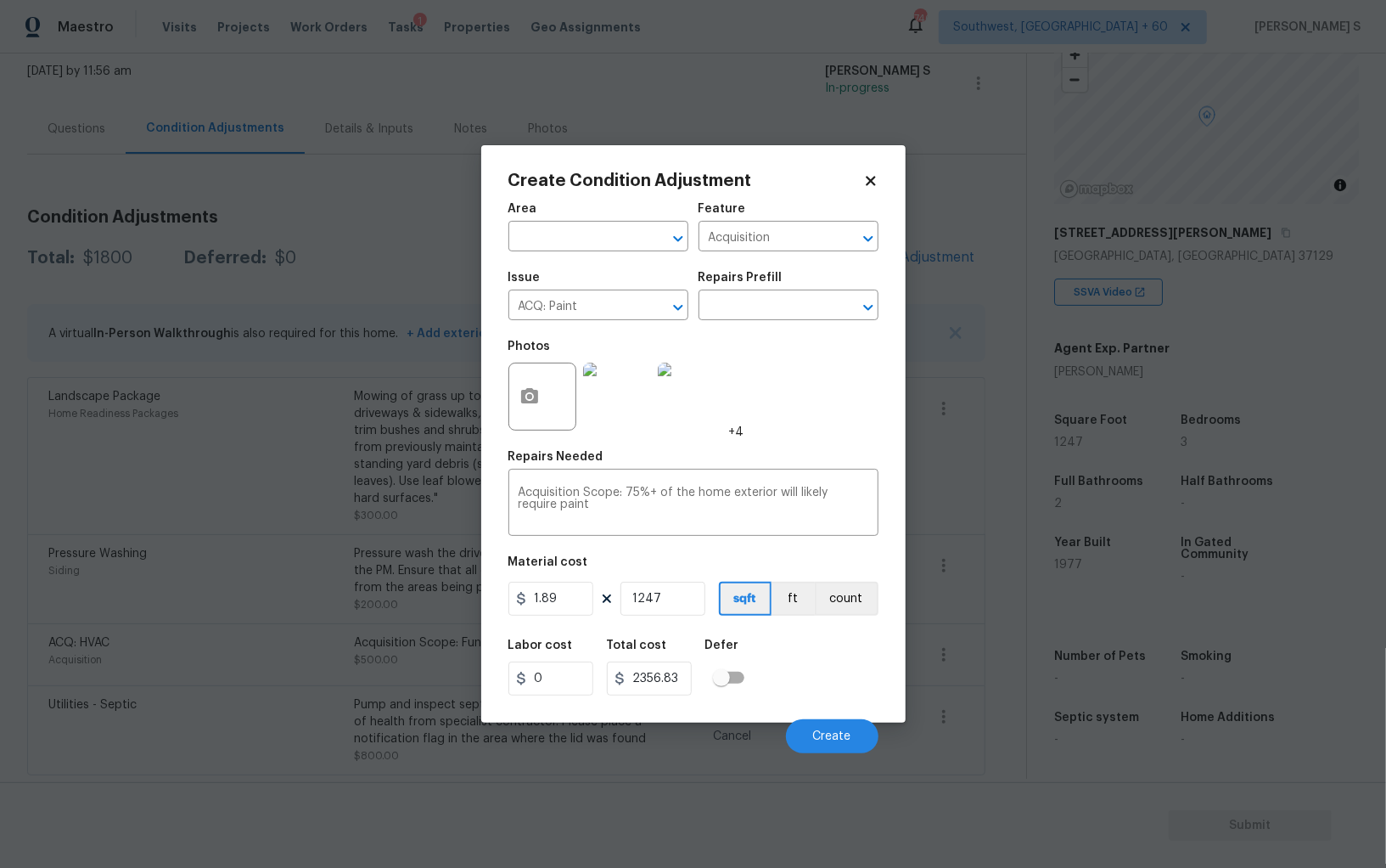
click at [780, 645] on div "Labor cost 0 Total cost 2356.83 Defer" at bounding box center [693, 667] width 370 height 76
click at [832, 729] on button "Create" at bounding box center [833, 735] width 93 height 34
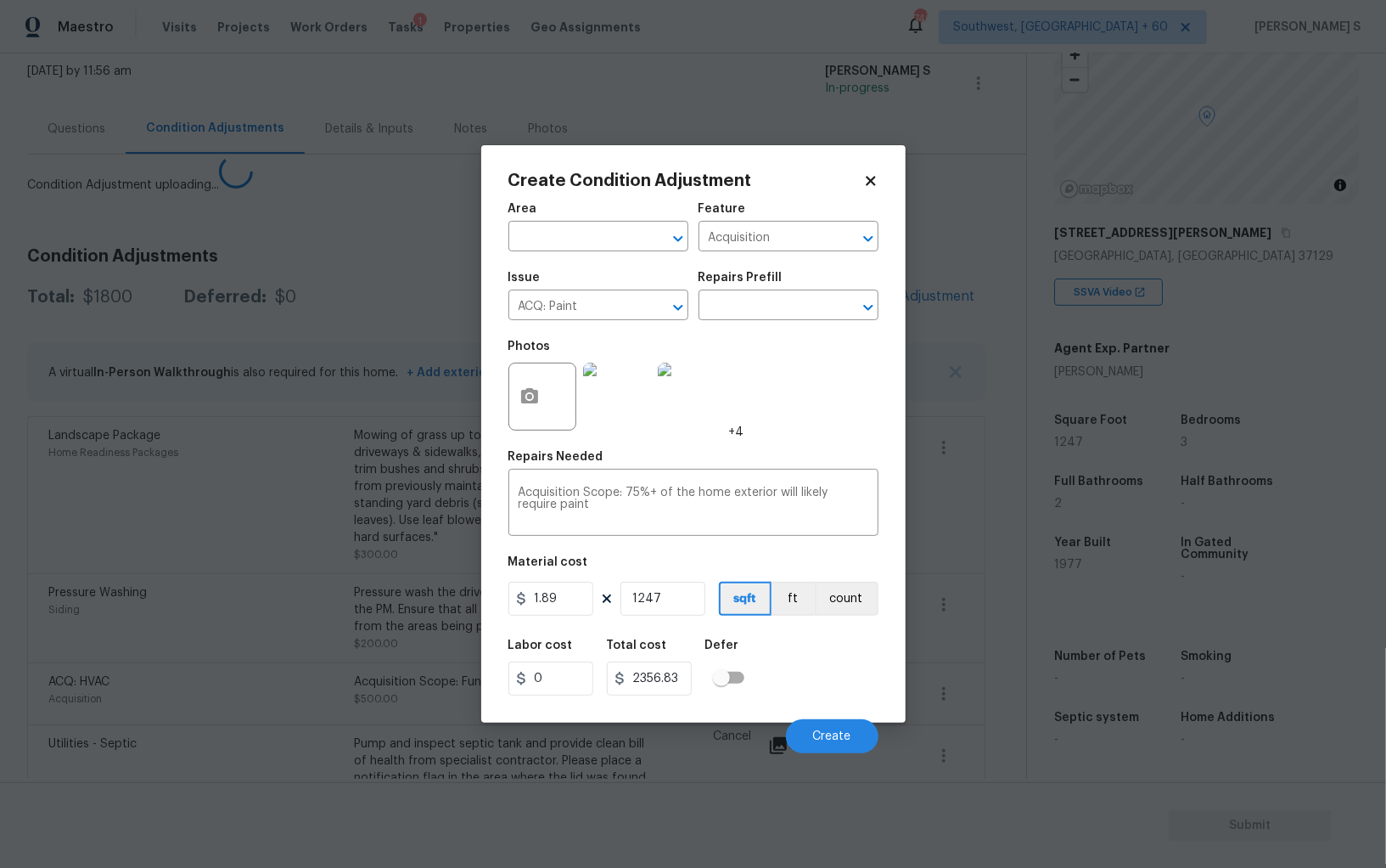
click at [257, 675] on body "Maestro Visits Projects Work Orders Tasks 1 Properties Geo Assignments 746 Sout…" at bounding box center [693, 434] width 1386 height 868
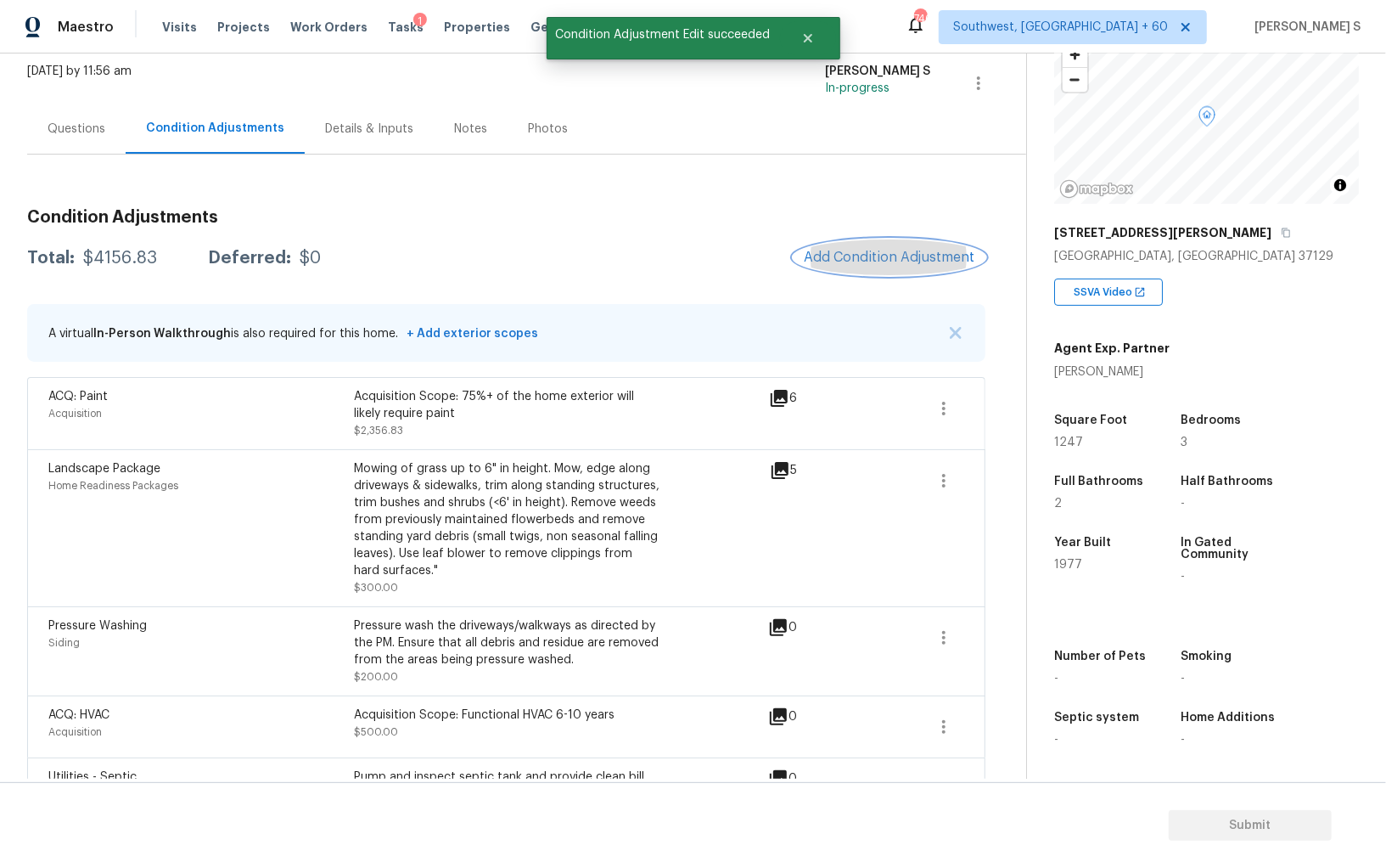
click at [882, 244] on button "Add Condition Adjustment" at bounding box center [889, 256] width 192 height 35
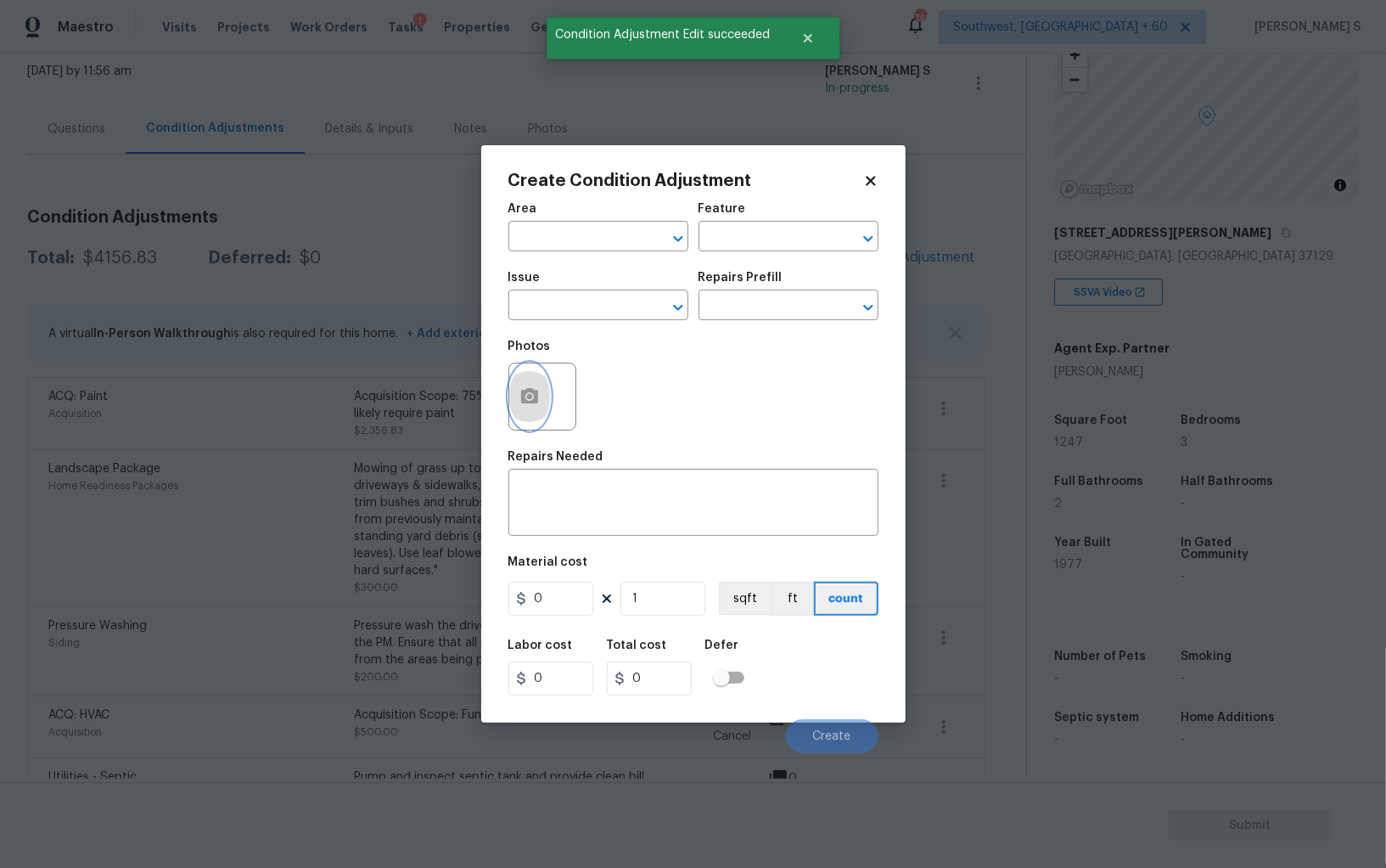
click at [522, 402] on icon "button" at bounding box center [530, 395] width 17 height 15
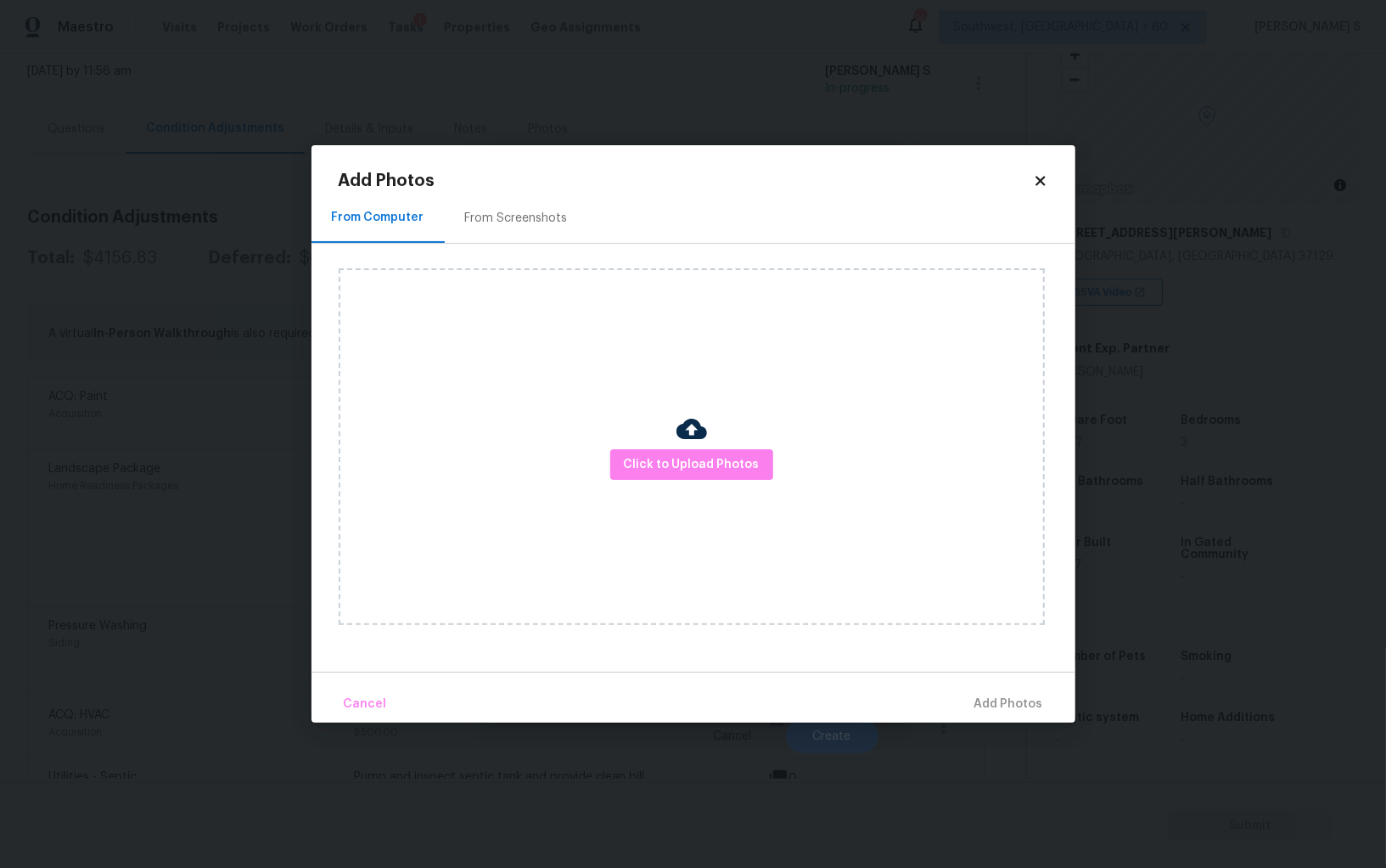
click at [504, 221] on div "From Screenshots" at bounding box center [516, 218] width 103 height 17
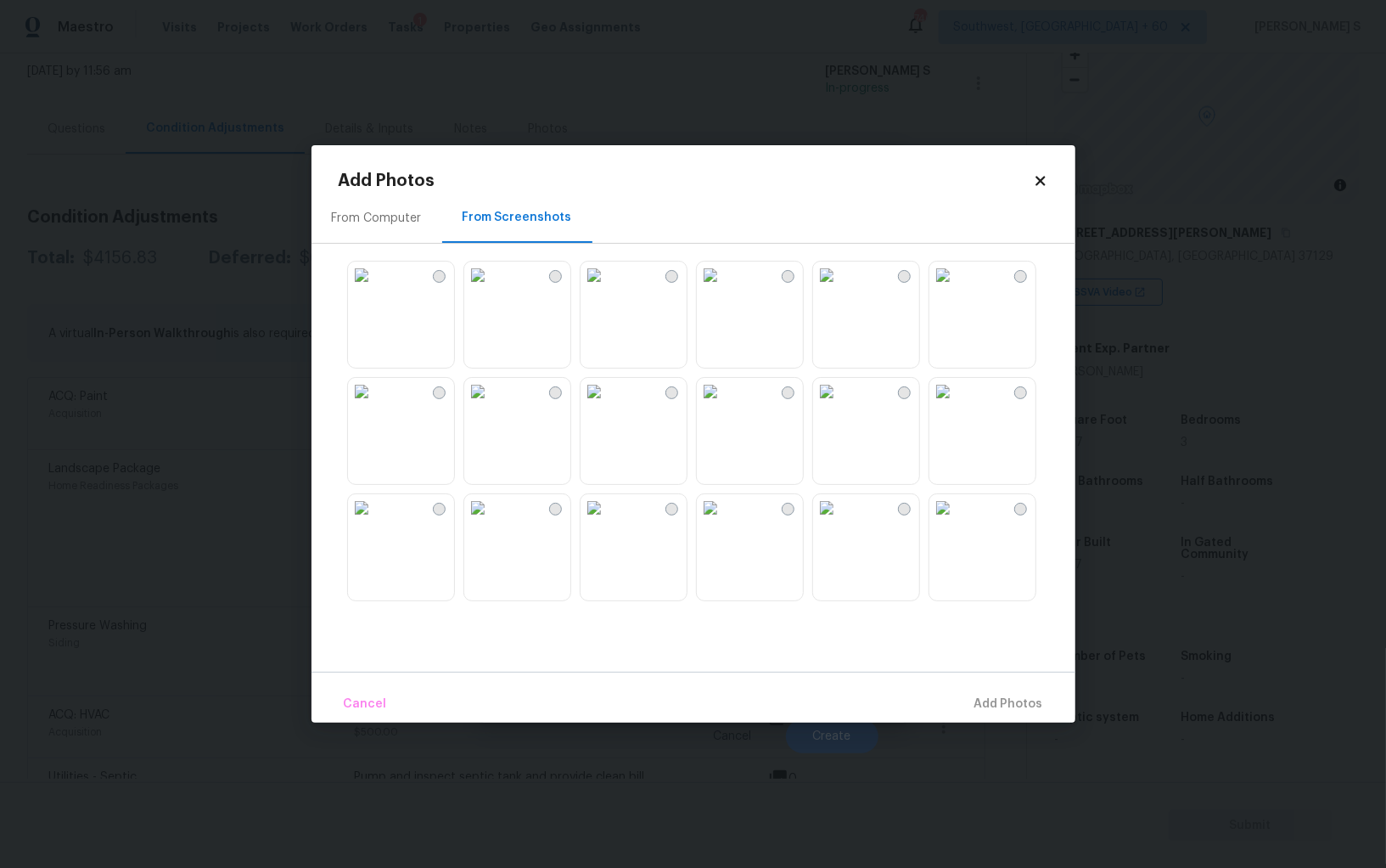
click at [608, 405] on img at bounding box center [594, 392] width 27 height 27
click at [492, 405] on img at bounding box center [478, 392] width 27 height 27
click at [375, 405] on img at bounding box center [362, 392] width 27 height 27
click at [469, 522] on img at bounding box center [478, 508] width 27 height 27
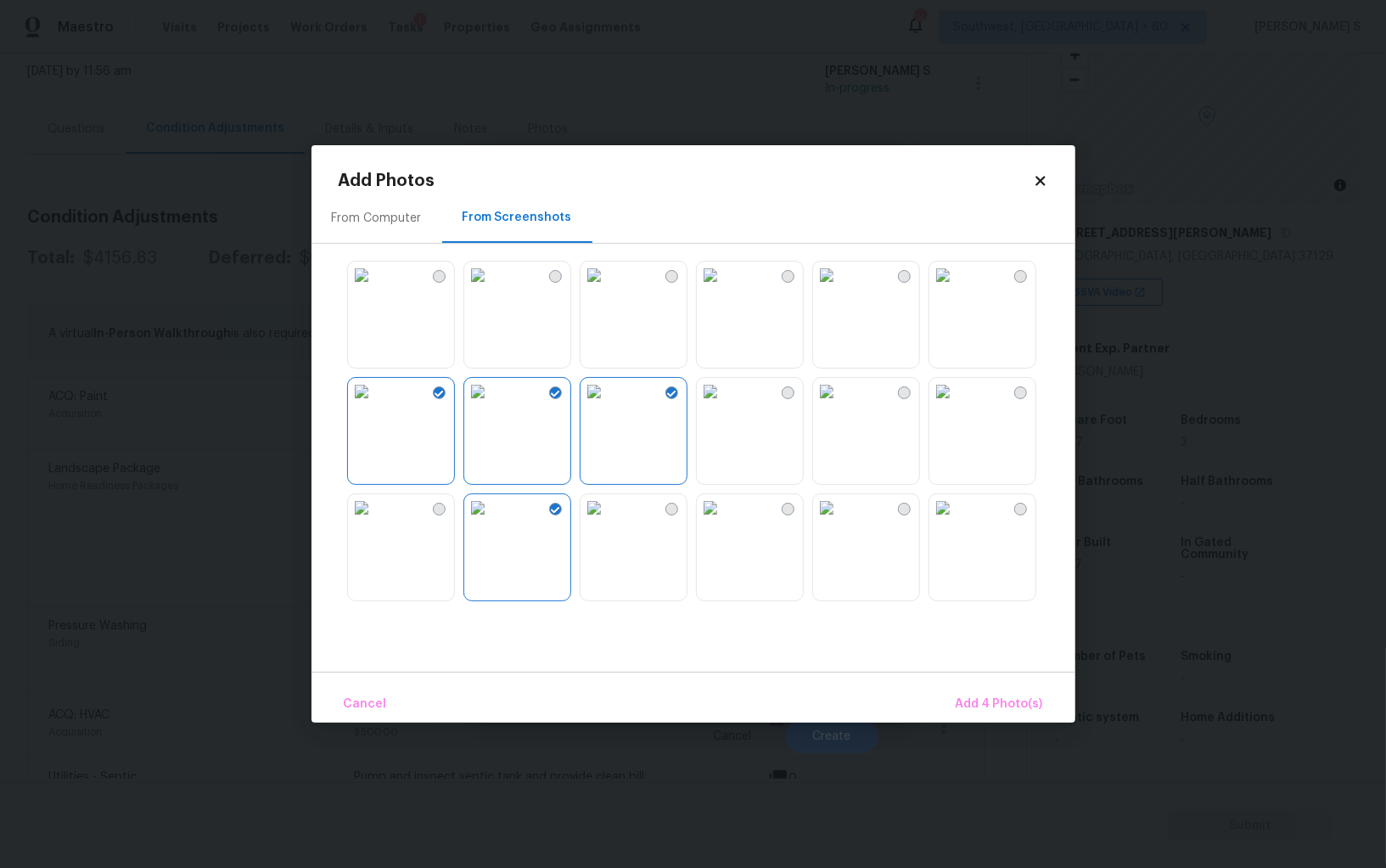
click at [571, 550] on div at bounding box center [707, 430] width 737 height 356
drag, startPoint x: 376, startPoint y: 556, endPoint x: 687, endPoint y: 540, distance: 311.4
click at [375, 522] on img at bounding box center [362, 508] width 27 height 27
click at [608, 522] on img at bounding box center [594, 508] width 27 height 27
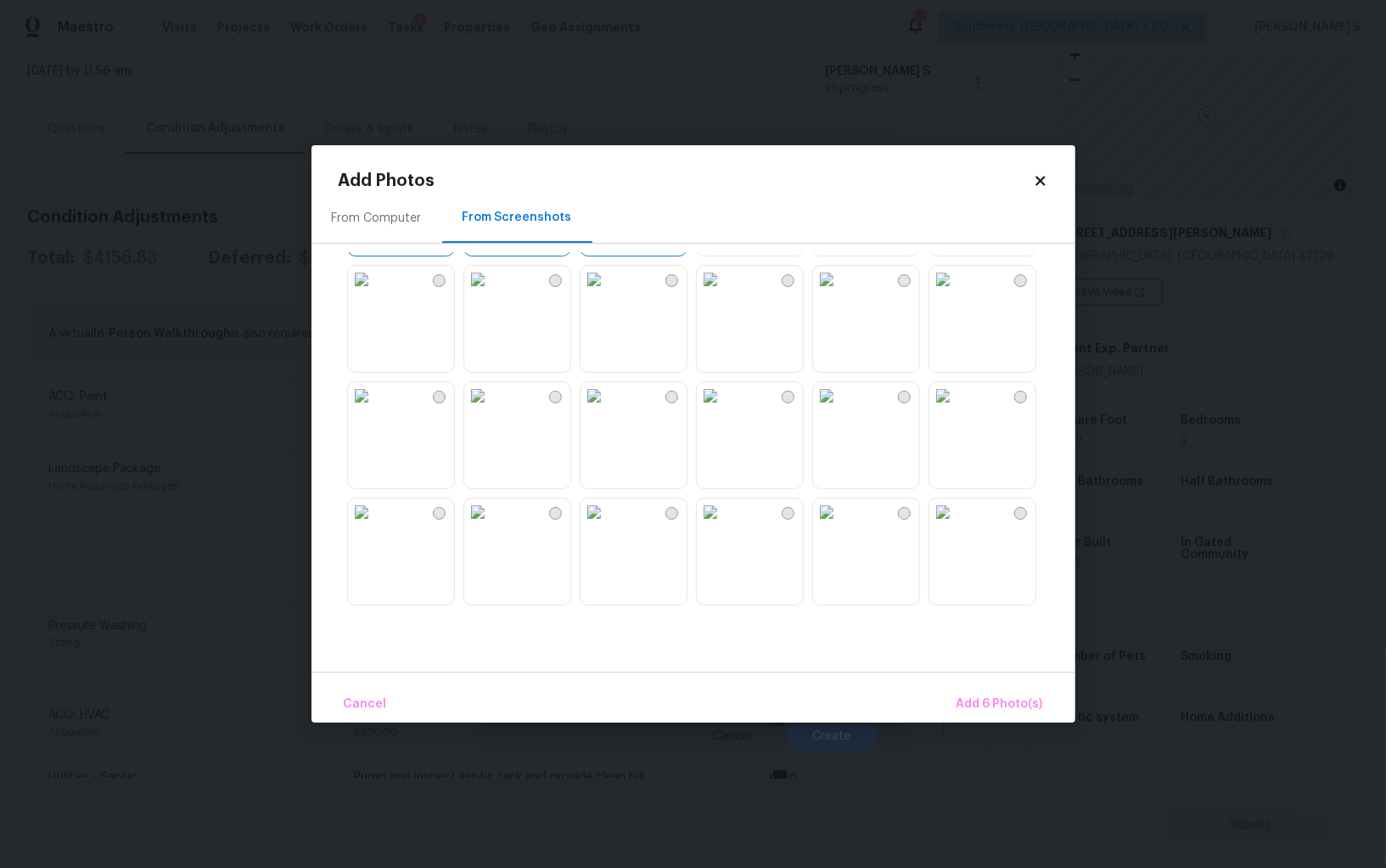
click at [724, 409] on img at bounding box center [711, 395] width 27 height 27
click at [608, 409] on img at bounding box center [594, 395] width 27 height 27
click at [608, 525] on img at bounding box center [594, 512] width 27 height 27
click at [492, 409] on img at bounding box center [478, 395] width 27 height 27
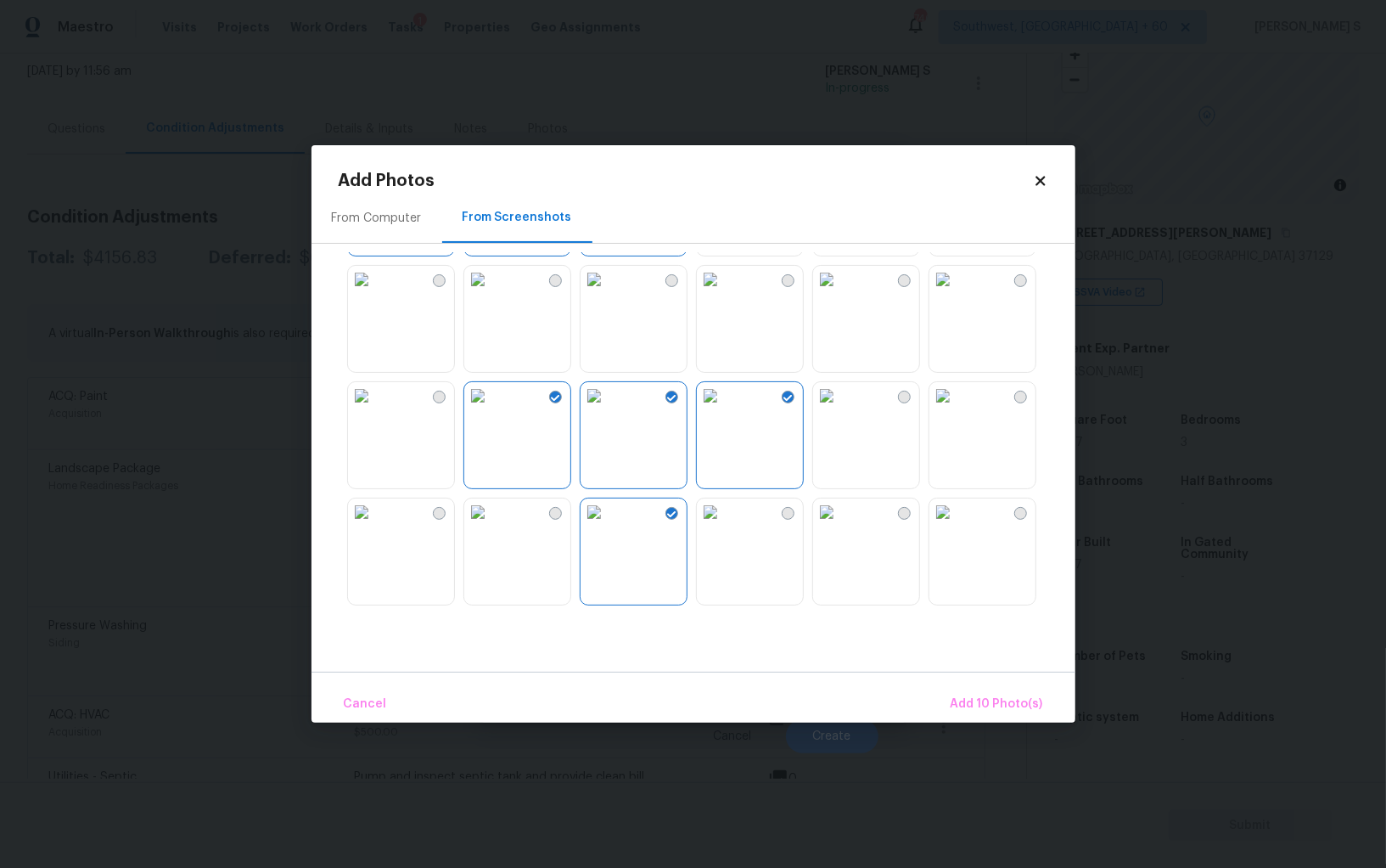
click at [724, 516] on img at bounding box center [711, 512] width 27 height 27
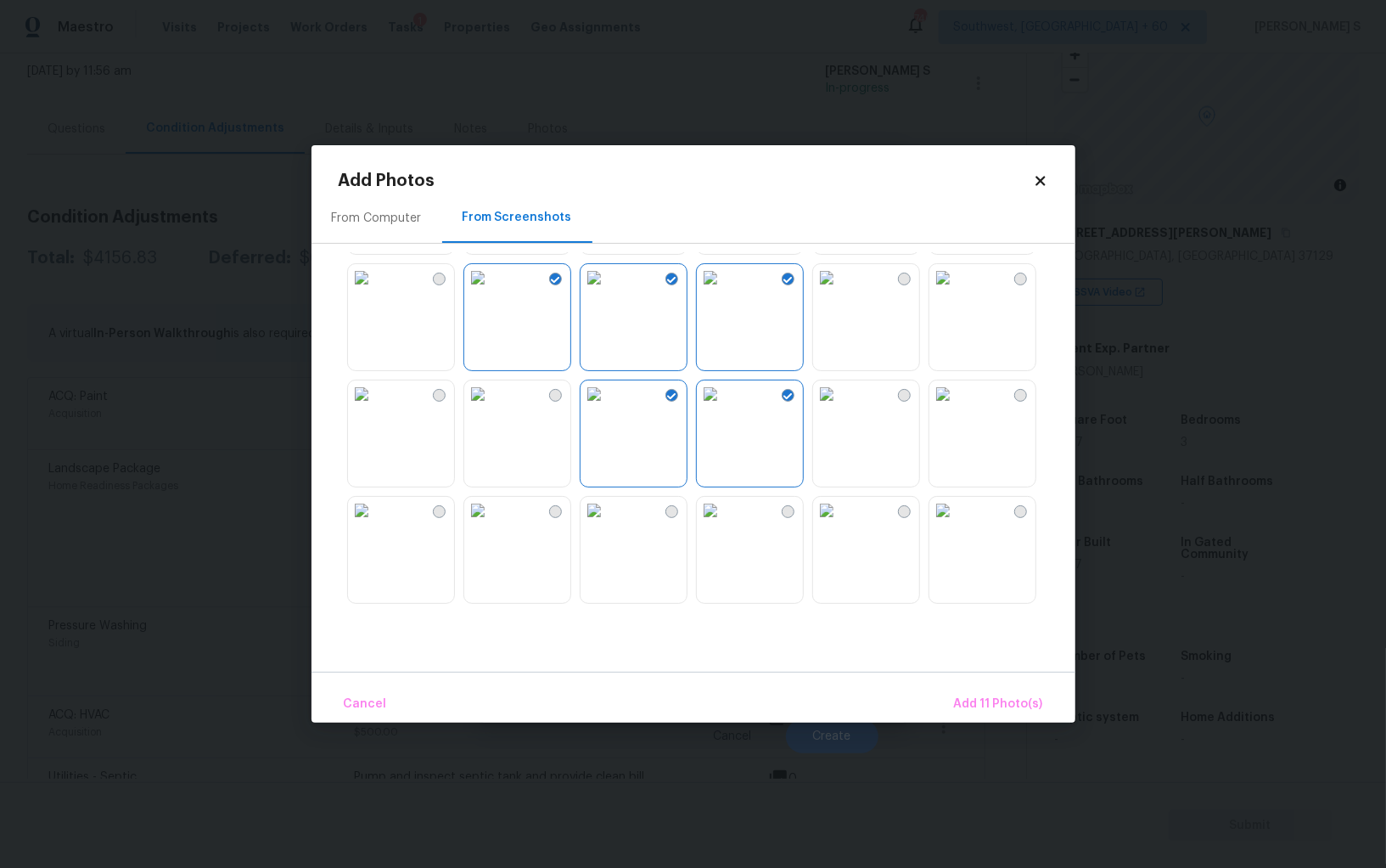
scroll to position [674, 0]
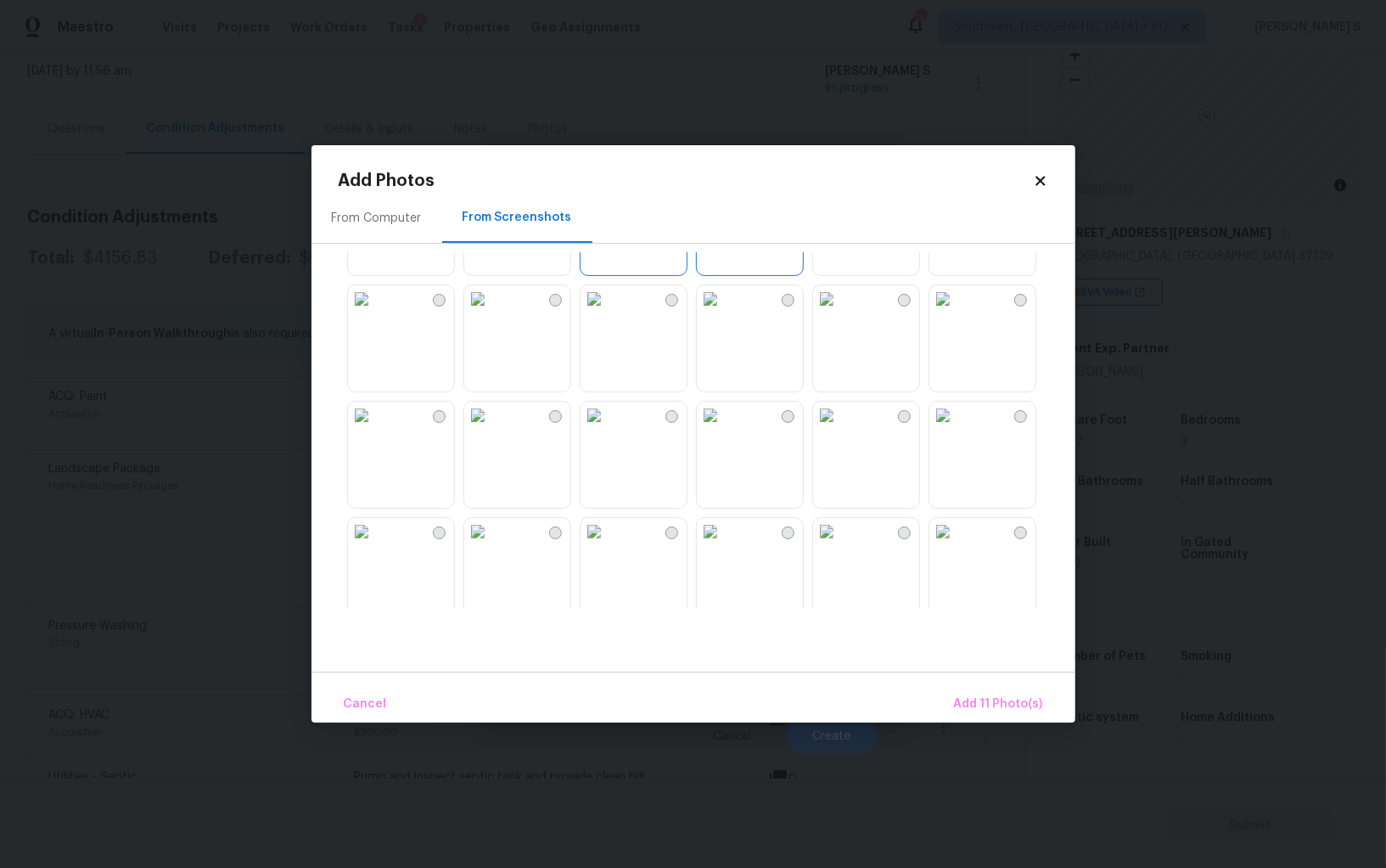
click at [841, 313] on img at bounding box center [827, 299] width 27 height 27
click at [724, 313] on img at bounding box center [711, 299] width 27 height 27
click at [608, 313] on img at bounding box center [594, 299] width 27 height 27
click at [829, 429] on img at bounding box center [827, 415] width 27 height 27
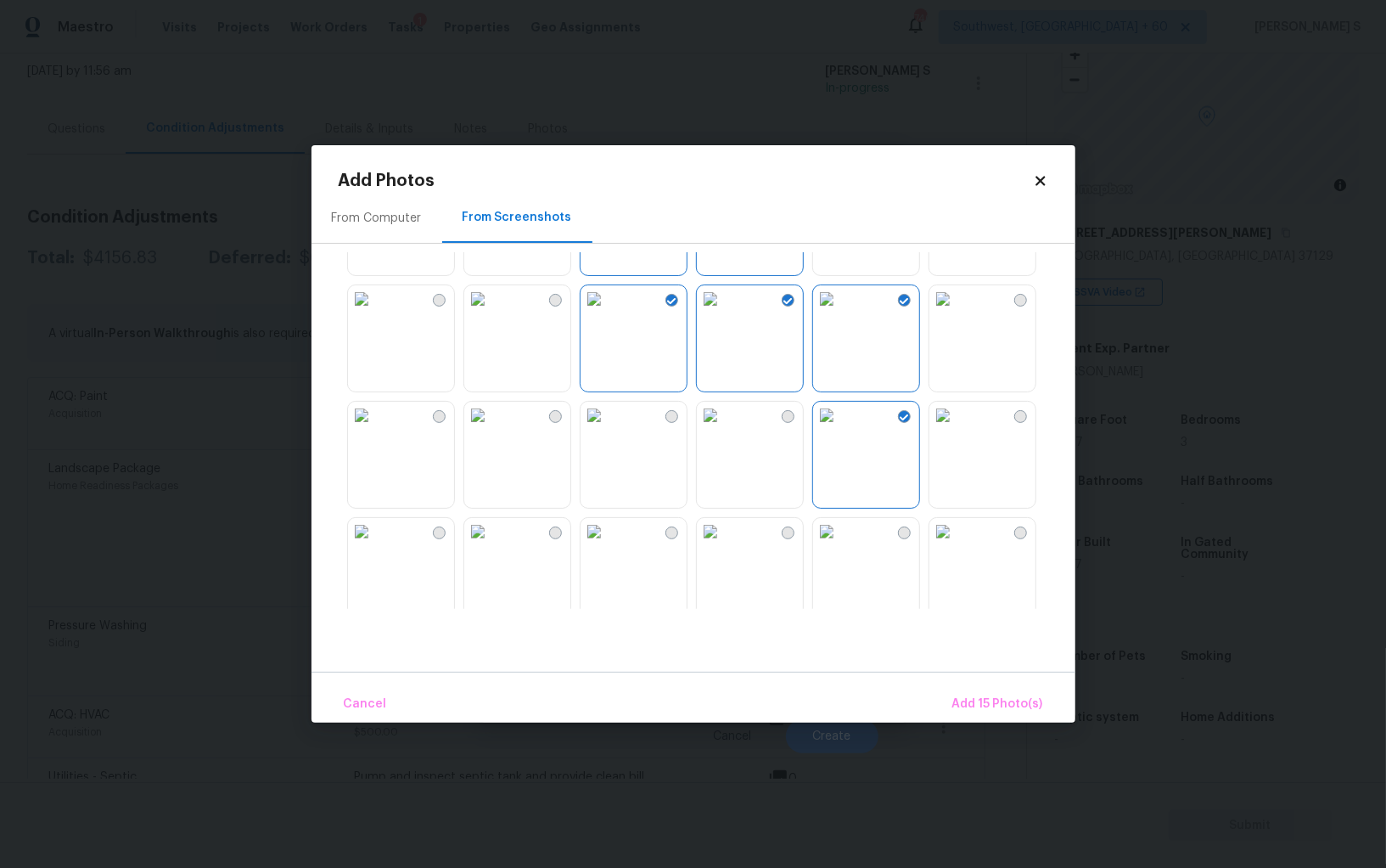
click at [724, 429] on img at bounding box center [711, 415] width 27 height 27
click at [608, 545] on img at bounding box center [594, 532] width 27 height 27
click at [492, 545] on img at bounding box center [478, 532] width 27 height 27
click at [986, 702] on span "Add 18 Photo(s)" at bounding box center [997, 703] width 92 height 21
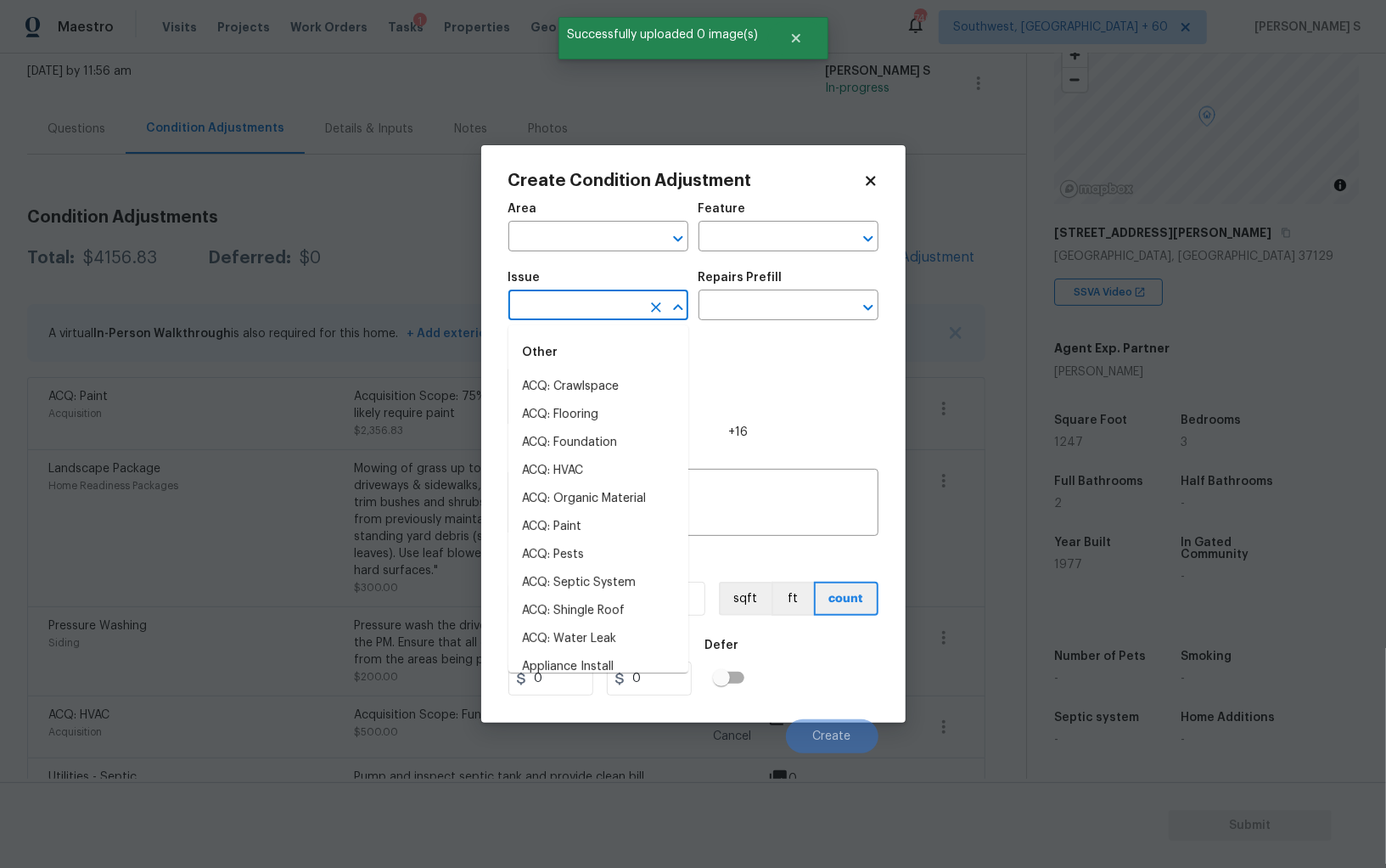
click at [558, 297] on input "text" at bounding box center [574, 306] width 133 height 26
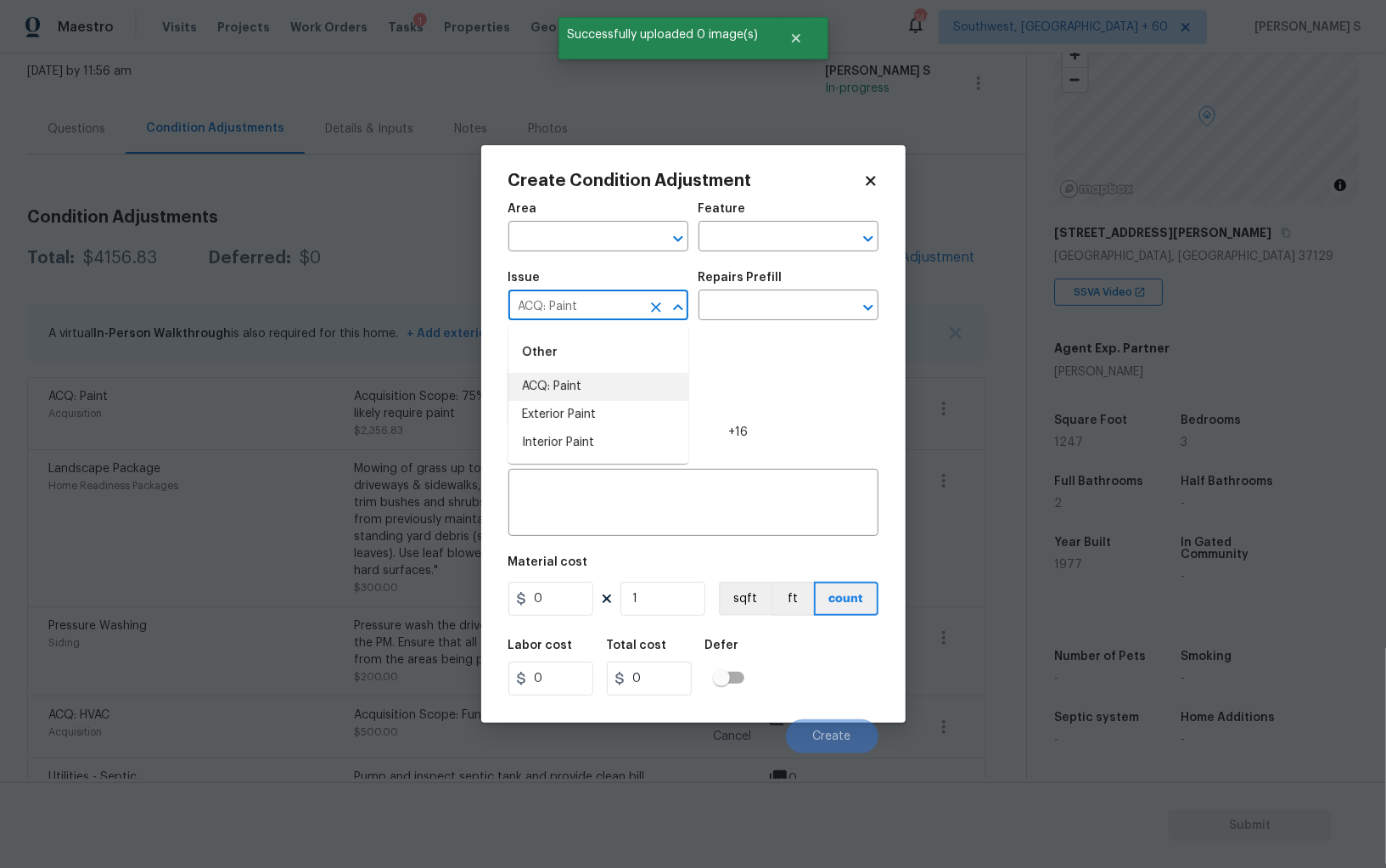
type input "ACQ: Paint"
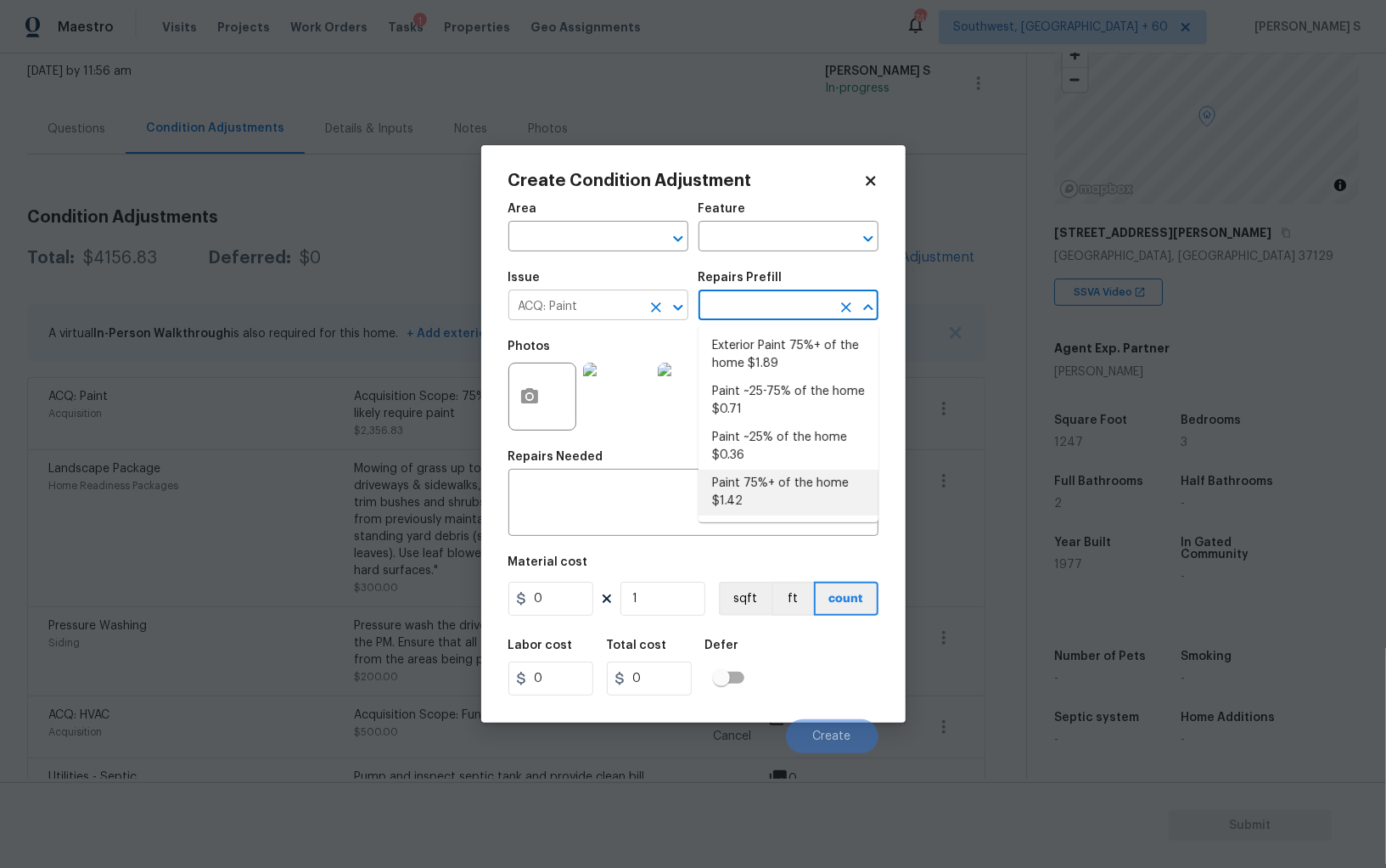
type input "Acquisition"
type textarea "Acquisition Scope: 75%+ of the home will likely require interior paint"
type input "1.42"
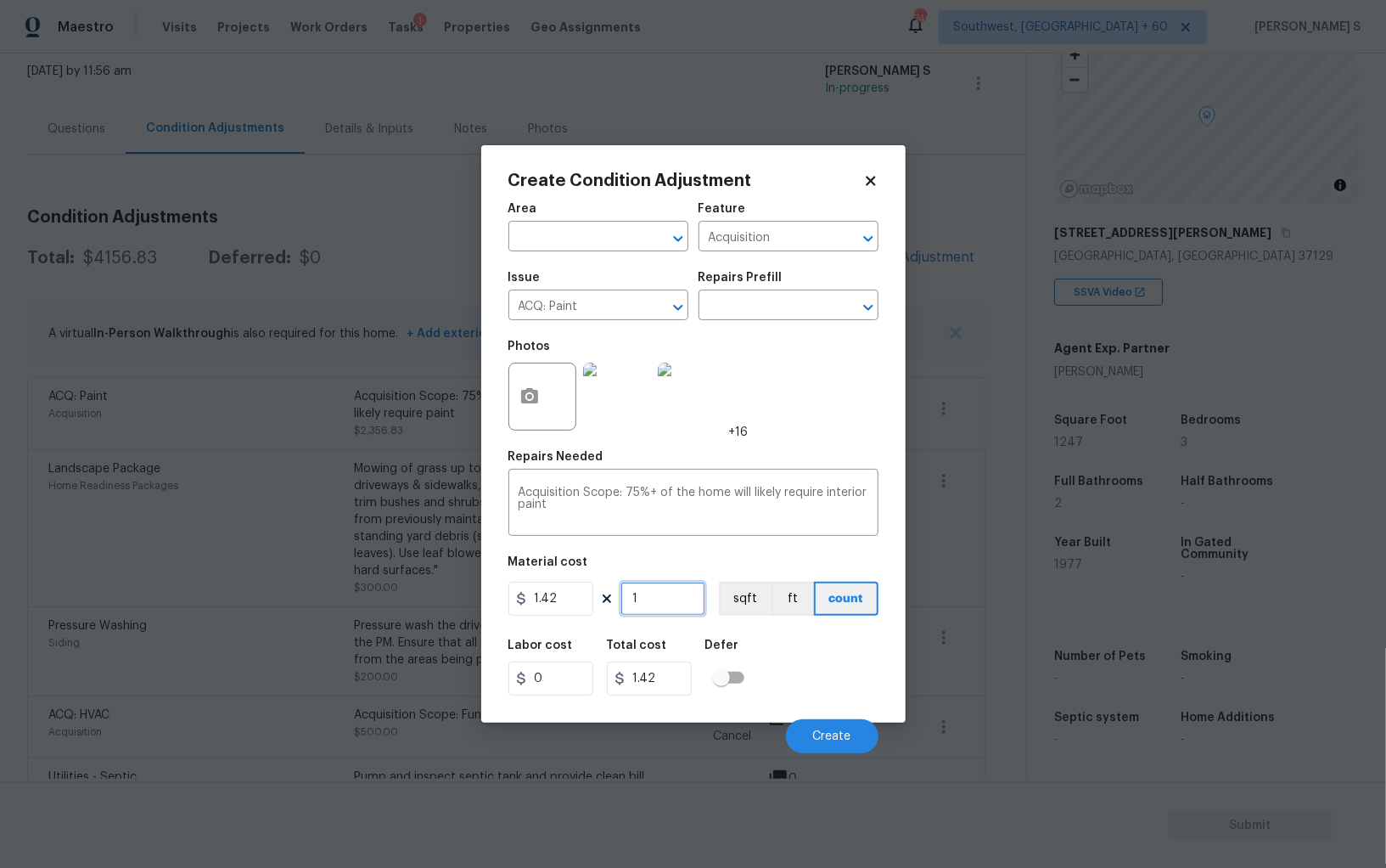
click at [673, 591] on input "1" at bounding box center [663, 598] width 85 height 34
type input "12"
type input "17.04"
type input "124"
type input "176.08"
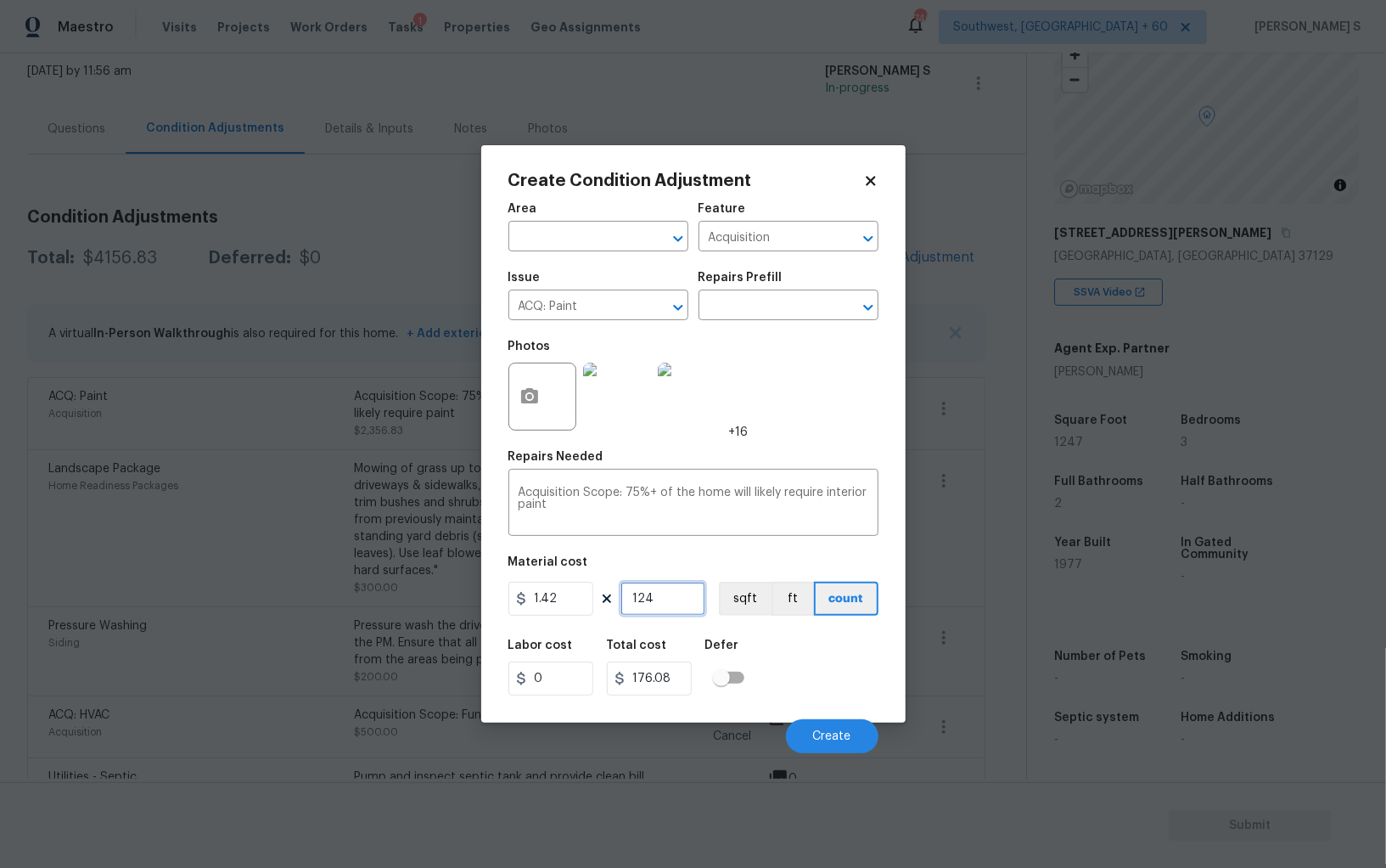
type input "1247"
type input "1770.74"
type input "1247"
click at [757, 594] on button "sqft" at bounding box center [745, 598] width 53 height 34
click at [844, 739] on span "Create" at bounding box center [833, 736] width 38 height 13
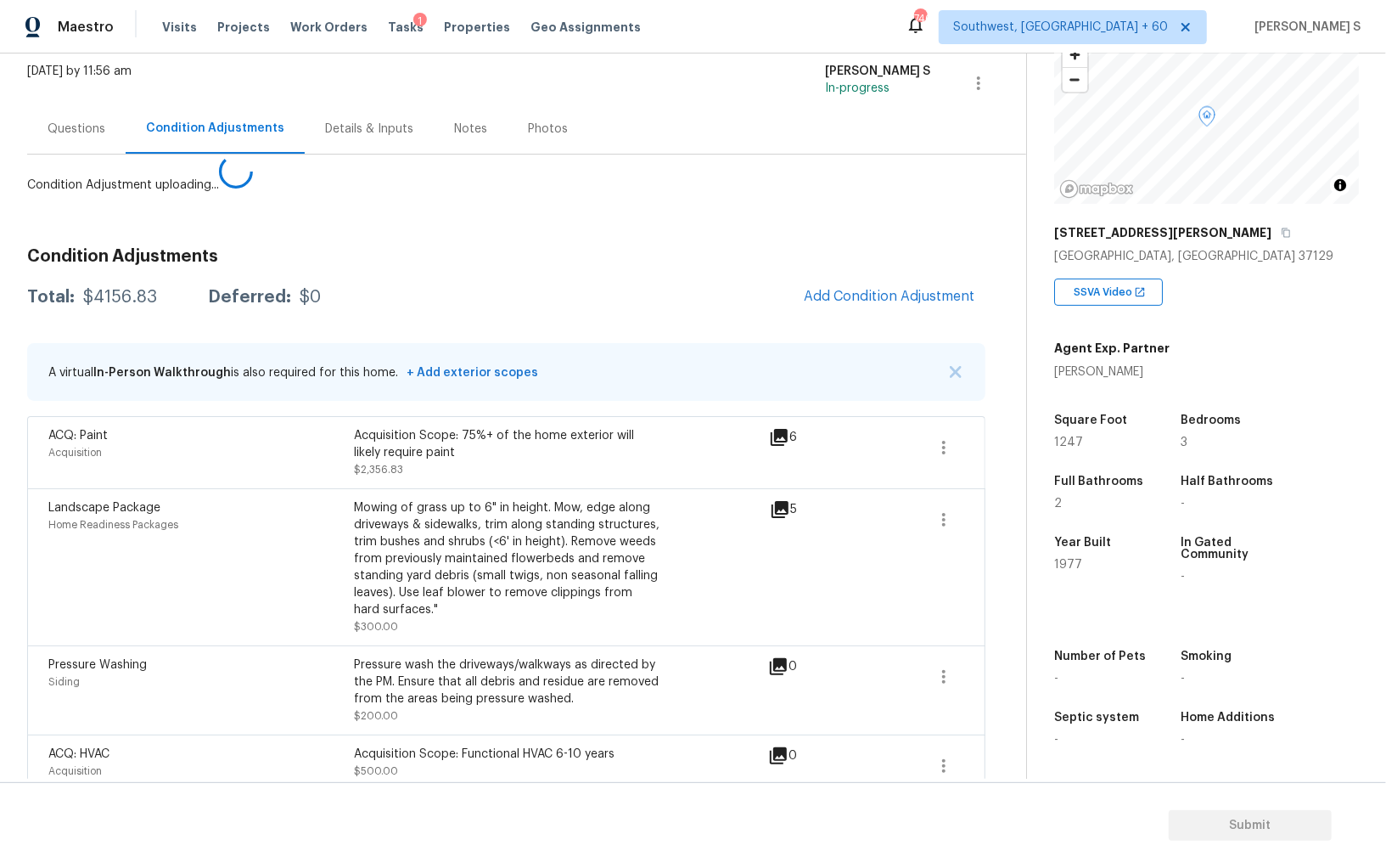
click at [194, 604] on body "Maestro Visits Projects Work Orders Tasks 1 Properties Geo Assignments 746 Sout…" at bounding box center [693, 434] width 1386 height 868
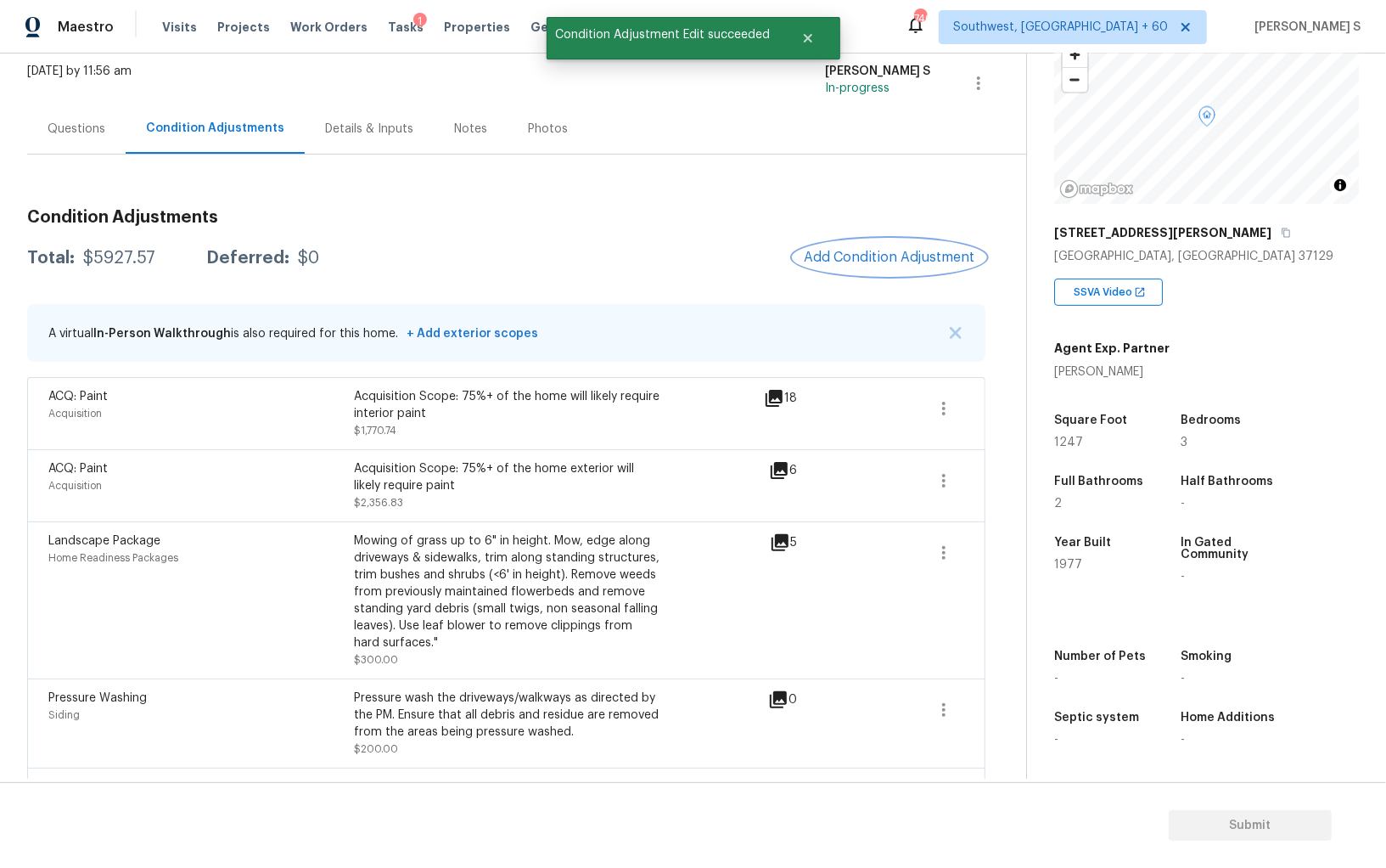
click at [890, 264] on span "Add Condition Adjustment" at bounding box center [890, 257] width 172 height 15
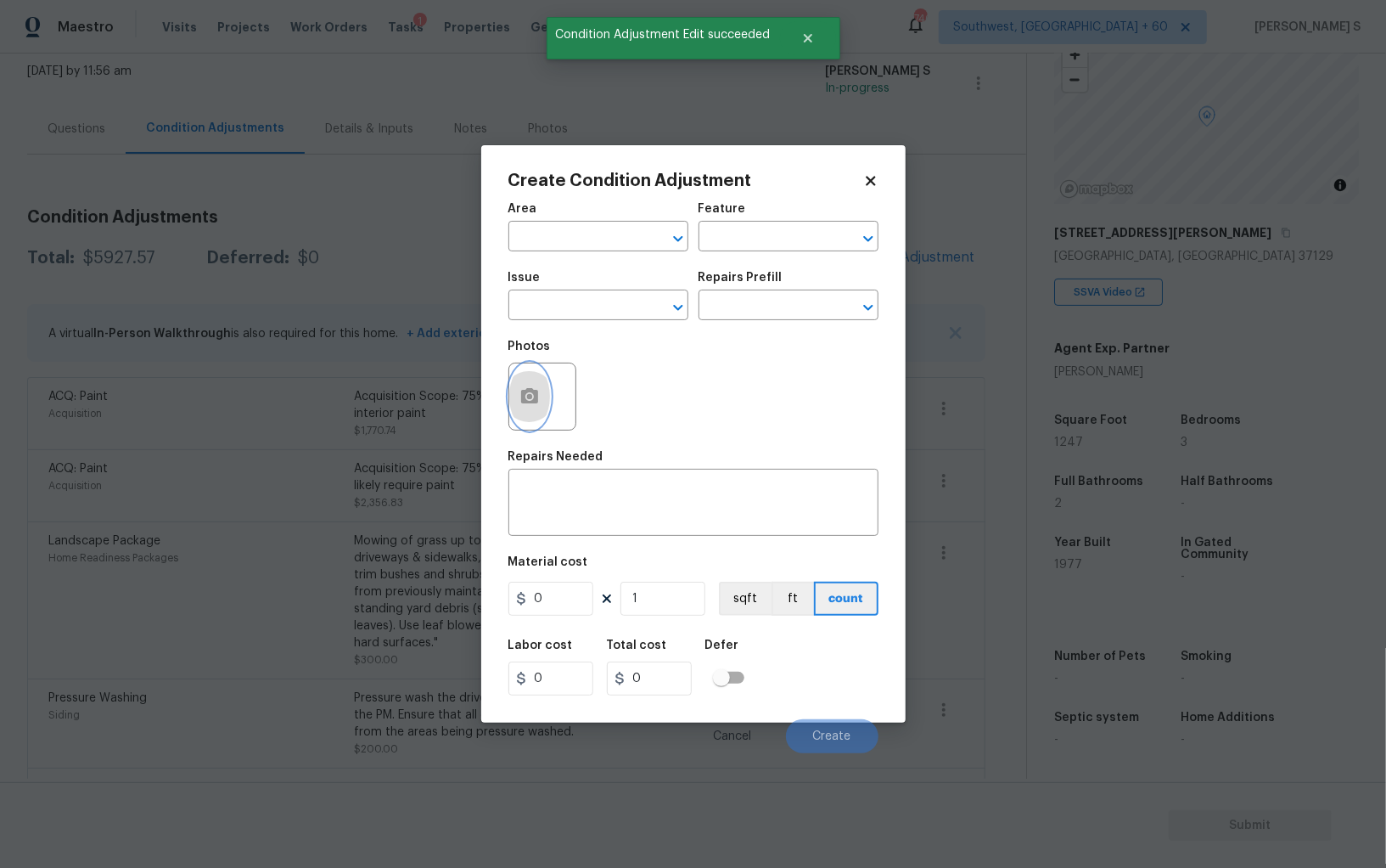
click at [522, 388] on icon "button" at bounding box center [530, 396] width 20 height 20
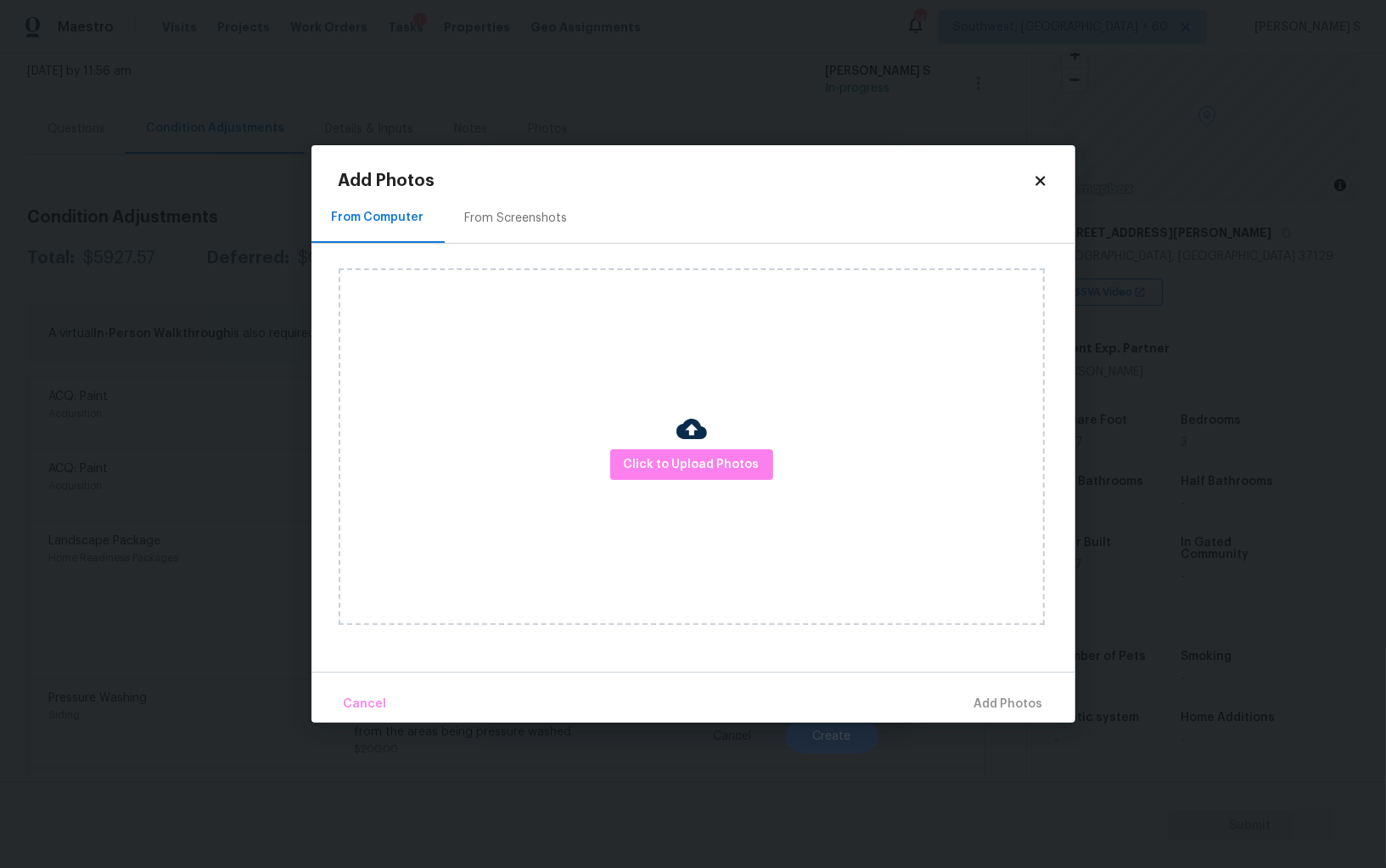
click at [491, 210] on div "From Screenshots" at bounding box center [516, 218] width 103 height 17
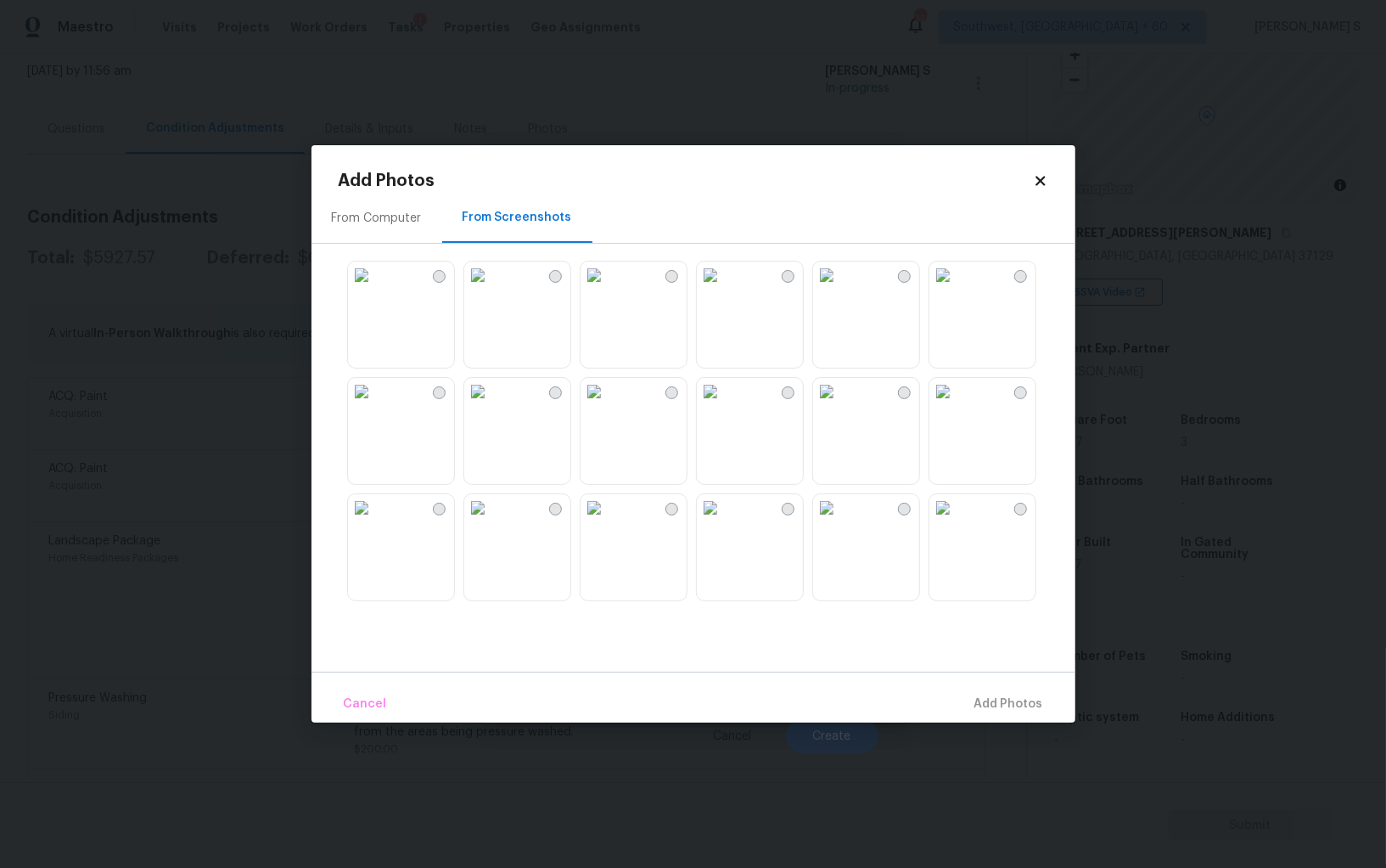
click at [375, 405] on img at bounding box center [362, 392] width 27 height 27
click at [492, 405] on img at bounding box center [478, 392] width 27 height 27
click at [375, 522] on img at bounding box center [362, 508] width 27 height 27
click at [492, 522] on img at bounding box center [478, 508] width 27 height 27
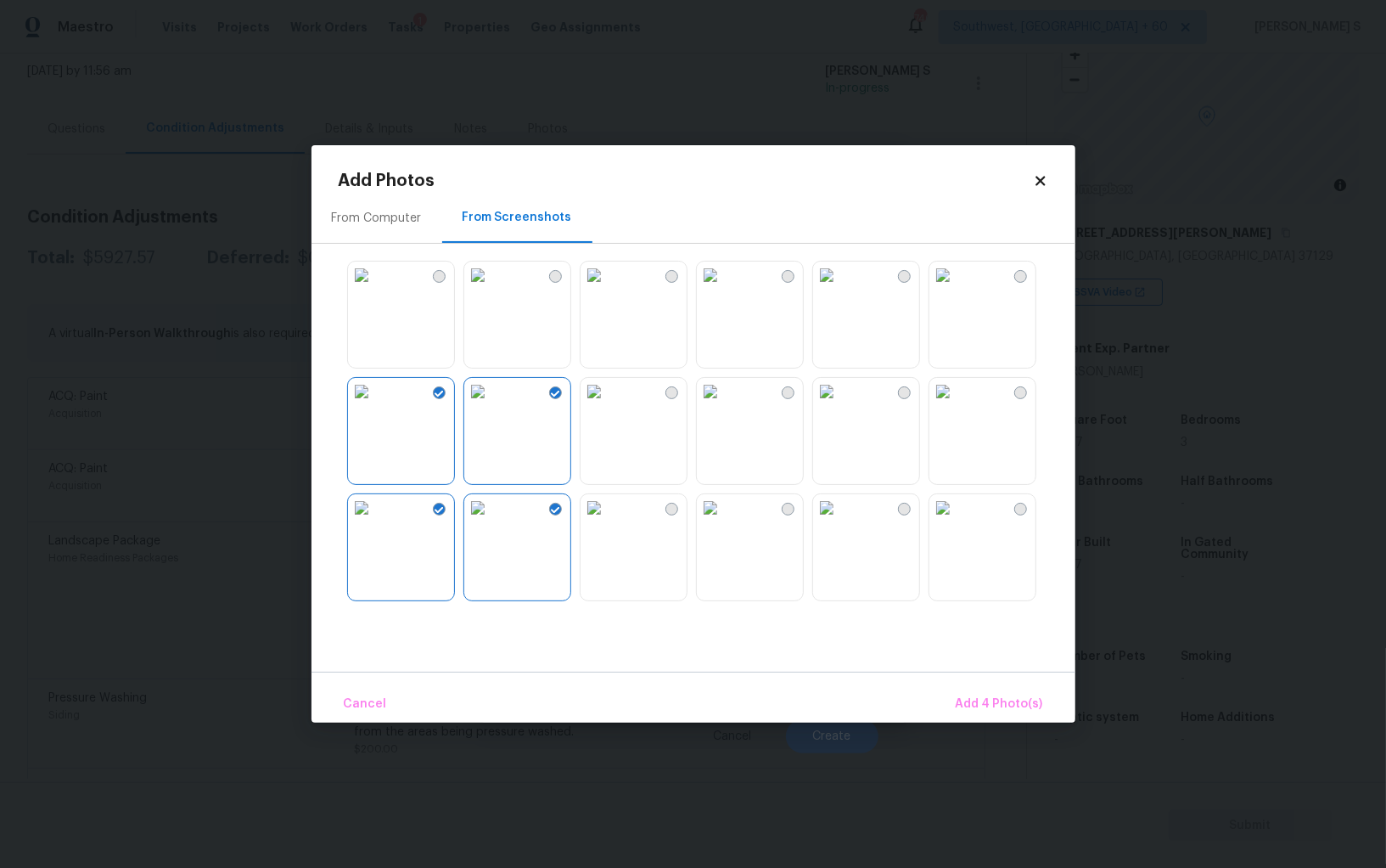
scroll to position [508, 0]
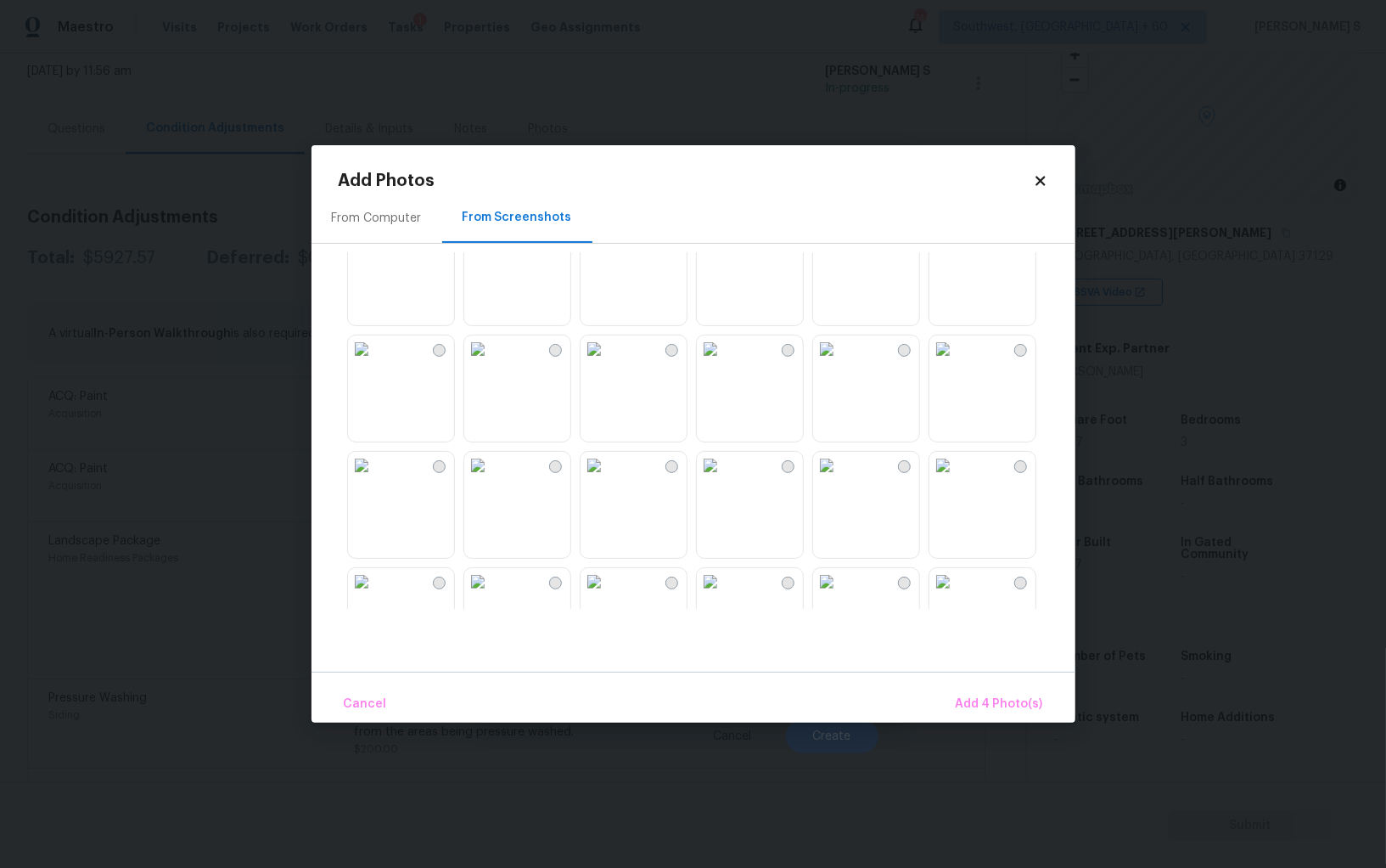
click at [597, 363] on img at bounding box center [594, 349] width 27 height 27
click at [608, 479] on img at bounding box center [594, 465] width 27 height 27
click at [724, 479] on img at bounding box center [711, 465] width 27 height 27
click at [483, 479] on img at bounding box center [478, 465] width 27 height 27
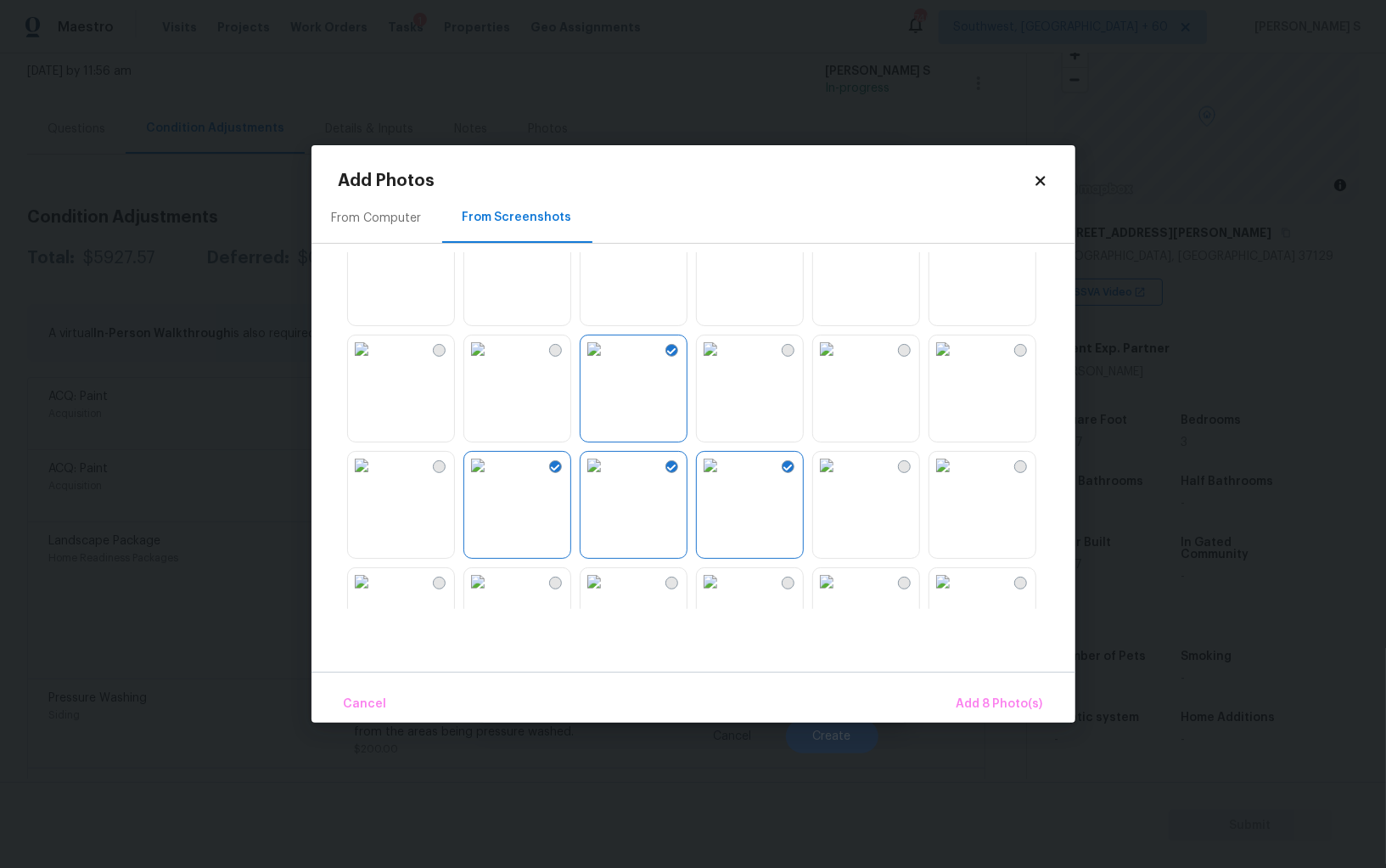
drag, startPoint x: 492, startPoint y: 401, endPoint x: 867, endPoint y: 402, distance: 375.0
click at [492, 363] on img at bounding box center [478, 349] width 27 height 27
click at [841, 363] on img at bounding box center [827, 349] width 27 height 27
click at [957, 363] on img at bounding box center [943, 349] width 27 height 27
click at [957, 479] on img at bounding box center [943, 465] width 27 height 27
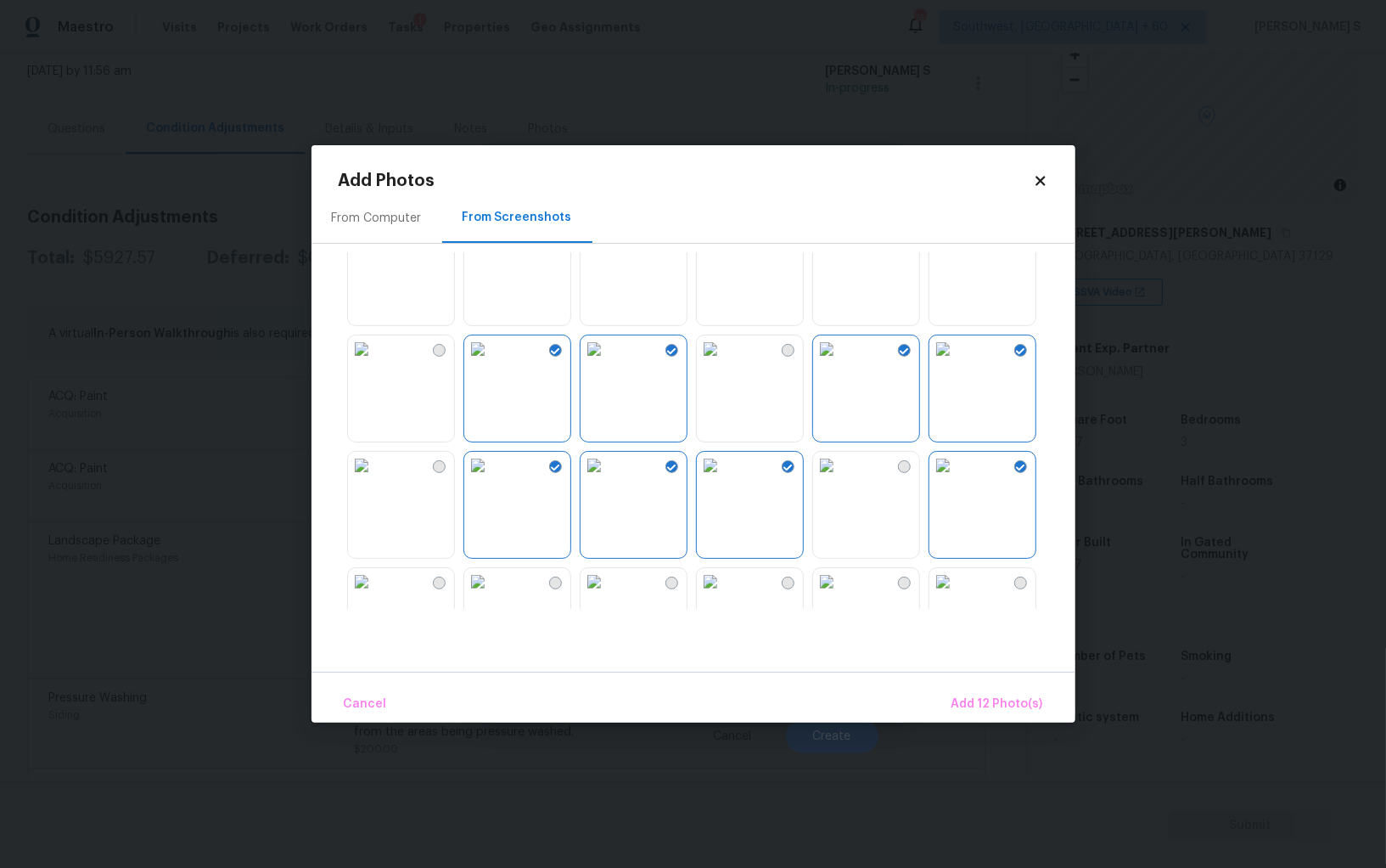
click at [957, 479] on img at bounding box center [943, 465] width 27 height 27
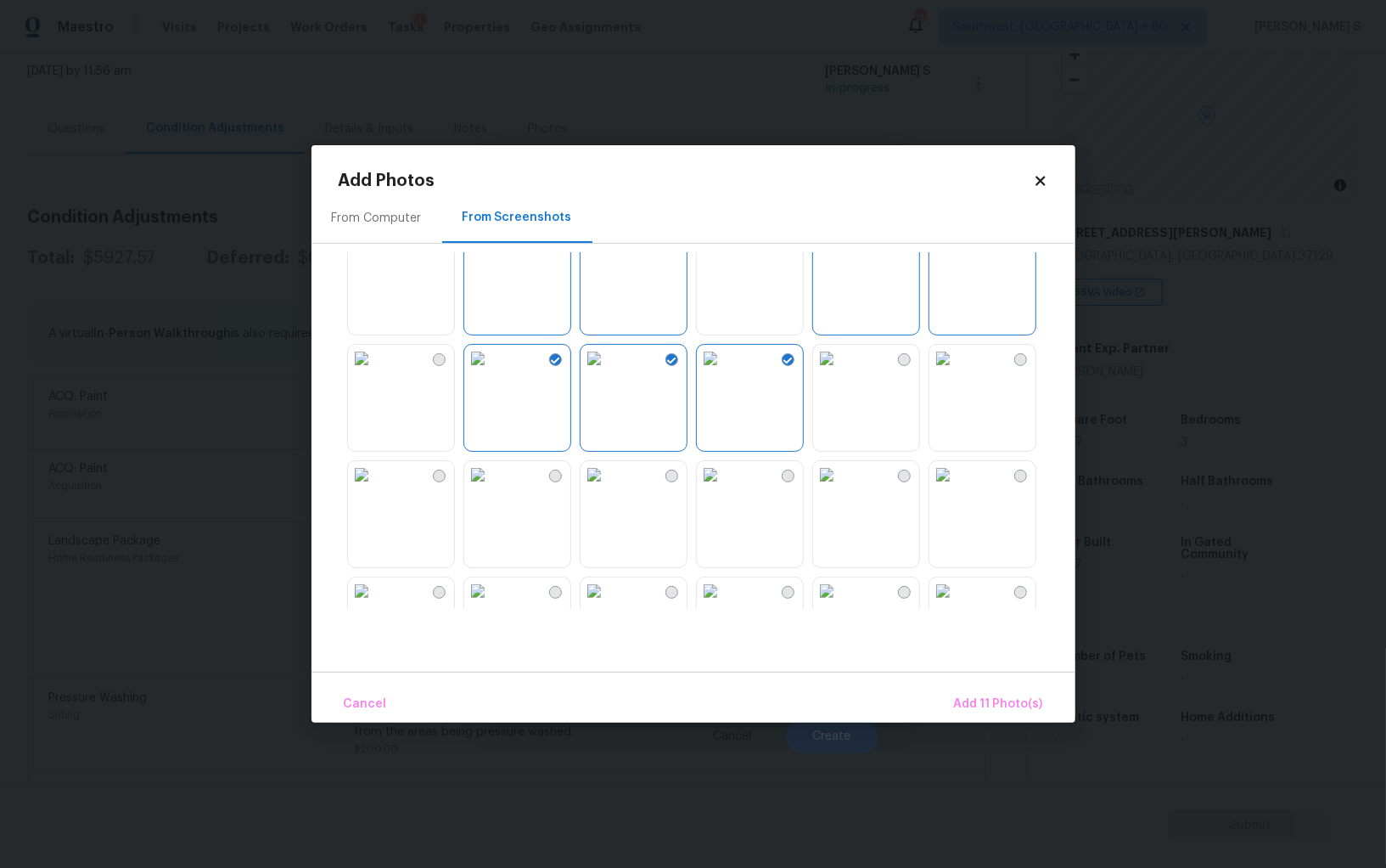
scroll to position [651, 0]
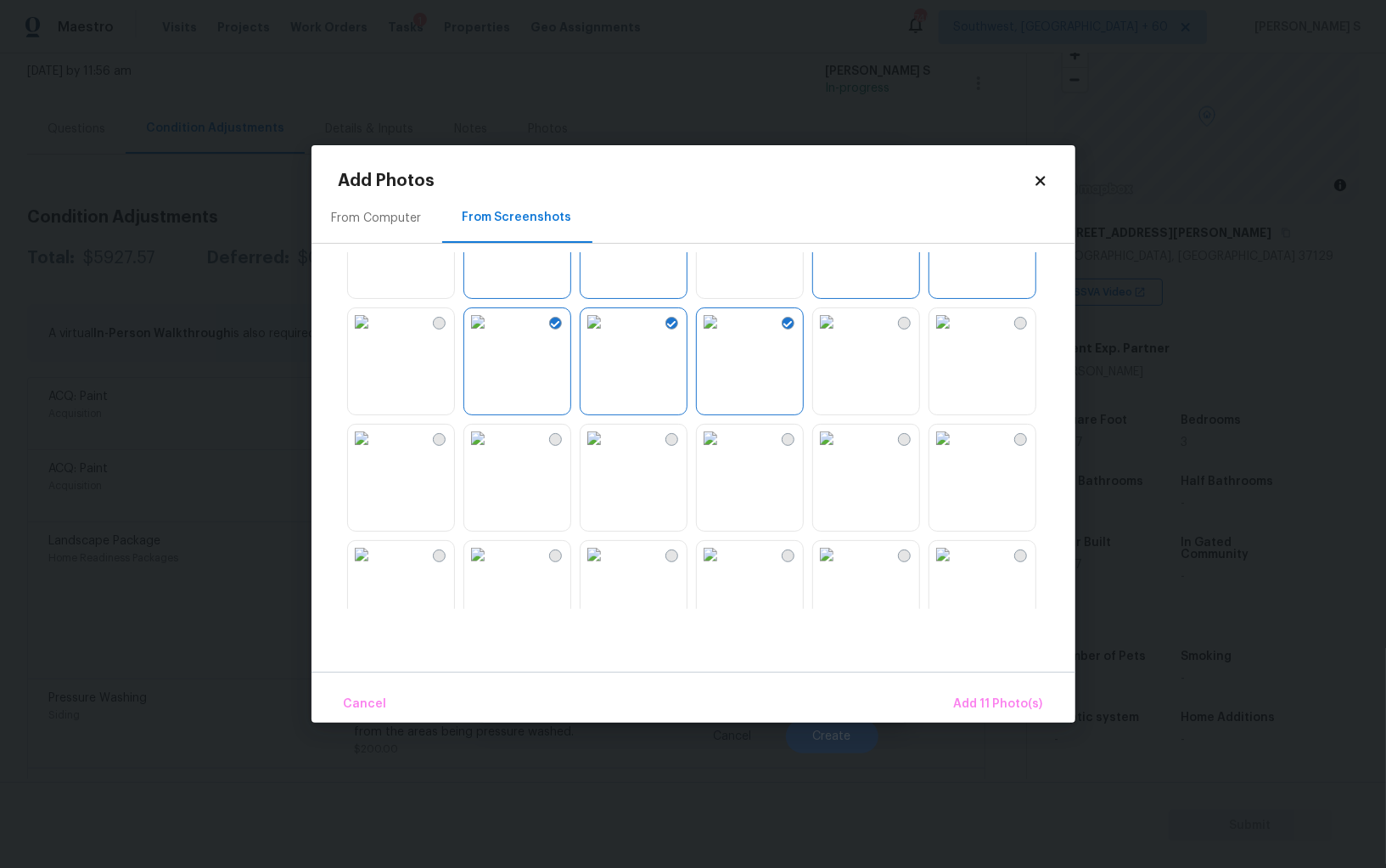
click at [841, 452] on img at bounding box center [827, 438] width 27 height 27
click at [724, 452] on img at bounding box center [711, 438] width 27 height 27
click at [492, 568] on img at bounding box center [478, 554] width 27 height 27
click at [487, 568] on img at bounding box center [478, 554] width 27 height 27
click at [608, 568] on img at bounding box center [594, 554] width 27 height 27
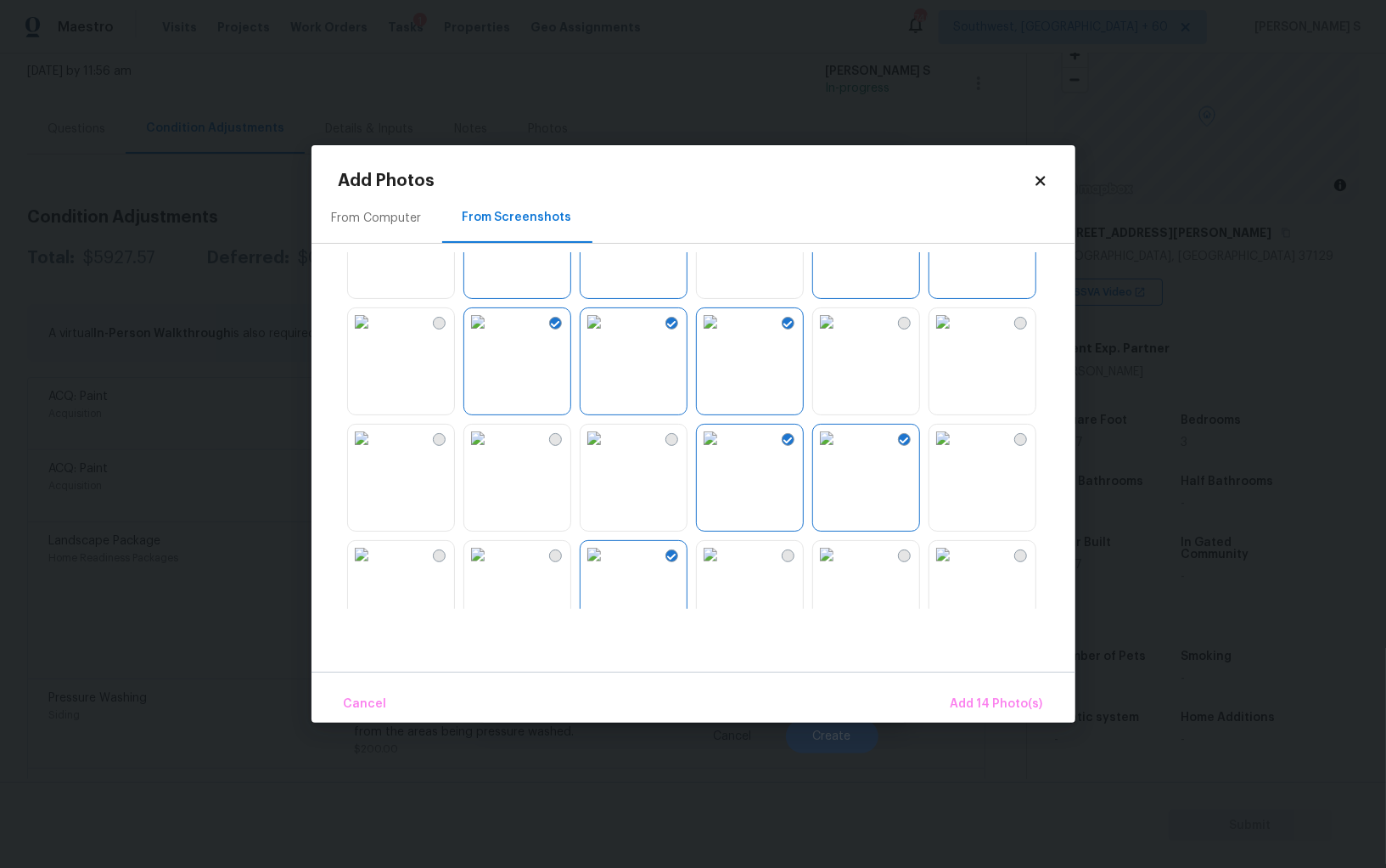
click at [492, 568] on img at bounding box center [478, 554] width 27 height 27
click at [976, 691] on button "Add 15 Photo(s)" at bounding box center [998, 704] width 105 height 36
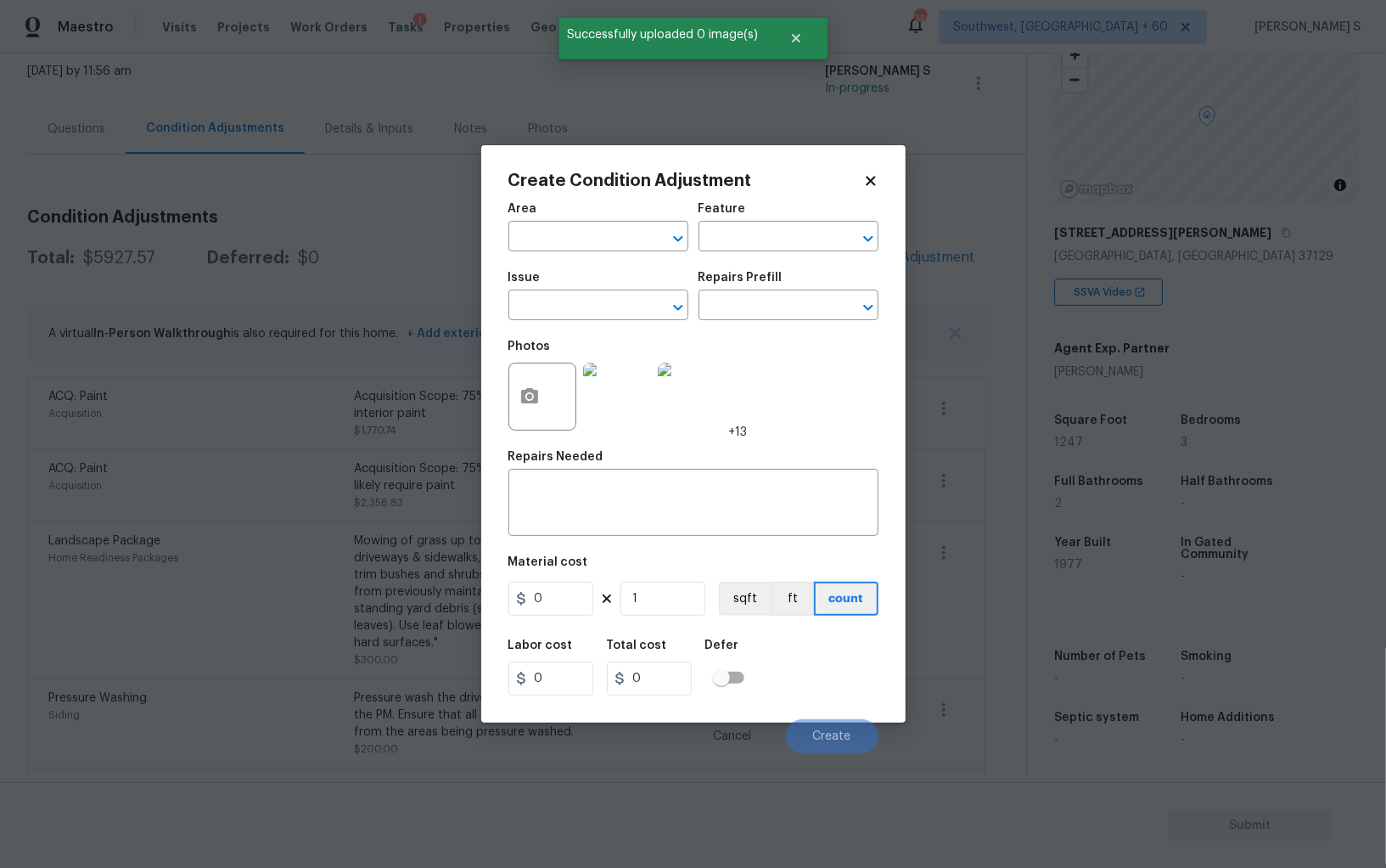
click at [574, 284] on div "Issue" at bounding box center [598, 283] width 180 height 22
click at [574, 298] on input "text" at bounding box center [574, 306] width 133 height 26
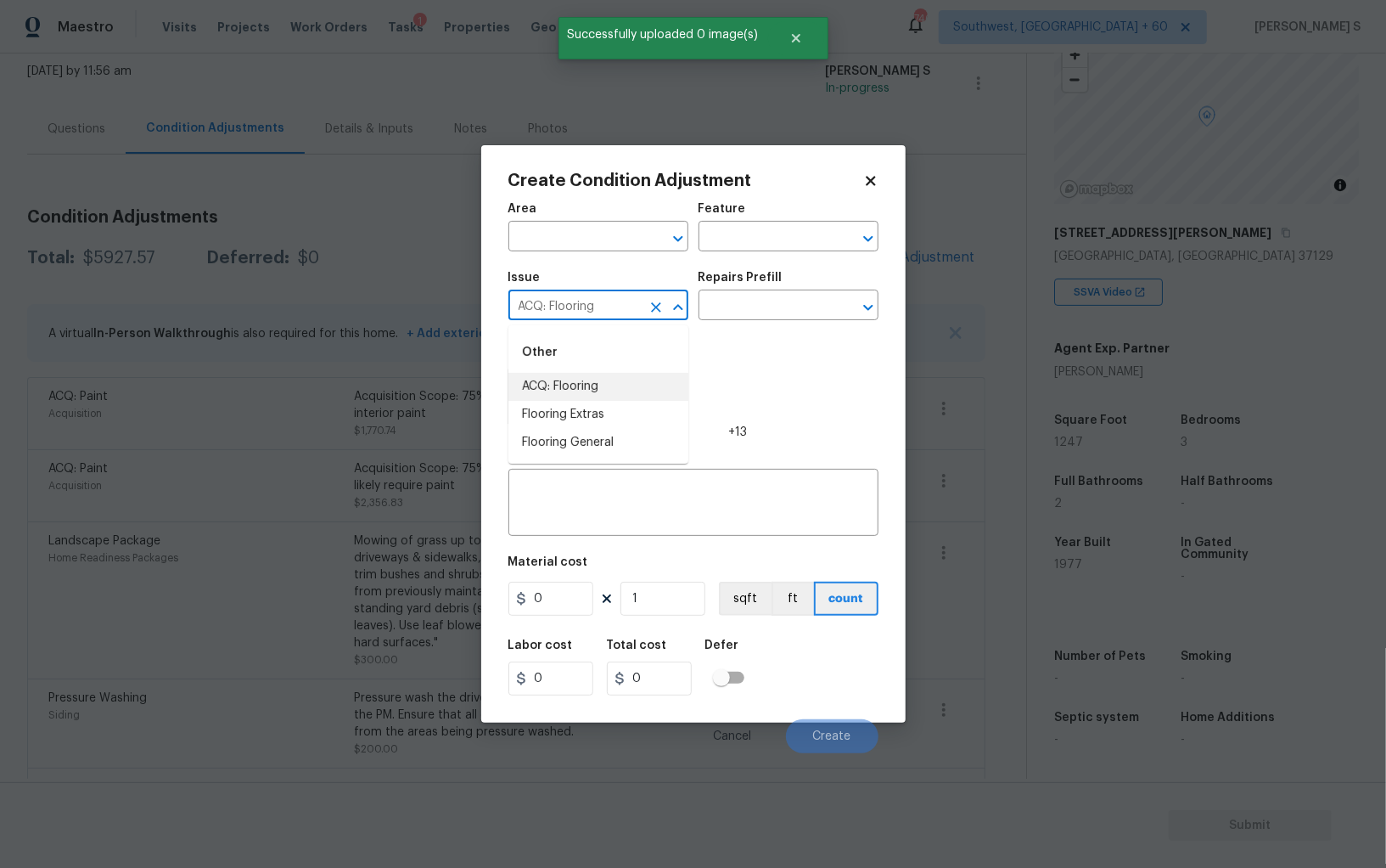
type input "ACQ: Flooring"
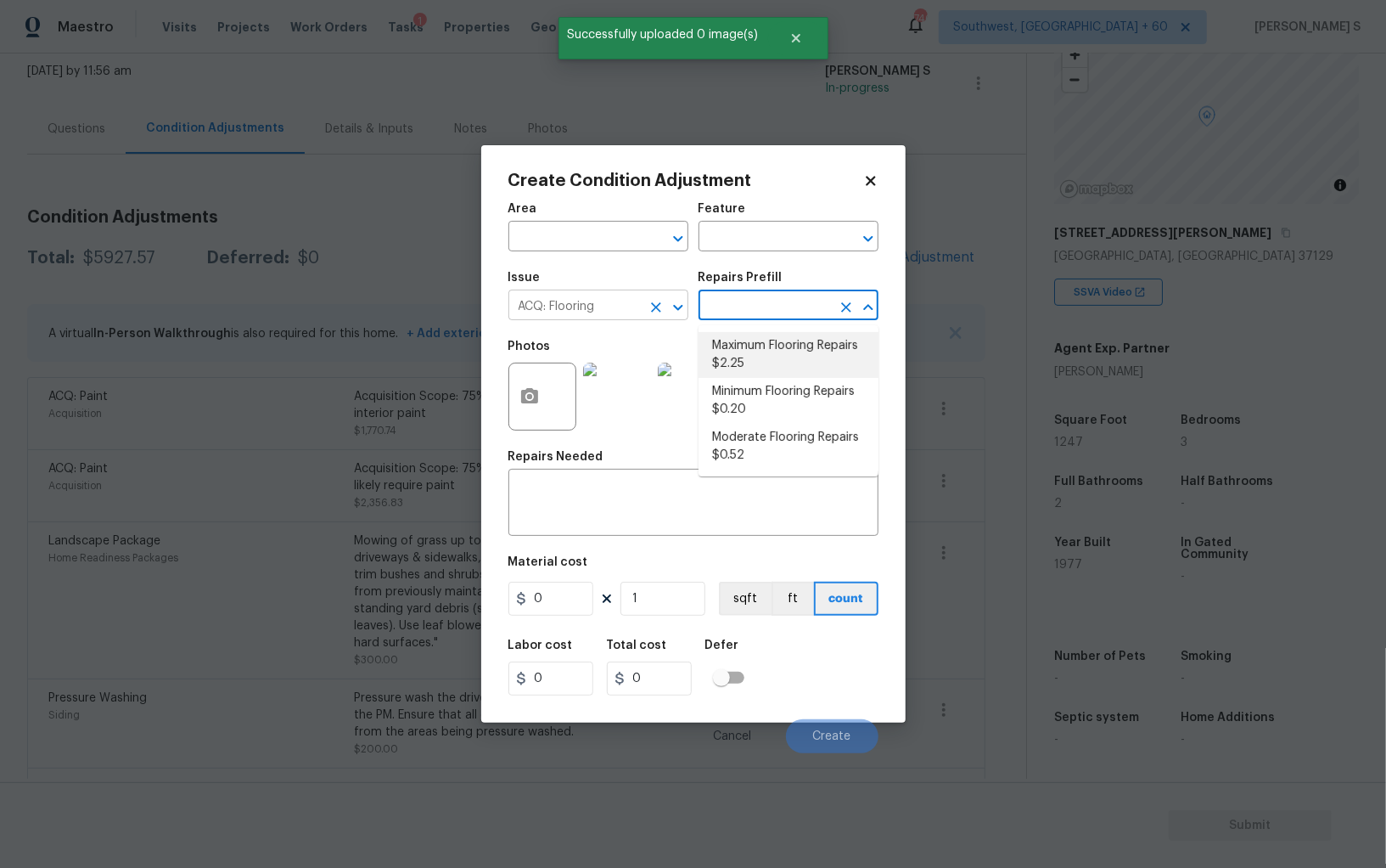
type input "Acquisition"
type textarea "Acquisition Scope: Maximum flooring repairs"
type input "2.25"
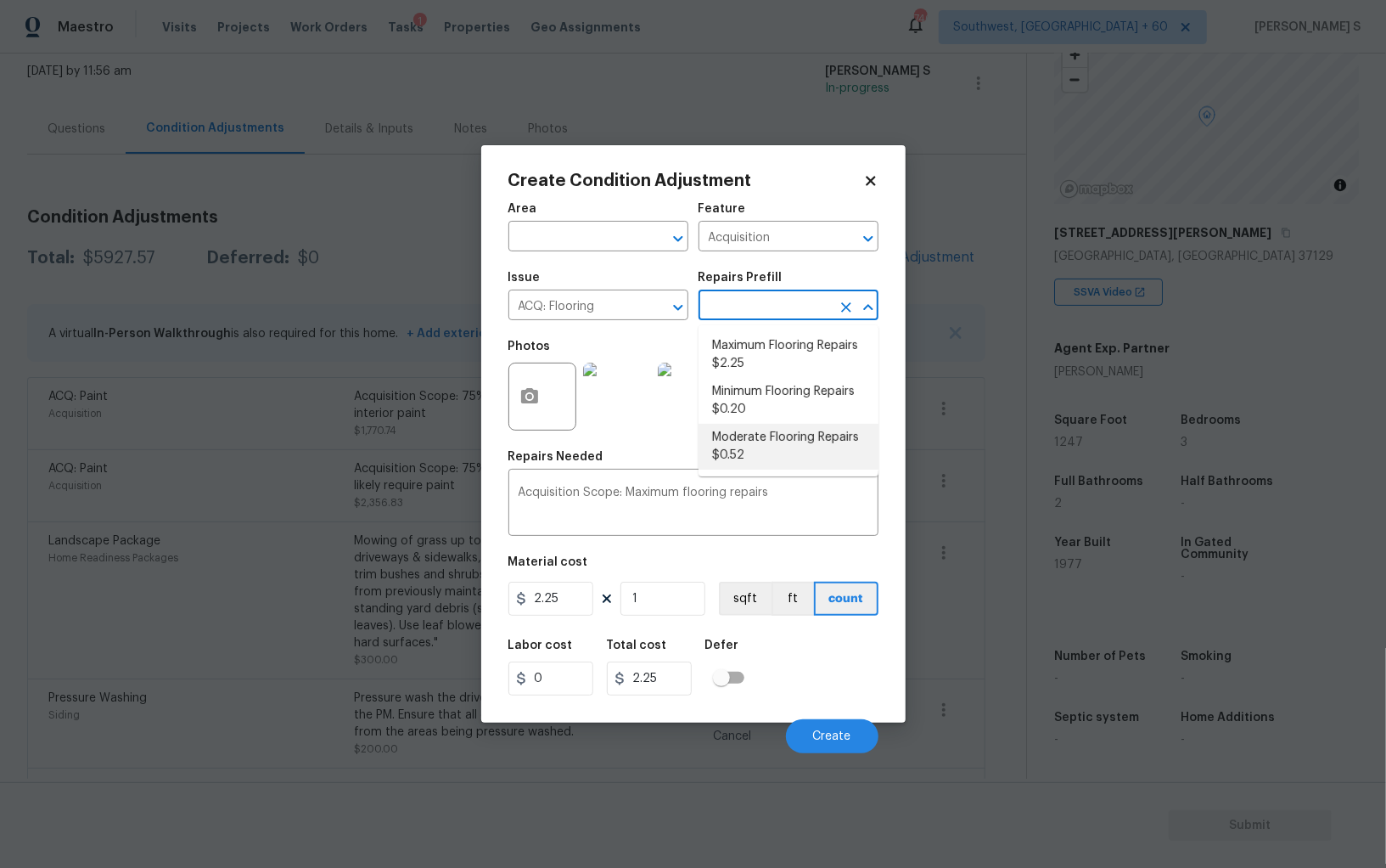
click at [753, 461] on li "Moderate Flooring Repairs $0.52" at bounding box center [789, 446] width 180 height 45
type textarea "Acquisition Scope: Moderate flooring repairs"
type input "0.52"
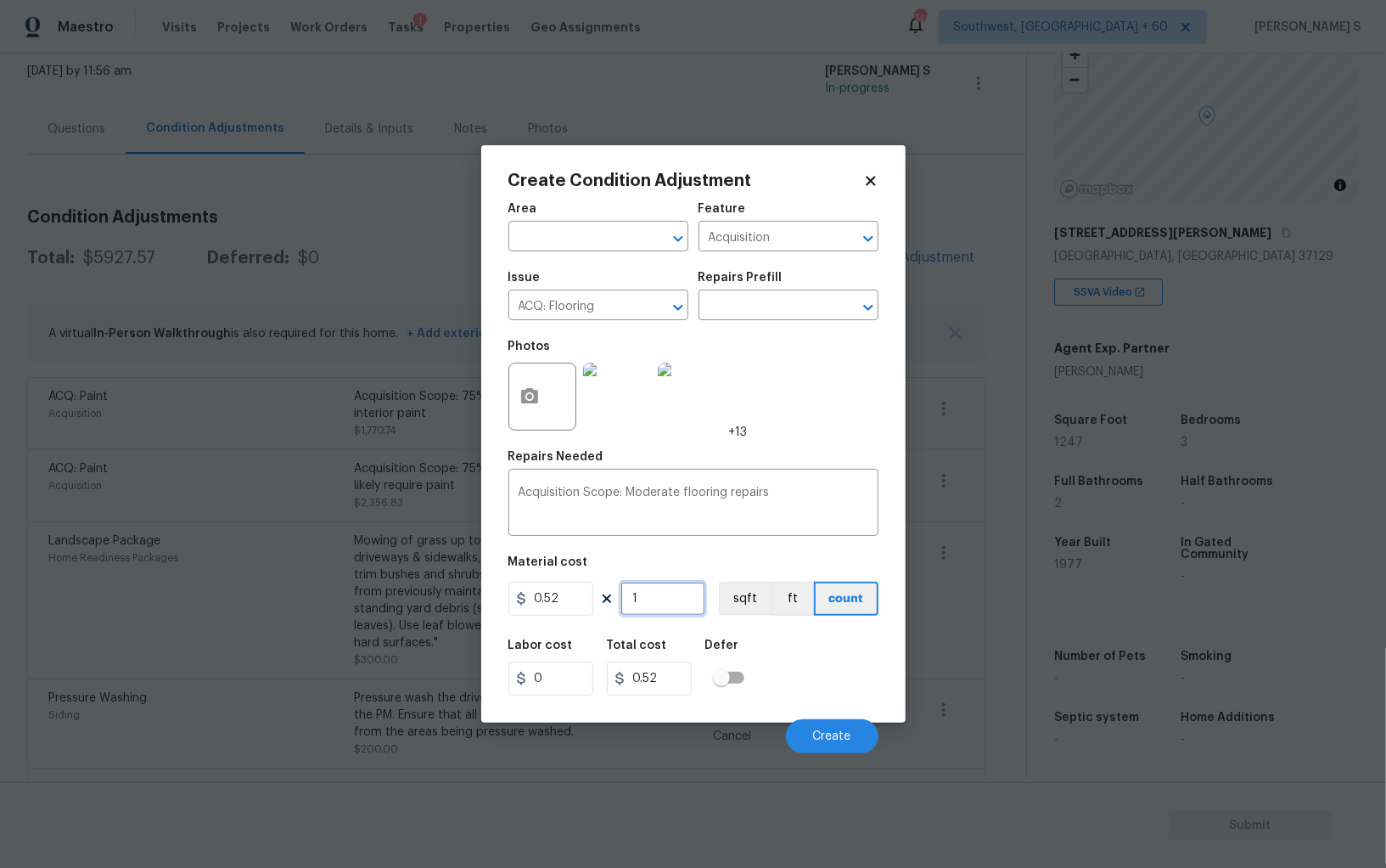
click at [663, 603] on input "1" at bounding box center [663, 598] width 85 height 34
paste input "247"
type input "1247"
type input "648.44"
type input "1247"
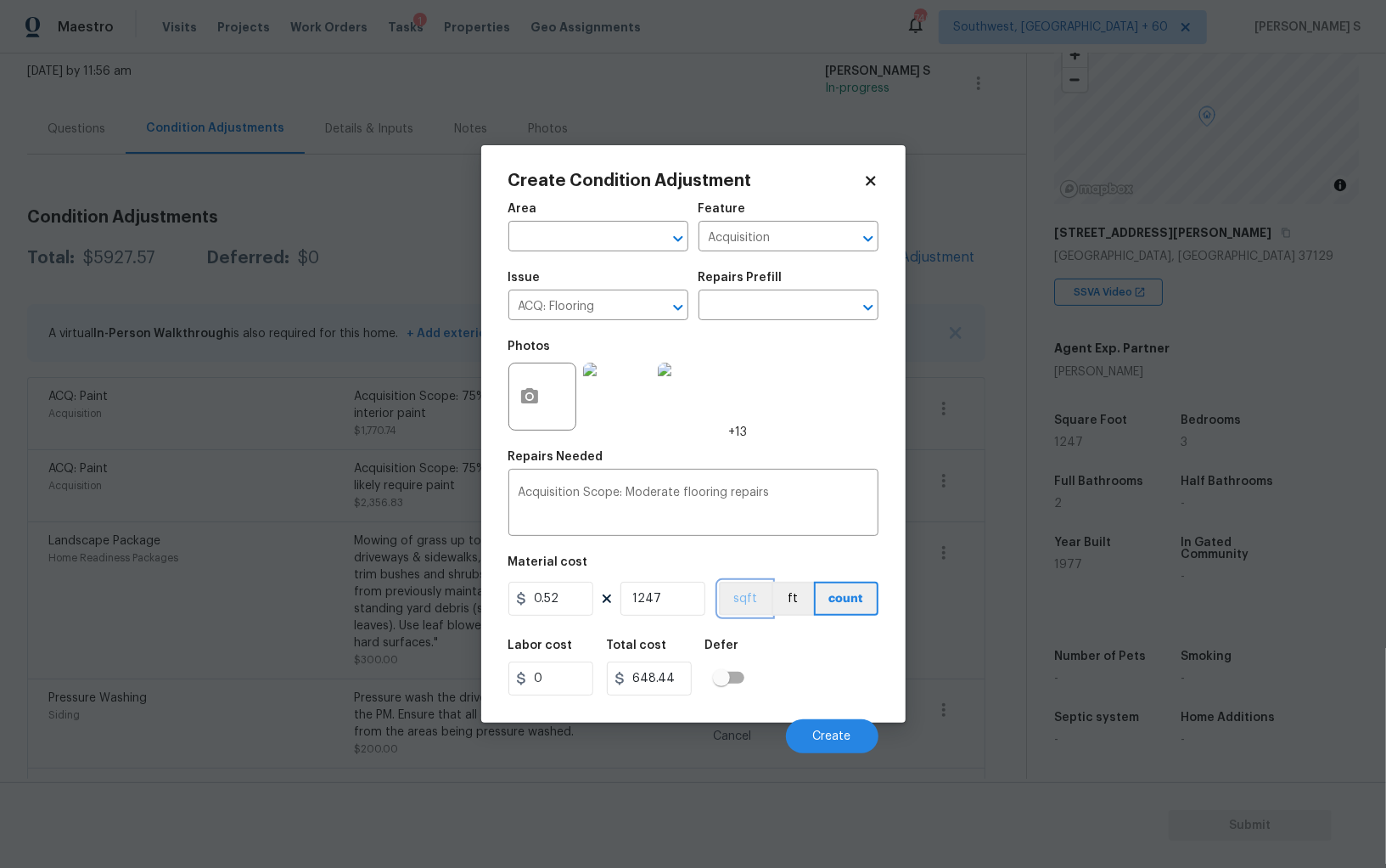
click at [752, 604] on button "sqft" at bounding box center [745, 598] width 53 height 34
click at [773, 628] on div "Area ​ Feature Acquisition ​ Issue ACQ: Flooring ​ Repairs Prefill ​ Photos +13…" at bounding box center [693, 473] width 370 height 560
click at [823, 725] on button "Create" at bounding box center [833, 735] width 93 height 34
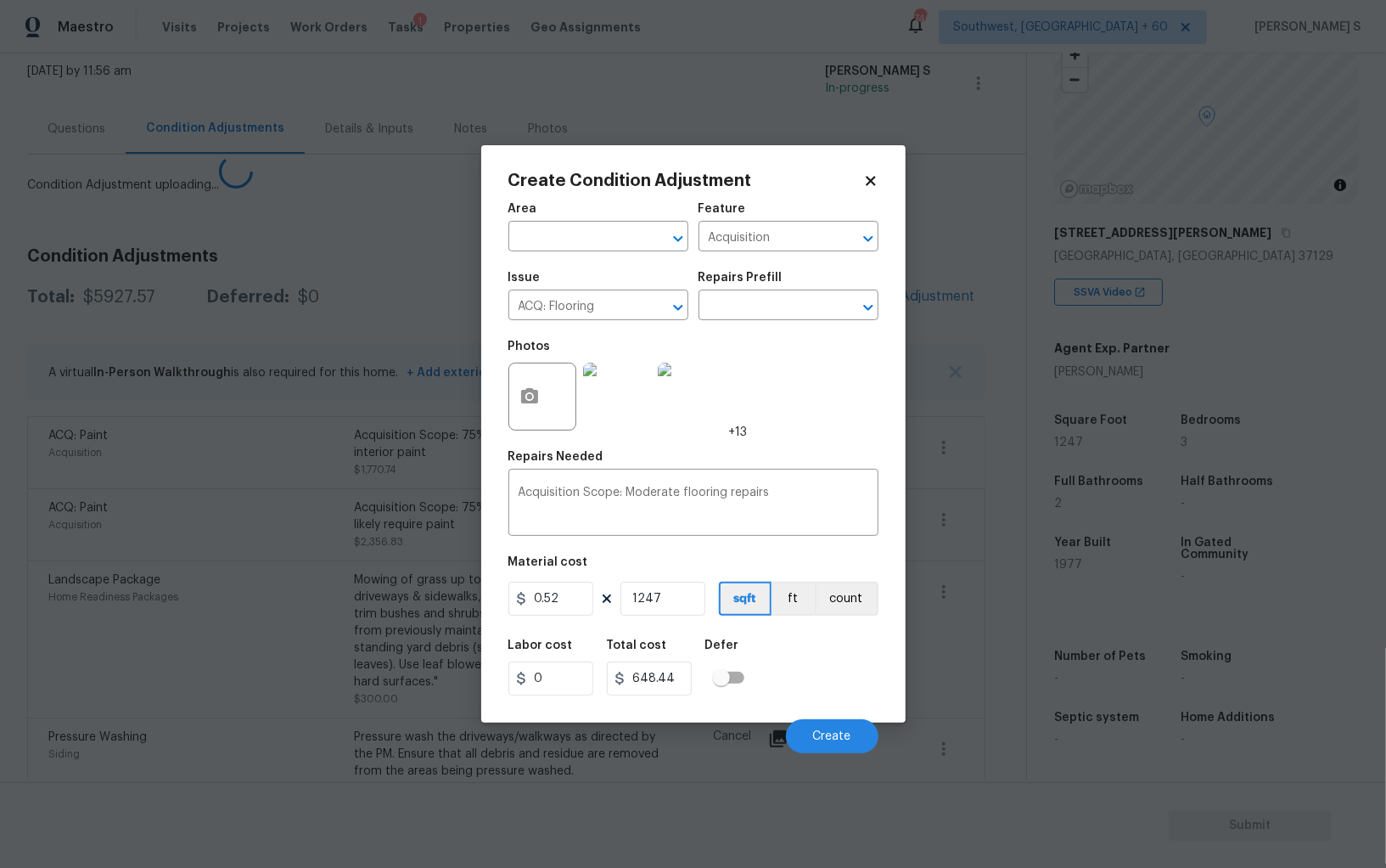
click at [165, 637] on body "Maestro Visits Projects Work Orders Tasks 1 Properties Geo Assignments 746 Sout…" at bounding box center [693, 434] width 1386 height 868
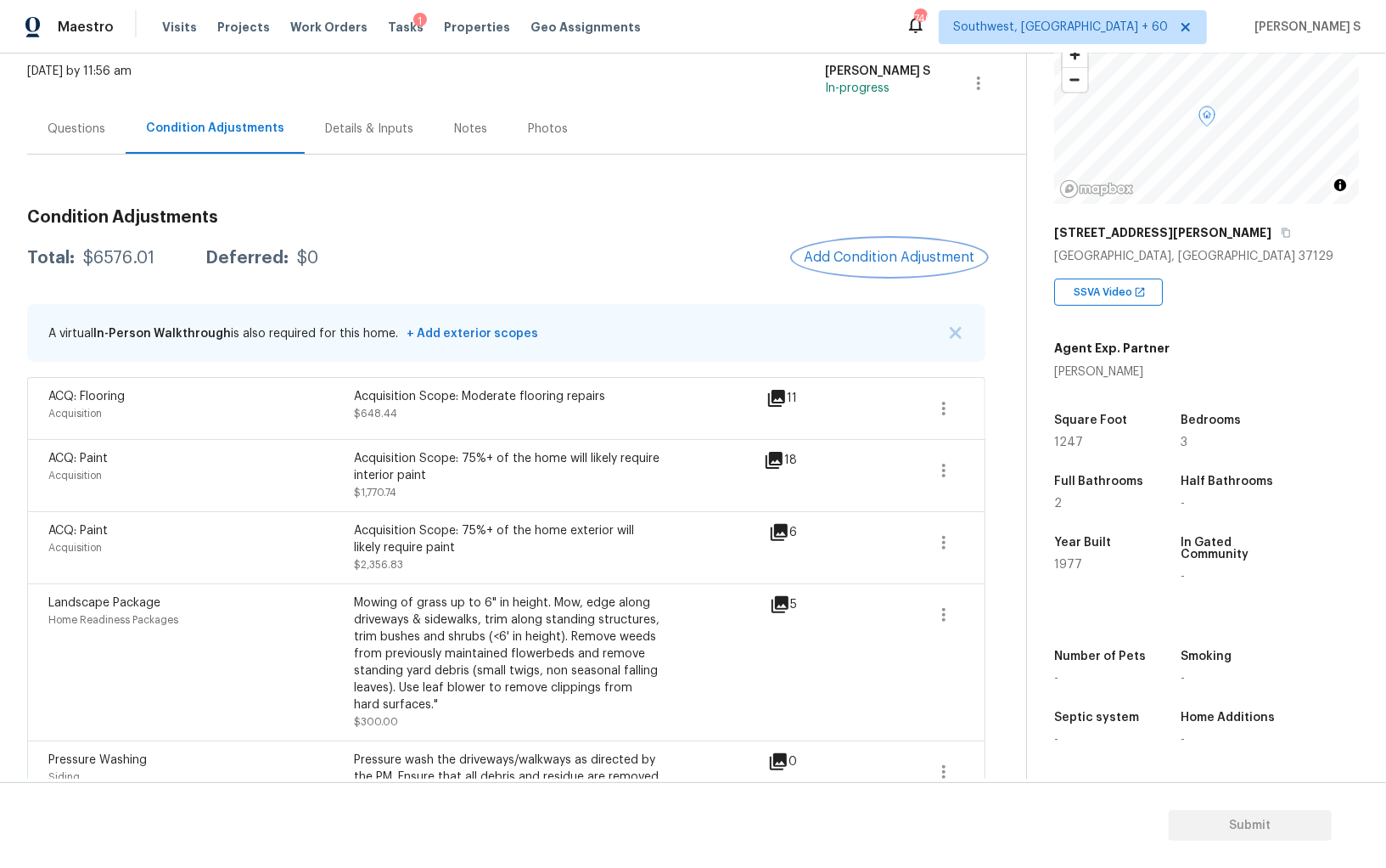
click at [912, 252] on span "Add Condition Adjustment" at bounding box center [890, 257] width 172 height 15
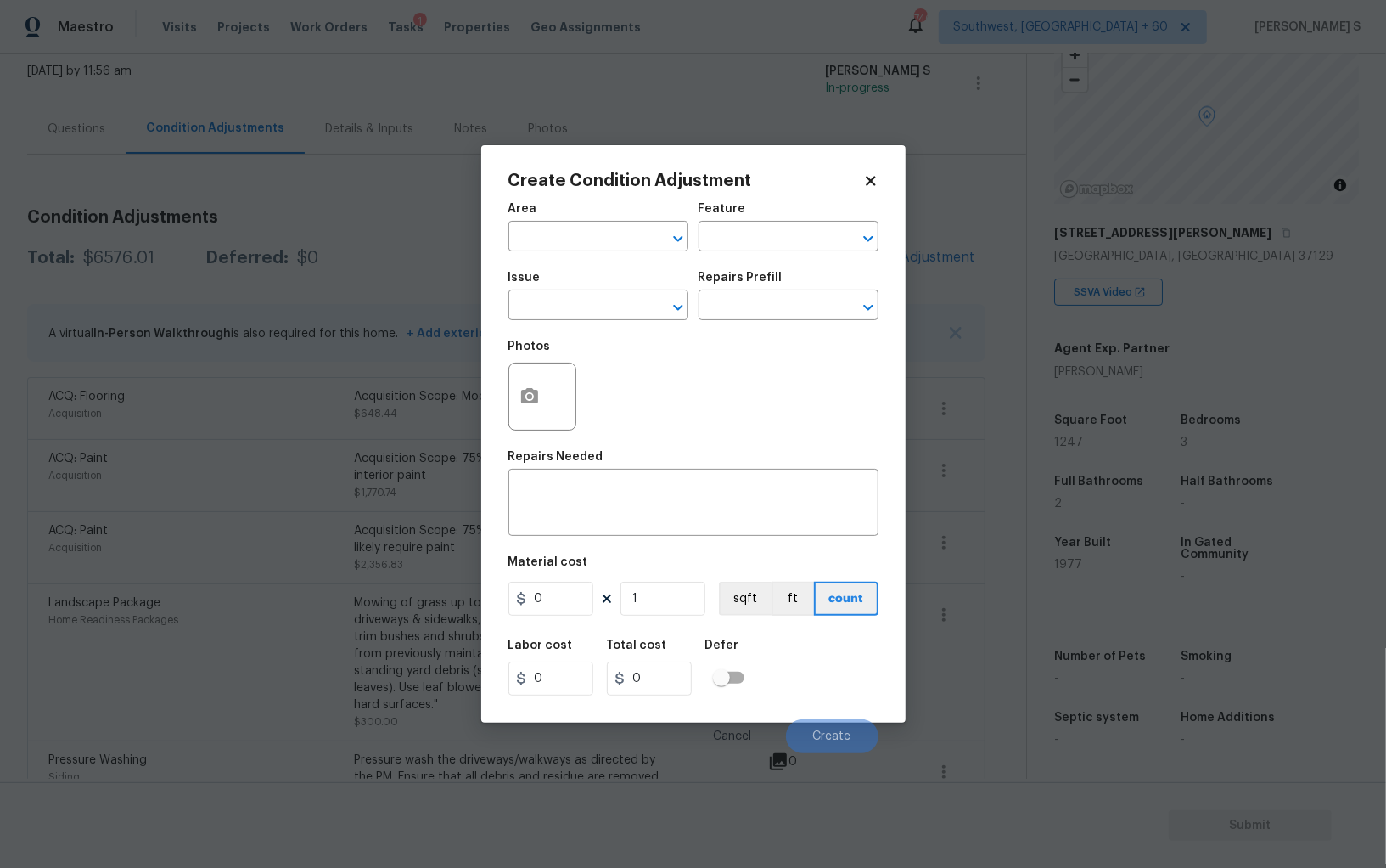
click at [486, 422] on div "Create Condition Adjustment Area ​ Feature ​ Issue ​ Repairs Prefill ​ Photos R…" at bounding box center [693, 434] width 424 height 577
click at [519, 408] on button "button" at bounding box center [529, 396] width 41 height 66
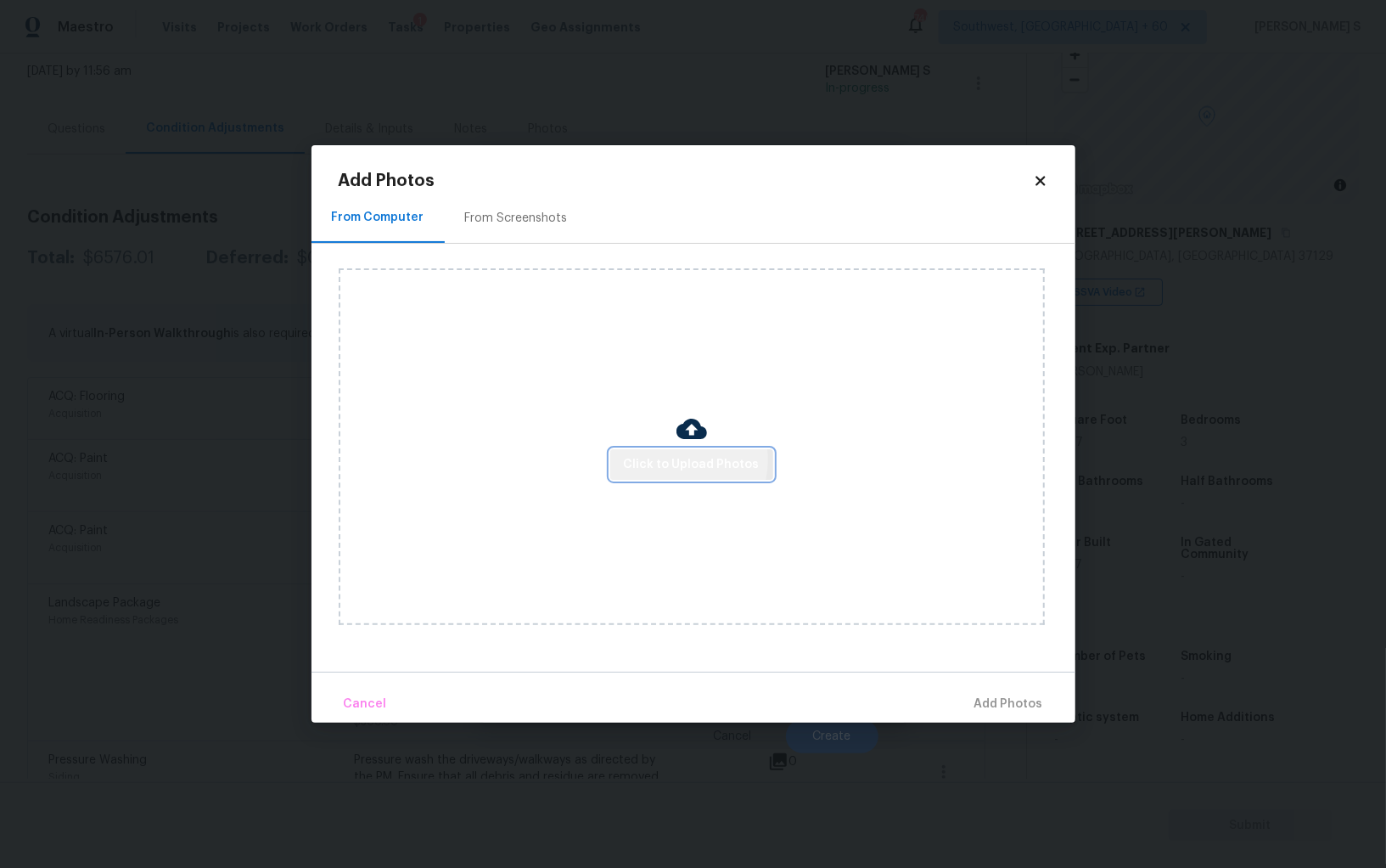
click at [680, 460] on span "Click to Upload Photos" at bounding box center [692, 464] width 135 height 21
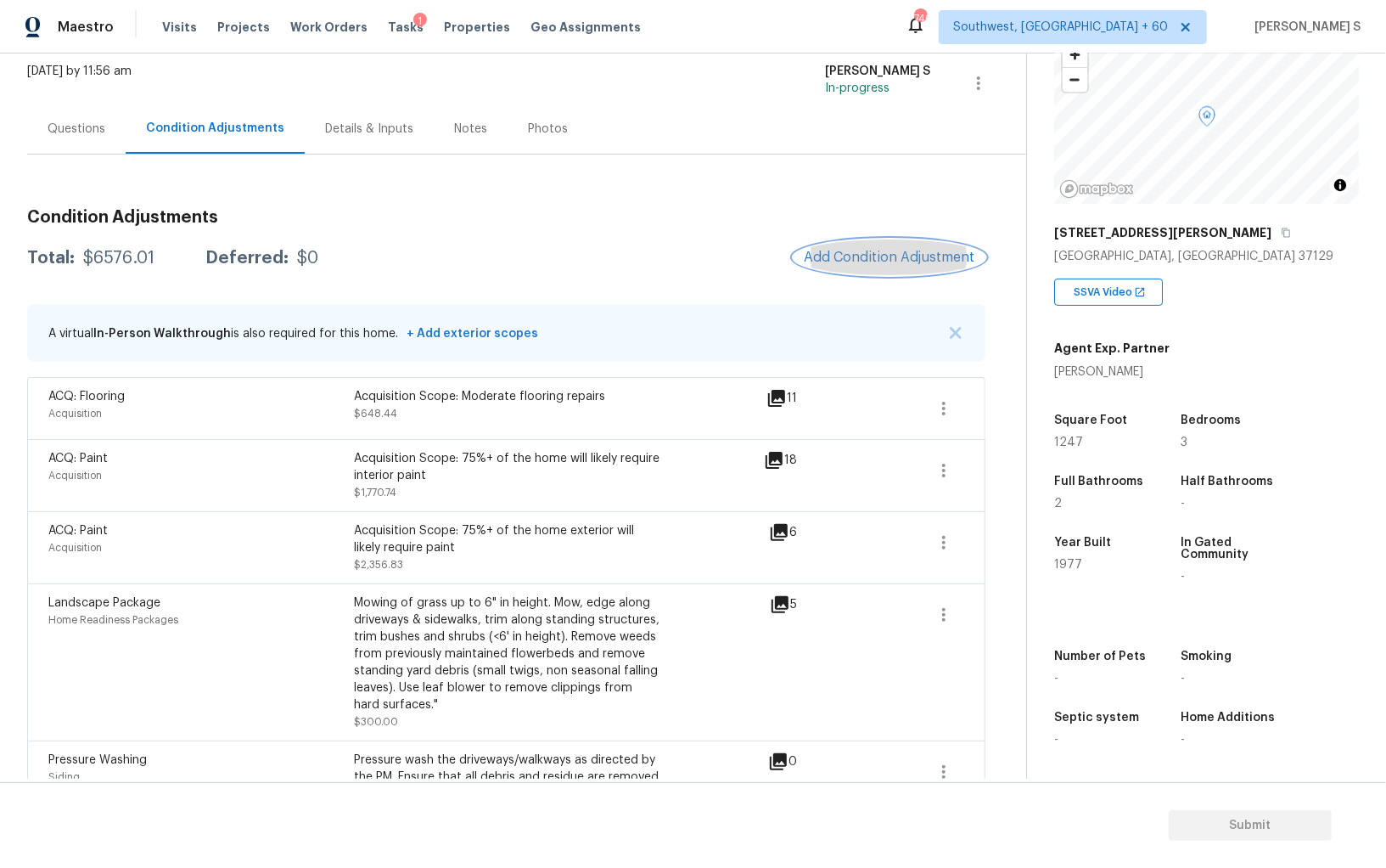
scroll to position [0, 0]
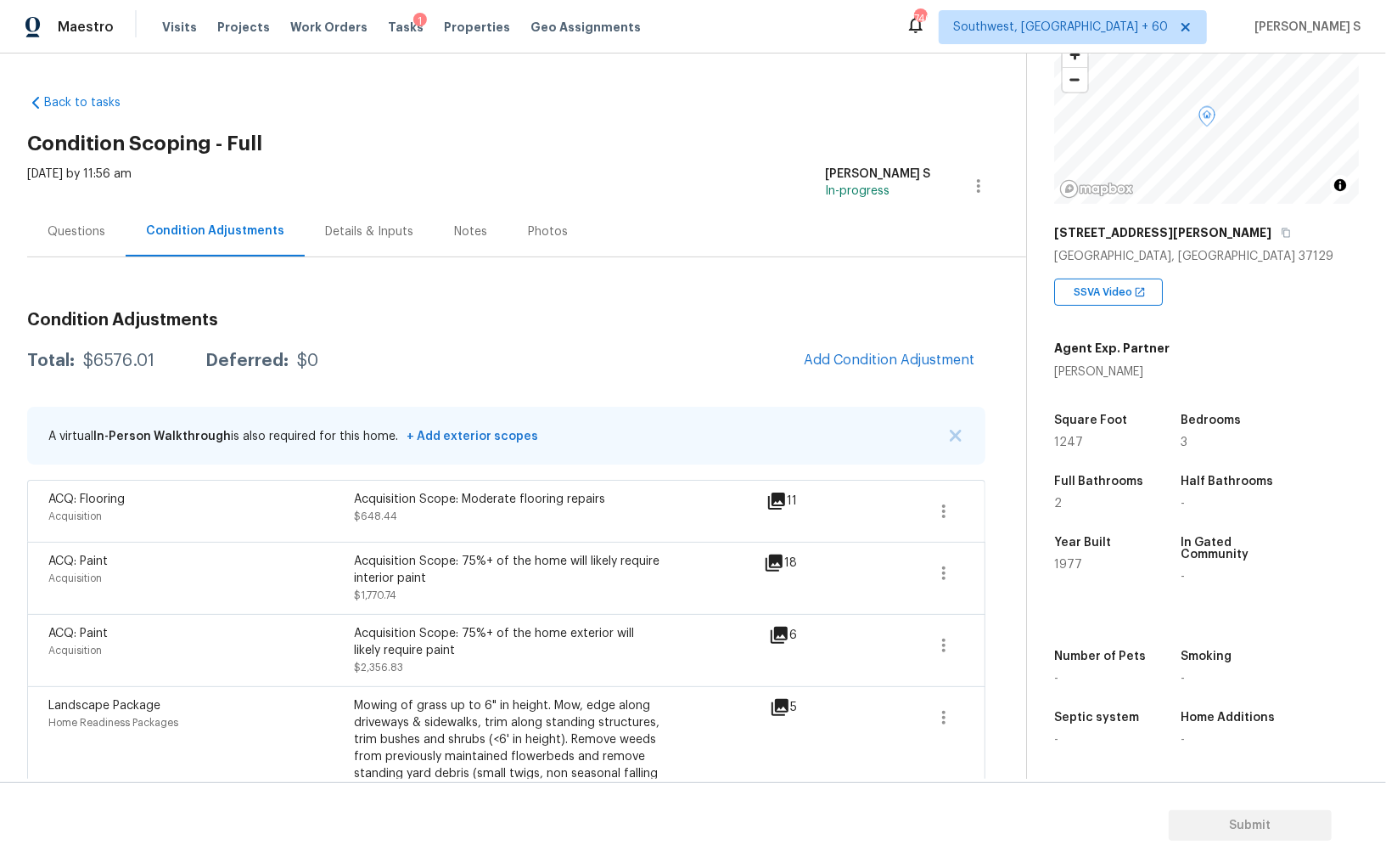
click at [97, 230] on div "Questions" at bounding box center [76, 232] width 58 height 17
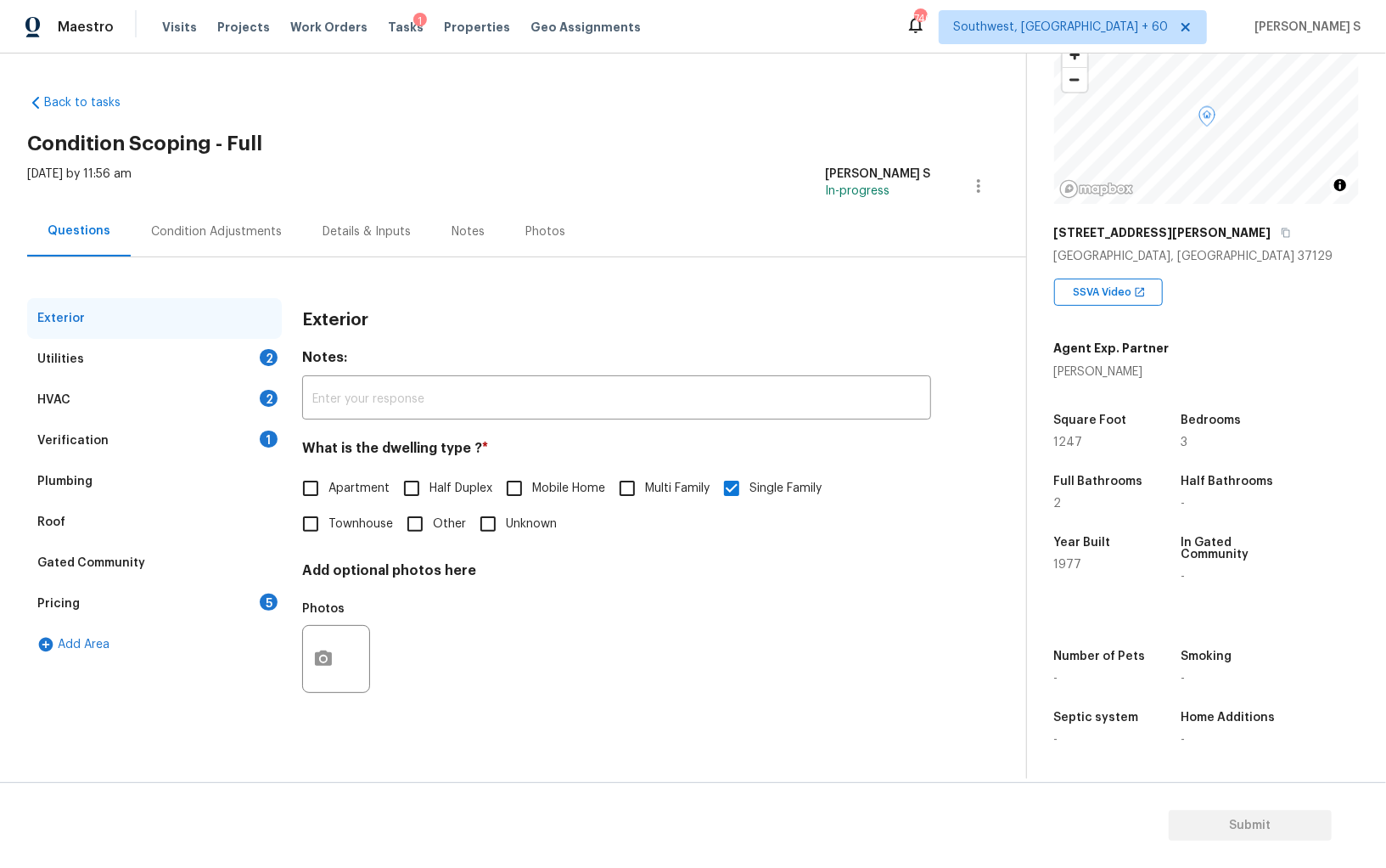
click at [94, 599] on div "Pricing 5" at bounding box center [155, 604] width 254 height 41
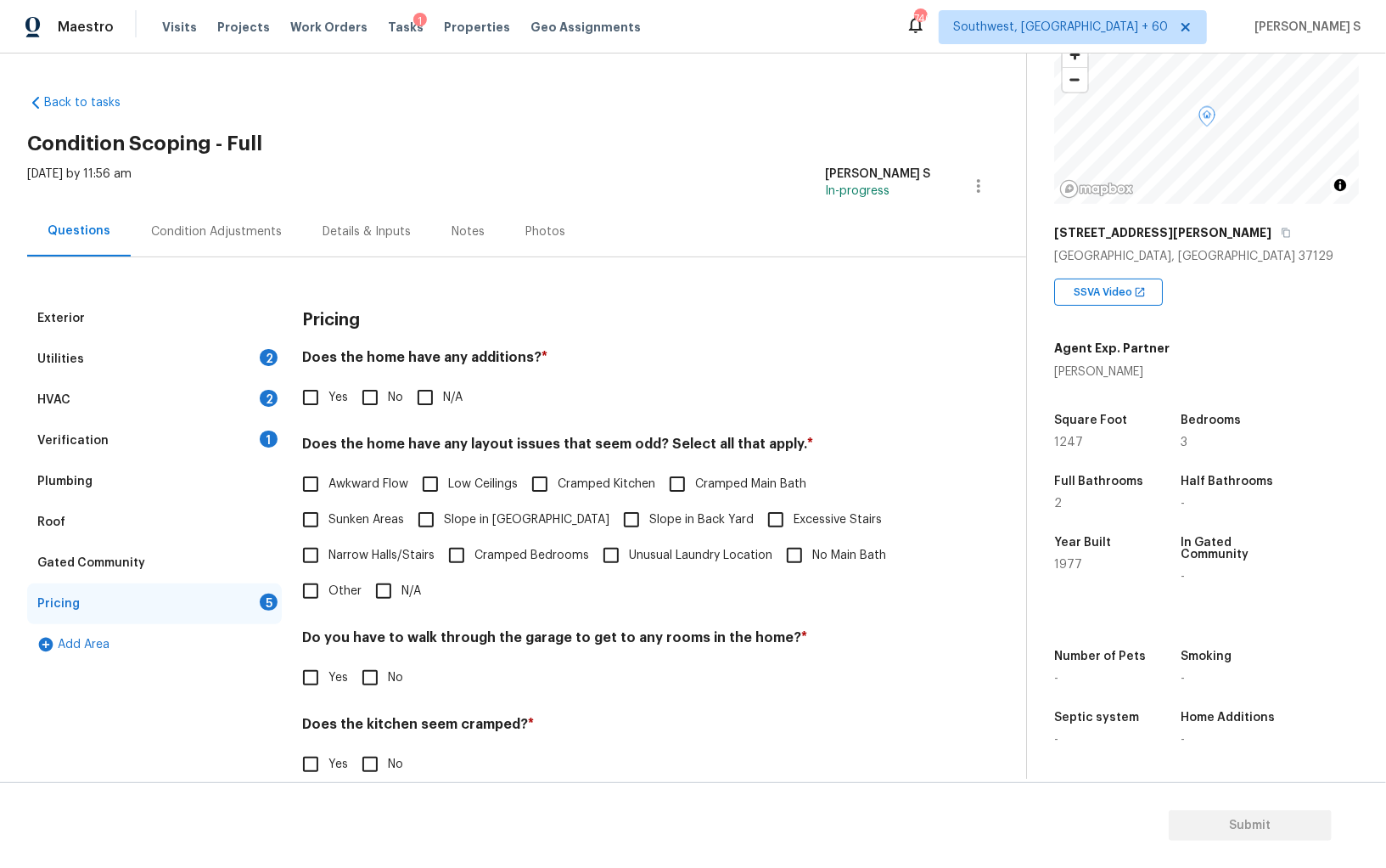
click at [456, 511] on span "Slope in Front Yard" at bounding box center [527, 520] width 165 height 18
click at [444, 511] on input "Slope in Front Yard" at bounding box center [425, 519] width 35 height 35
checkbox input "true"
click at [378, 392] on input "No" at bounding box center [370, 397] width 35 height 35
checkbox input "true"
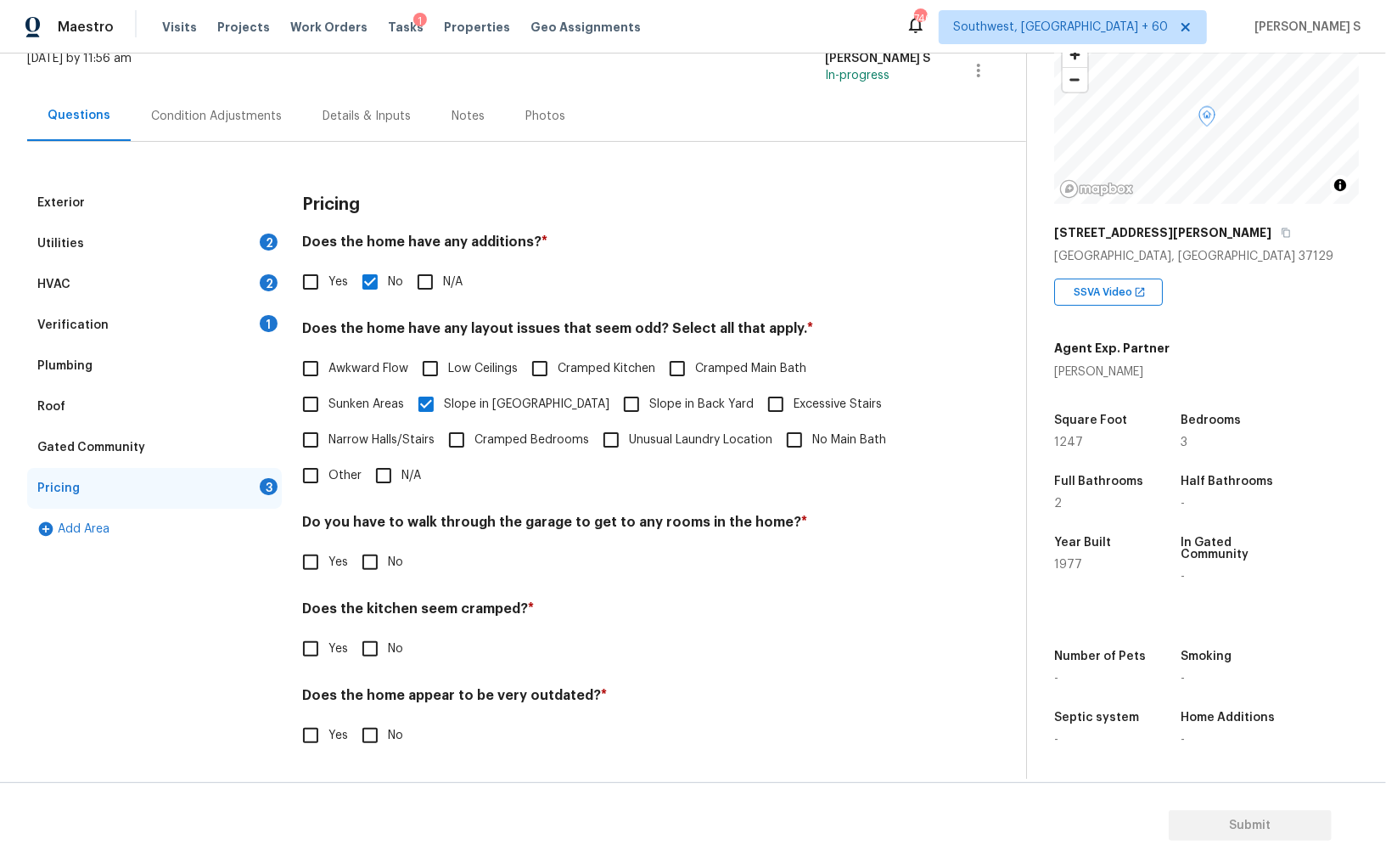
scroll to position [115, 0]
click at [371, 560] on input "No" at bounding box center [370, 563] width 35 height 35
checkbox input "true"
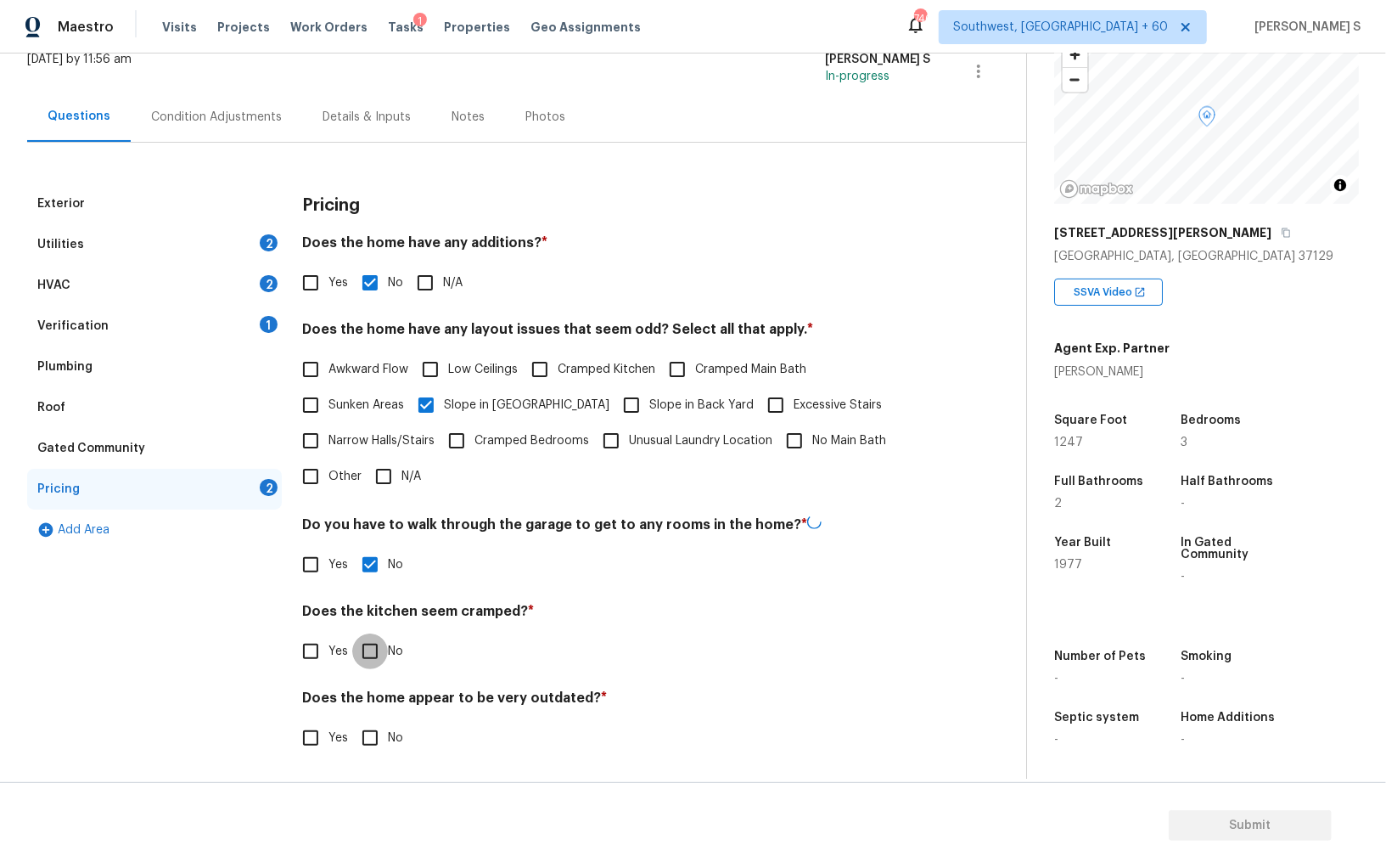
click at [353, 634] on input "No" at bounding box center [370, 651] width 35 height 35
checkbox input "true"
click at [353, 720] on input "No" at bounding box center [370, 737] width 35 height 35
checkbox input "true"
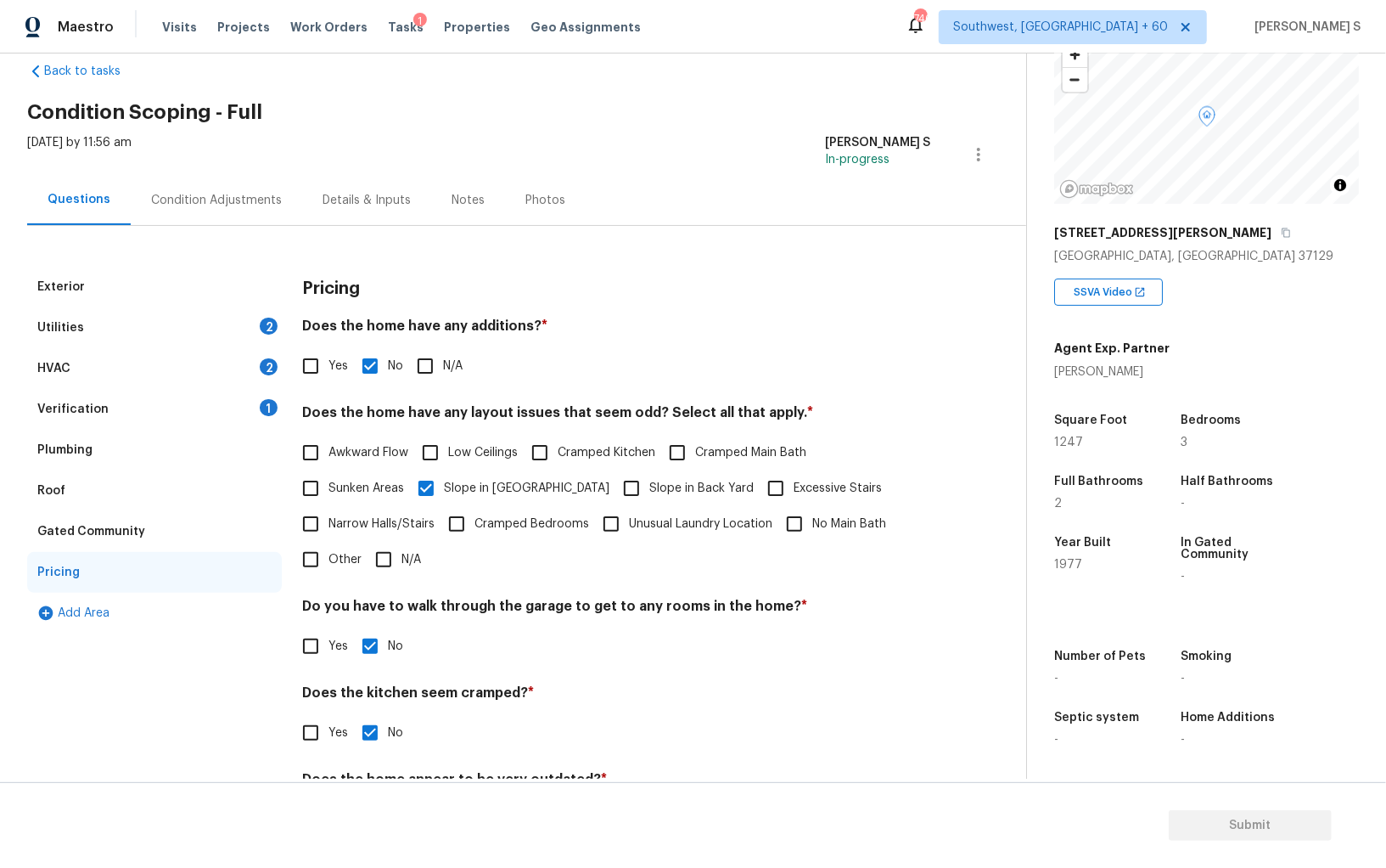
scroll to position [0, 0]
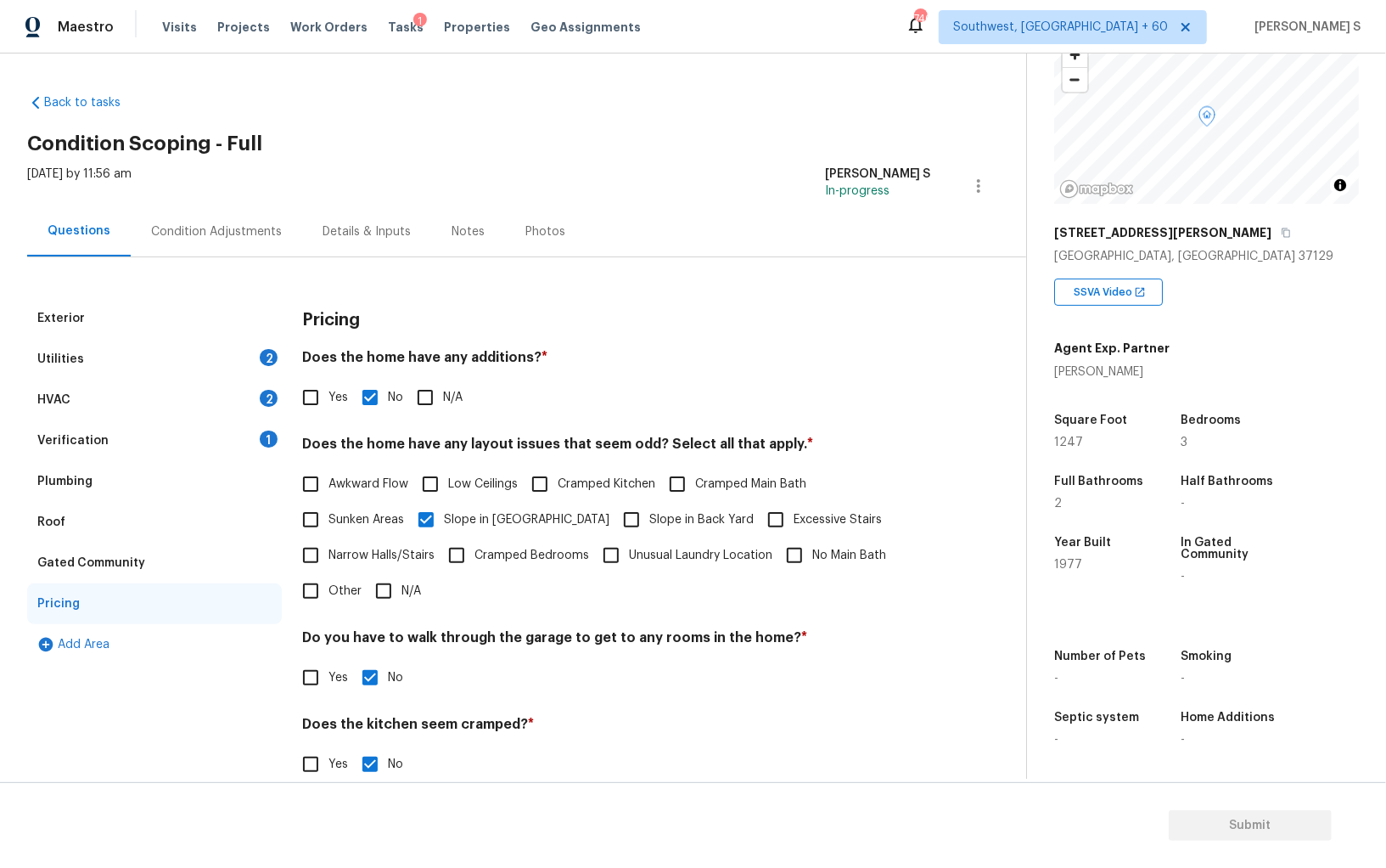
click at [184, 398] on div "HVAC 2" at bounding box center [155, 400] width 254 height 41
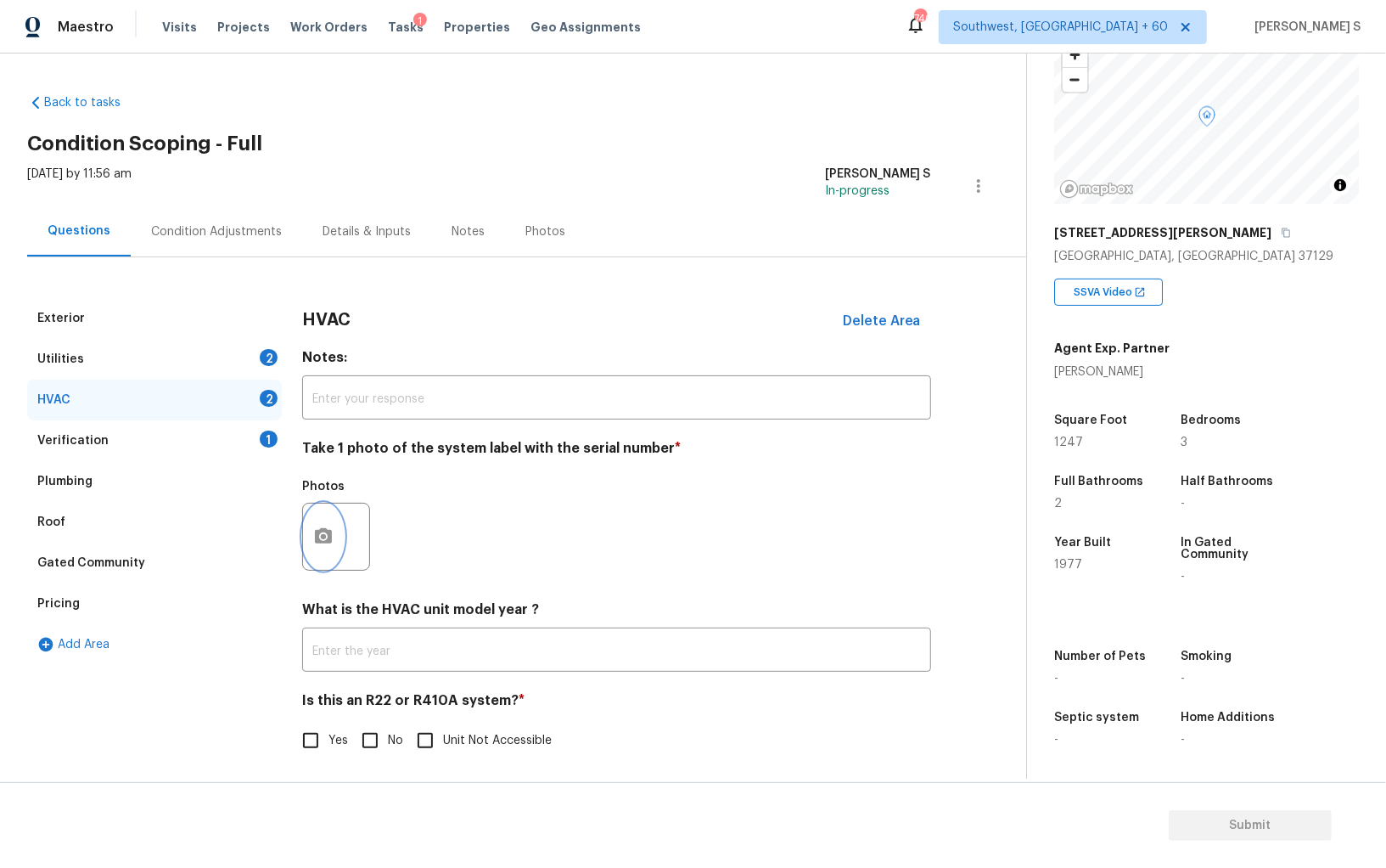
click at [324, 534] on icon "button" at bounding box center [324, 536] width 20 height 20
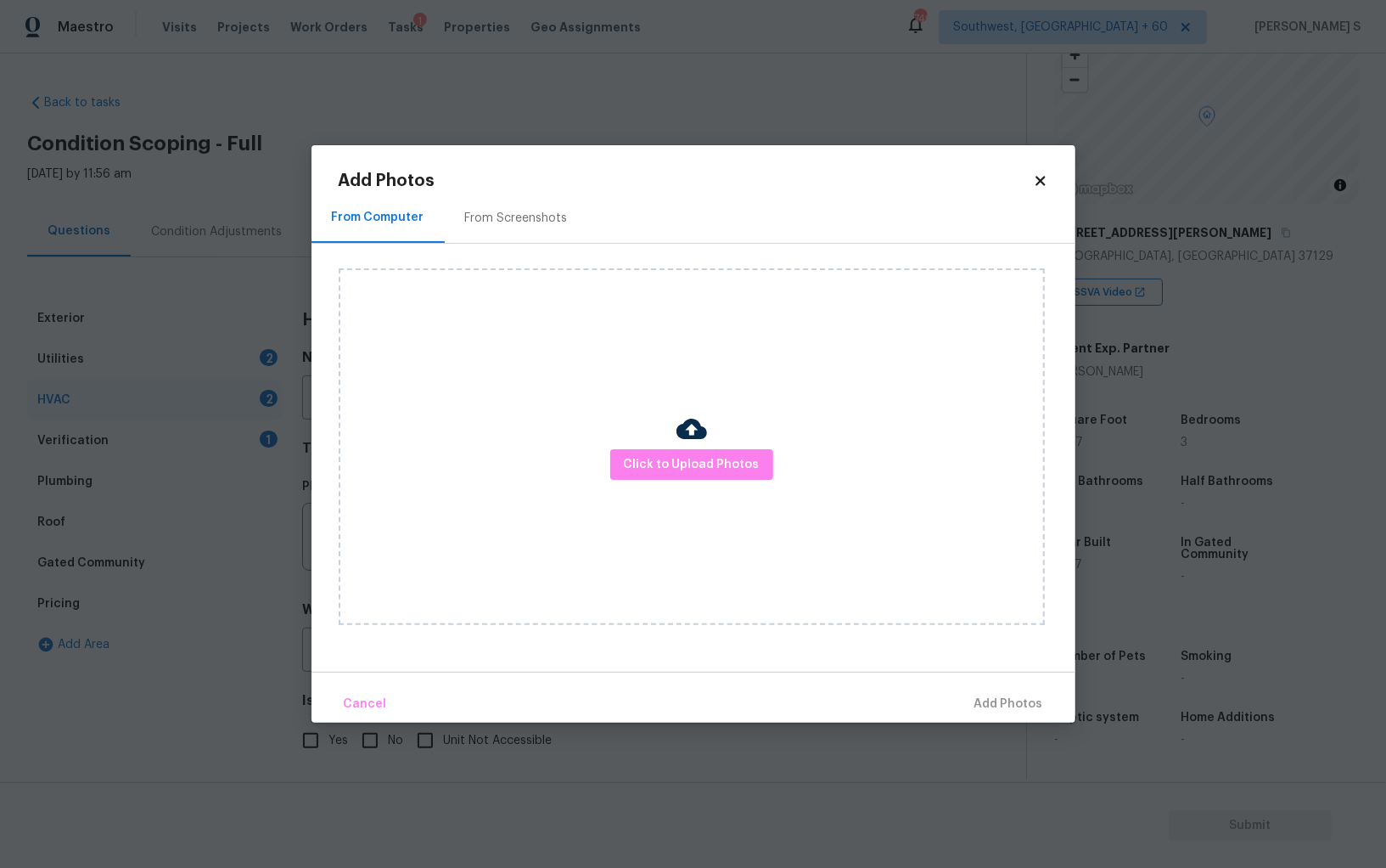
click at [719, 443] on div "Click to Upload Photos" at bounding box center [692, 446] width 706 height 356
click at [719, 454] on span "Click to Upload Photos" at bounding box center [692, 464] width 135 height 21
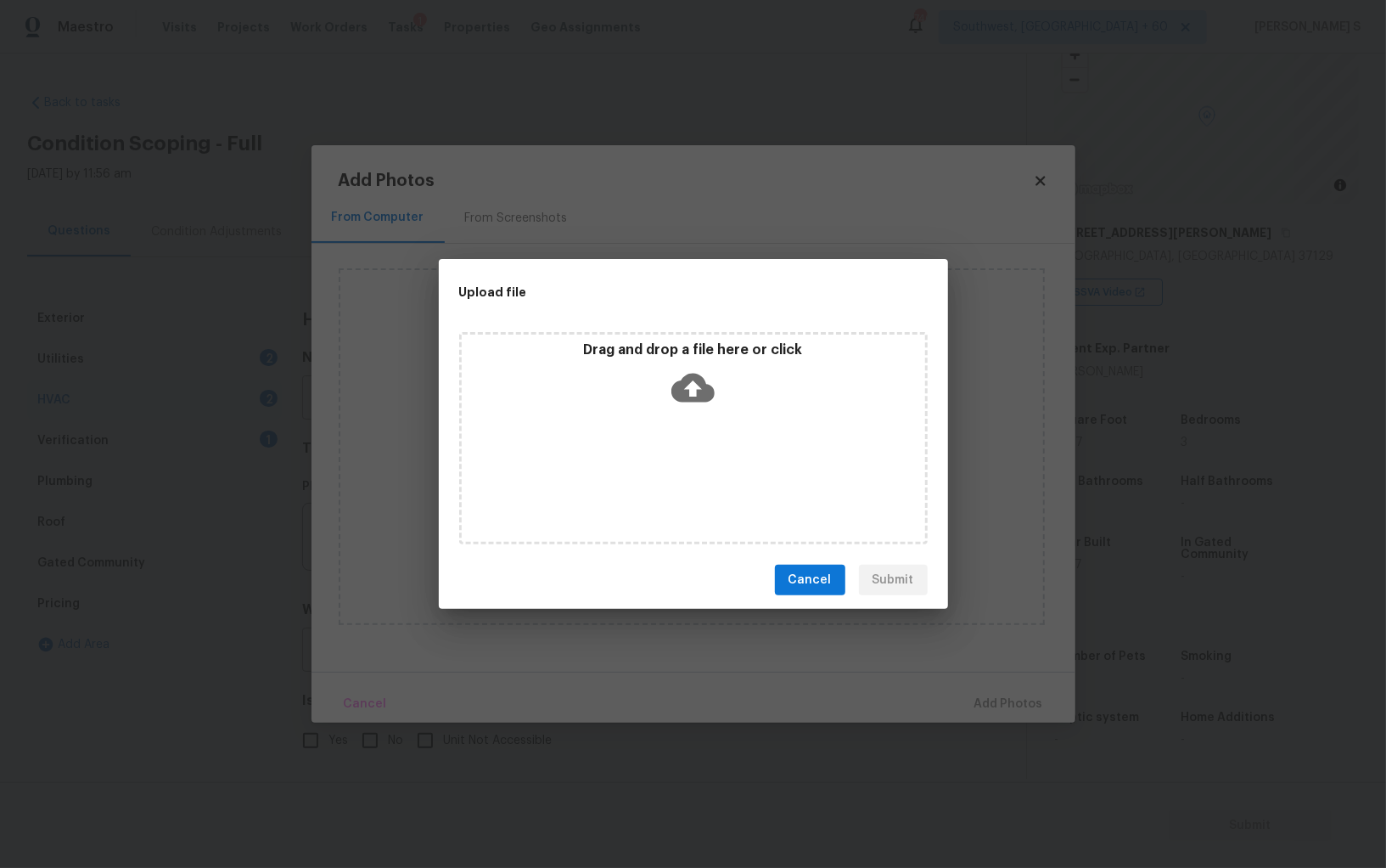
click at [719, 454] on div "Drag and drop a file here or click" at bounding box center [693, 438] width 469 height 213
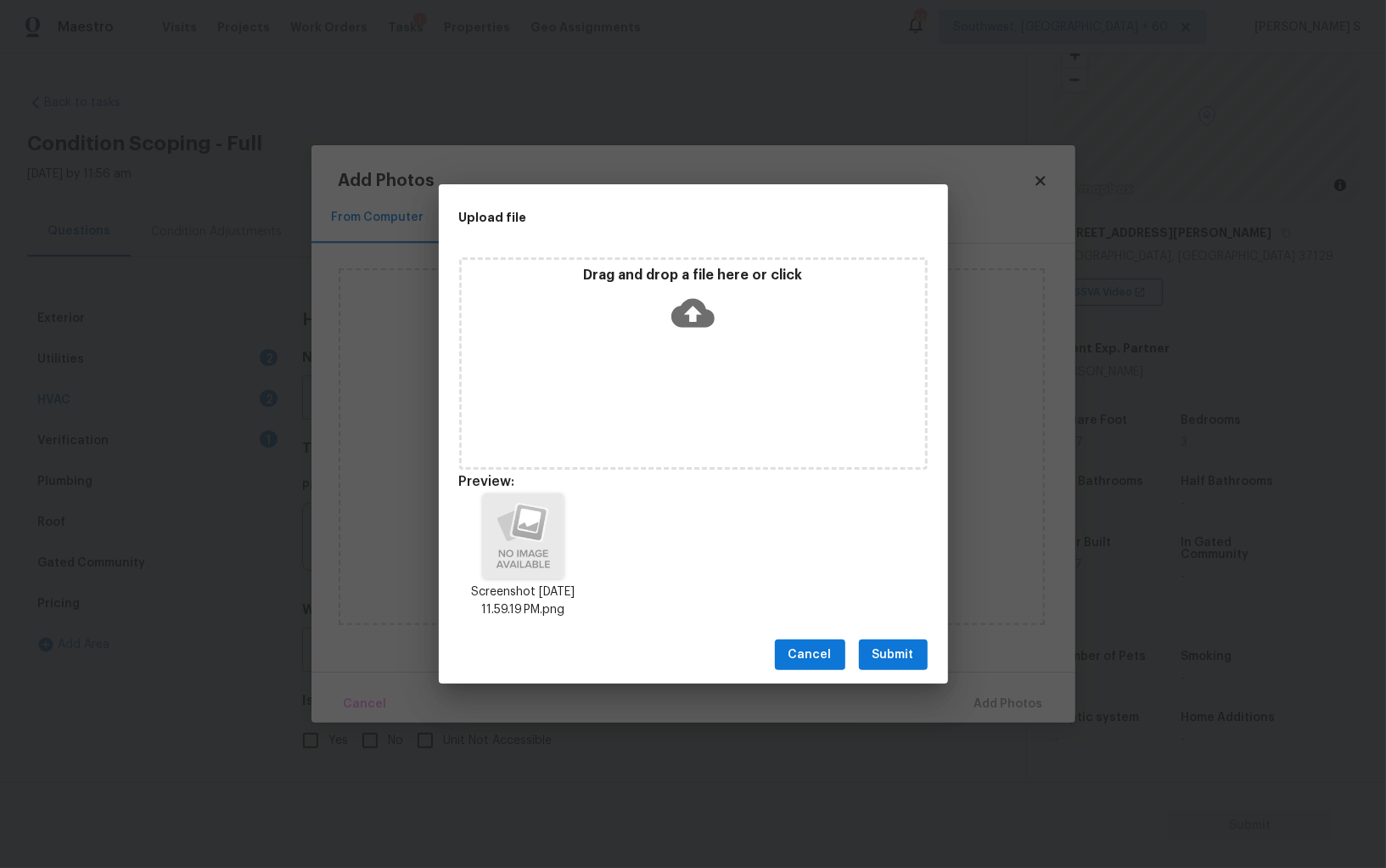
click at [937, 649] on div "Cancel Submit" at bounding box center [693, 654] width 509 height 58
click at [912, 649] on span "Submit" at bounding box center [893, 654] width 42 height 21
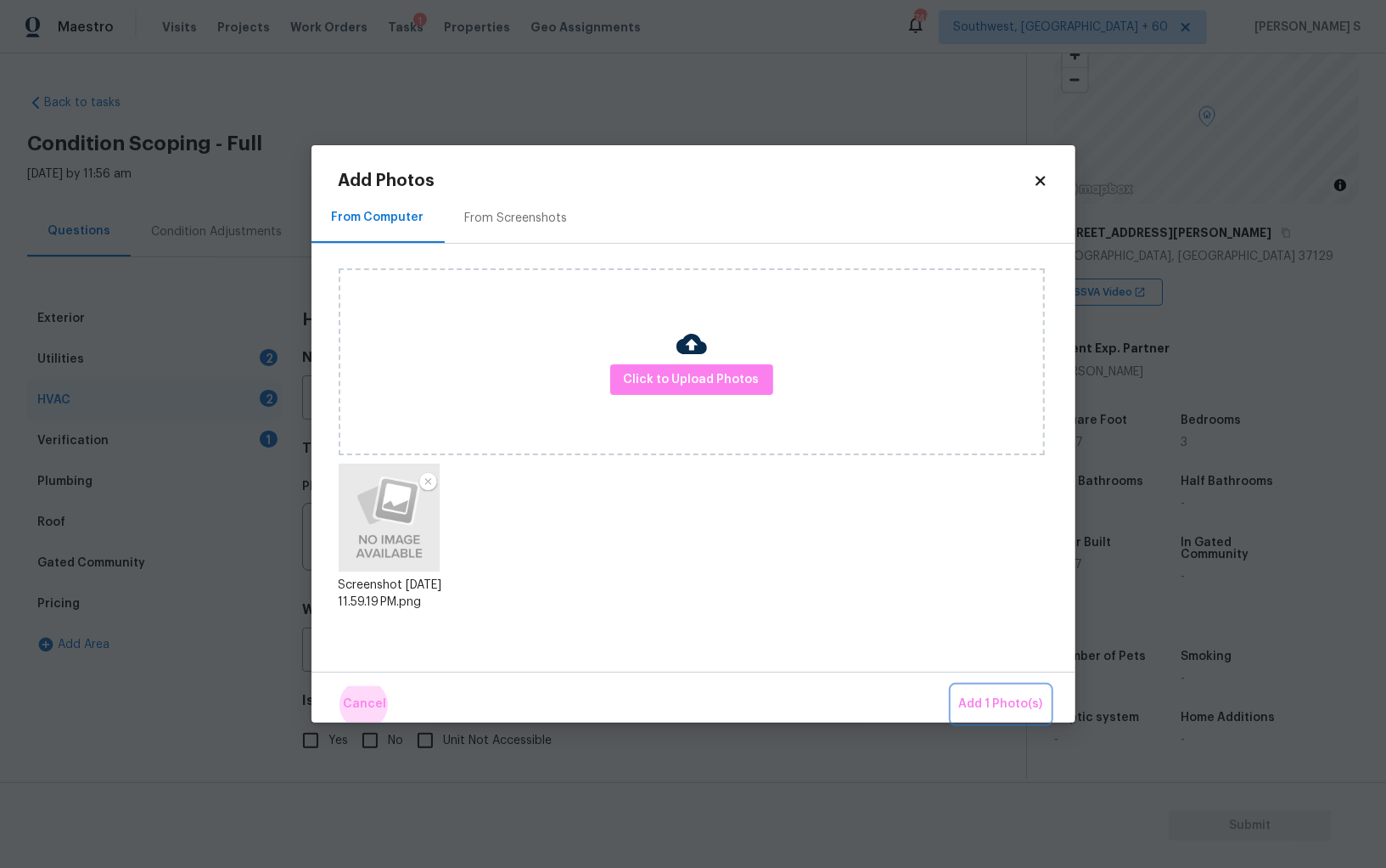
click at [952, 686] on button "Add 1 Photo(s)" at bounding box center [1001, 704] width 97 height 36
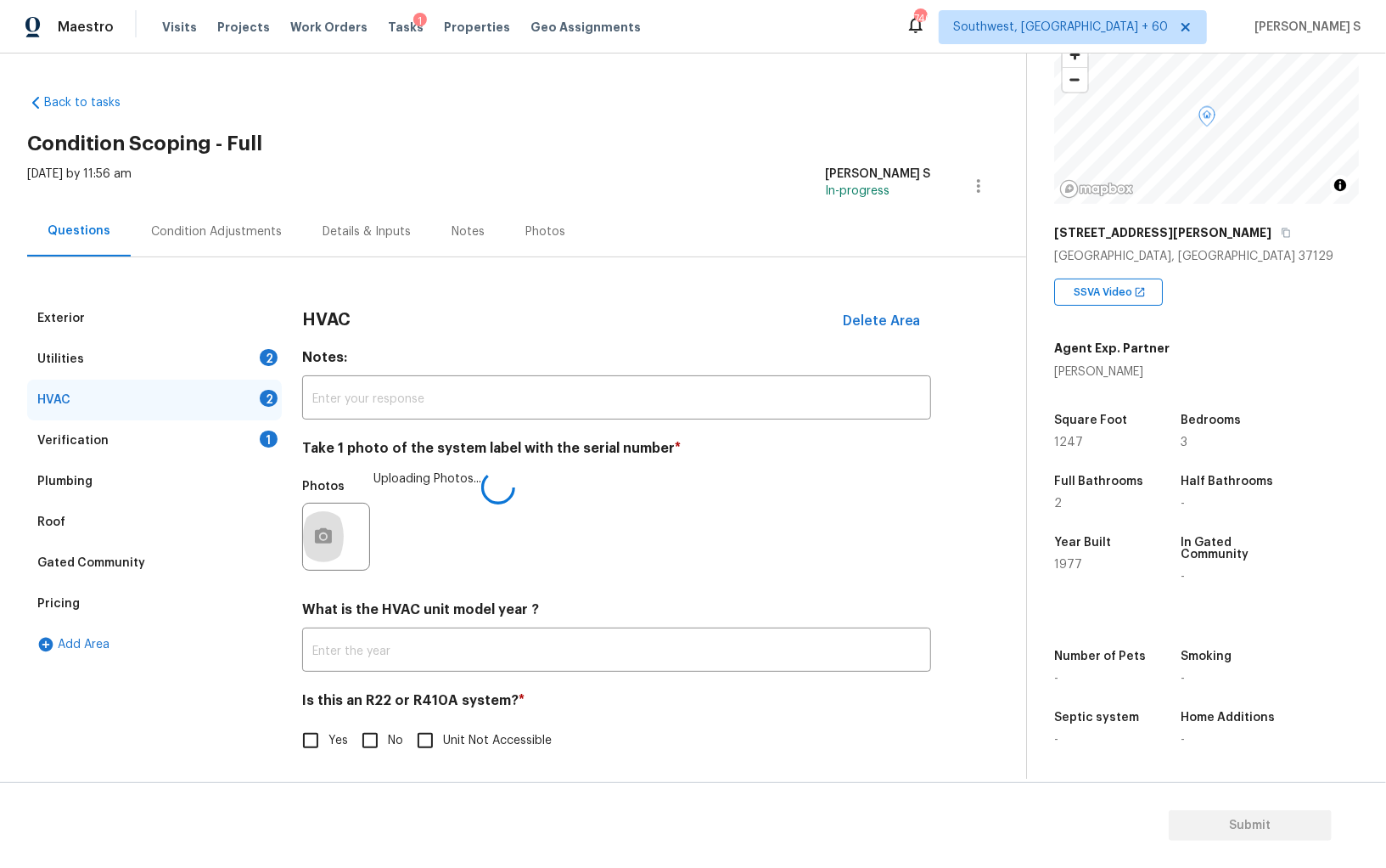
click at [380, 737] on input "No" at bounding box center [370, 740] width 35 height 35
checkbox input "true"
click at [246, 234] on div "Condition Adjustments" at bounding box center [216, 232] width 131 height 17
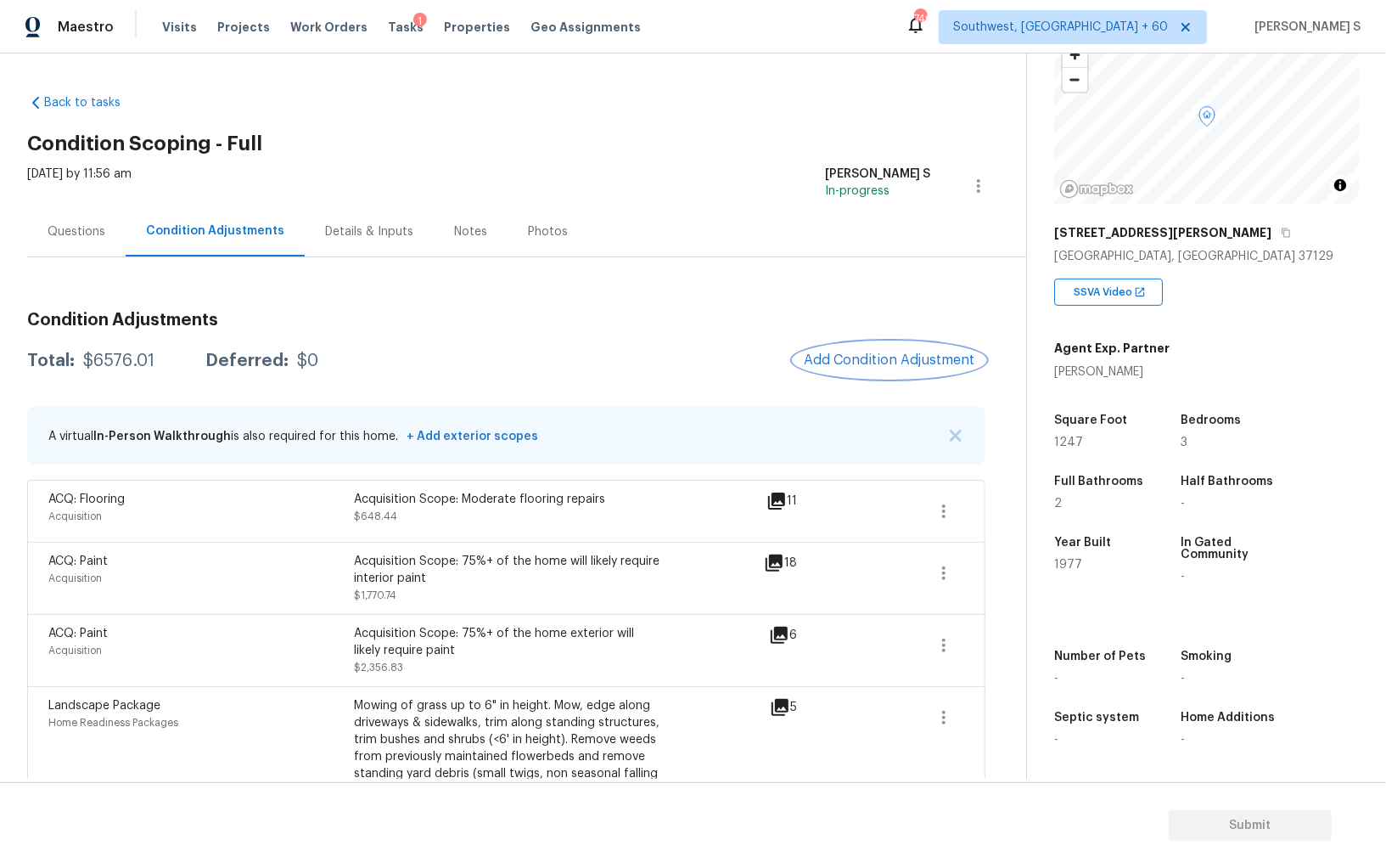
click at [850, 365] on span "Add Condition Adjustment" at bounding box center [890, 360] width 172 height 15
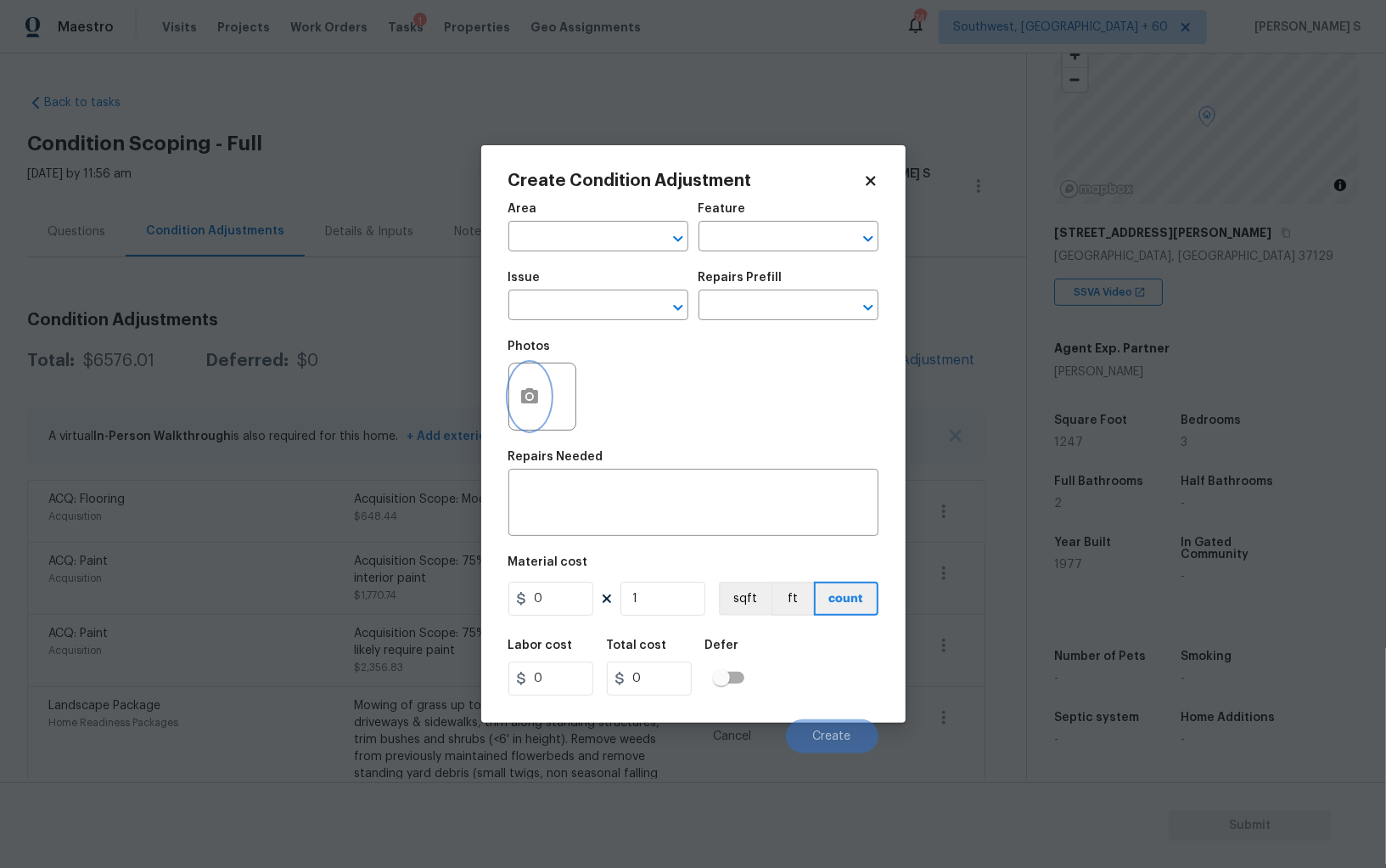
click at [532, 400] on icon "button" at bounding box center [530, 396] width 20 height 20
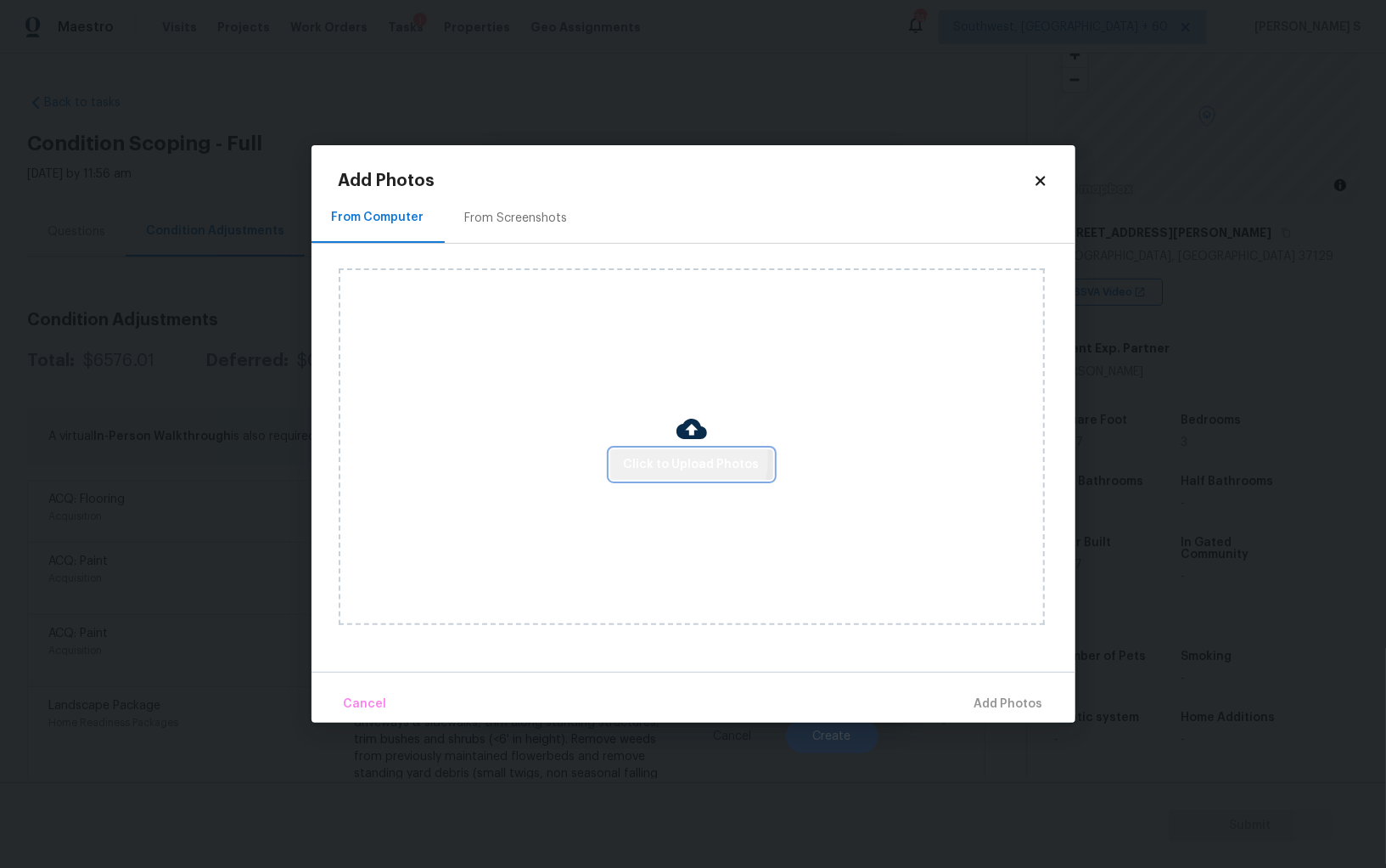
click at [664, 458] on span "Click to Upload Photos" at bounding box center [692, 464] width 135 height 21
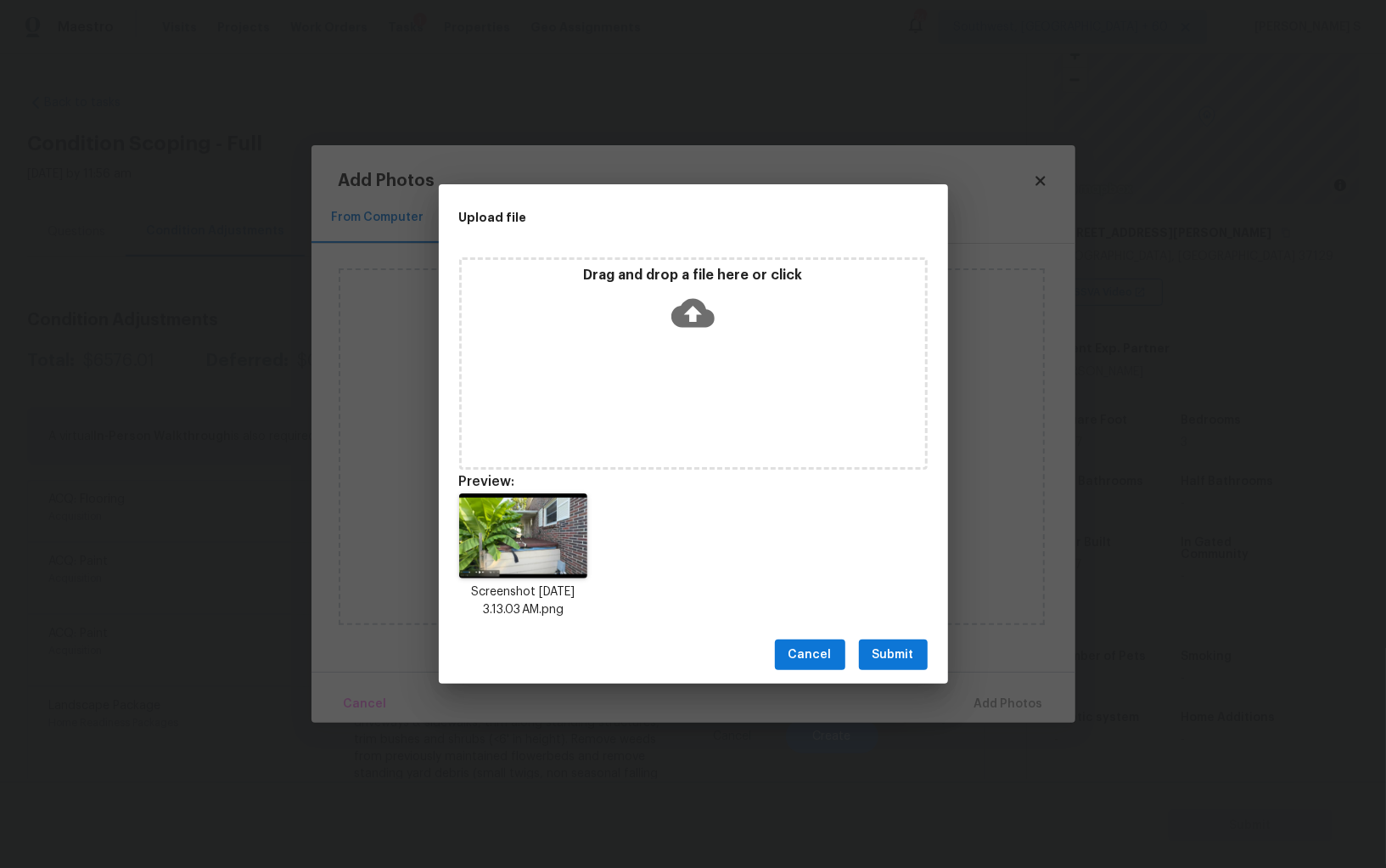
click at [872, 648] on button "Submit" at bounding box center [893, 654] width 69 height 32
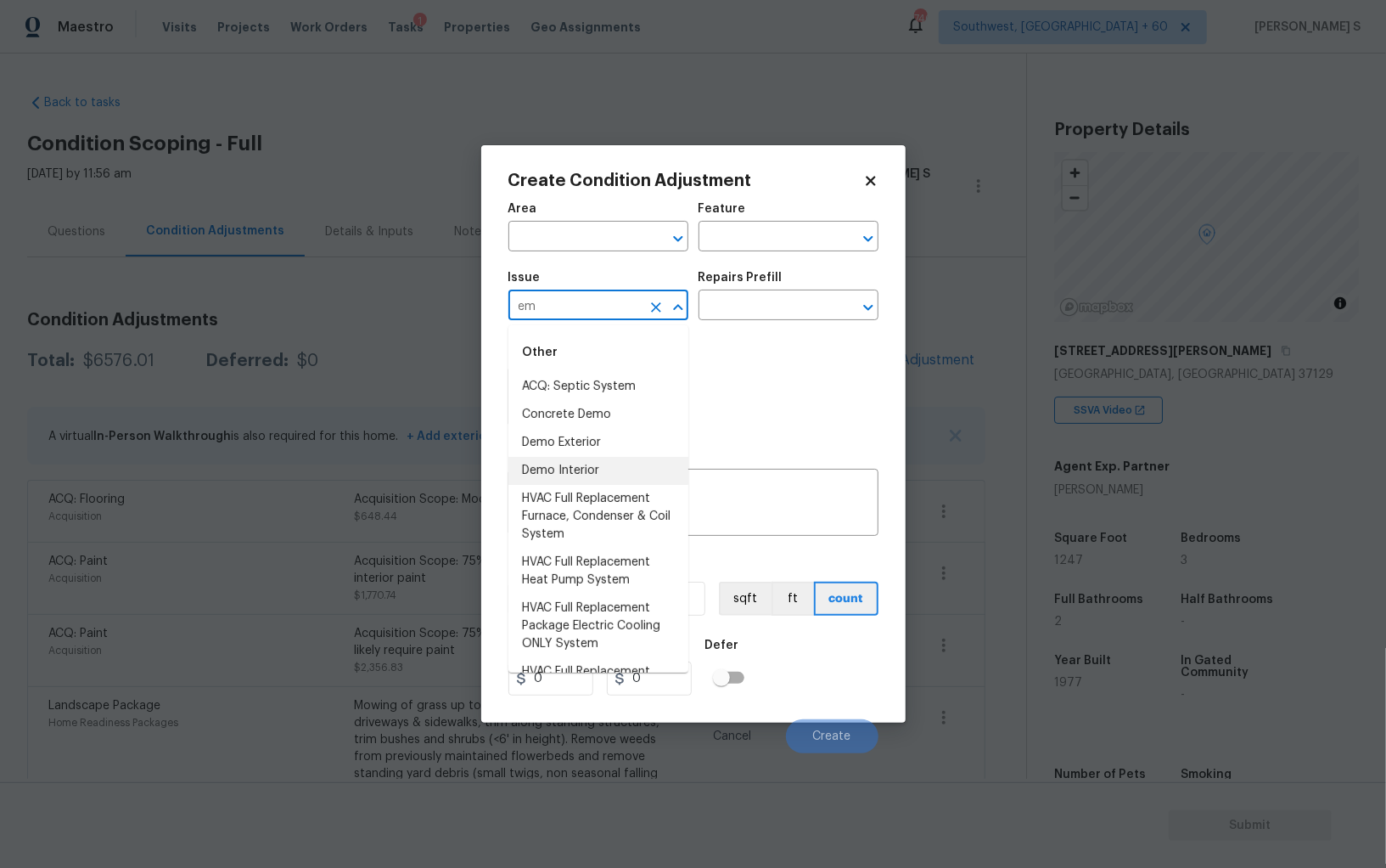
scroll to position [118, 0]
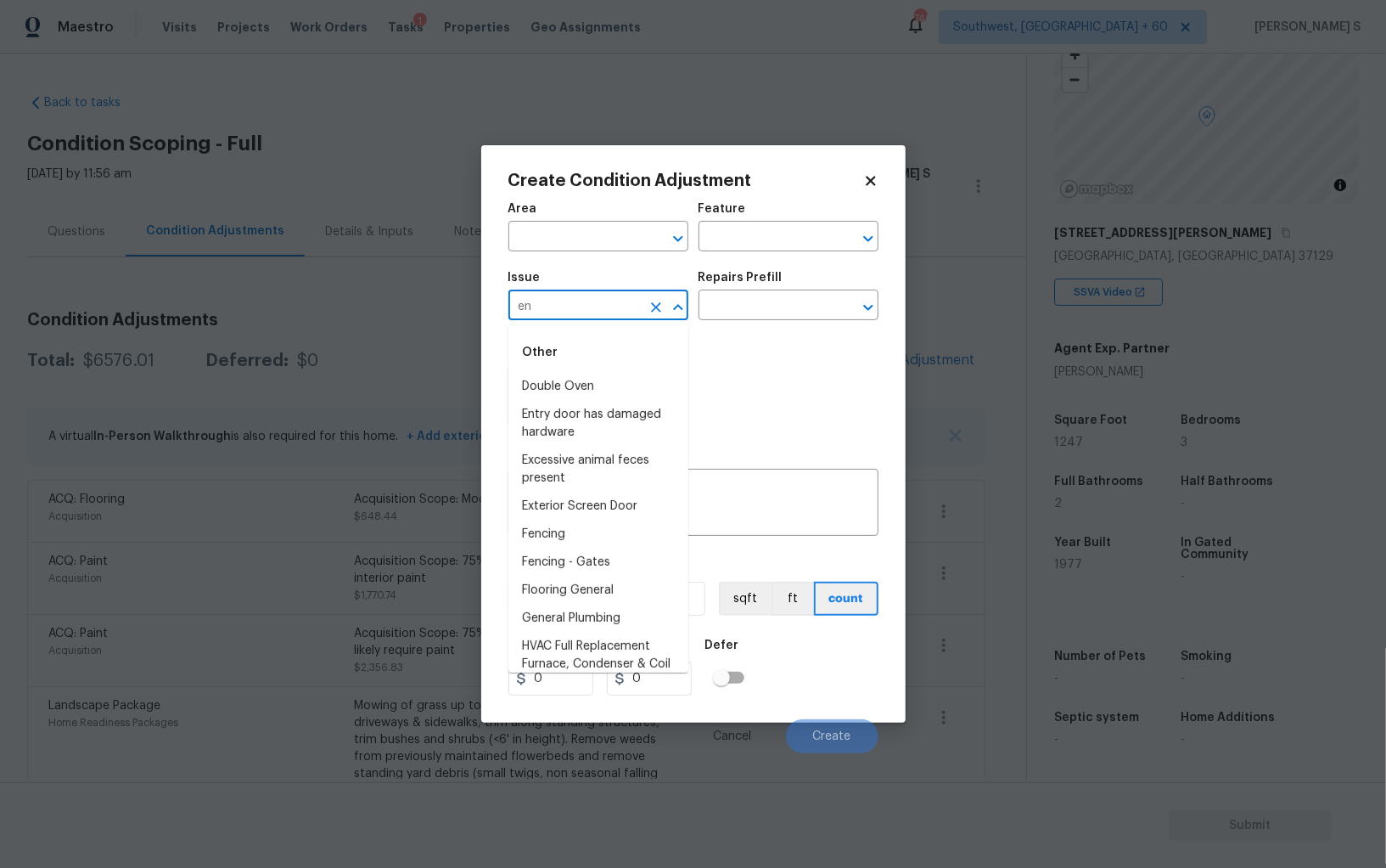
type input "e"
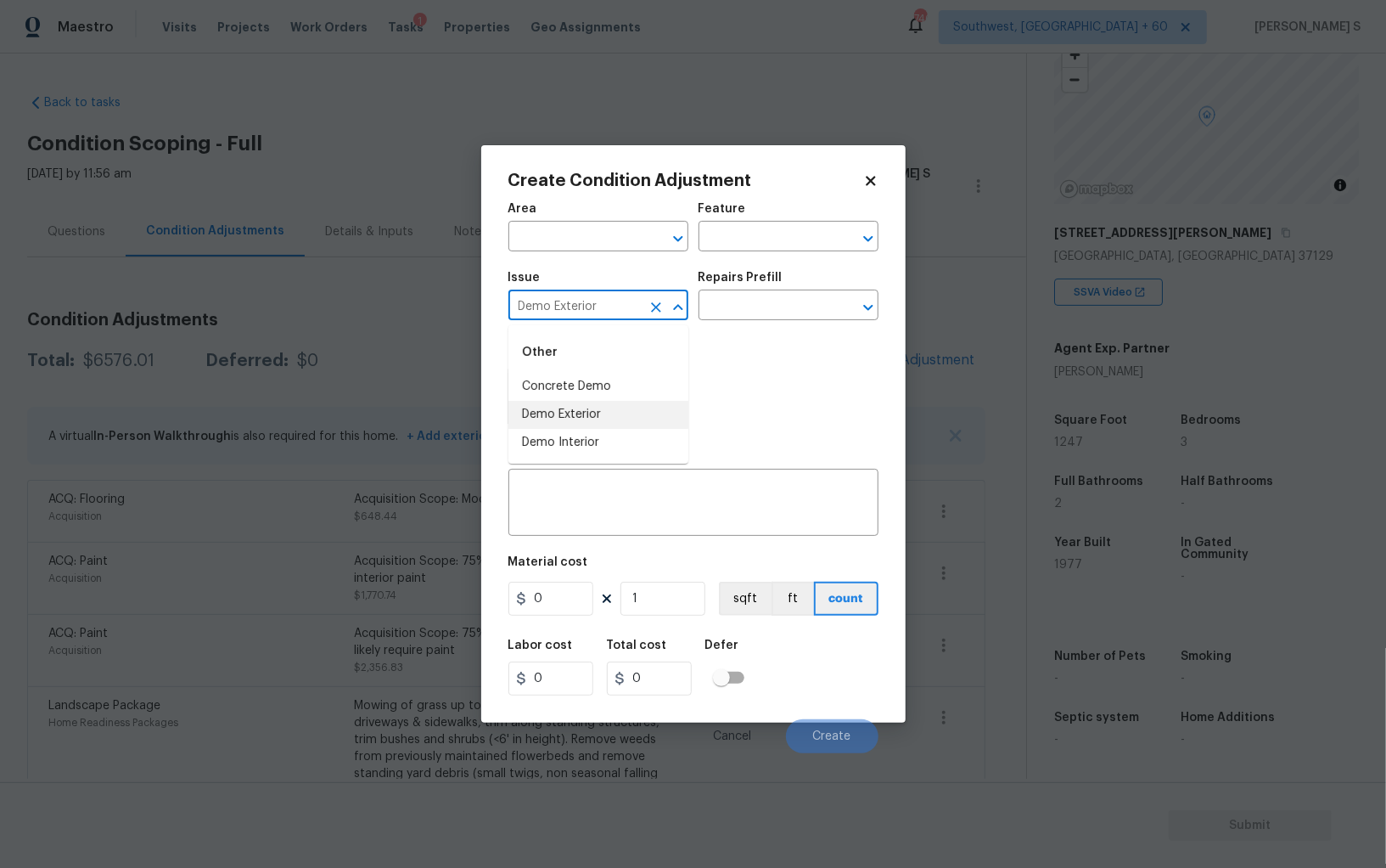
type input "Demo Exterior"
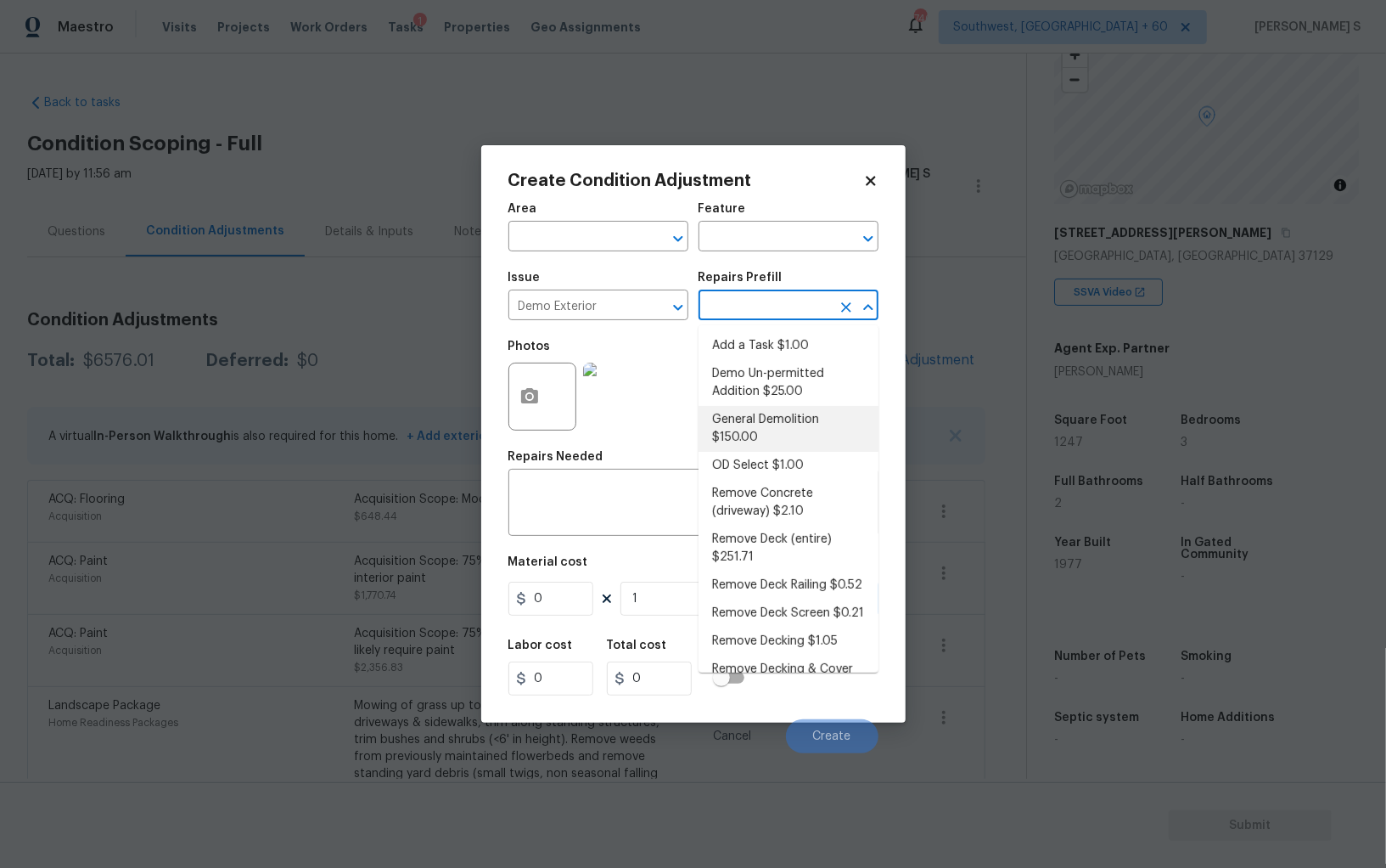
type input "Demolition"
type input "150"
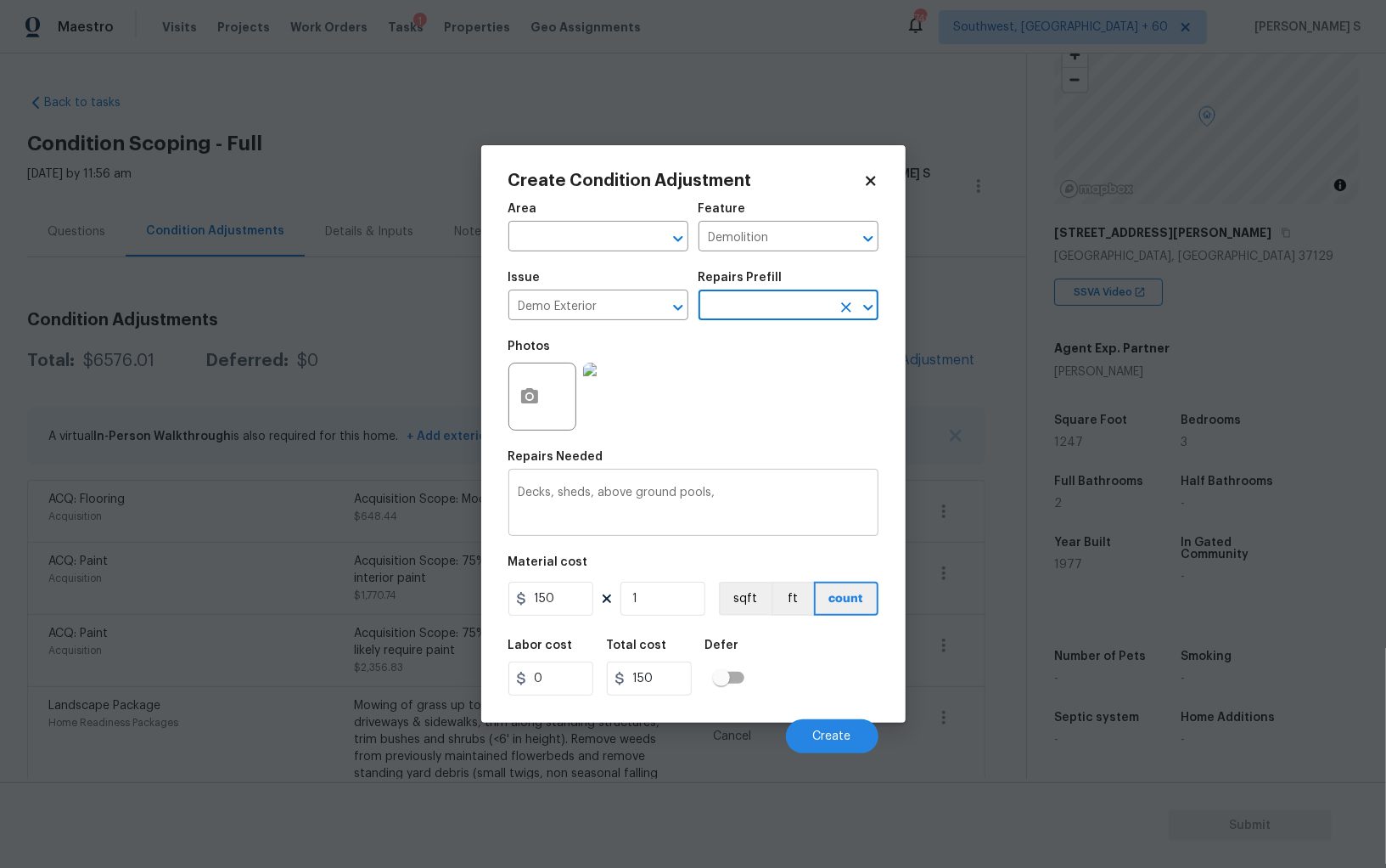
click at [608, 494] on textarea "Decks, sheds, above ground pools," at bounding box center [693, 504] width 350 height 35
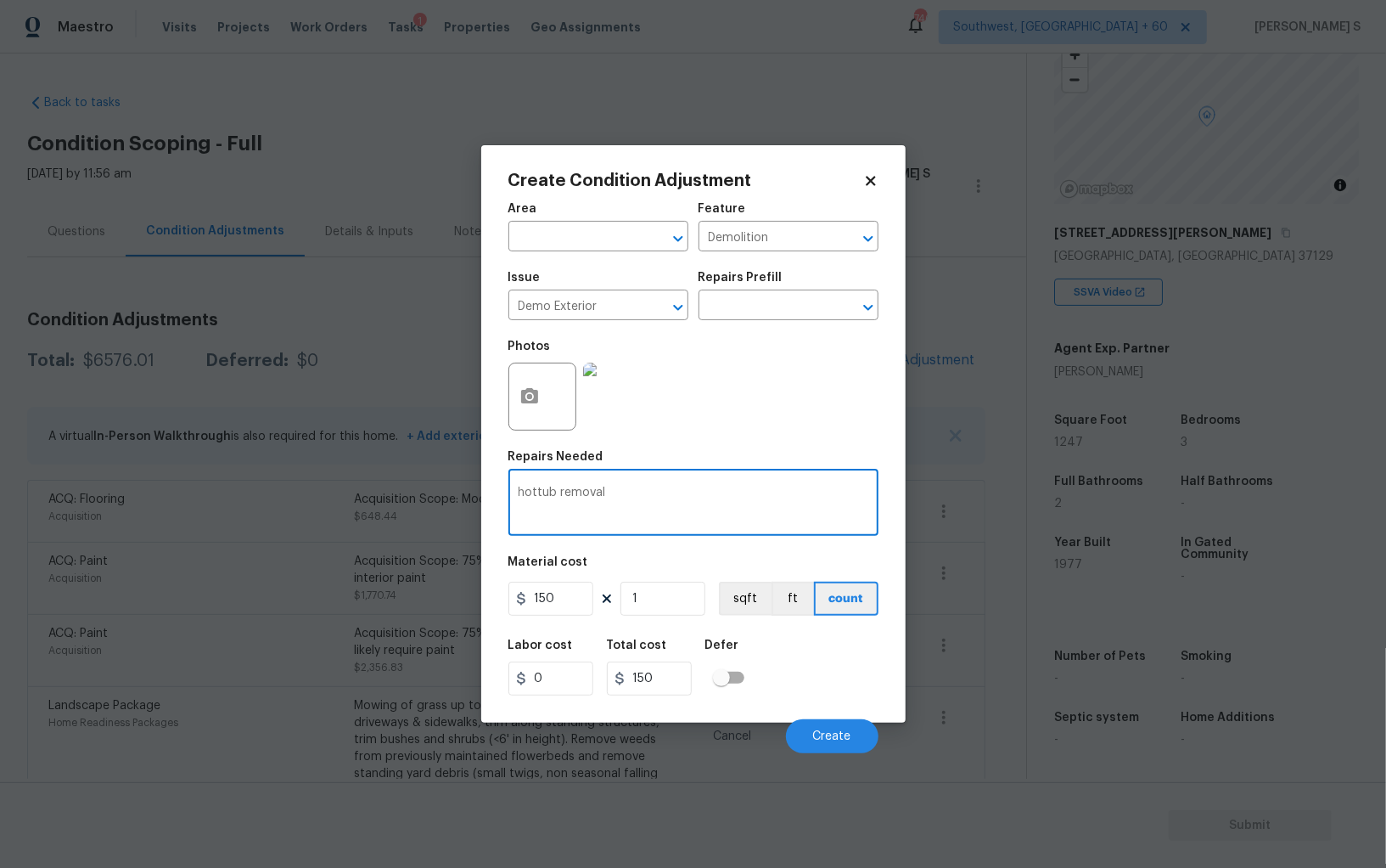
type textarea "hottub removal"
click at [559, 597] on input "150" at bounding box center [550, 598] width 85 height 34
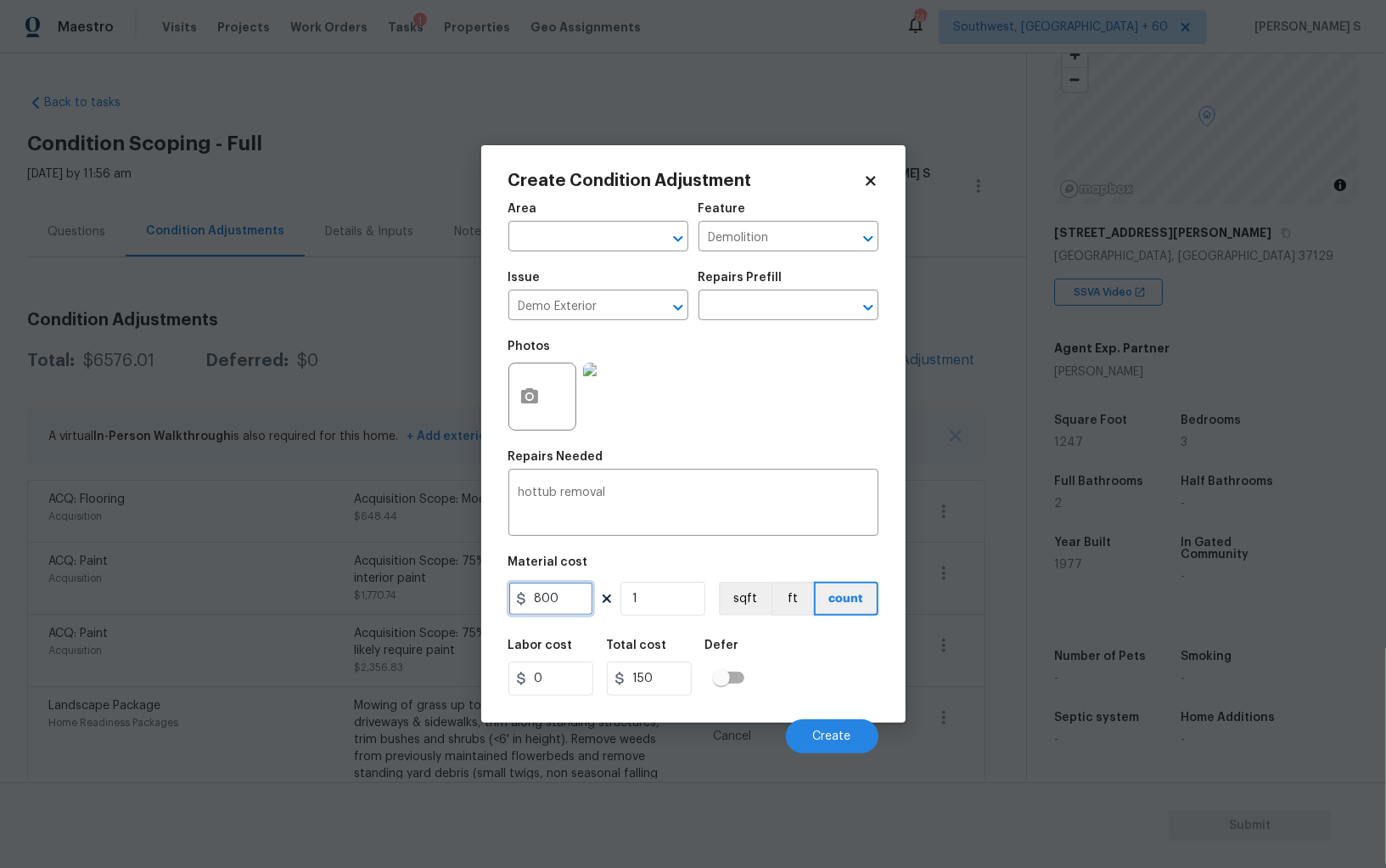
type input "800"
click at [789, 648] on div "Labor cost 0 Total cost 800 Defer" at bounding box center [693, 667] width 370 height 76
click at [853, 732] on button "Create" at bounding box center [833, 735] width 93 height 34
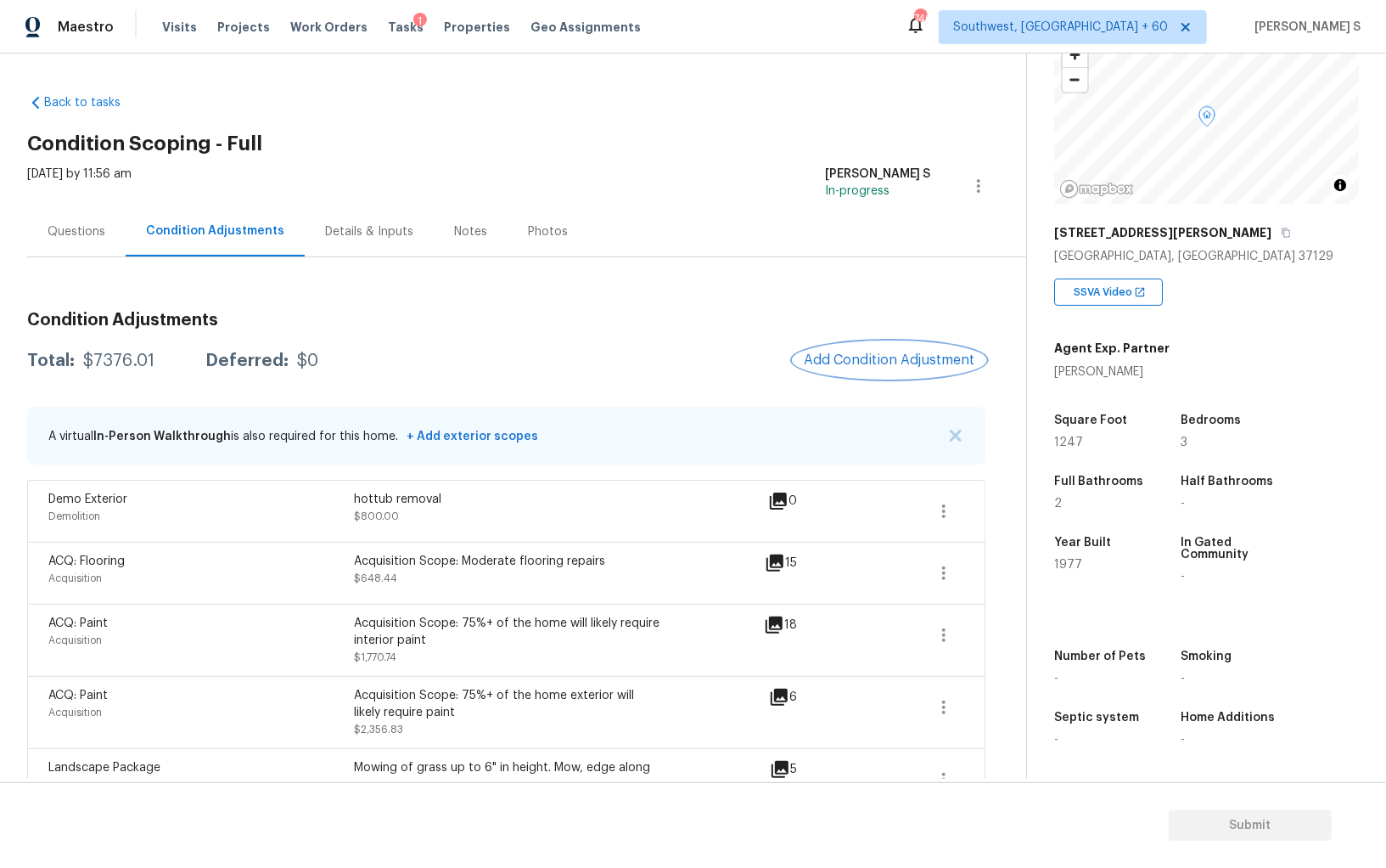
click at [889, 361] on span "Add Condition Adjustment" at bounding box center [890, 360] width 172 height 15
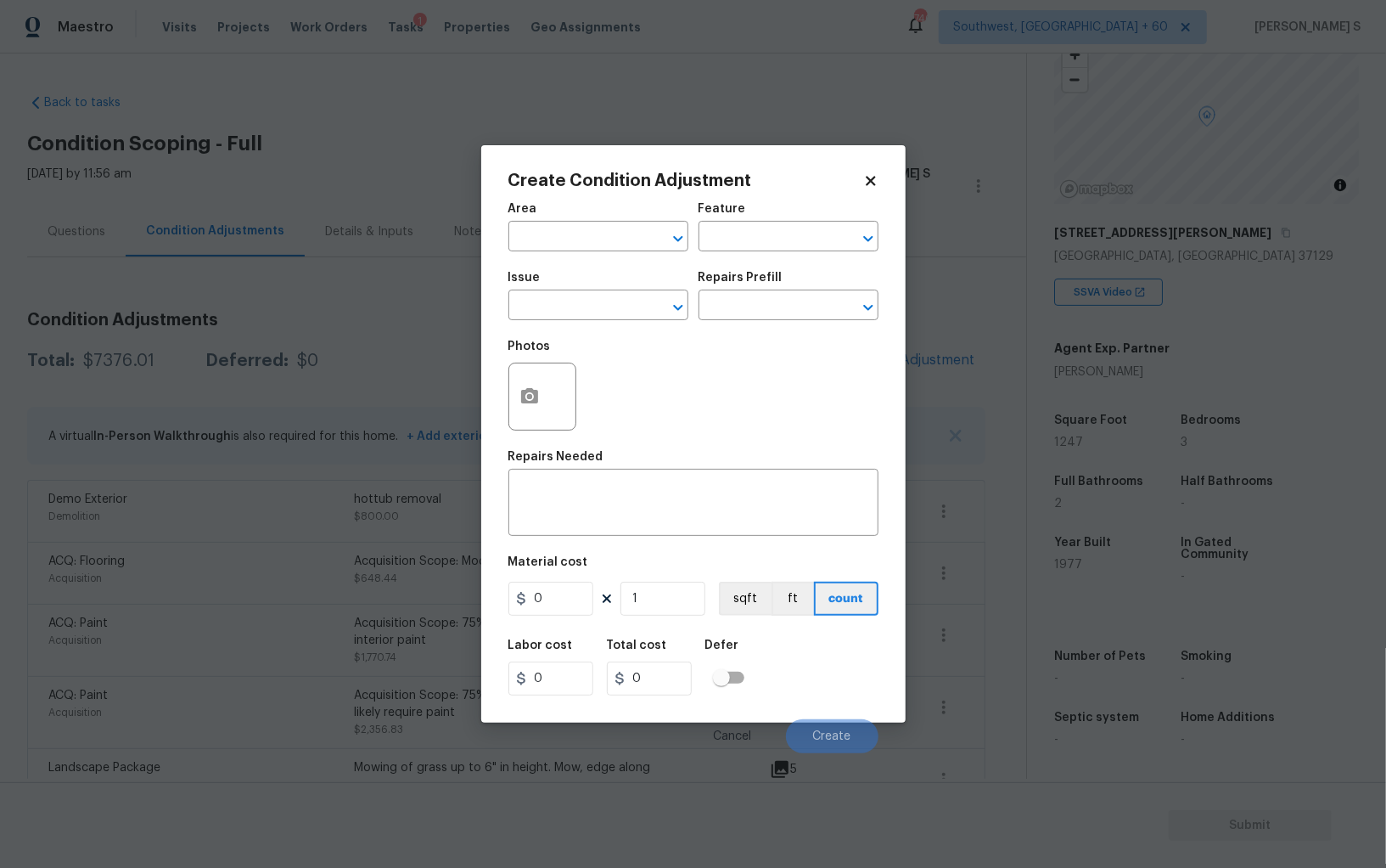
drag, startPoint x: 495, startPoint y: 396, endPoint x: 584, endPoint y: 381, distance: 90.3
click at [495, 396] on div "Create Condition Adjustment Area ​ Feature ​ Issue ​ Repairs Prefill ​ Photos R…" at bounding box center [693, 434] width 424 height 577
click at [531, 399] on circle "button" at bounding box center [529, 396] width 5 height 5
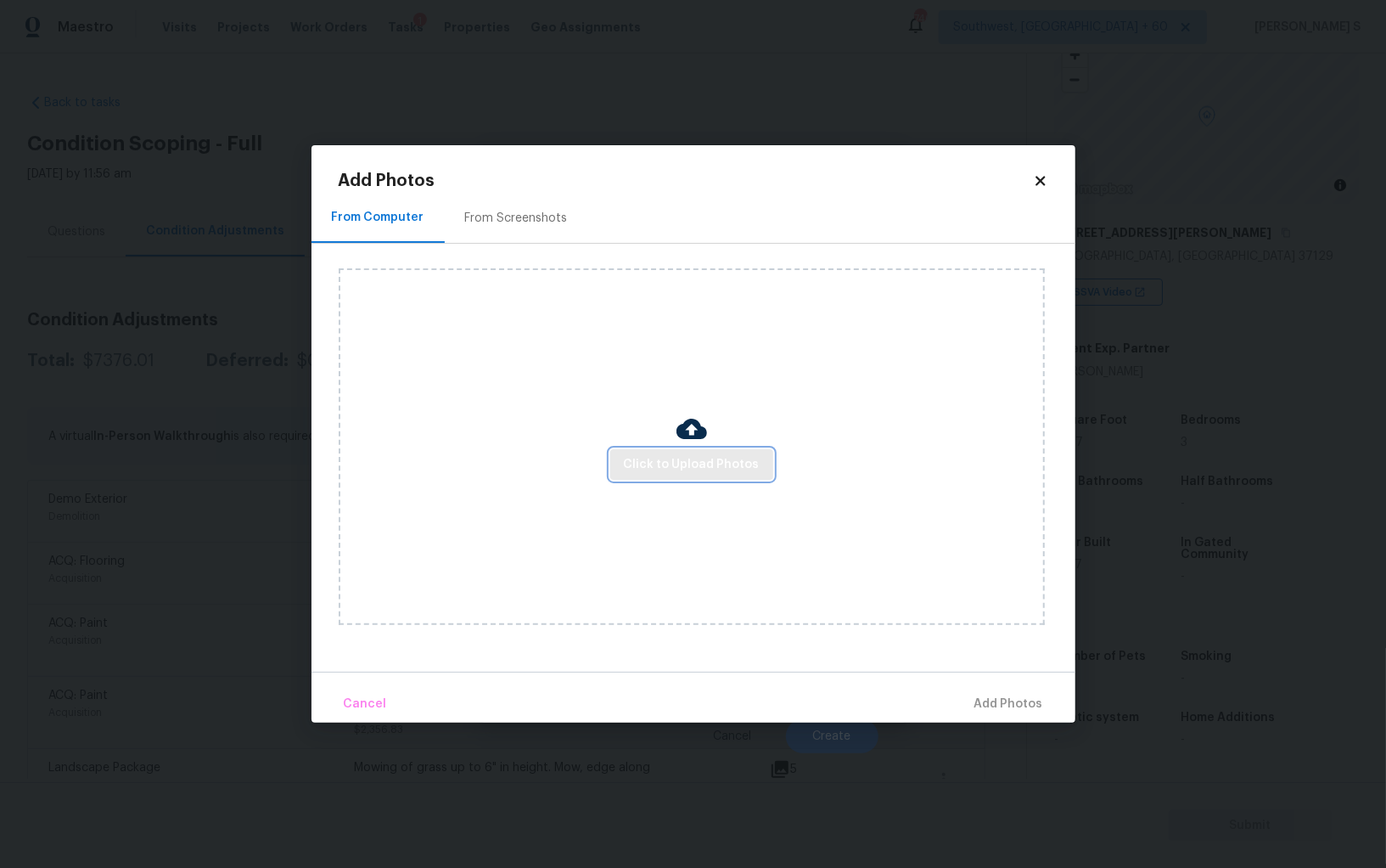
click at [712, 464] on span "Click to Upload Photos" at bounding box center [692, 464] width 135 height 21
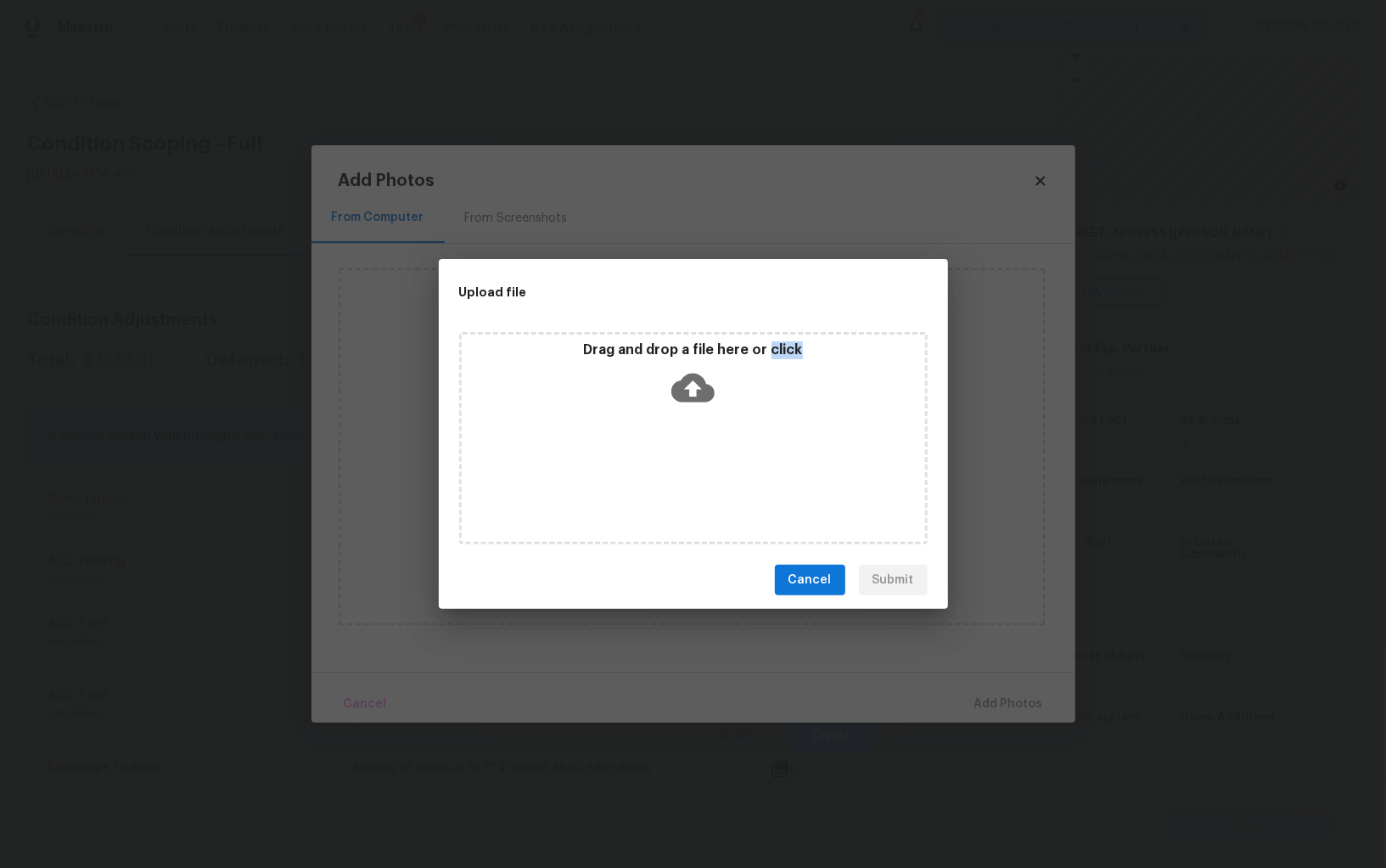
click at [712, 464] on div "Drag and drop a file here or click" at bounding box center [693, 438] width 469 height 213
